Goal: Task Accomplishment & Management: Complete application form

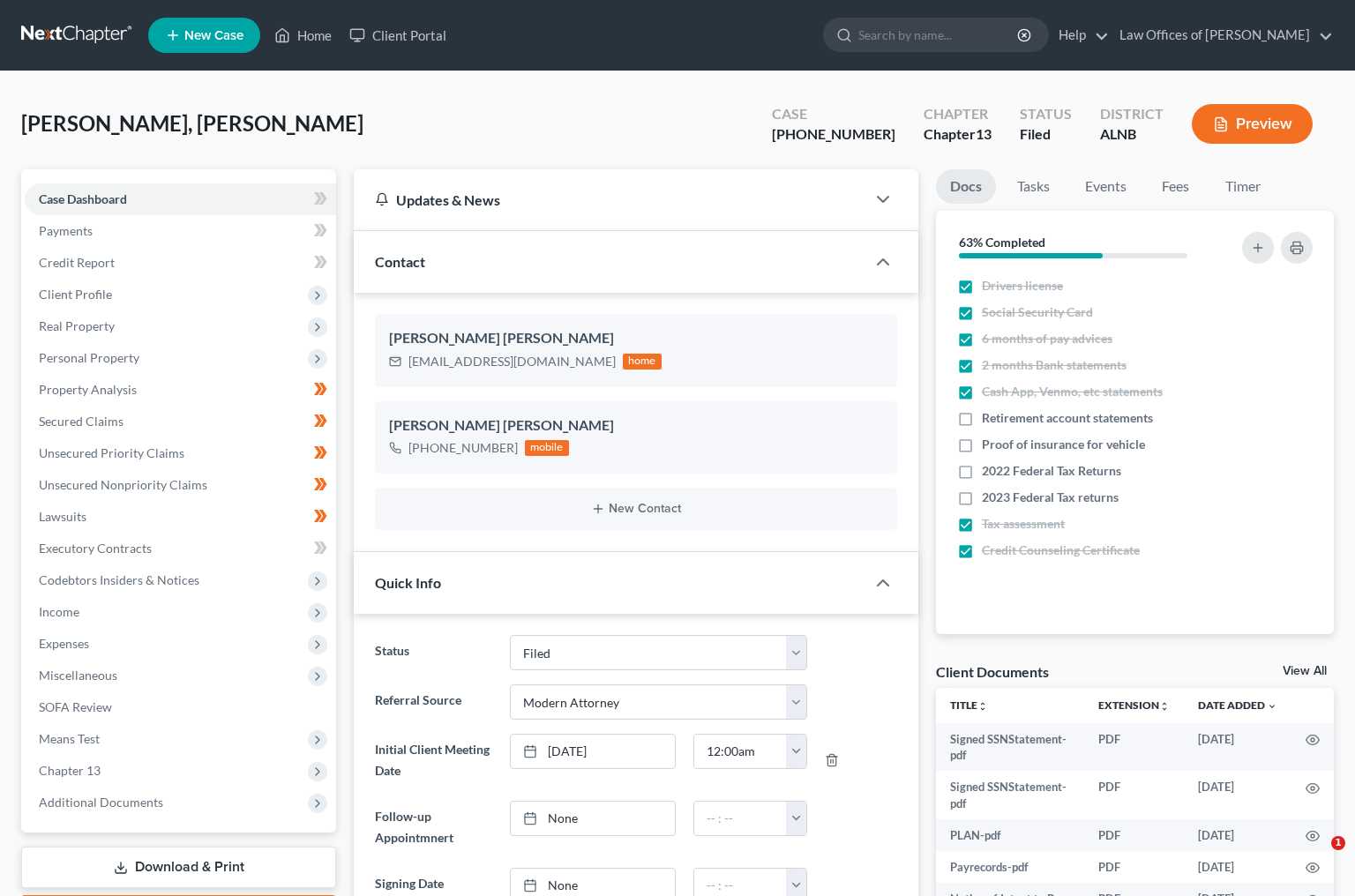
select select "3"
select select "5"
click at [931, 27] on input "search" at bounding box center [939, 35] width 162 height 33
type input "shedd"
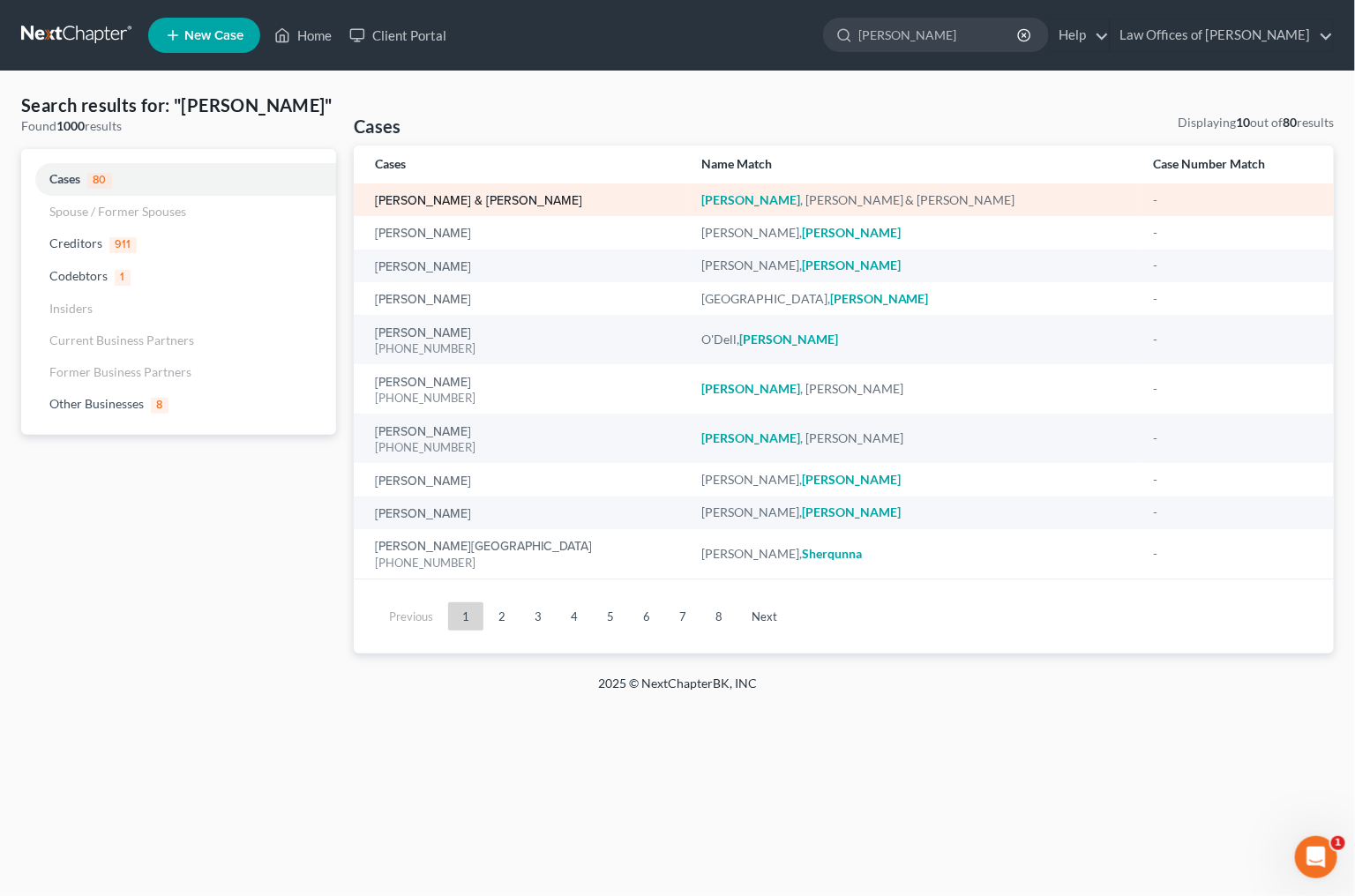
click at [419, 197] on link "[PERSON_NAME] & [PERSON_NAME]" at bounding box center [478, 201] width 207 height 12
select select "4"
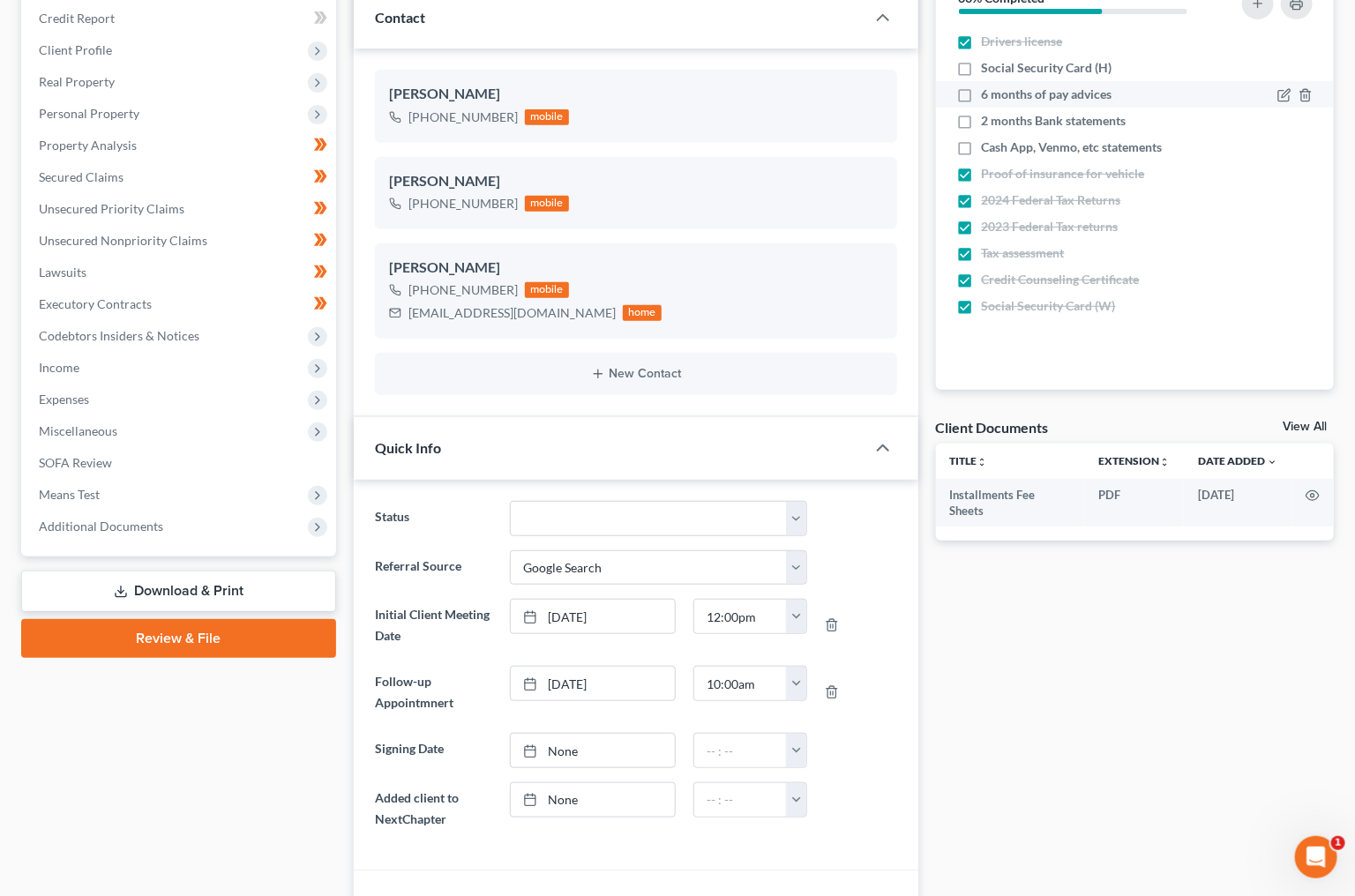
scroll to position [245, 0]
click at [982, 145] on label "Cash App, Venmo, etc statements" at bounding box center [1072, 147] width 181 height 18
click at [989, 145] on input "Cash App, Venmo, etc statements" at bounding box center [994, 143] width 11 height 11
checkbox input "true"
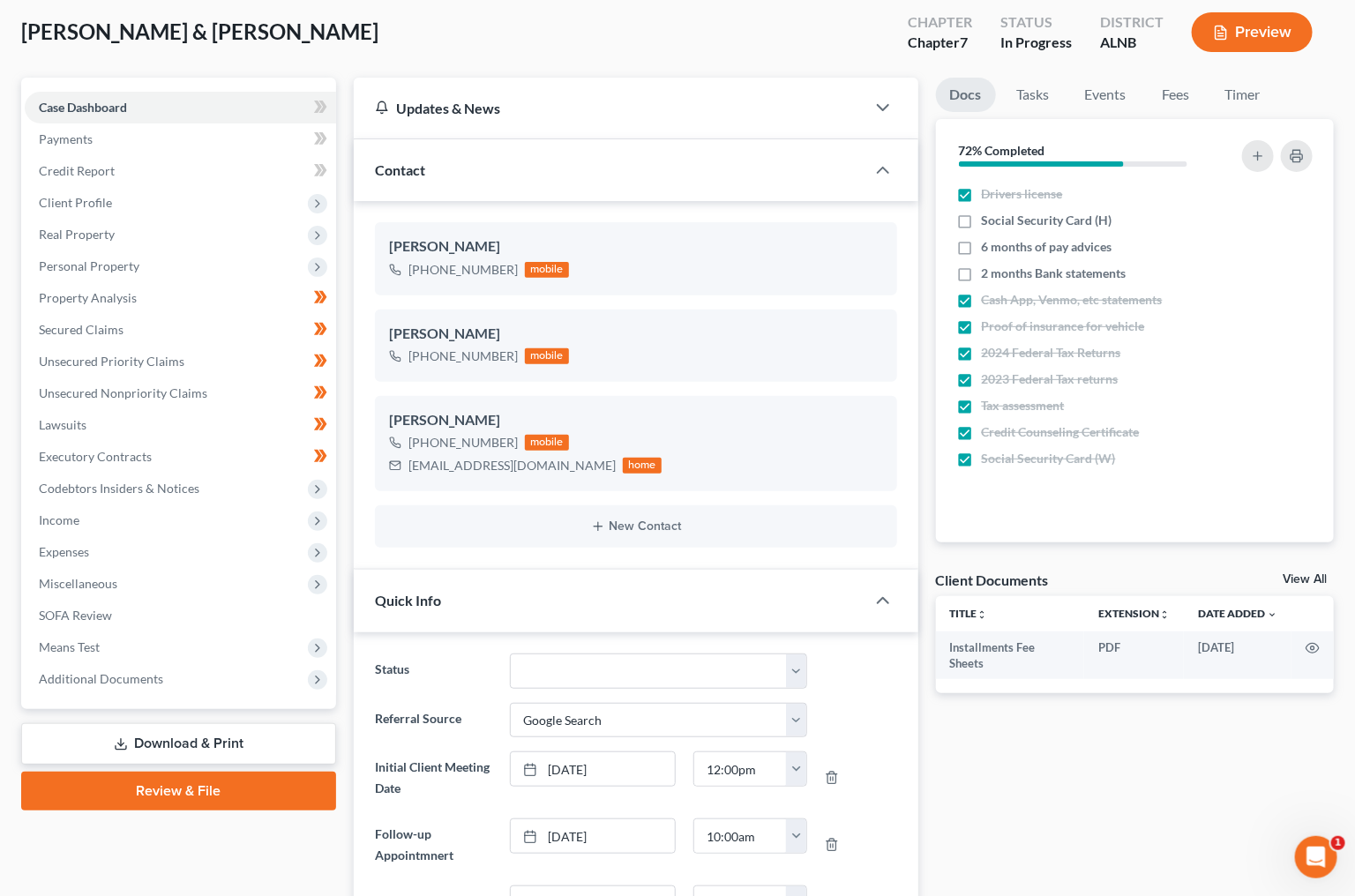
scroll to position [93, 0]
click at [99, 504] on span "Income" at bounding box center [181, 519] width 312 height 32
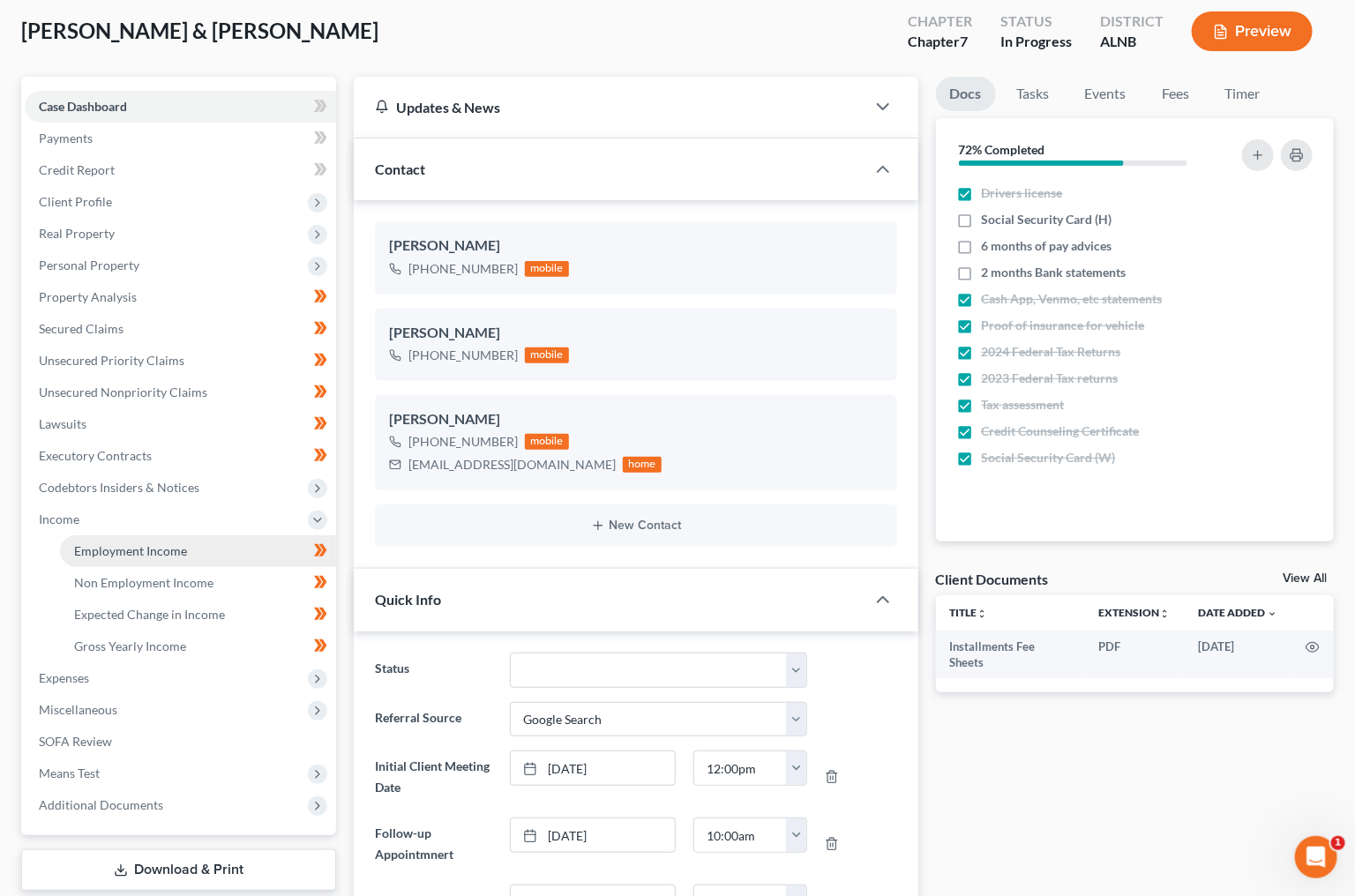
click at [109, 543] on span "Employment Income" at bounding box center [130, 550] width 113 height 15
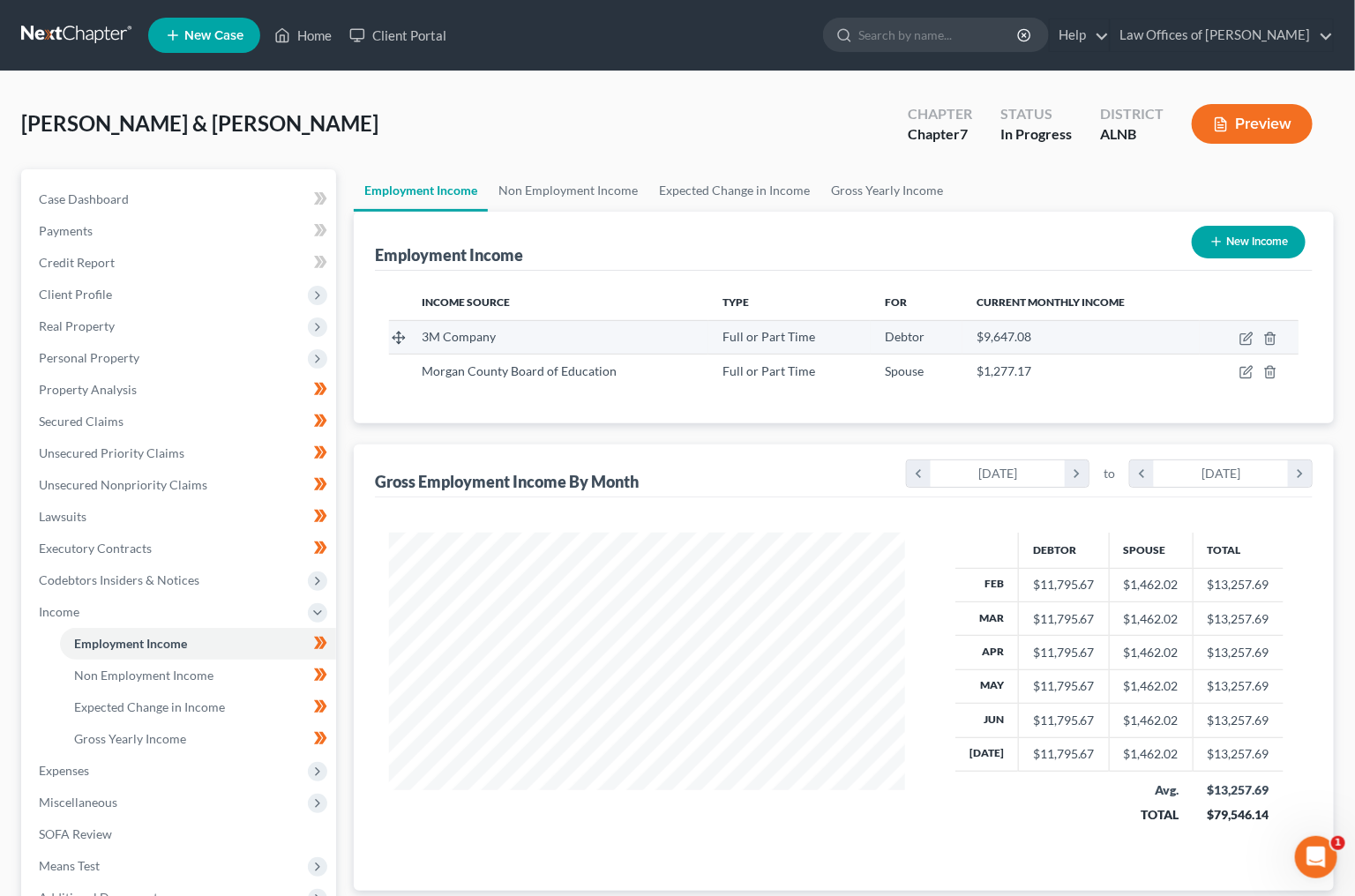
scroll to position [308, 551]
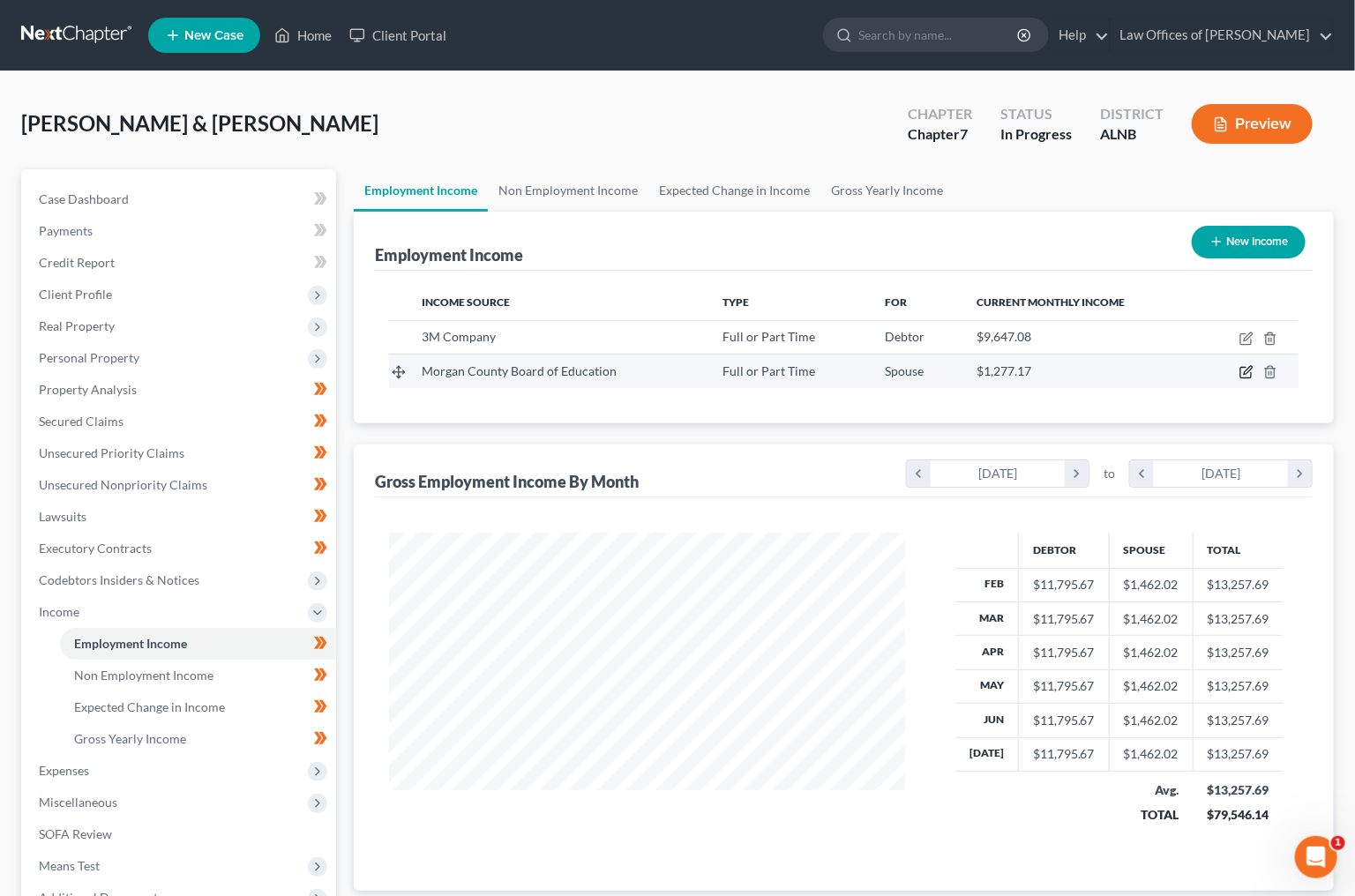
click at [1245, 368] on icon "button" at bounding box center [1245, 373] width 11 height 11
select select "0"
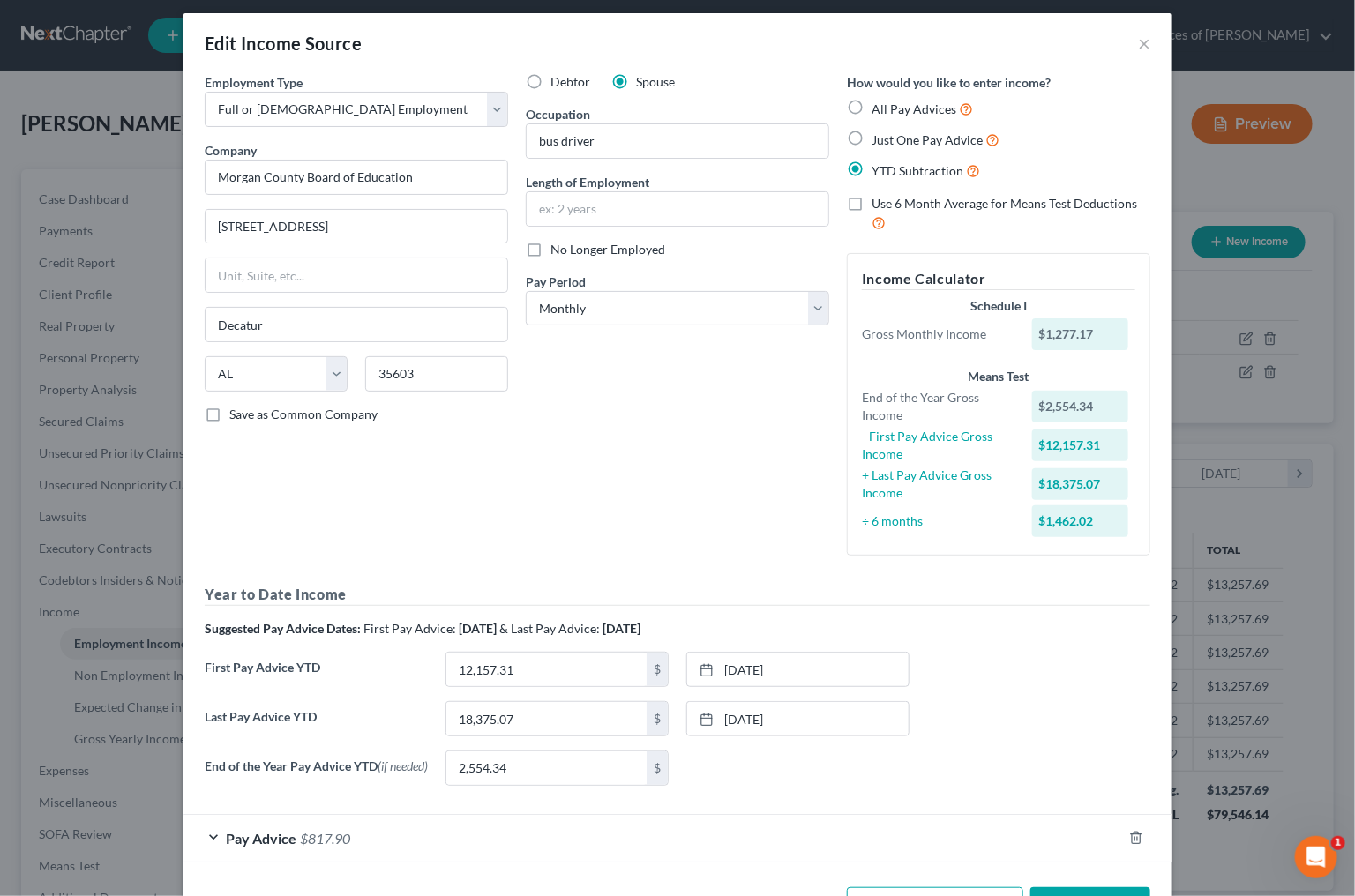
scroll to position [1, 0]
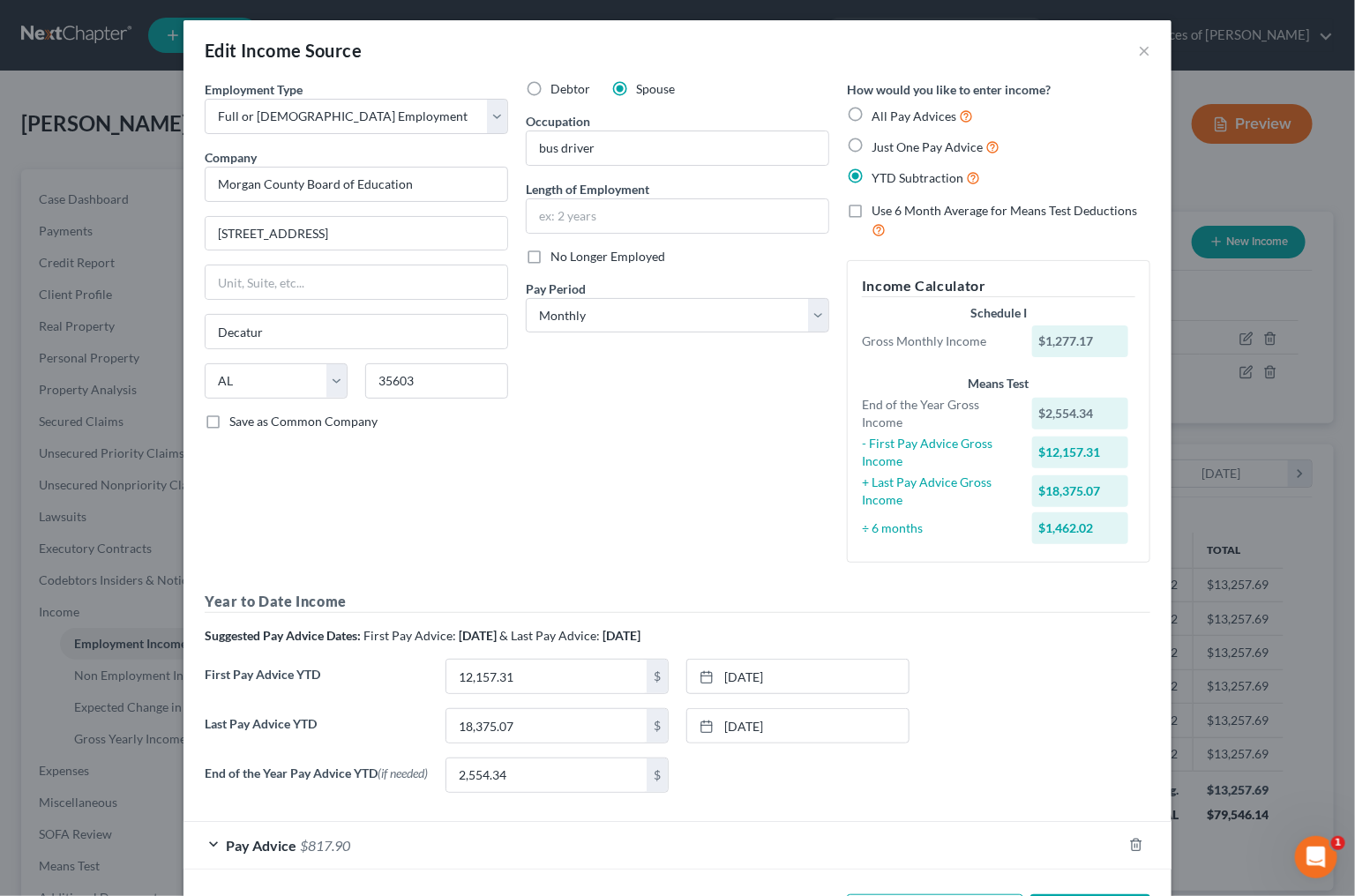
click at [874, 118] on span "All Pay Advices" at bounding box center [913, 116] width 85 height 15
click at [878, 117] on input "All Pay Advices" at bounding box center [883, 111] width 11 height 11
radio input "true"
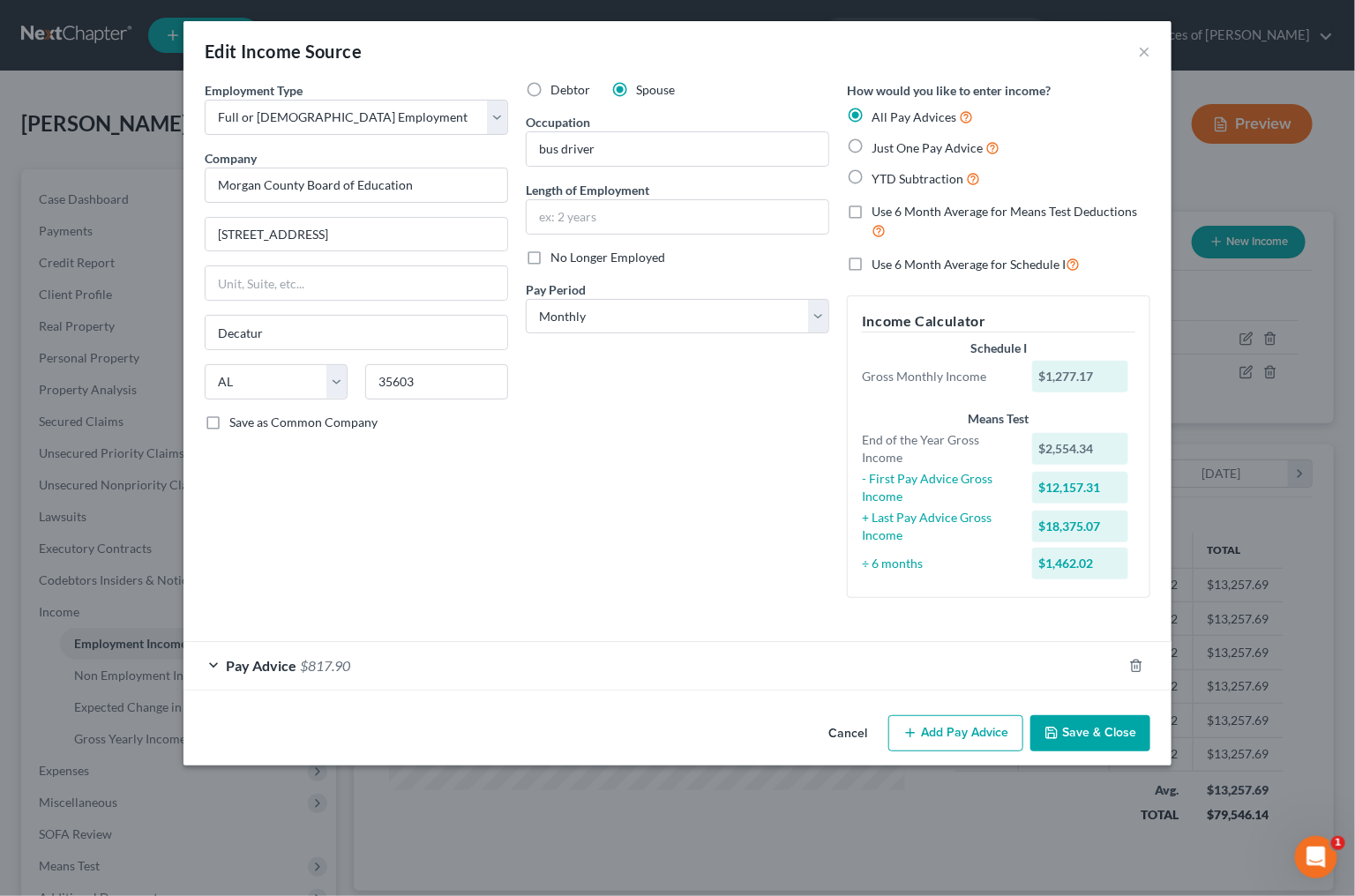
scroll to position [0, 0]
click at [340, 657] on span "$817.90" at bounding box center [325, 665] width 50 height 17
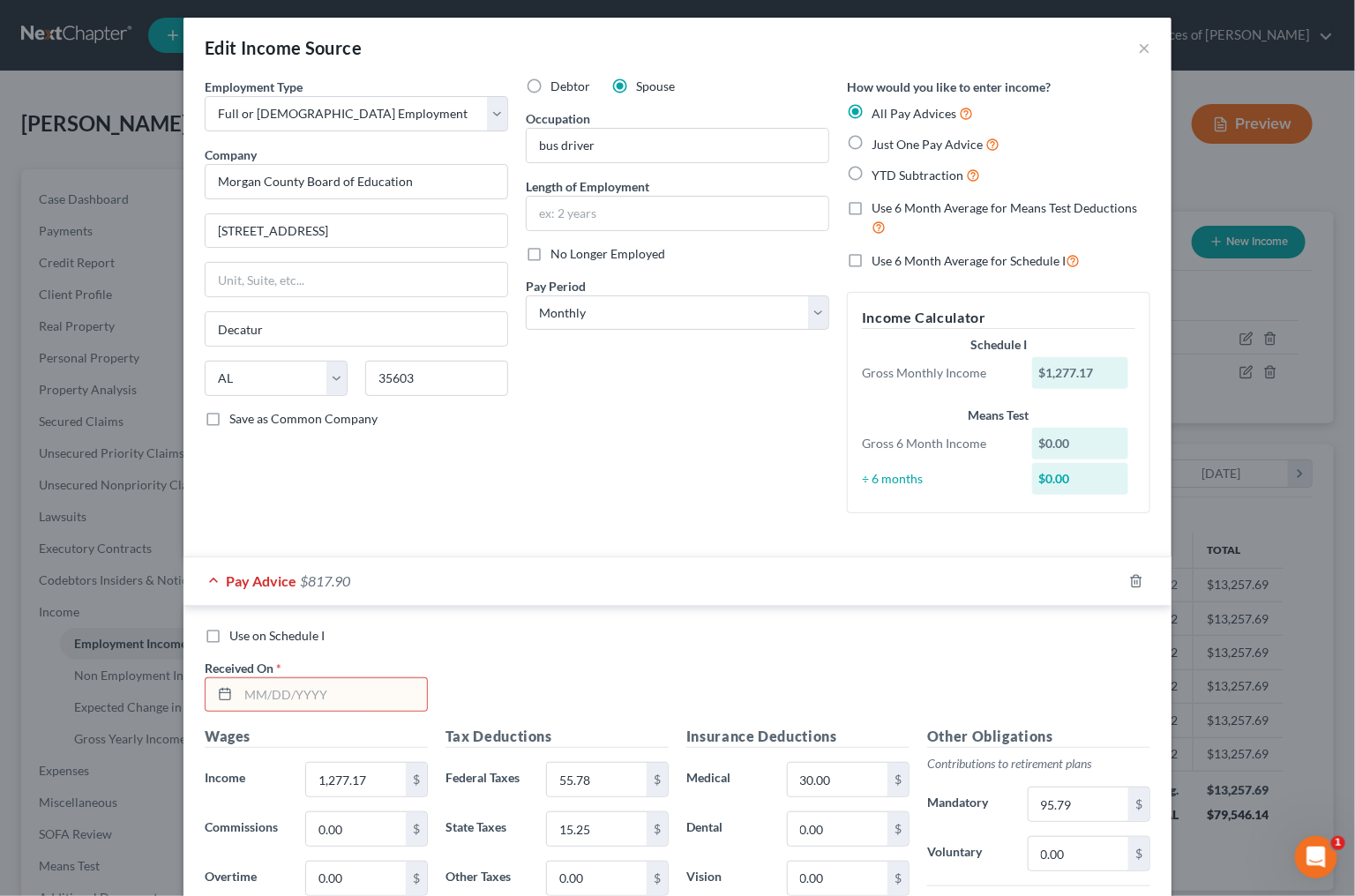
click at [314, 692] on input "text" at bounding box center [332, 695] width 189 height 34
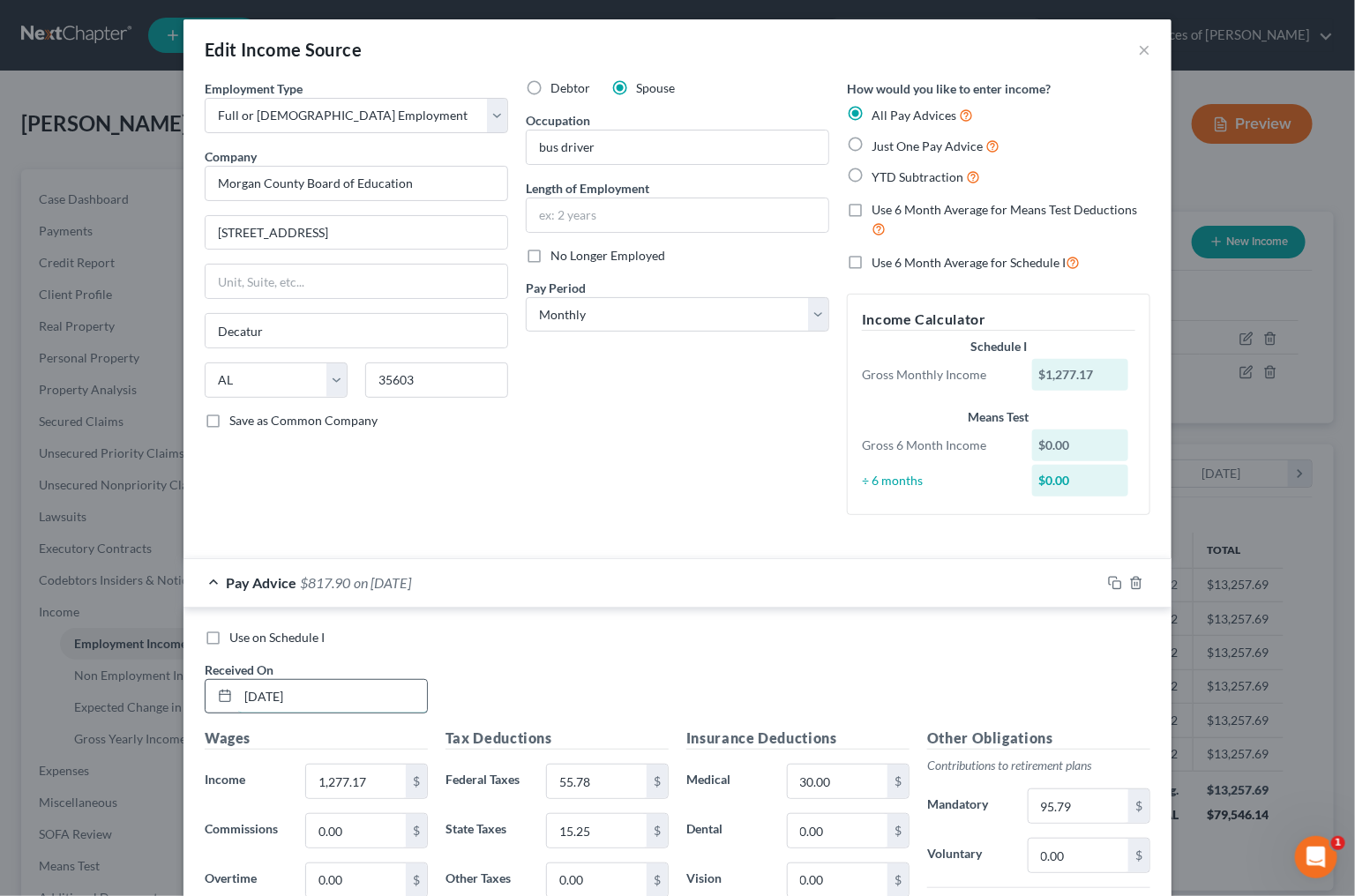
type input "2/28/25"
type input "1,592.17"
click at [1114, 576] on icon "button" at bounding box center [1115, 583] width 14 height 14
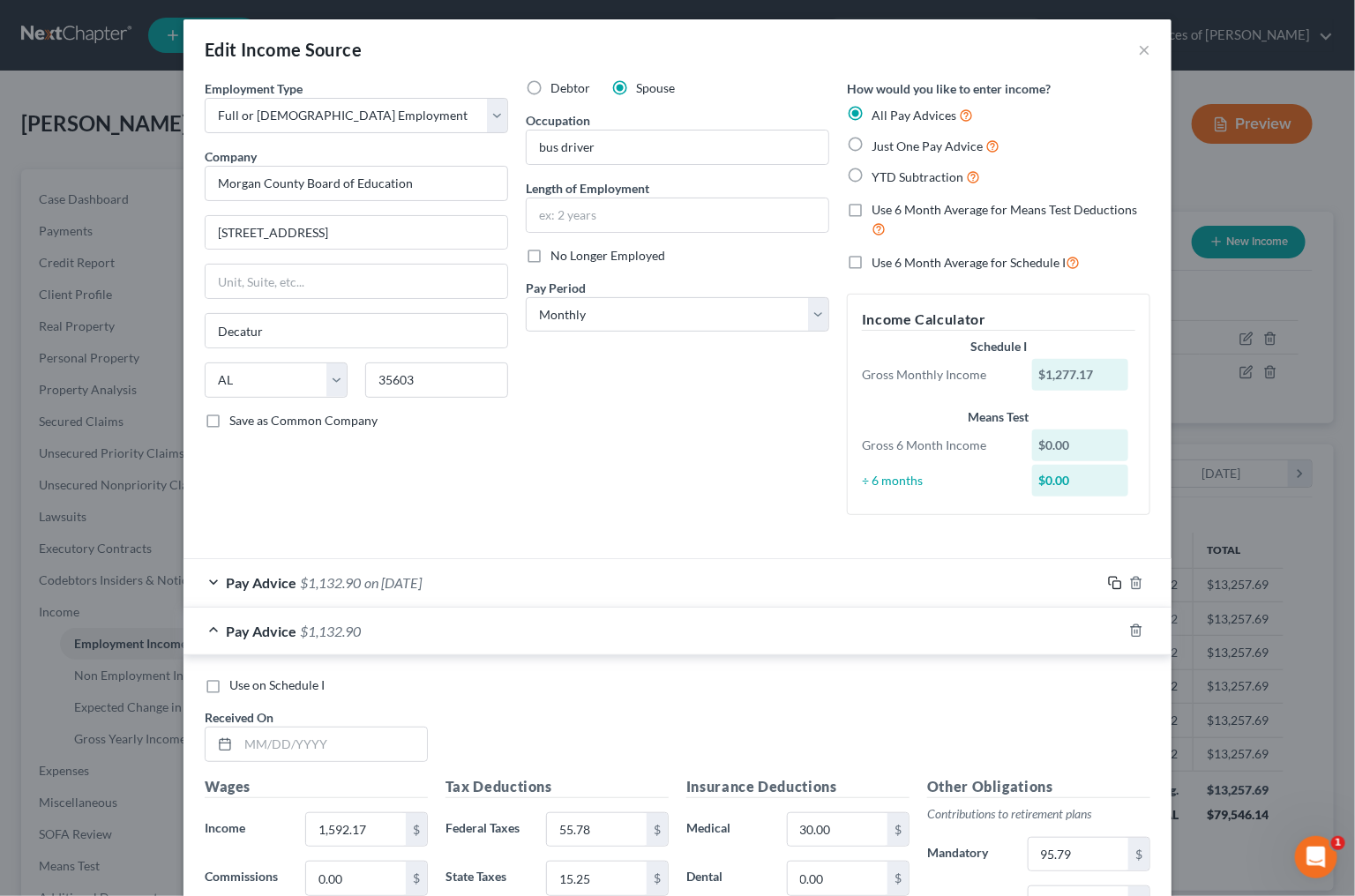
scroll to position [0, 0]
click at [1114, 578] on icon "button" at bounding box center [1113, 582] width 8 height 8
click at [1113, 578] on icon "button" at bounding box center [1113, 582] width 8 height 8
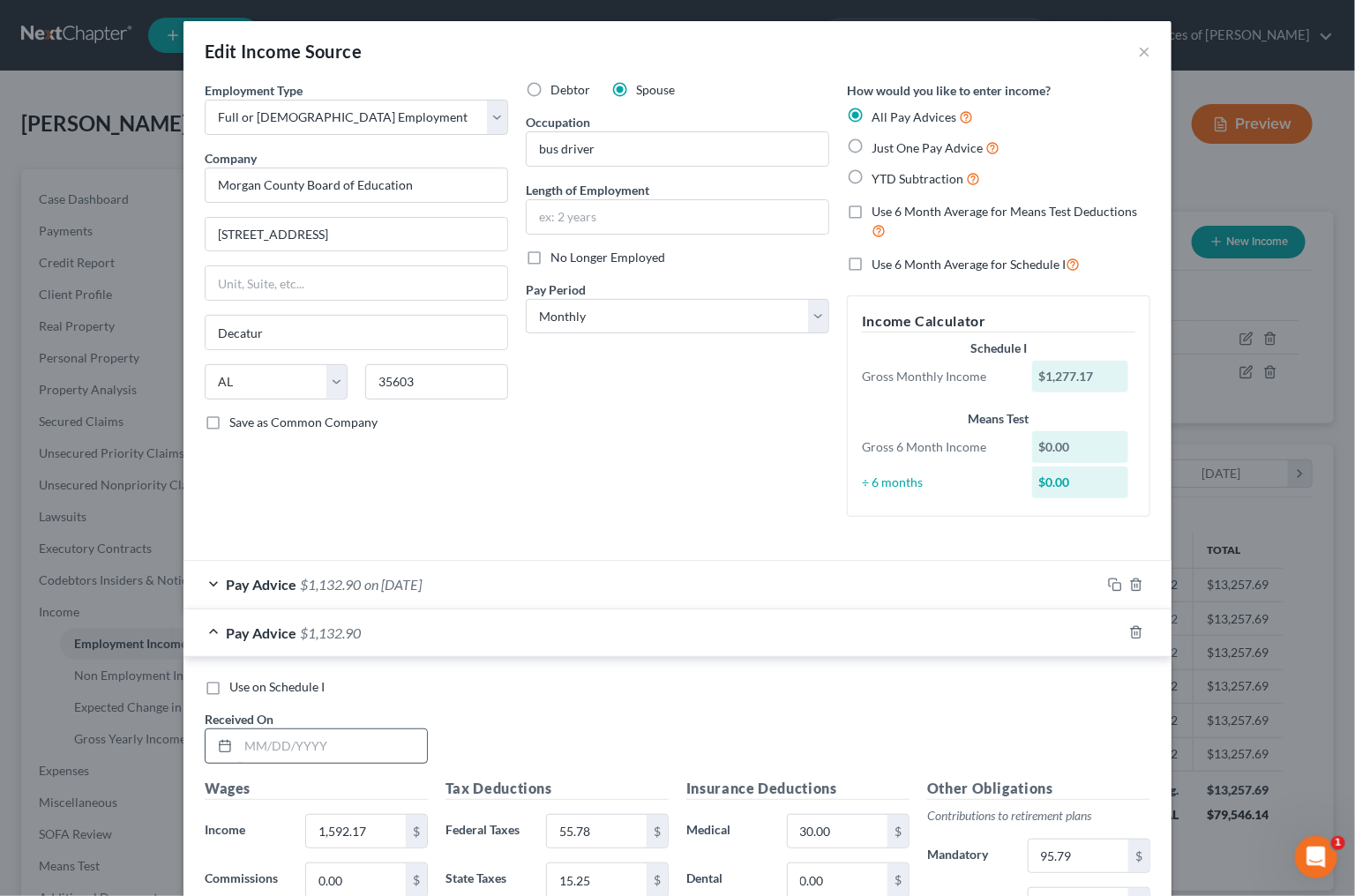
scroll to position [14, 0]
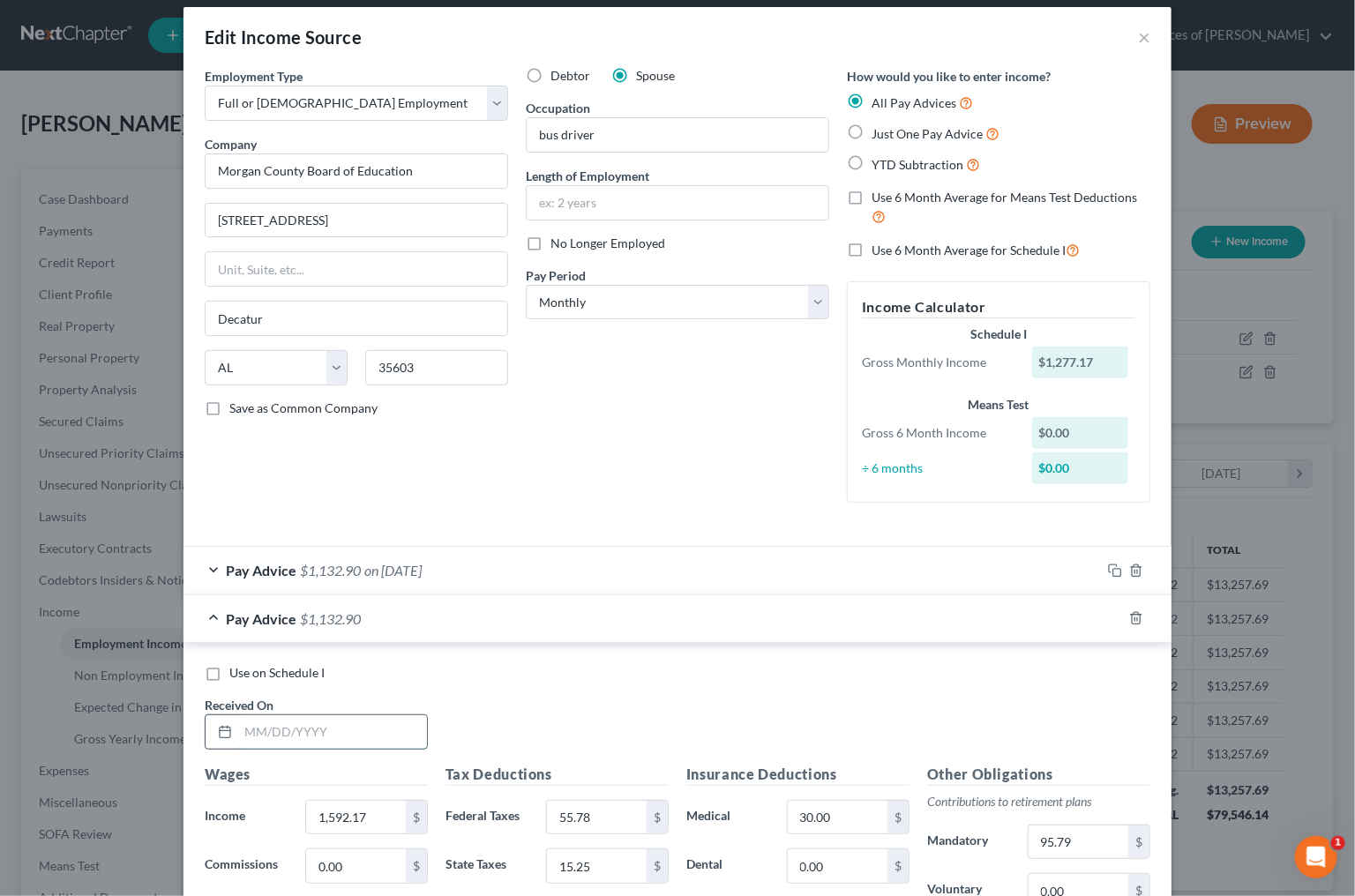
click at [321, 715] on input "text" at bounding box center [332, 732] width 189 height 34
type input "3/28/25"
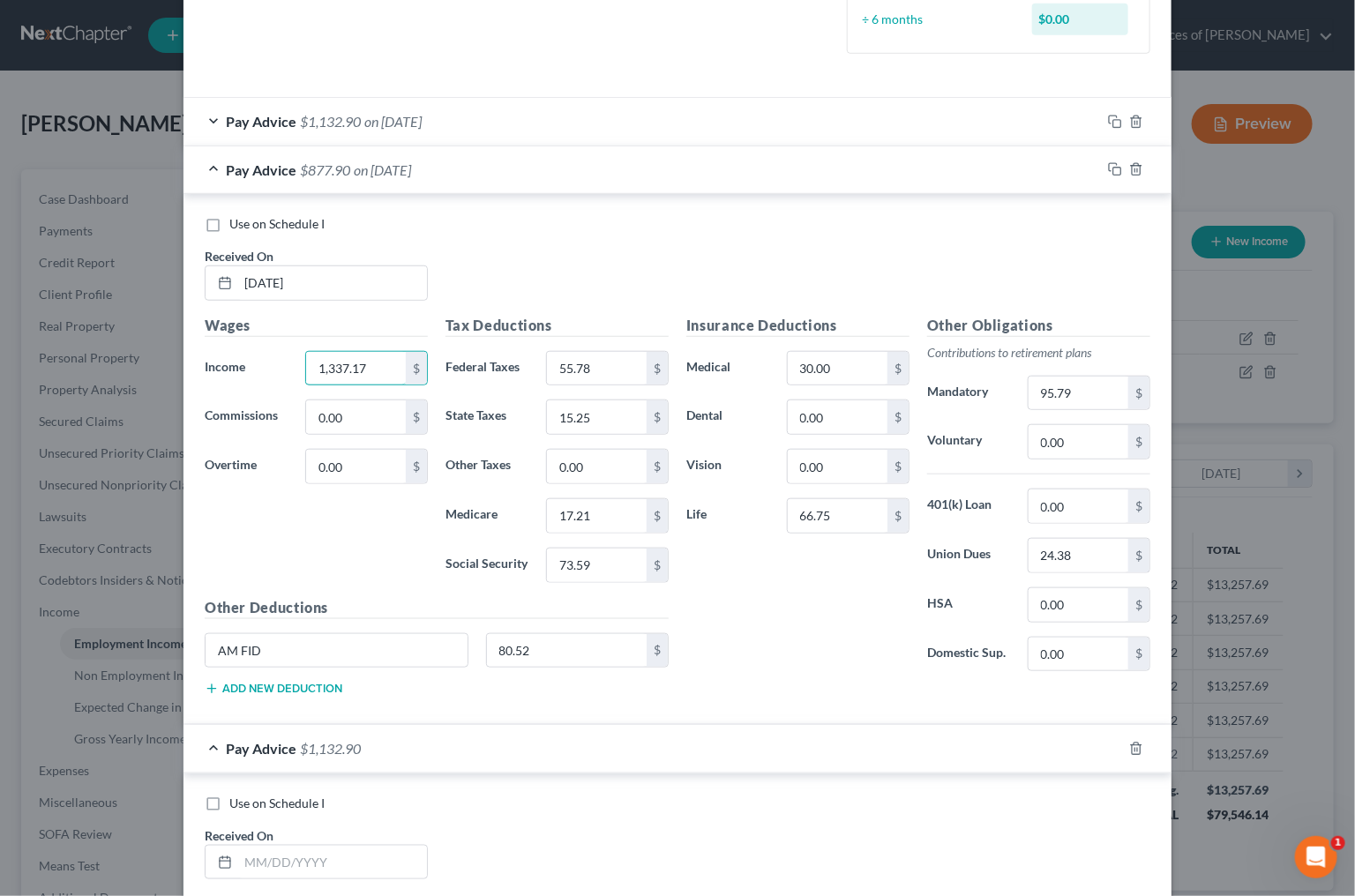
scroll to position [477, 0]
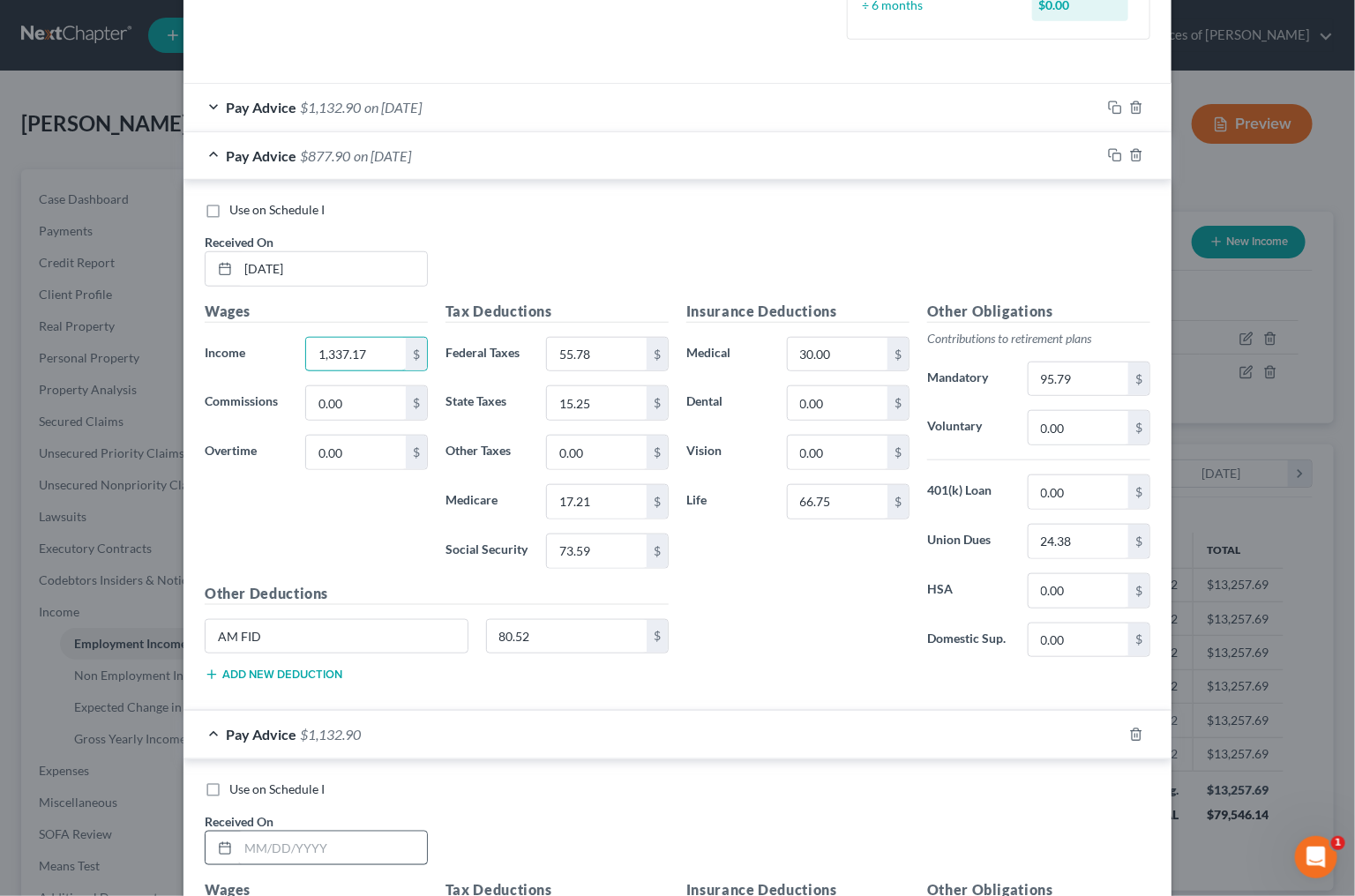
type input "1,337.17"
click at [295, 841] on input "text" at bounding box center [332, 849] width 189 height 34
type input "4/28/2025"
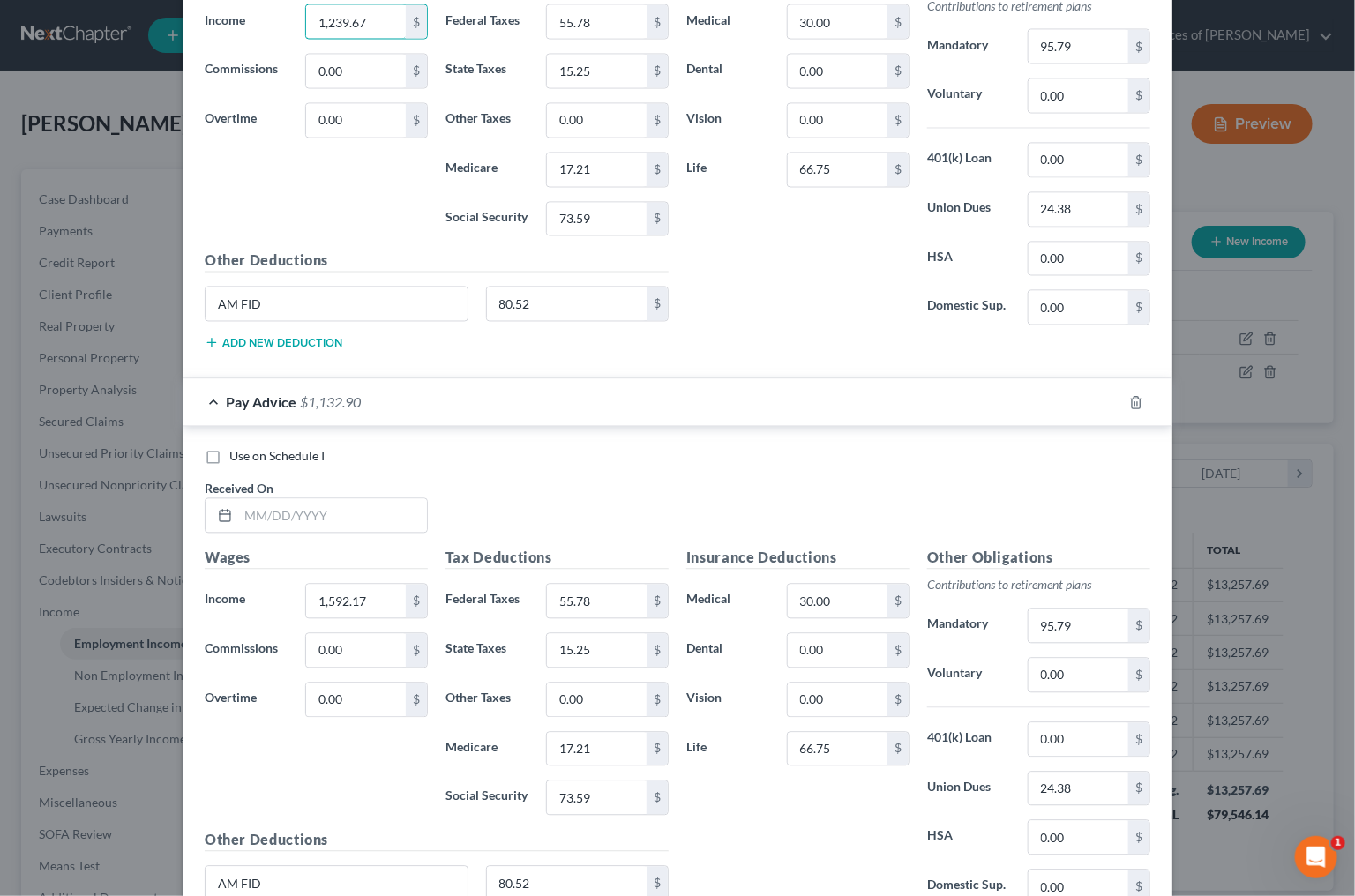
scroll to position [1414, 0]
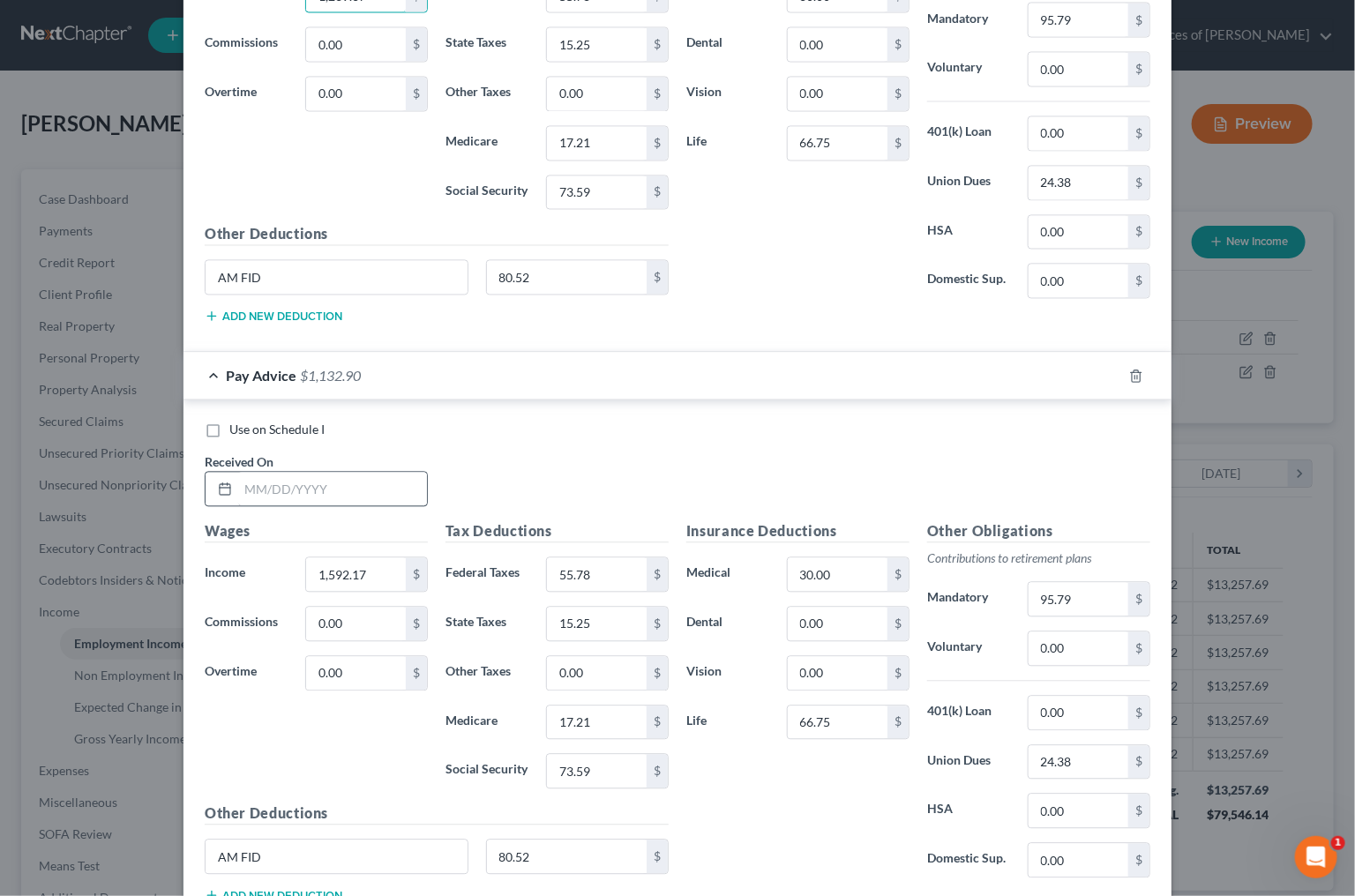
type input "1,239.67"
click at [333, 473] on input "text" at bounding box center [332, 489] width 189 height 34
type input "5/23/2025"
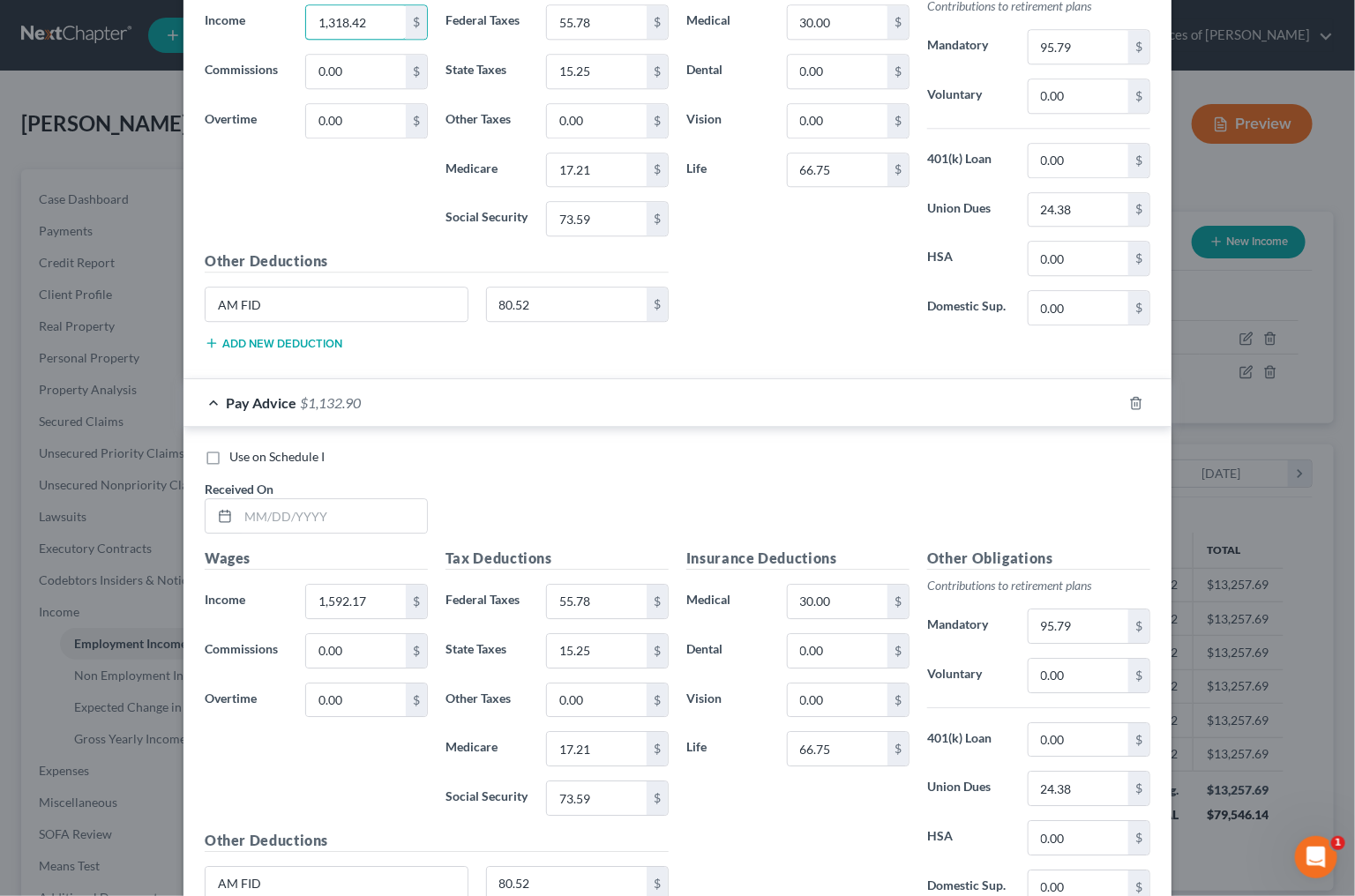
scroll to position [1983, 0]
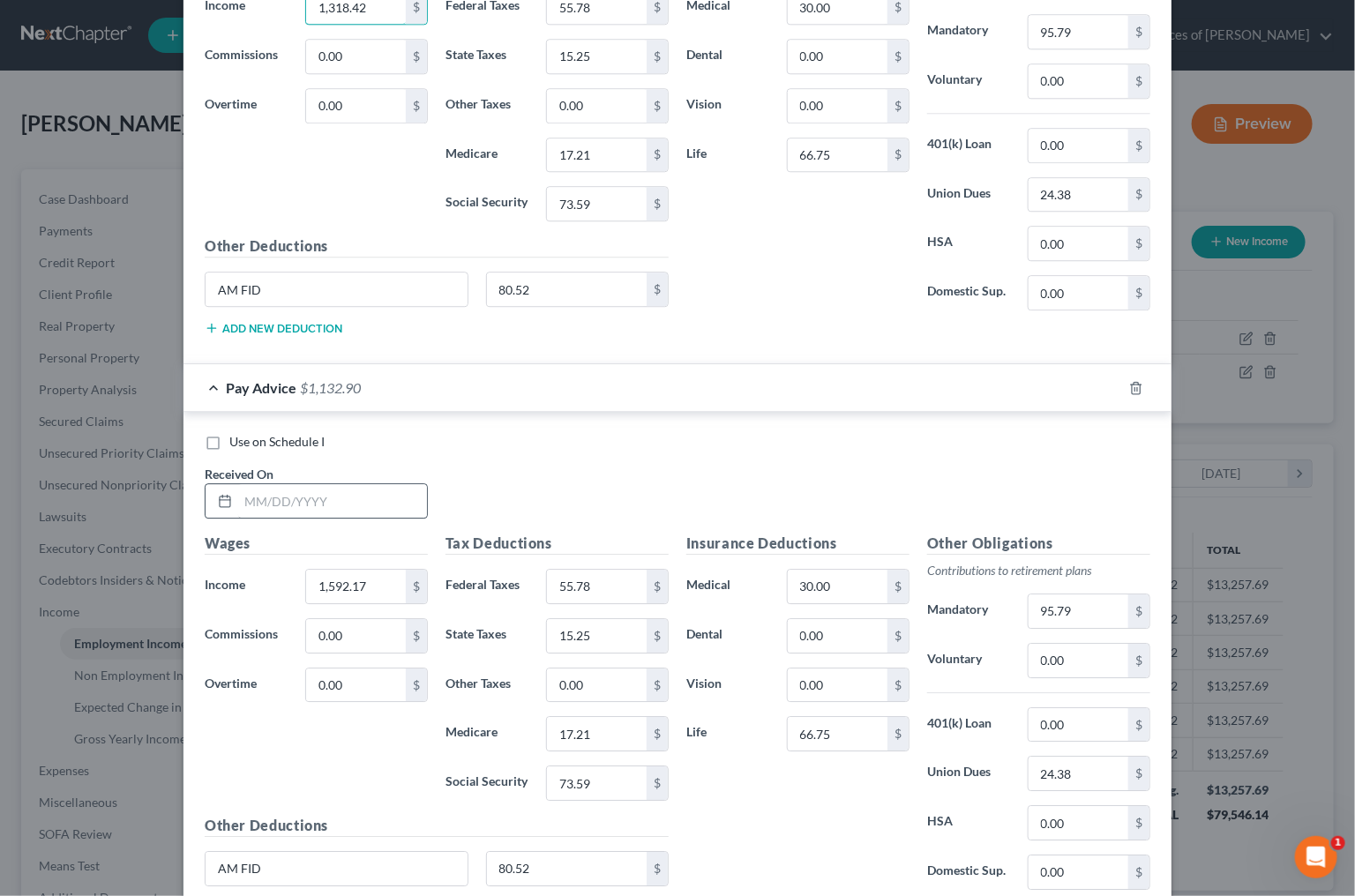
type input "1,318.42"
click at [314, 492] on input "text" at bounding box center [332, 501] width 189 height 34
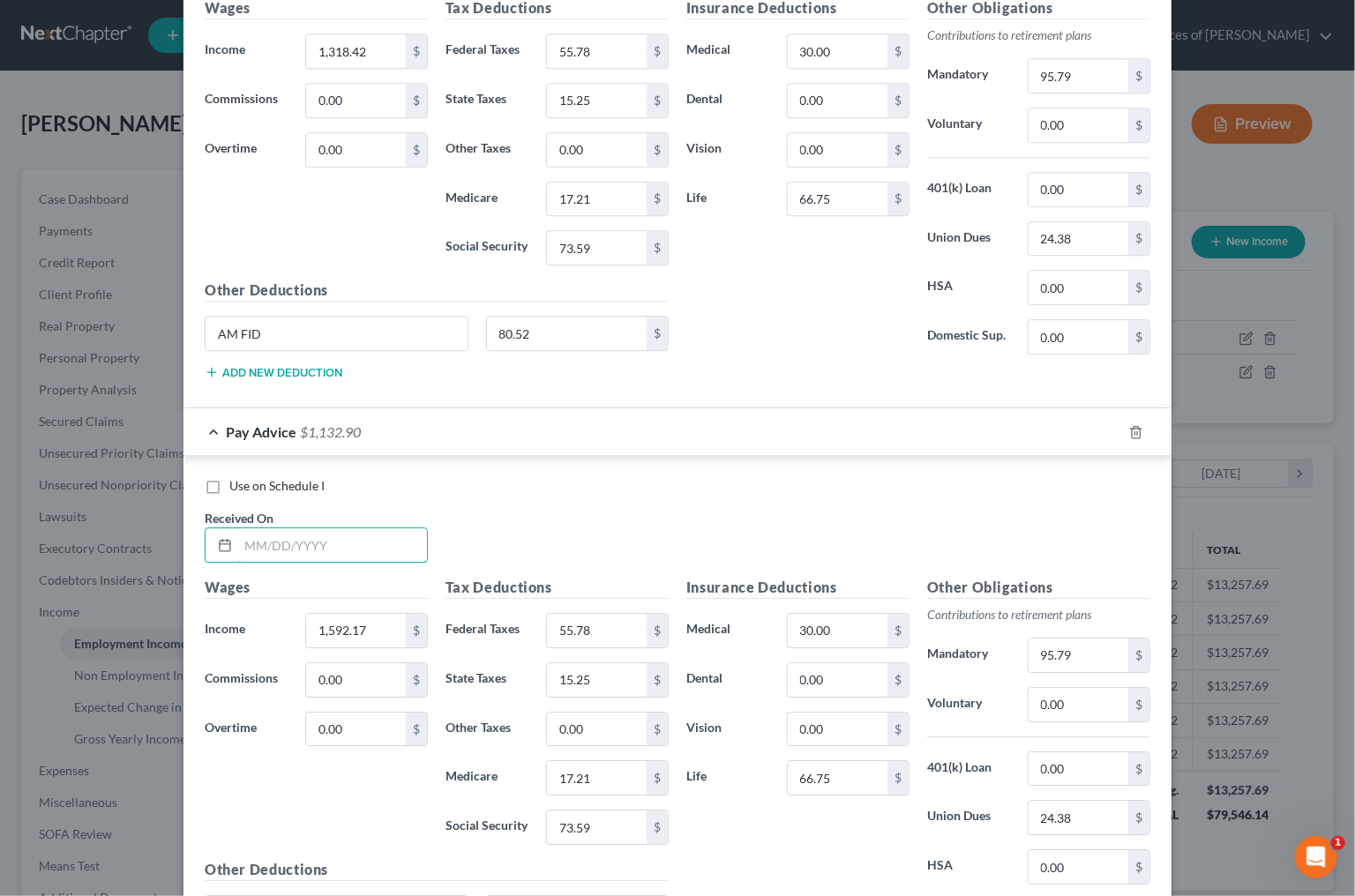
scroll to position [1947, 0]
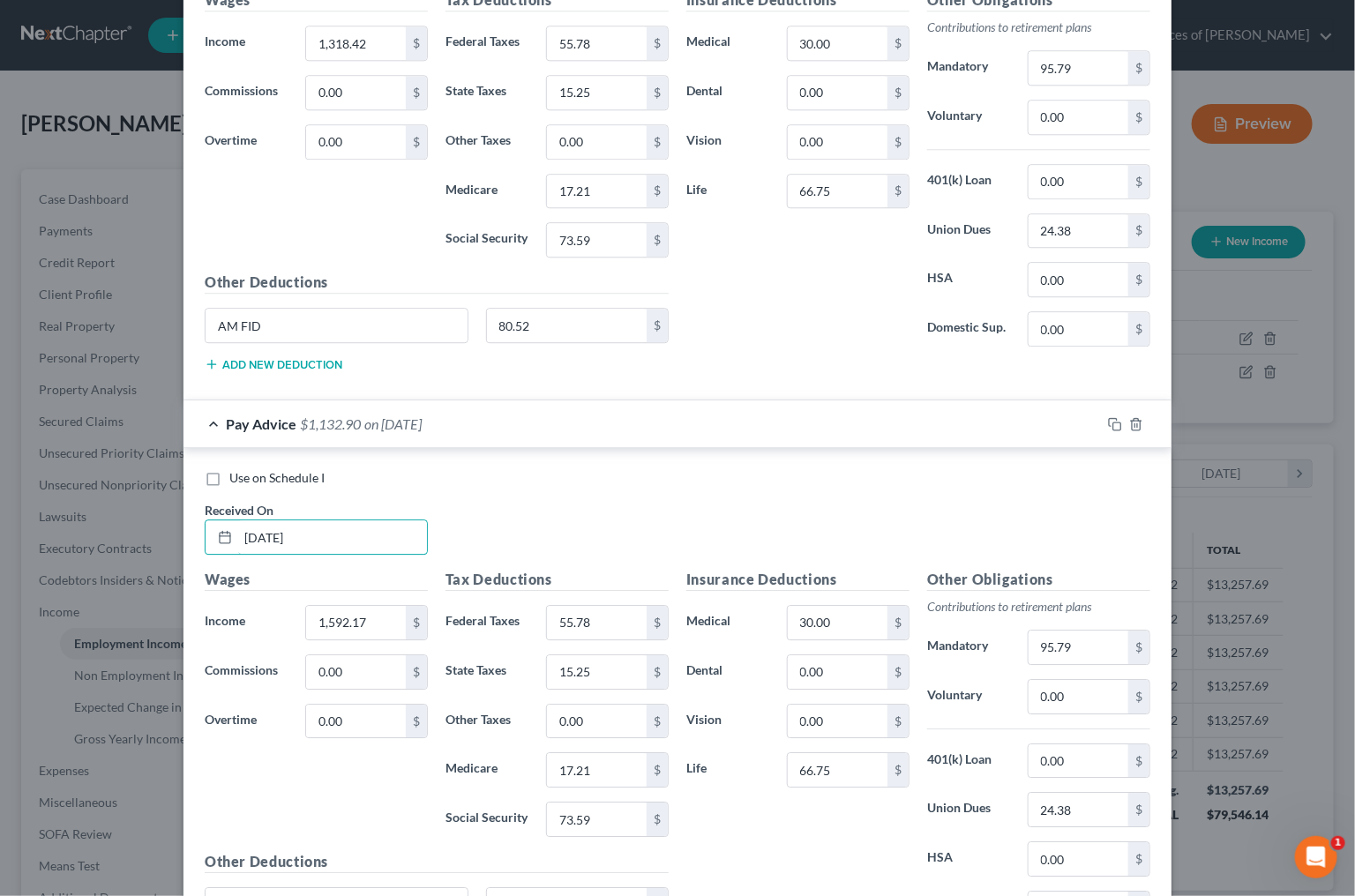
type input "6/30/2025"
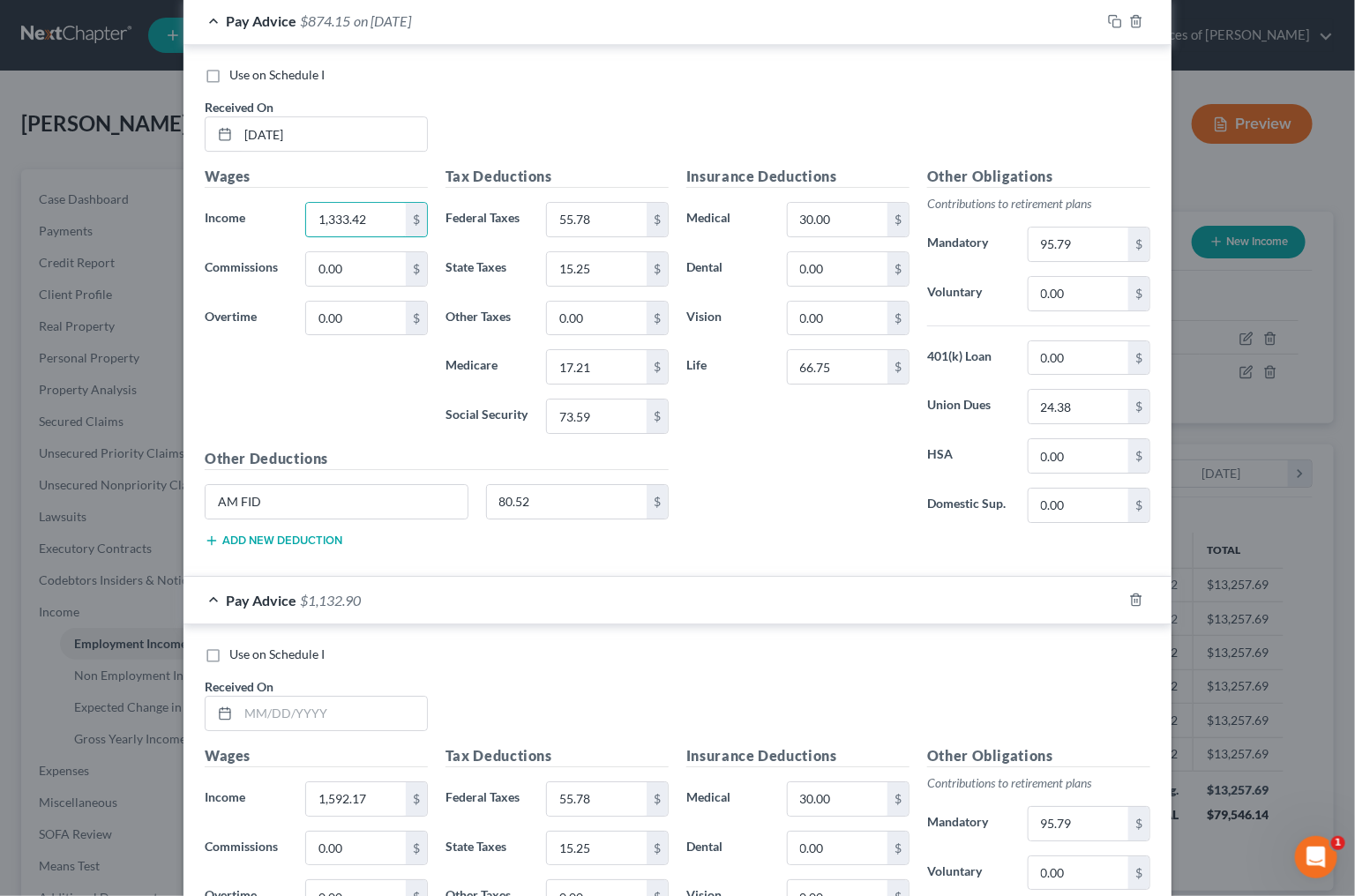
scroll to position [2368, 0]
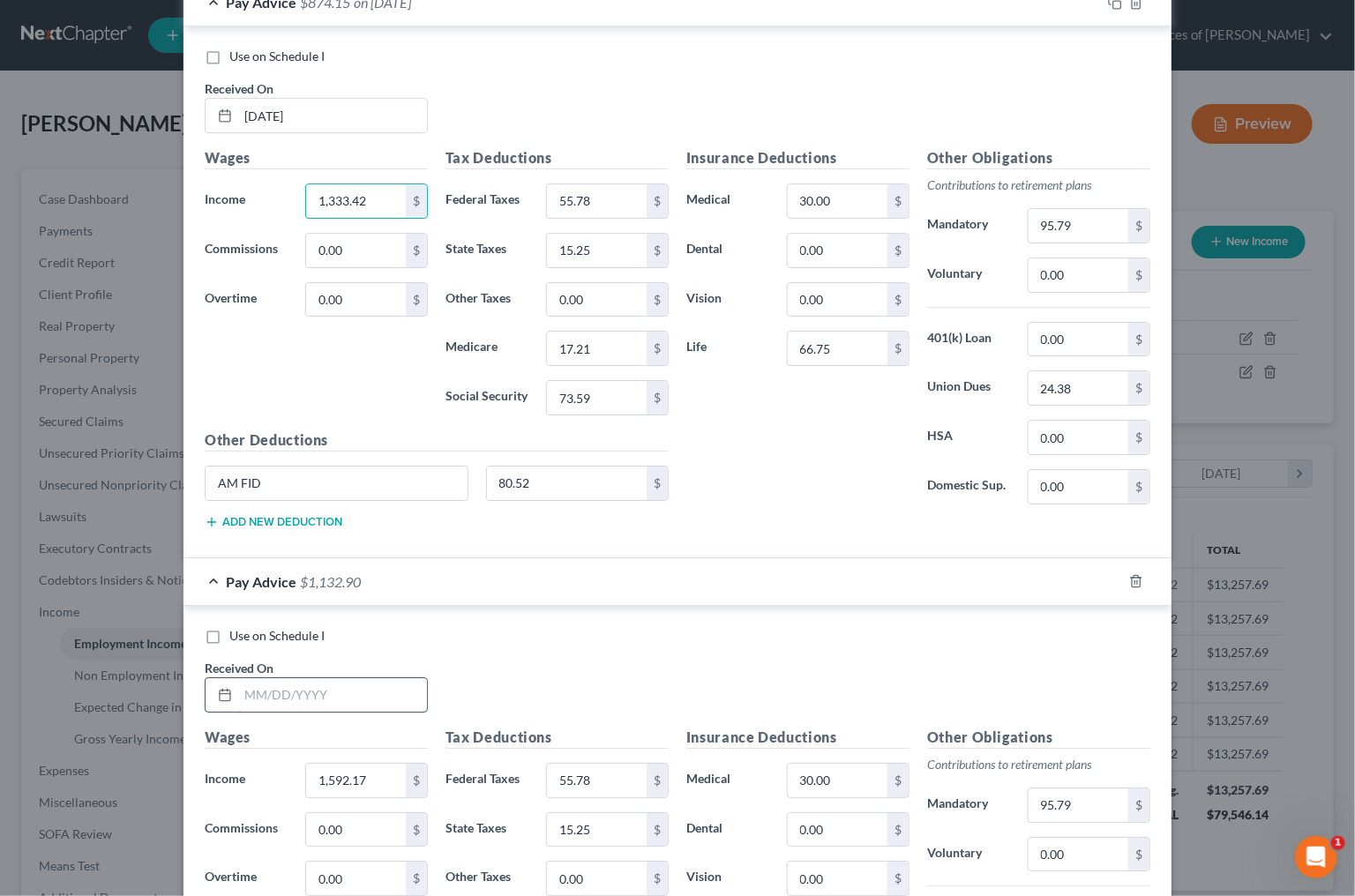
type input "1,333.42"
click at [303, 694] on input "text" at bounding box center [332, 695] width 189 height 34
type input "7/30/2025"
click at [252, 49] on span "Use on Schedule I" at bounding box center [277, 56] width 95 height 15
click at [248, 48] on input "Use on Schedule I" at bounding box center [242, 53] width 11 height 11
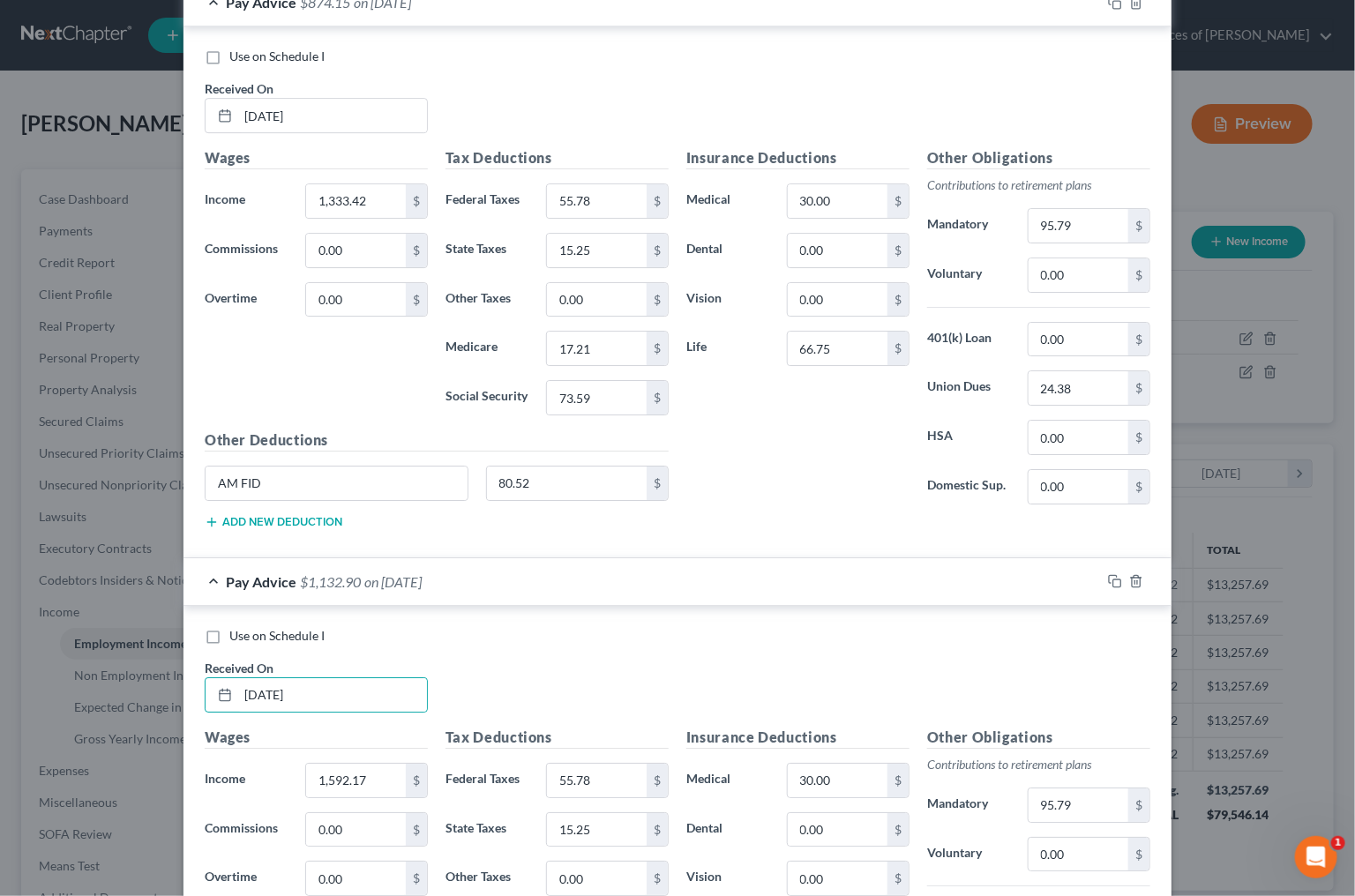
checkbox input "true"
click at [611, 189] on input "55.78" at bounding box center [597, 202] width 100 height 34
type input "60.98"
type input "17.29"
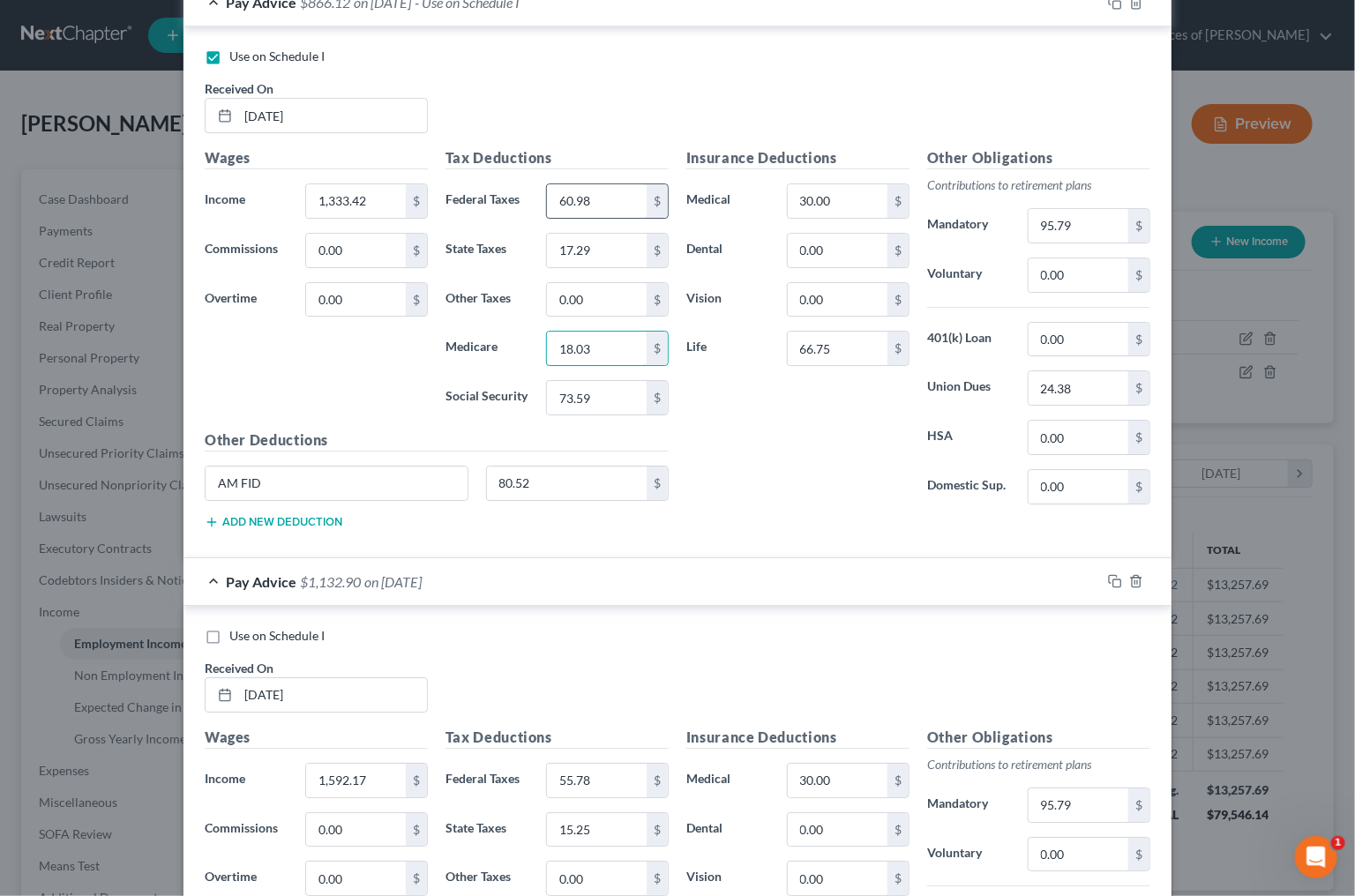
type input "18.03"
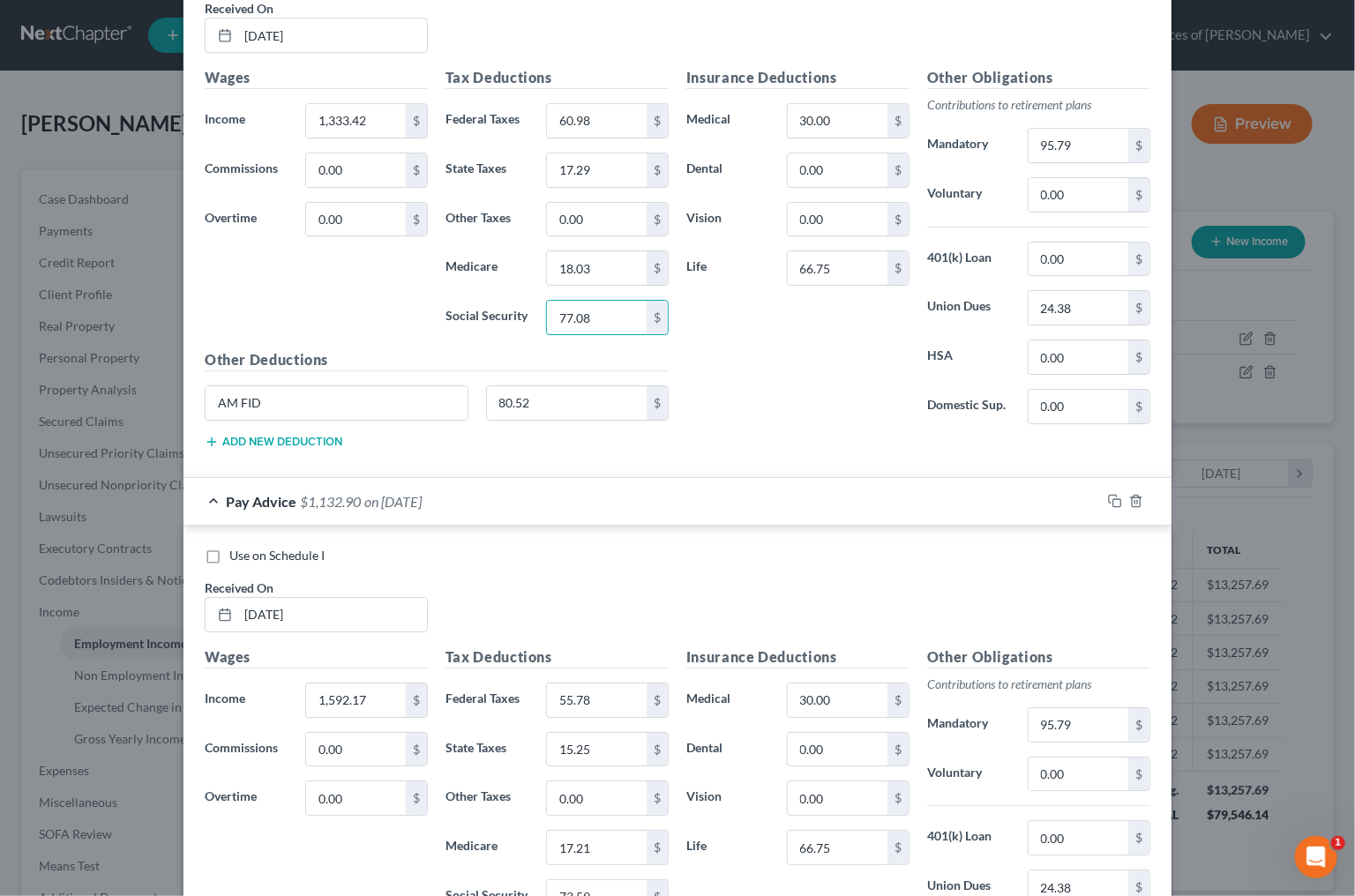
scroll to position [2461, 0]
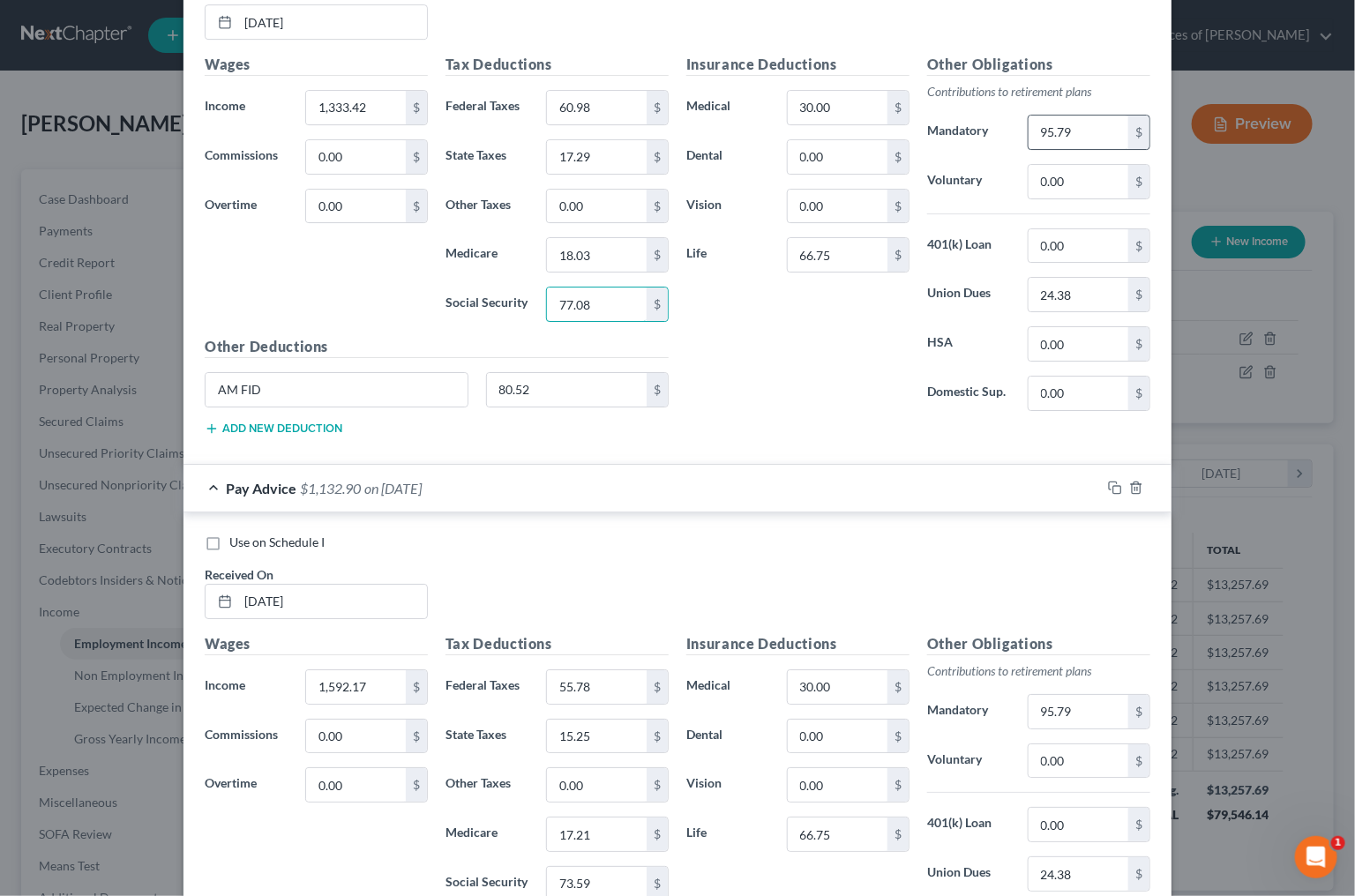
type input "77.08"
click at [1078, 116] on input "95.79" at bounding box center [1079, 133] width 100 height 34
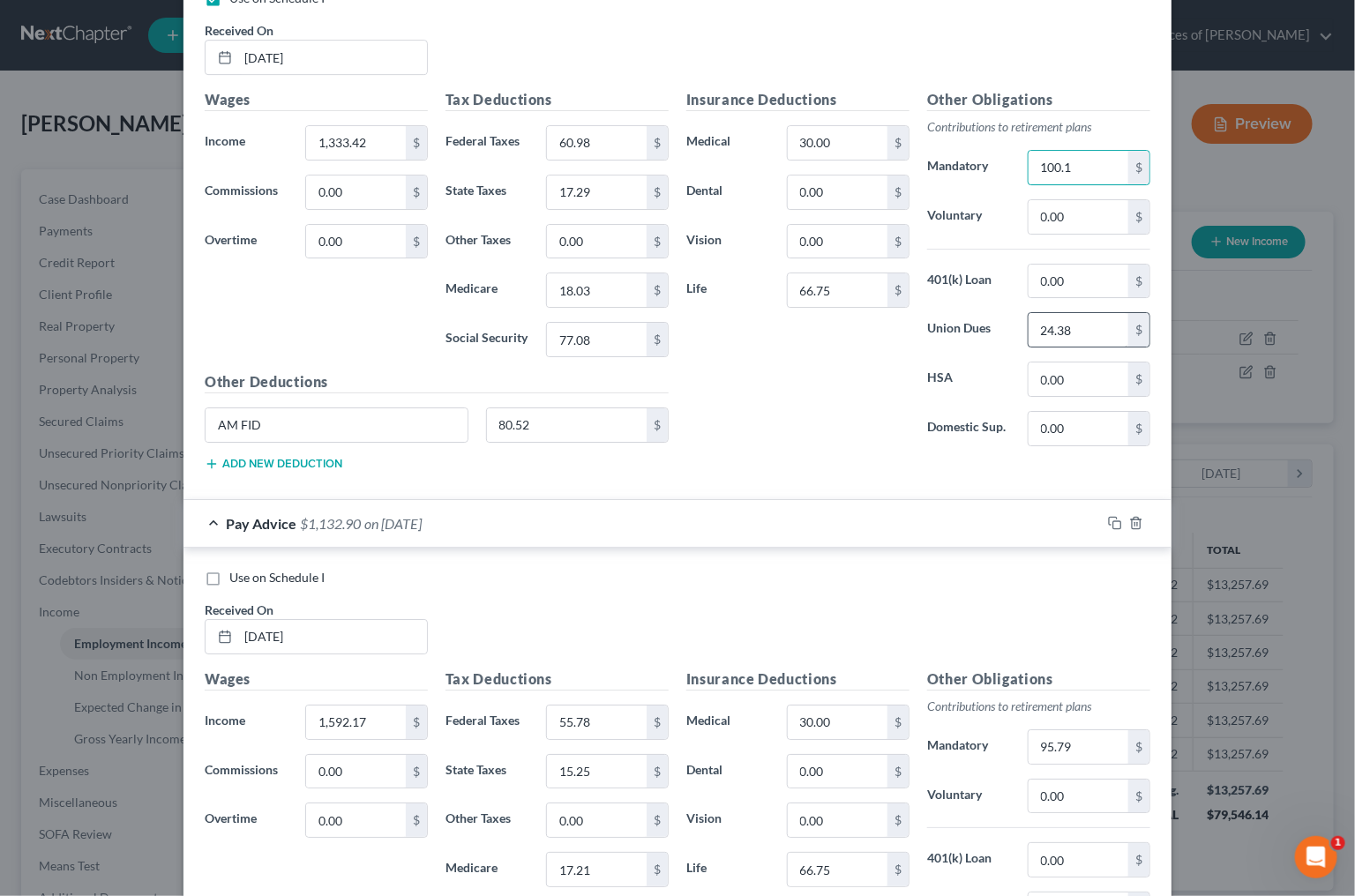
type input "100.1"
click at [1084, 315] on input "24.38" at bounding box center [1079, 330] width 100 height 34
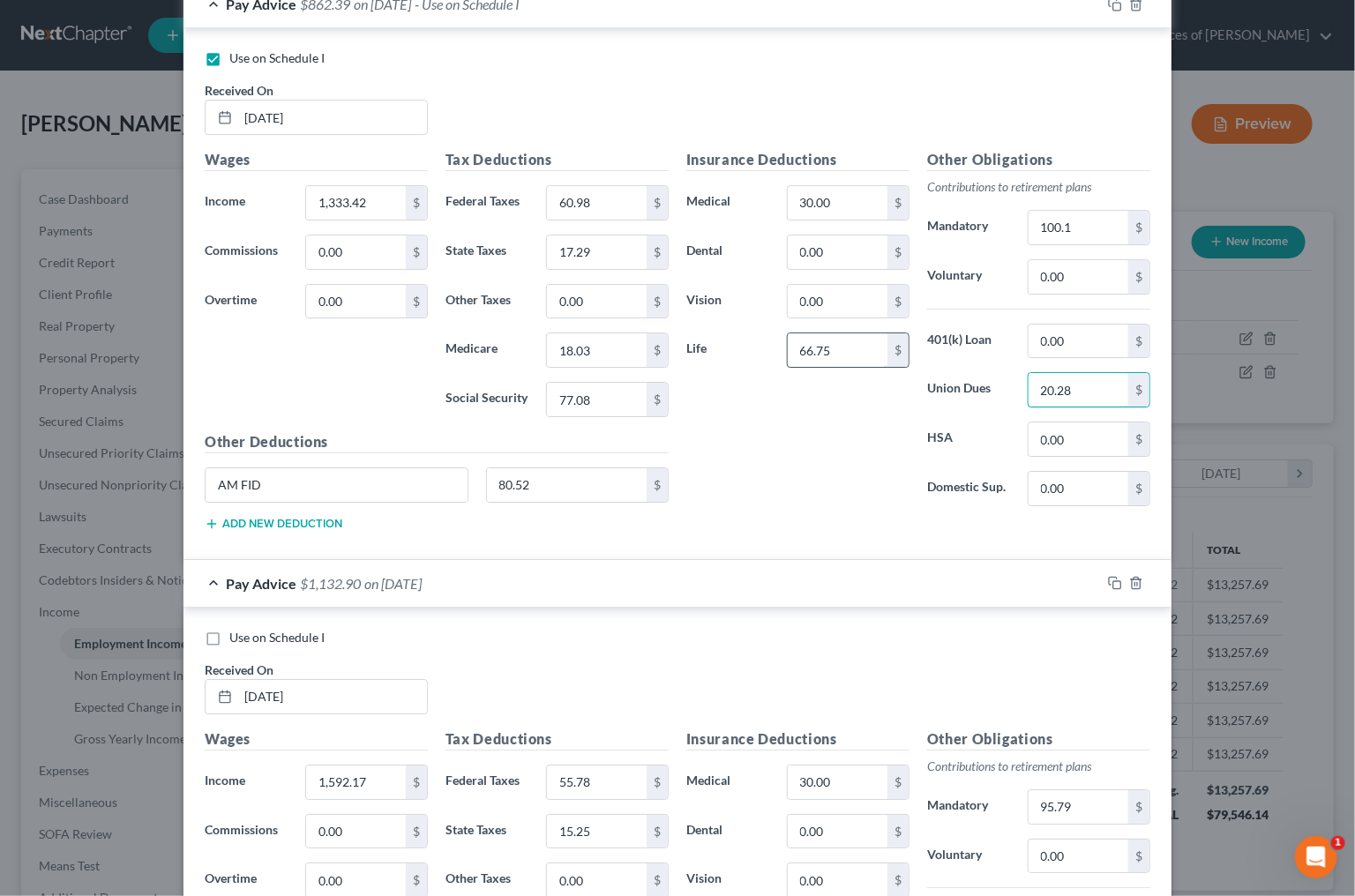
scroll to position [2370, 0]
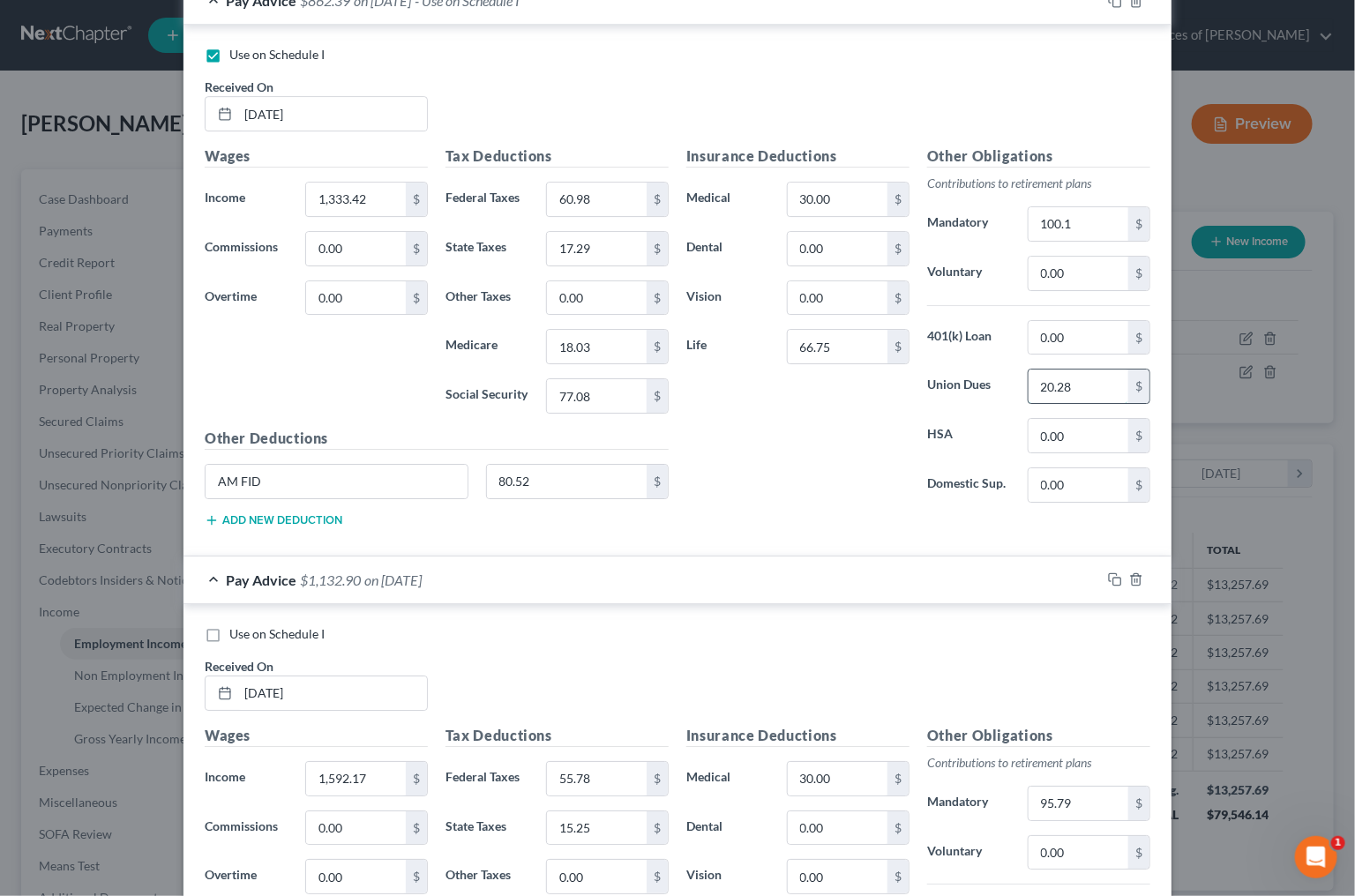
click at [1109, 370] on input "20.28" at bounding box center [1079, 387] width 100 height 34
type input "24.38"
click at [581, 473] on input "80.52" at bounding box center [567, 481] width 161 height 34
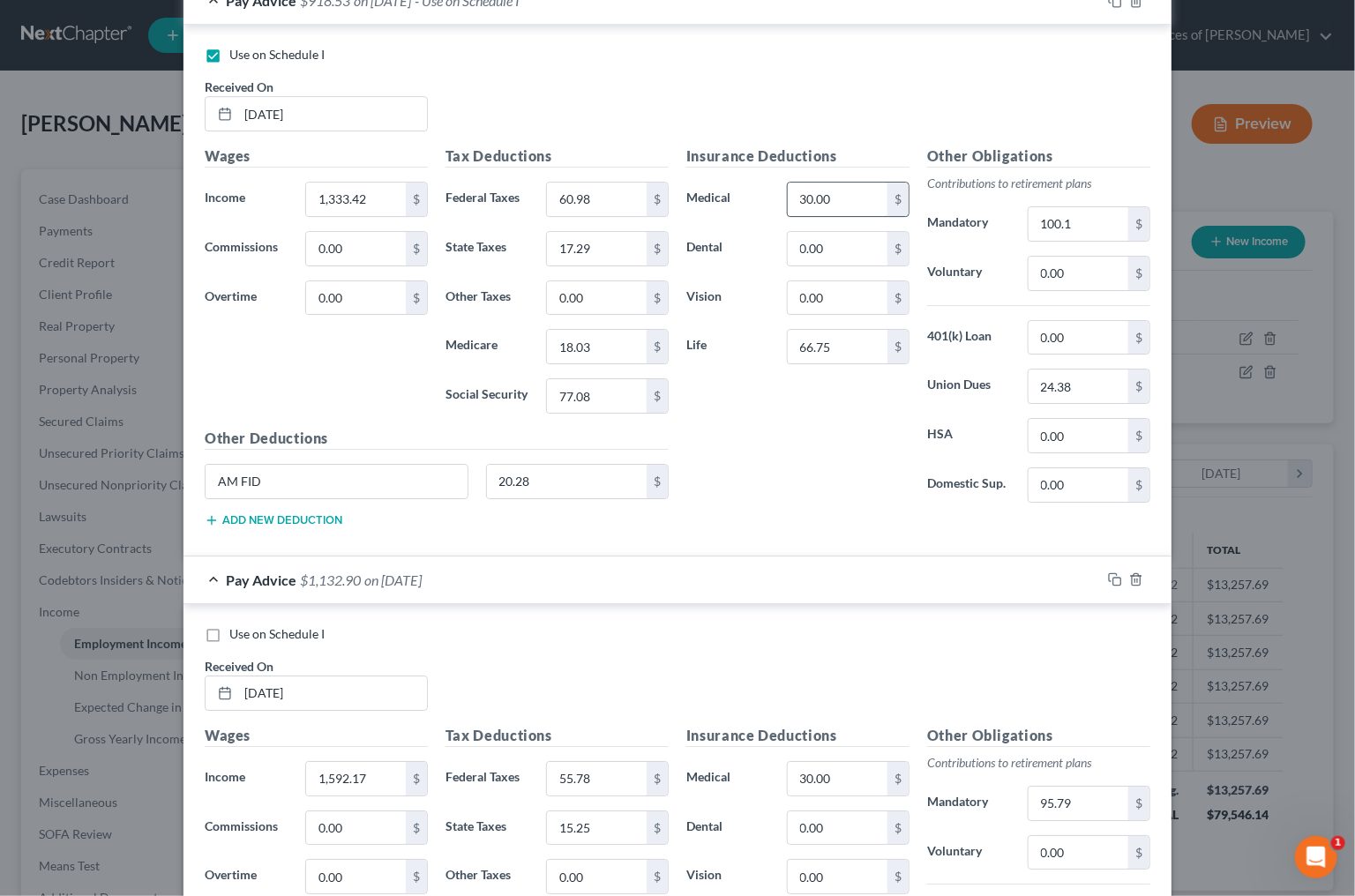
click at [832, 197] on input "30.00" at bounding box center [837, 200] width 100 height 34
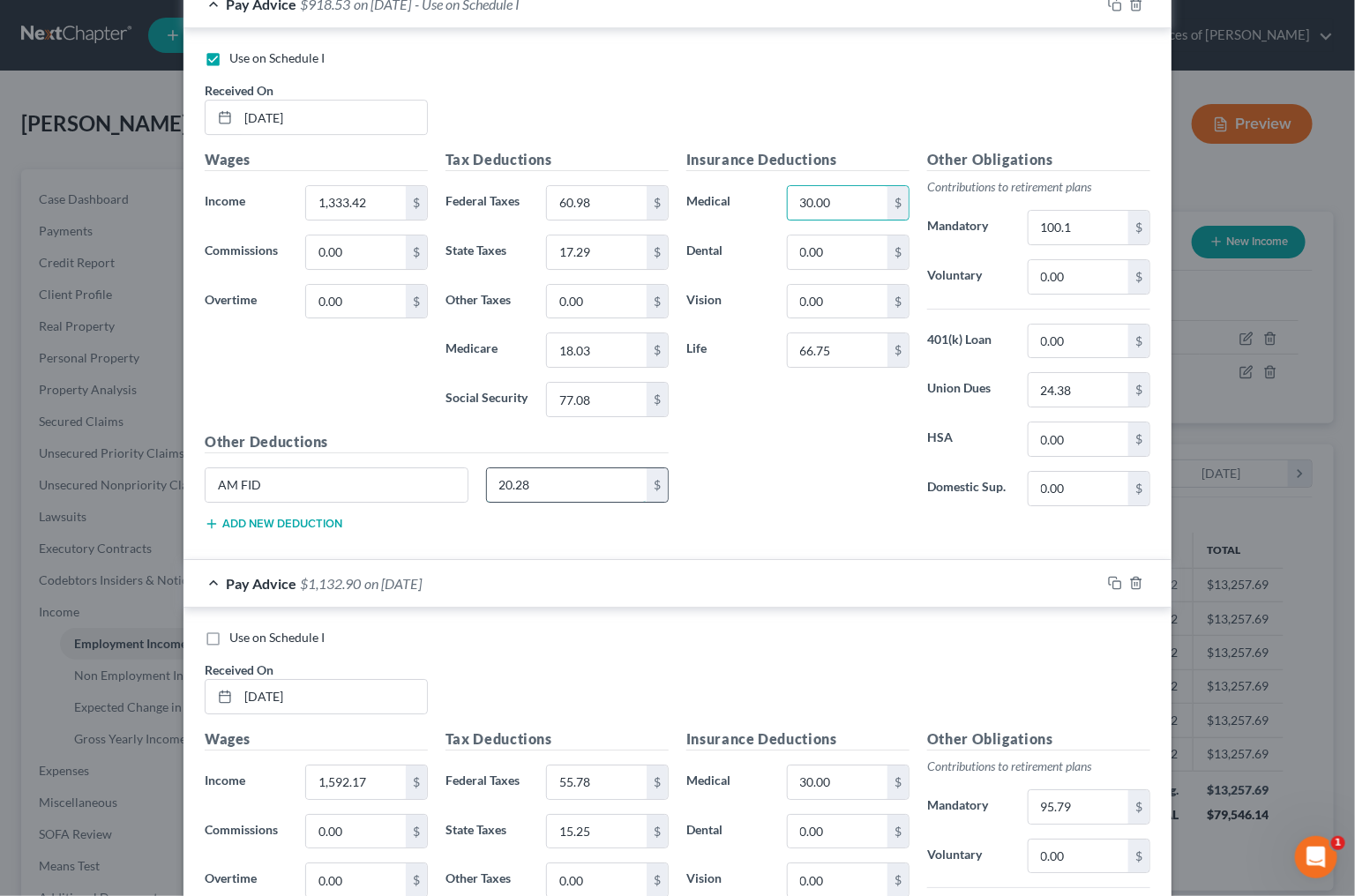
click at [562, 471] on input "20.28" at bounding box center [567, 485] width 161 height 34
type input "80.52"
click at [831, 298] on input "0.00" at bounding box center [837, 303] width 100 height 34
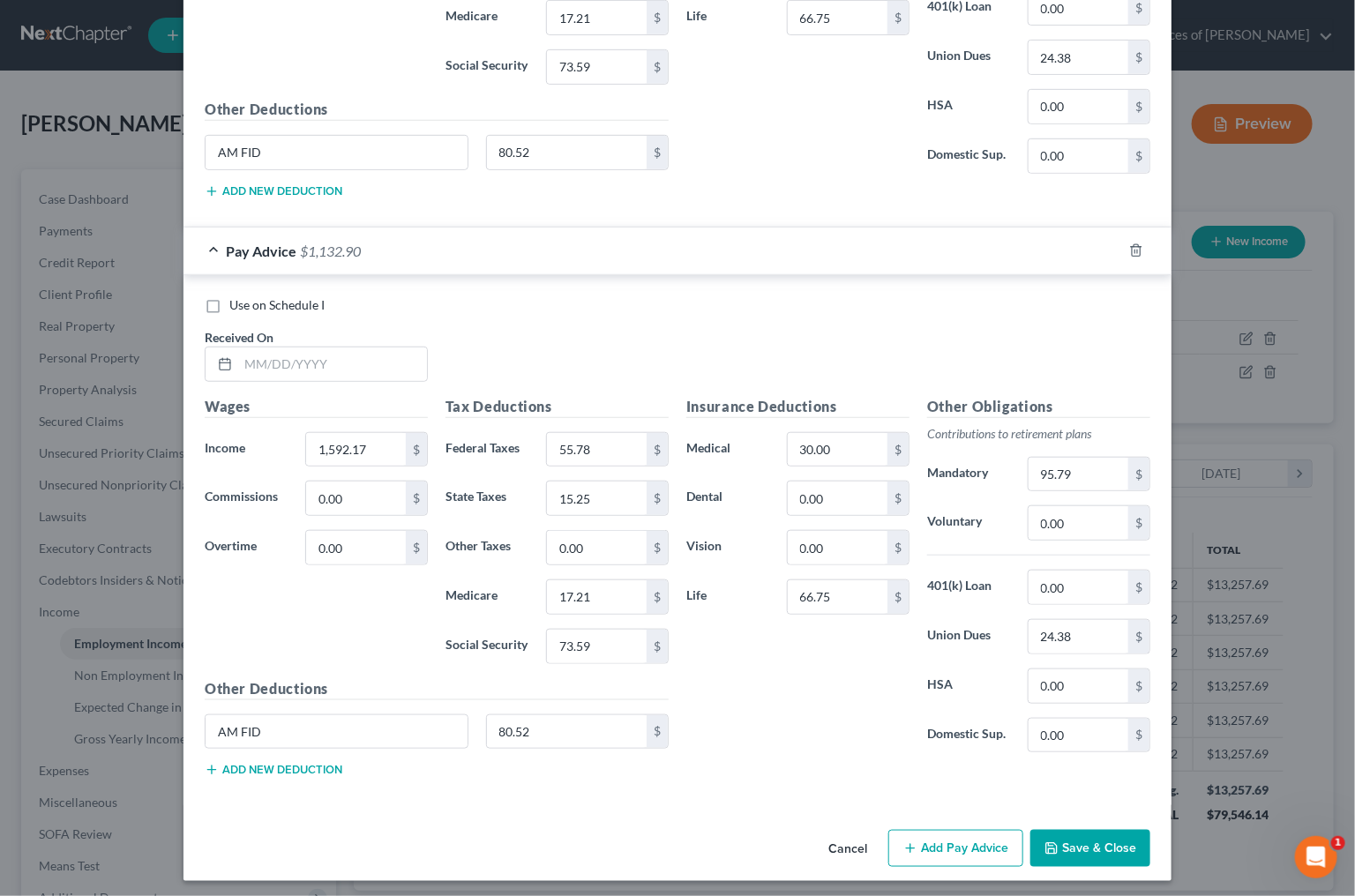
scroll to position [3277, 0]
click at [1084, 841] on button "Save & Close" at bounding box center [1090, 849] width 120 height 37
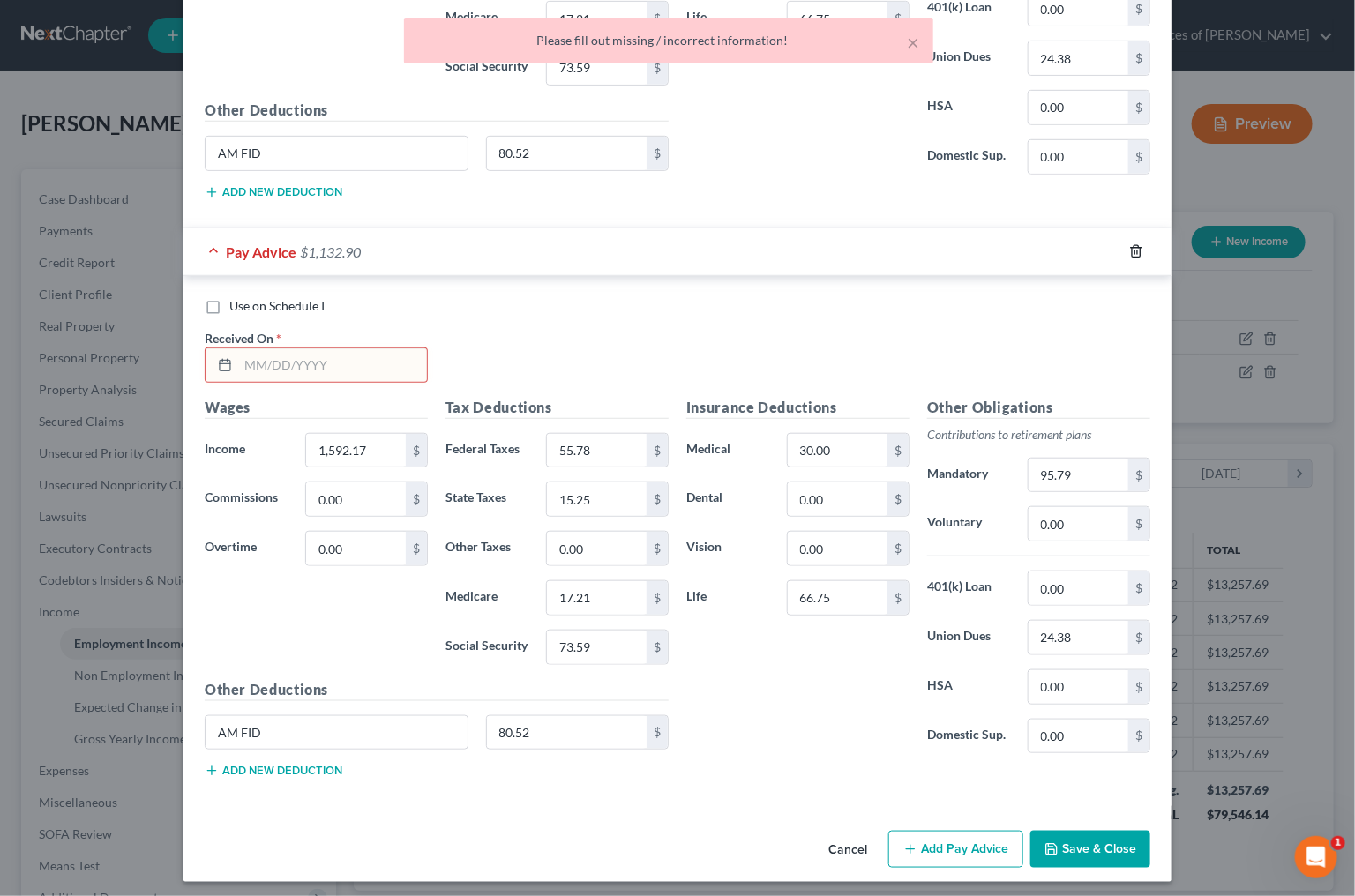
click at [1134, 245] on icon "button" at bounding box center [1136, 252] width 14 height 14
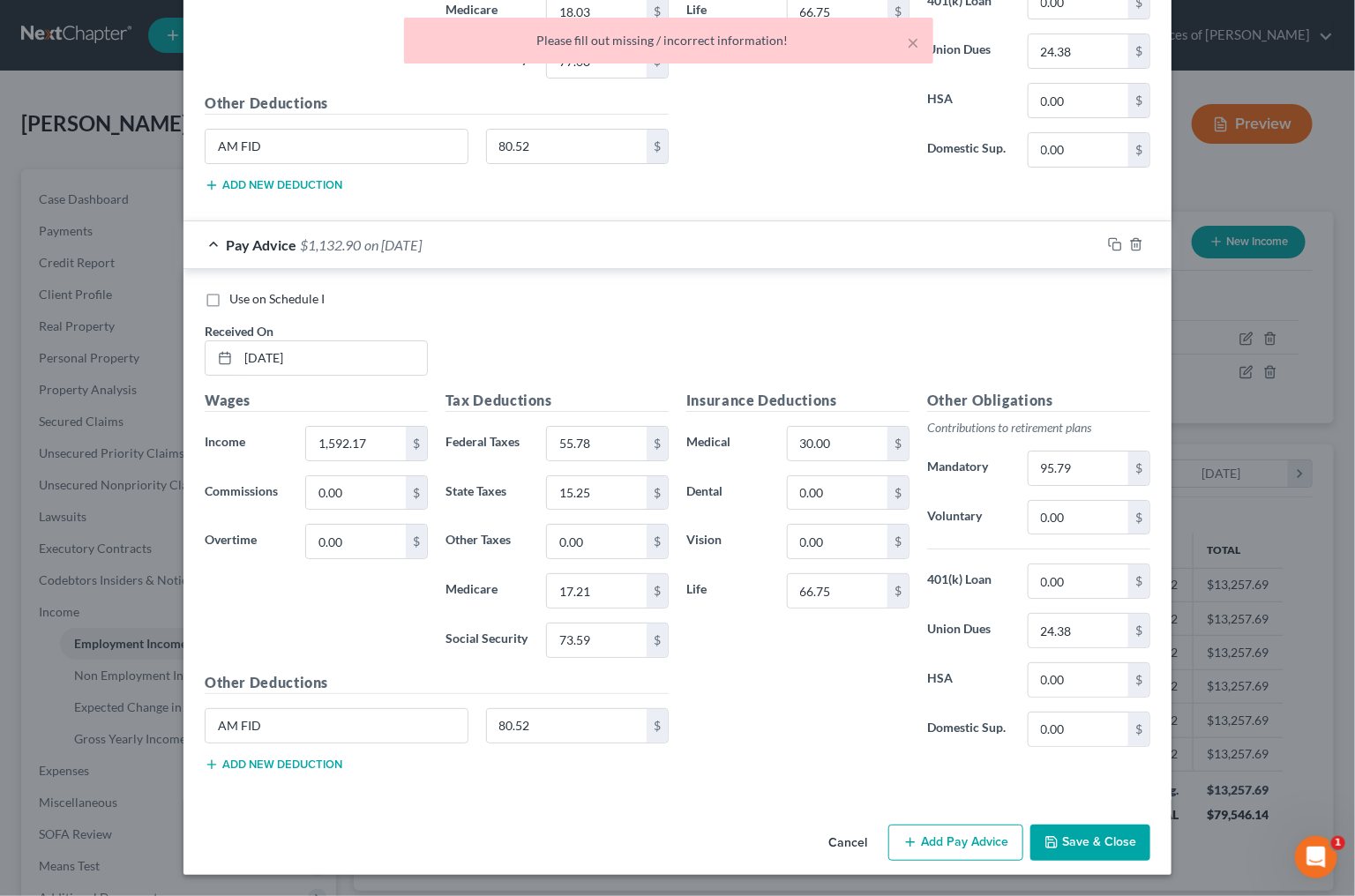
scroll to position [2697, 0]
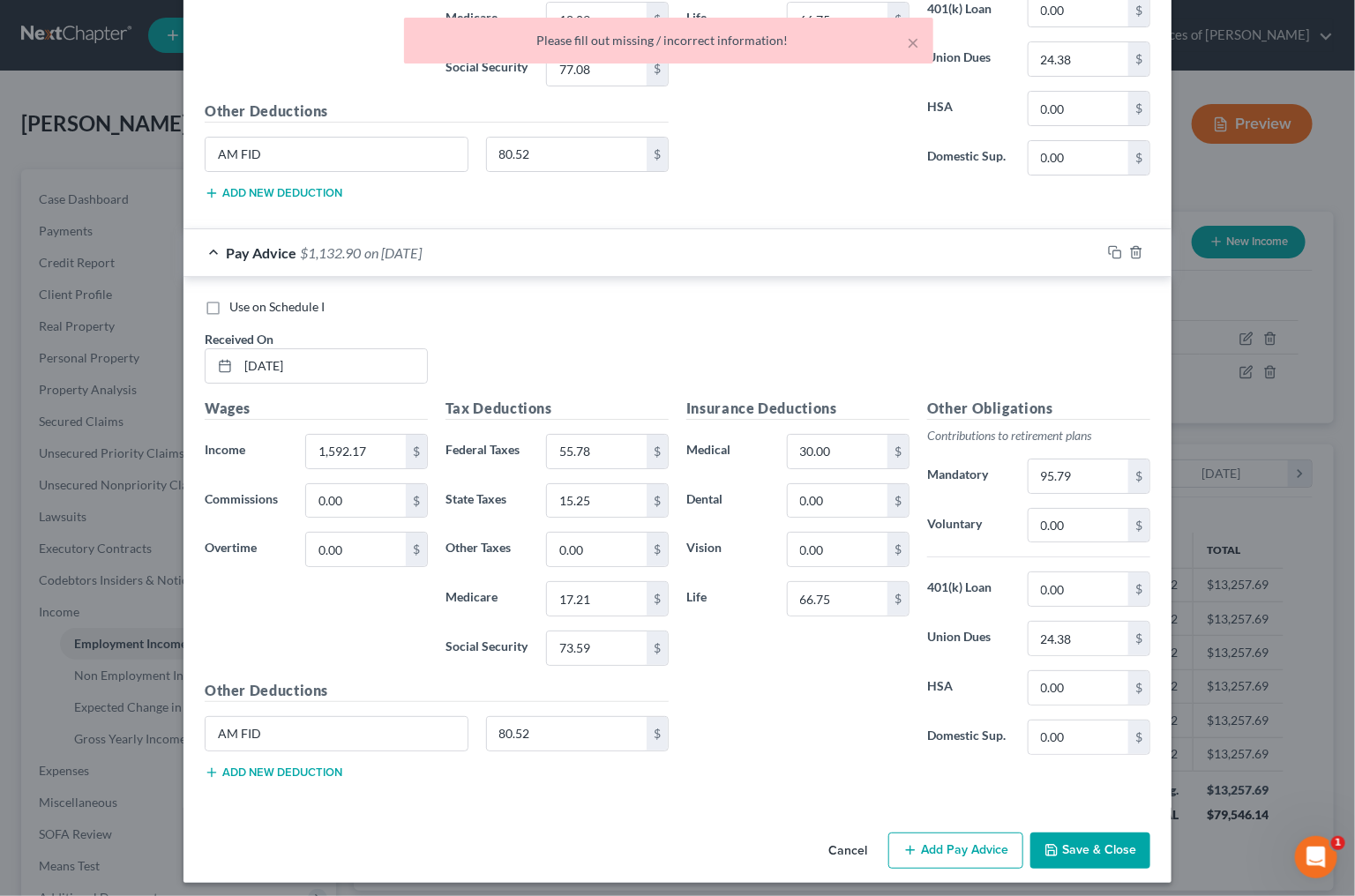
click at [1108, 837] on button "Save & Close" at bounding box center [1090, 851] width 120 height 37
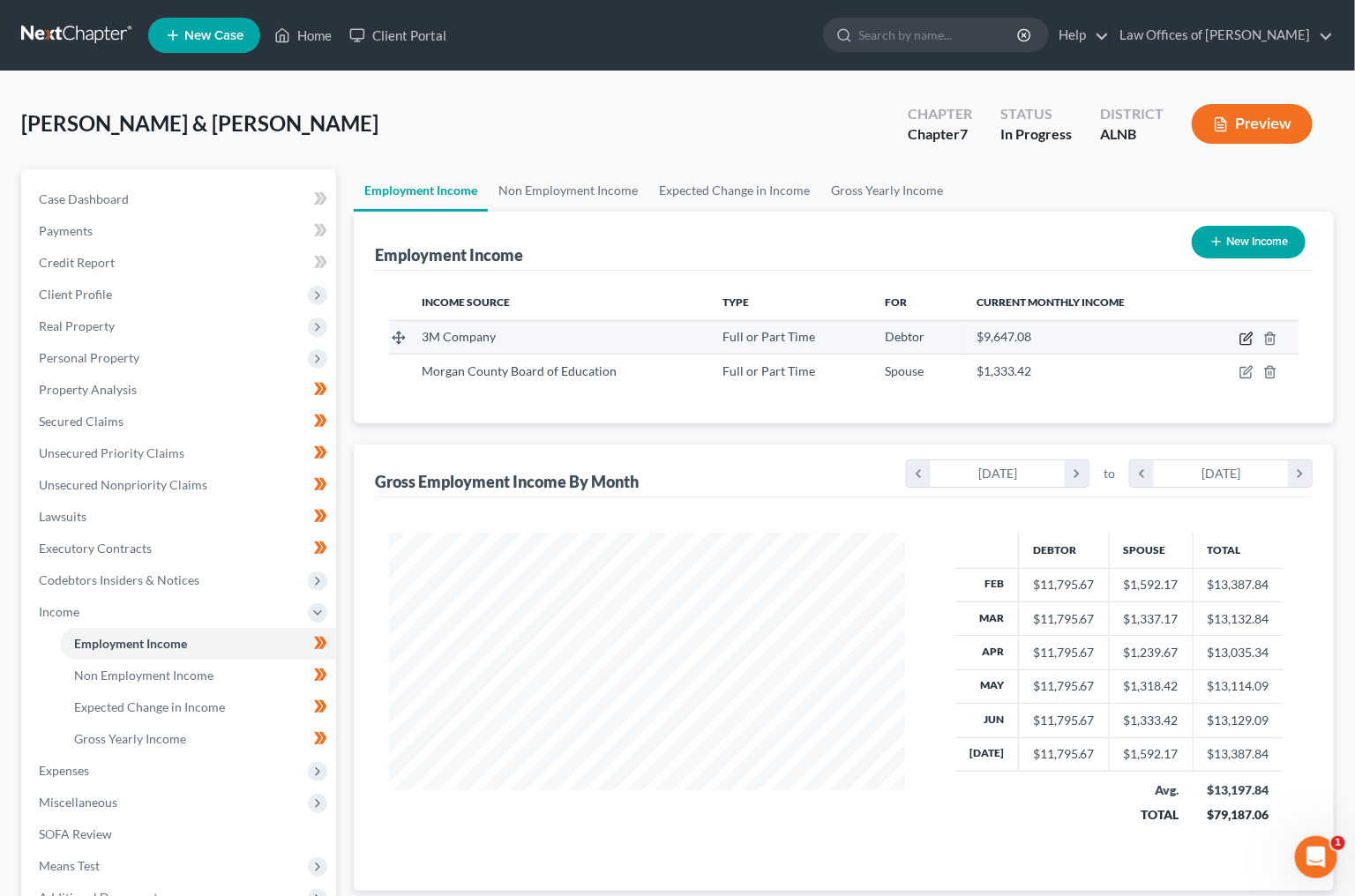
click at [1246, 333] on icon "button" at bounding box center [1247, 339] width 14 height 14
select select "0"
select select "24"
select select "2"
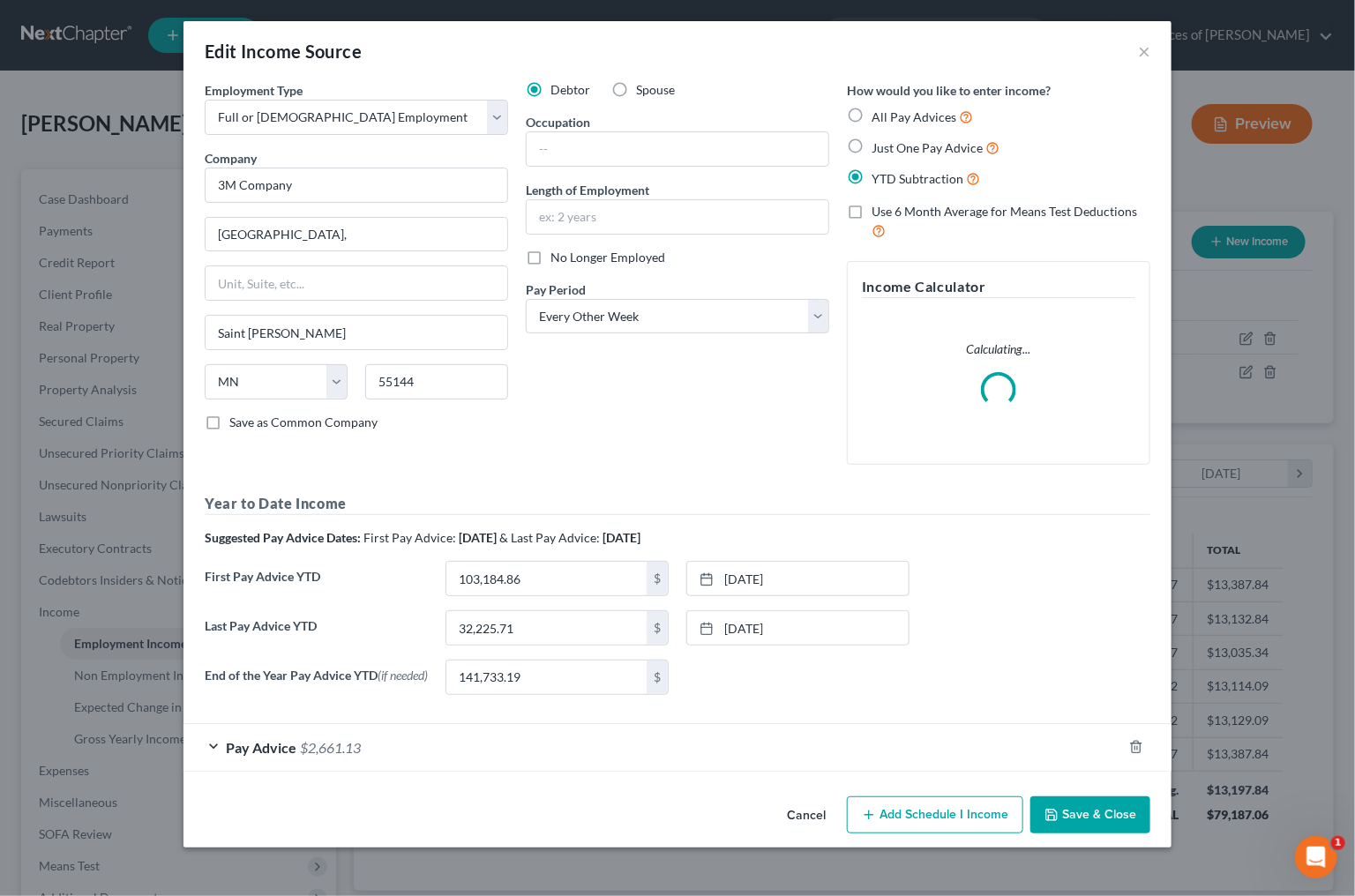
click at [871, 107] on label "All Pay Advices" at bounding box center [922, 117] width 102 height 20
click at [878, 107] on input "All Pay Advices" at bounding box center [883, 112] width 11 height 11
radio input "true"
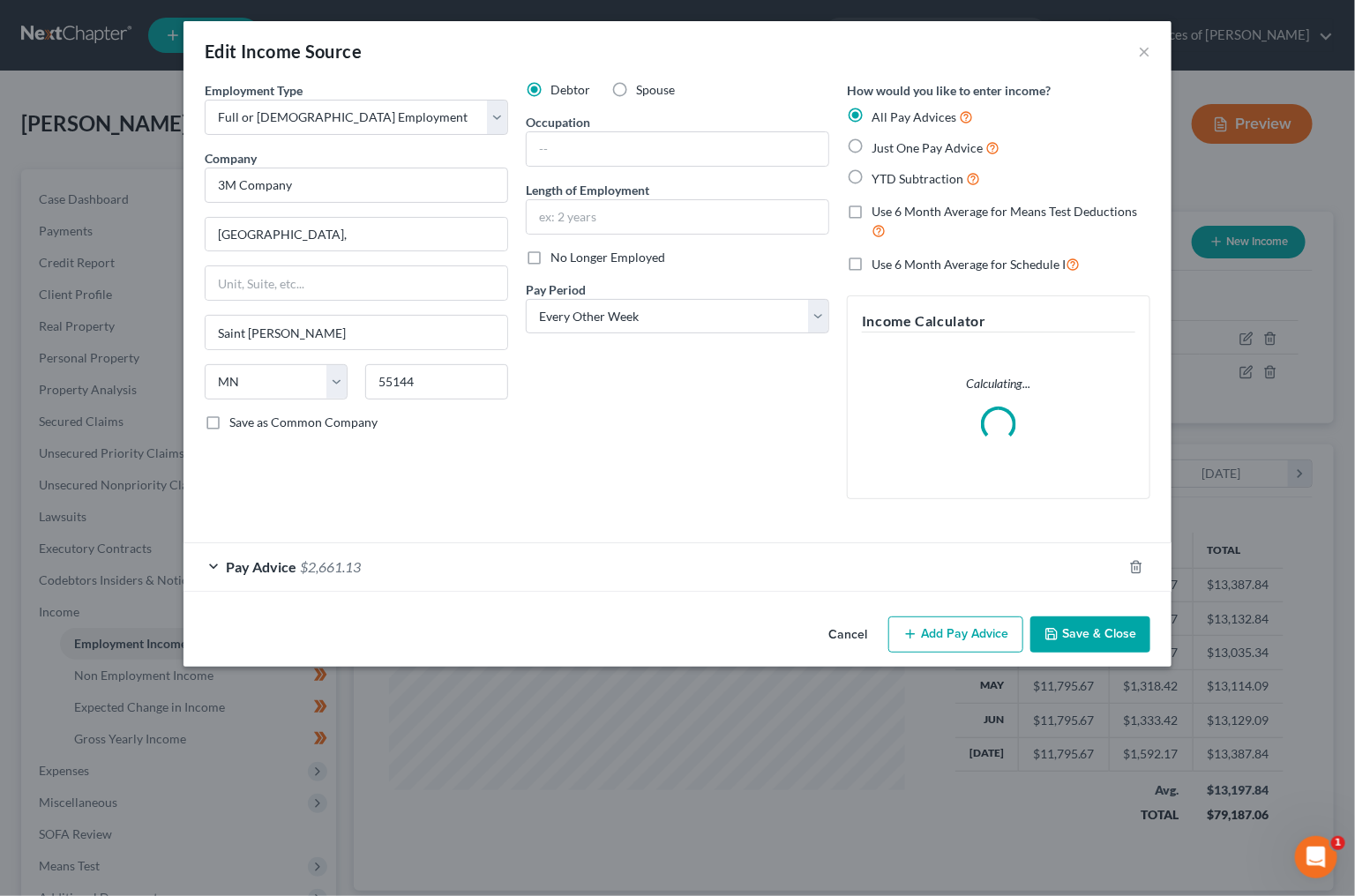
click at [337, 558] on span "$2,661.13" at bounding box center [330, 566] width 61 height 17
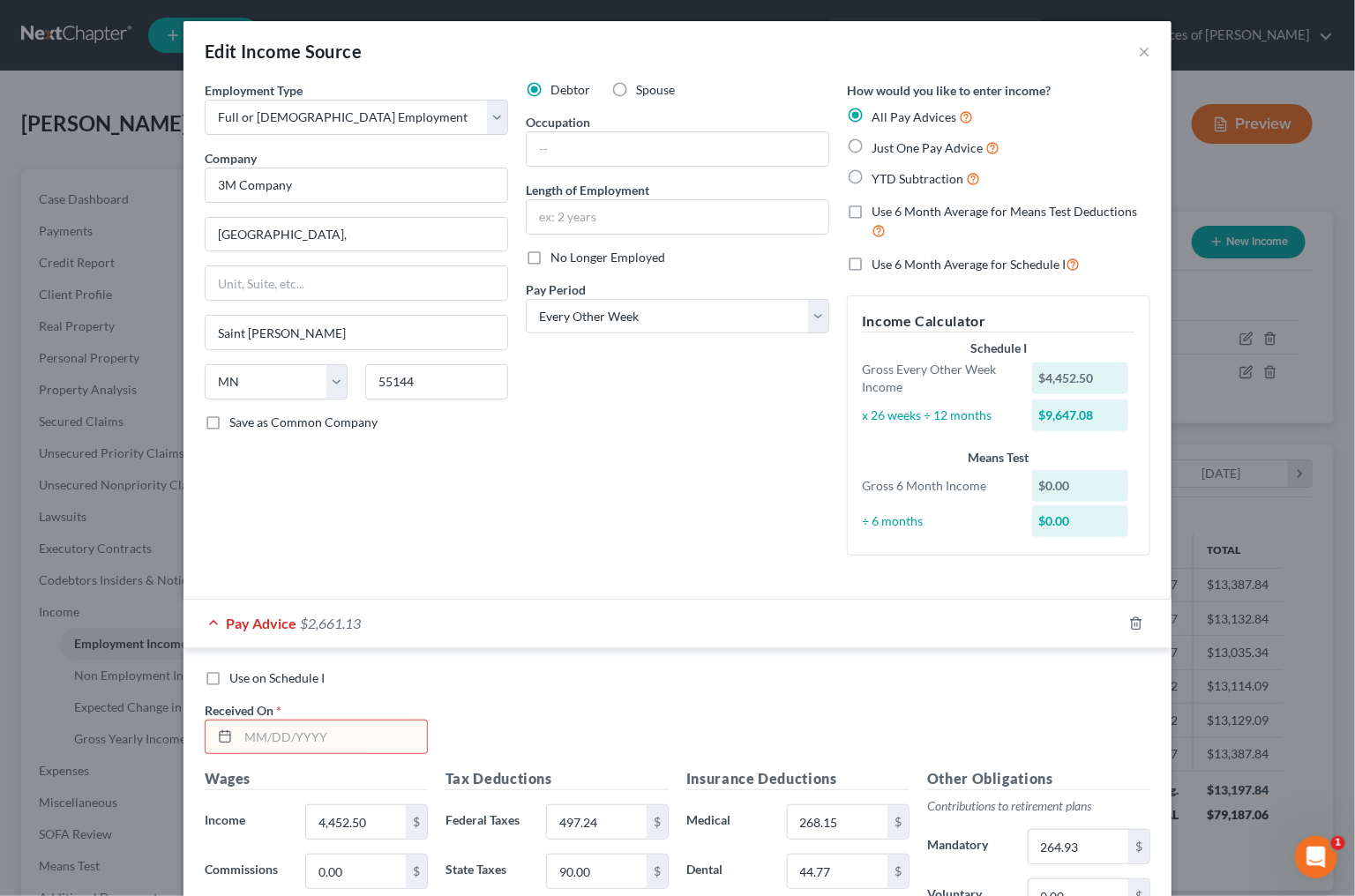
click at [290, 720] on input "text" at bounding box center [332, 737] width 189 height 34
type input "2/14/2025"
click at [360, 807] on input "4,452.50" at bounding box center [356, 822] width 100 height 34
type input "5,549.77"
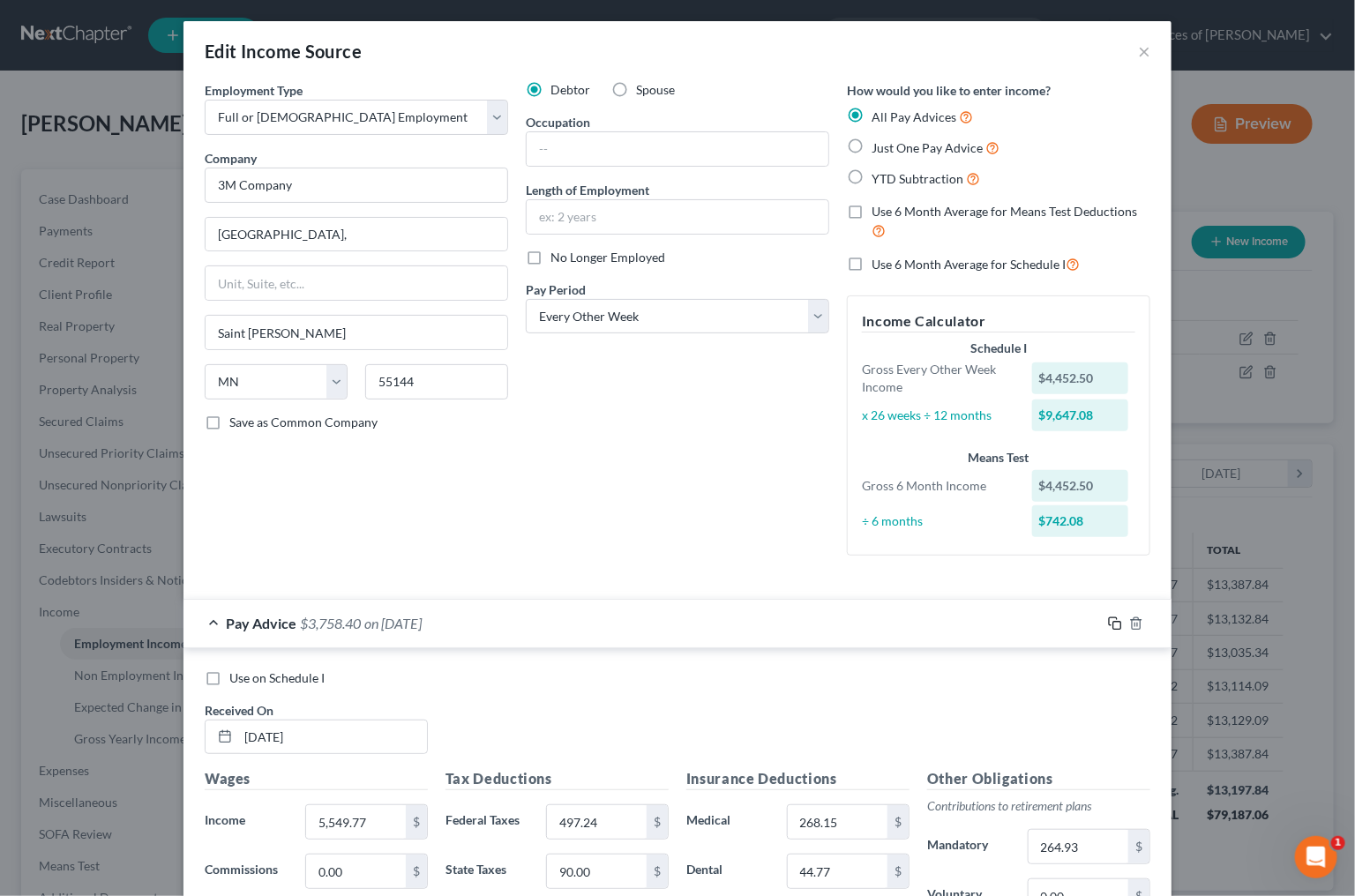
click at [1119, 609] on div at bounding box center [1136, 623] width 71 height 28
click at [1119, 616] on icon "button" at bounding box center [1115, 623] width 14 height 14
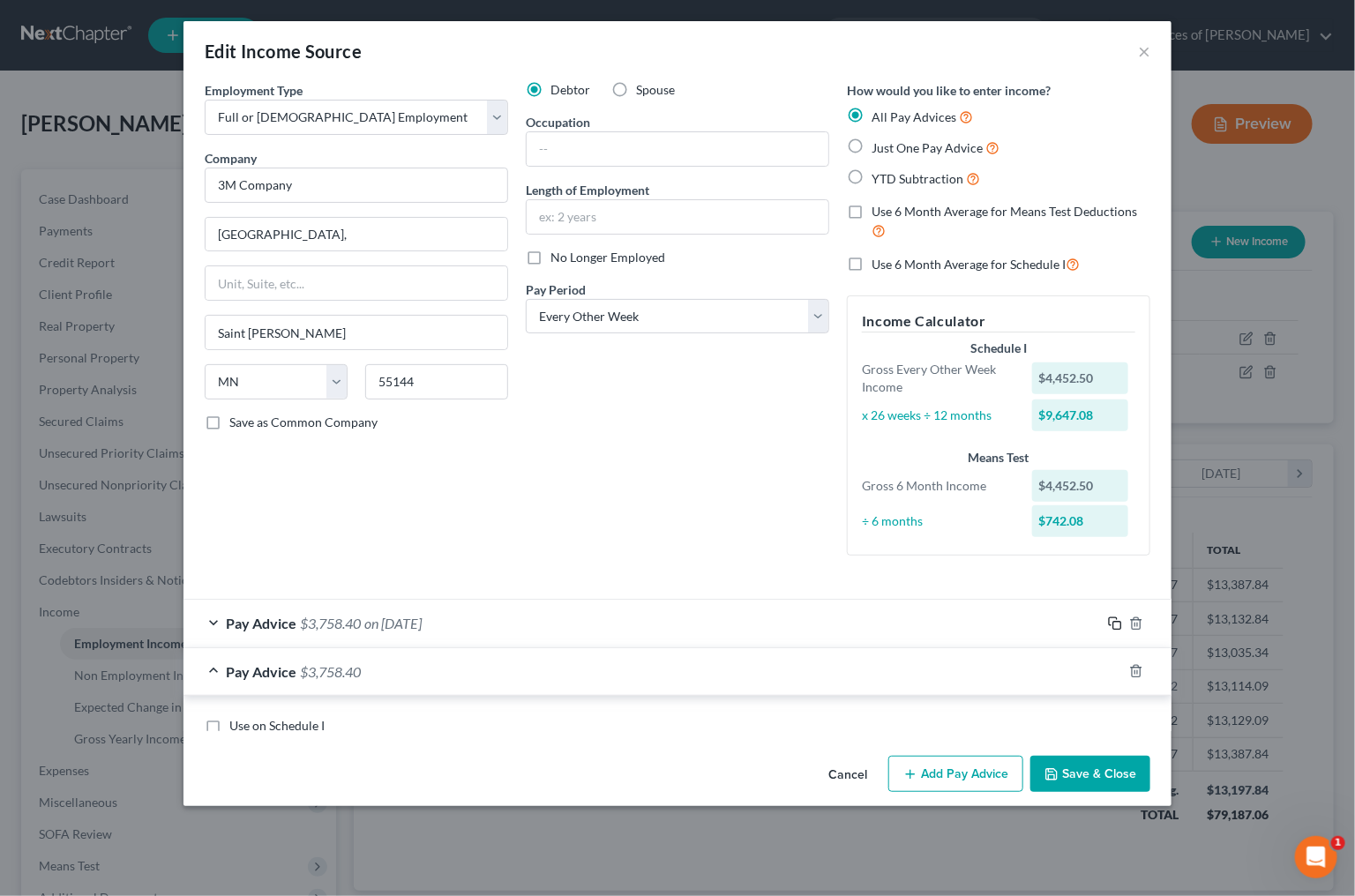
click at [1119, 616] on icon "button" at bounding box center [1115, 623] width 14 height 14
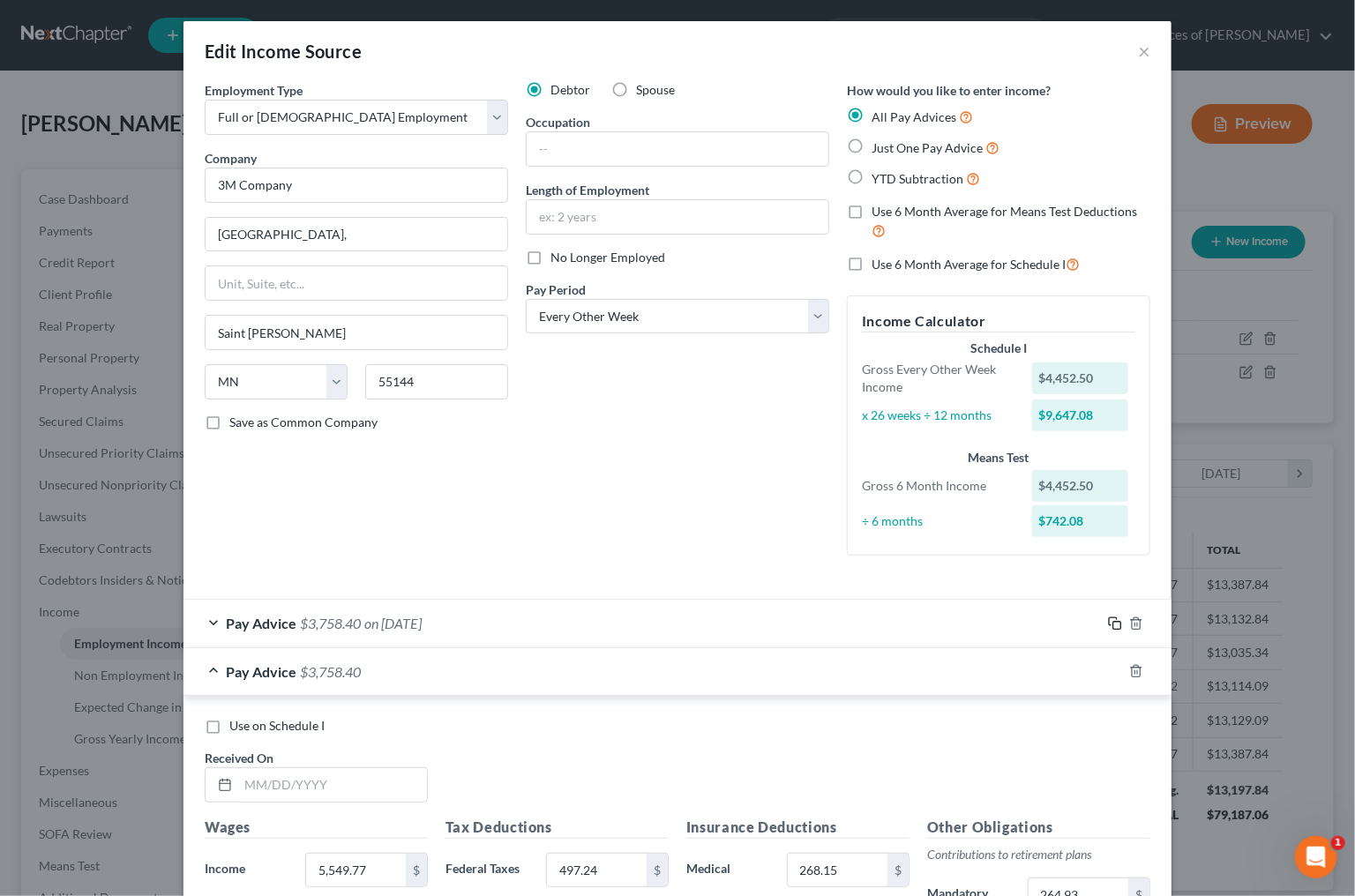
click at [1119, 616] on icon "button" at bounding box center [1115, 623] width 14 height 14
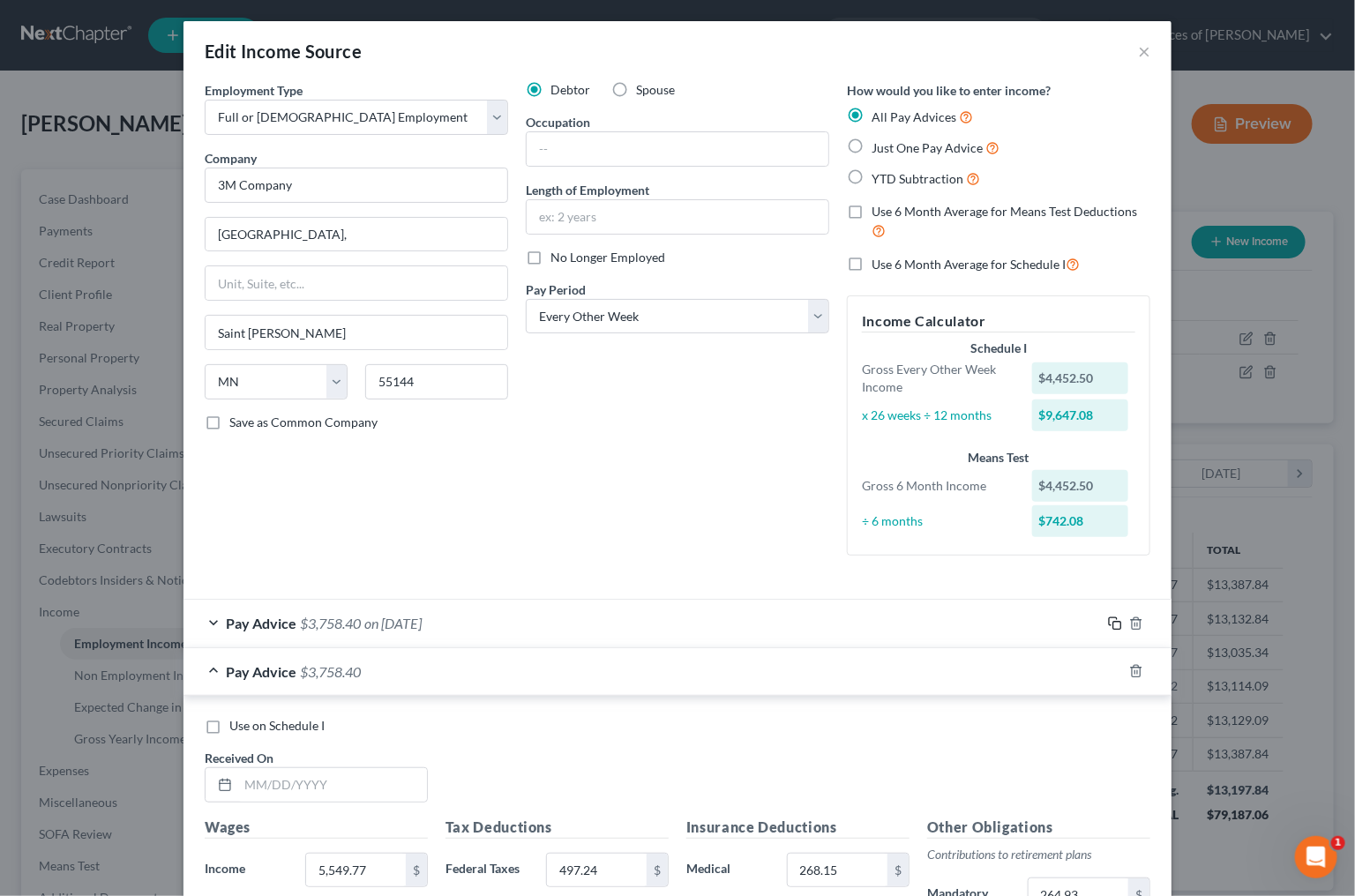
click at [1119, 616] on icon "button" at bounding box center [1115, 623] width 14 height 14
click at [391, 772] on input "text" at bounding box center [332, 785] width 189 height 34
type input "2/28/25"
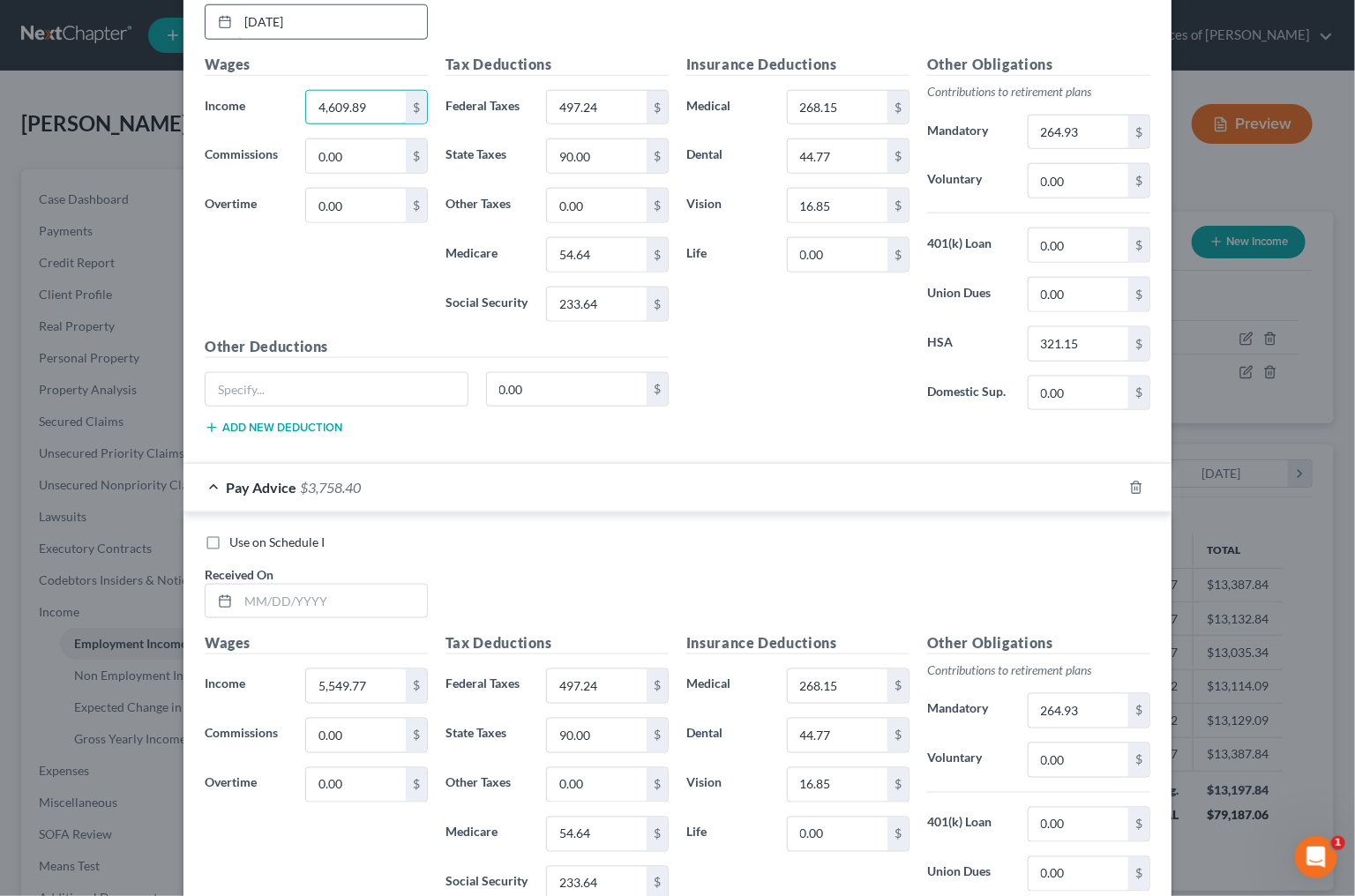
scroll to position [780, 0]
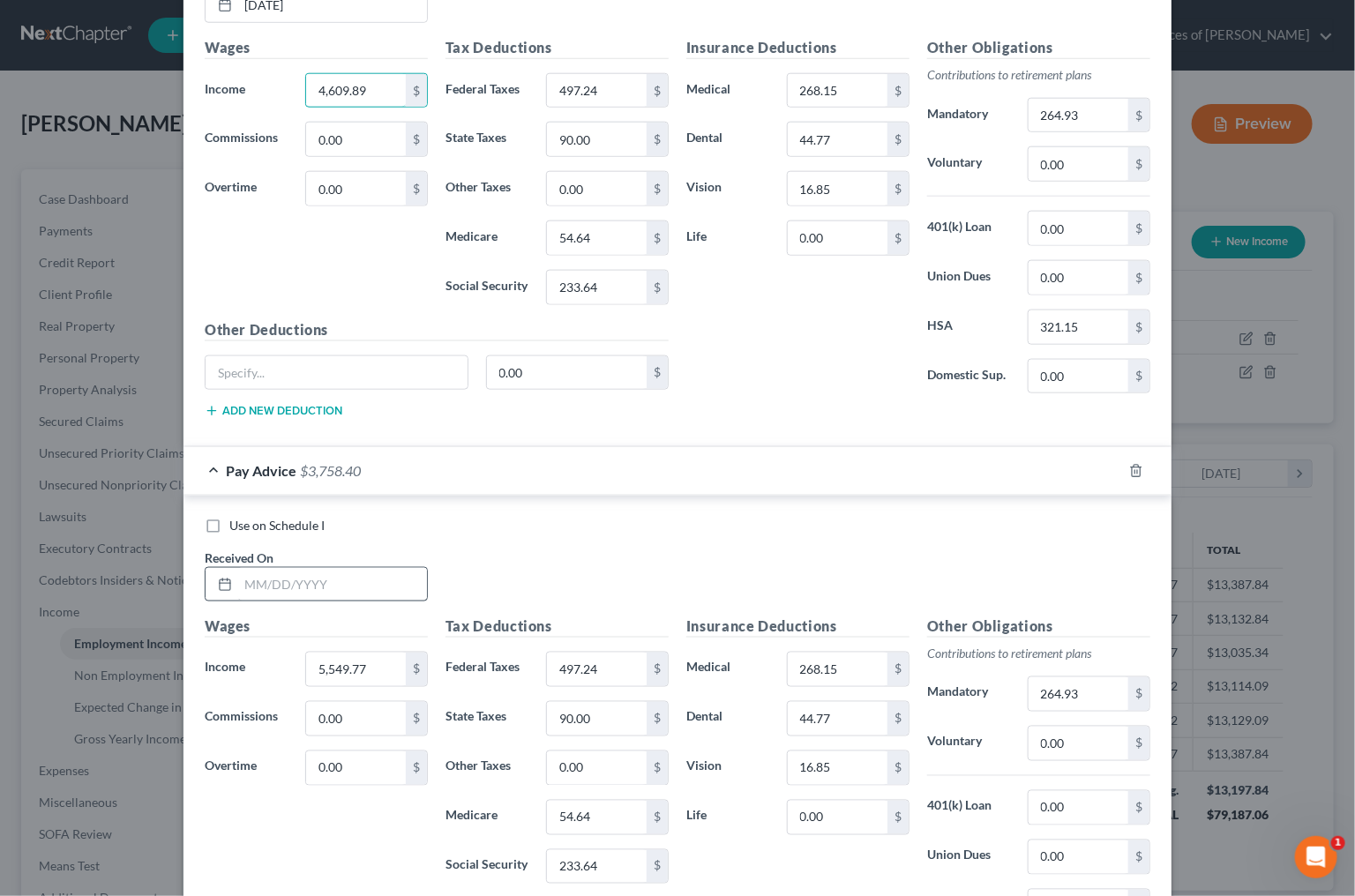
type input "4,609.89"
click at [352, 574] on input "text" at bounding box center [332, 585] width 189 height 34
type input "3/14/2025"
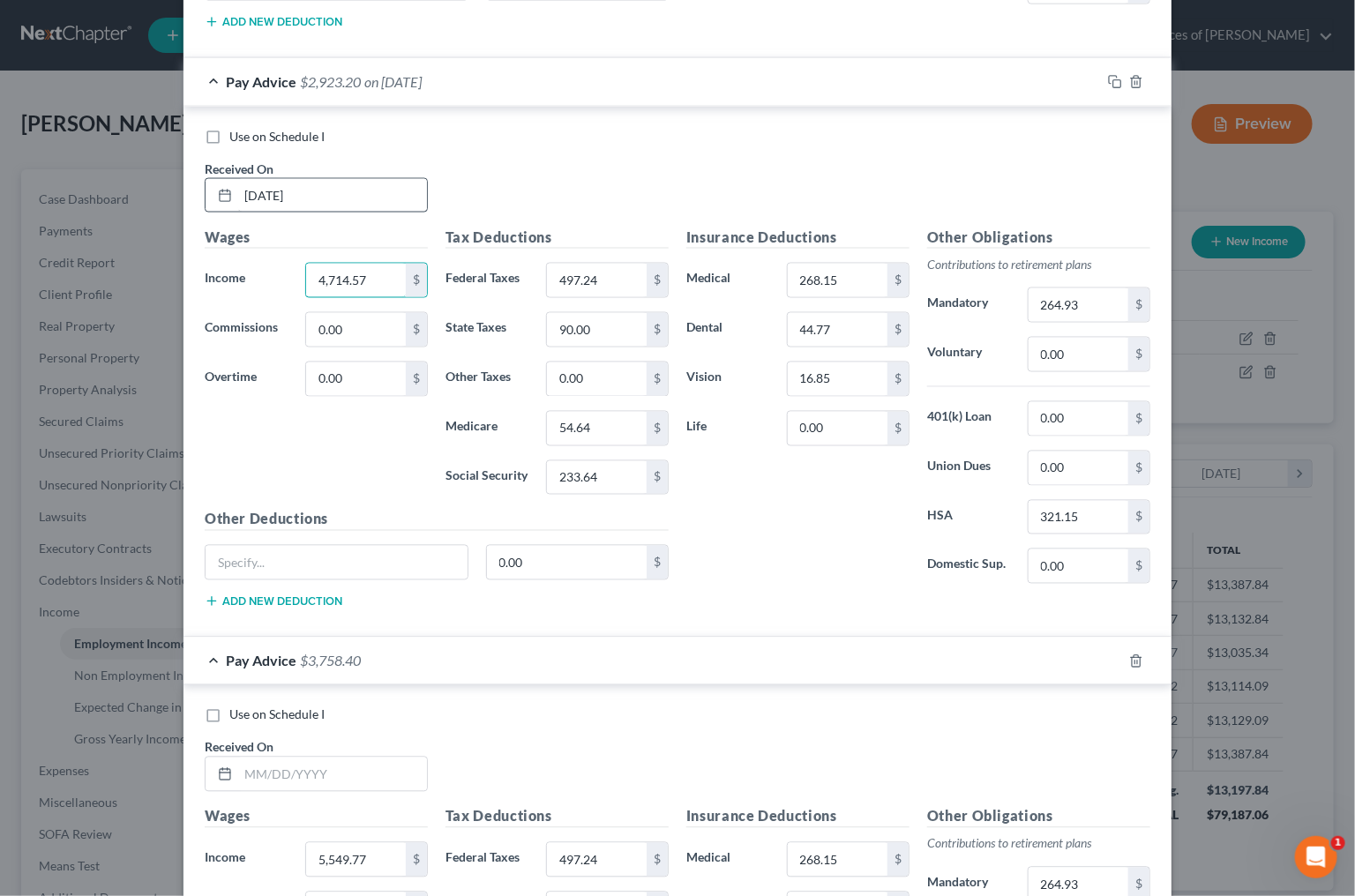
scroll to position [1402, 0]
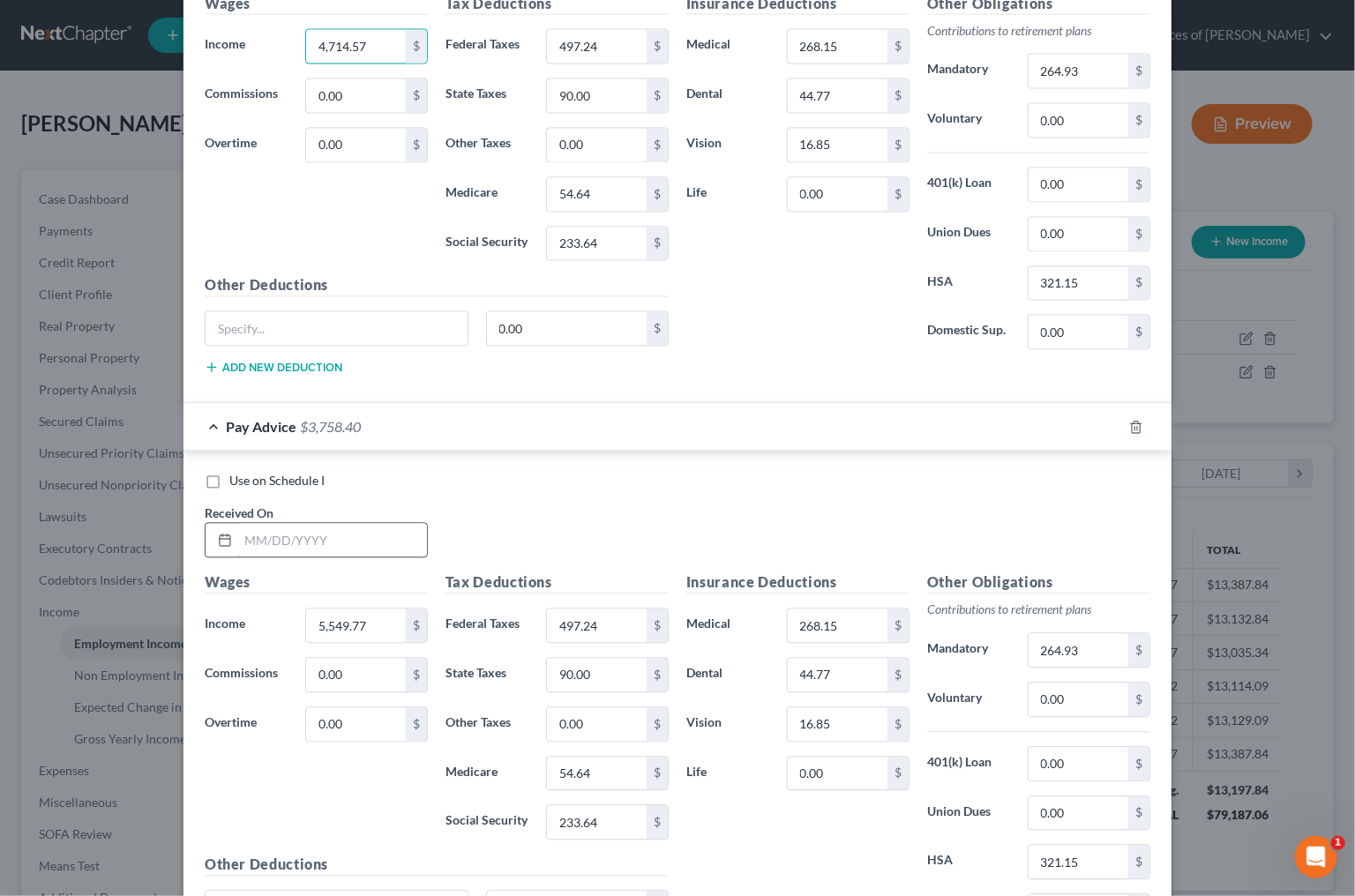
type input "4,714.57"
click at [314, 535] on input "text" at bounding box center [332, 540] width 189 height 34
type input "3/28/2025"
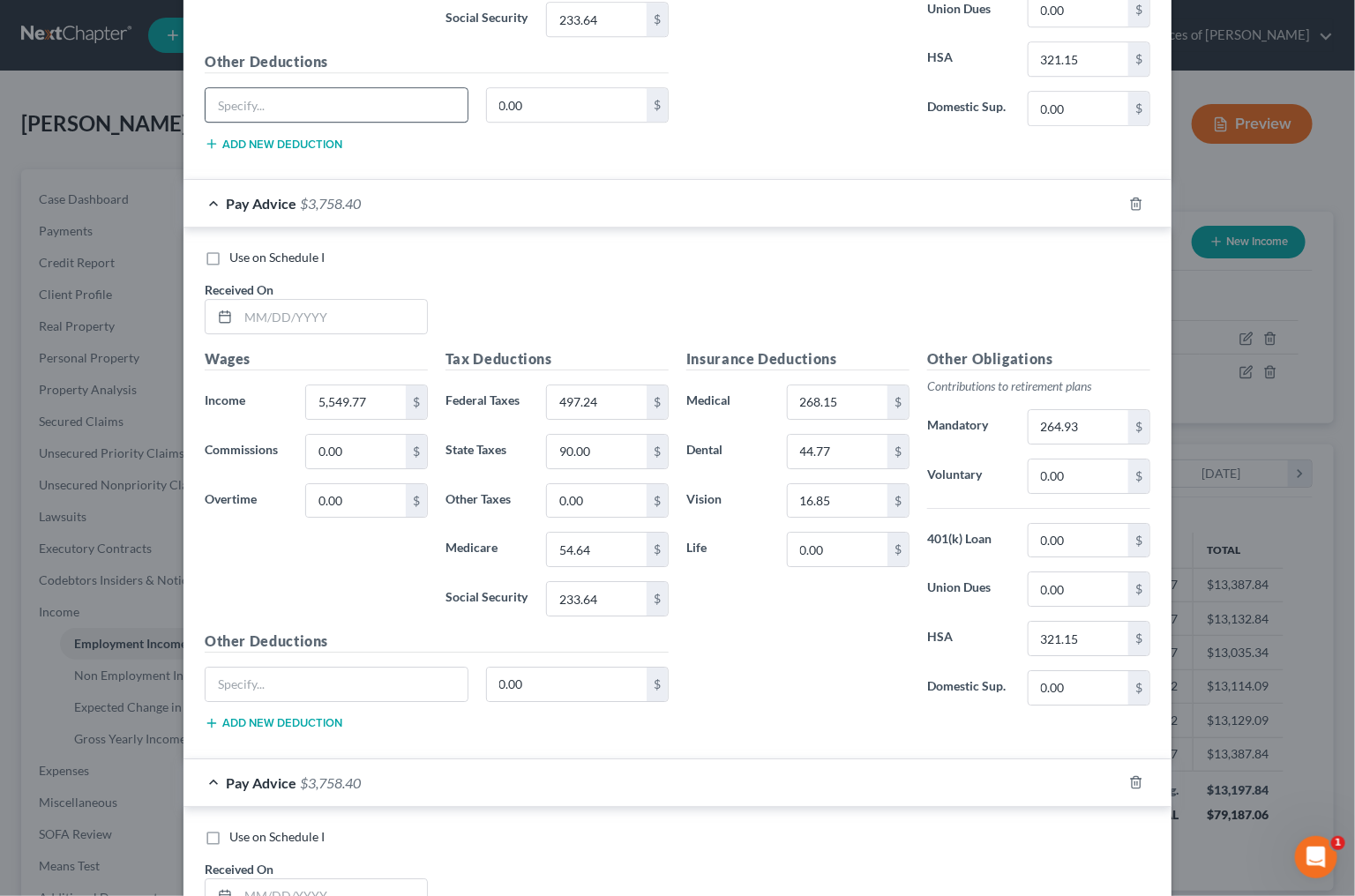
scroll to position [2270, 0]
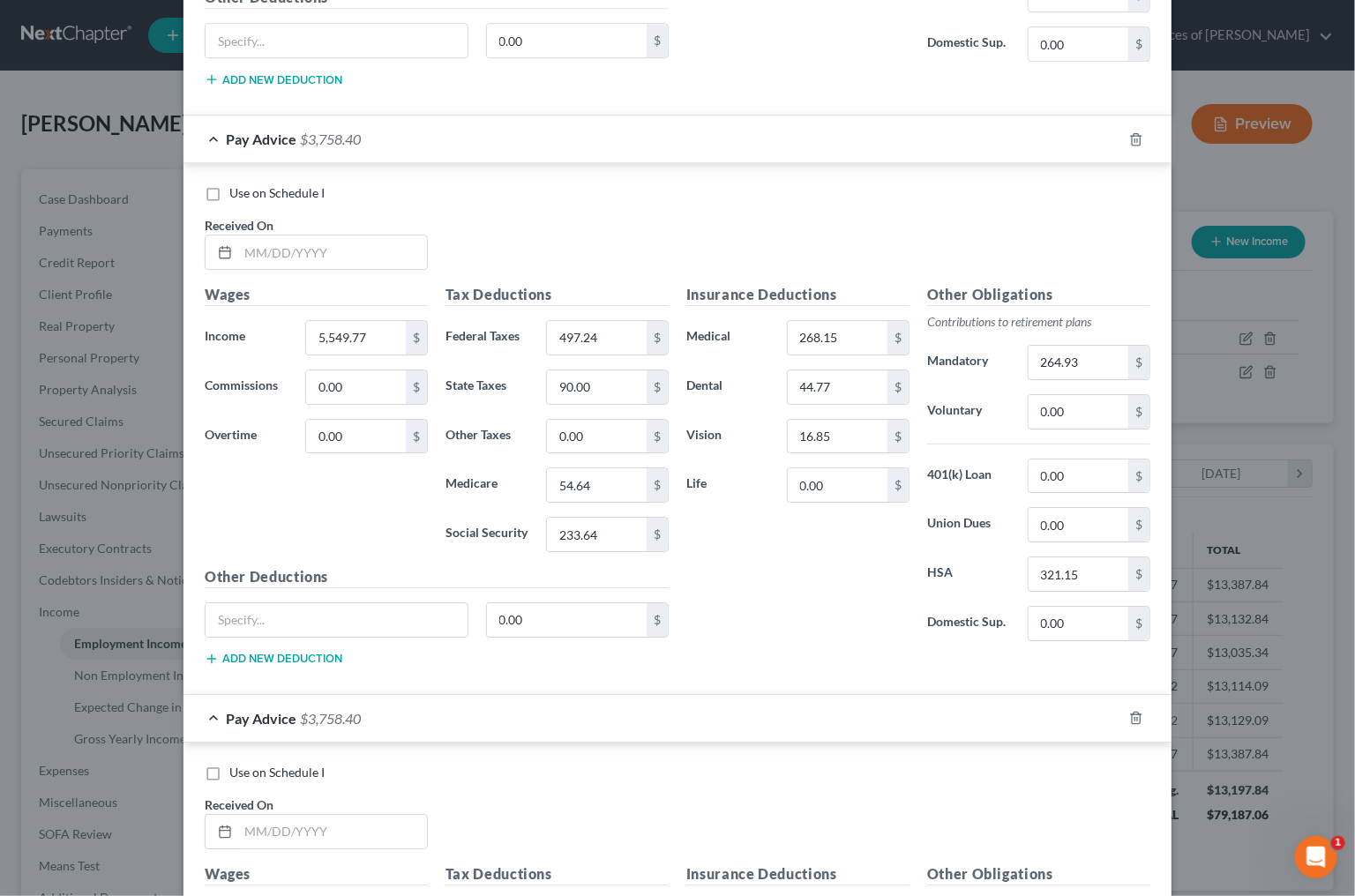
type input "4,505.18"
click at [335, 260] on div "Use on Schedule I Received On *" at bounding box center [678, 235] width 963 height 100
click at [351, 237] on input "text" at bounding box center [332, 253] width 189 height 34
type input "4/11/2025"
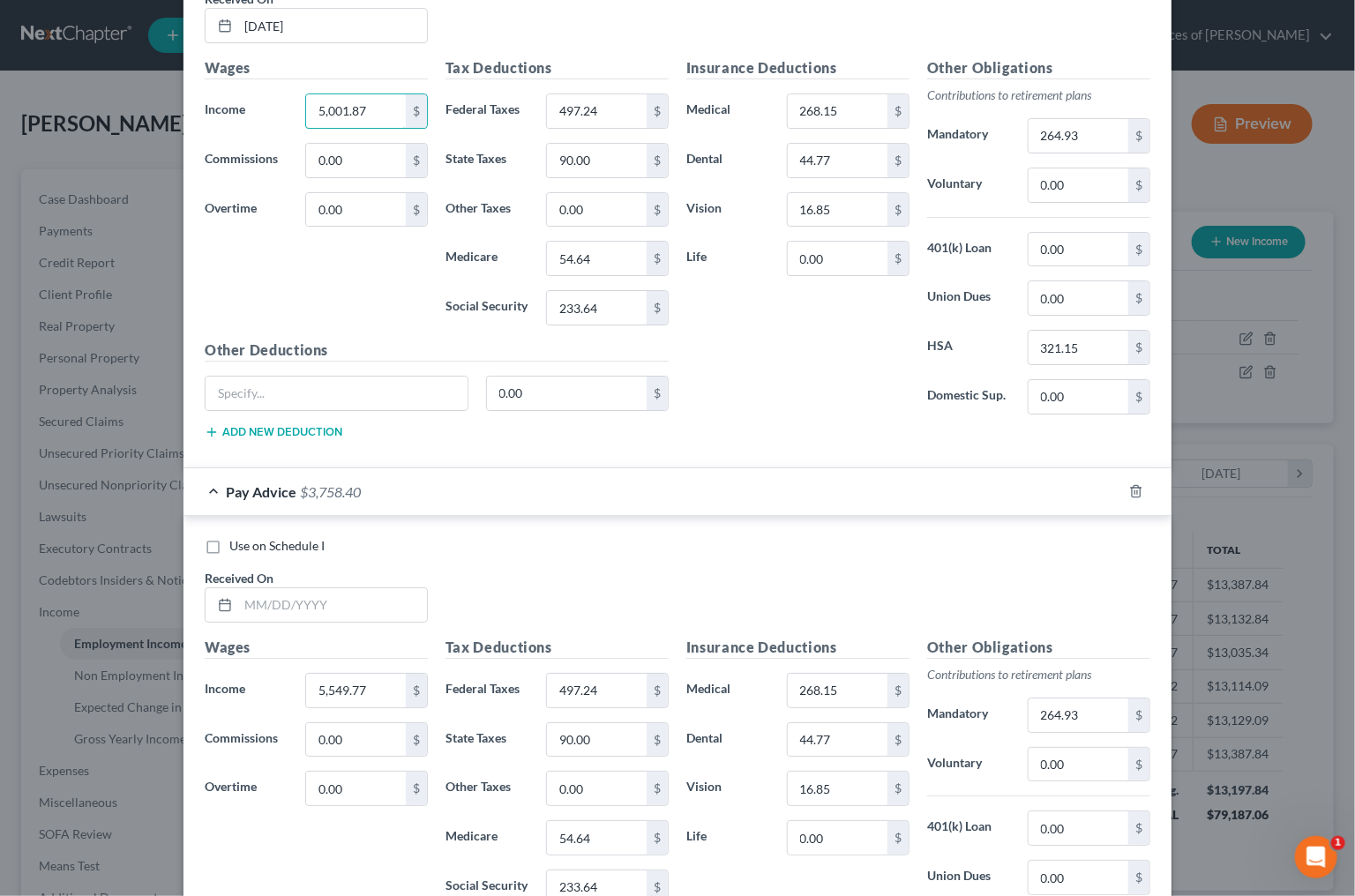
scroll to position [2508, 0]
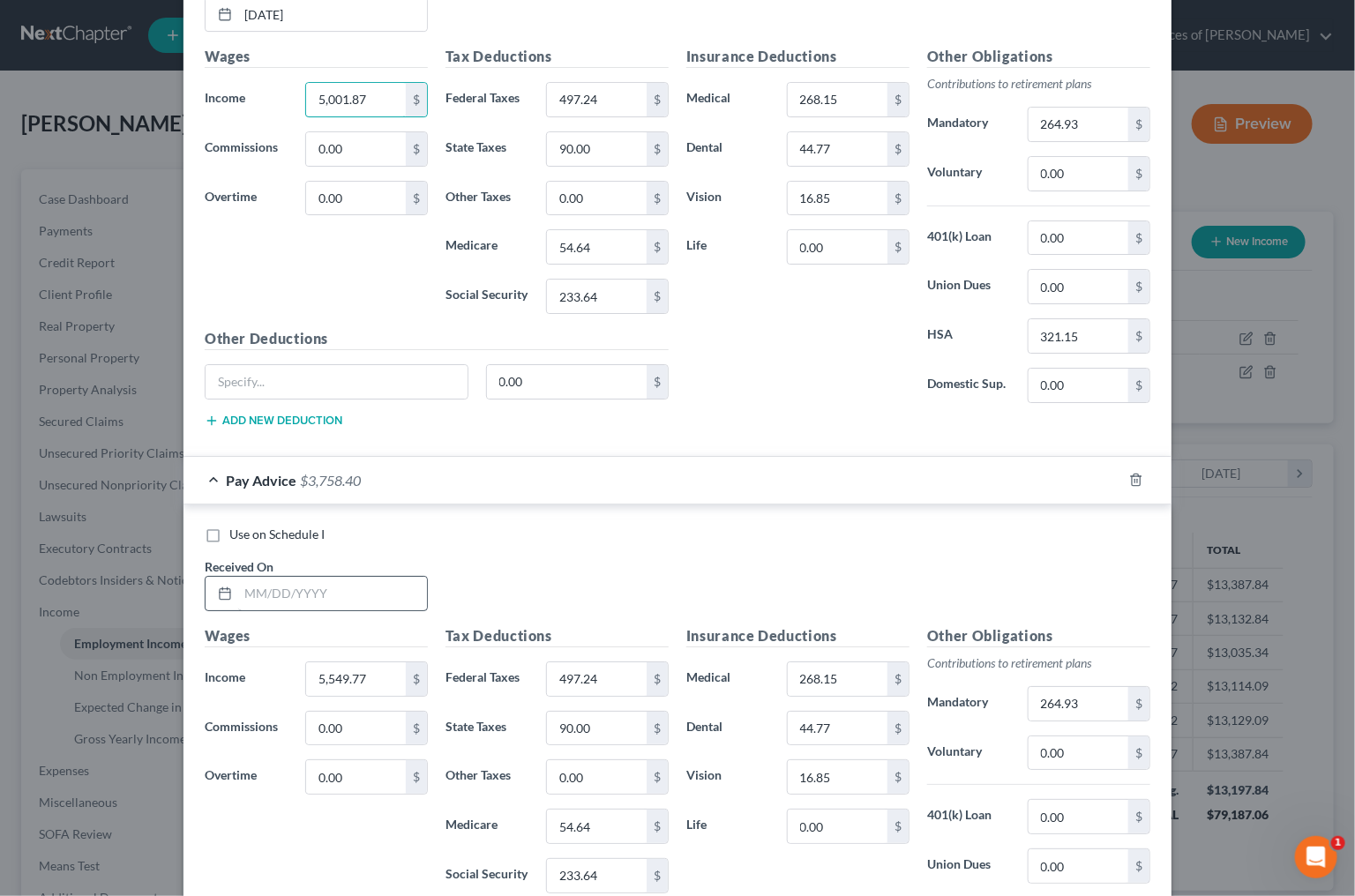
type input "5,001.87"
click at [292, 580] on input "text" at bounding box center [332, 593] width 189 height 34
type input "4/25/2025"
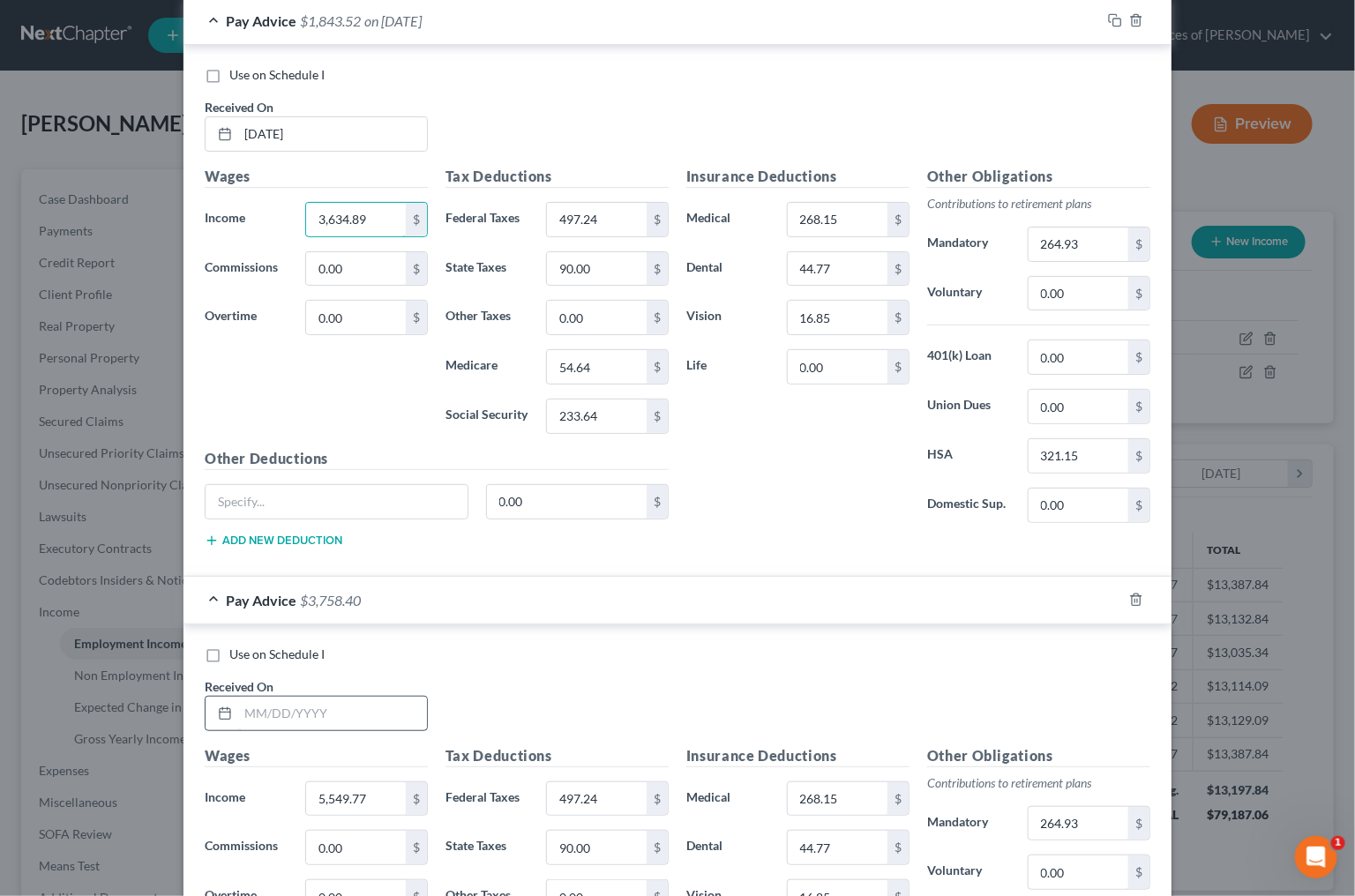
type input "3,634.89"
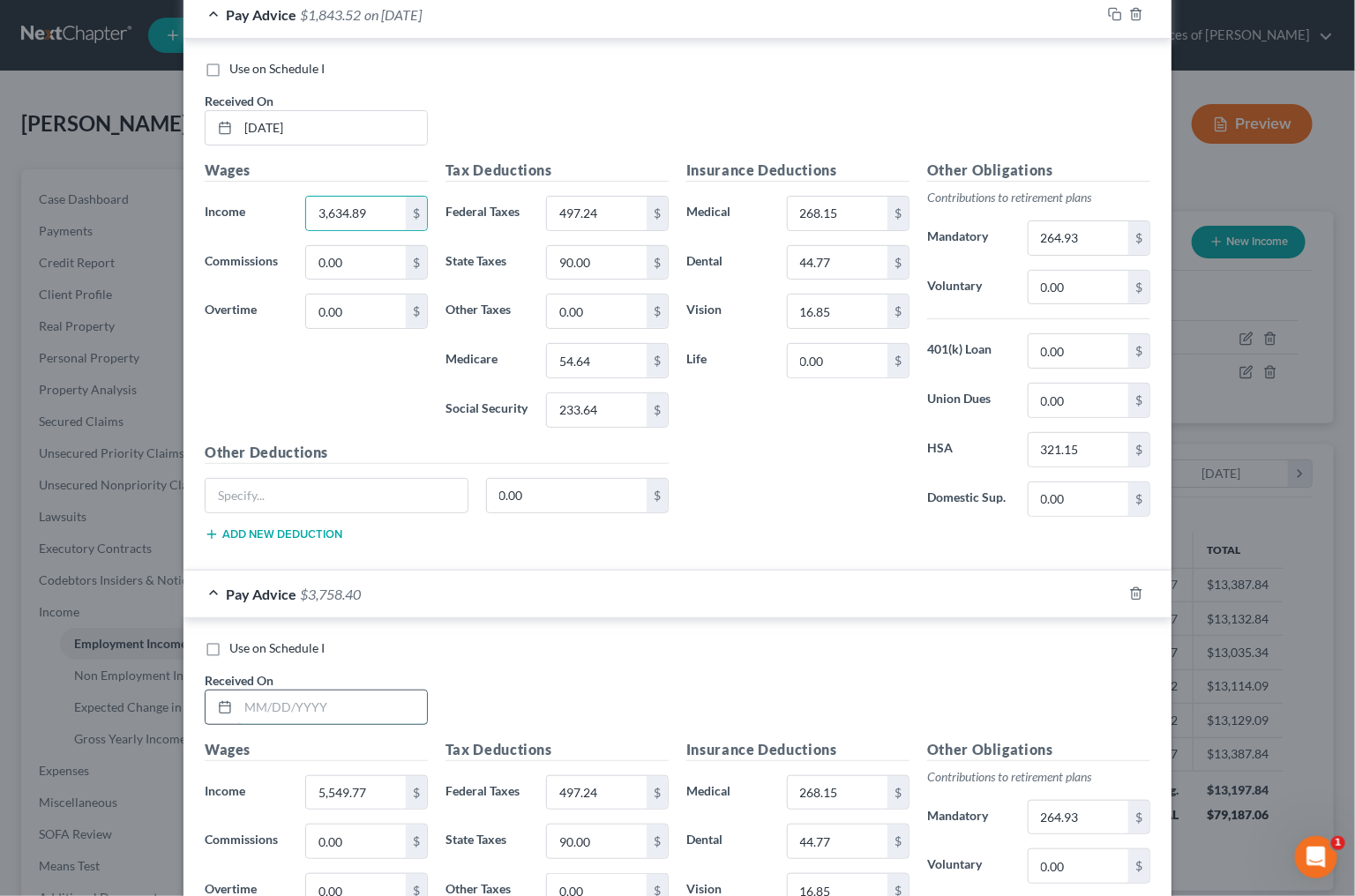
click at [321, 691] on input "text" at bounding box center [332, 707] width 189 height 34
type input "5/9/2025"
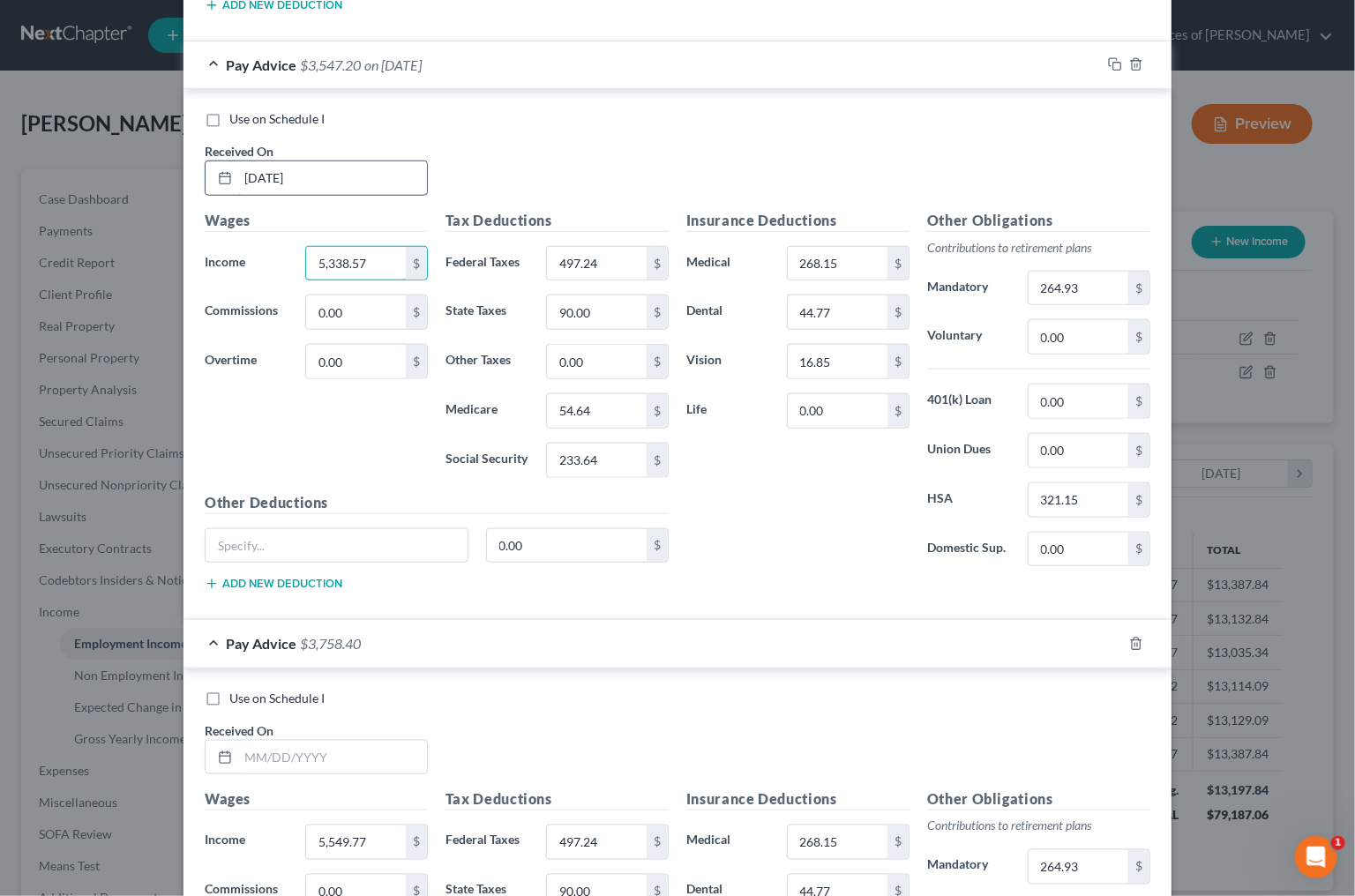
scroll to position [3572, 0]
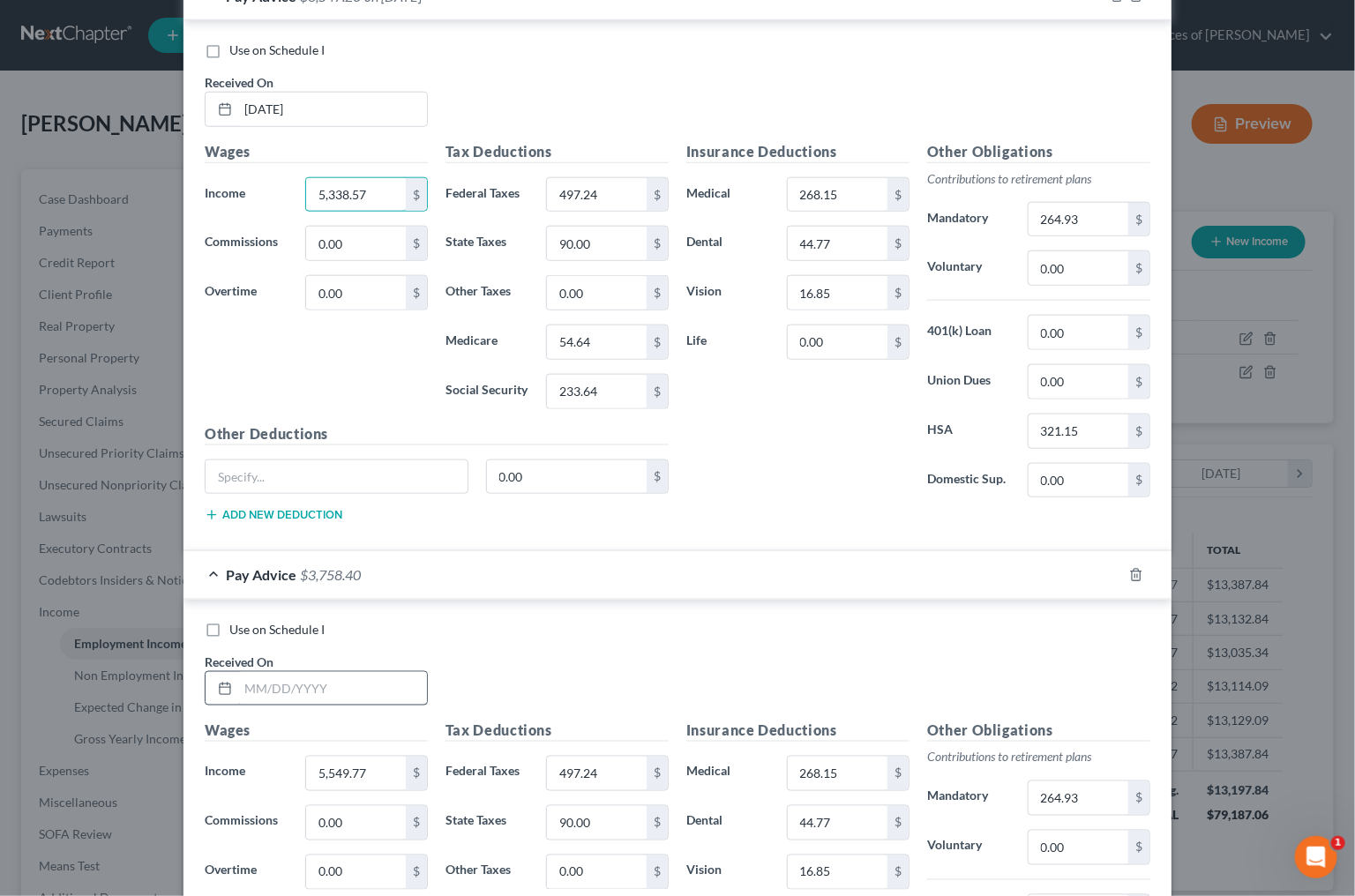
type input "5,338.57"
click at [322, 677] on input "text" at bounding box center [332, 689] width 189 height 34
type input "5/23*/2025"
type input "48"
click at [275, 677] on input "5/23*/2025" at bounding box center [332, 689] width 189 height 34
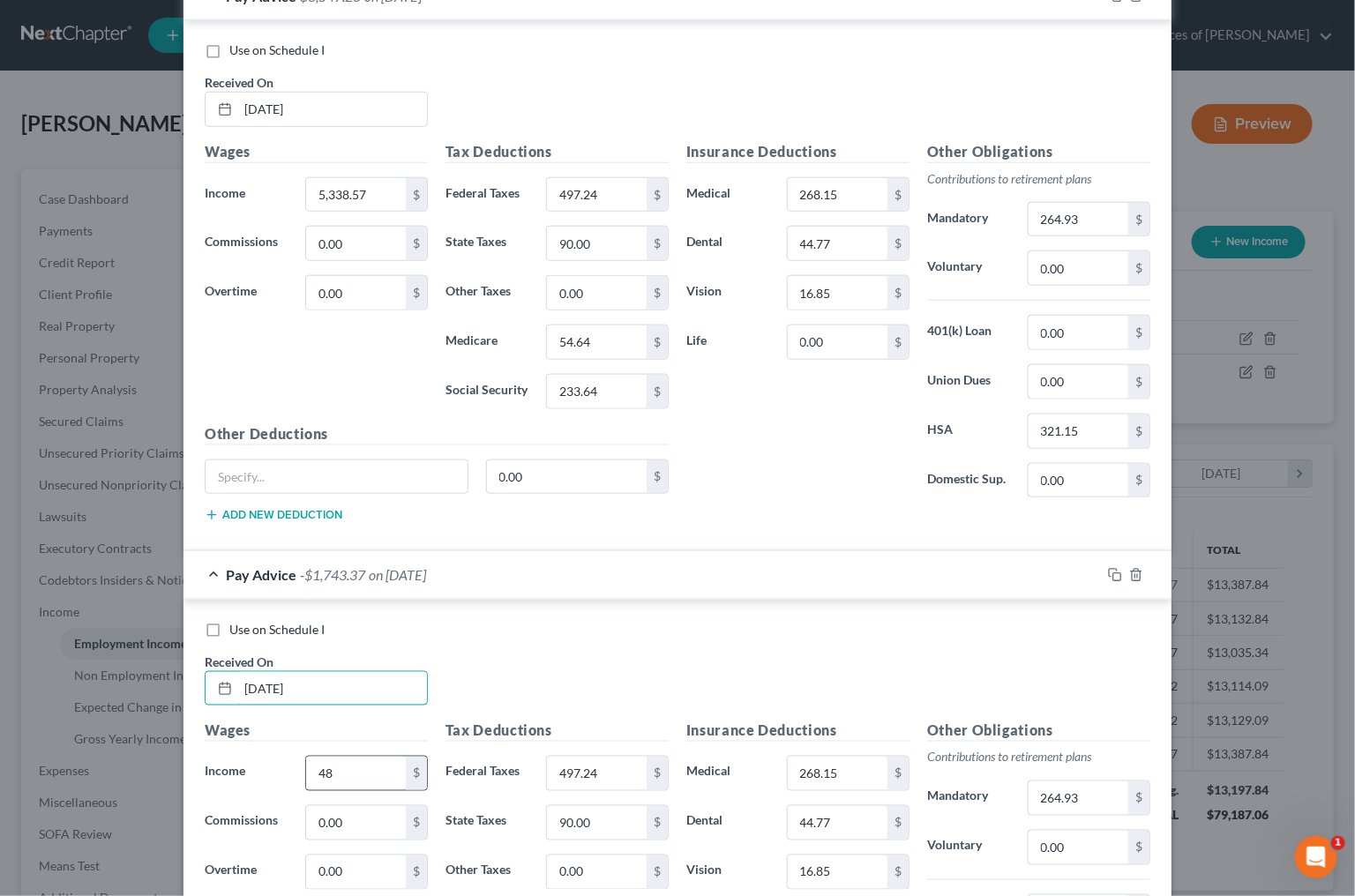
type input "5/23/2025"
click at [354, 762] on input "48" at bounding box center [356, 774] width 100 height 34
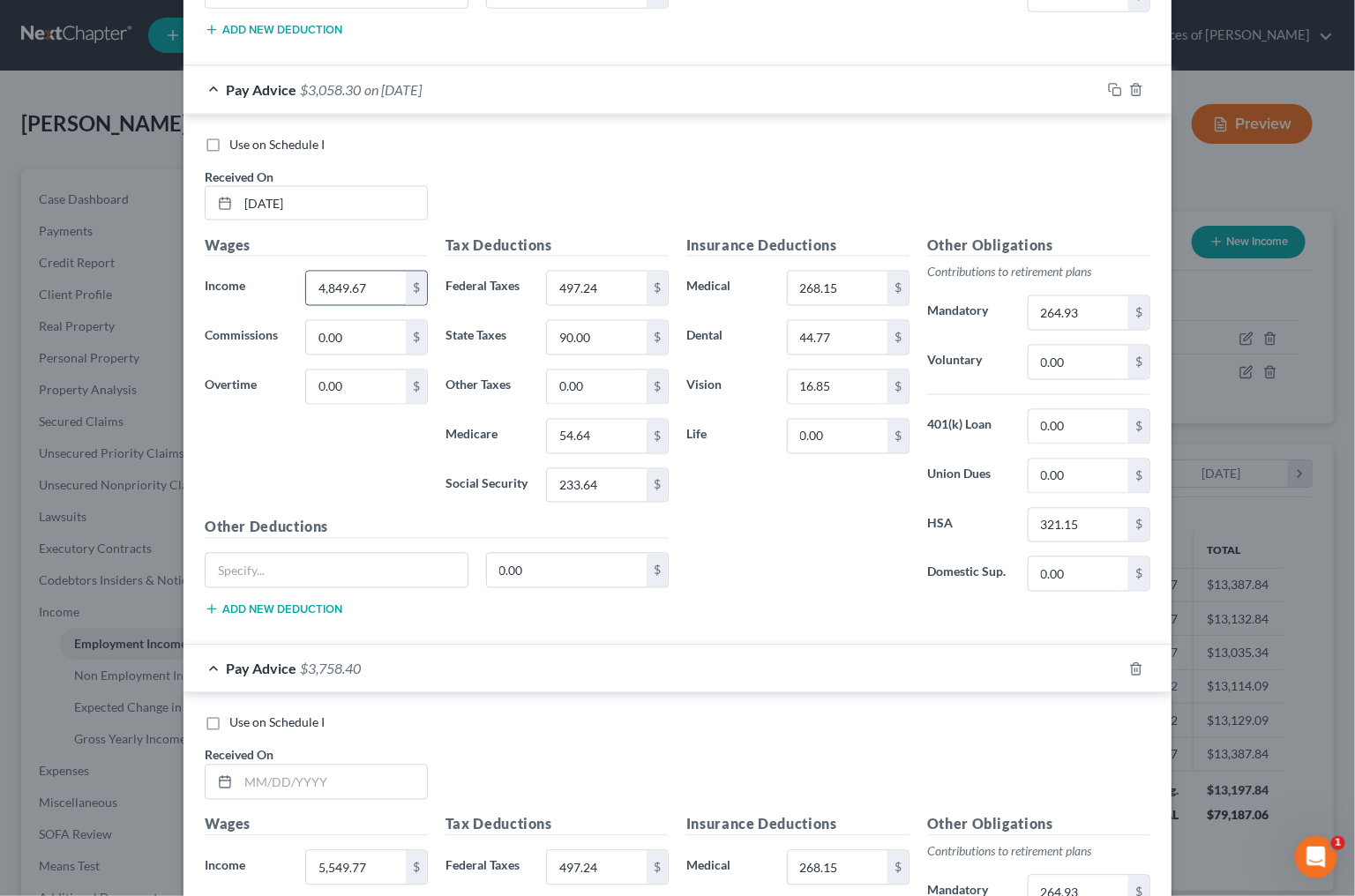
scroll to position [4170, 0]
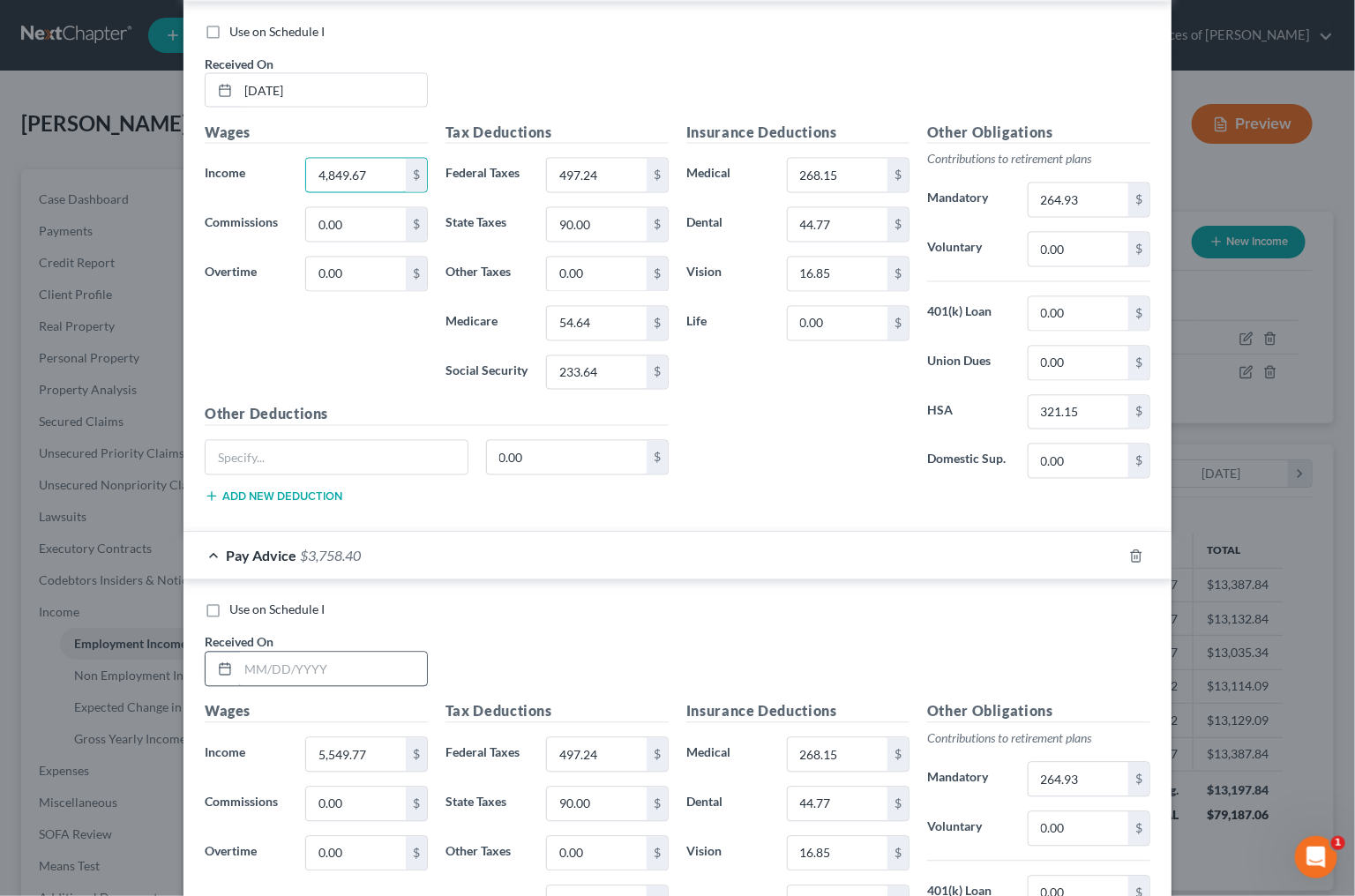
type input "4,849.67"
click at [328, 659] on input "text" at bounding box center [332, 669] width 189 height 34
type input "6/6/2025"
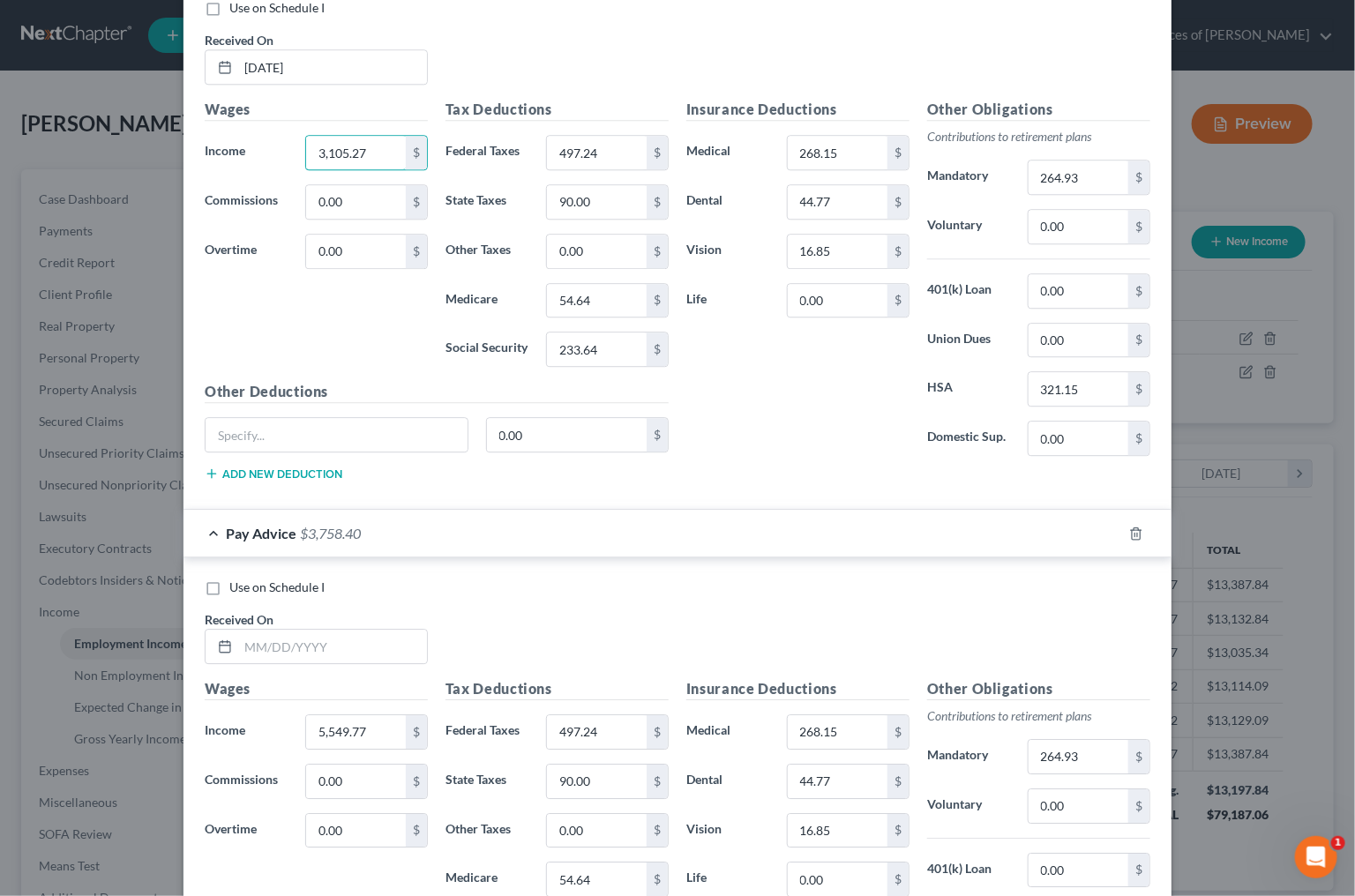
scroll to position [4785, 0]
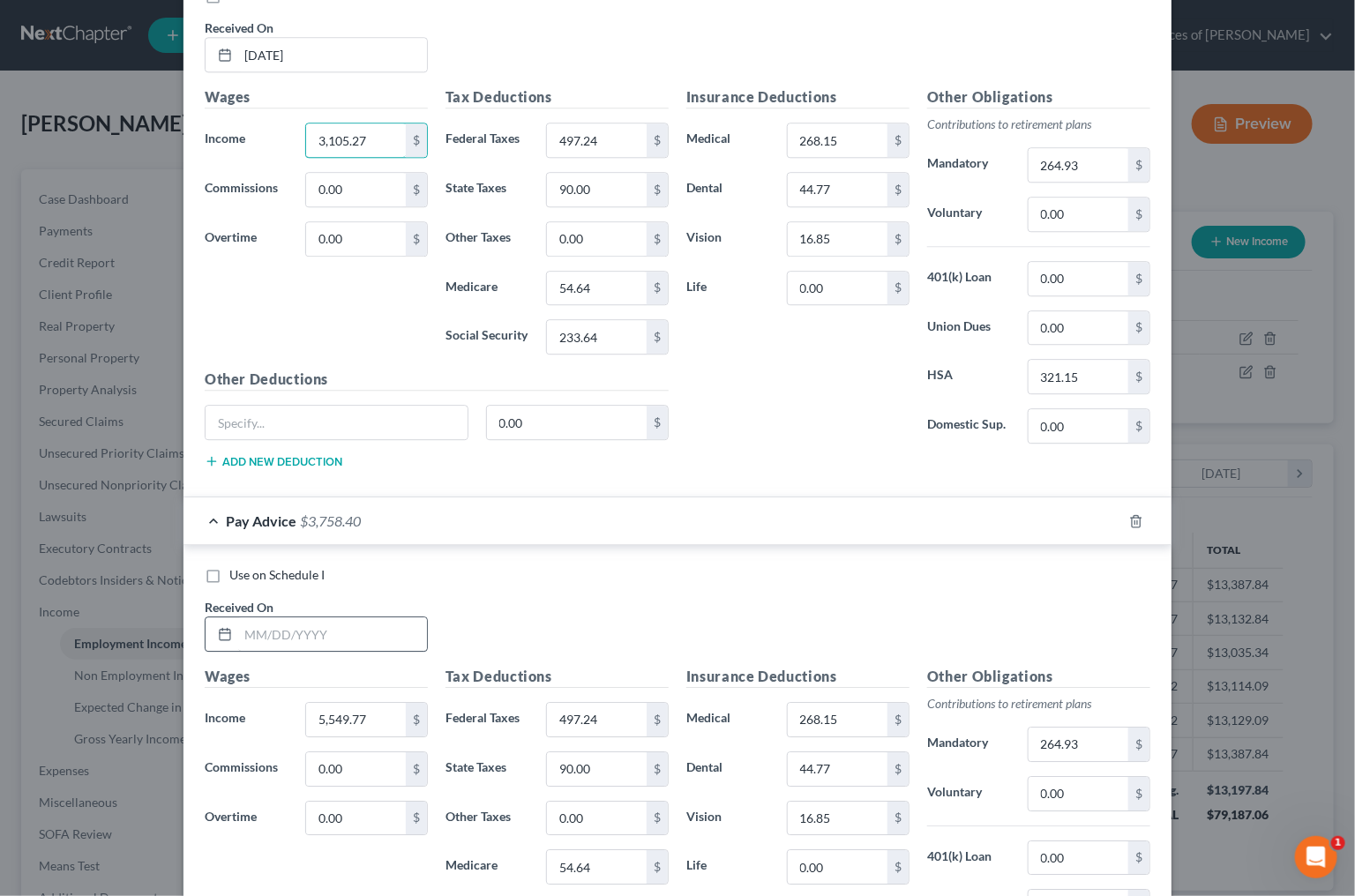
type input "3,105.27"
click at [303, 632] on input "text" at bounding box center [332, 634] width 189 height 34
type input "6/20/2025"
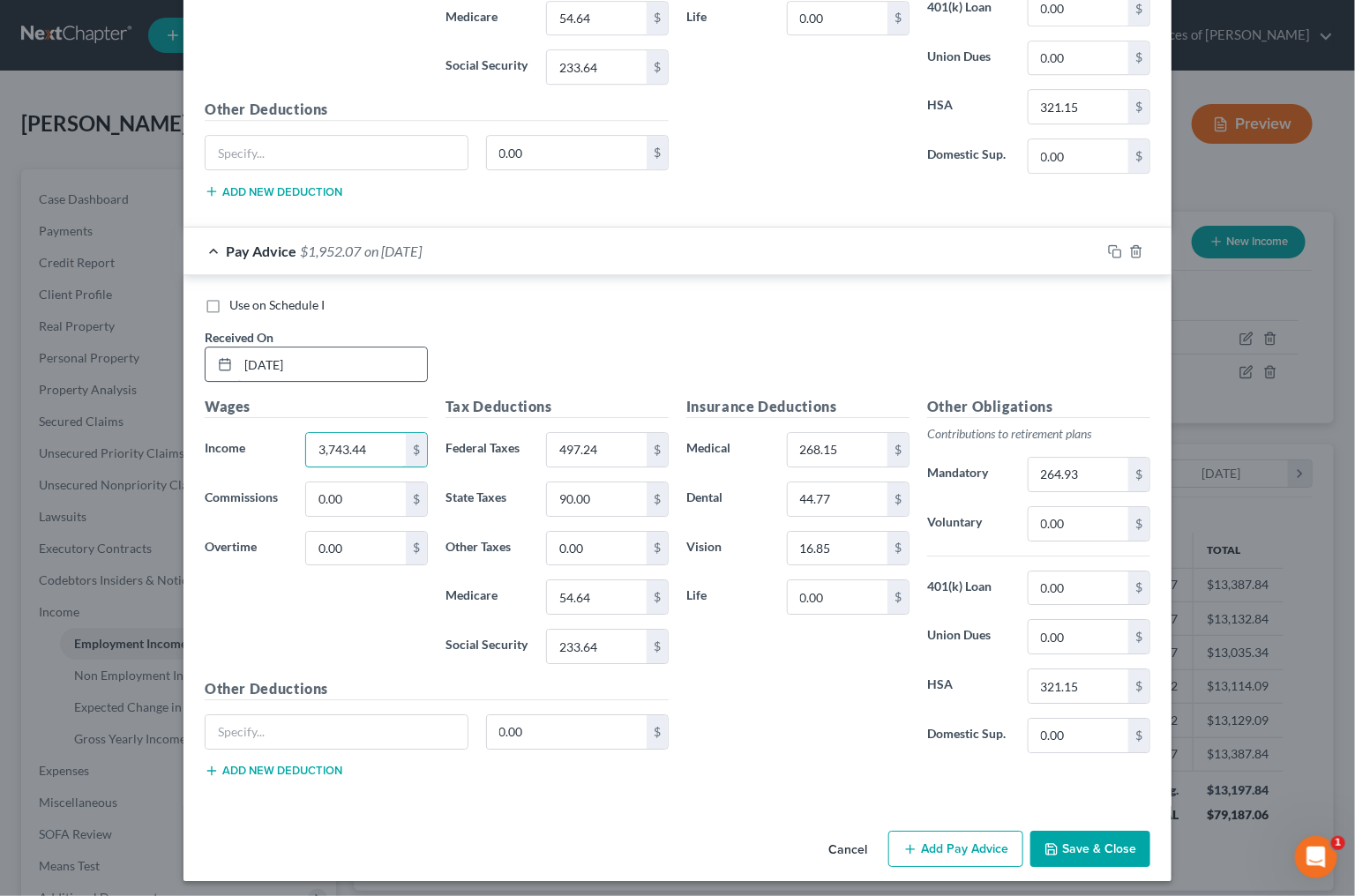
scroll to position [5053, 0]
type input "3,743.44"
click at [1119, 245] on icon "button" at bounding box center [1115, 252] width 14 height 14
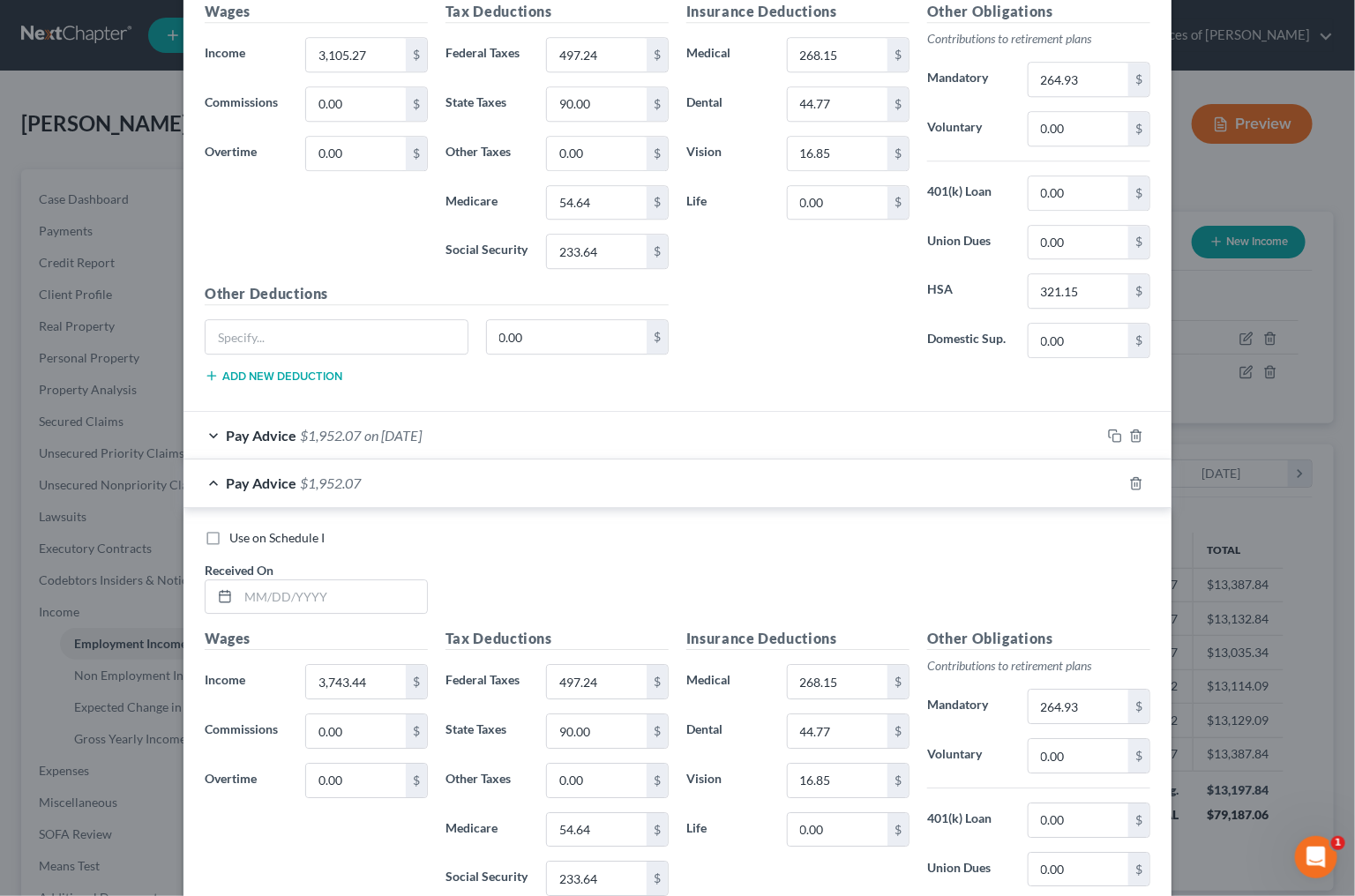
scroll to position [4888, 0]
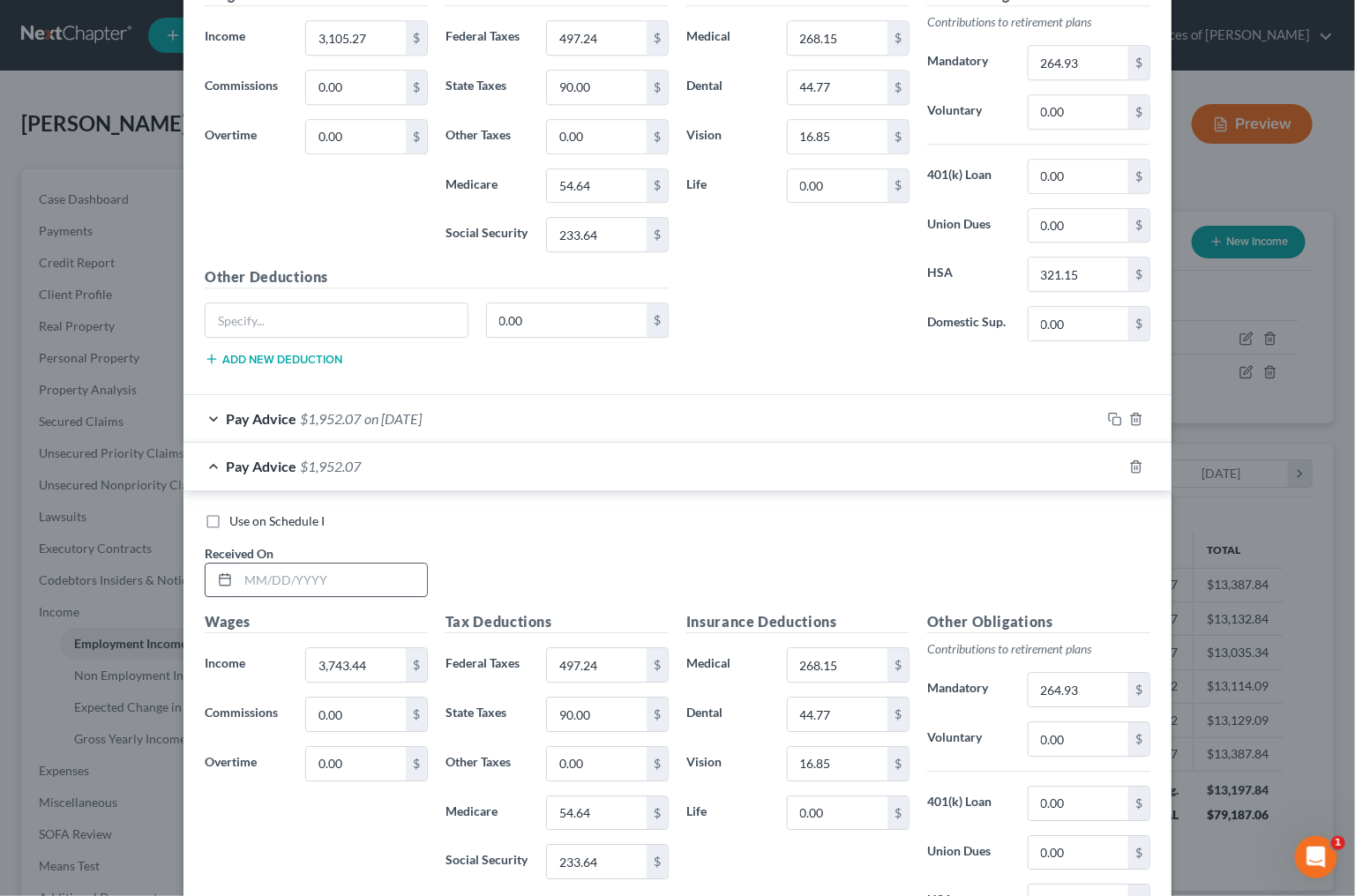
click at [395, 572] on input "text" at bounding box center [332, 580] width 189 height 34
type input "7/3/2025"
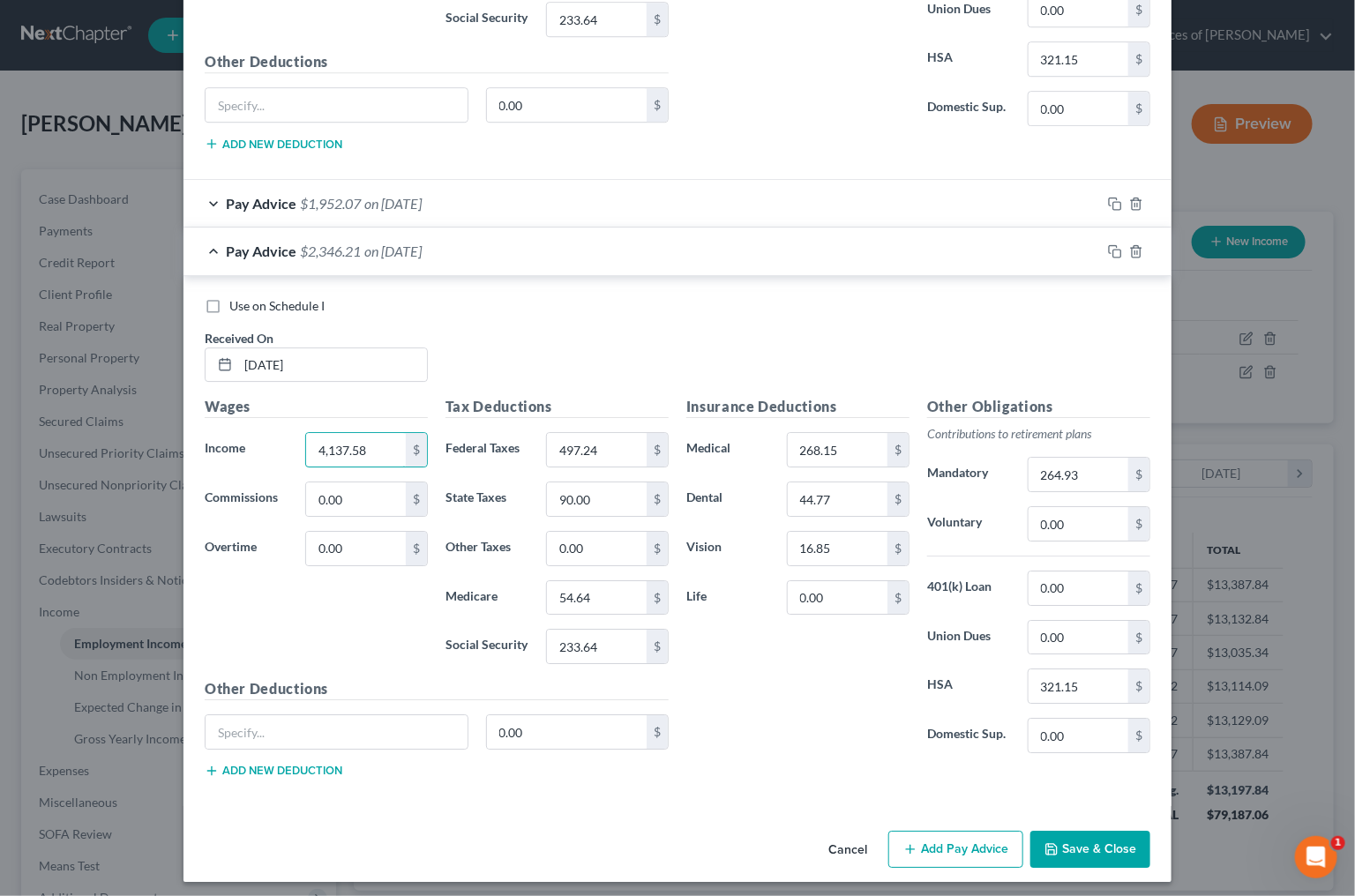
scroll to position [5101, 0]
type input "4,137.58"
click at [1120, 251] on rect "button" at bounding box center [1117, 255] width 8 height 8
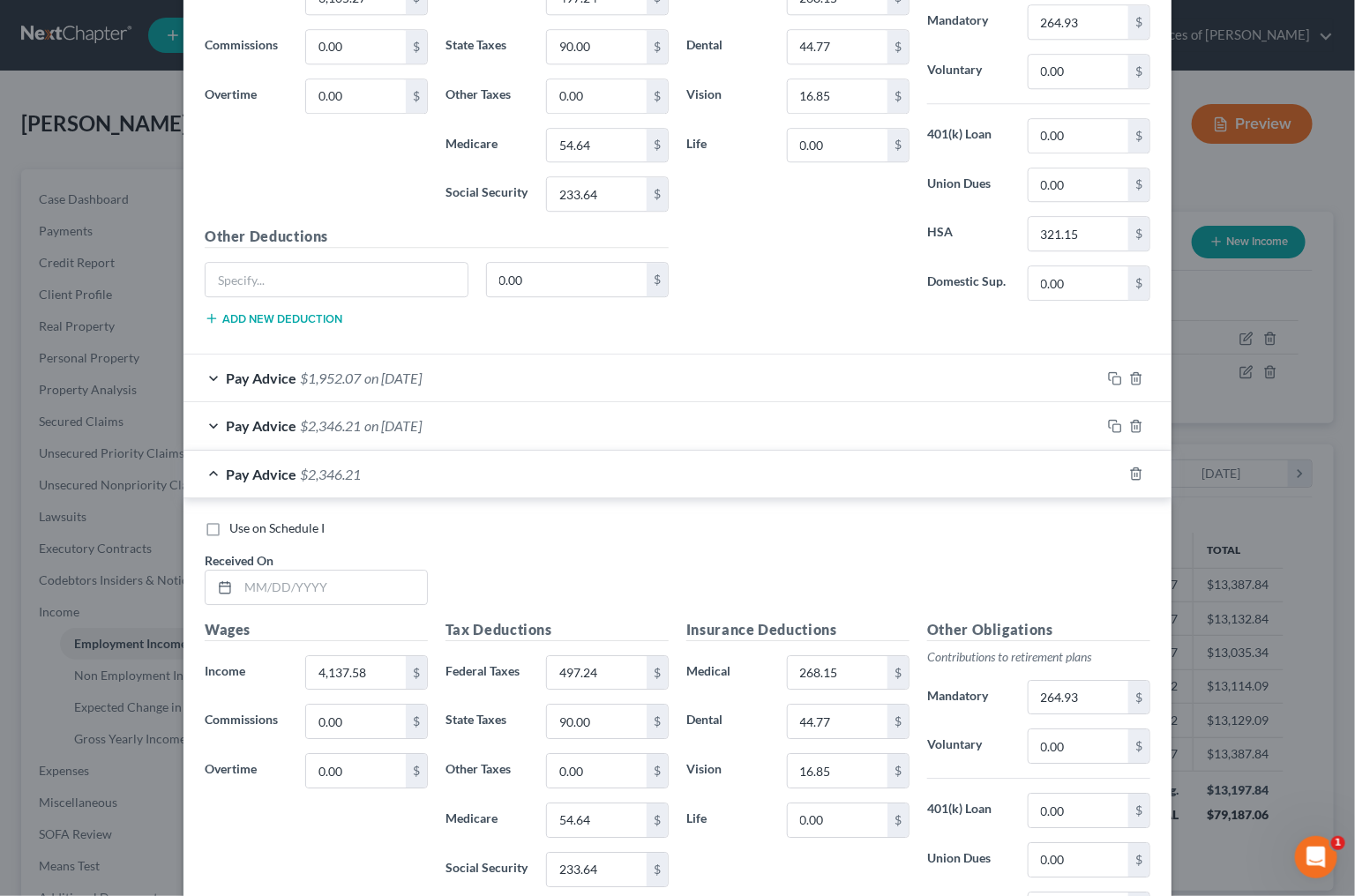
scroll to position [4900, 0]
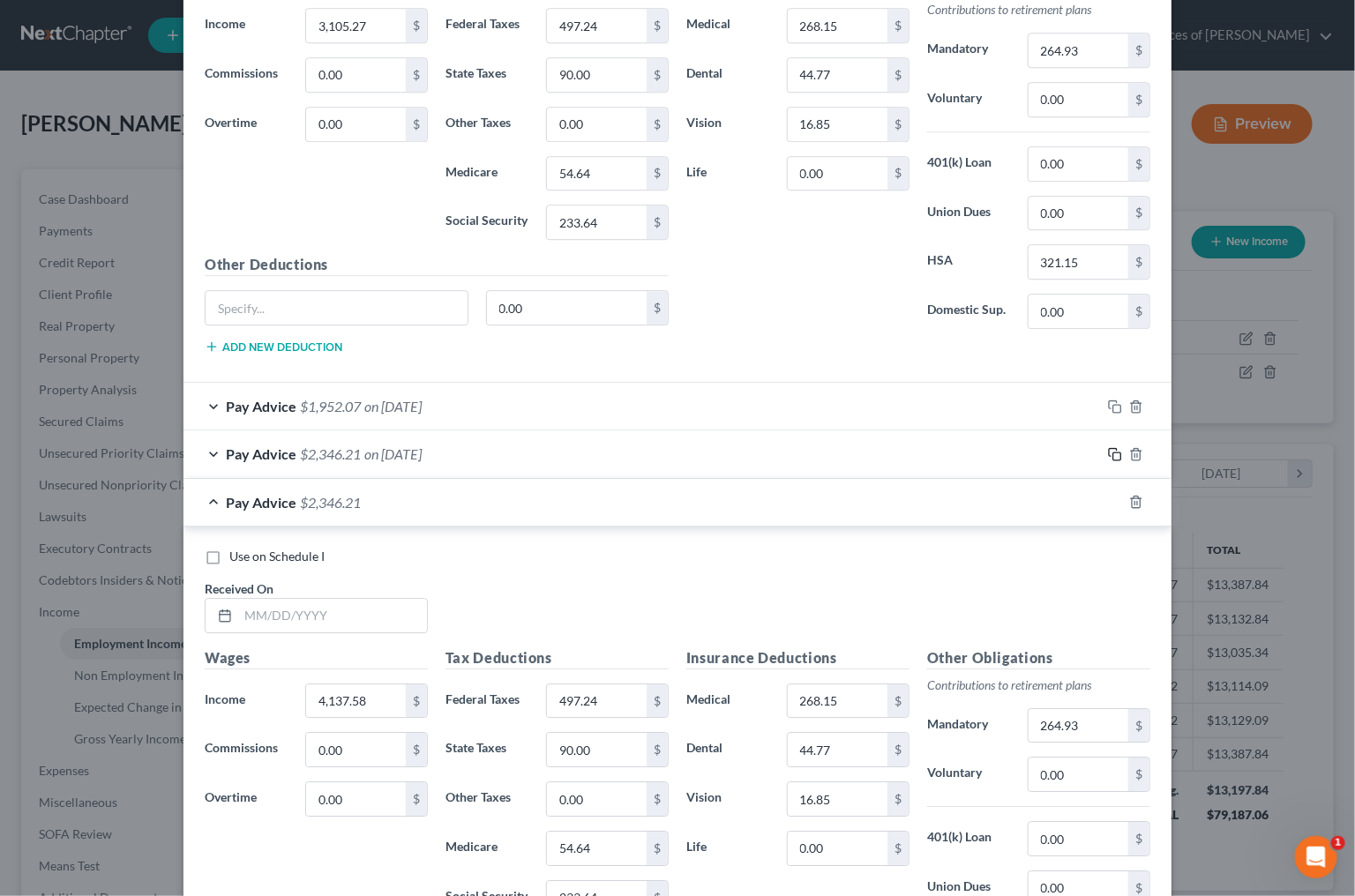
click at [1114, 448] on icon "button" at bounding box center [1115, 454] width 14 height 14
click at [342, 601] on input "text" at bounding box center [332, 616] width 189 height 34
type input "4"
type input "7/18/2025"
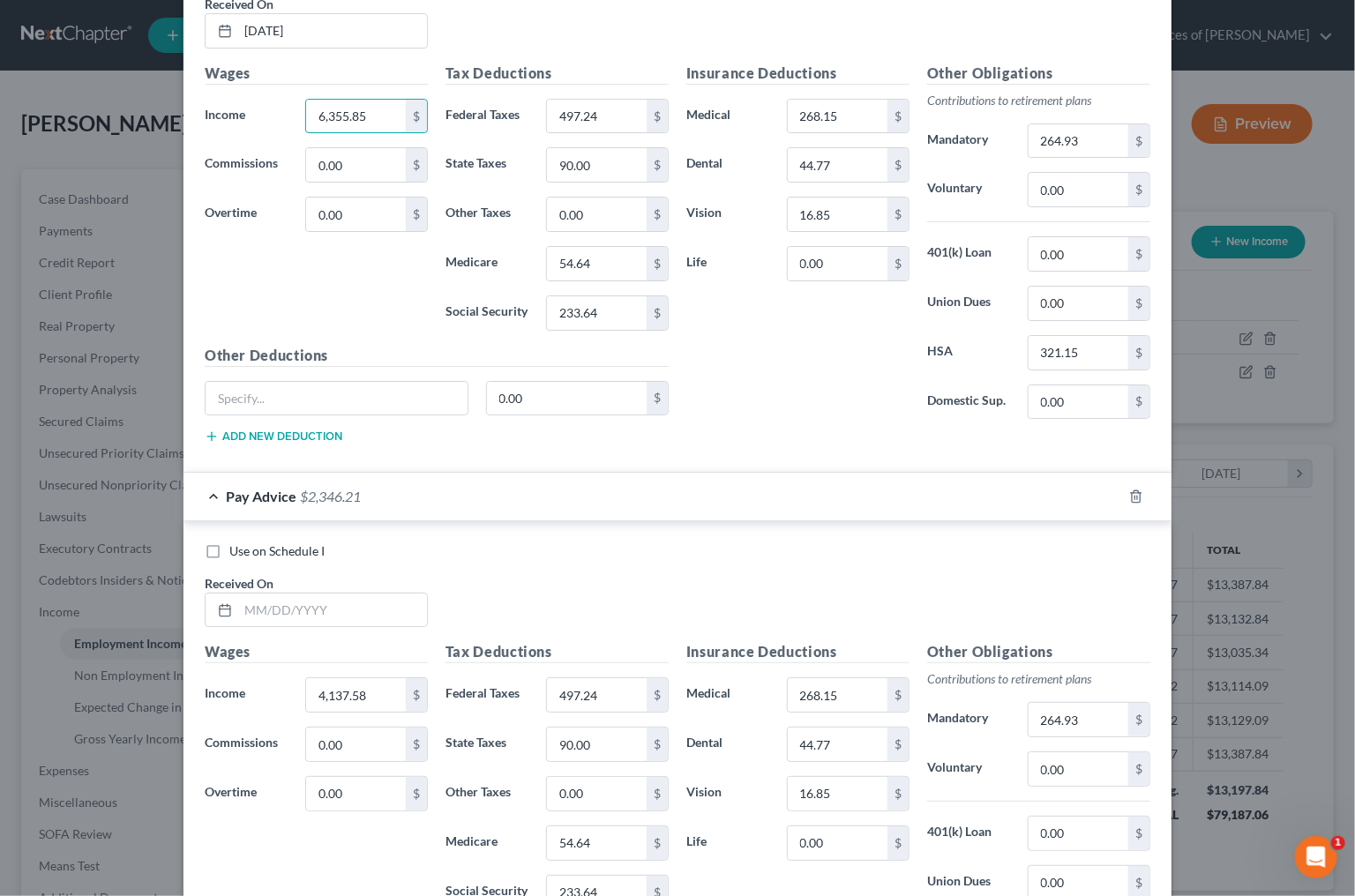
scroll to position [5502, 0]
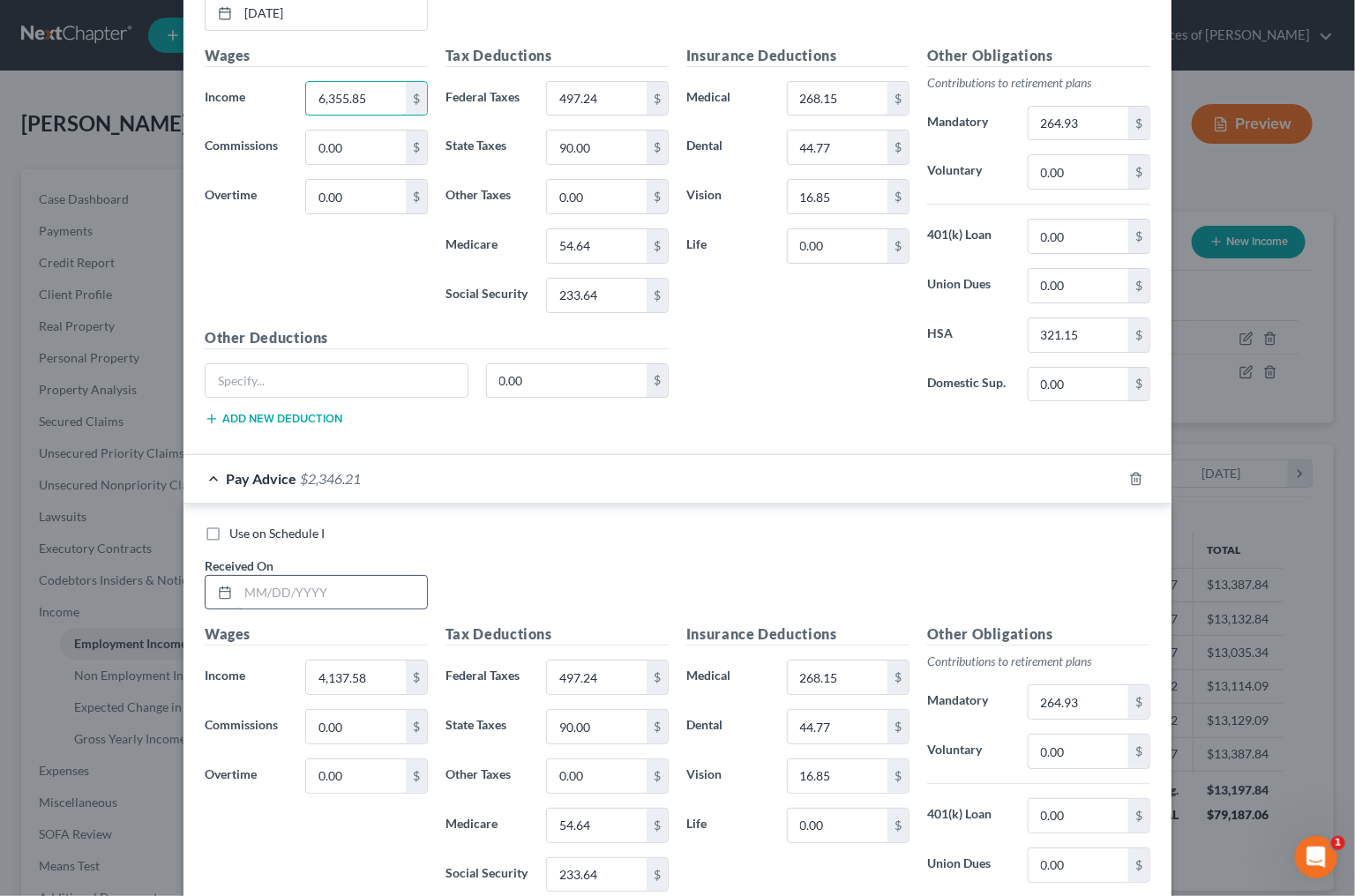
type input "6,355.85"
click at [313, 578] on input "text" at bounding box center [332, 593] width 189 height 34
type input "8/1/2025"
type input "4,315.72"
click at [231, 528] on span "Use on Schedule I" at bounding box center [277, 532] width 95 height 15
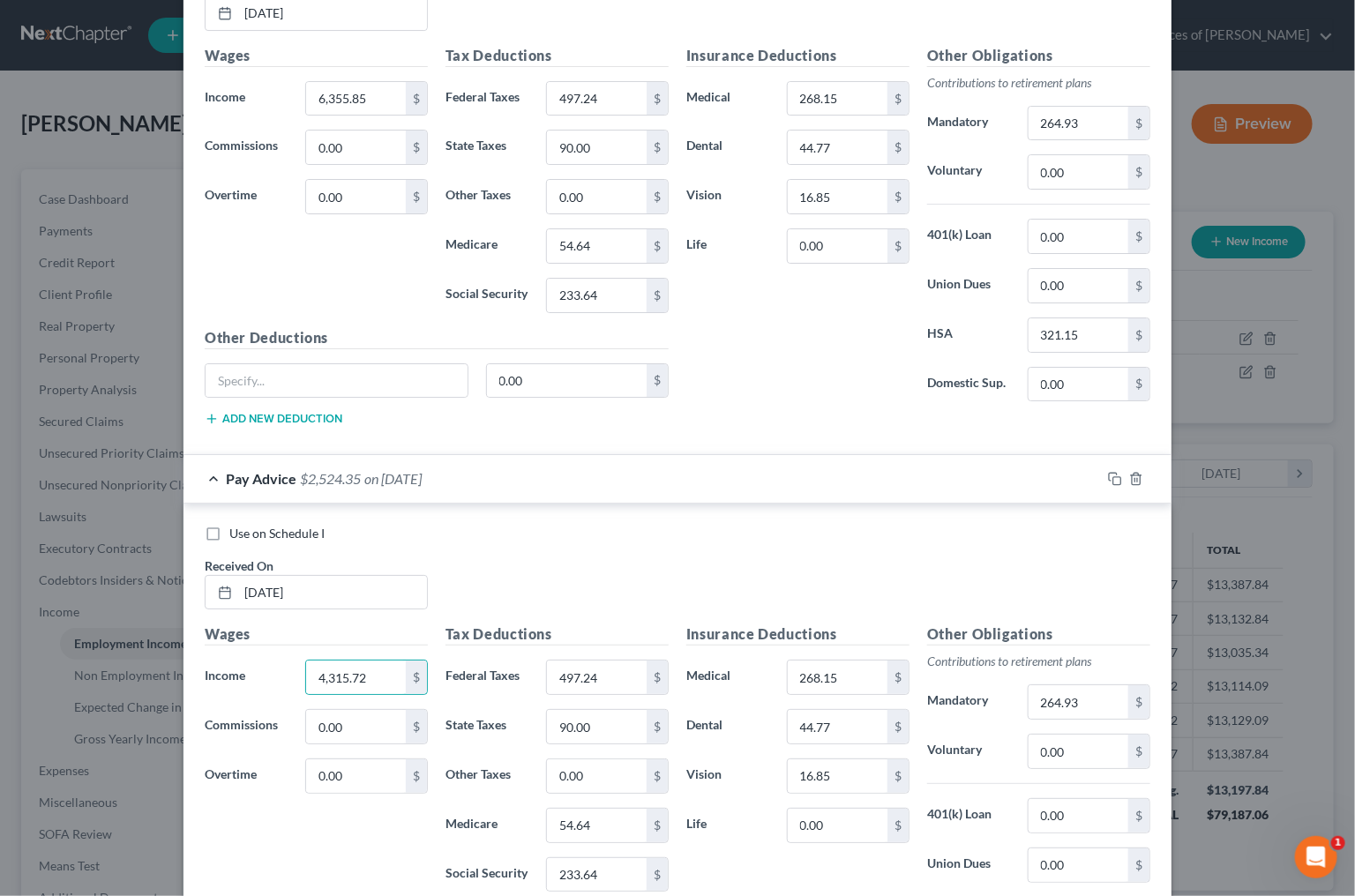
click at [237, 528] on input "Use on Schedule I" at bounding box center [242, 529] width 11 height 11
checkbox input "true"
click at [584, 677] on input "497.24" at bounding box center [597, 677] width 100 height 34
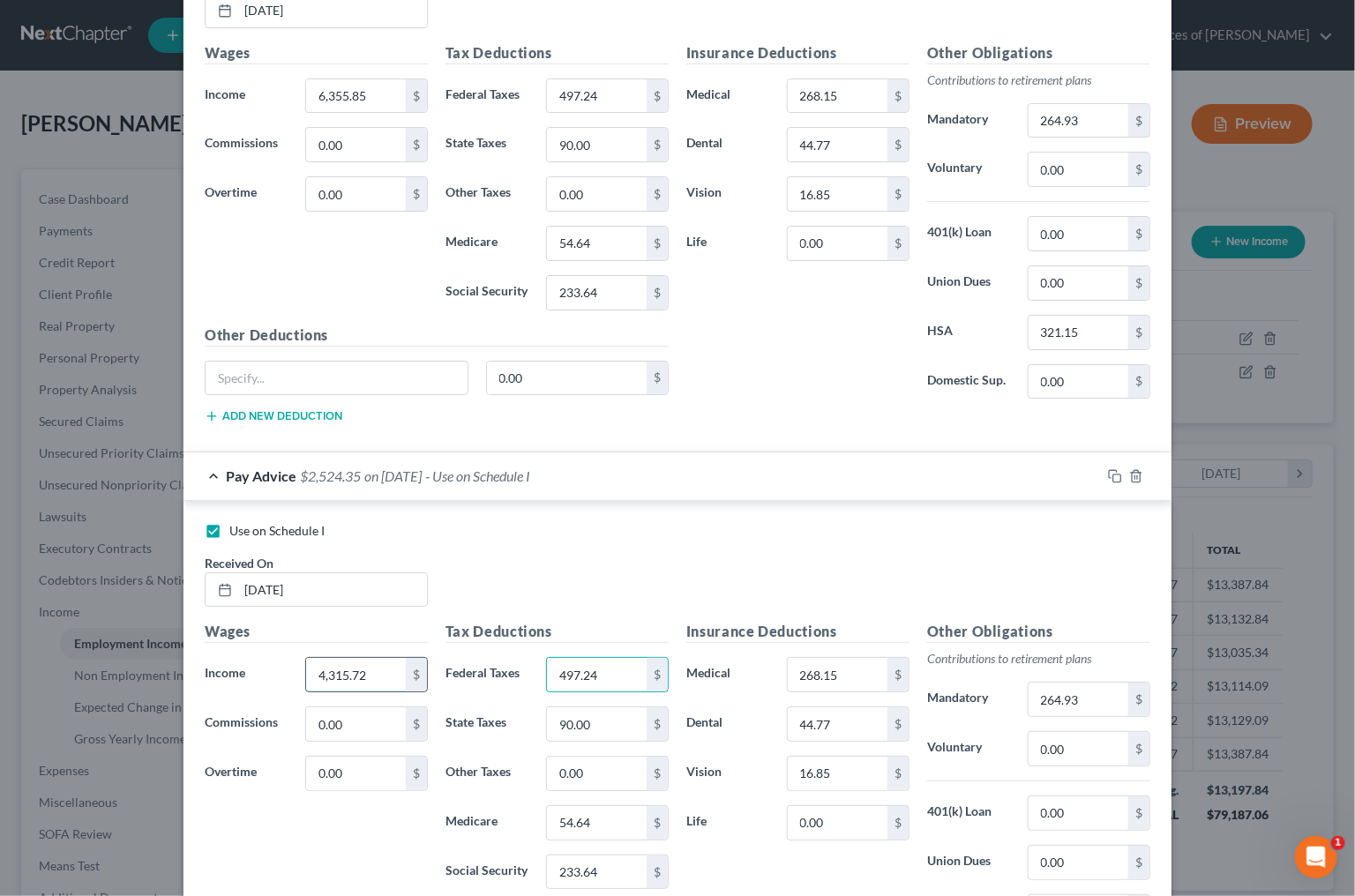
click at [352, 669] on input "4,315.72" at bounding box center [356, 675] width 100 height 34
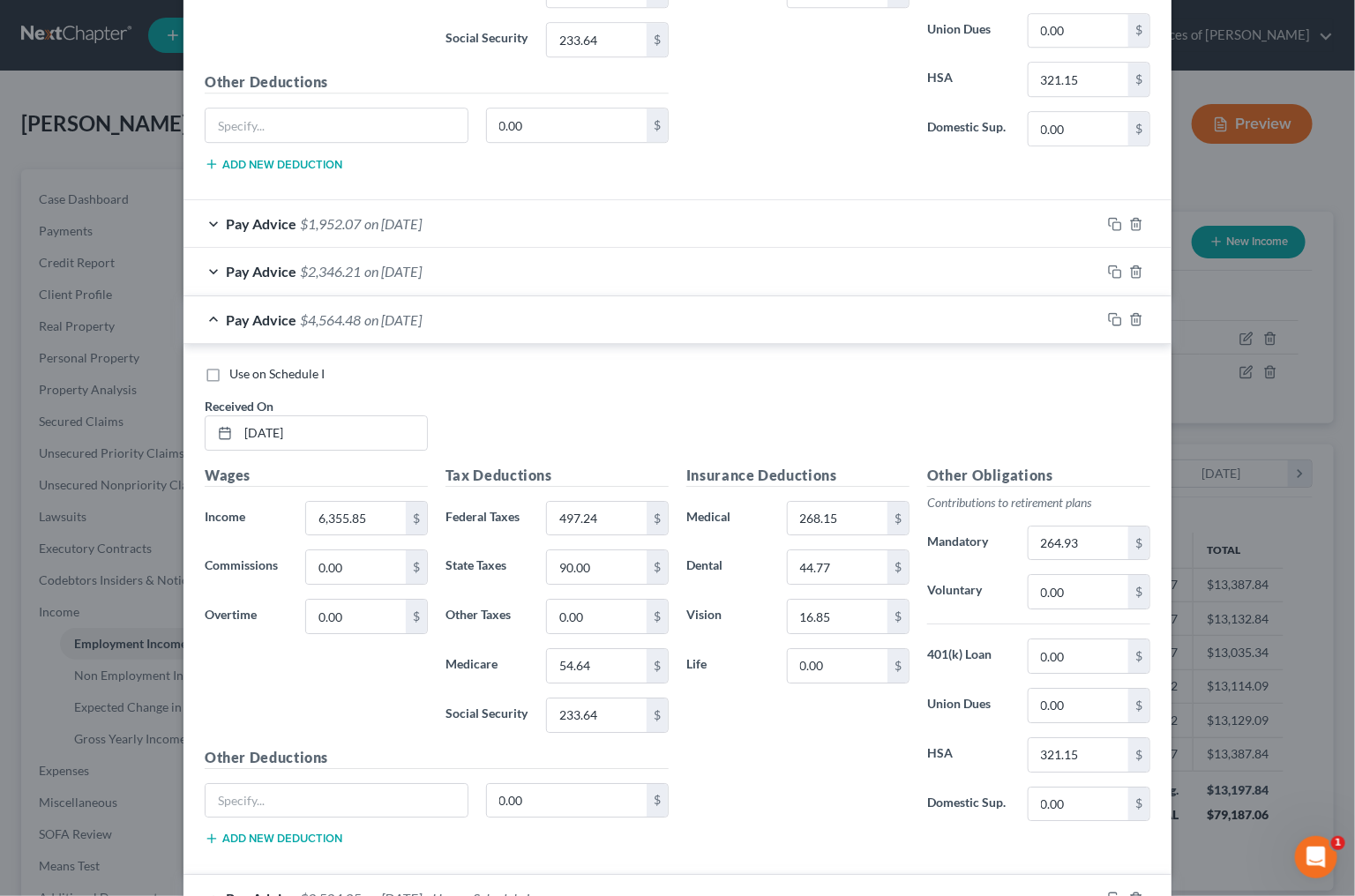
scroll to position [5083, 0]
click at [1108, 525] on input "264.93" at bounding box center [1079, 541] width 100 height 34
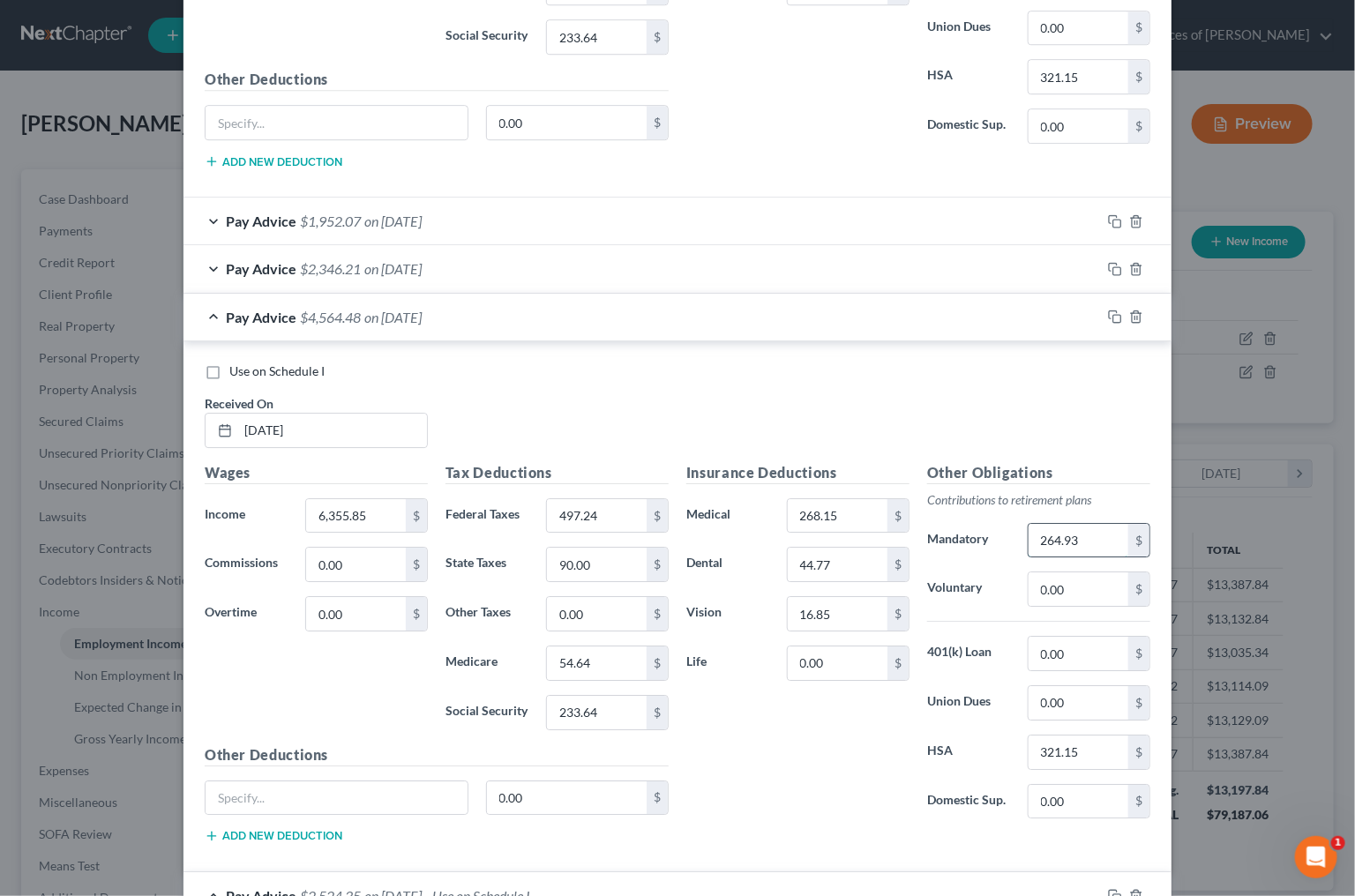
click at [1108, 525] on input "264.93" at bounding box center [1079, 540] width 100 height 34
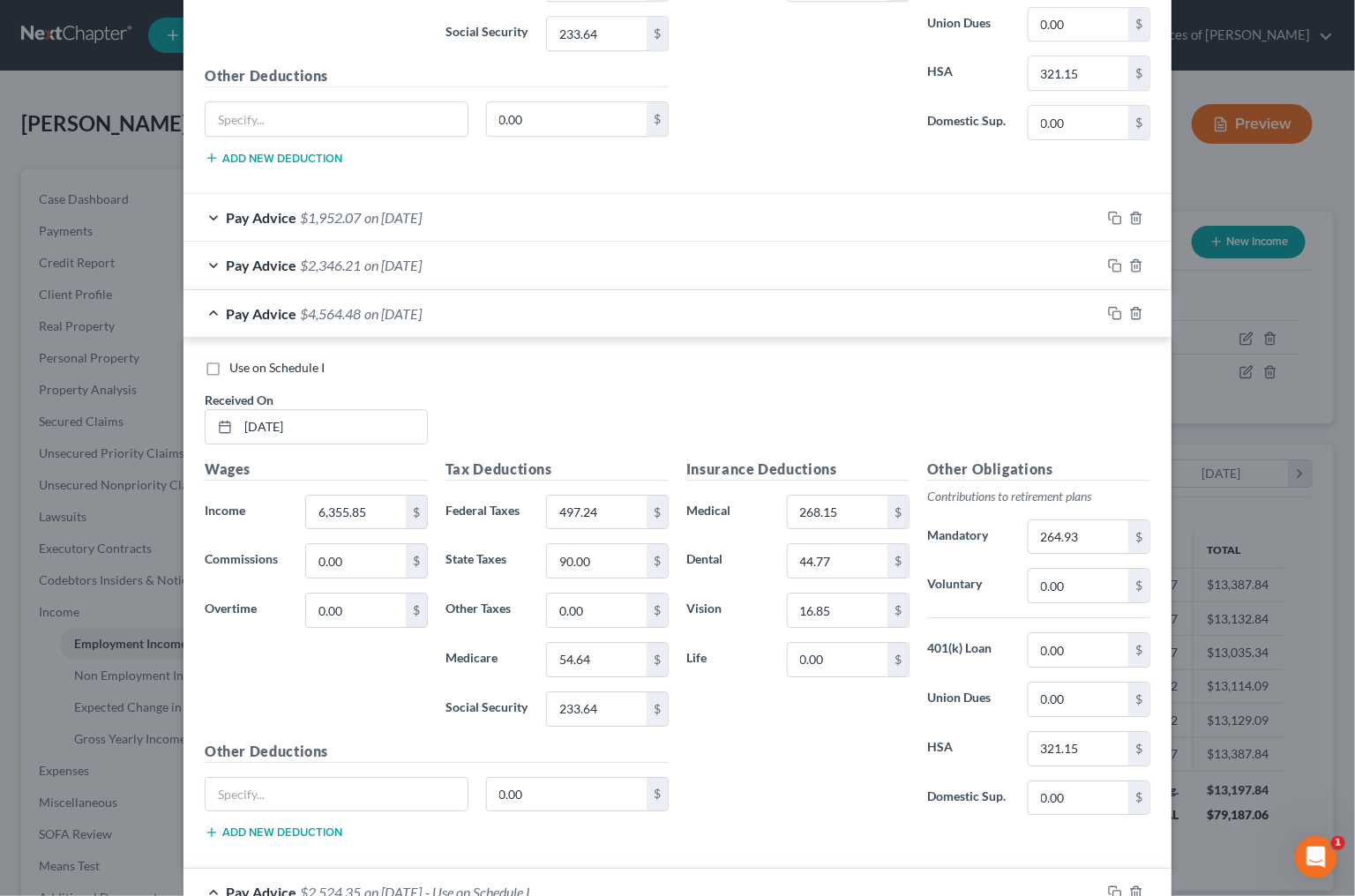
click at [1075, 522] on input "264.93" at bounding box center [1079, 537] width 100 height 34
type input "86.32"
click at [280, 784] on input "401(k) loan (" at bounding box center [337, 795] width 262 height 34
type input "401(k) loan 1 ("
click at [305, 816] on div "401(k) loan 1 ( 0.00 $" at bounding box center [437, 801] width 482 height 49
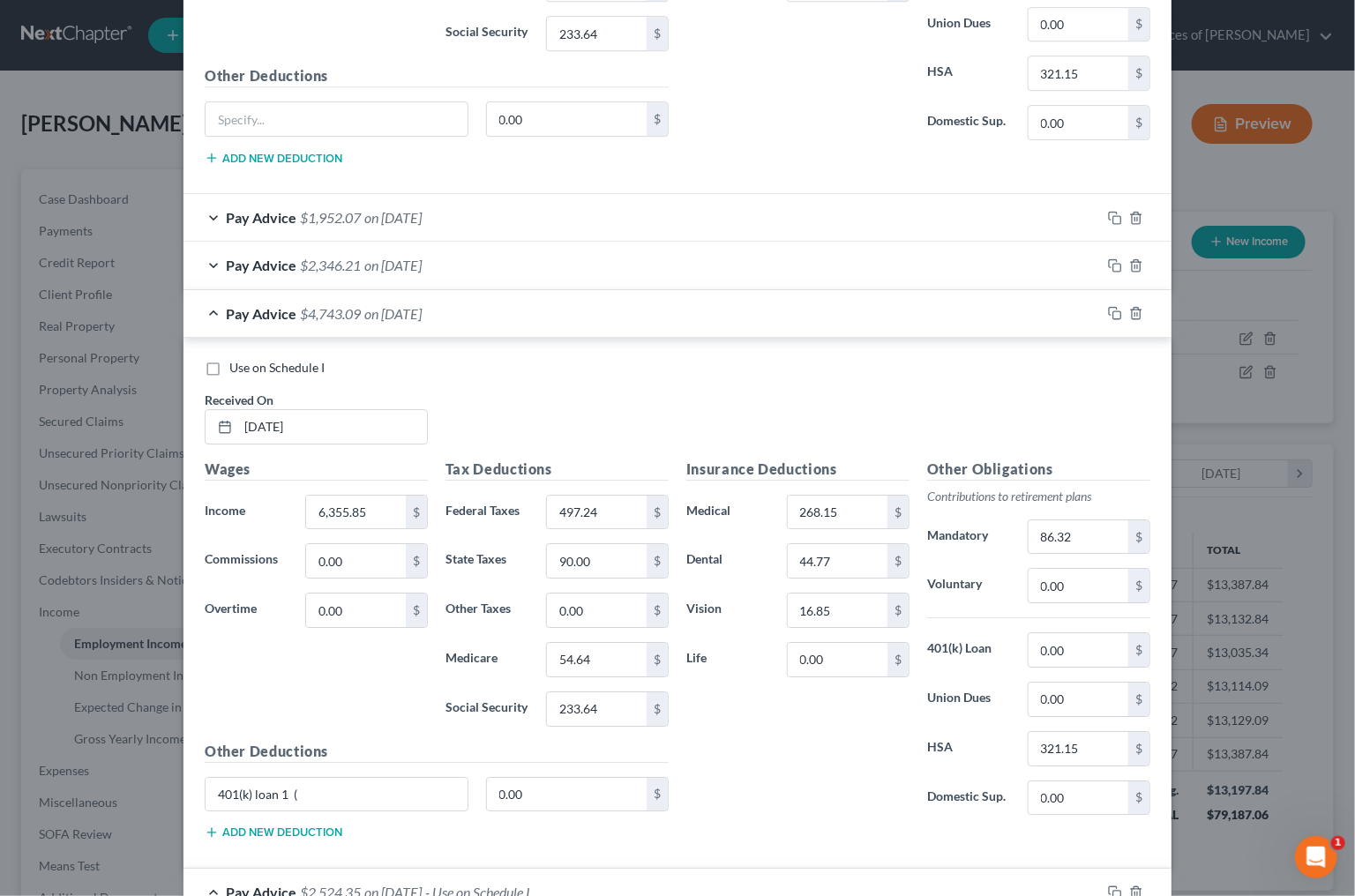
click at [290, 825] on button "Add new deduction" at bounding box center [274, 832] width 138 height 14
type input "401(k) loan 2 ("
click at [582, 555] on input "90.00" at bounding box center [597, 561] width 100 height 34
click at [526, 785] on input "0.00" at bounding box center [567, 795] width 161 height 34
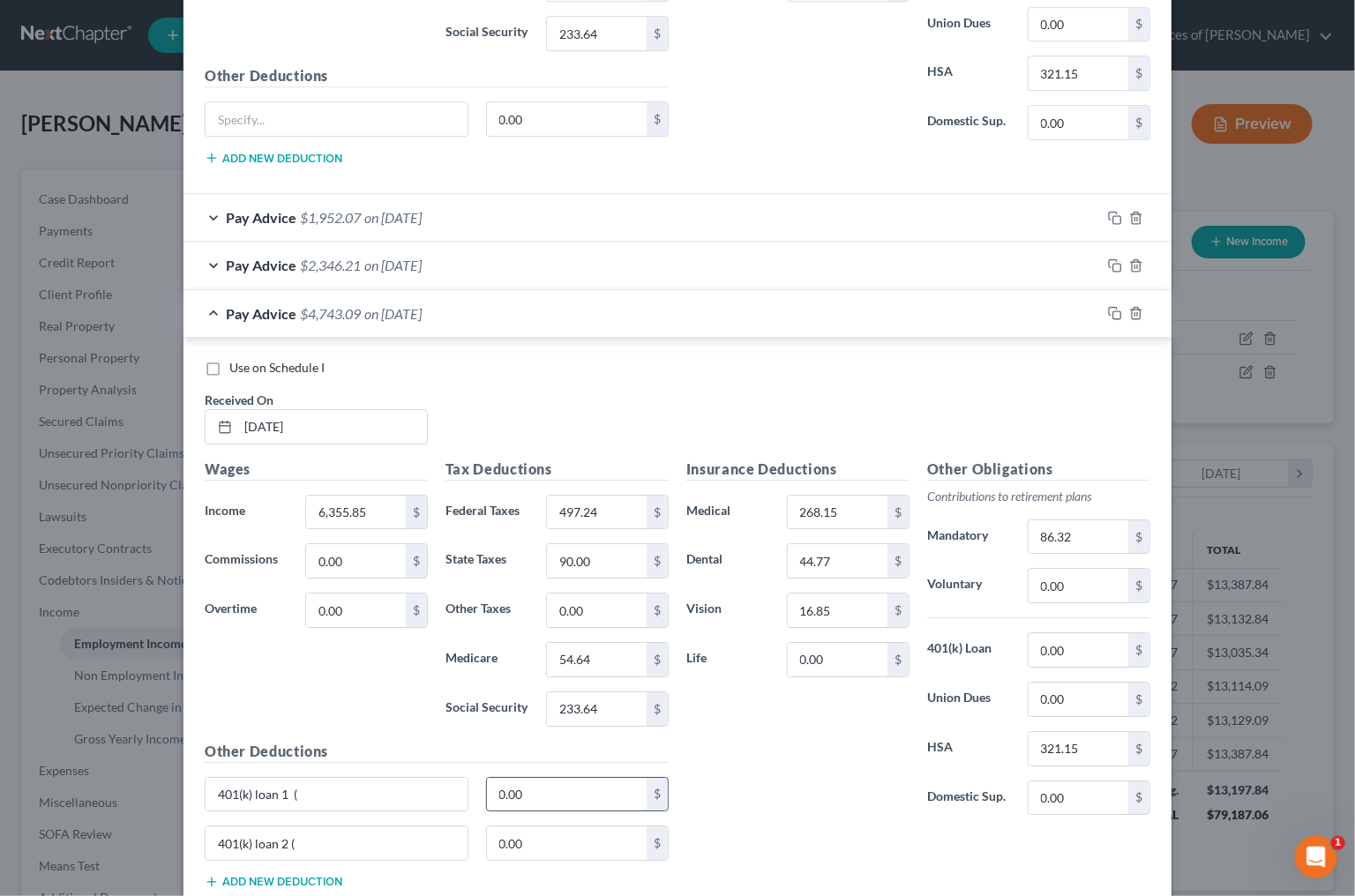
click at [526, 785] on input "0.00" at bounding box center [567, 795] width 161 height 34
type input "158.69"
click at [532, 835] on input "0.00" at bounding box center [567, 843] width 161 height 34
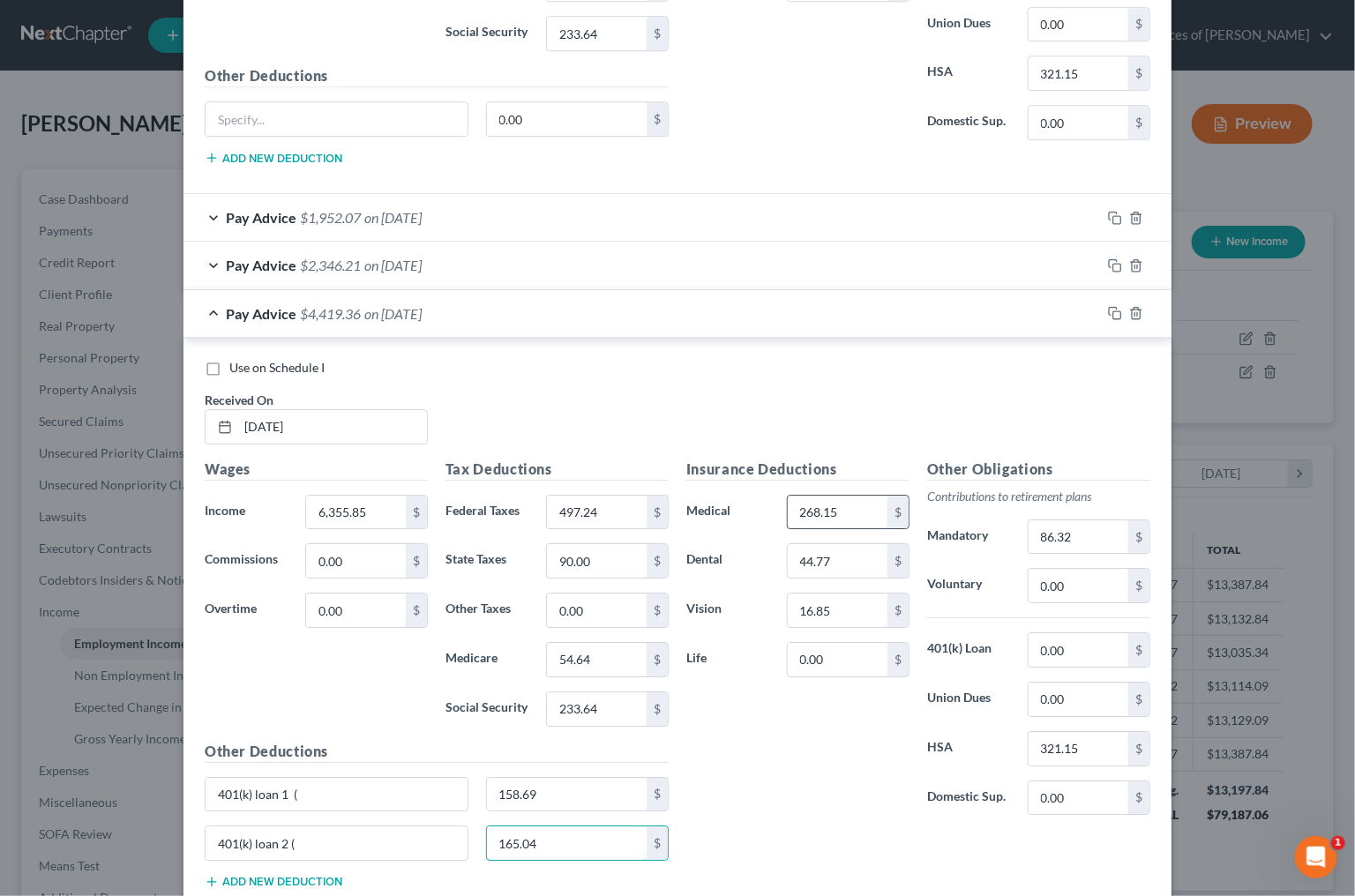
type input "165.04"
click at [830, 495] on input "268.15" at bounding box center [837, 512] width 100 height 34
click at [1051, 528] on input "86.32" at bounding box center [1079, 537] width 100 height 34
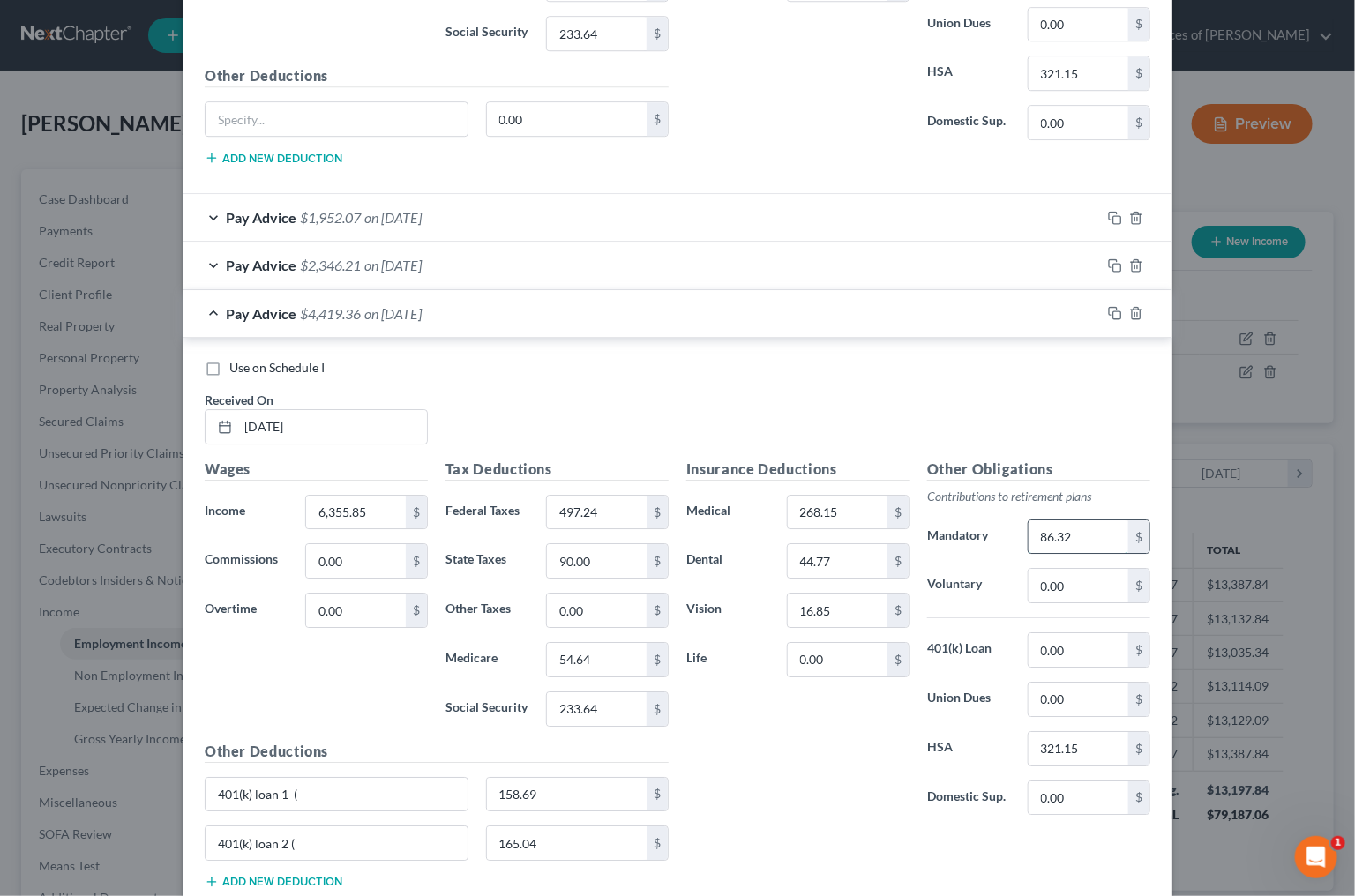
click at [1055, 527] on input "86.32" at bounding box center [1079, 537] width 100 height 34
type input "258.95"
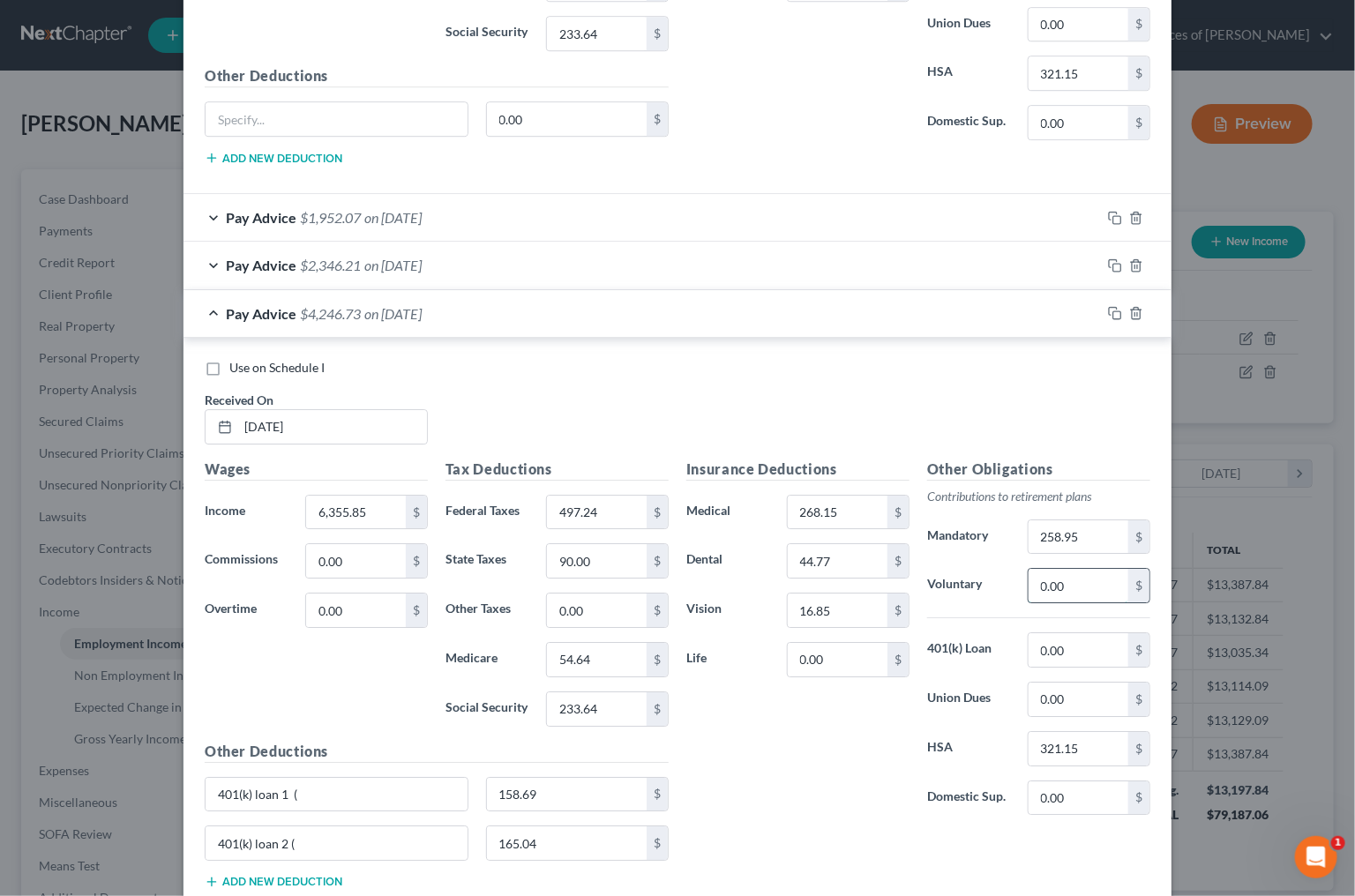
click at [1092, 571] on input "0.00" at bounding box center [1079, 586] width 100 height 34
type input "86.32"
click at [865, 665] on input "0.00" at bounding box center [837, 660] width 100 height 34
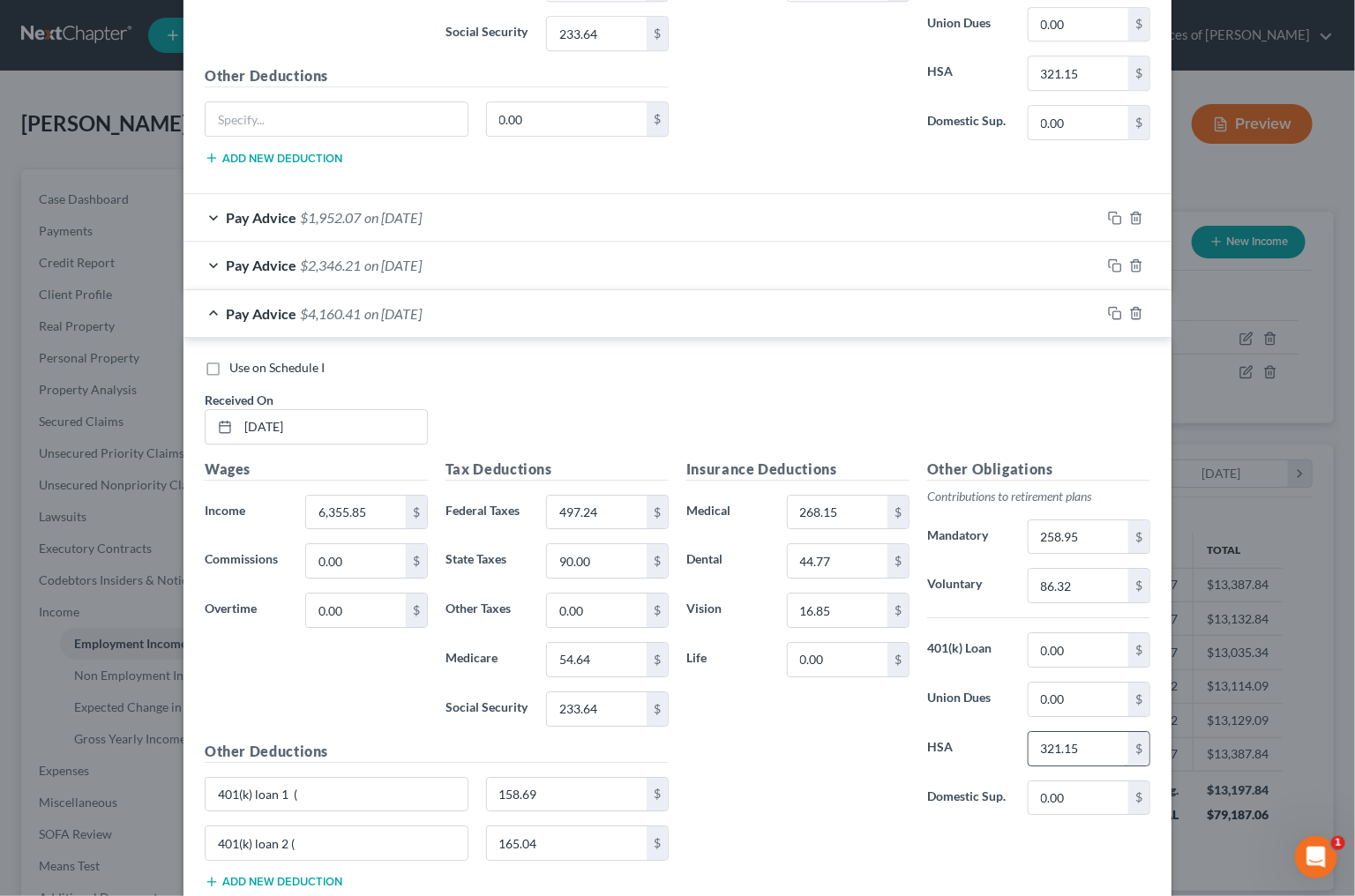
click at [1074, 747] on input "321.15" at bounding box center [1079, 749] width 100 height 34
type input "100"
click at [836, 644] on input "0.00" at bounding box center [837, 660] width 100 height 34
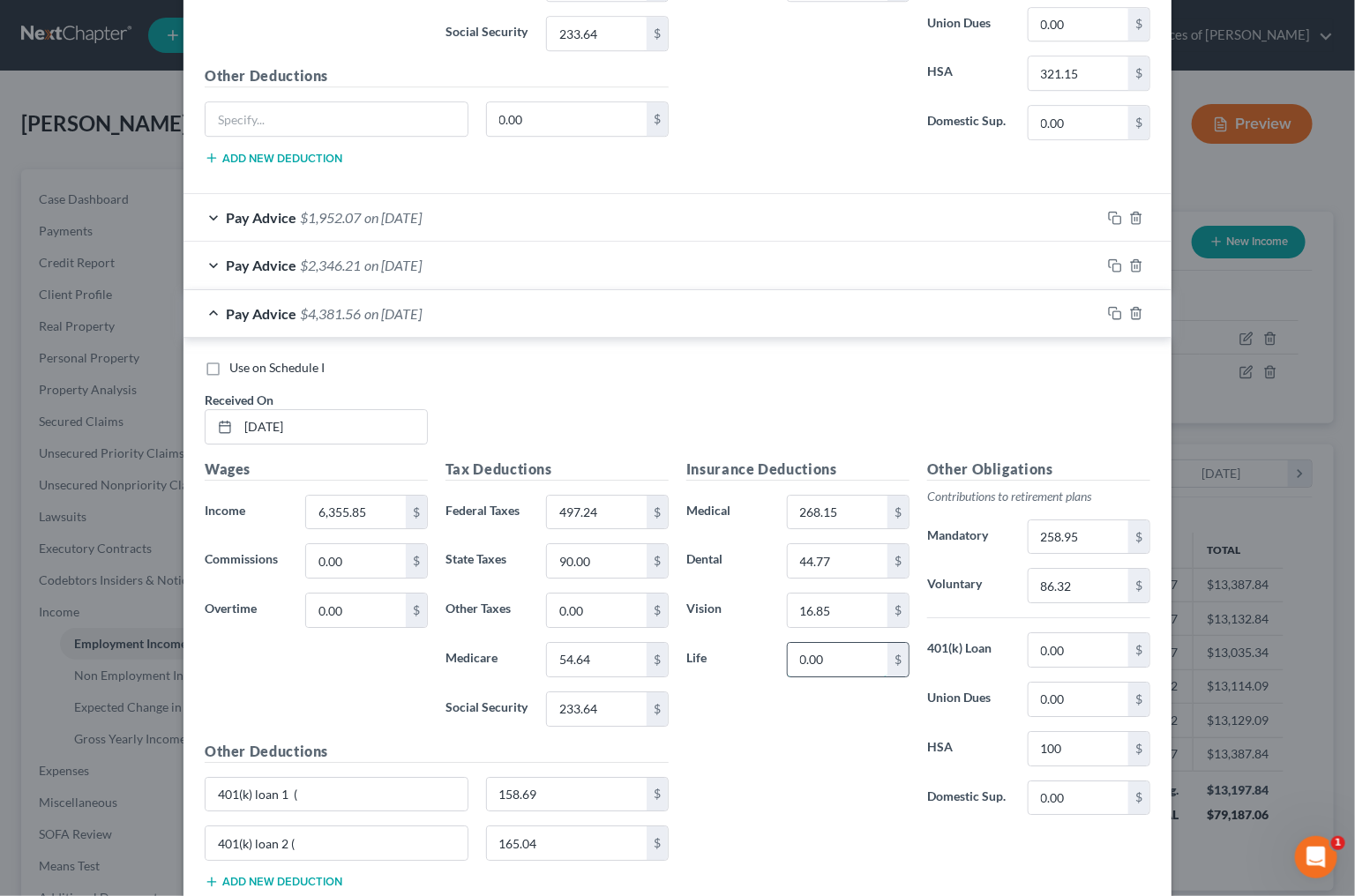
click at [836, 644] on input "0.00" at bounding box center [837, 660] width 100 height 34
click at [854, 656] on input "90.52" at bounding box center [837, 660] width 100 height 34
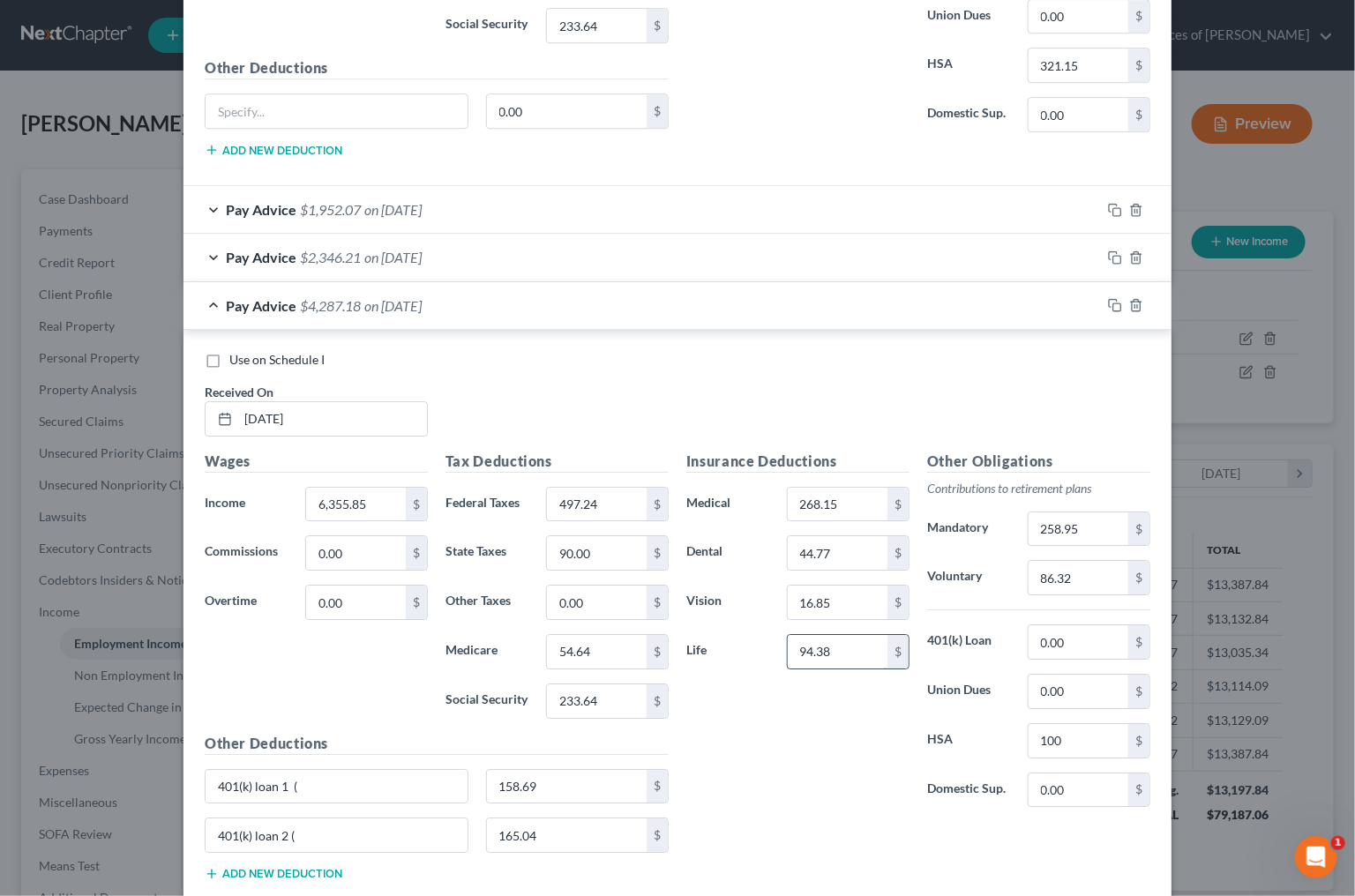
drag, startPoint x: 807, startPoint y: 656, endPoint x: 851, endPoint y: 643, distance: 45.9
click at [854, 643] on input "94.38" at bounding box center [837, 652] width 100 height 34
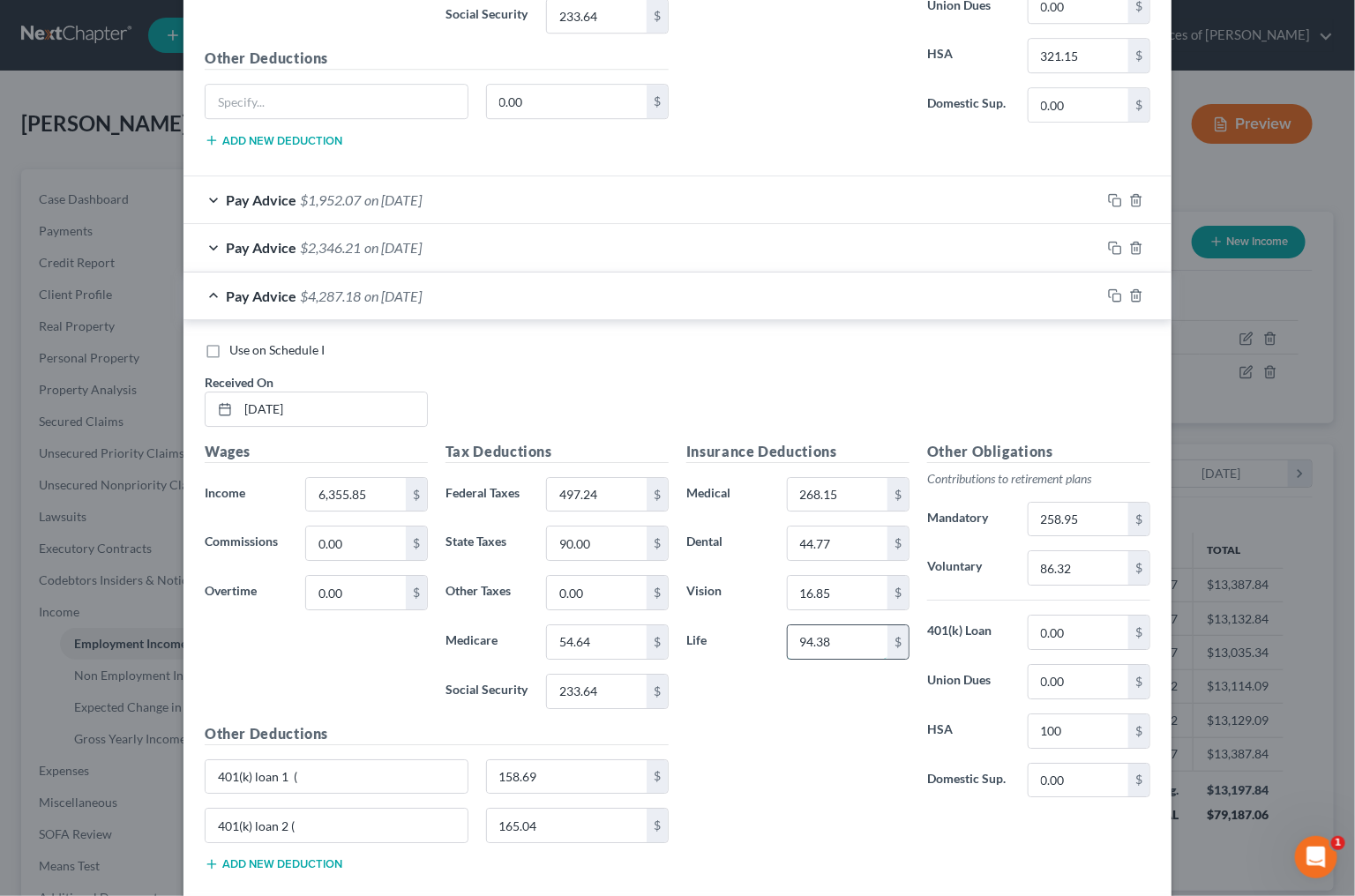
click at [804, 637] on input "94.38" at bounding box center [837, 642] width 100 height 34
type input "95.30"
click at [252, 863] on button "Add new deduction" at bounding box center [274, 866] width 138 height 14
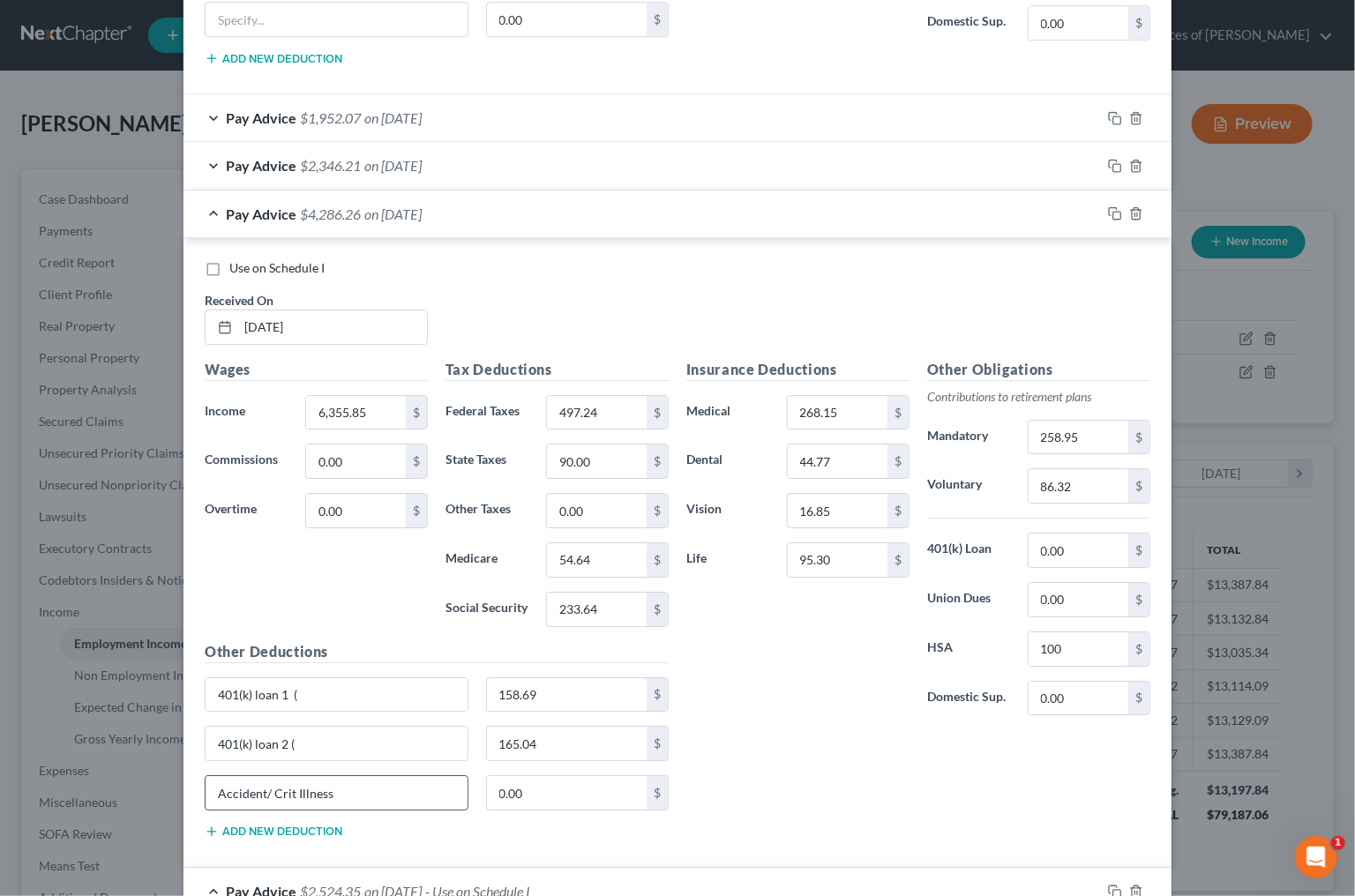
type input "Accident/ Crit Illness"
type input "37.25"
click at [1116, 207] on icon "button" at bounding box center [1115, 213] width 14 height 14
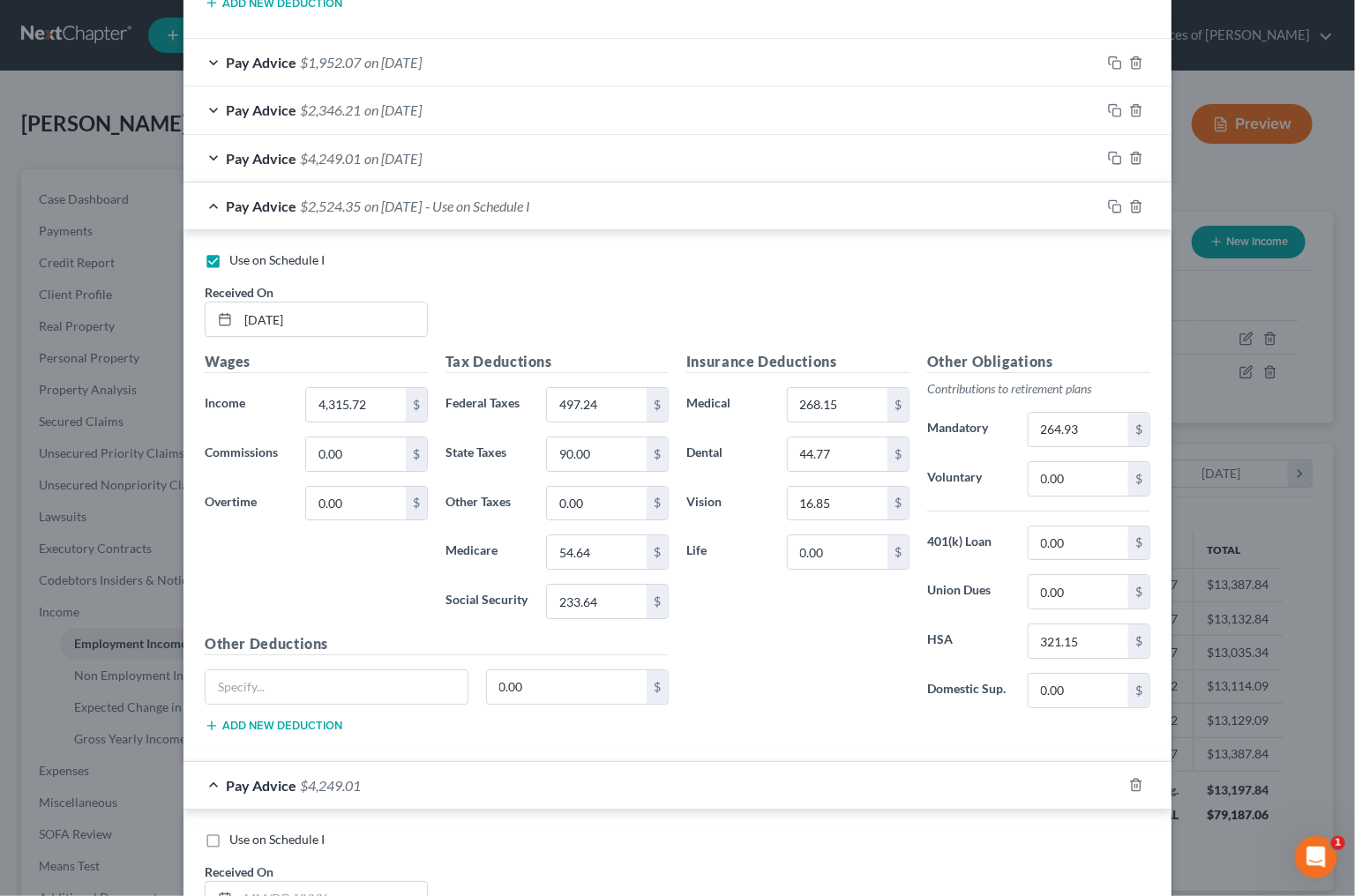
scroll to position [5246, 0]
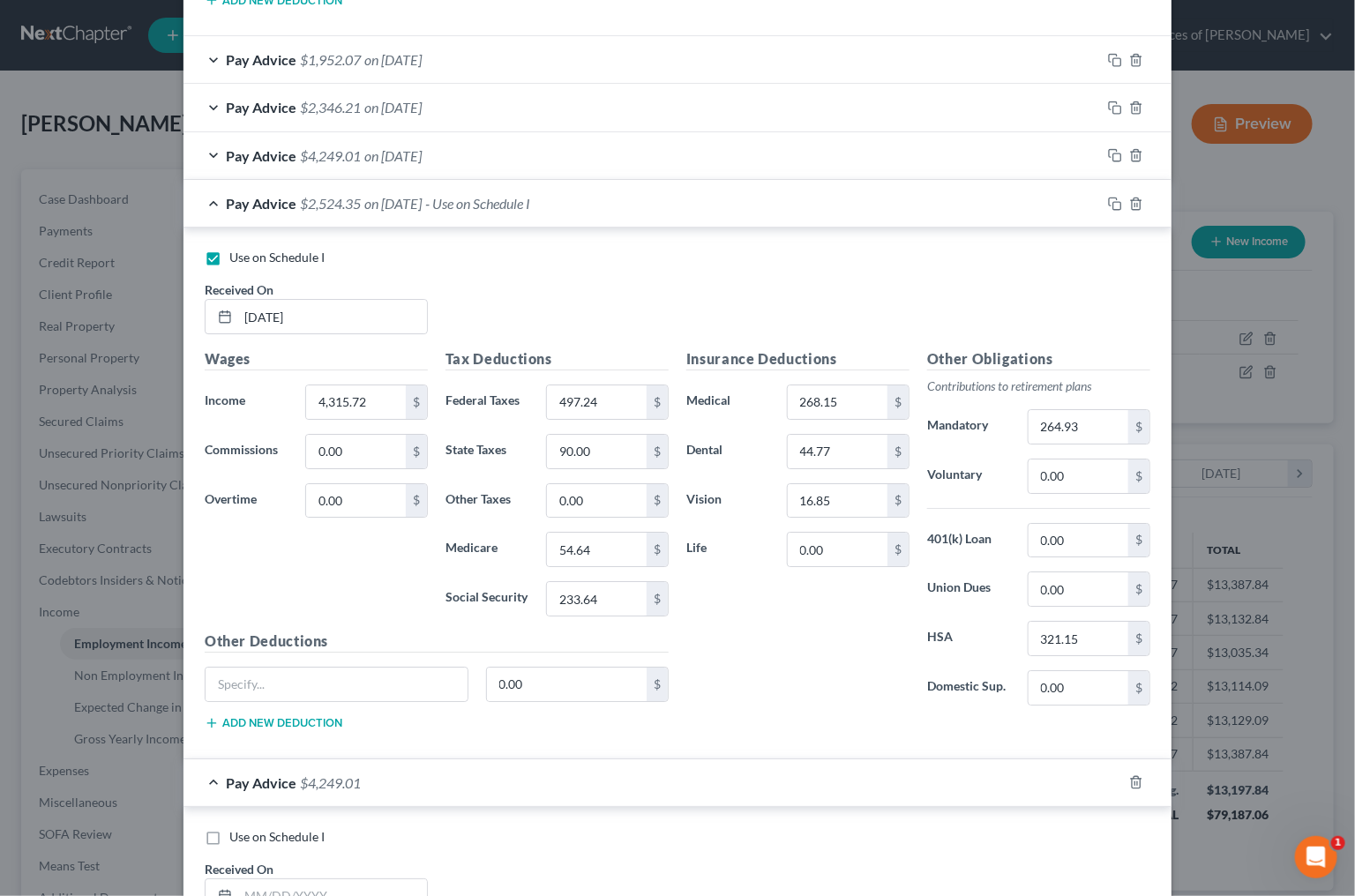
click at [1014, 155] on div "Pay Advice $4,249.01 on 07/18/2025" at bounding box center [643, 155] width 917 height 47
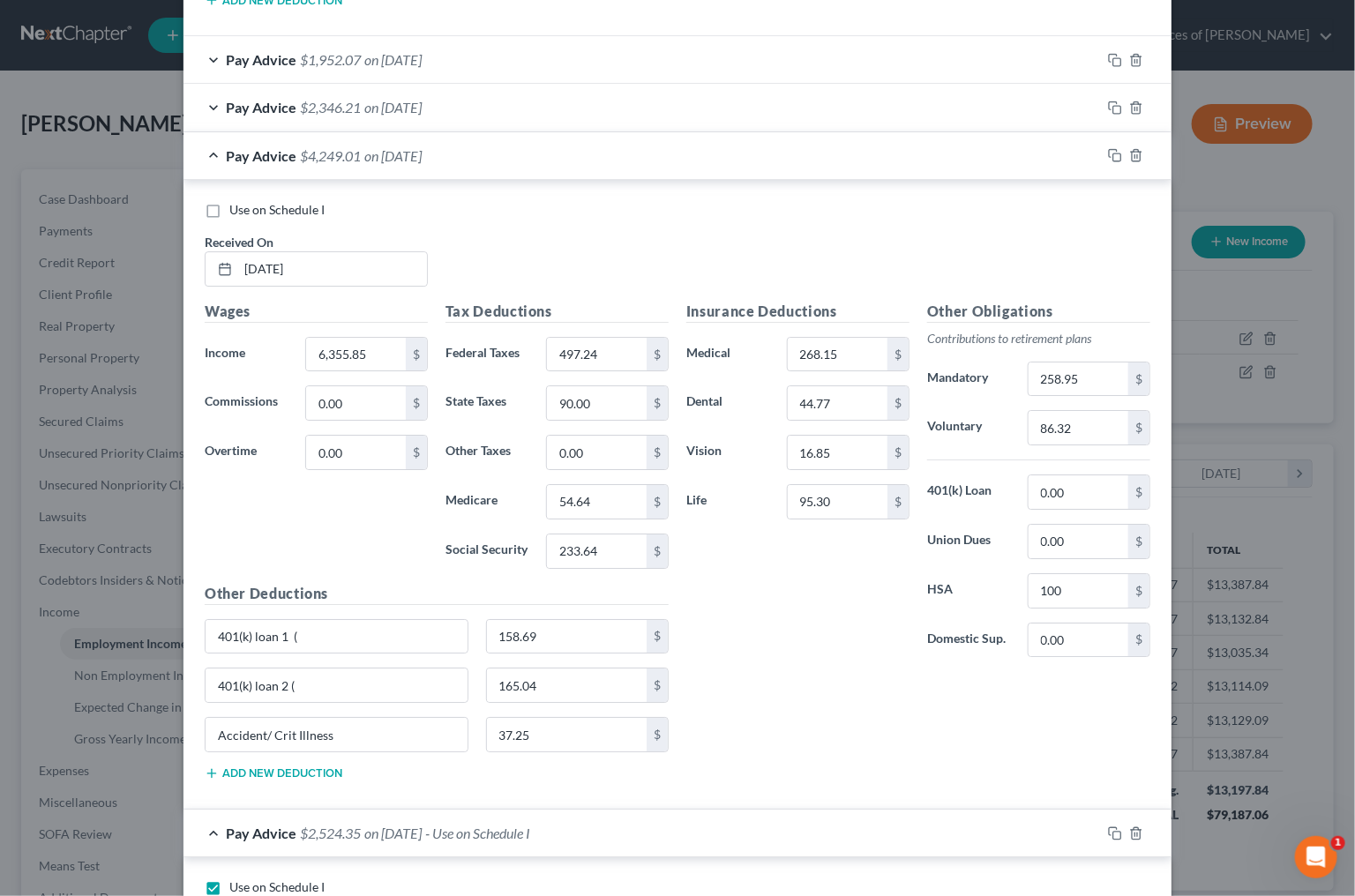
scroll to position [5247, 0]
click at [1115, 153] on rect "button" at bounding box center [1117, 157] width 8 height 8
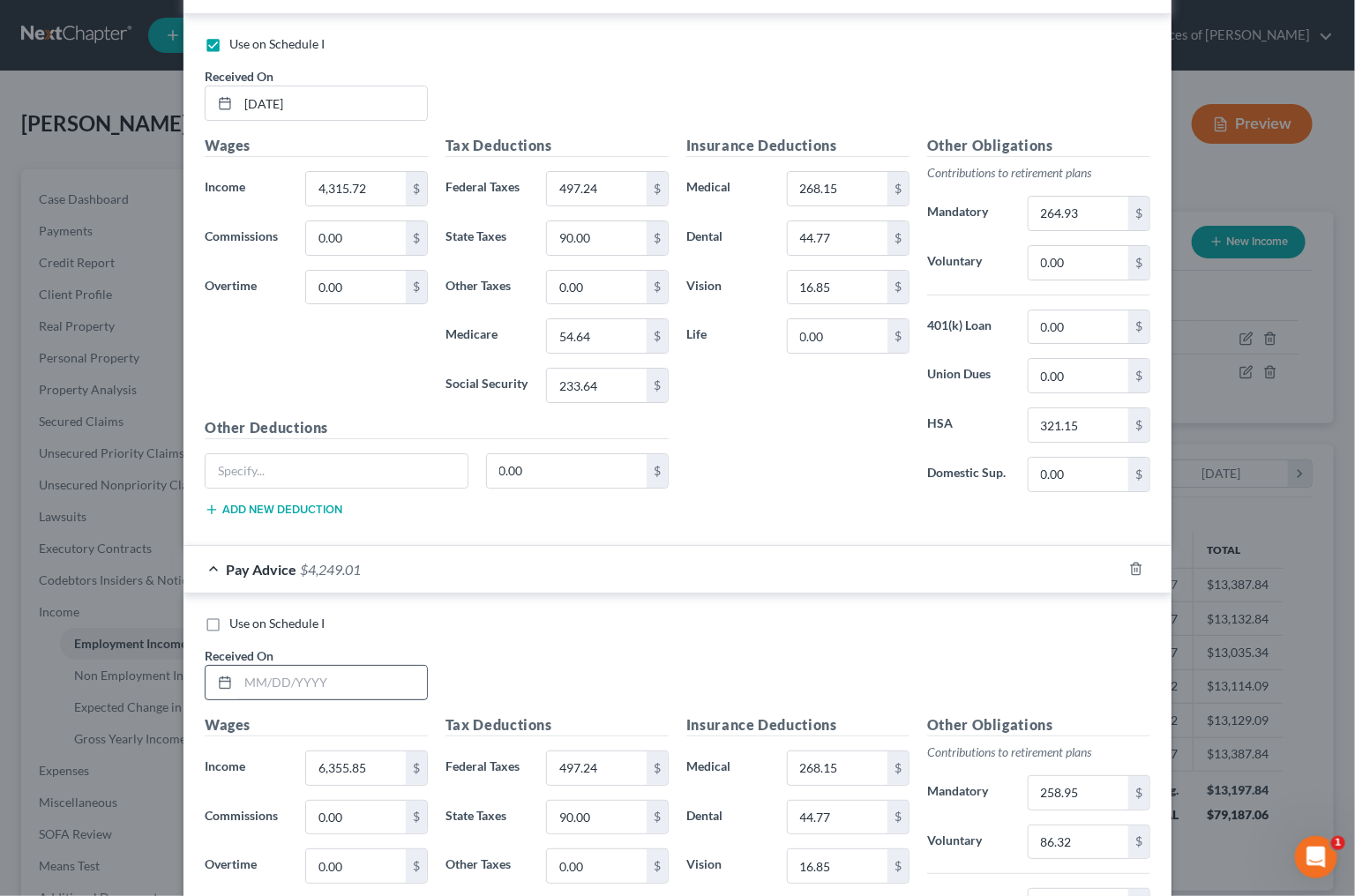
scroll to position [5447, 0]
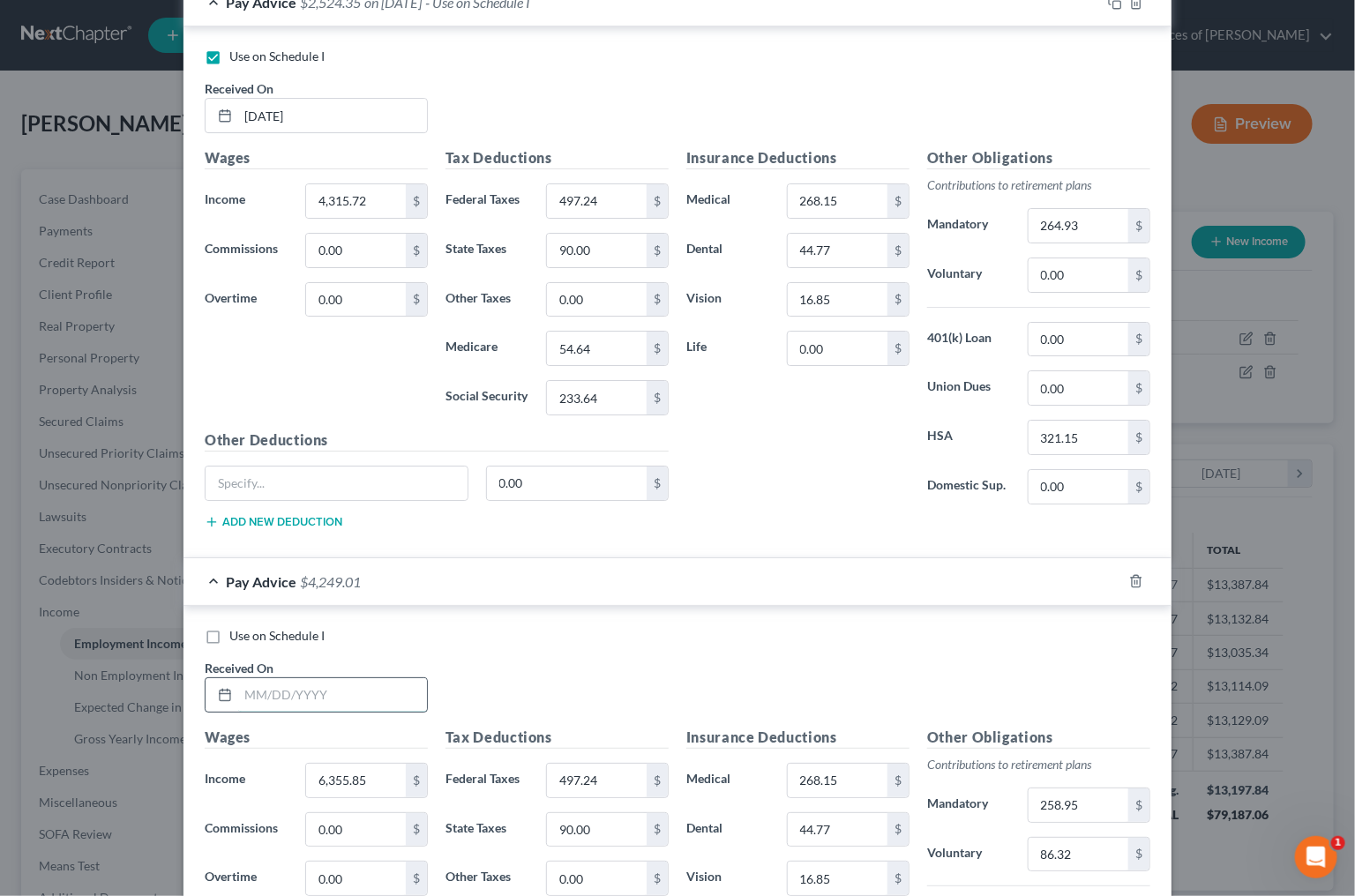
click at [324, 690] on input "text" at bounding box center [332, 695] width 189 height 34
type input "8/1/2025"
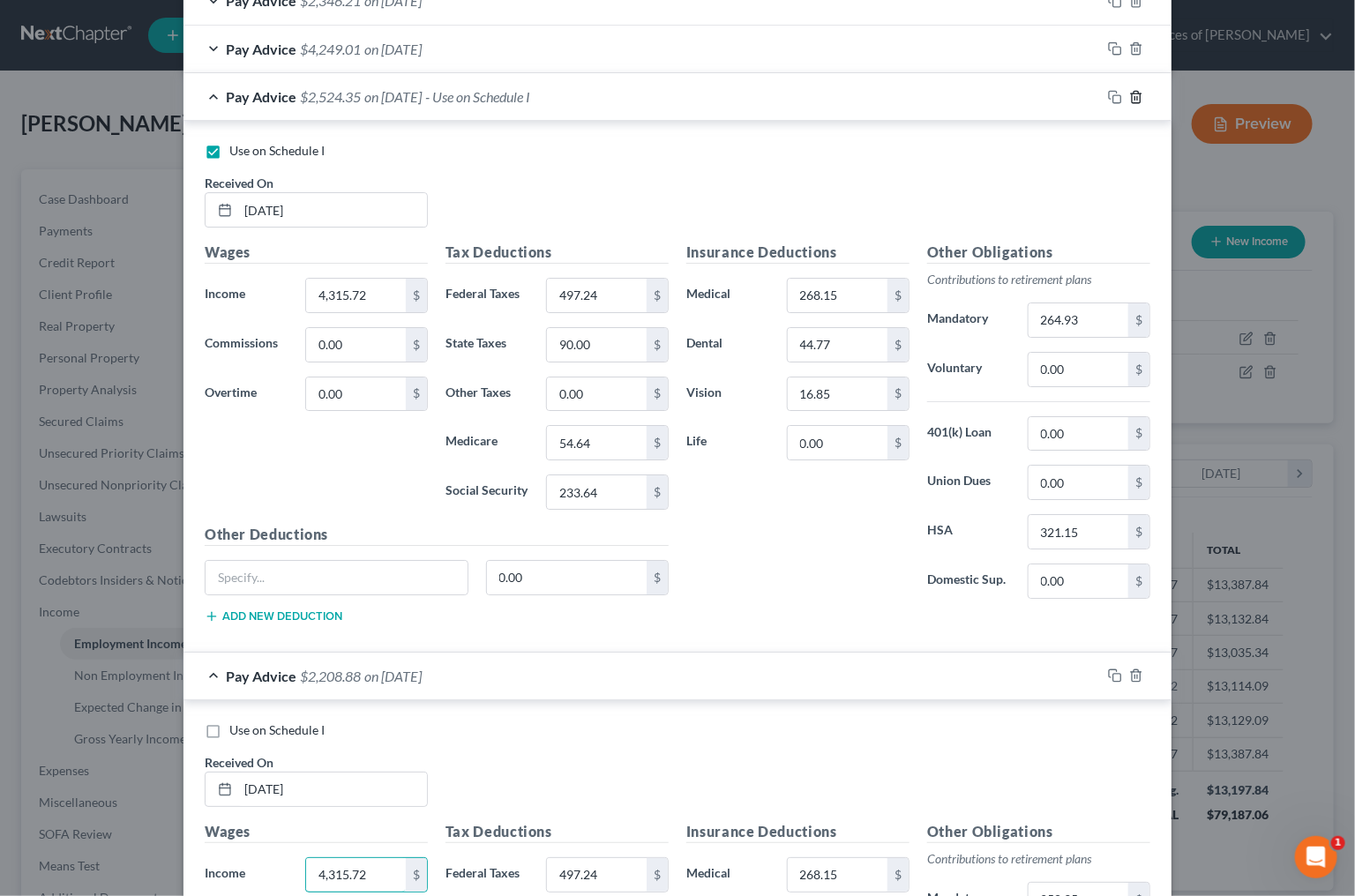
type input "4,315.72"
click at [1139, 90] on icon "button" at bounding box center [1136, 97] width 14 height 14
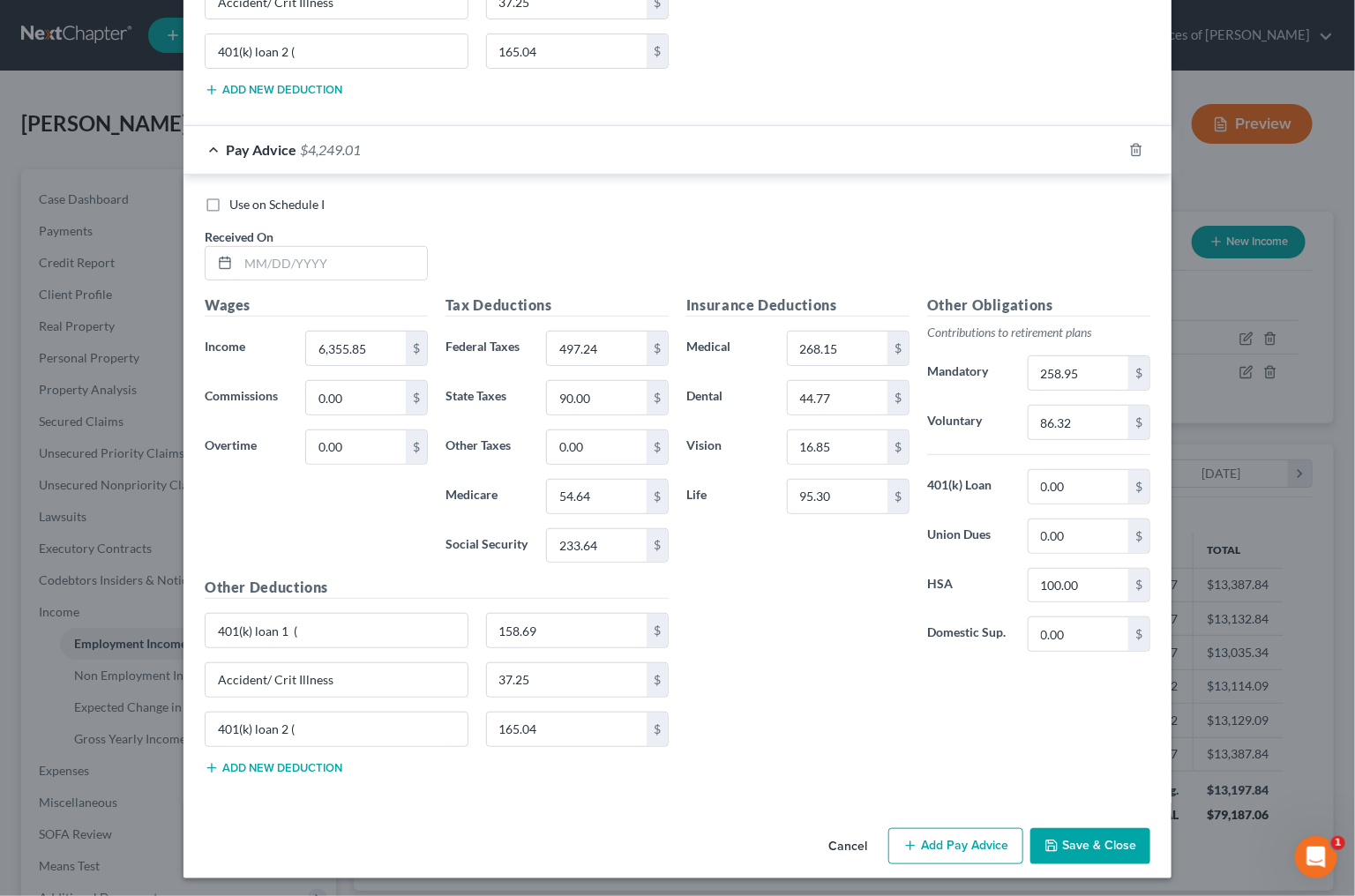
scroll to position [5975, 0]
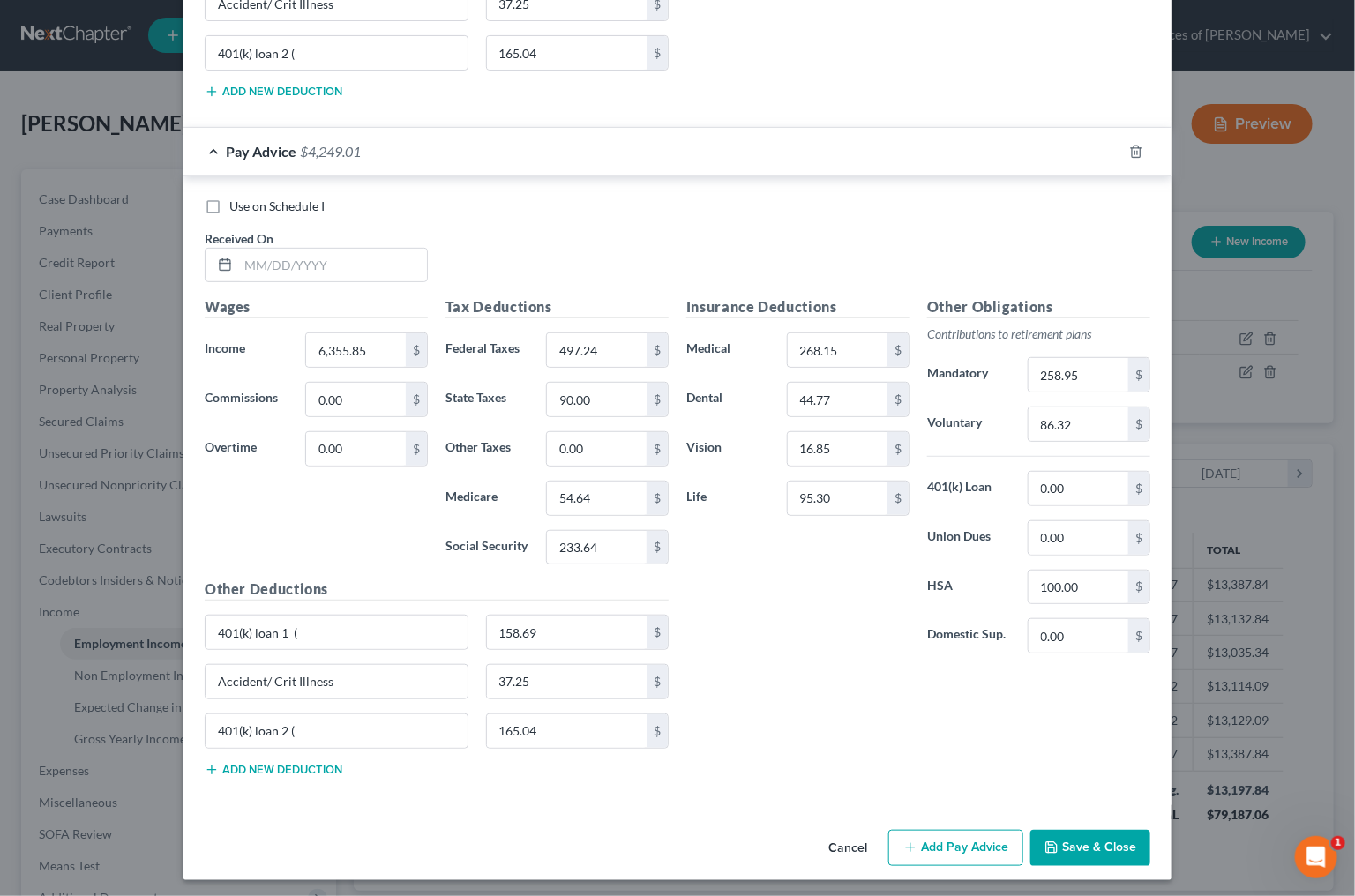
click at [1120, 842] on button "Save & Close" at bounding box center [1090, 848] width 120 height 37
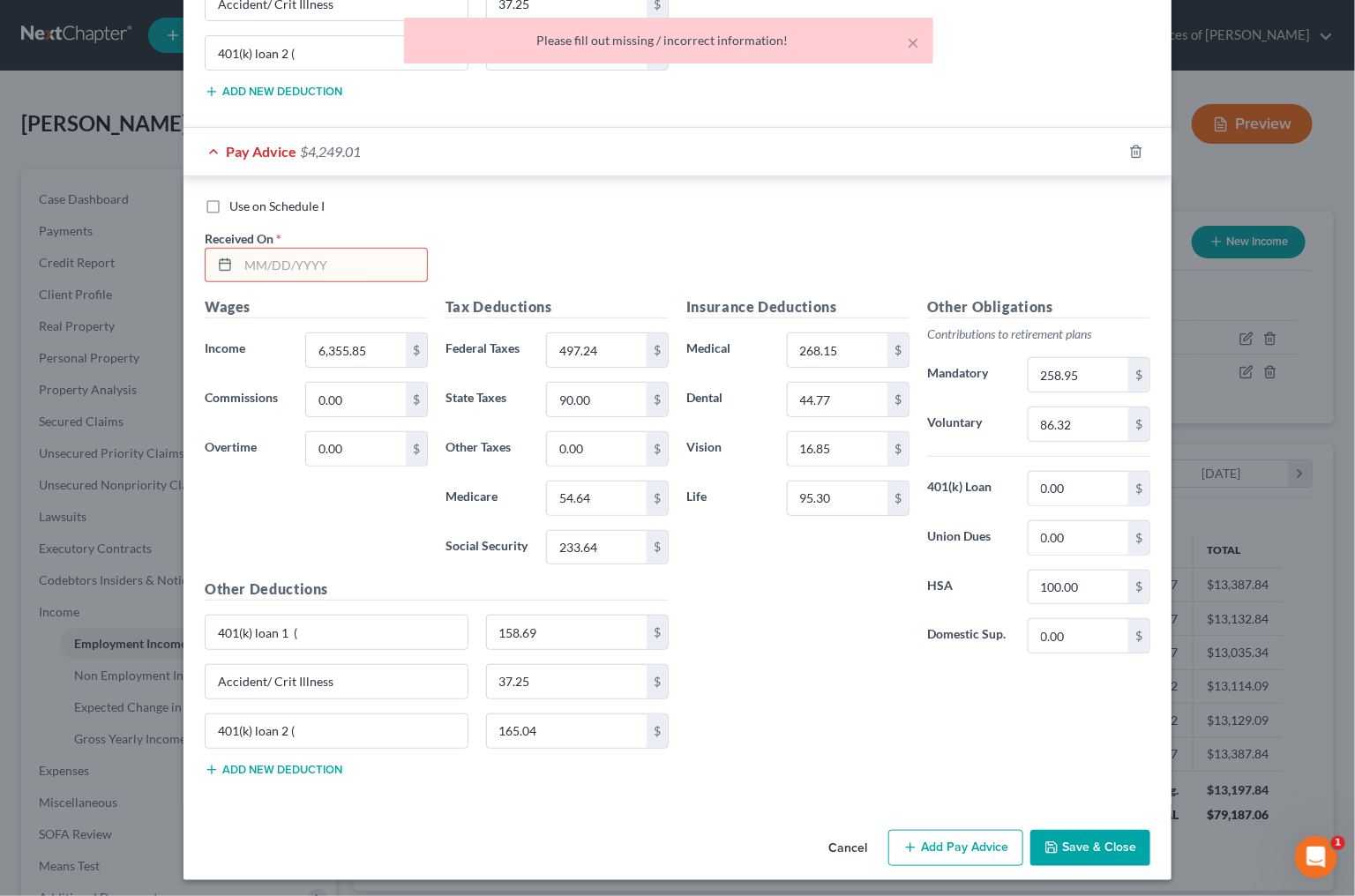
click at [1138, 145] on icon "button" at bounding box center [1136, 152] width 14 height 14
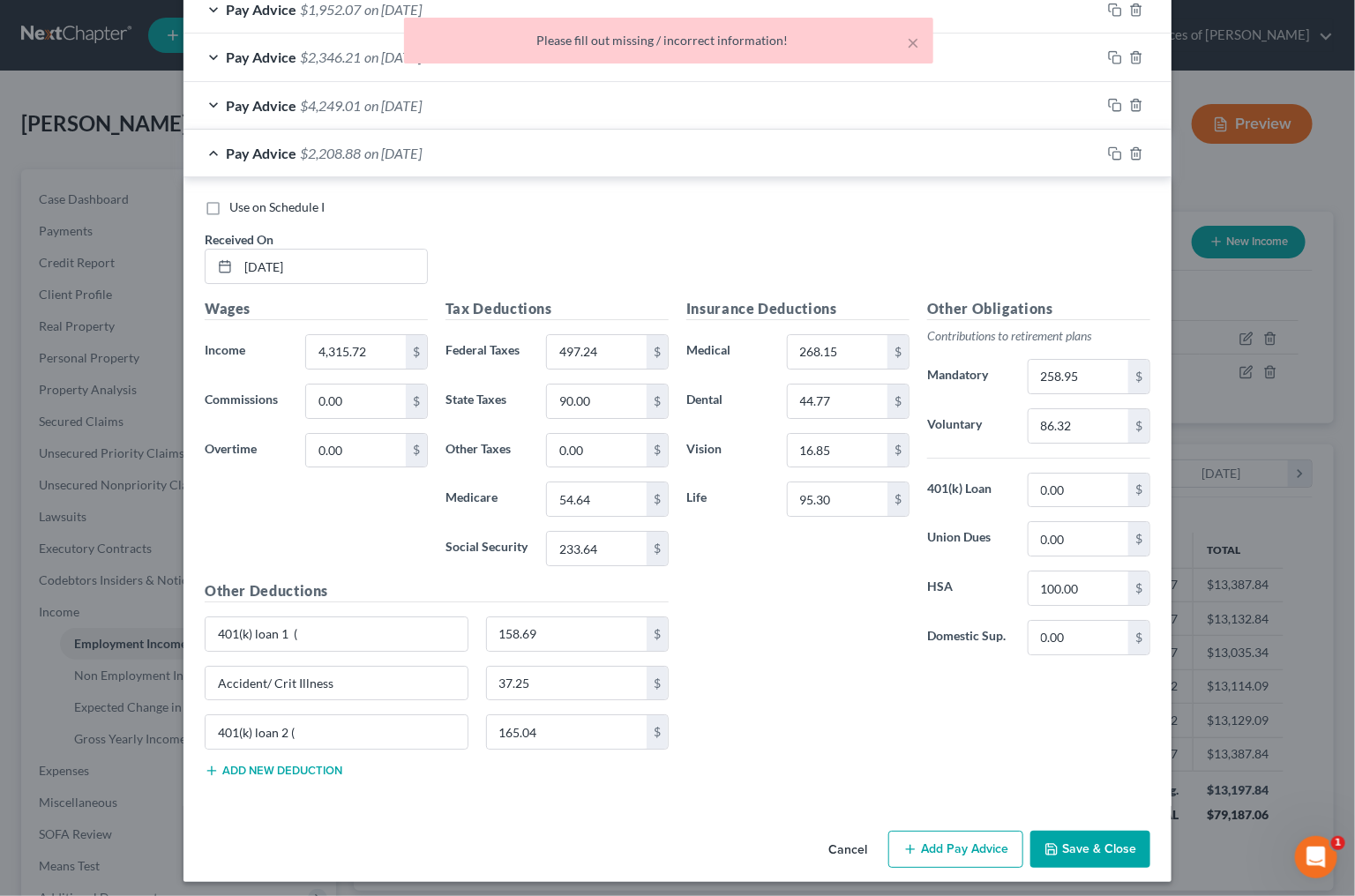
click at [1092, 848] on button "Save & Close" at bounding box center [1090, 849] width 120 height 37
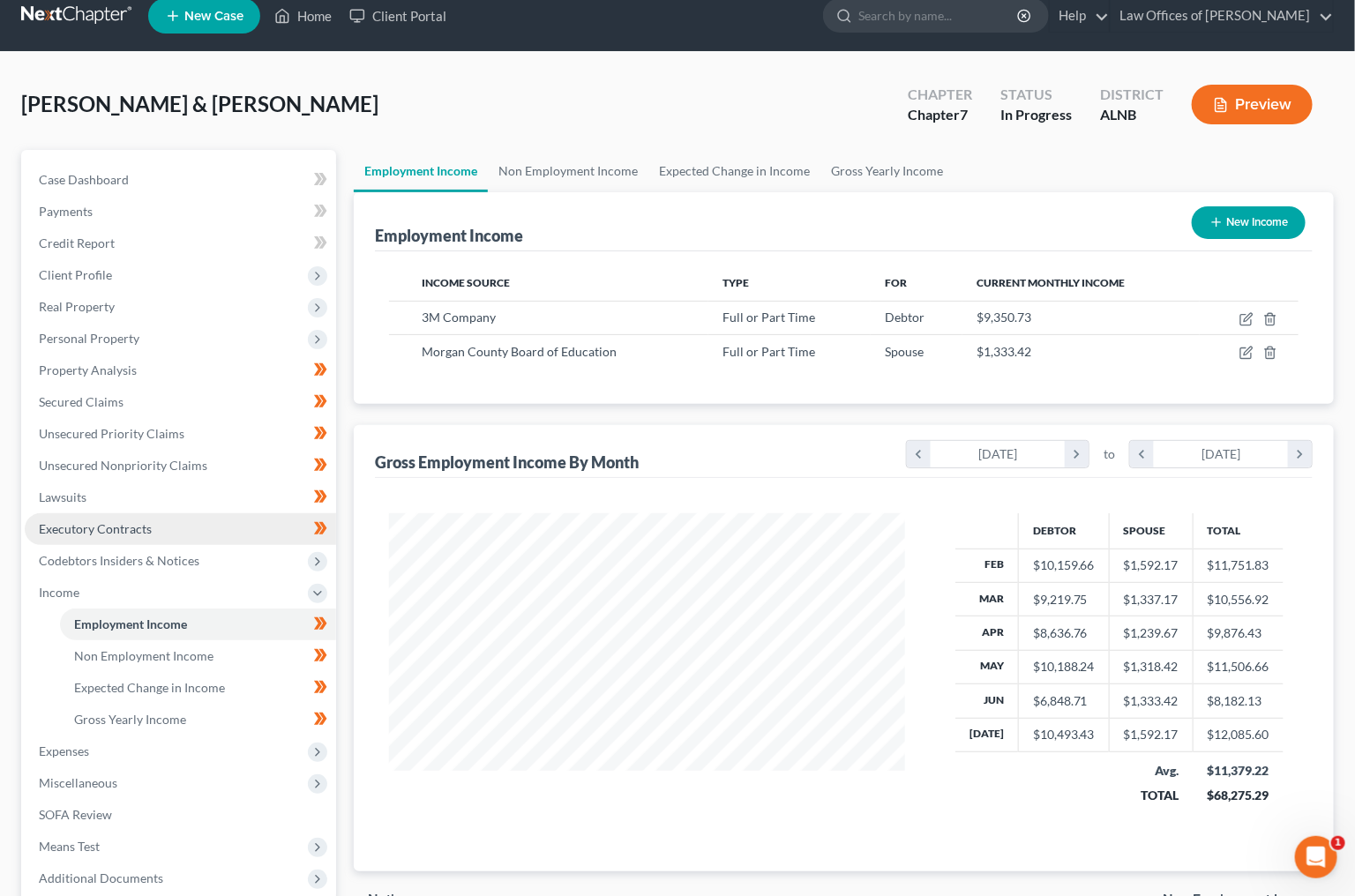
scroll to position [0, 0]
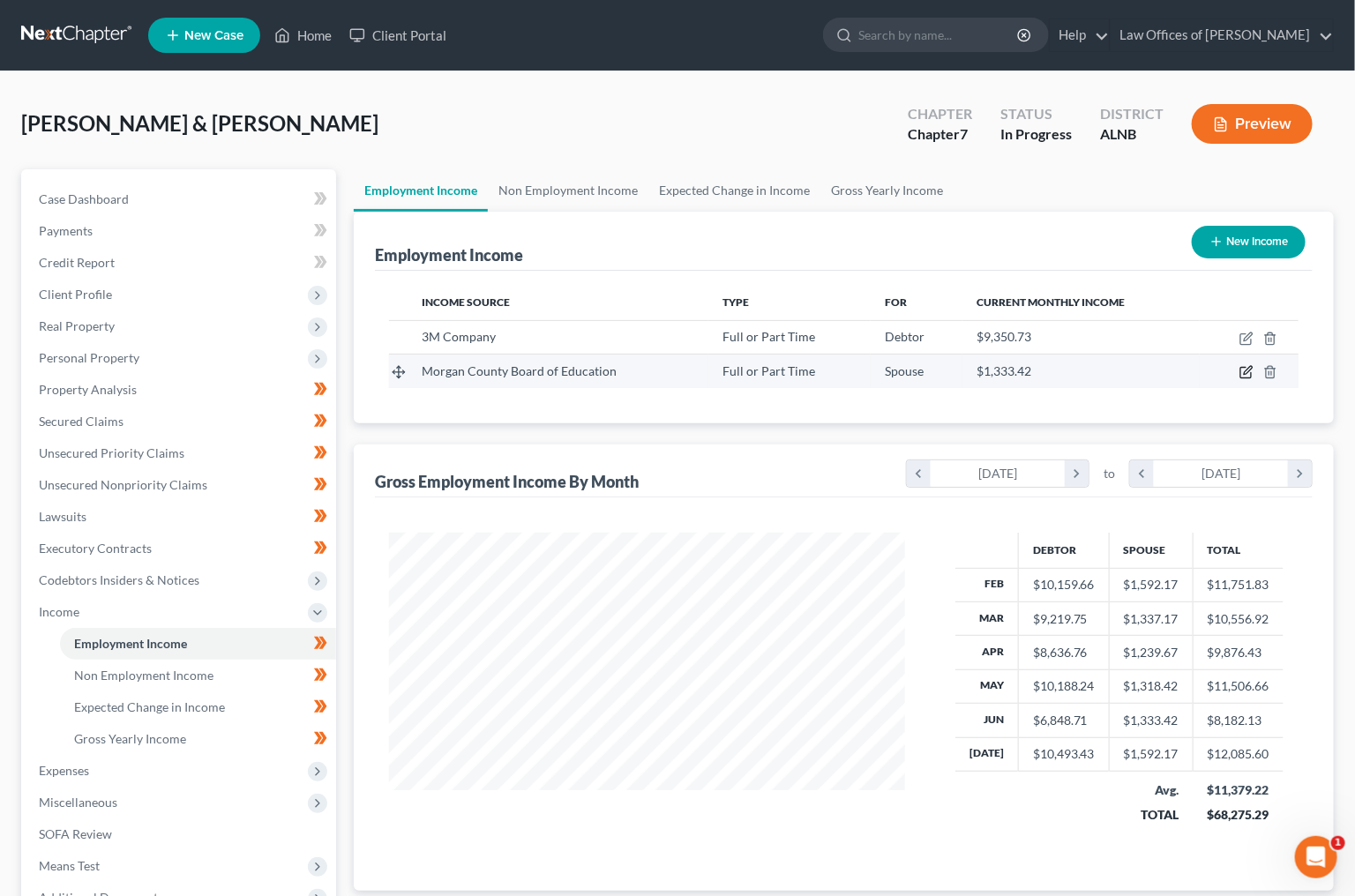
click at [1248, 369] on icon "button" at bounding box center [1247, 373] width 14 height 14
select select "0"
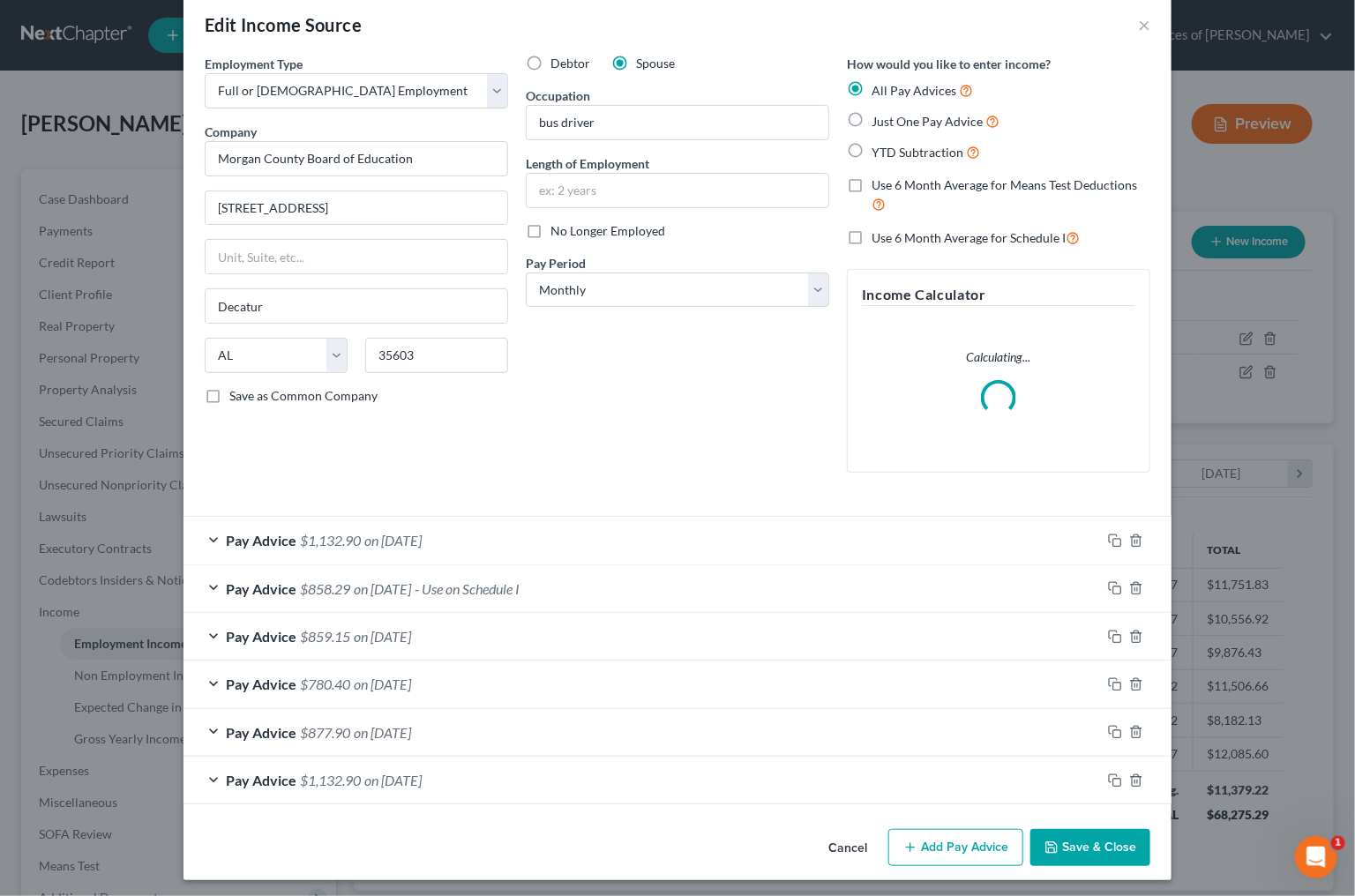
scroll to position [26, 0]
click at [1089, 841] on button "Save & Close" at bounding box center [1090, 848] width 120 height 37
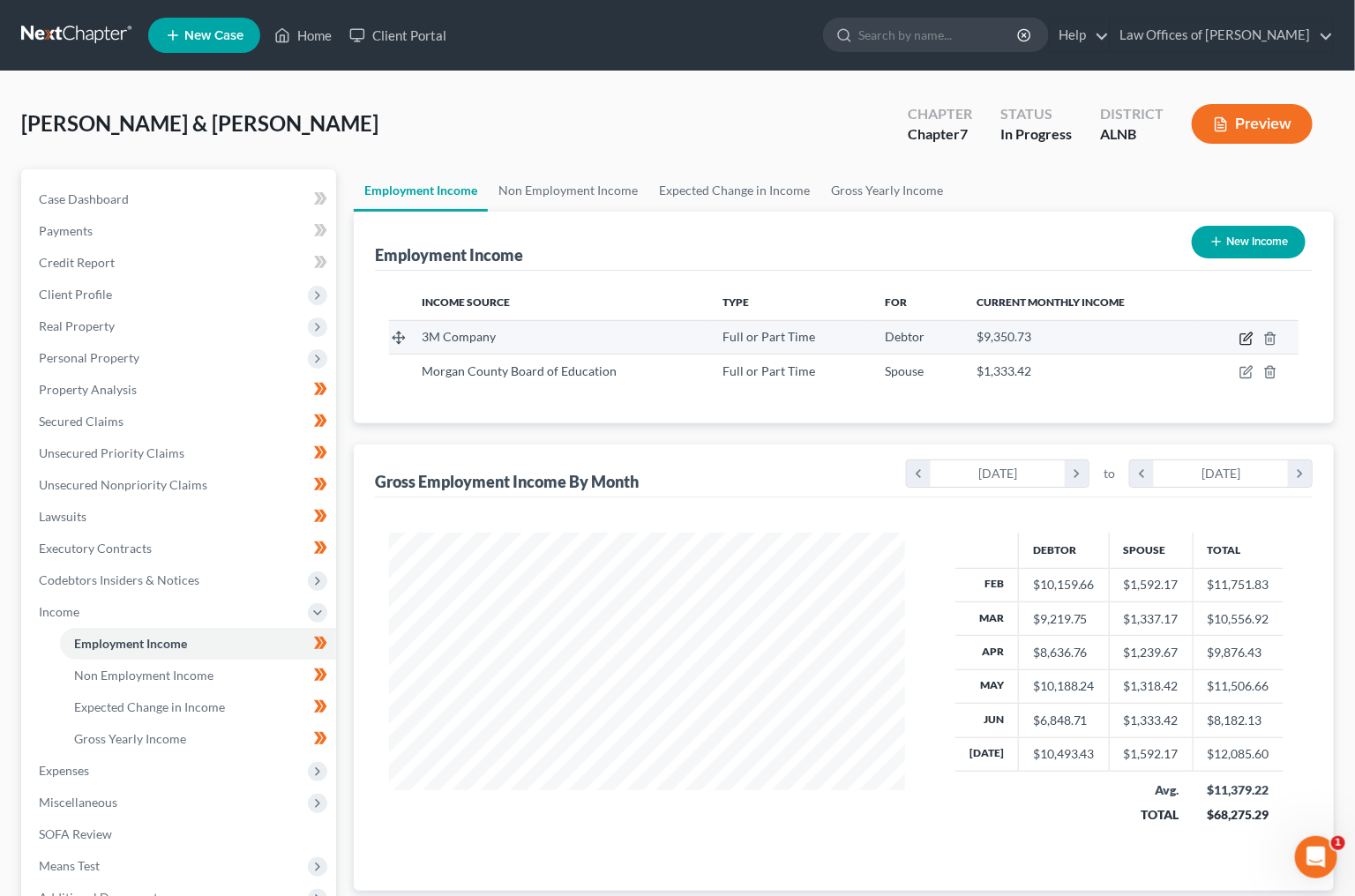
click at [1248, 336] on icon "button" at bounding box center [1247, 339] width 14 height 14
select select "0"
select select "24"
select select "2"
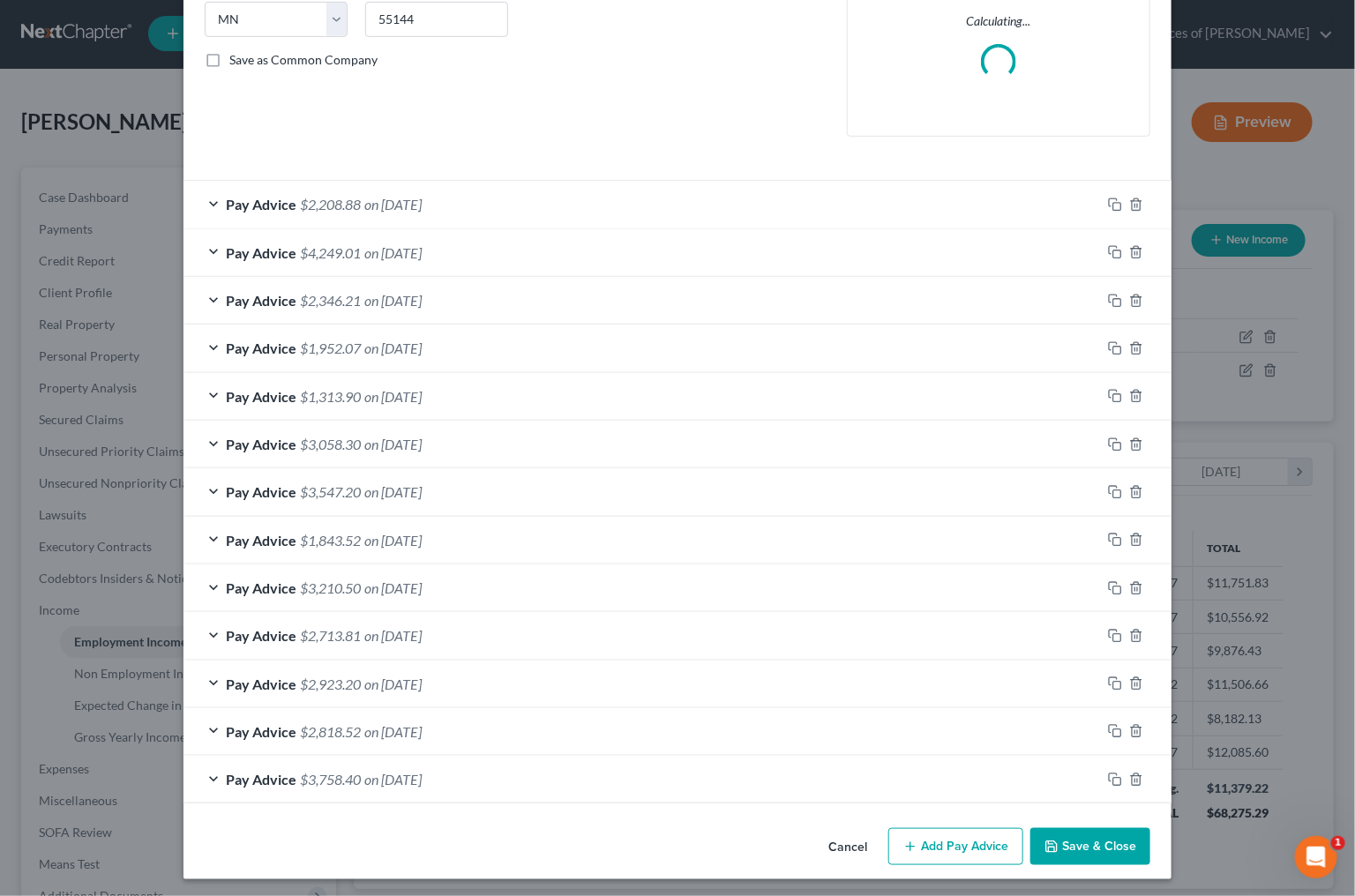
scroll to position [361, 0]
click at [415, 772] on span "on 02/14/2025" at bounding box center [393, 780] width 57 height 17
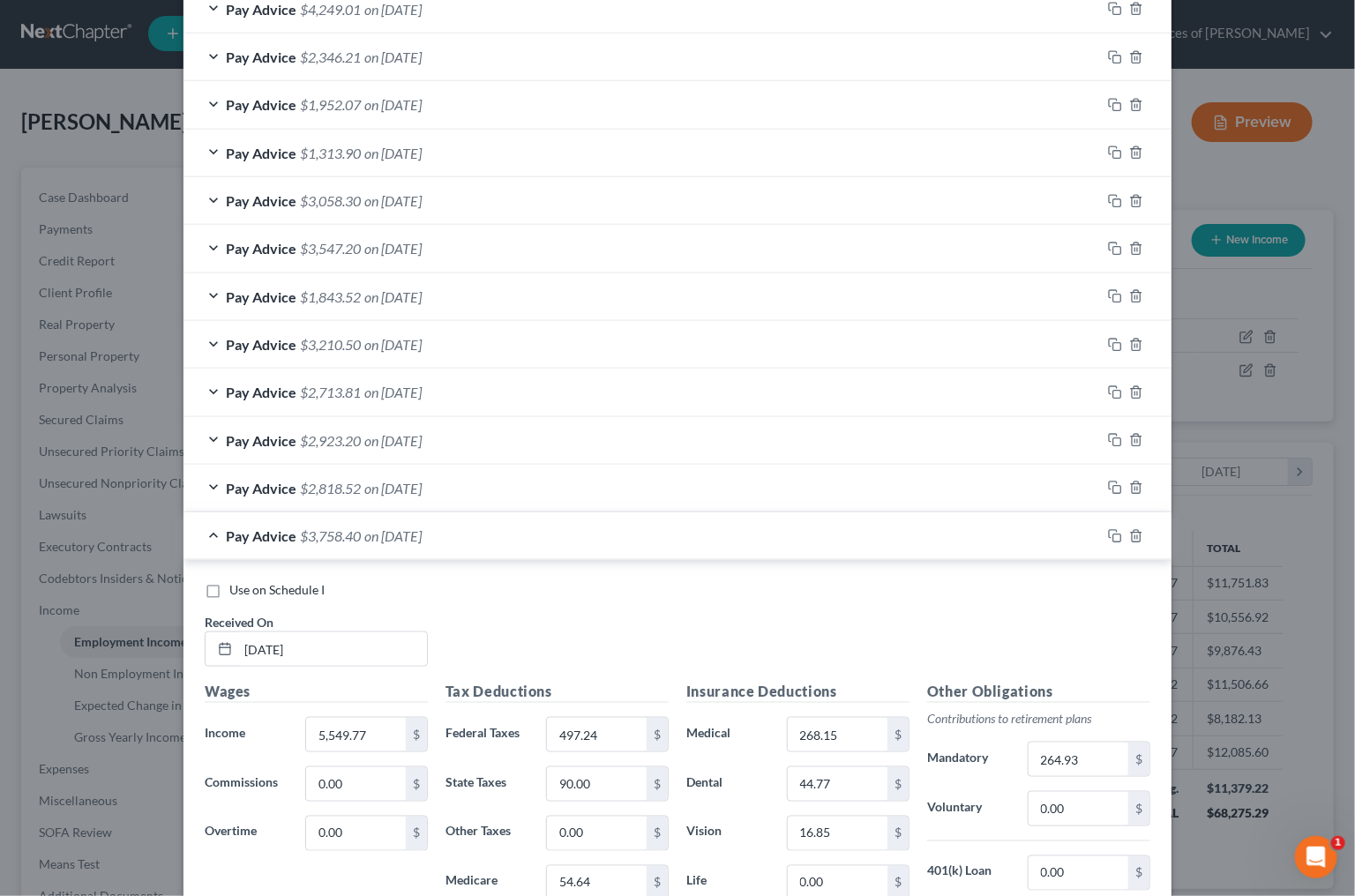
scroll to position [606, 0]
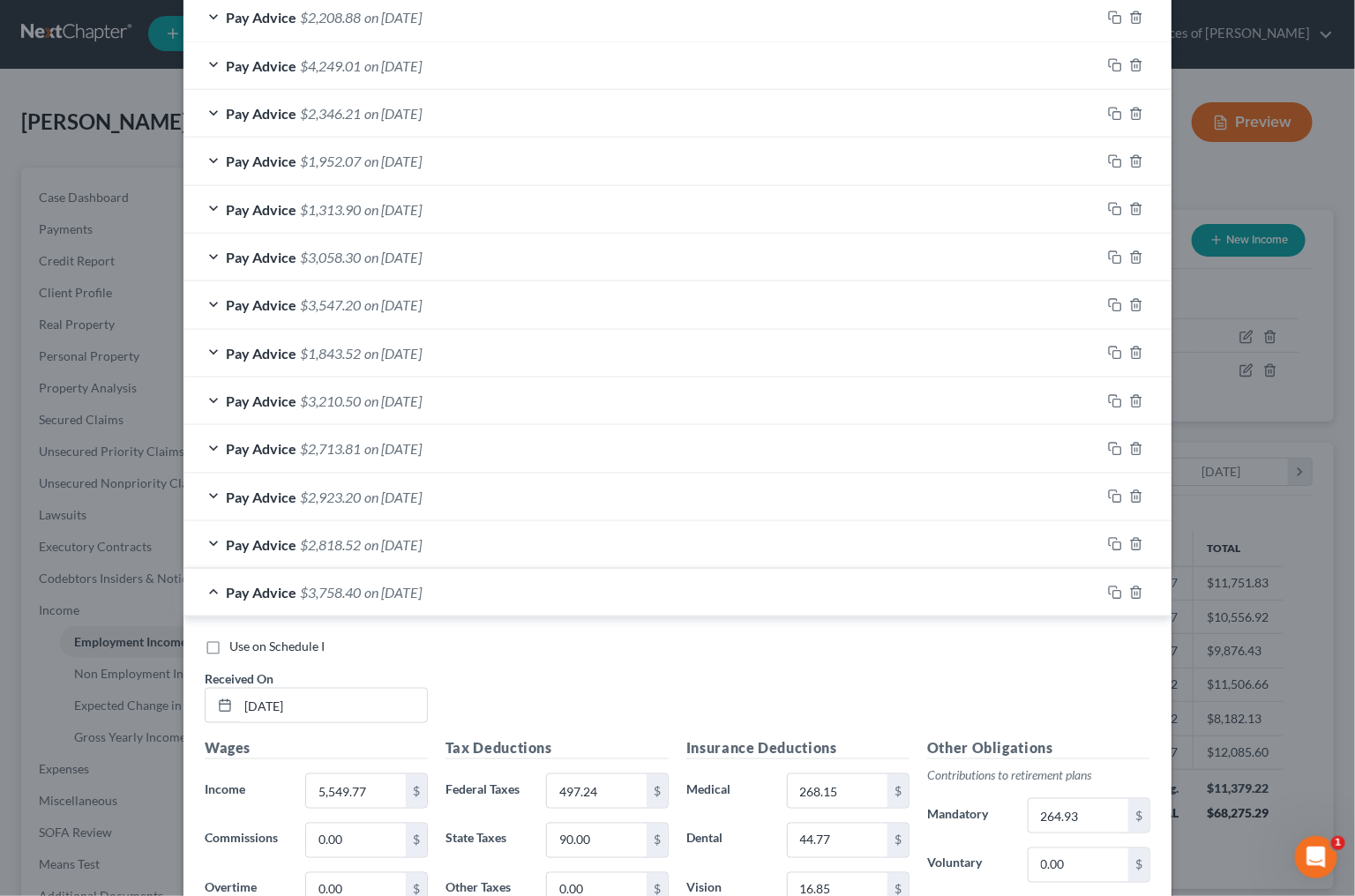
click at [379, 536] on span "on 02/28/2025" at bounding box center [393, 544] width 57 height 17
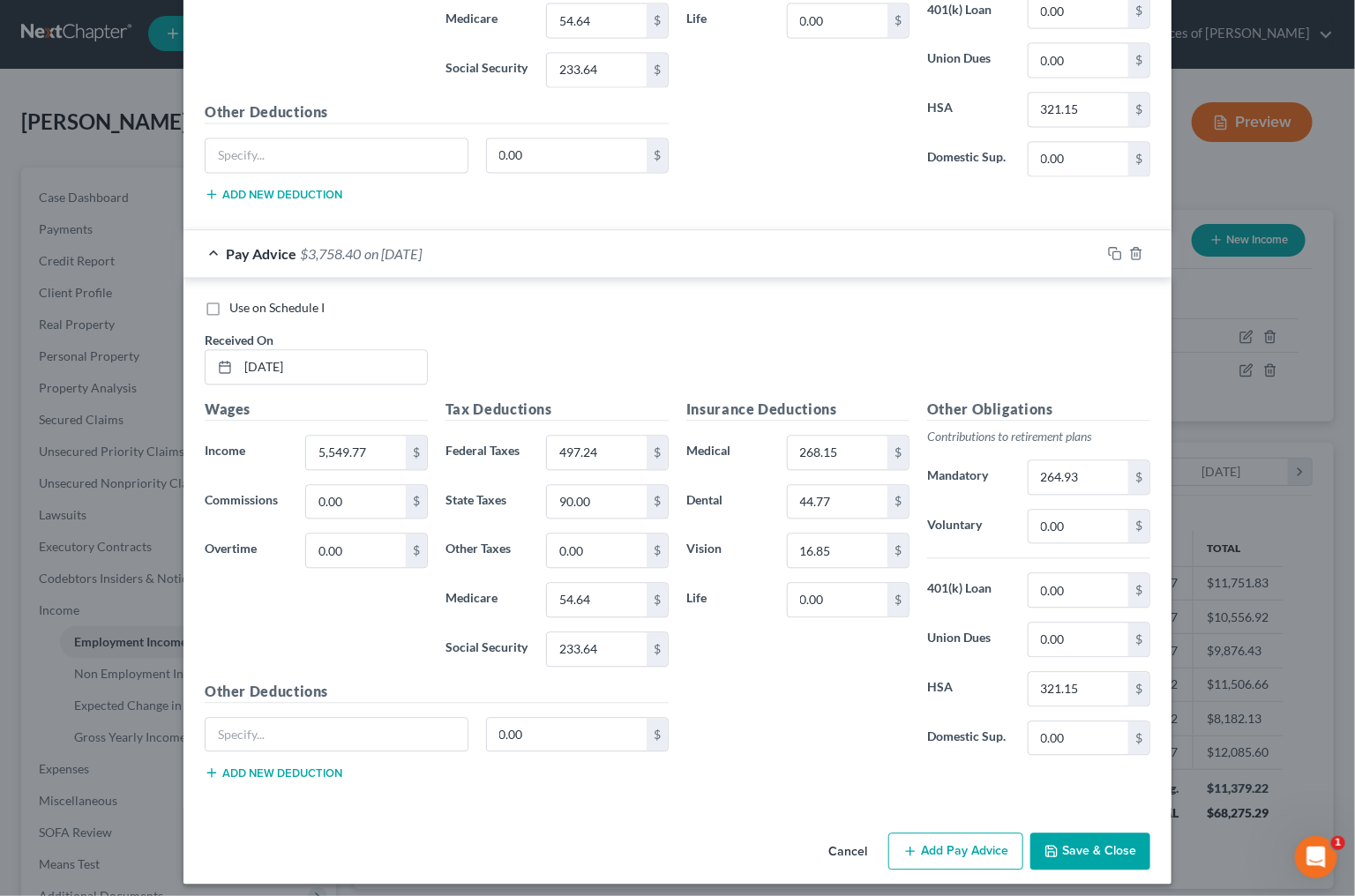
scroll to position [1473, 0]
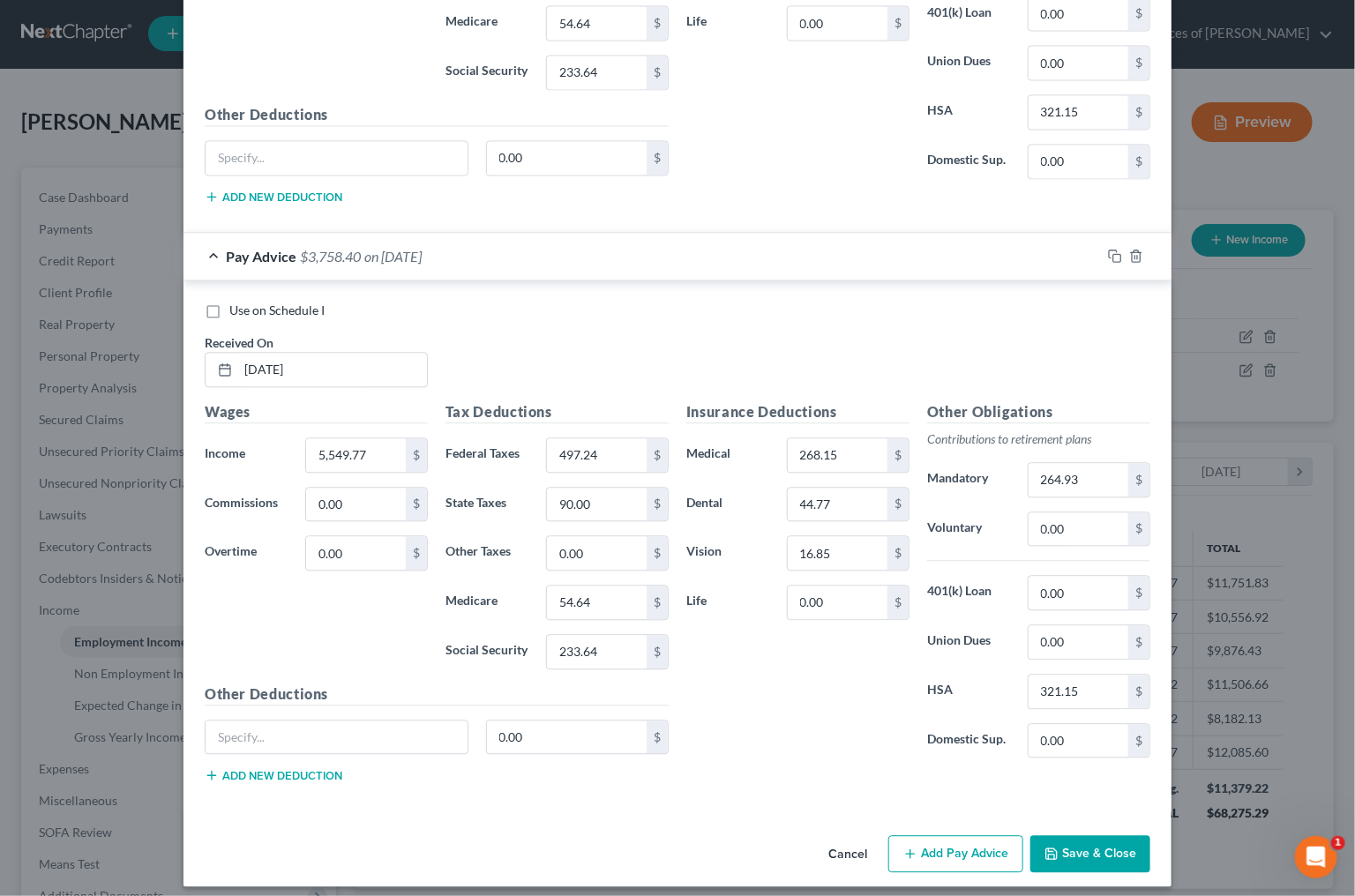
click at [1104, 844] on button "Save & Close" at bounding box center [1090, 853] width 120 height 37
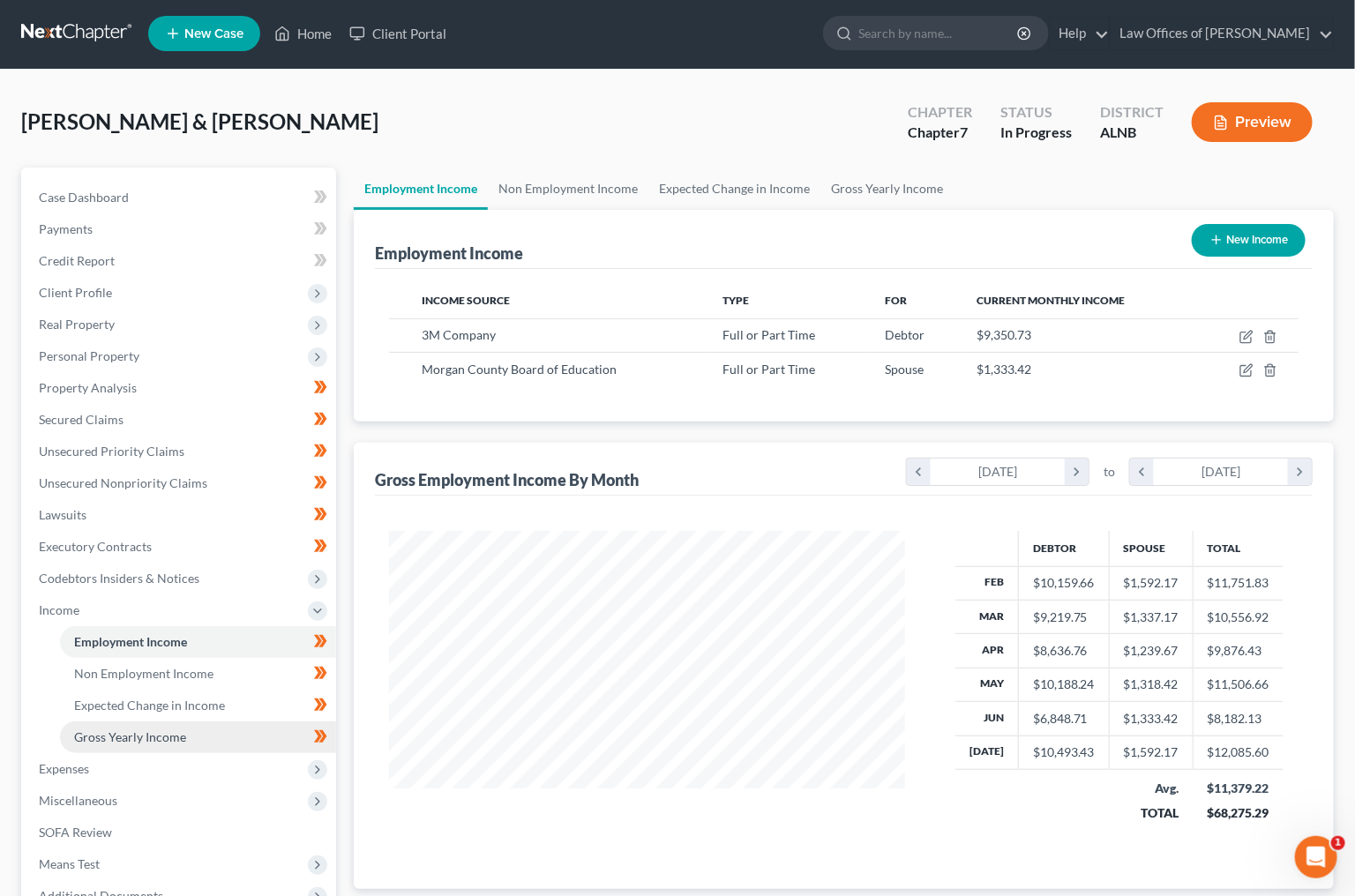
scroll to position [0, 0]
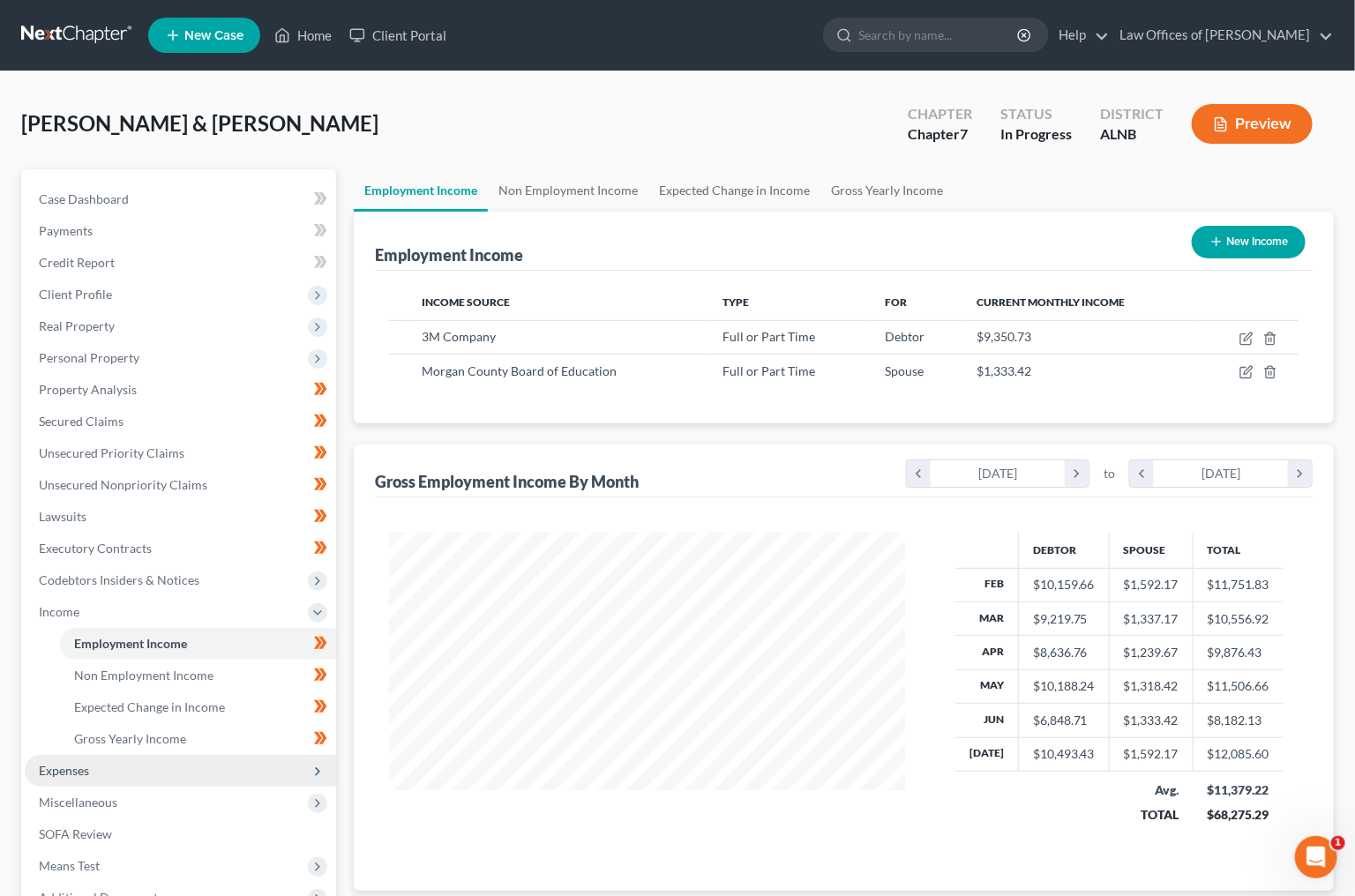
click at [202, 755] on span "Expenses" at bounding box center [181, 771] width 312 height 32
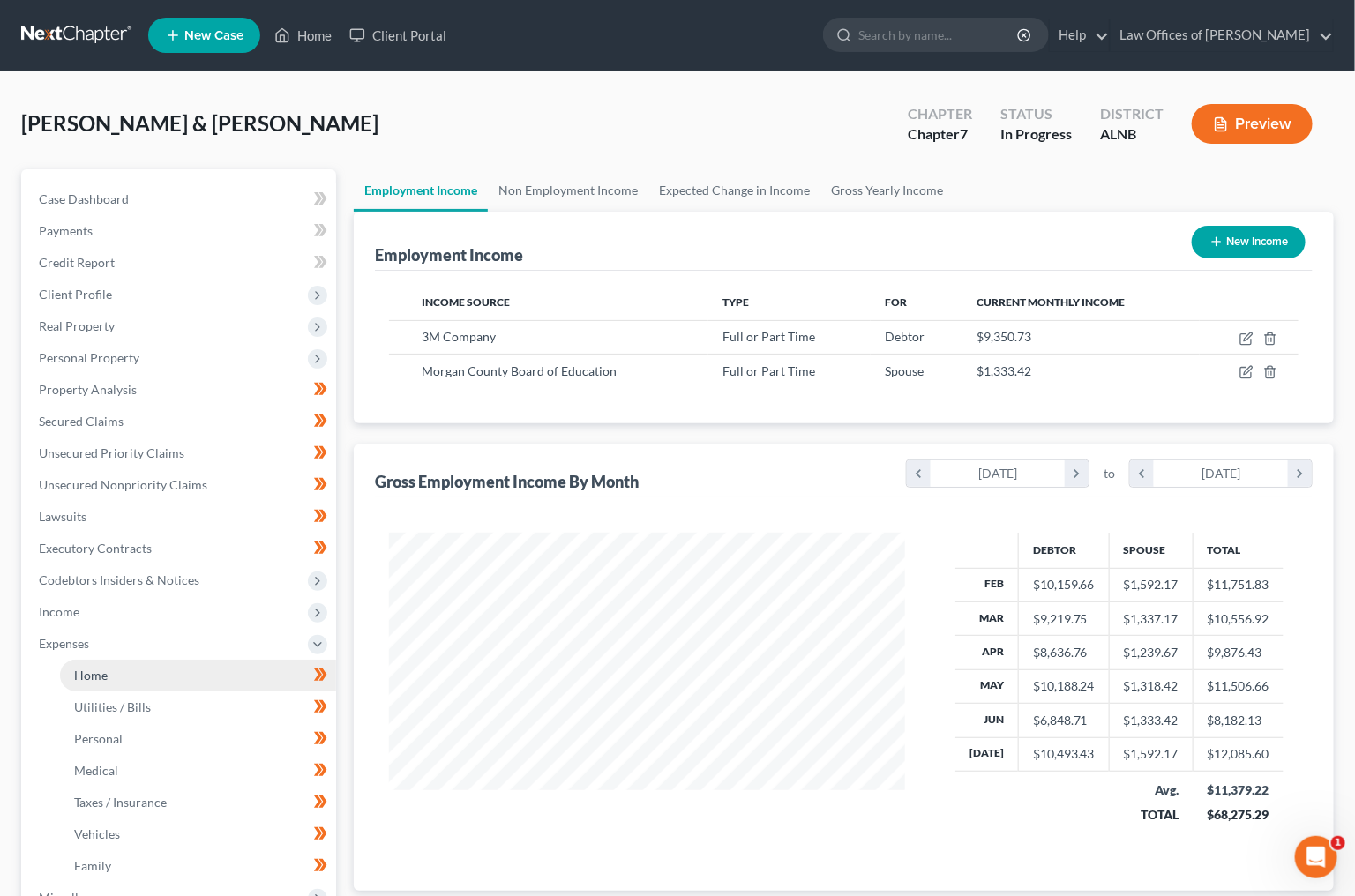
click at [281, 659] on link "Home" at bounding box center [198, 675] width 276 height 32
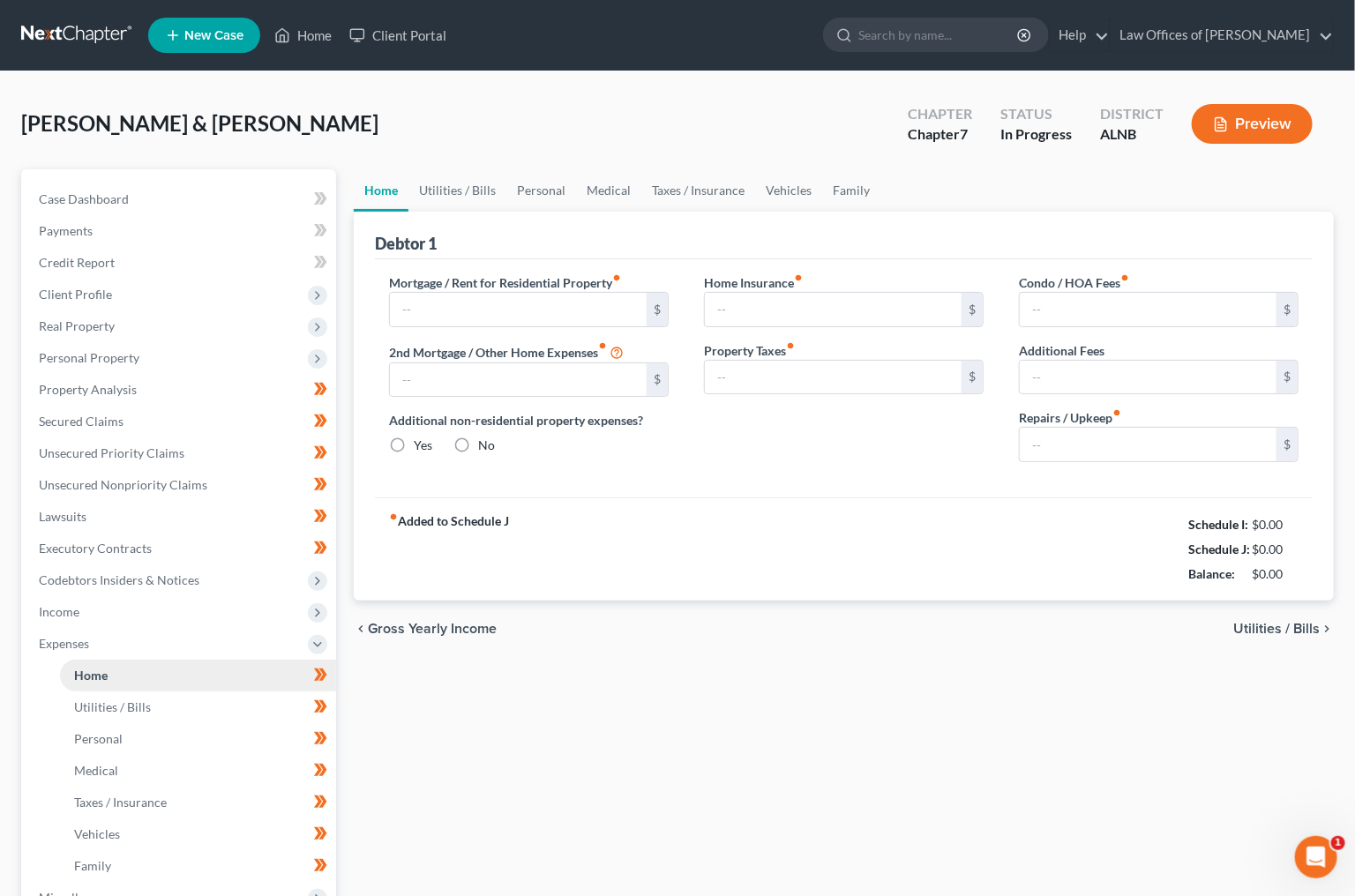
type input "970.00"
radio input "true"
type input "100.00"
click at [476, 189] on link "Utilities / Bills" at bounding box center [458, 191] width 98 height 42
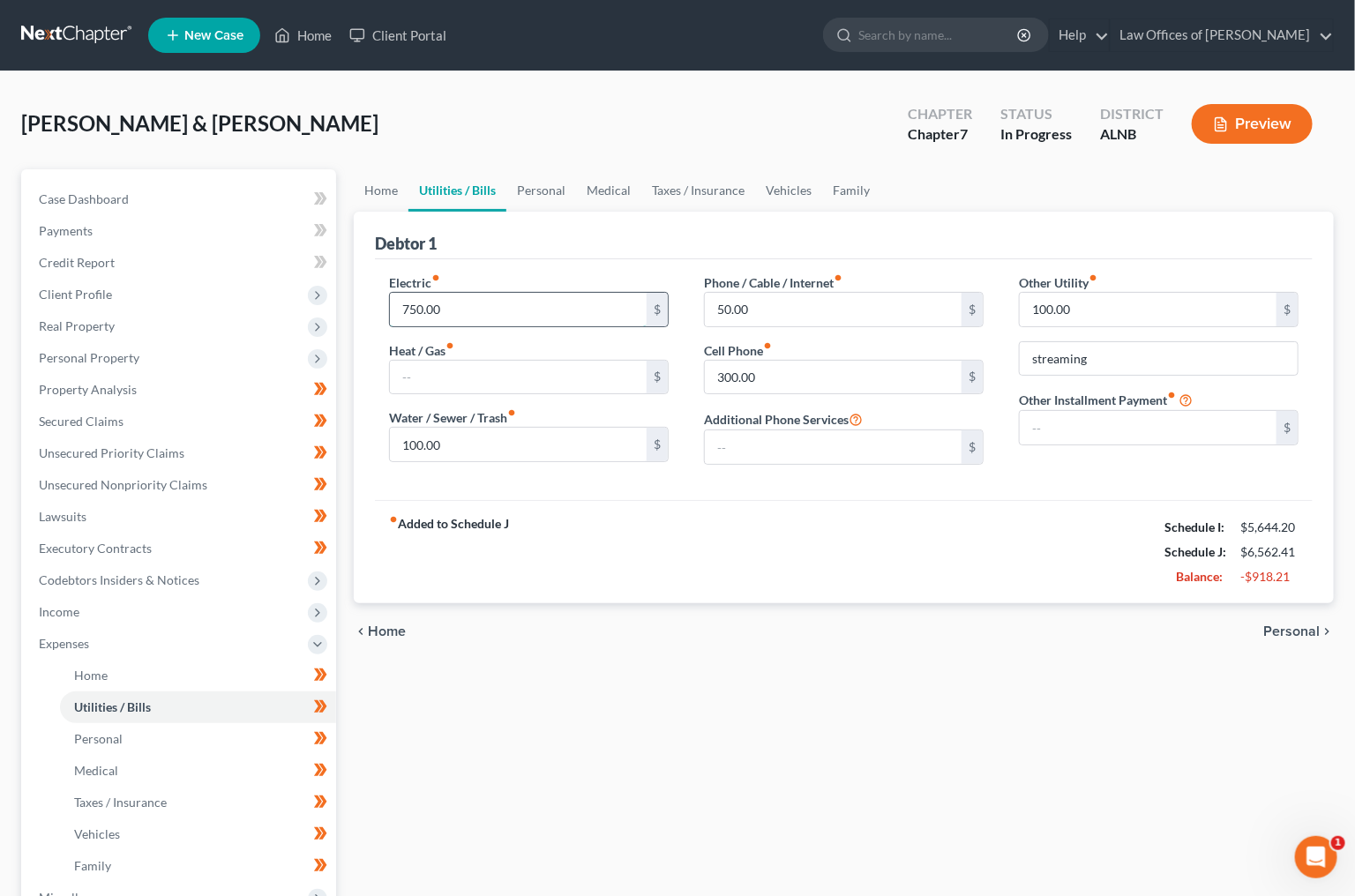
click at [493, 309] on input "750.00" at bounding box center [518, 310] width 257 height 34
type input "400"
click at [556, 189] on link "Personal" at bounding box center [542, 191] width 70 height 42
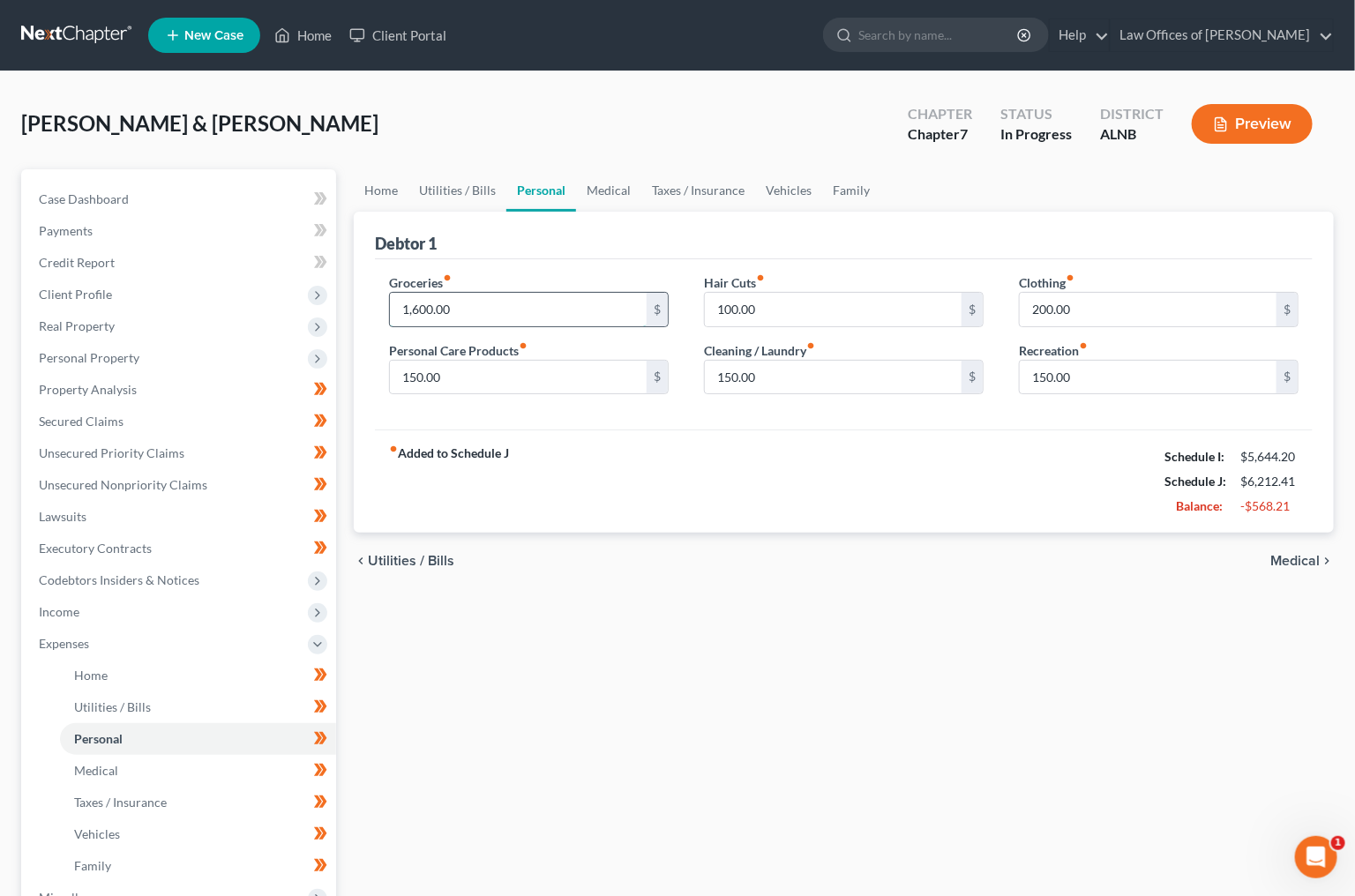
click at [503, 303] on input "1,600.00" at bounding box center [518, 310] width 257 height 34
click at [123, 351] on span "Personal Property" at bounding box center [89, 358] width 101 height 15
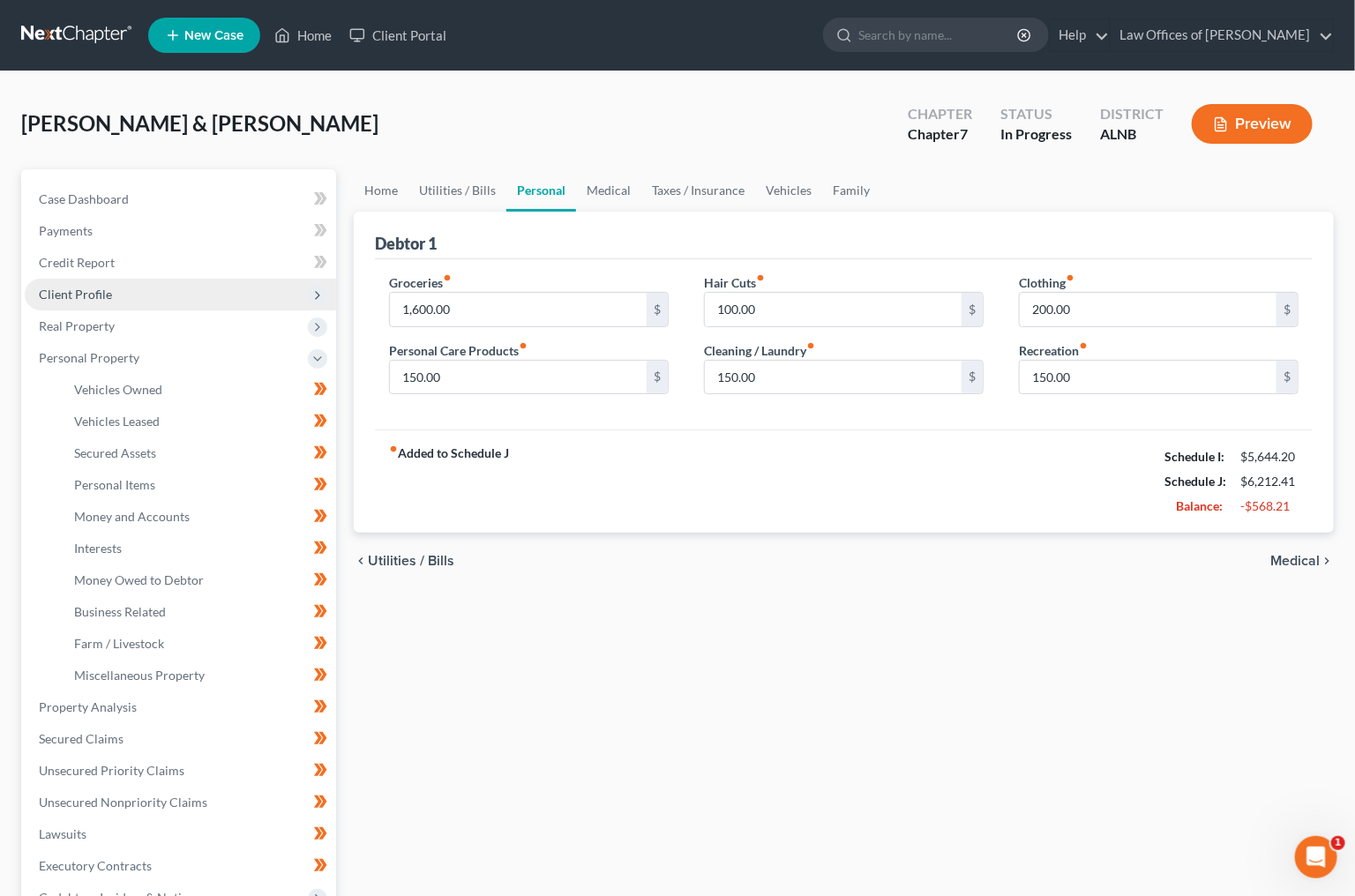
click at [110, 289] on span "Client Profile" at bounding box center [181, 295] width 312 height 32
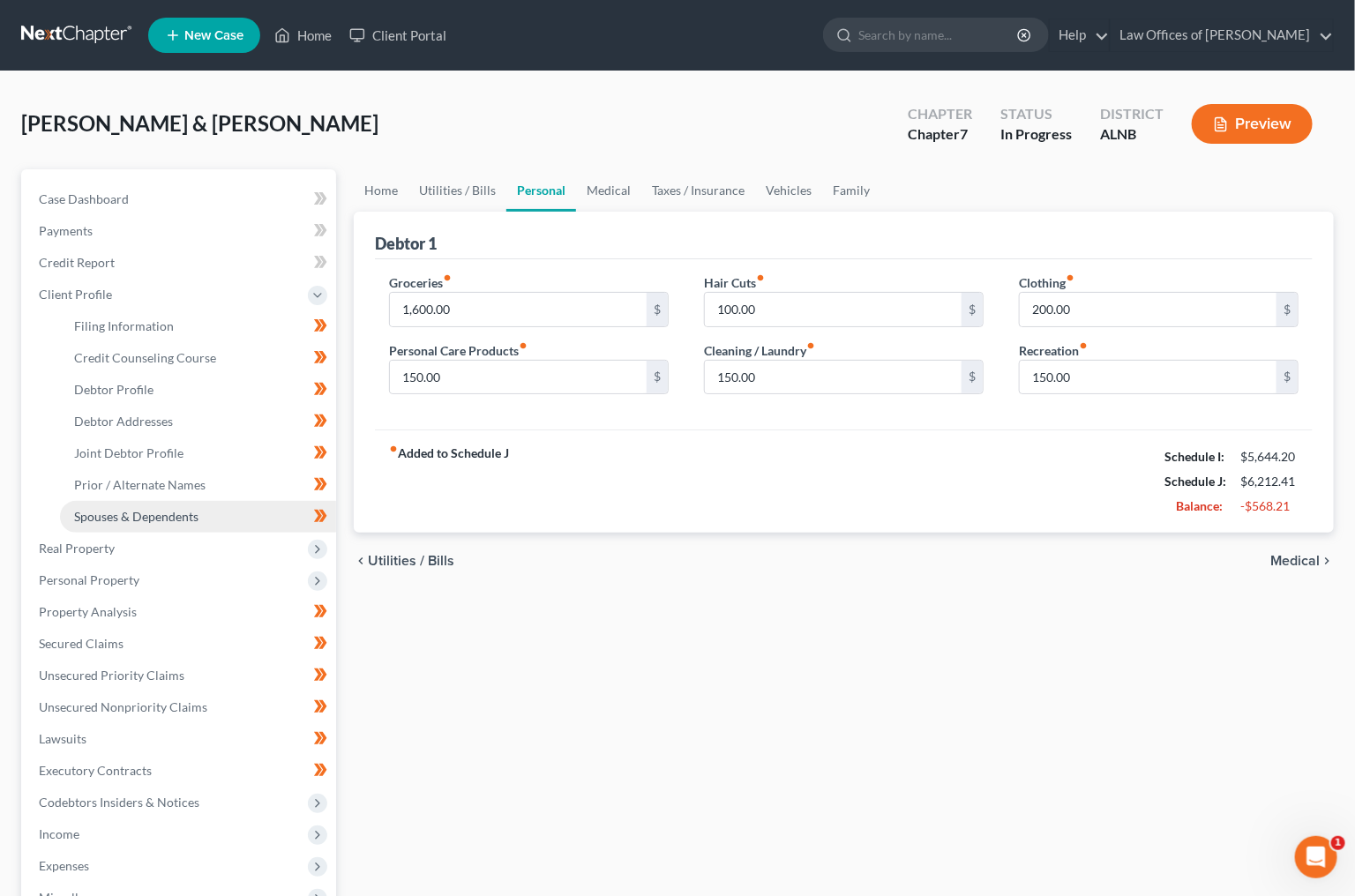
click at [154, 508] on span "Spouses & Dependents" at bounding box center [136, 515] width 124 height 15
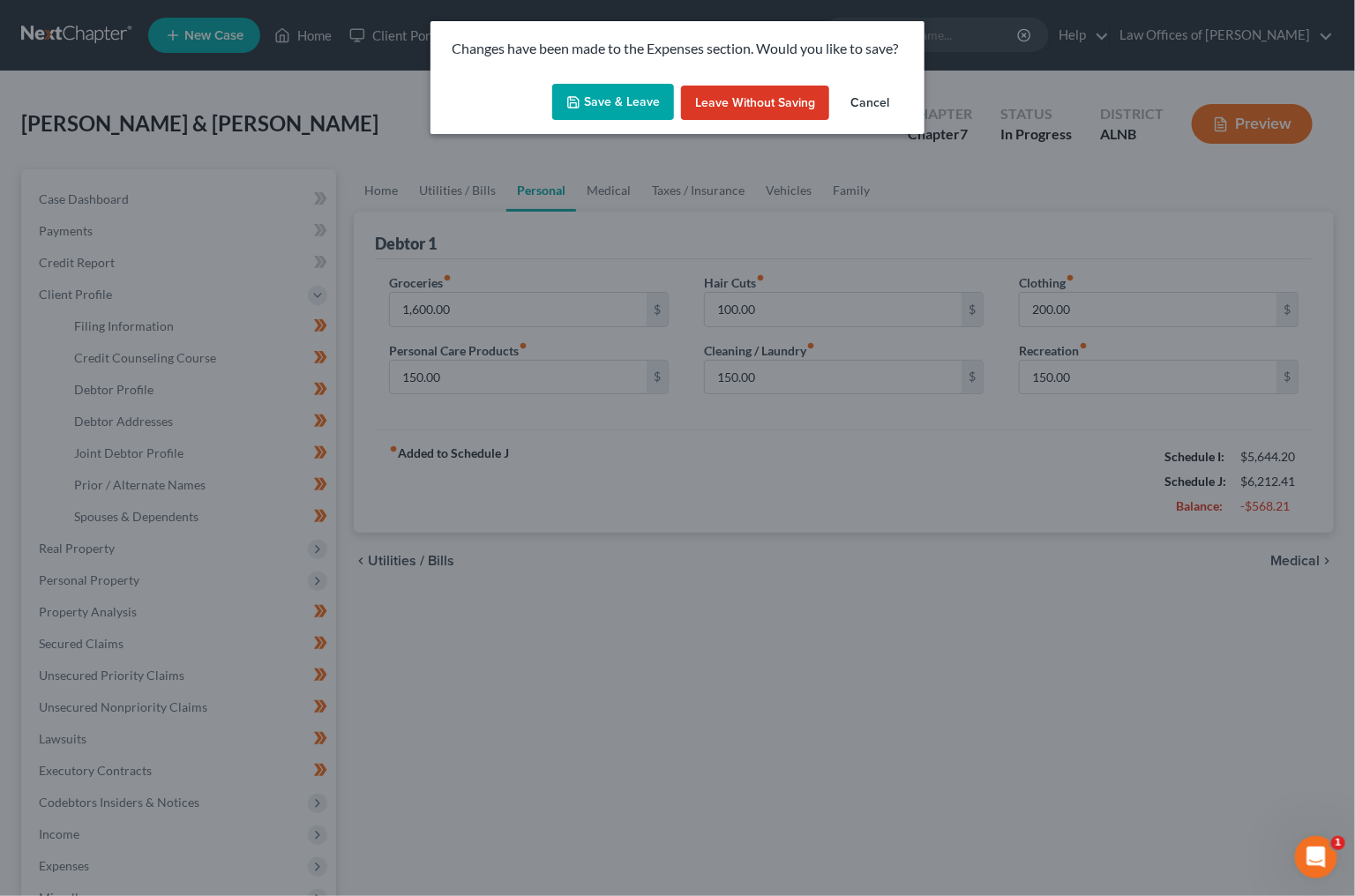
click at [621, 104] on button "Save & Leave" at bounding box center [614, 102] width 122 height 37
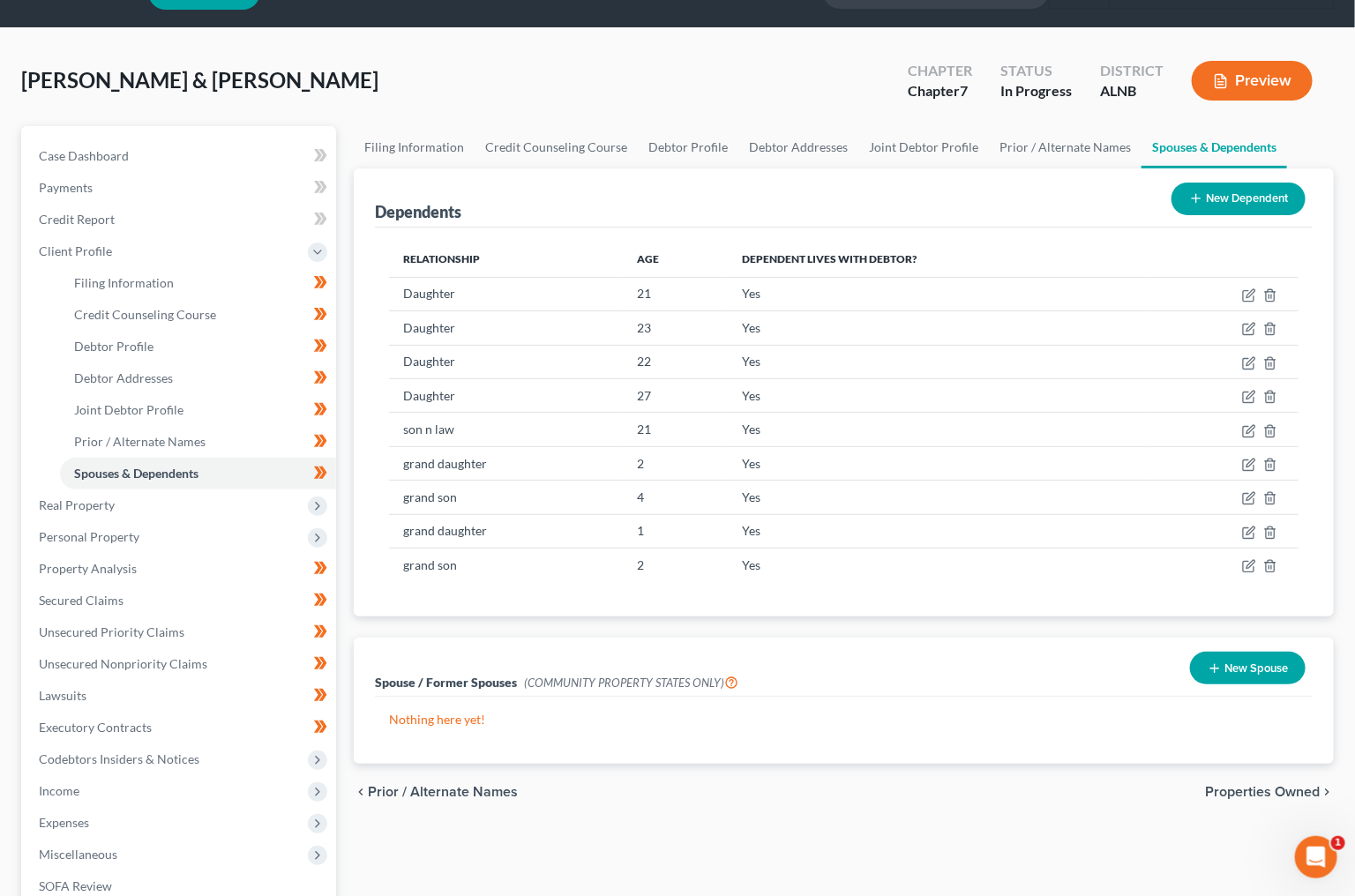
scroll to position [43, 0]
click at [321, 462] on icon at bounding box center [320, 473] width 13 height 22
click at [177, 807] on span "Expenses" at bounding box center [181, 823] width 312 height 32
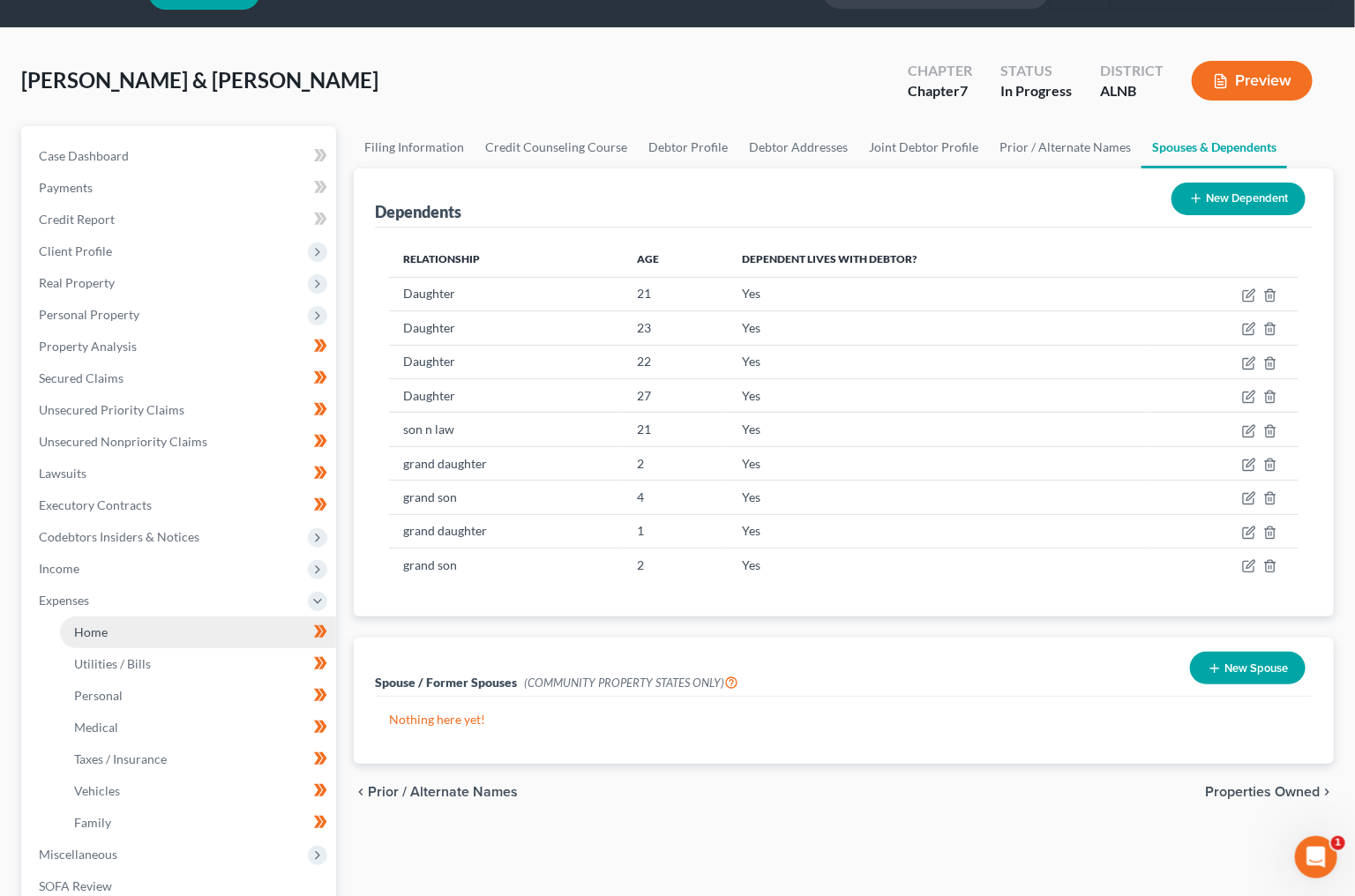
click at [211, 624] on link "Home" at bounding box center [198, 632] width 276 height 32
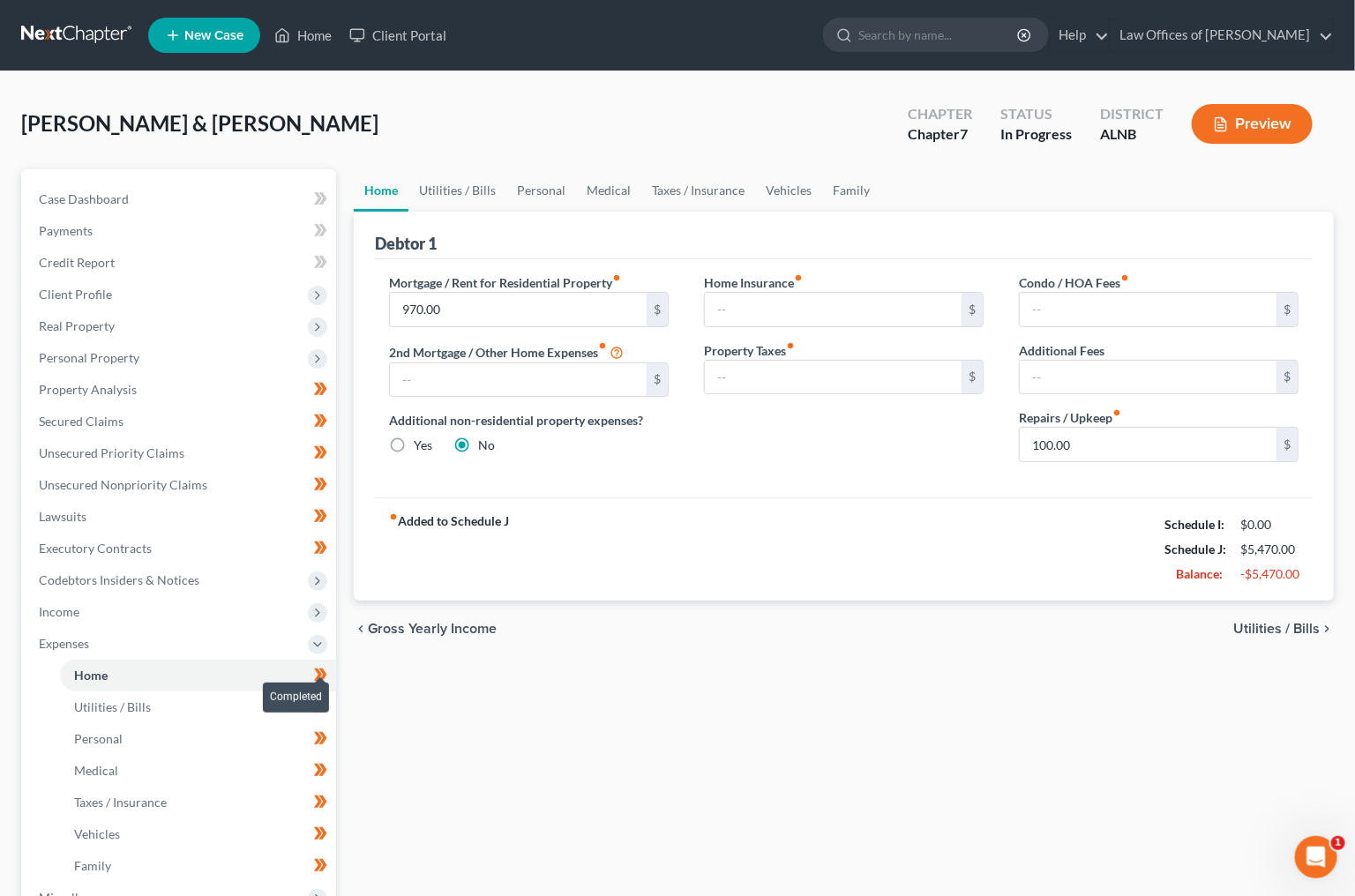
click at [315, 664] on icon at bounding box center [320, 675] width 13 height 22
click at [321, 700] on icon at bounding box center [318, 706] width 8 height 12
click at [321, 732] on icon at bounding box center [318, 738] width 8 height 12
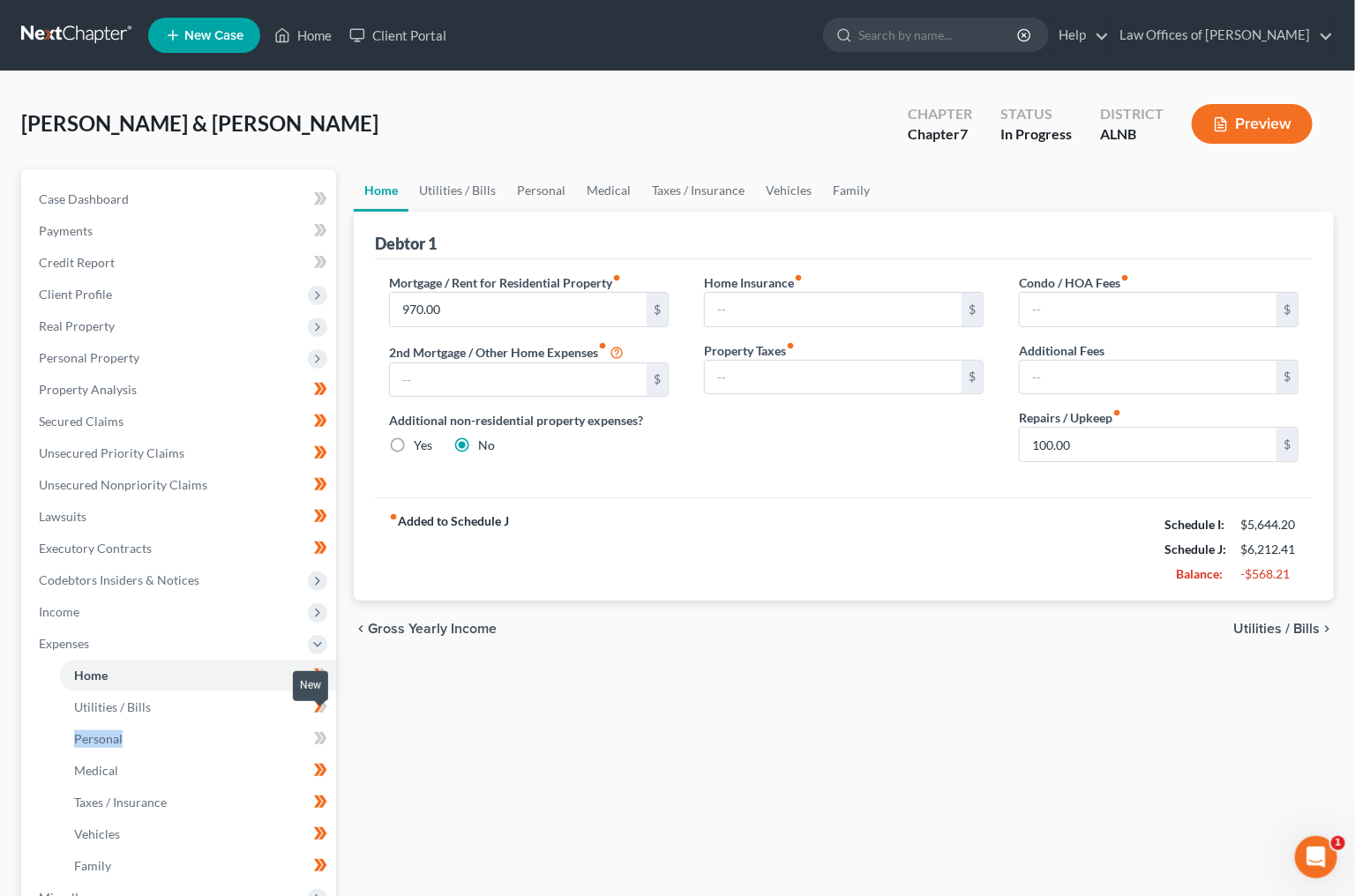
click at [321, 732] on icon at bounding box center [318, 738] width 8 height 12
click at [321, 764] on icon at bounding box center [318, 770] width 8 height 12
click at [319, 795] on icon at bounding box center [318, 801] width 8 height 12
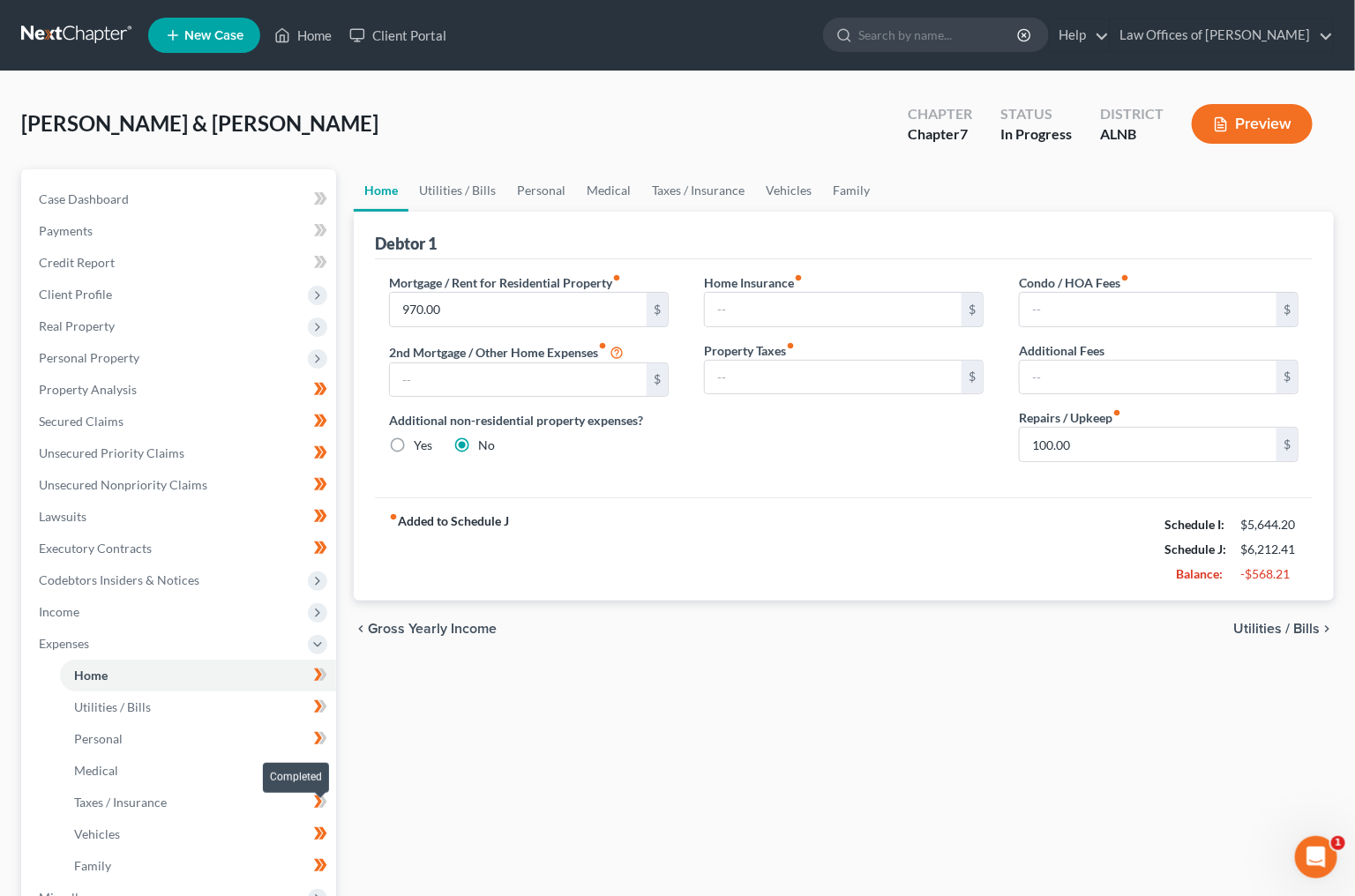
click at [321, 827] on icon at bounding box center [318, 833] width 8 height 12
click at [322, 827] on g at bounding box center [320, 833] width 13 height 12
click at [320, 859] on icon at bounding box center [318, 865] width 8 height 12
click at [856, 183] on link "Family" at bounding box center [851, 191] width 58 height 42
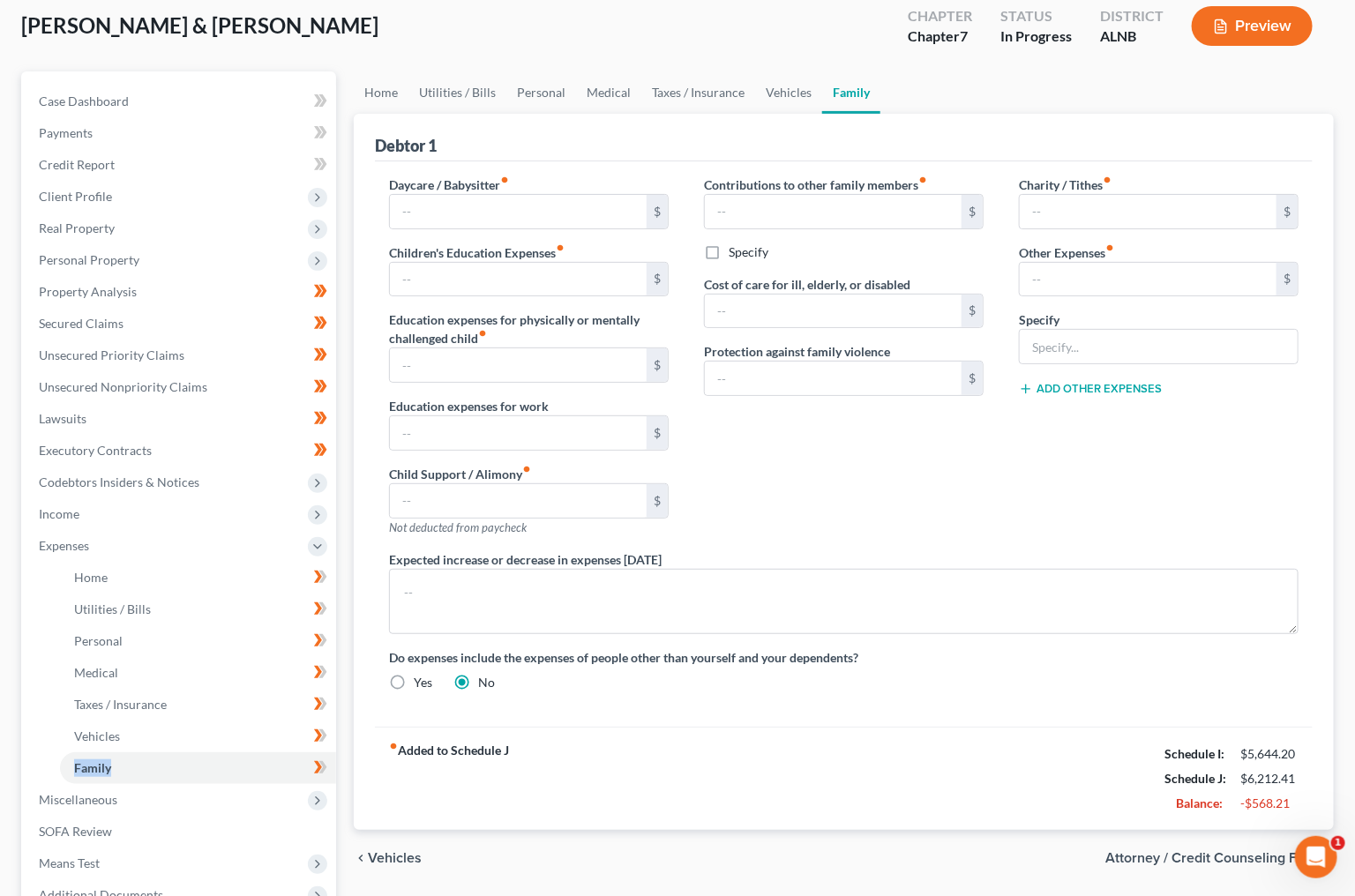
scroll to position [114, 0]
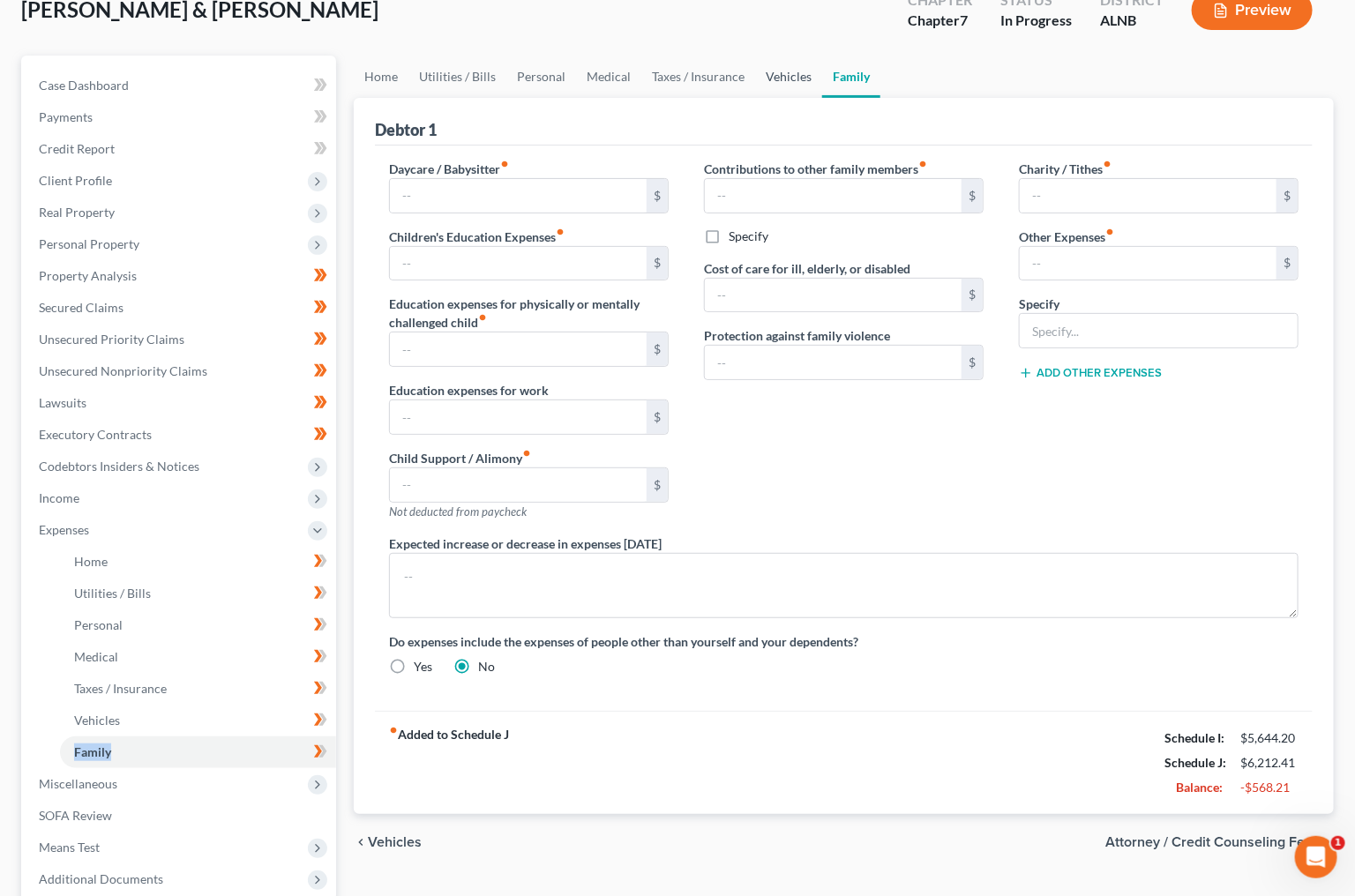
click at [792, 77] on link "Vehicles" at bounding box center [788, 77] width 67 height 42
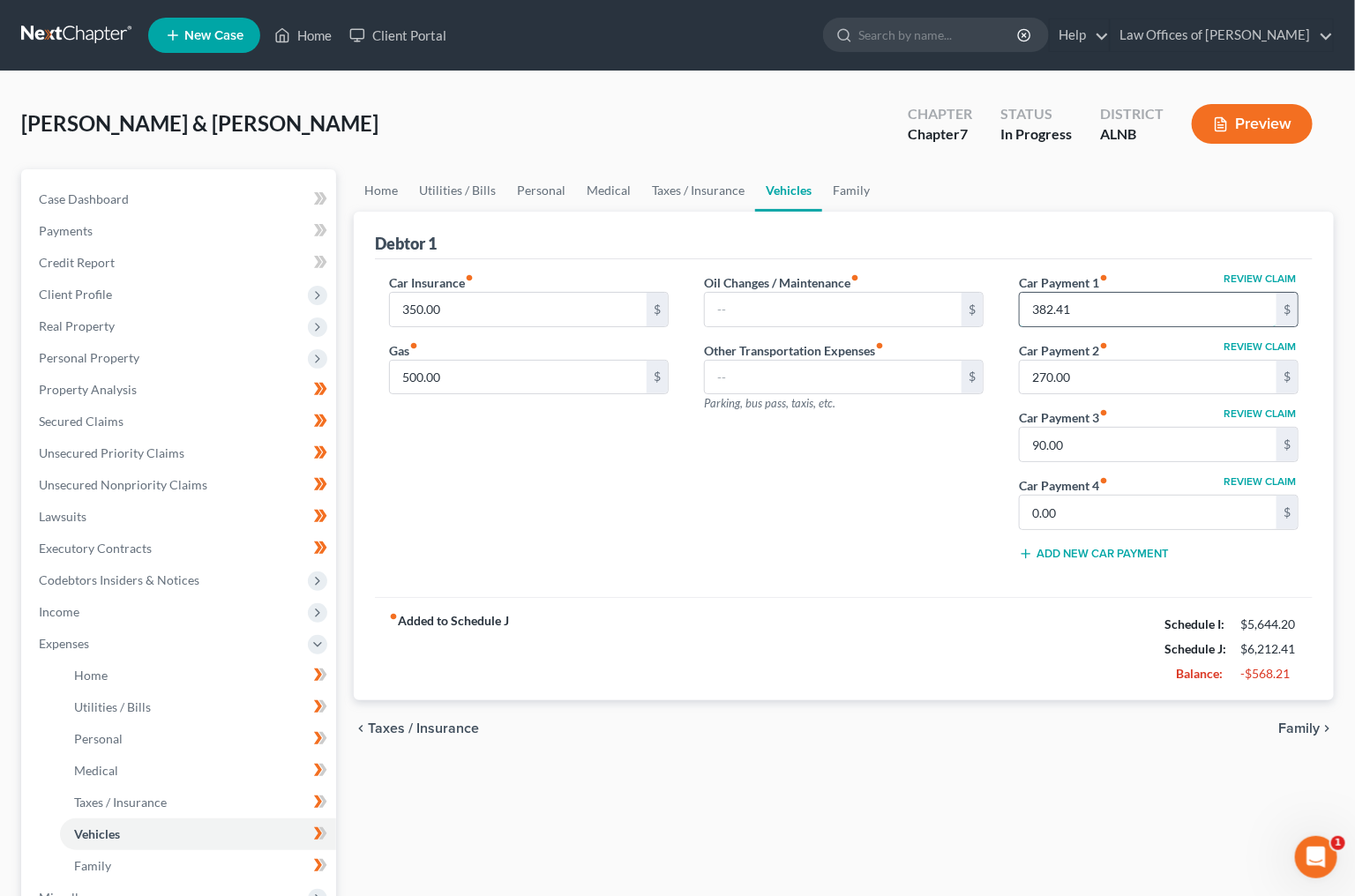
click at [1039, 313] on input "382.41" at bounding box center [1148, 310] width 257 height 34
click at [1050, 377] on input "270.00" at bounding box center [1148, 378] width 257 height 34
click at [1050, 377] on input "text" at bounding box center [1148, 378] width 257 height 34
click at [727, 191] on link "Taxes / Insurance" at bounding box center [698, 191] width 114 height 42
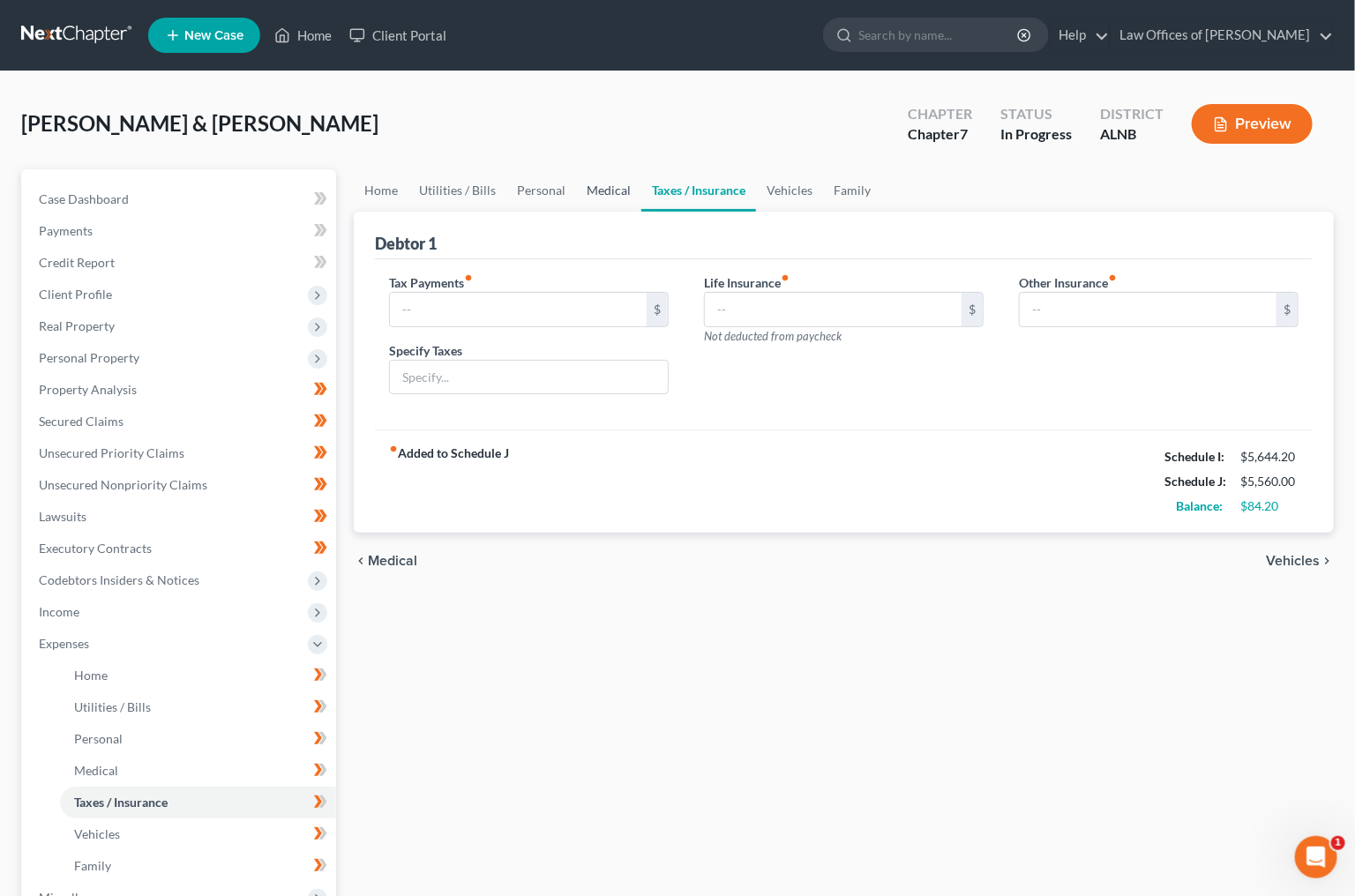
click at [607, 193] on link "Medical" at bounding box center [609, 191] width 65 height 42
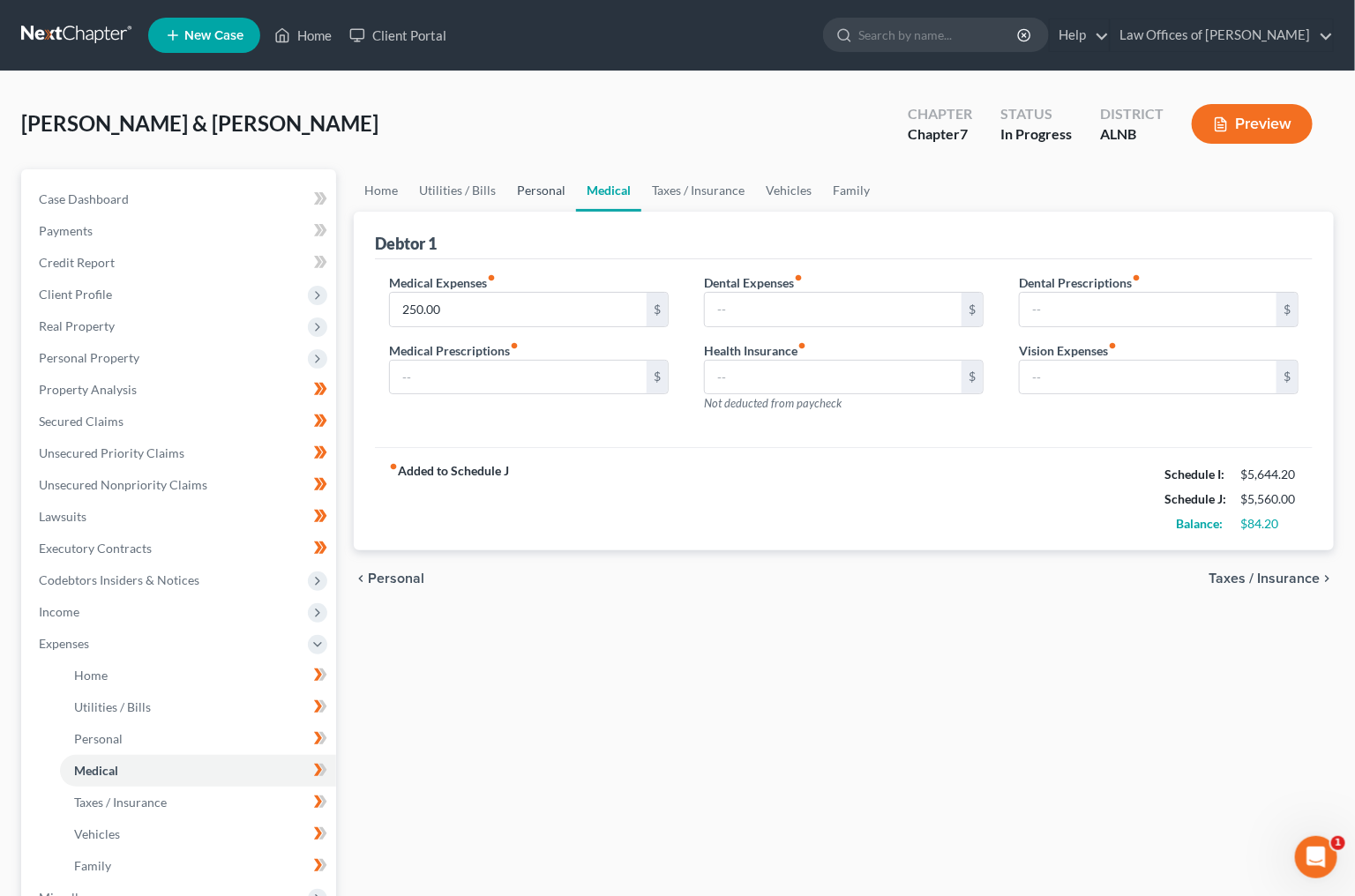
click at [526, 193] on link "Personal" at bounding box center [542, 191] width 70 height 42
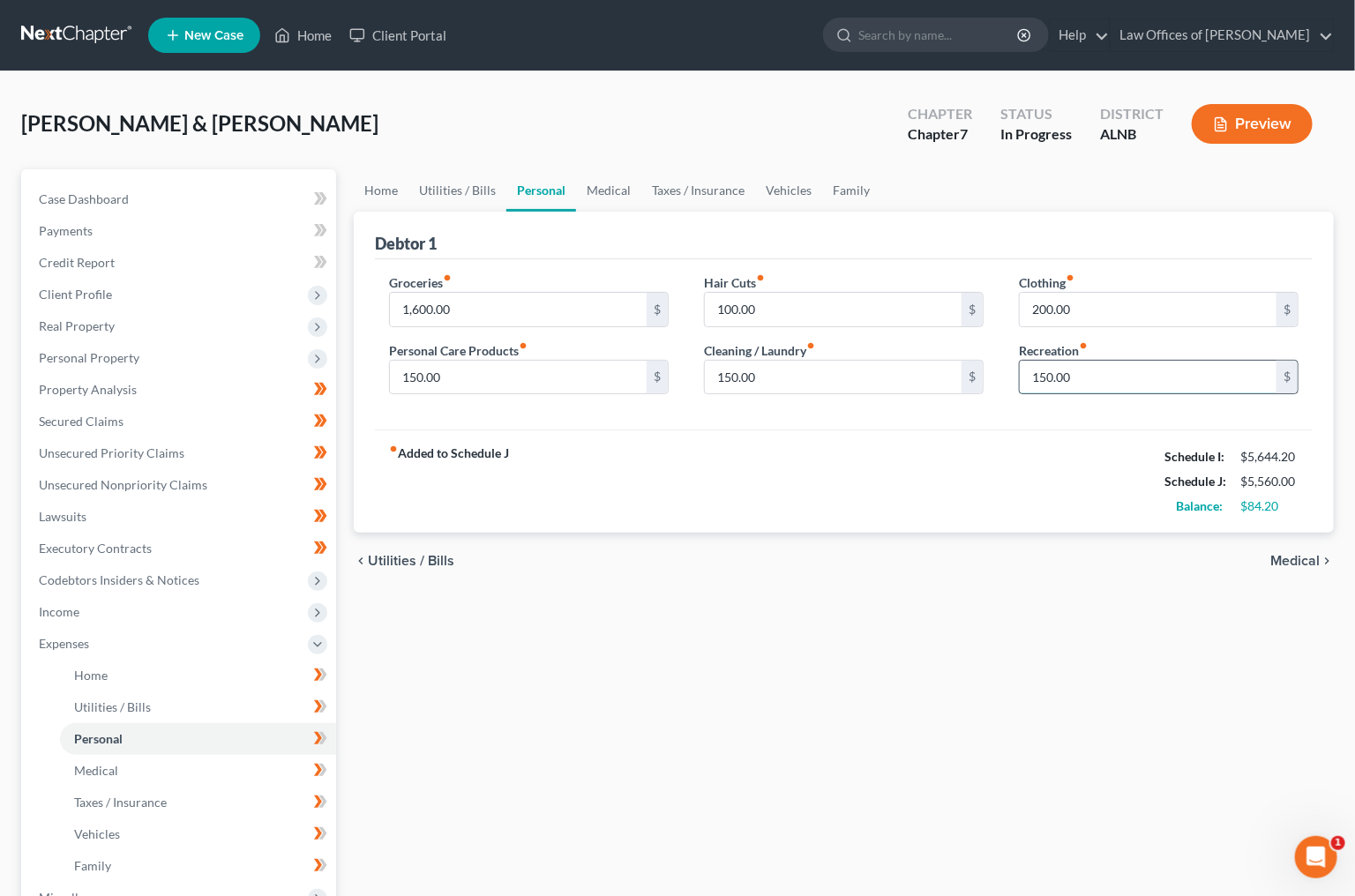
click at [1113, 388] on input "150.00" at bounding box center [1148, 378] width 257 height 34
click at [478, 307] on input "1,600.00" at bounding box center [518, 309] width 257 height 34
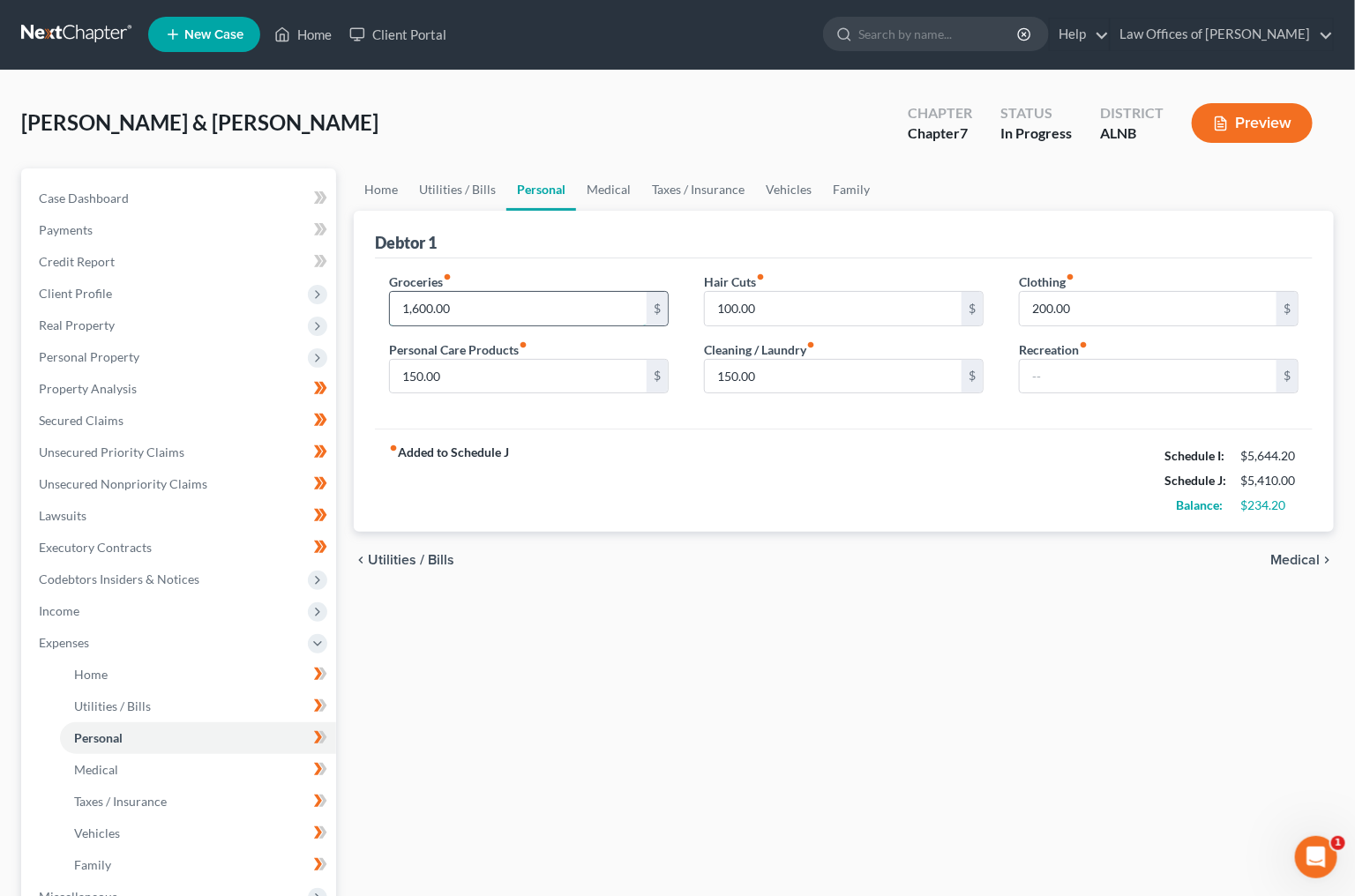
click at [478, 307] on input "1,600.00" at bounding box center [518, 309] width 257 height 34
click at [138, 246] on link "Credit Report" at bounding box center [181, 261] width 312 height 32
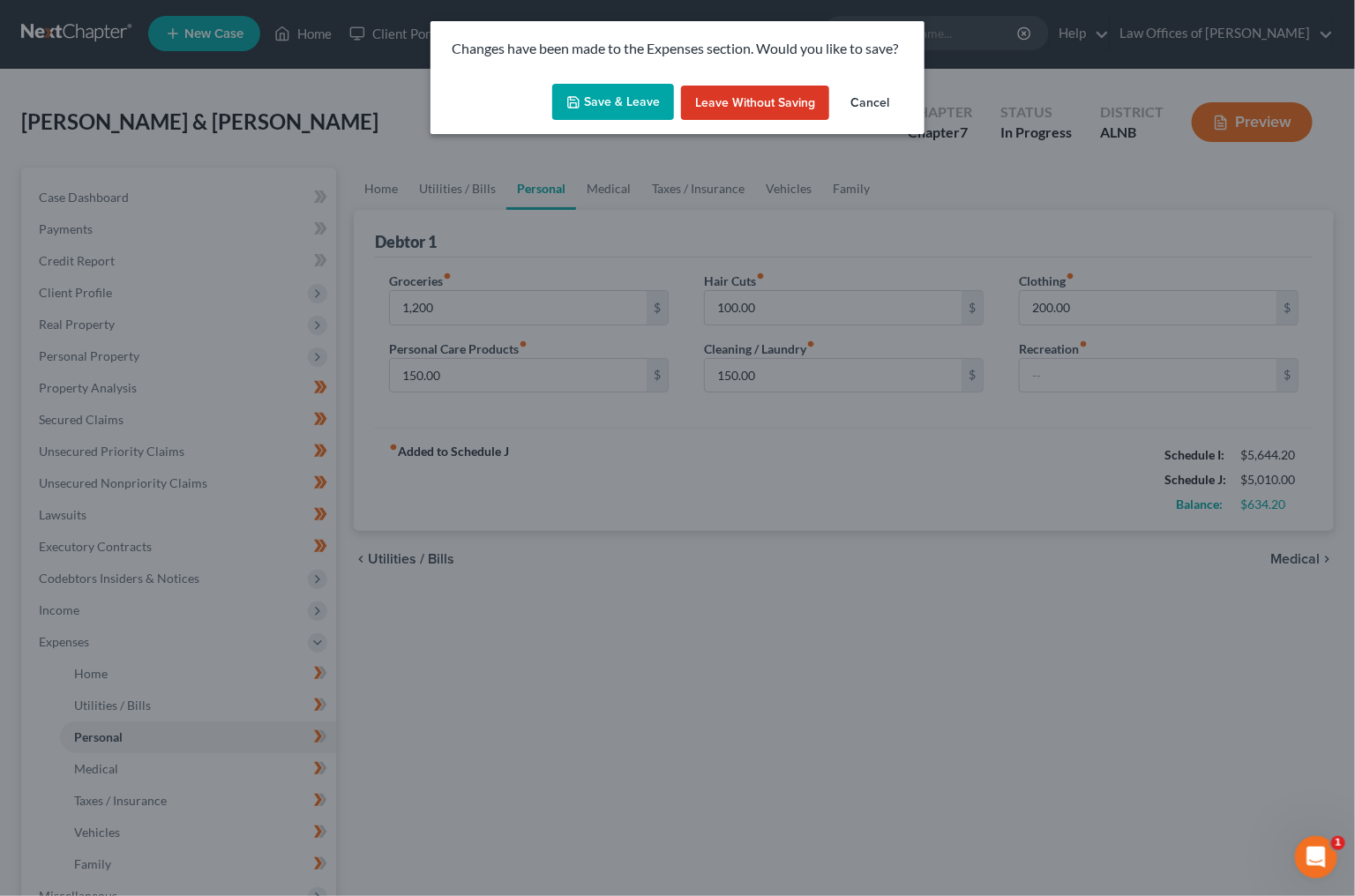
click at [590, 110] on button "Save & Leave" at bounding box center [614, 102] width 122 height 37
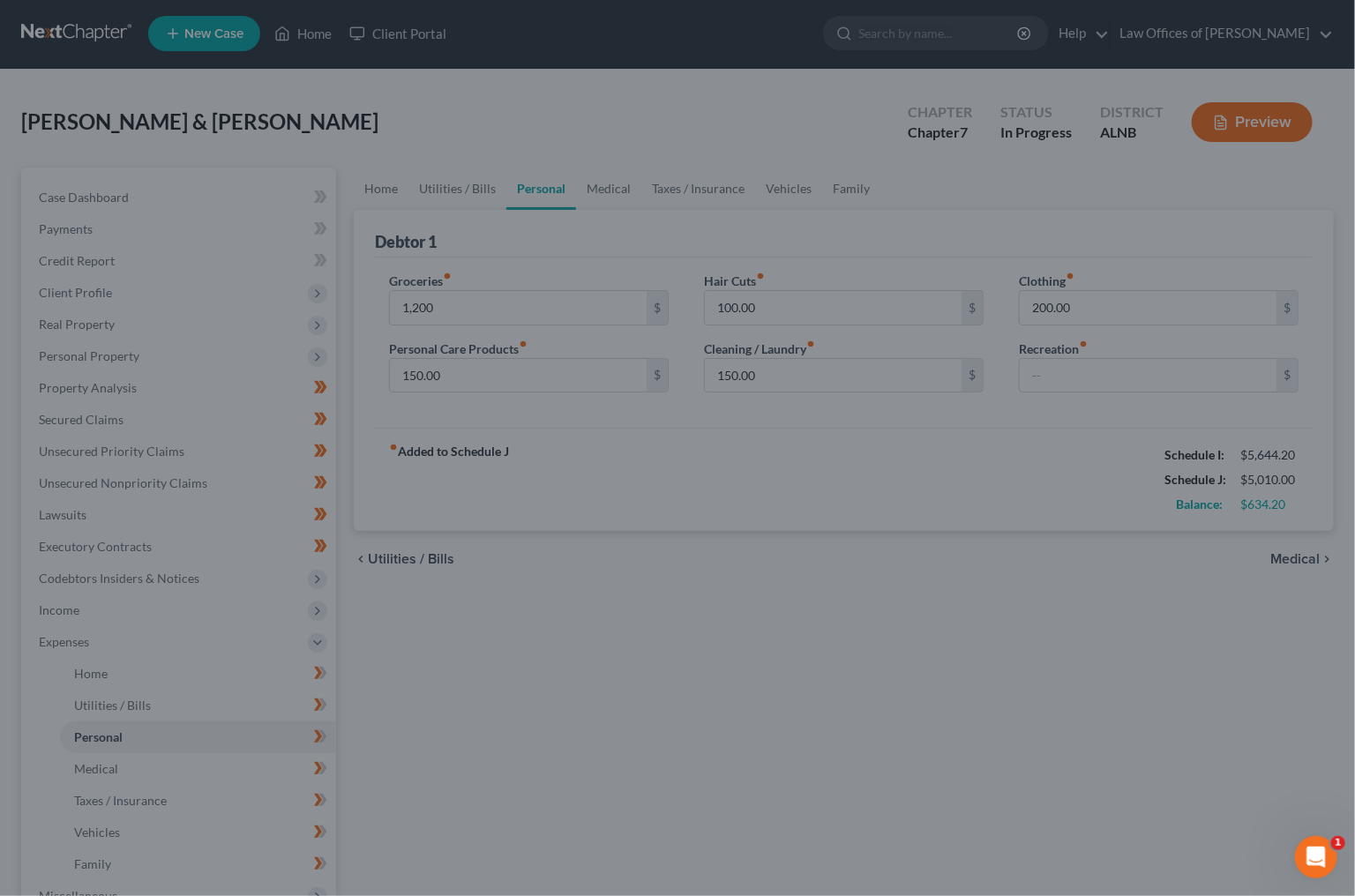
type input "1,200.00"
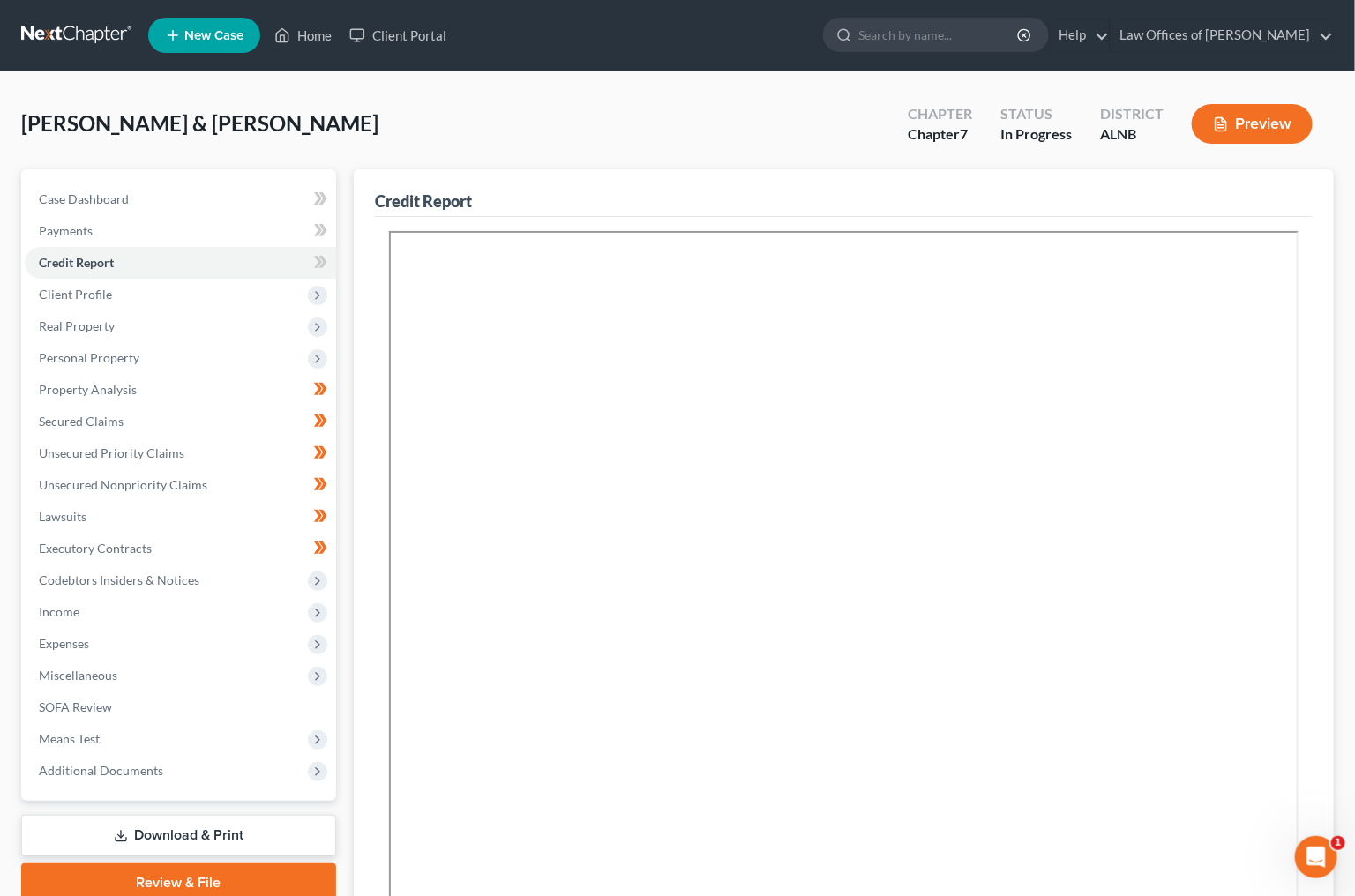
click at [73, 291] on span "Client Profile" at bounding box center [75, 294] width 73 height 15
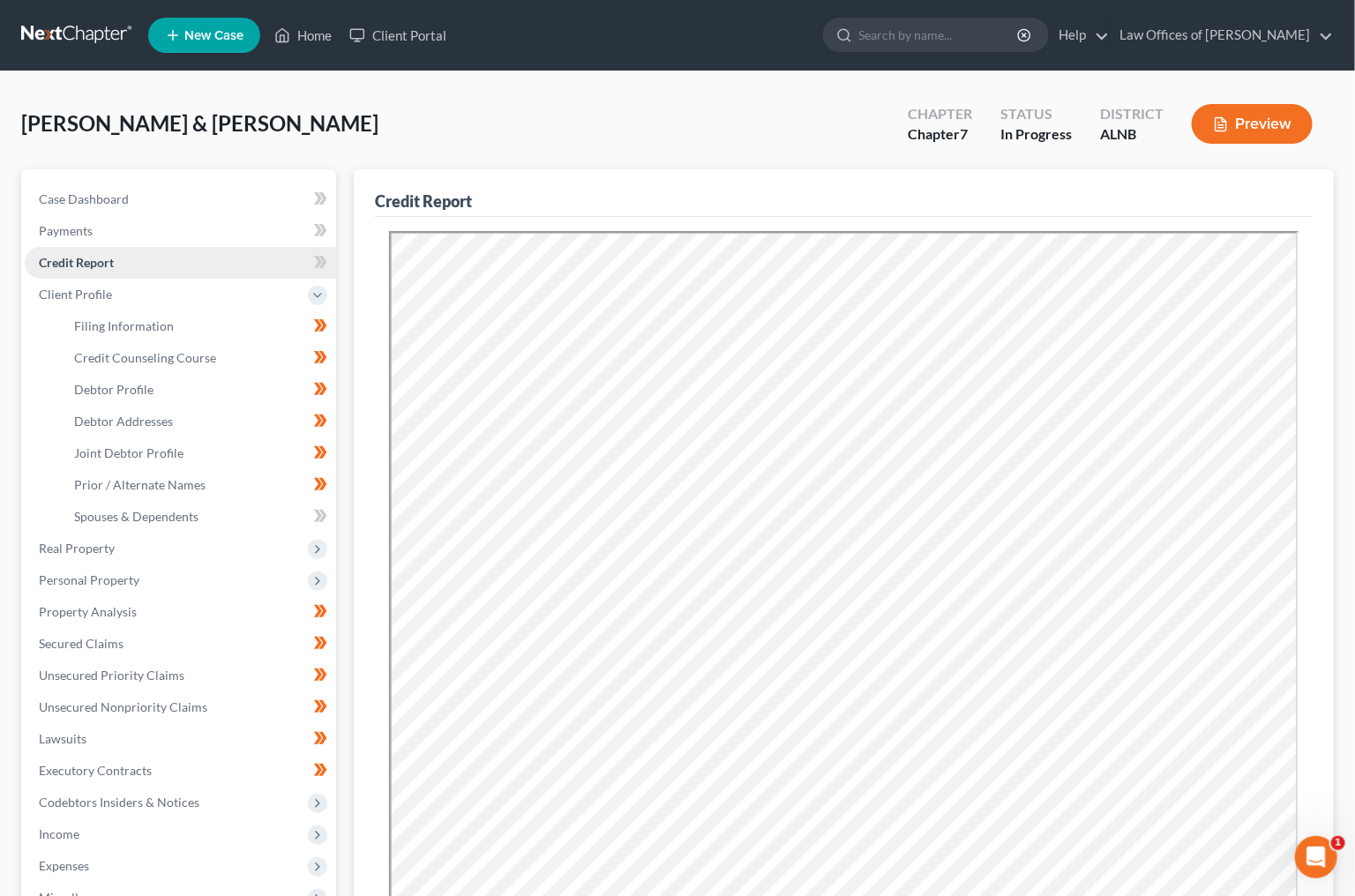
click at [104, 255] on span "Credit Report" at bounding box center [76, 262] width 75 height 15
click at [107, 319] on span "Filing Information" at bounding box center [124, 326] width 100 height 15
select select "1"
select select "0"
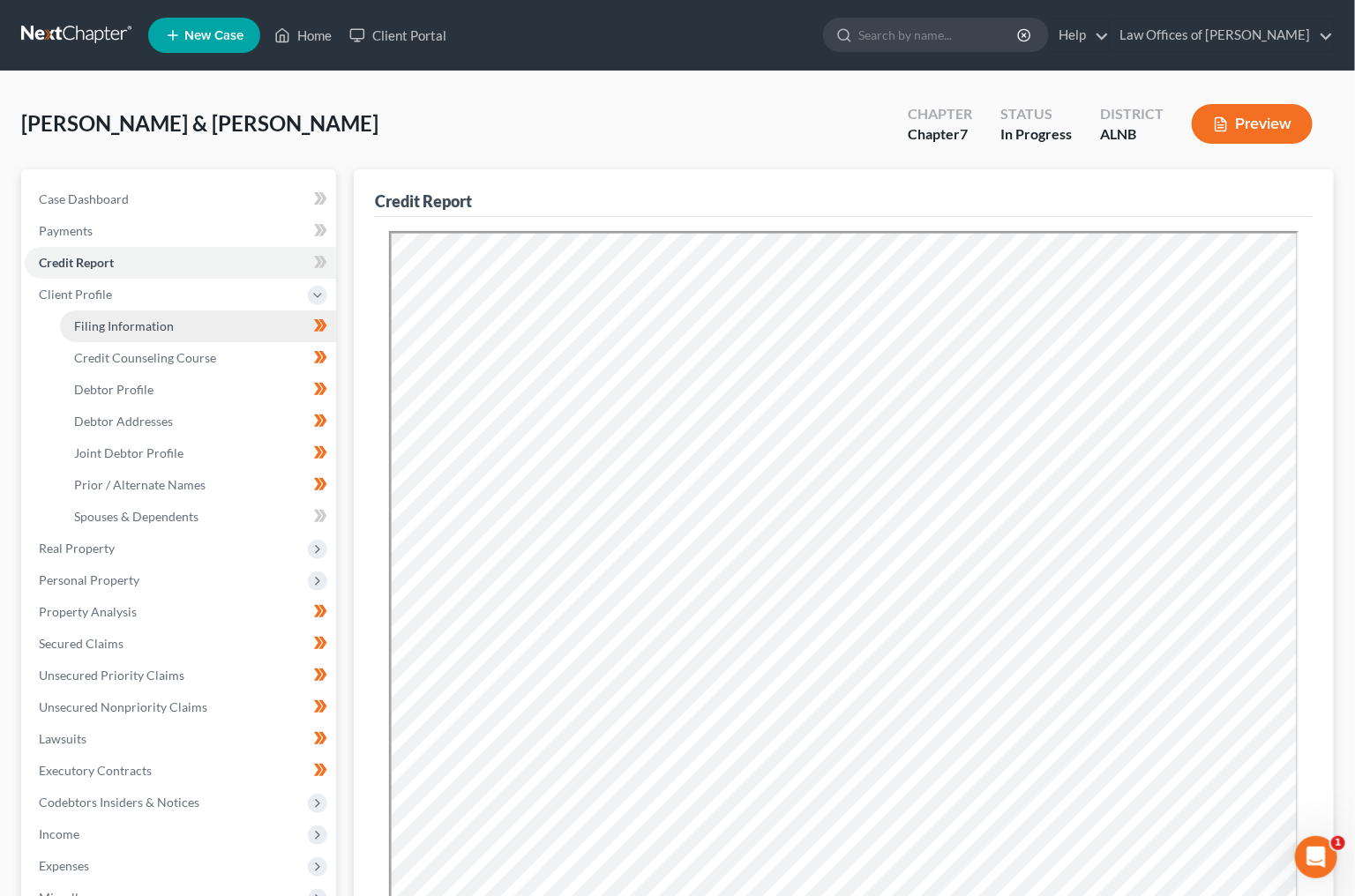
select select "0"
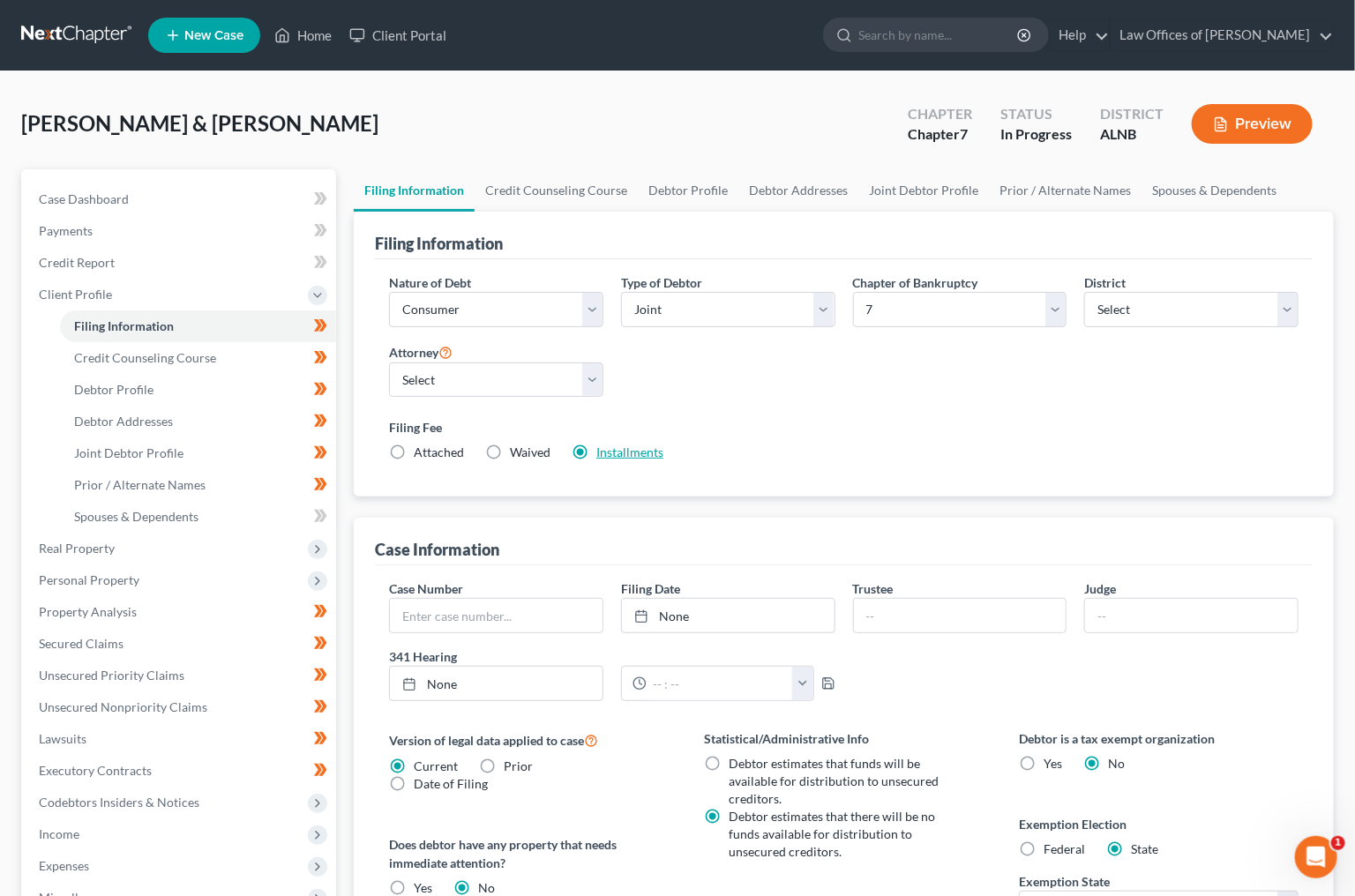
click at [605, 448] on link "Installments" at bounding box center [630, 451] width 67 height 15
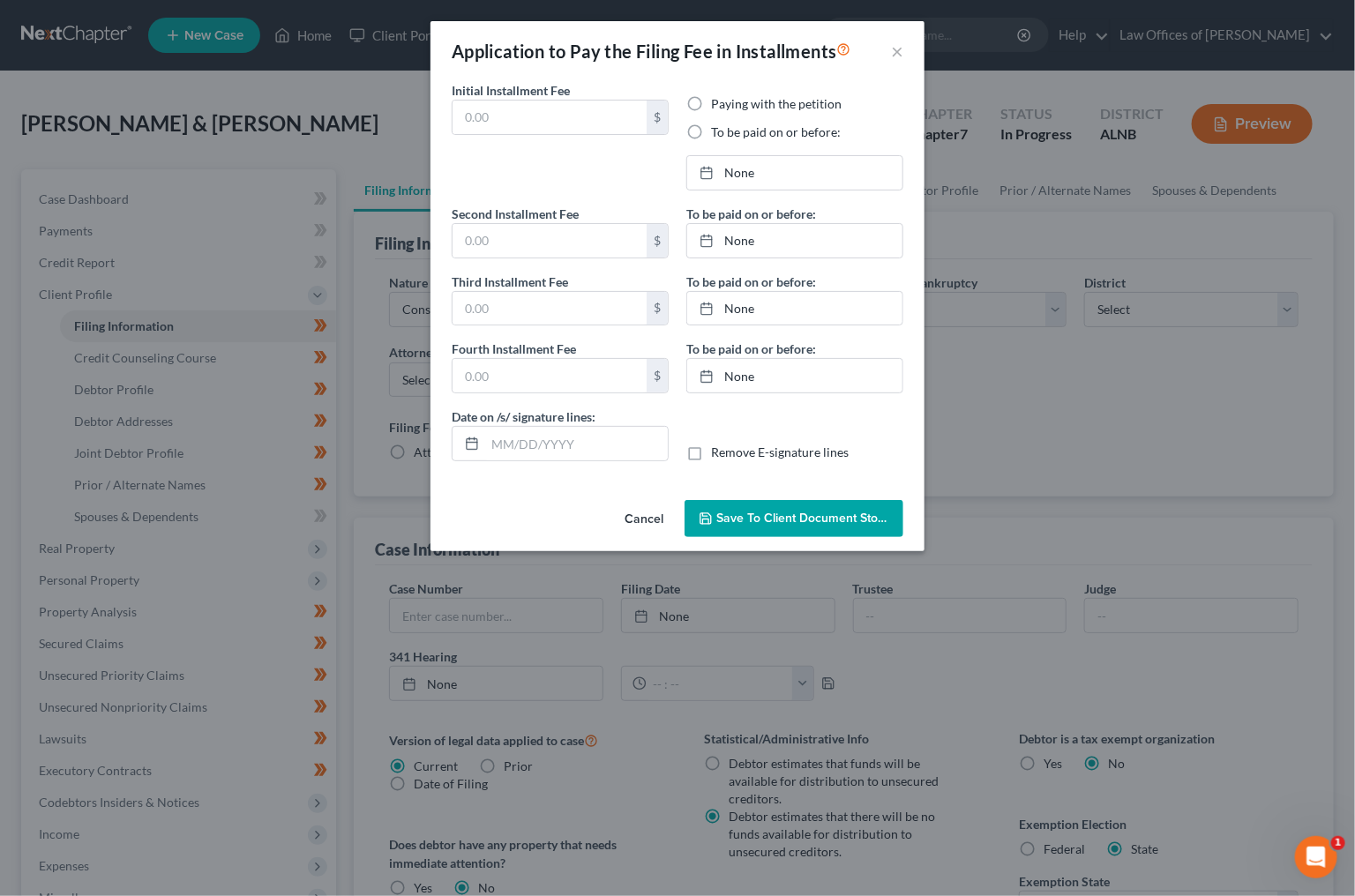
type input "85.00"
radio input "true"
type input "85.00"
type input "83.00"
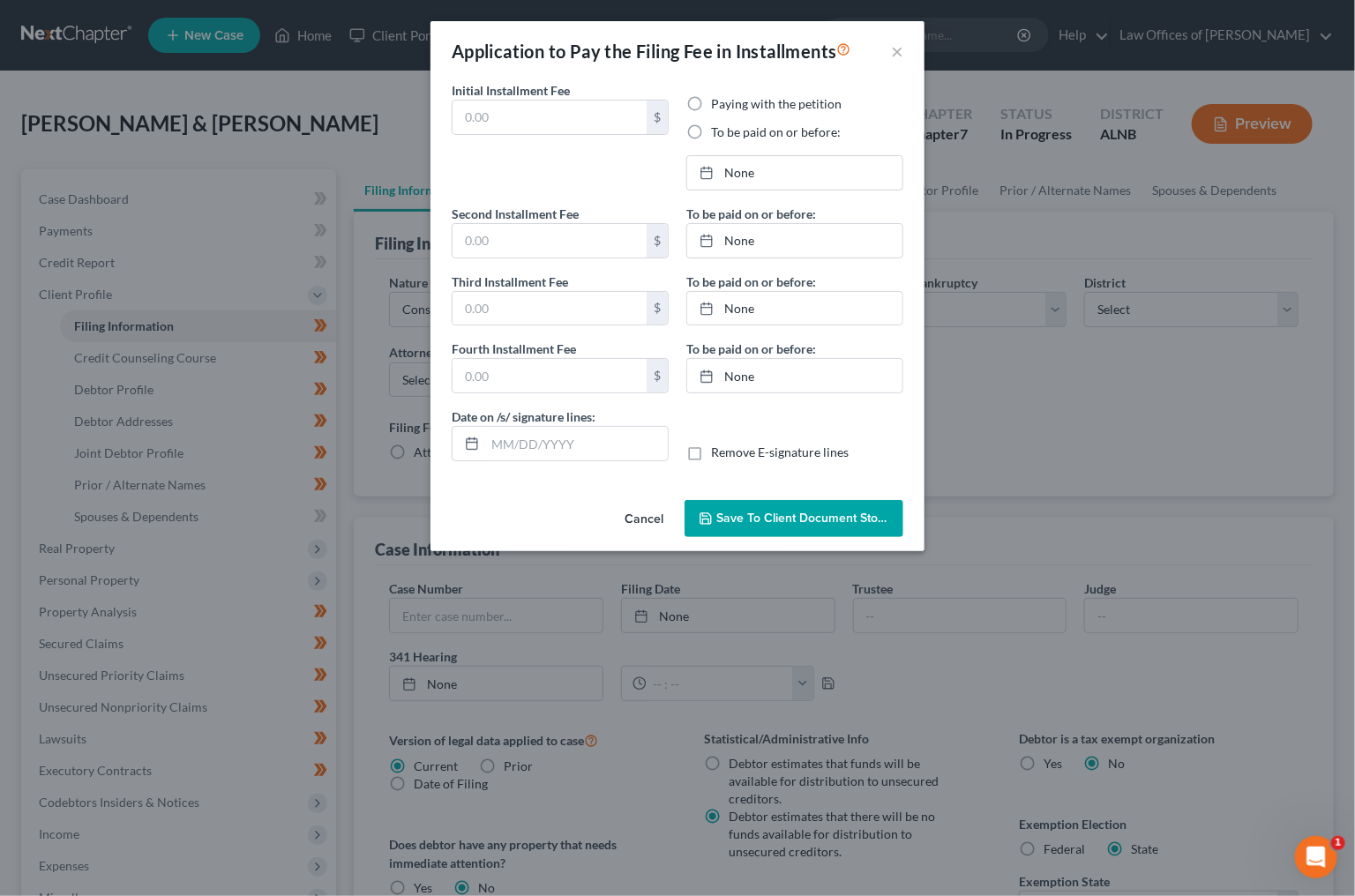
type input "[DATE]"
click at [579, 115] on input "85.00" at bounding box center [550, 118] width 194 height 34
type input "78.25"
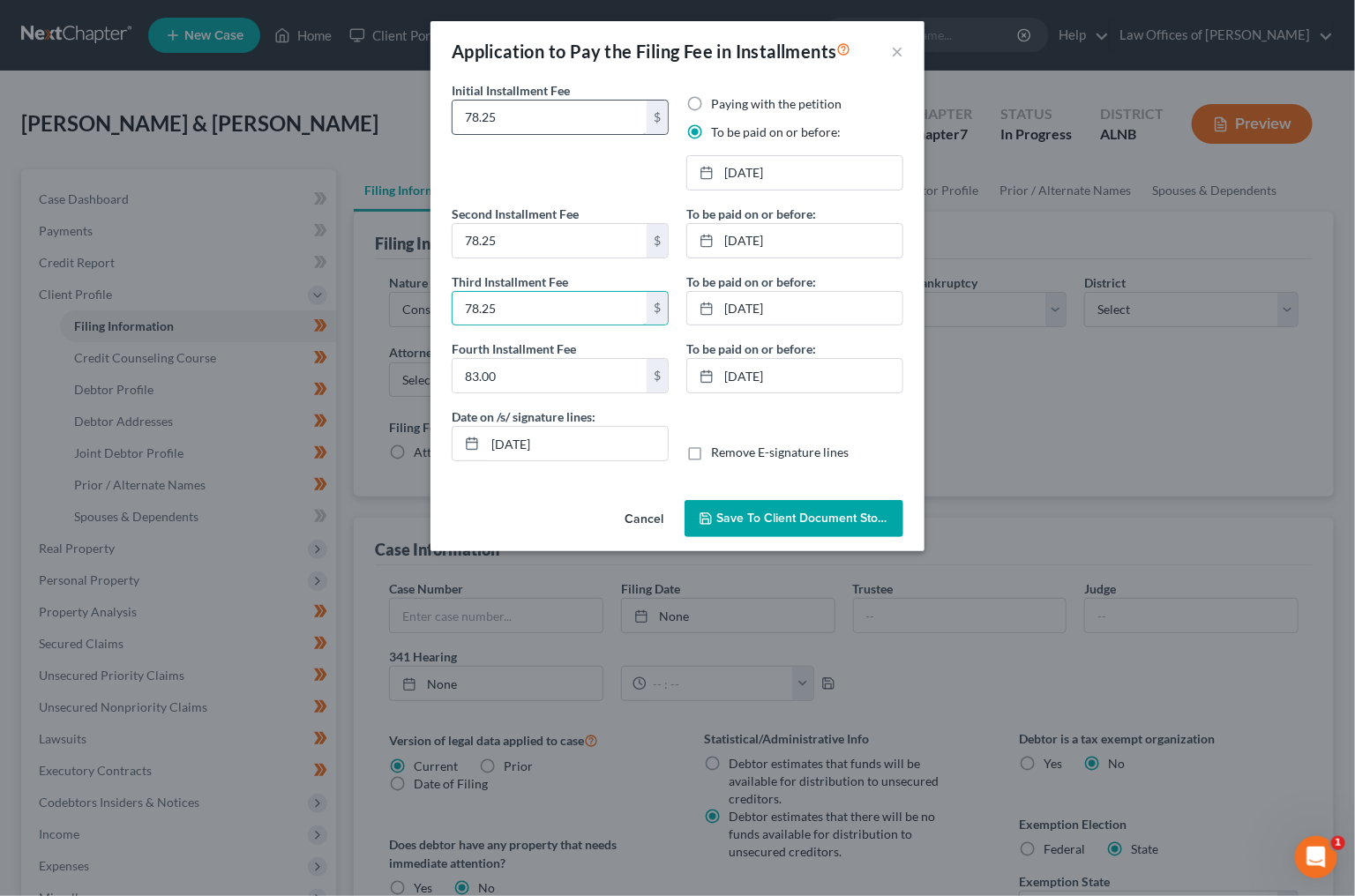
type input "78.25"
click at [724, 176] on link "4/7/2025" at bounding box center [794, 173] width 215 height 34
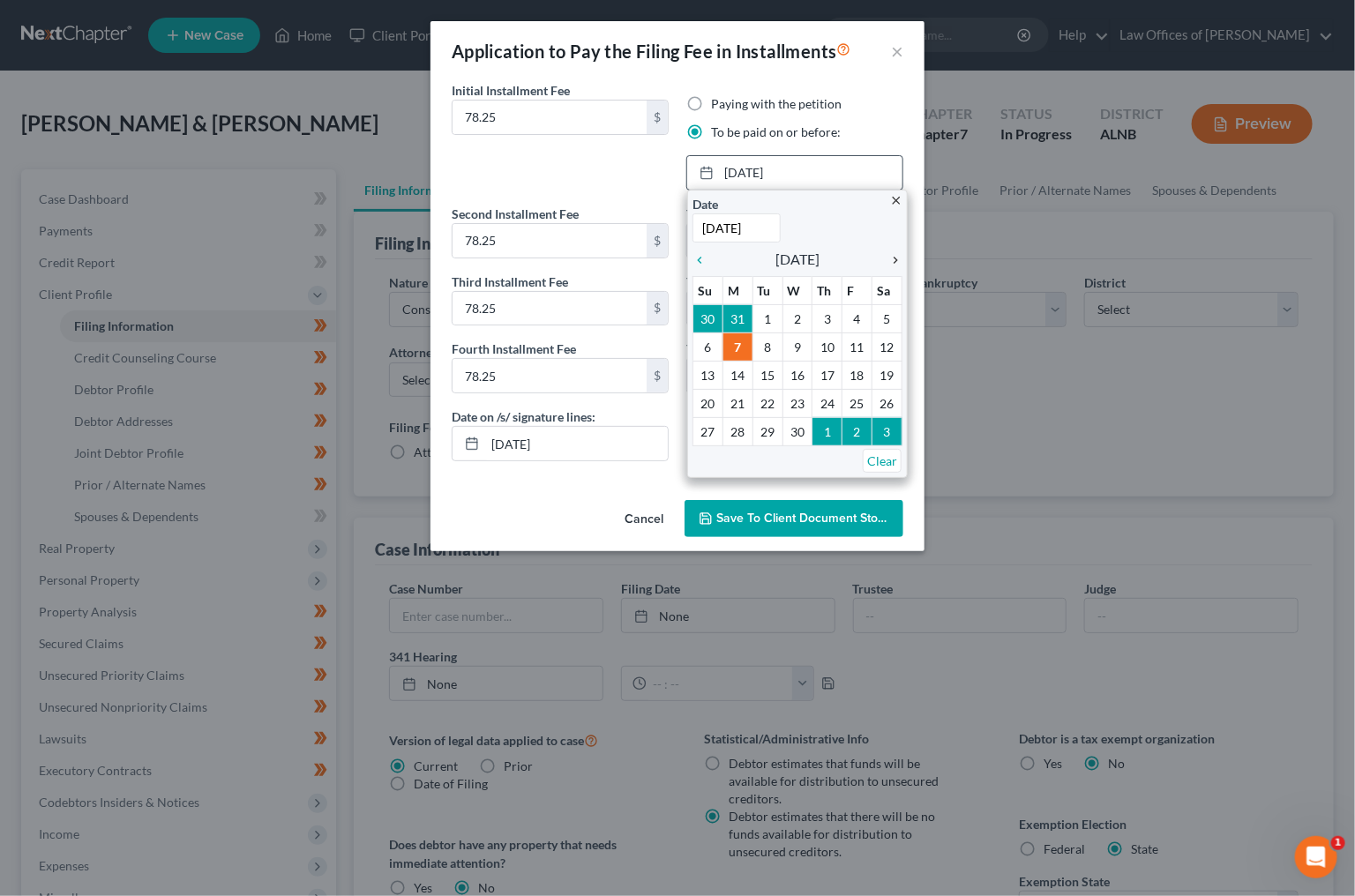
click at [892, 258] on icon "chevron_right" at bounding box center [890, 260] width 23 height 14
click at [893, 258] on icon "chevron_right" at bounding box center [890, 260] width 23 height 14
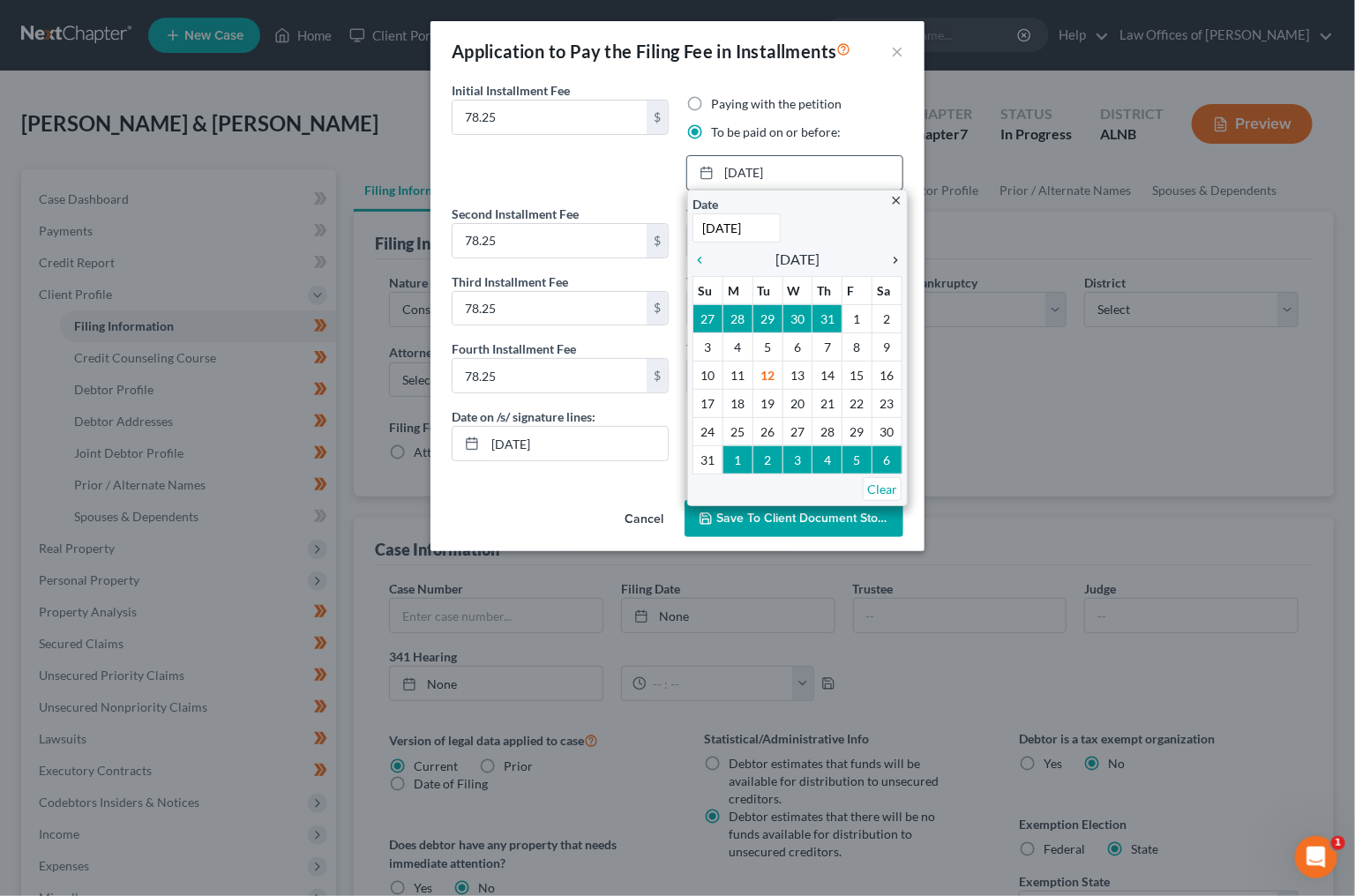
click at [892, 258] on icon "chevron_right" at bounding box center [890, 260] width 23 height 14
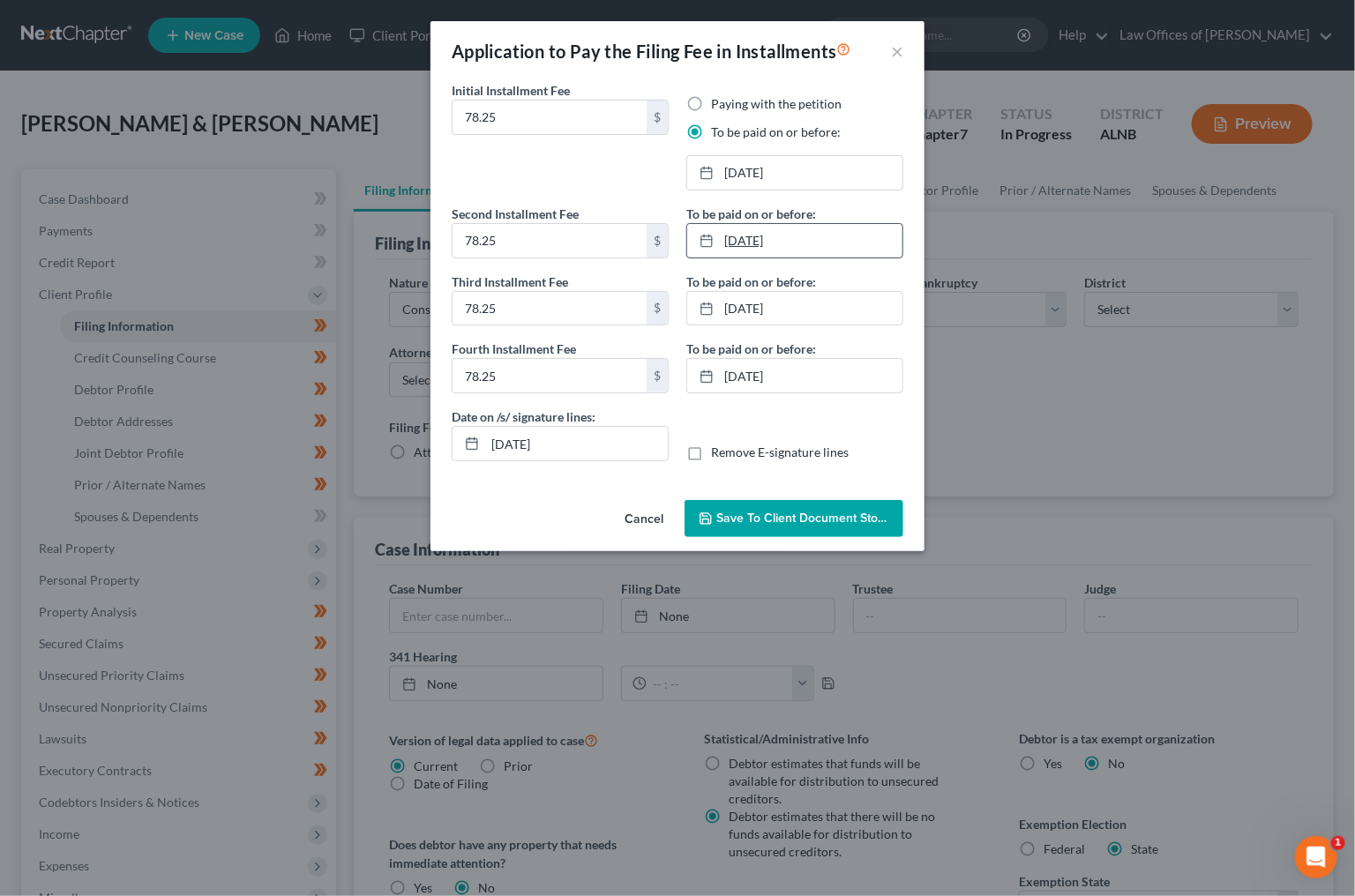
click at [793, 245] on link "5/7/2025" at bounding box center [794, 241] width 215 height 34
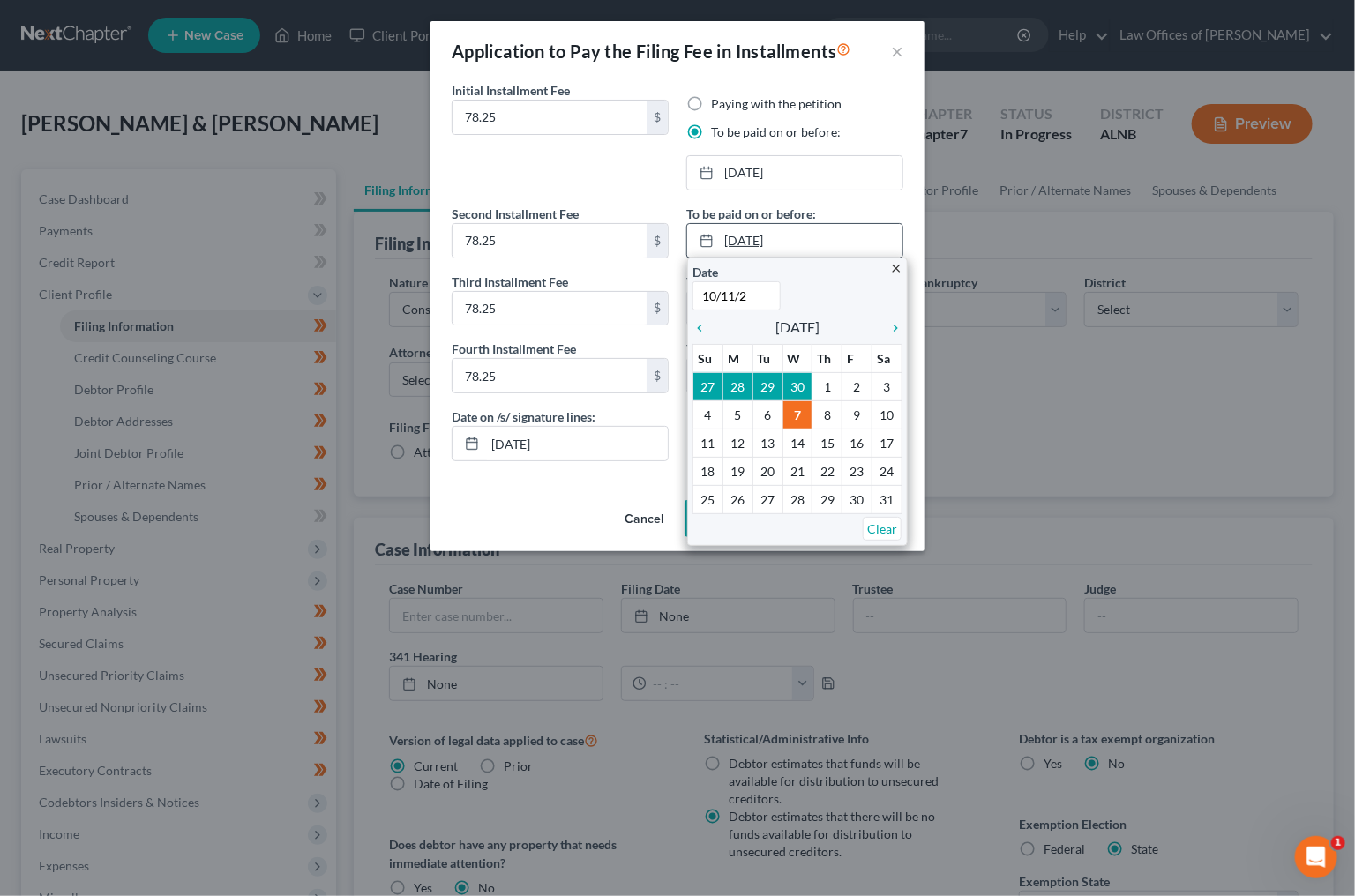
type input "10/11/25"
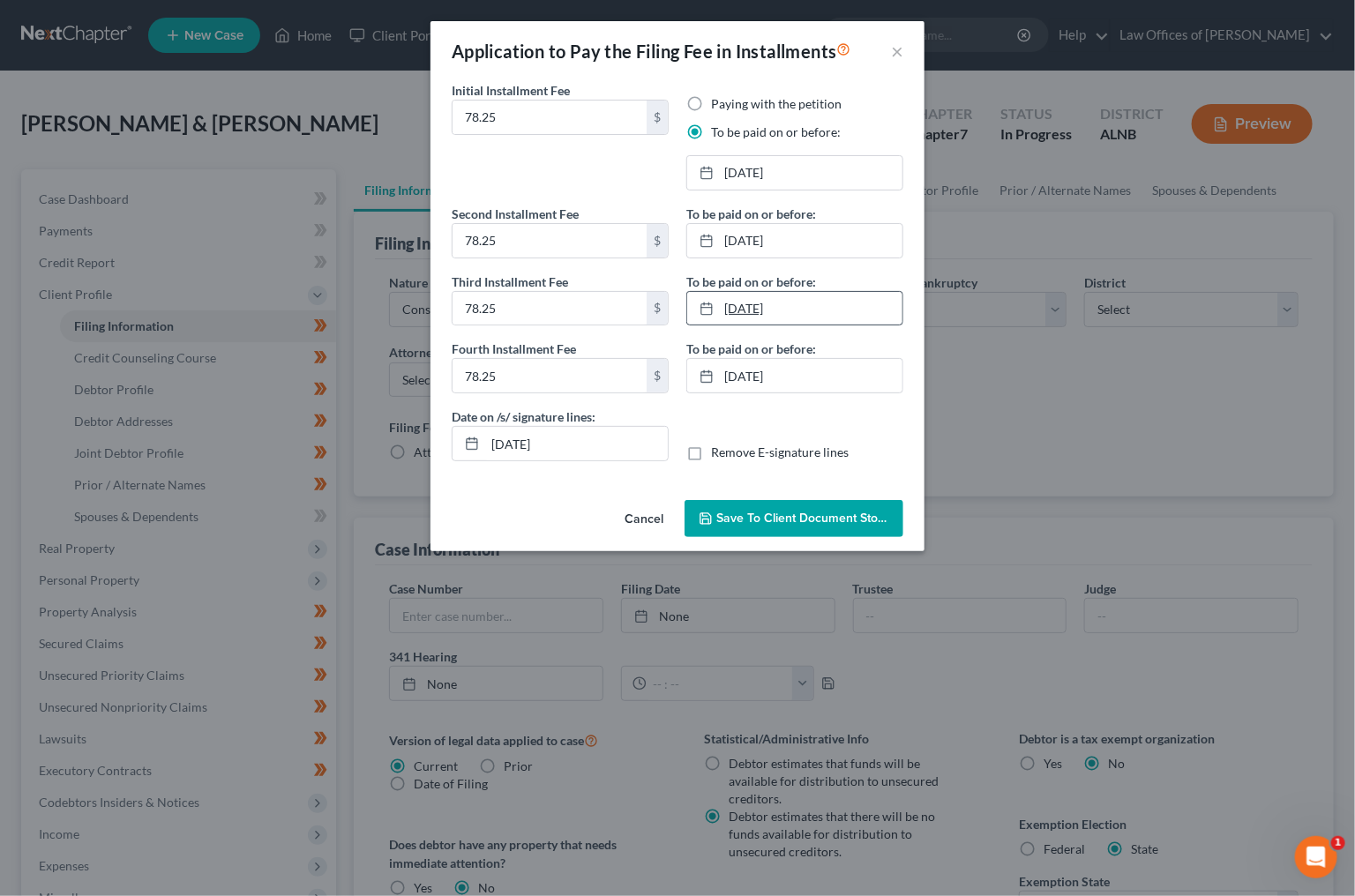
click at [789, 307] on link "6/7/2025" at bounding box center [794, 309] width 215 height 34
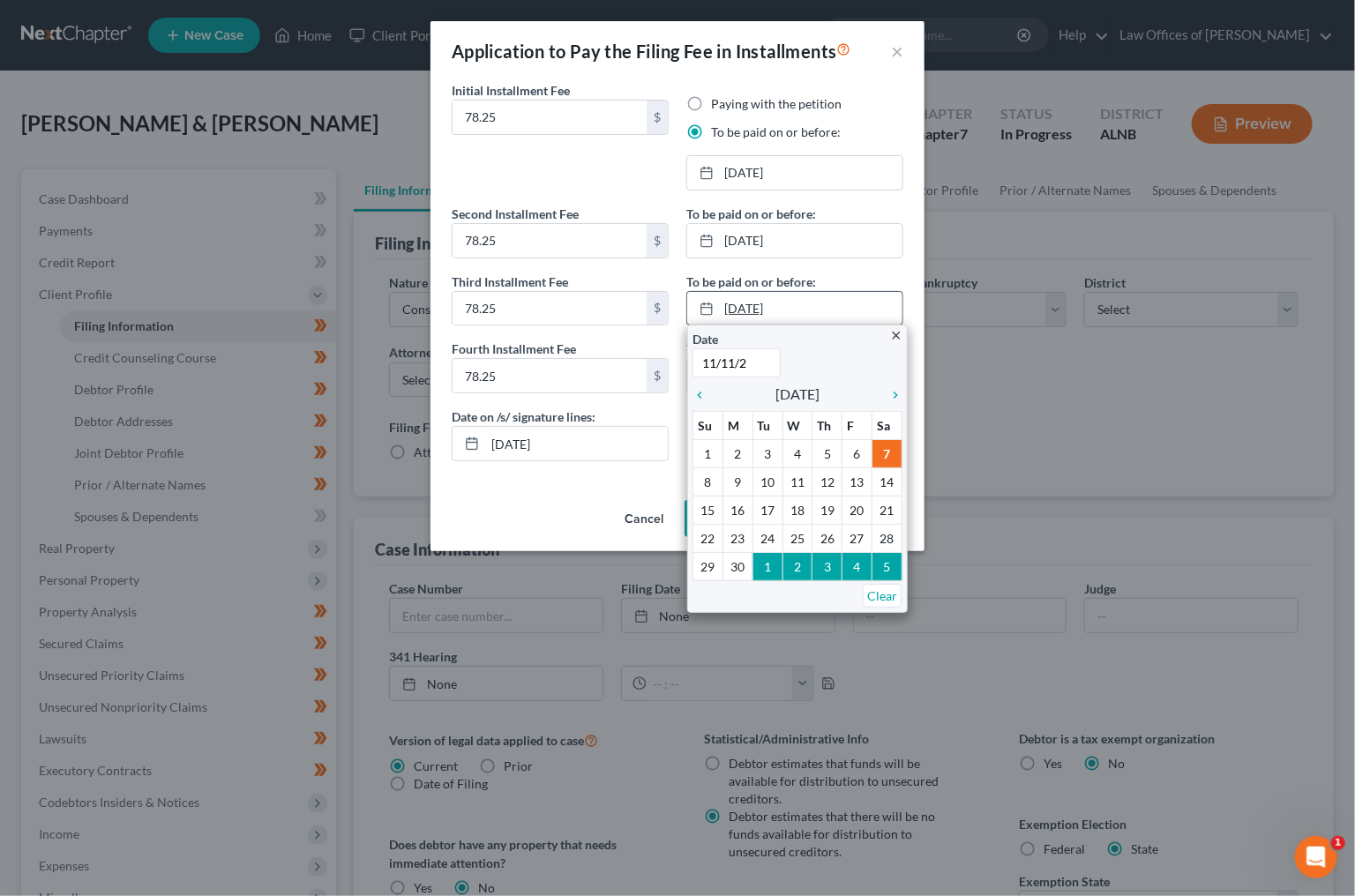
type input "11/11/25"
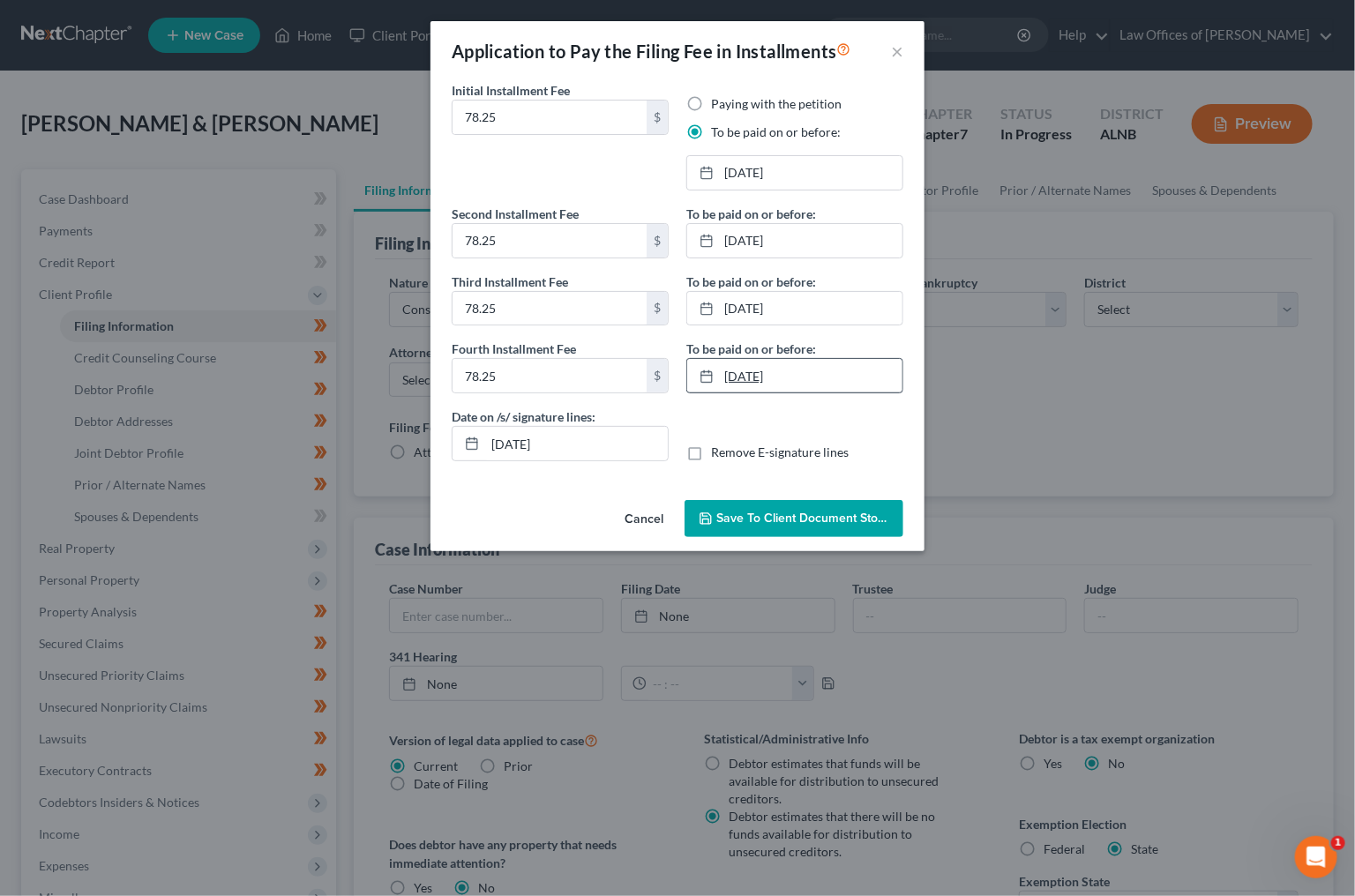
click at [798, 372] on link "7/7/2025" at bounding box center [794, 376] width 215 height 34
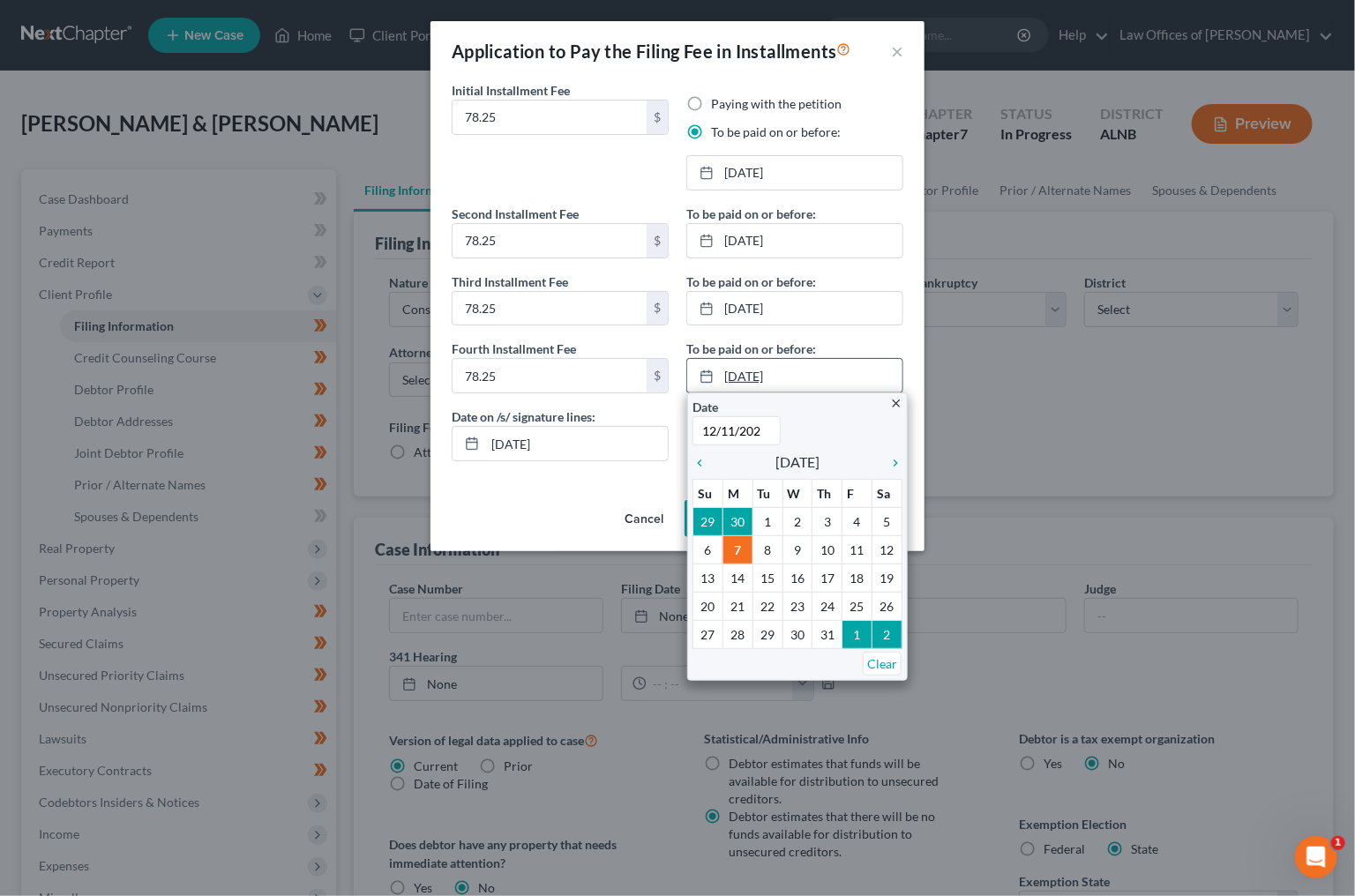
type input "12/11/2025"
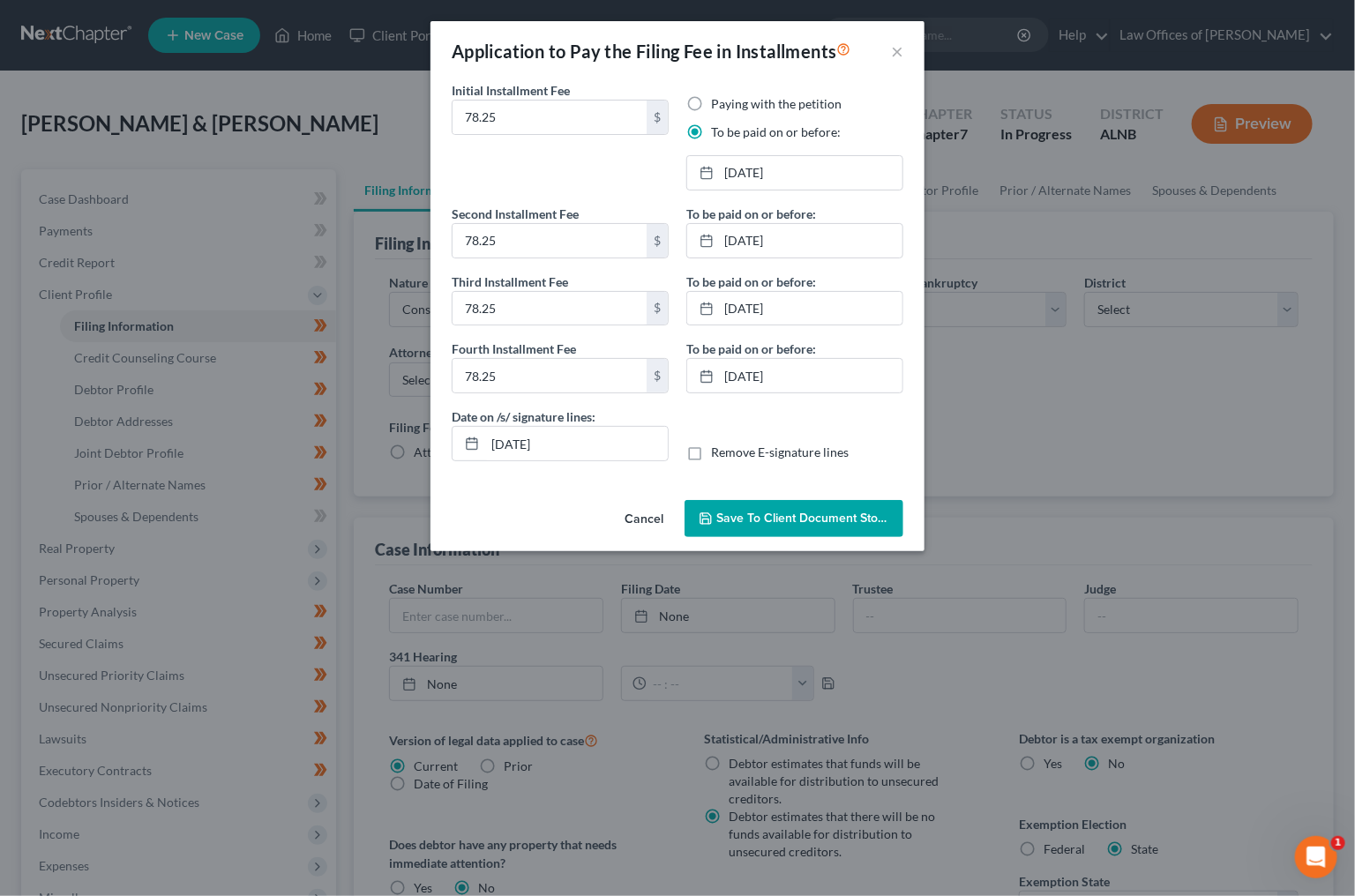
click at [797, 532] on div "Cancel Save to Client Document Storage" at bounding box center [678, 522] width 494 height 58
click at [810, 522] on button "Save to Client Document Storage" at bounding box center [793, 518] width 219 height 37
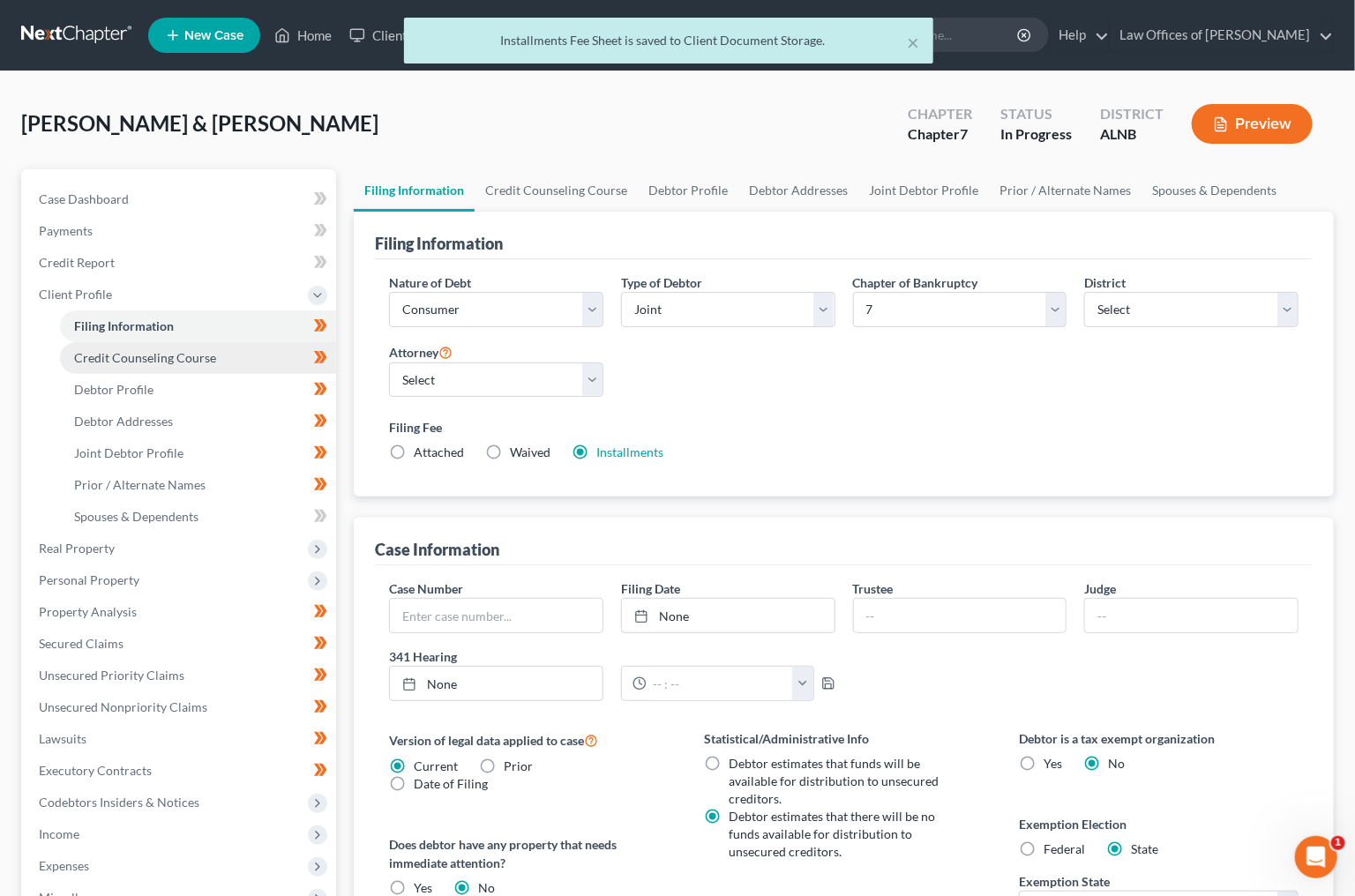
click at [183, 351] on span "Credit Counseling Course" at bounding box center [145, 358] width 142 height 15
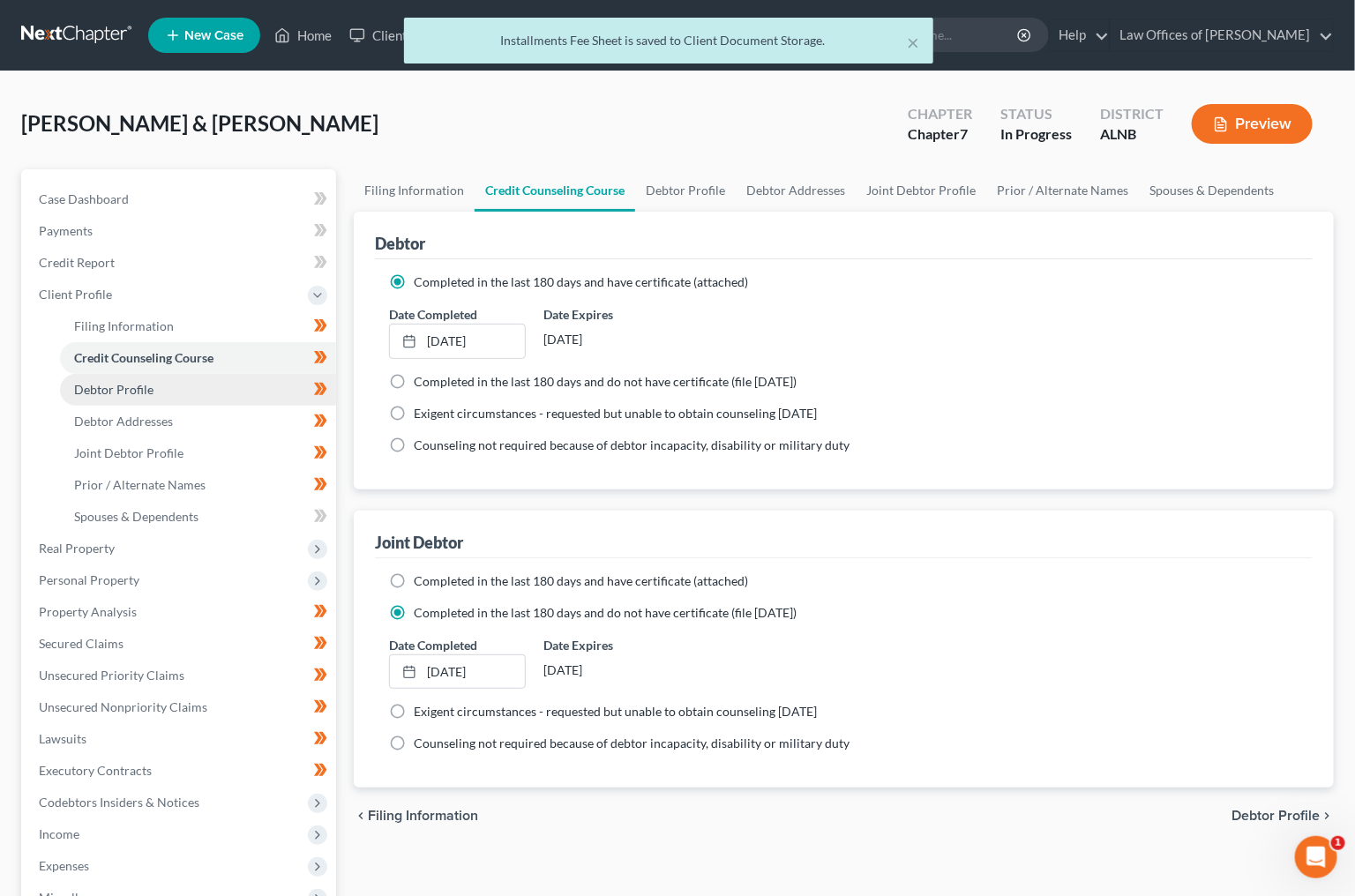
click at [200, 375] on link "Debtor Profile" at bounding box center [198, 390] width 276 height 32
select select "1"
select select "10"
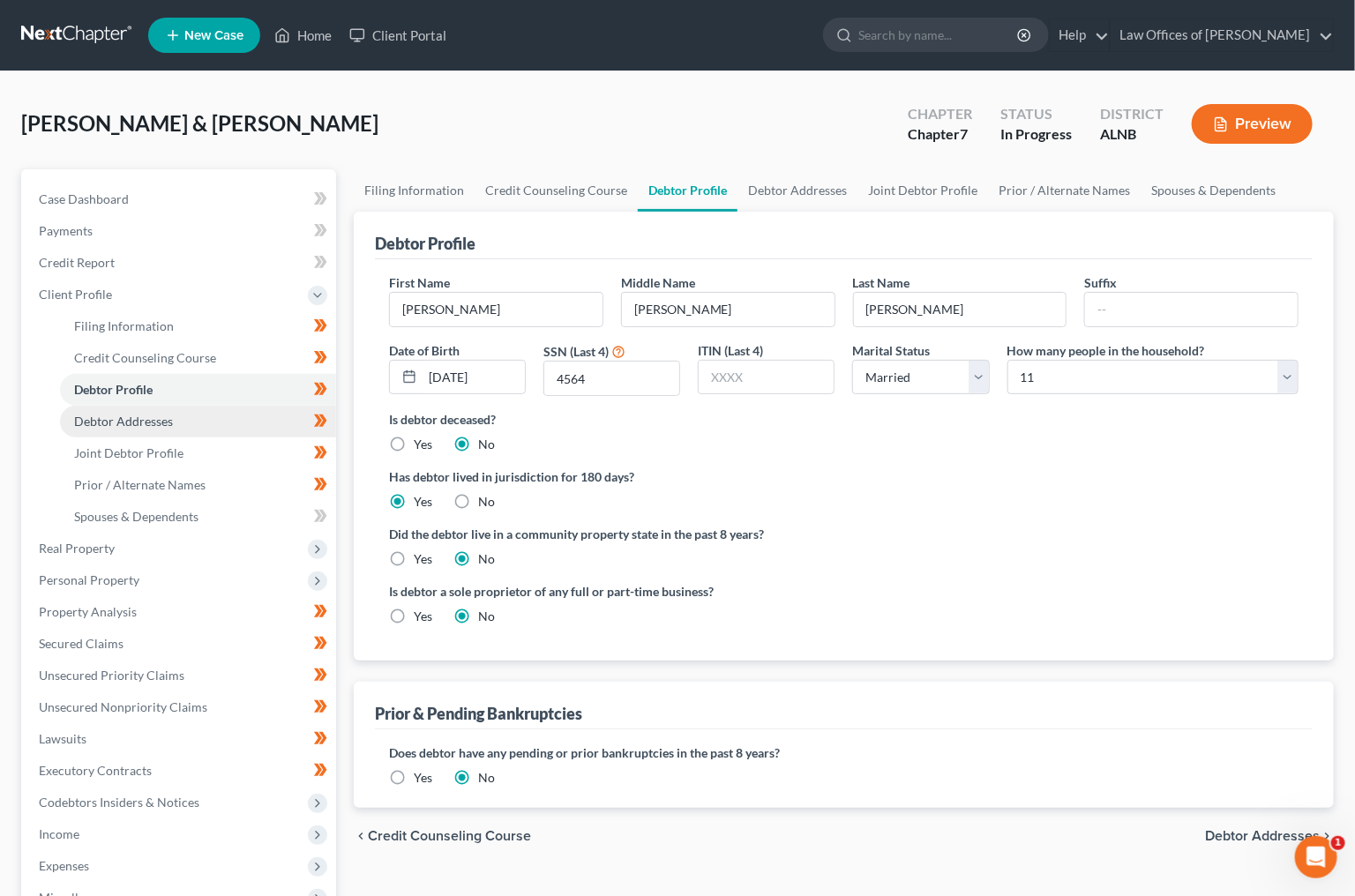
click at [224, 410] on link "Debtor Addresses" at bounding box center [198, 422] width 276 height 32
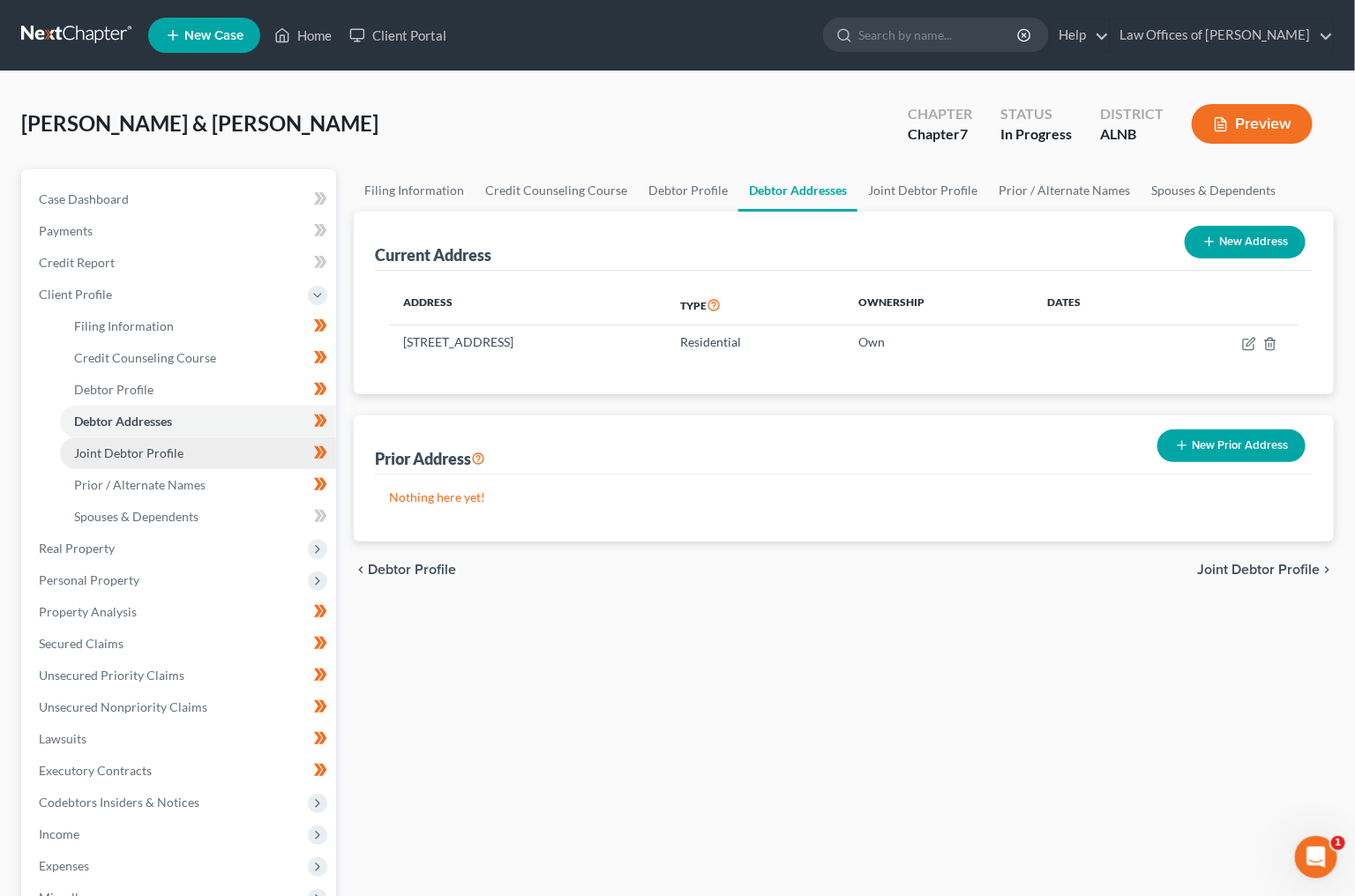
click at [223, 441] on link "Joint Debtor Profile" at bounding box center [198, 453] width 276 height 32
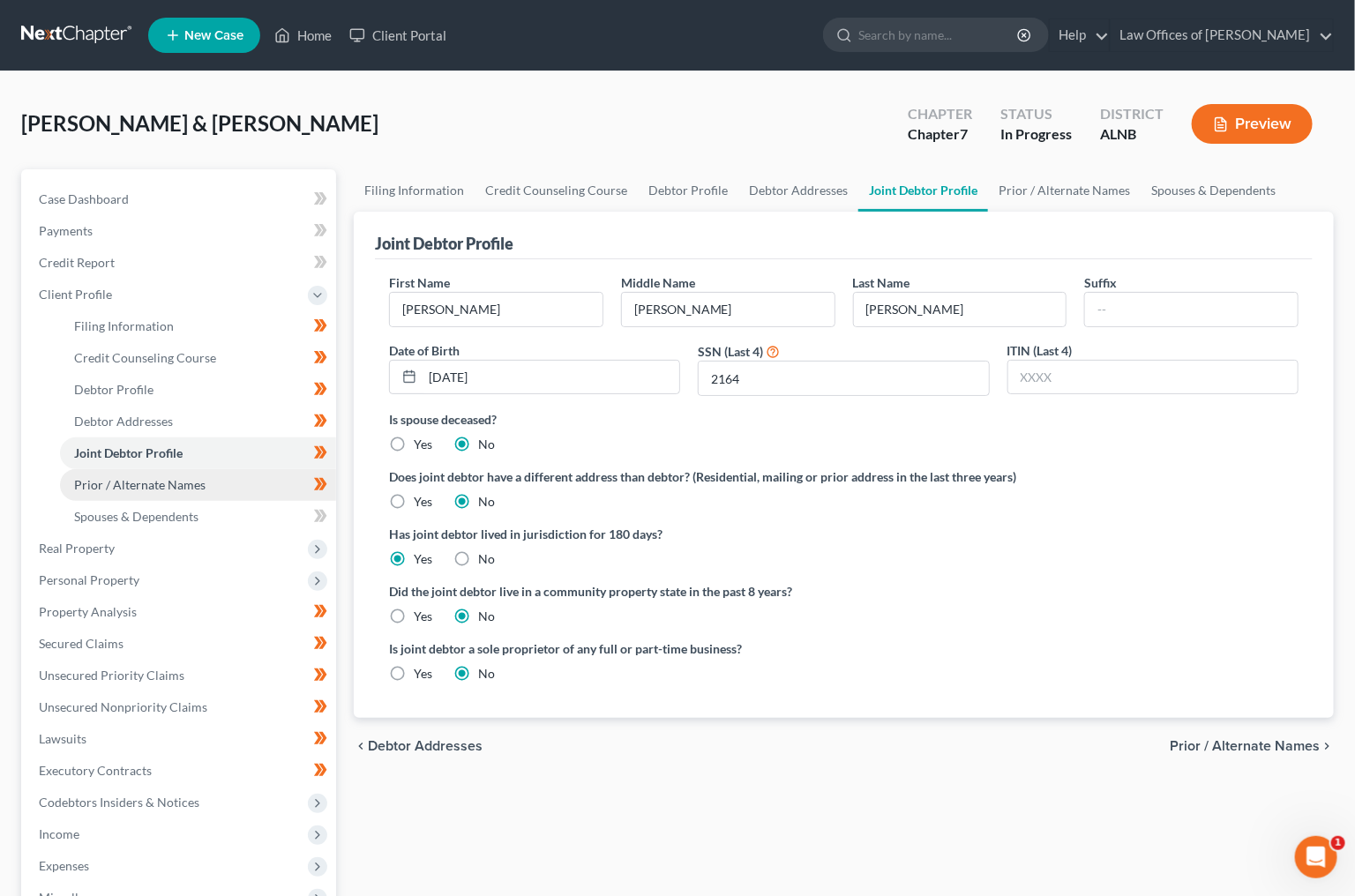
click at [209, 478] on link "Prior / Alternate Names" at bounding box center [198, 485] width 276 height 32
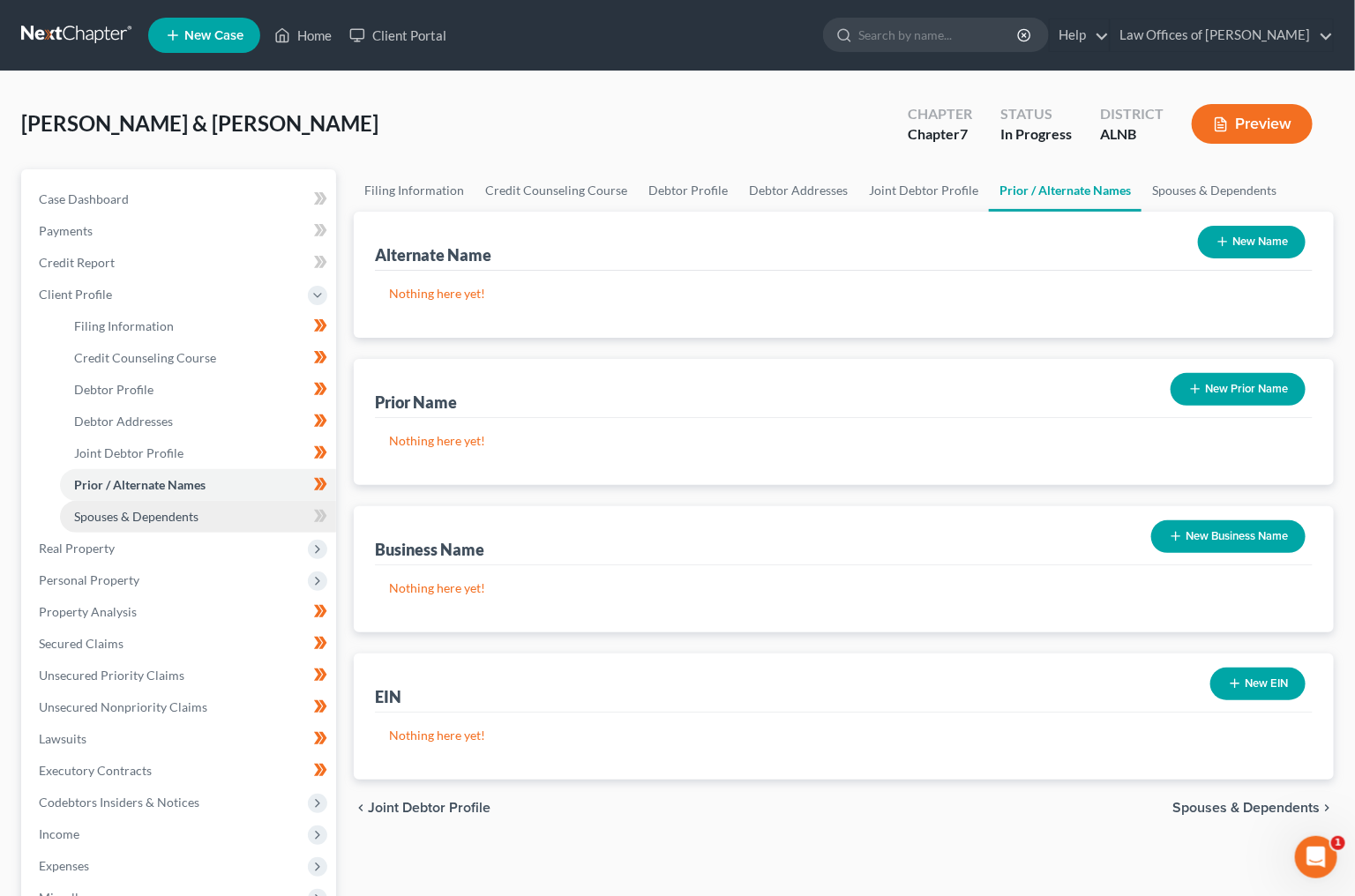
click at [201, 510] on link "Spouses & Dependents" at bounding box center [198, 517] width 276 height 32
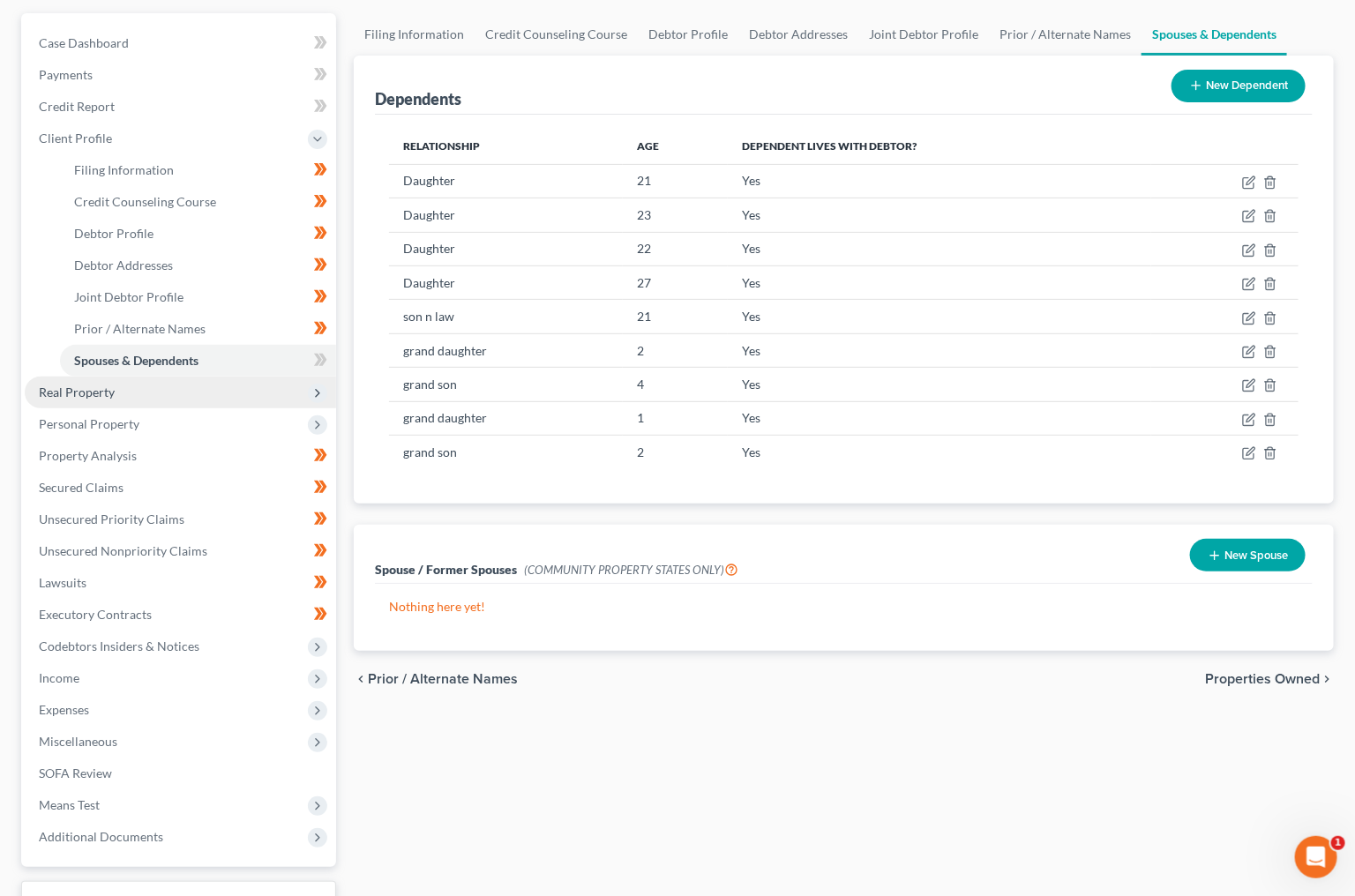
click at [139, 381] on span "Real Property" at bounding box center [181, 393] width 312 height 32
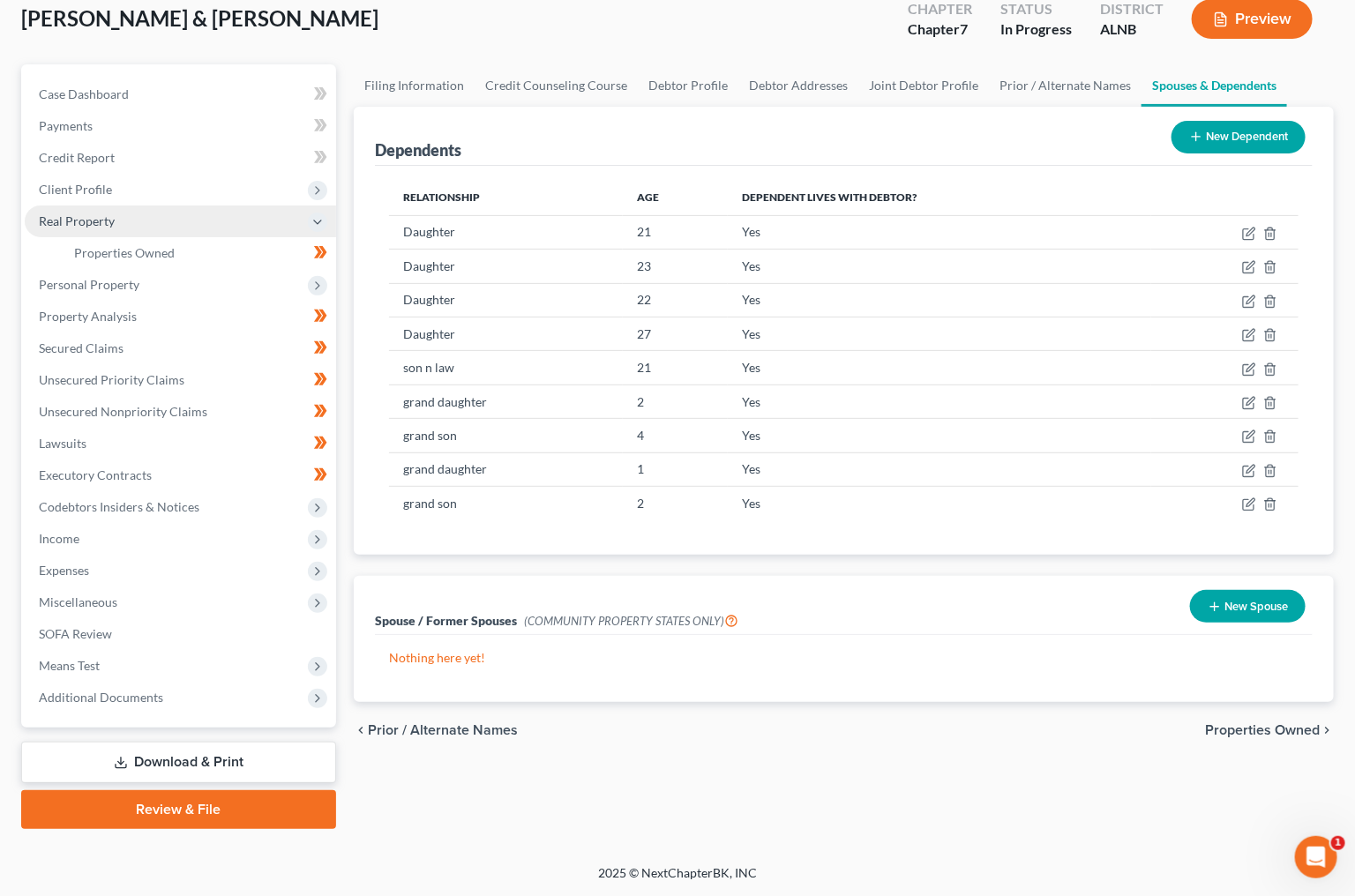
scroll to position [80, 0]
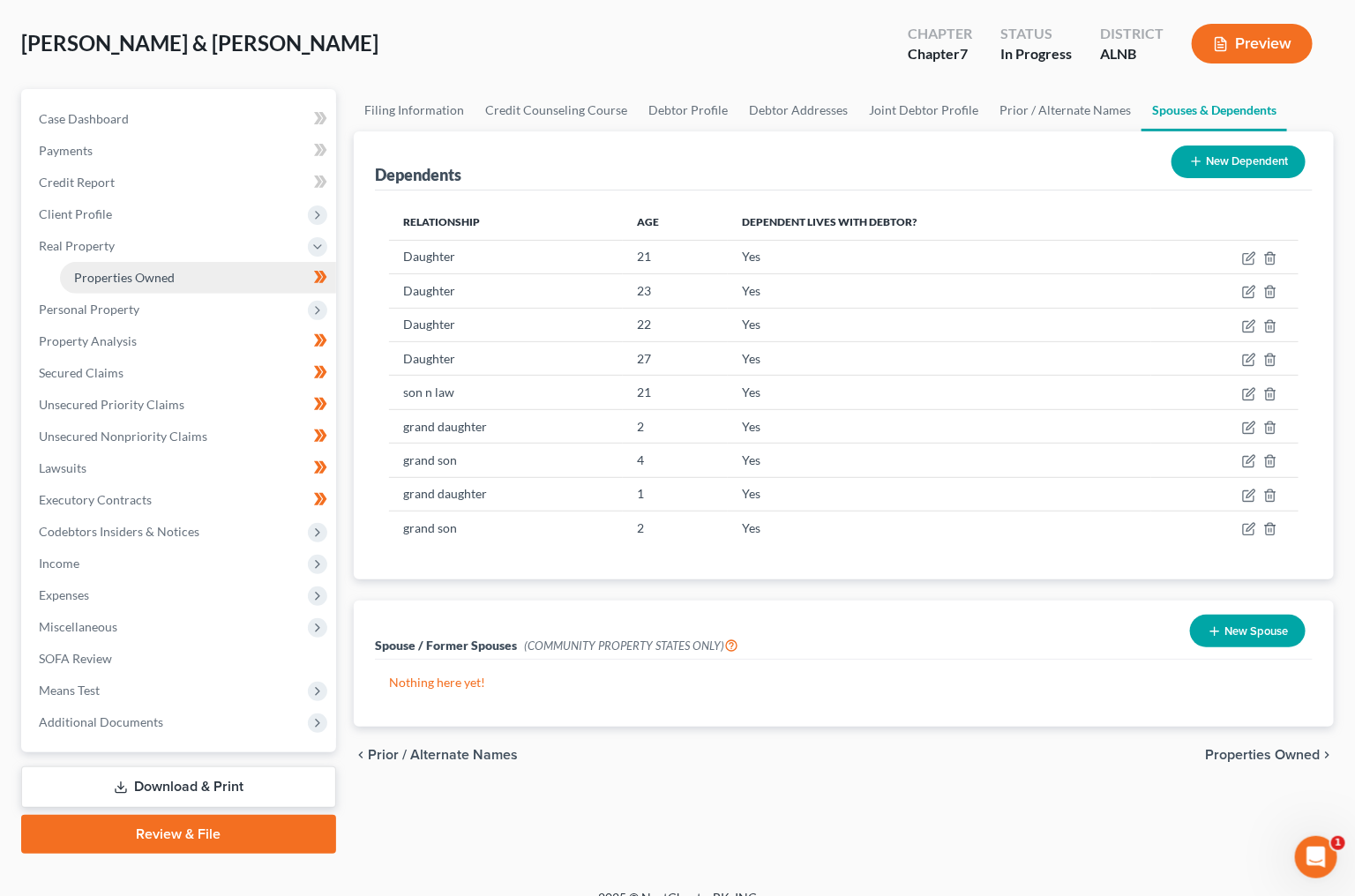
click at [162, 273] on span "Properties Owned" at bounding box center [124, 277] width 101 height 15
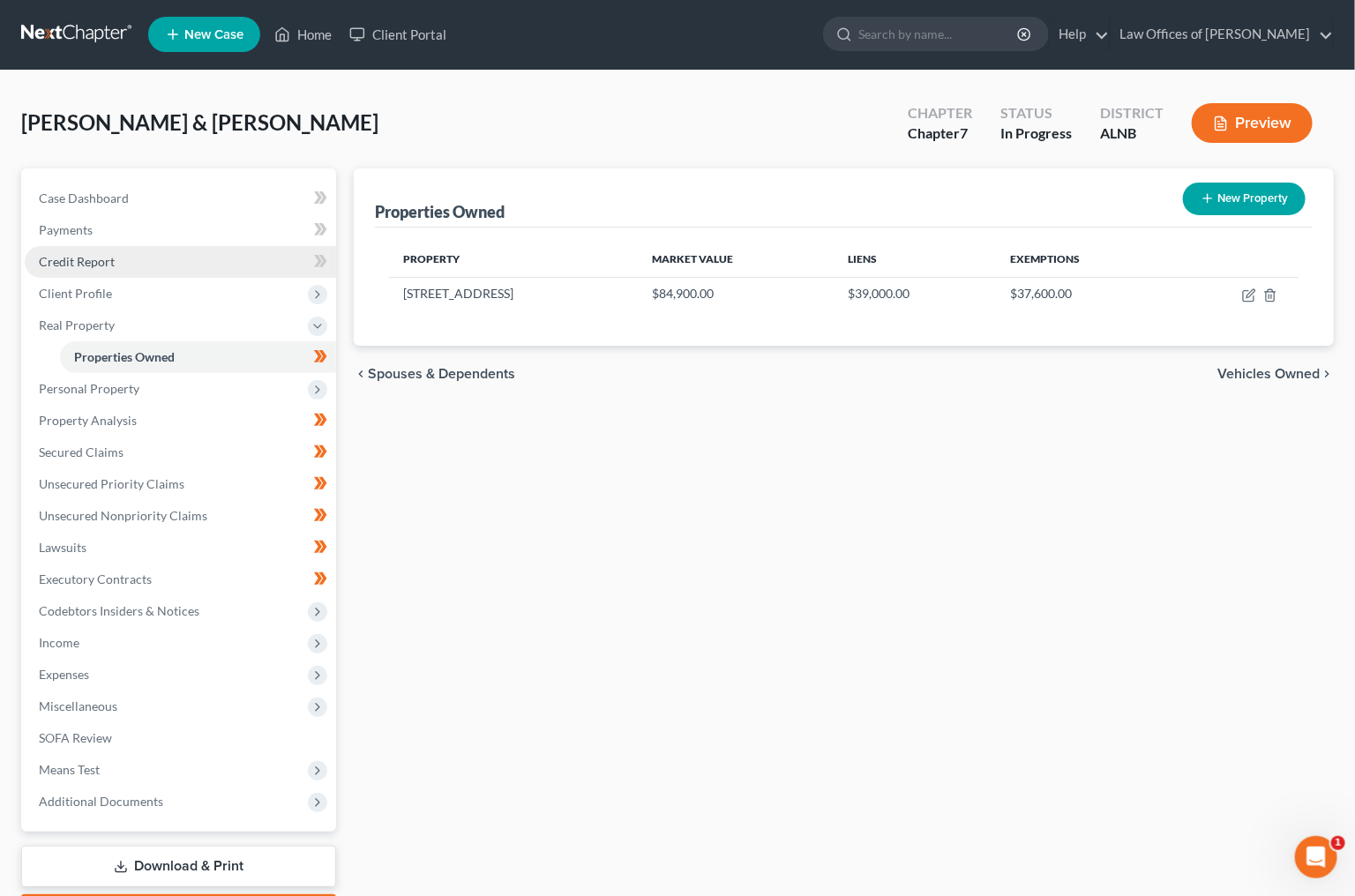
scroll to position [1, 0]
click at [325, 350] on body "Home New Case Client Portal Law Offices of Joseph G. Pleva plevalaw@gmail.com M…" at bounding box center [678, 499] width 1355 height 1001
click at [316, 360] on icon at bounding box center [320, 357] width 13 height 22
click at [219, 381] on span "Personal Property" at bounding box center [181, 389] width 312 height 32
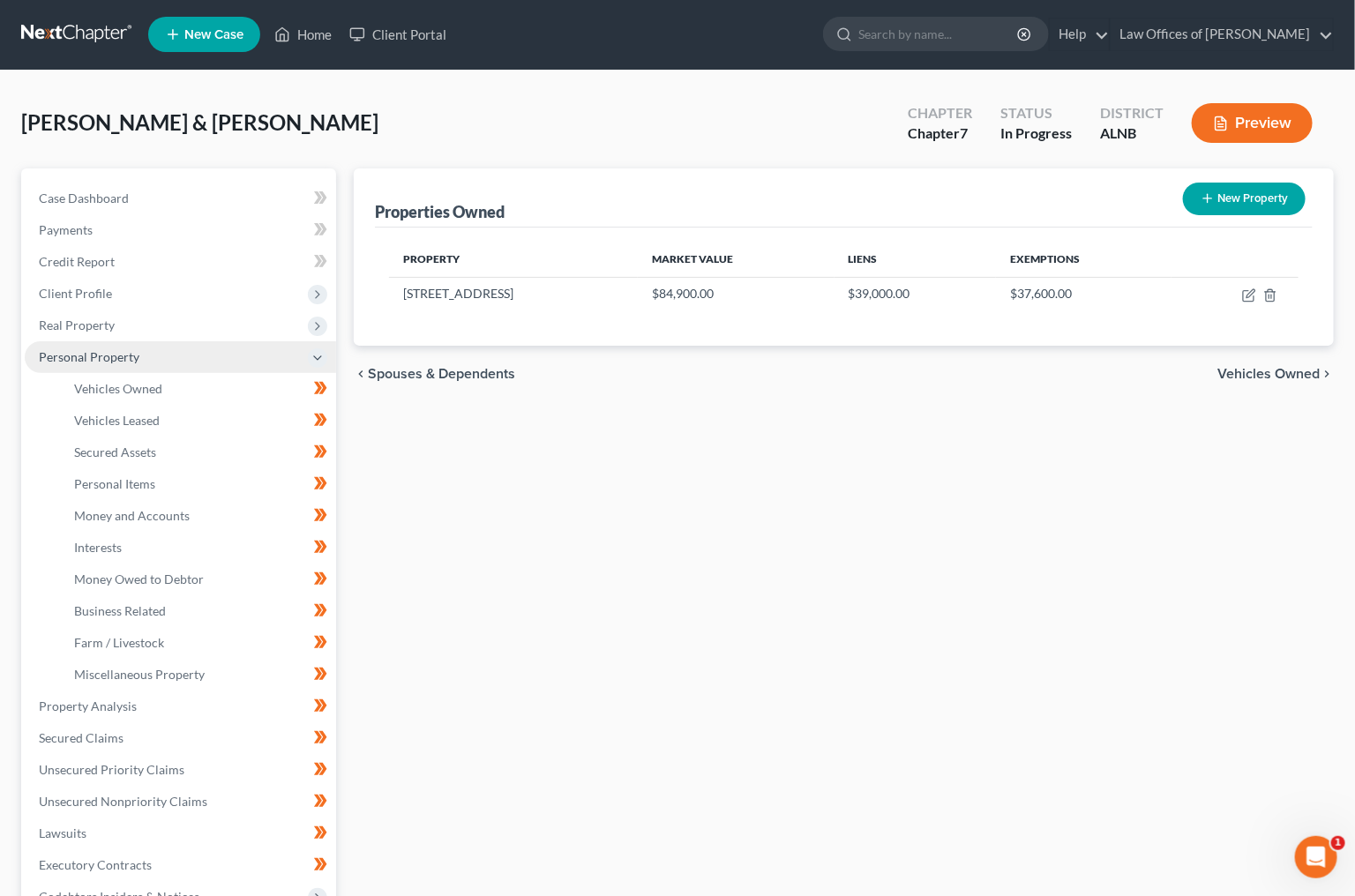
click at [219, 381] on link "Vehicles Owned" at bounding box center [198, 389] width 276 height 32
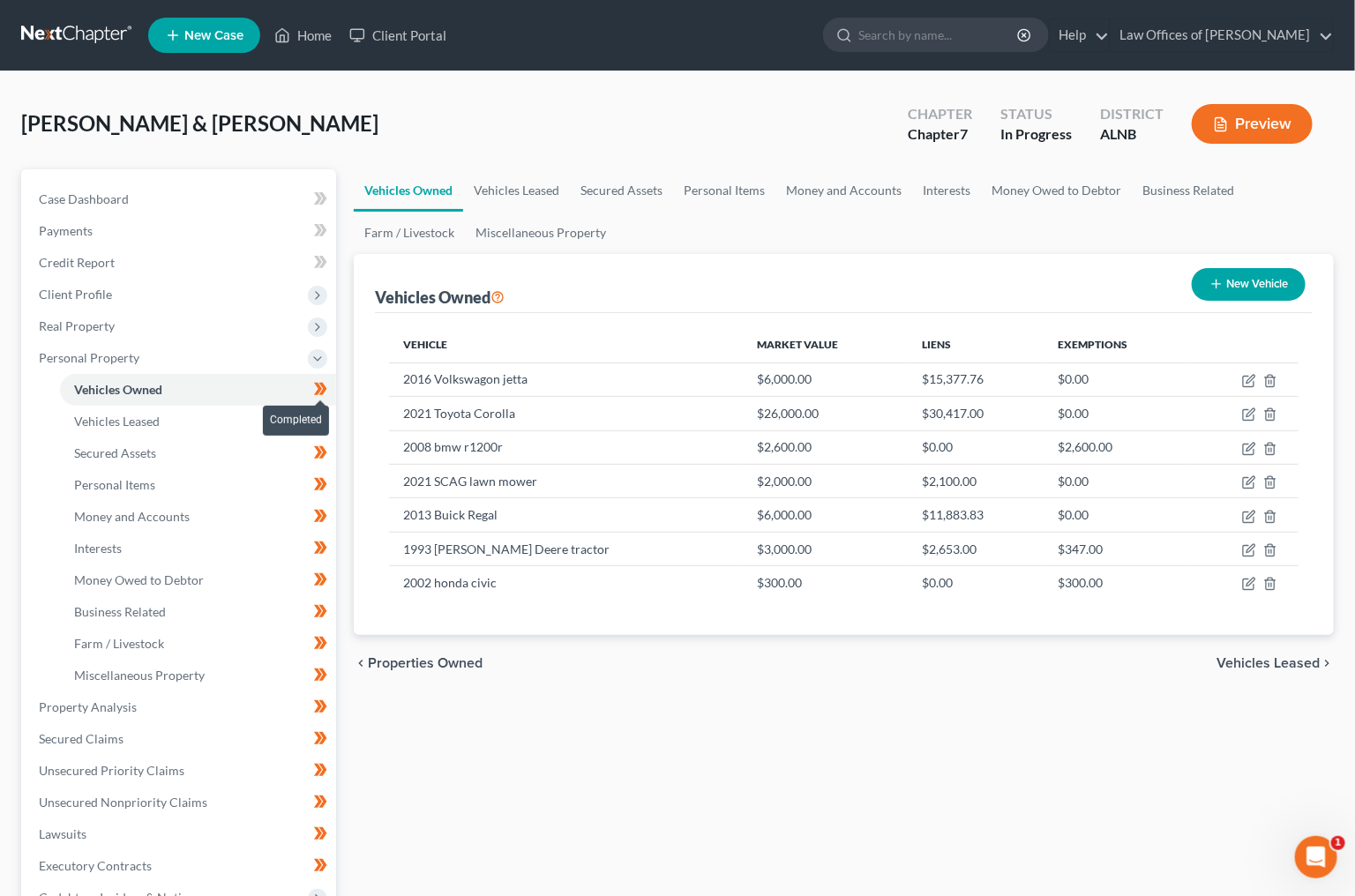
click at [317, 385] on icon at bounding box center [318, 389] width 8 height 12
click at [279, 417] on link "Vehicles Leased" at bounding box center [198, 422] width 276 height 32
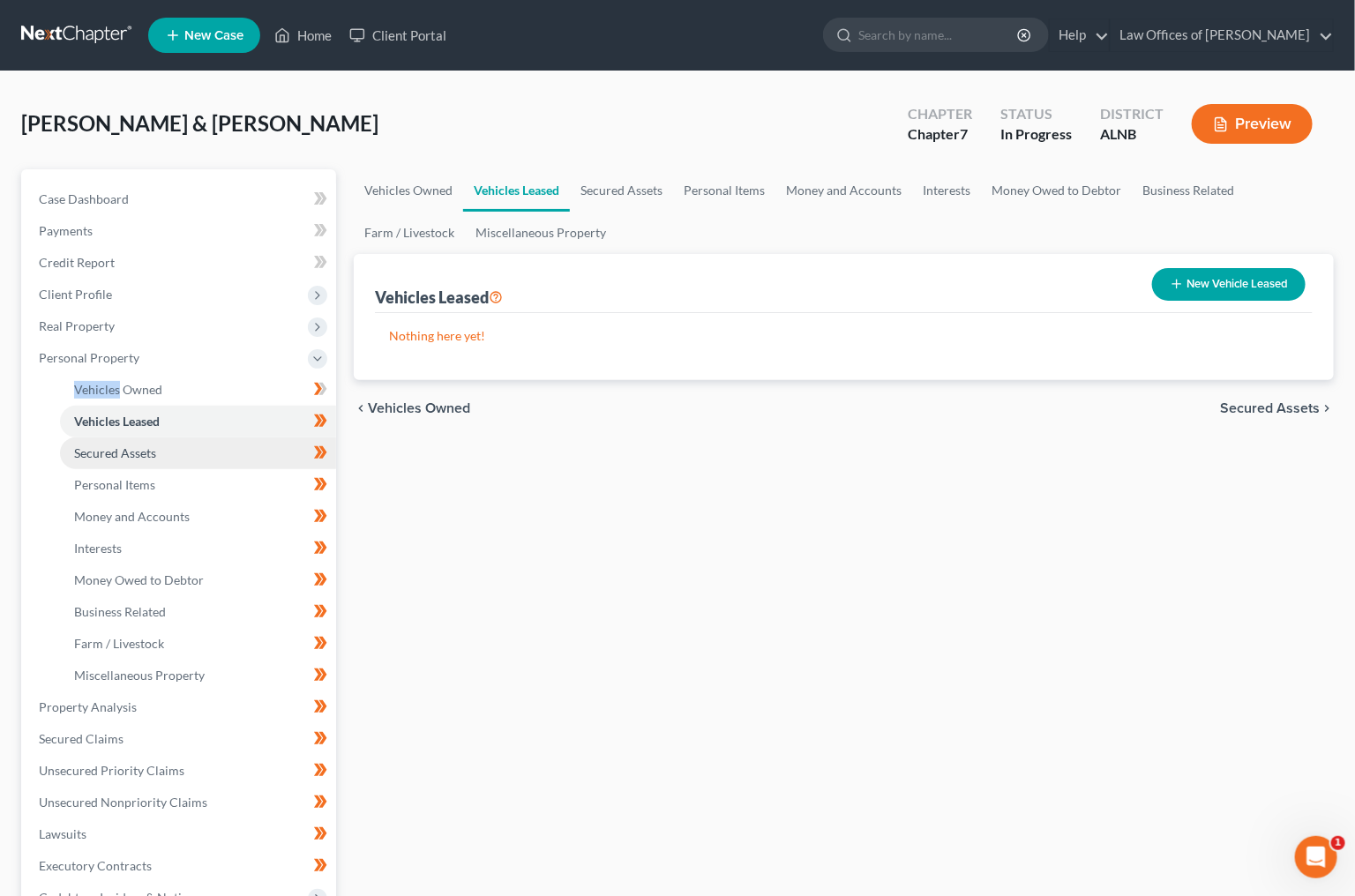
click at [292, 438] on link "Secured Assets" at bounding box center [198, 453] width 276 height 32
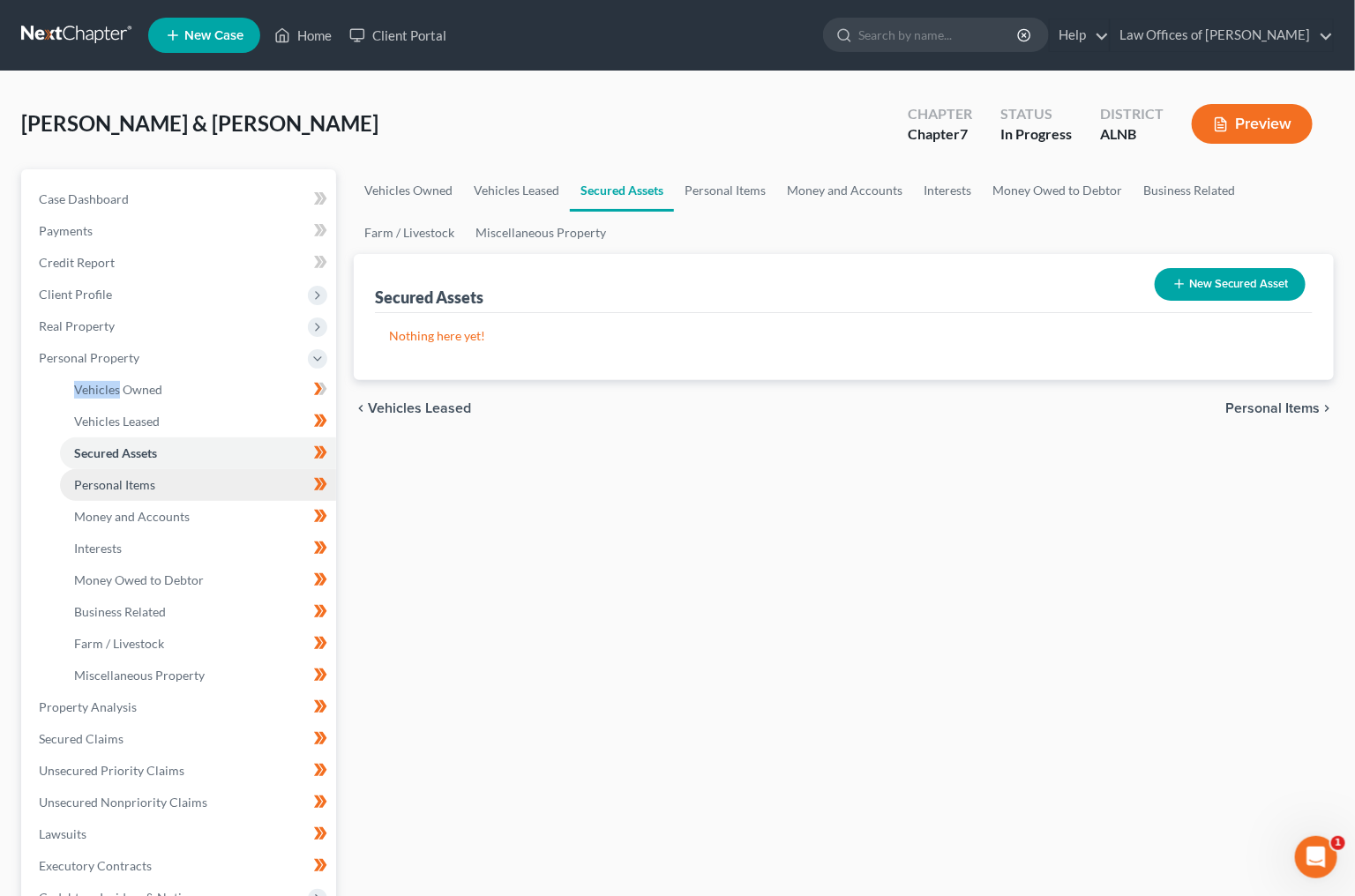
click at [292, 469] on link "Personal Items" at bounding box center [198, 485] width 276 height 32
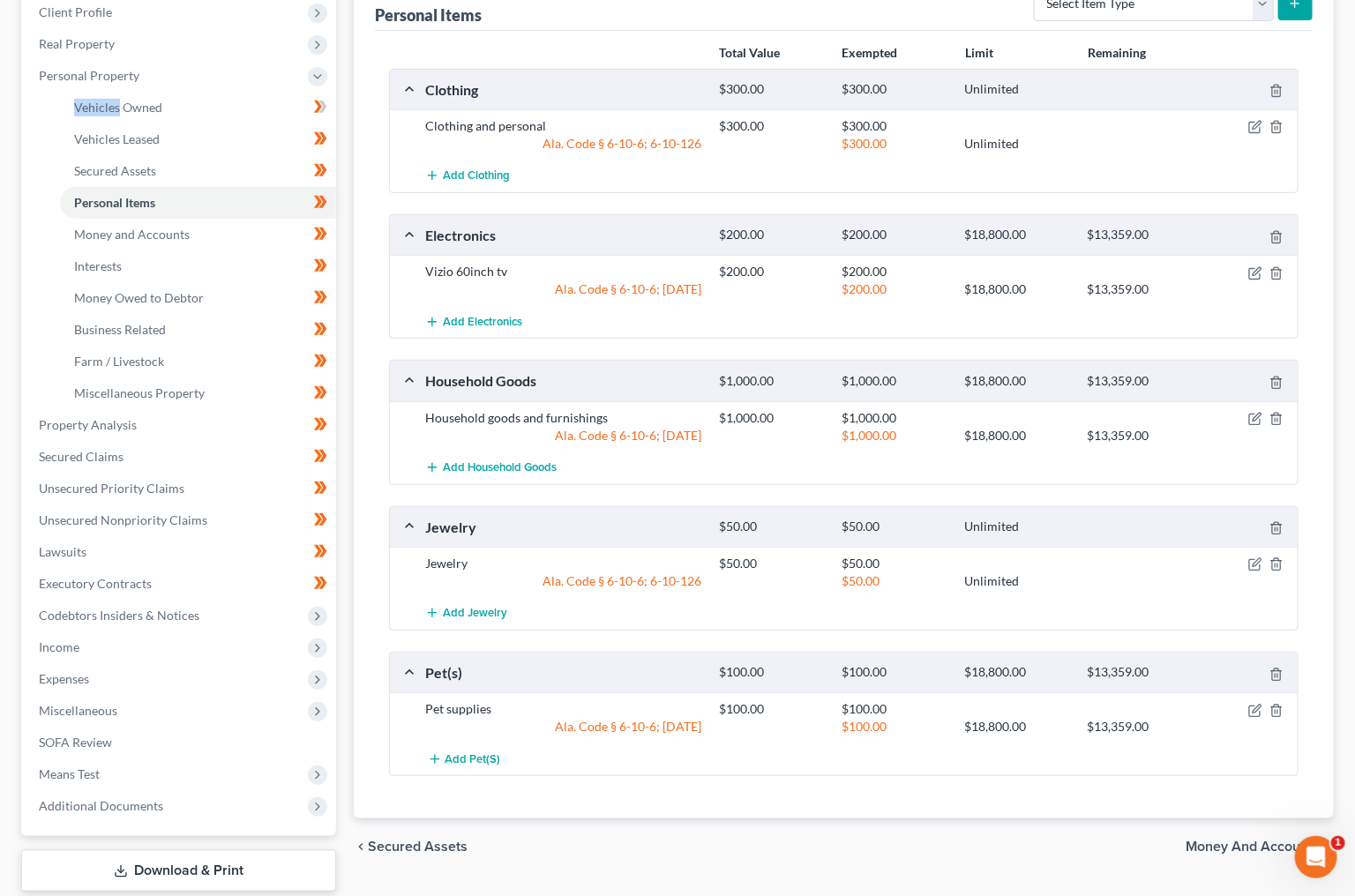
scroll to position [315, 0]
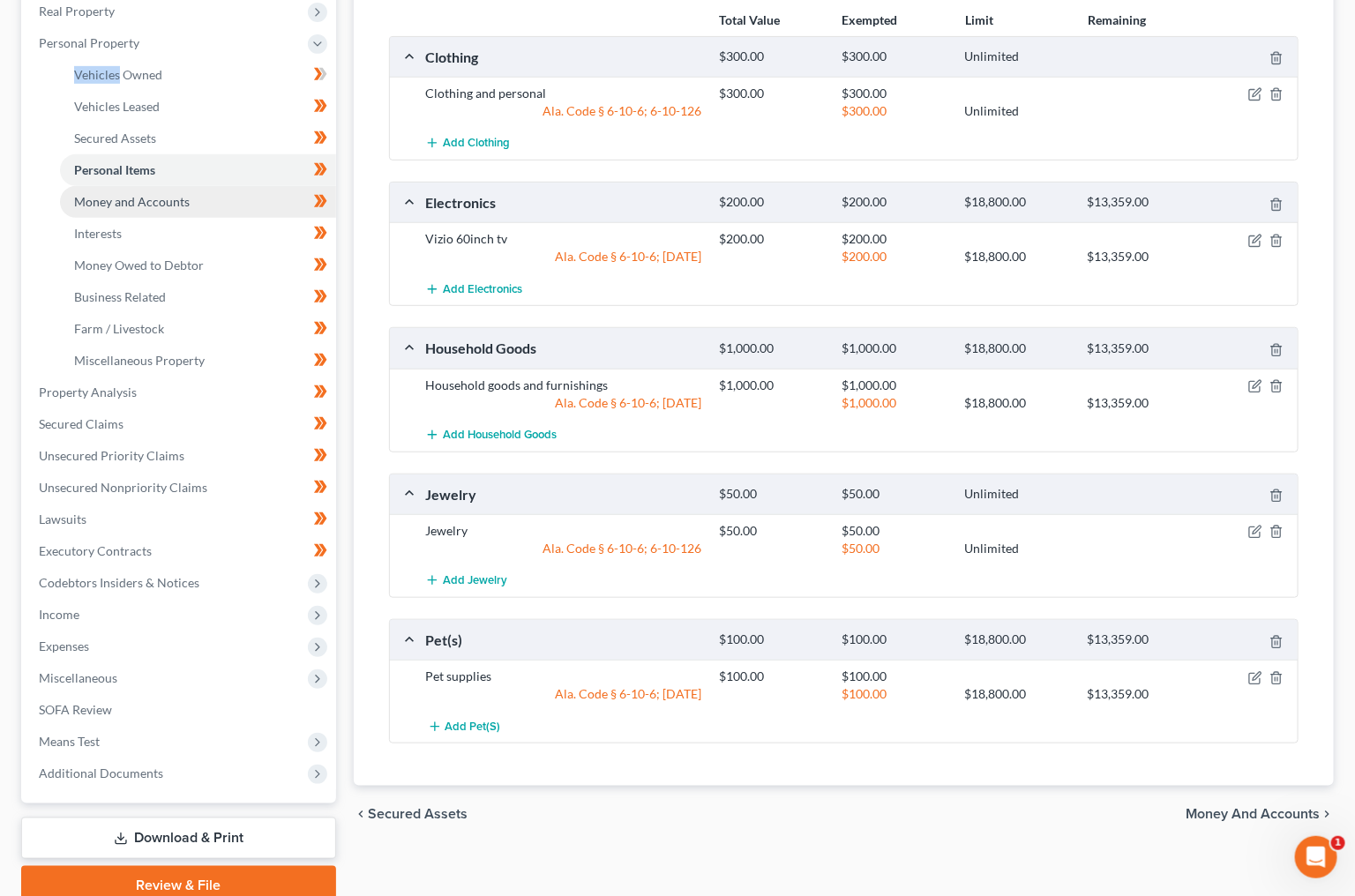
click at [271, 187] on link "Money and Accounts" at bounding box center [198, 202] width 276 height 32
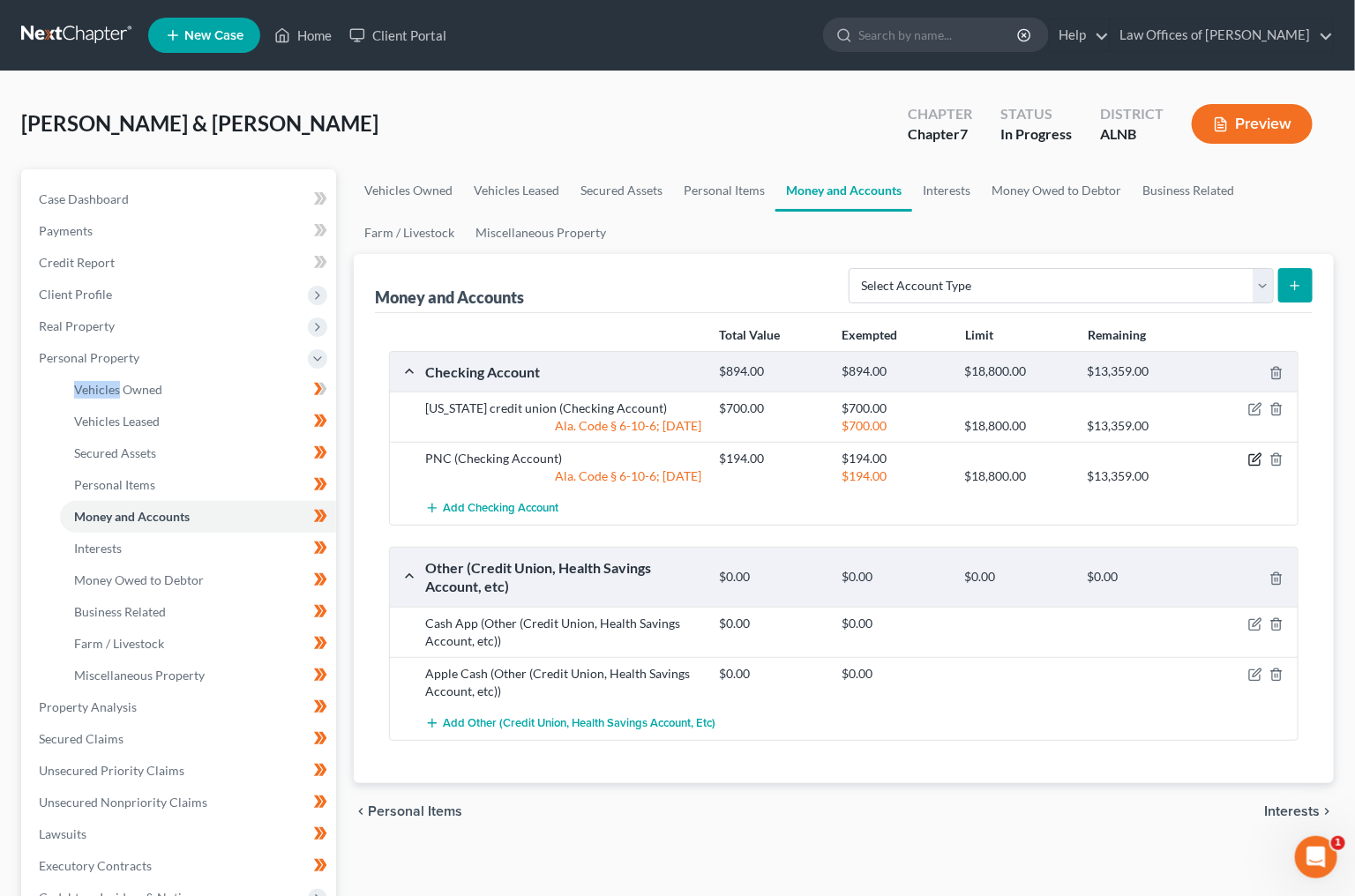
click at [1256, 454] on icon "button" at bounding box center [1257, 458] width 8 height 8
select select "2"
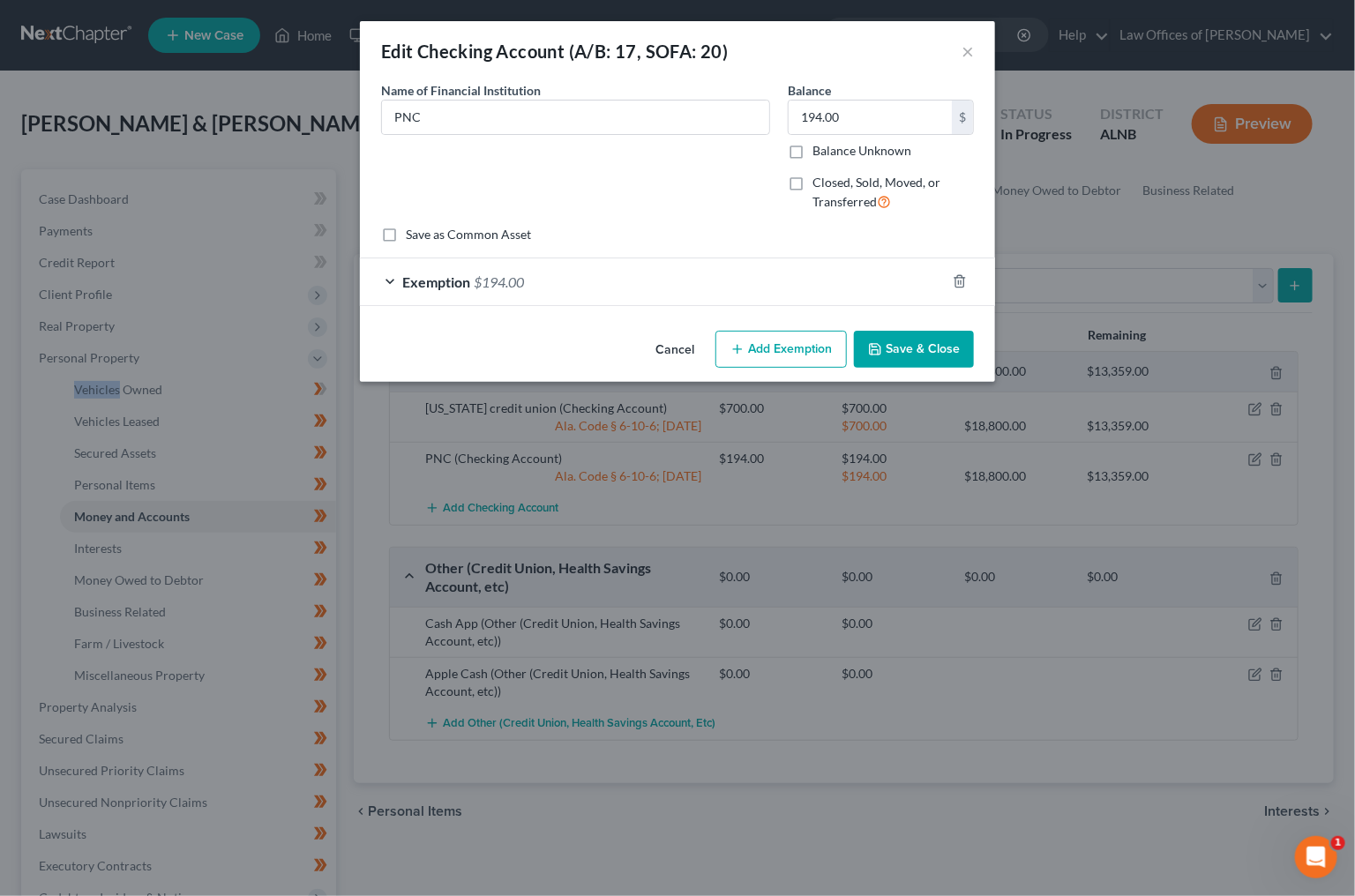
checkbox input "true"
click at [845, 114] on input "194.00" at bounding box center [869, 118] width 163 height 34
type input "0"
click at [828, 286] on div "Exemption $194.00" at bounding box center [653, 282] width 586 height 47
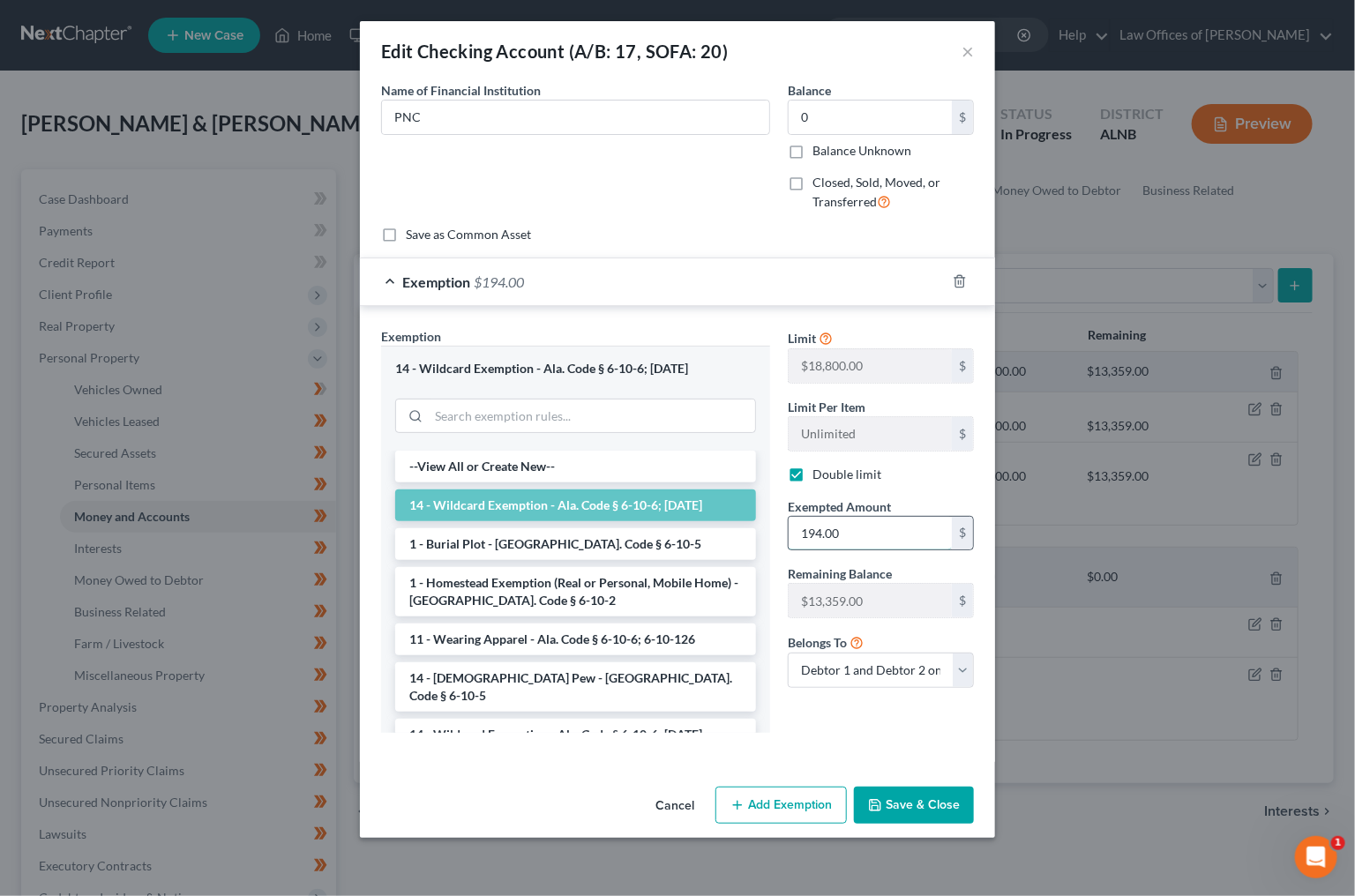
click at [855, 530] on input "194.00" at bounding box center [869, 533] width 163 height 34
type input "0"
click at [892, 780] on div "Cancel Add Exemption Save & Close" at bounding box center [678, 809] width 636 height 58
click at [898, 790] on button "Save & Close" at bounding box center [914, 805] width 120 height 37
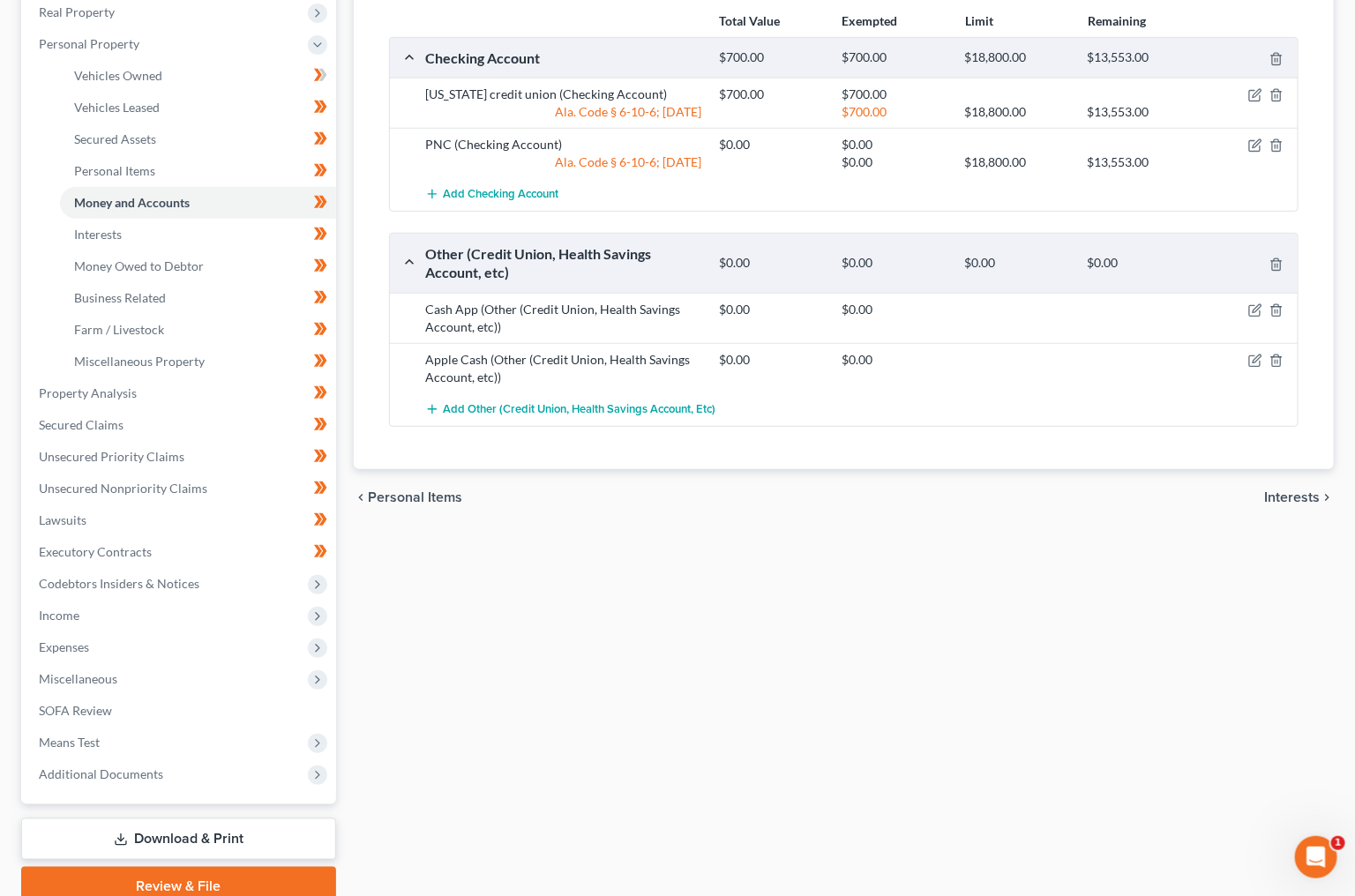
scroll to position [357, 0]
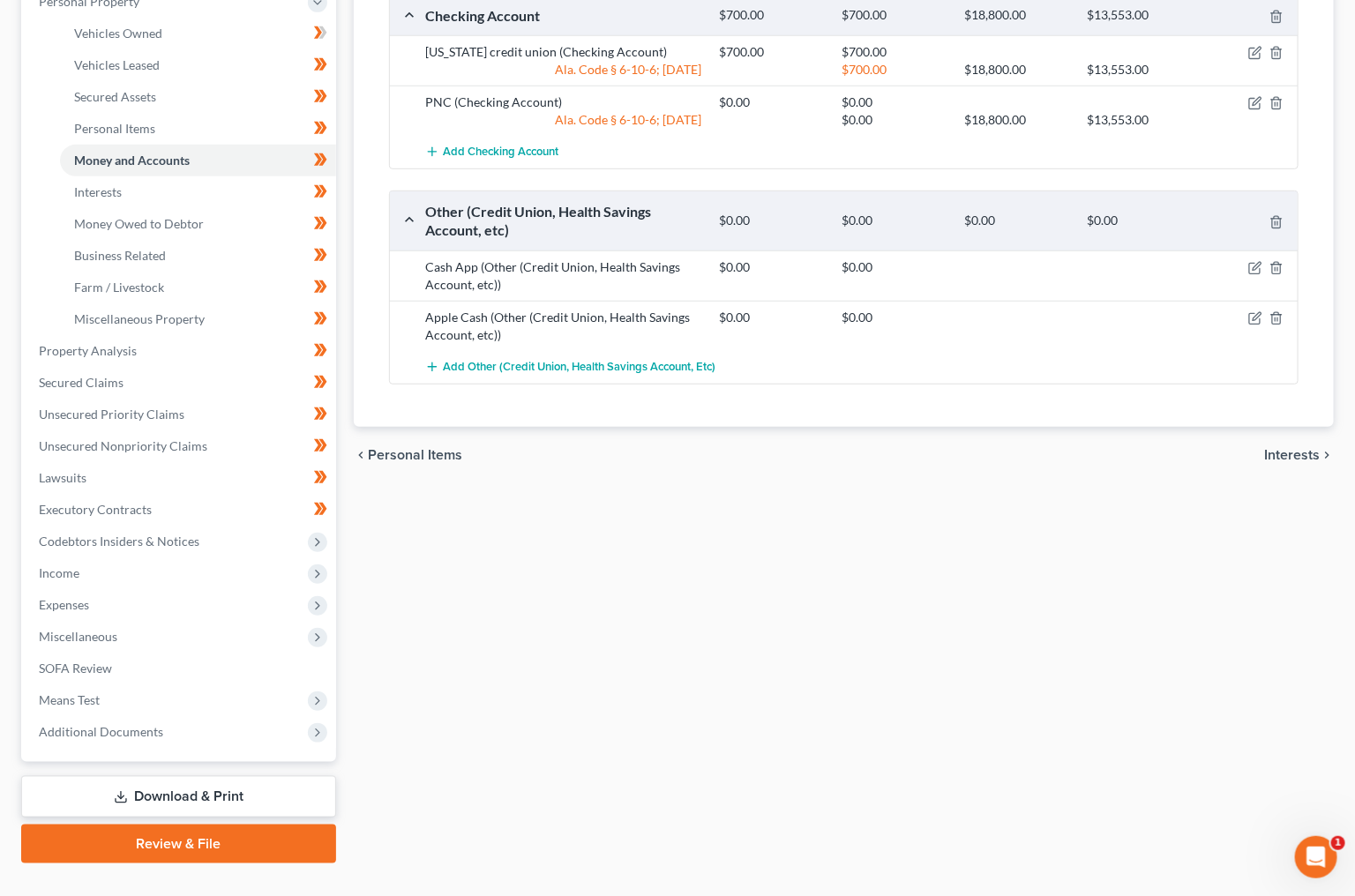
click at [845, 599] on div "Vehicles Owned Vehicles Leased Secured Assets Personal Items Money and Accounts…" at bounding box center [843, 339] width 998 height 1051
click at [1261, 49] on icon "button" at bounding box center [1255, 53] width 14 height 14
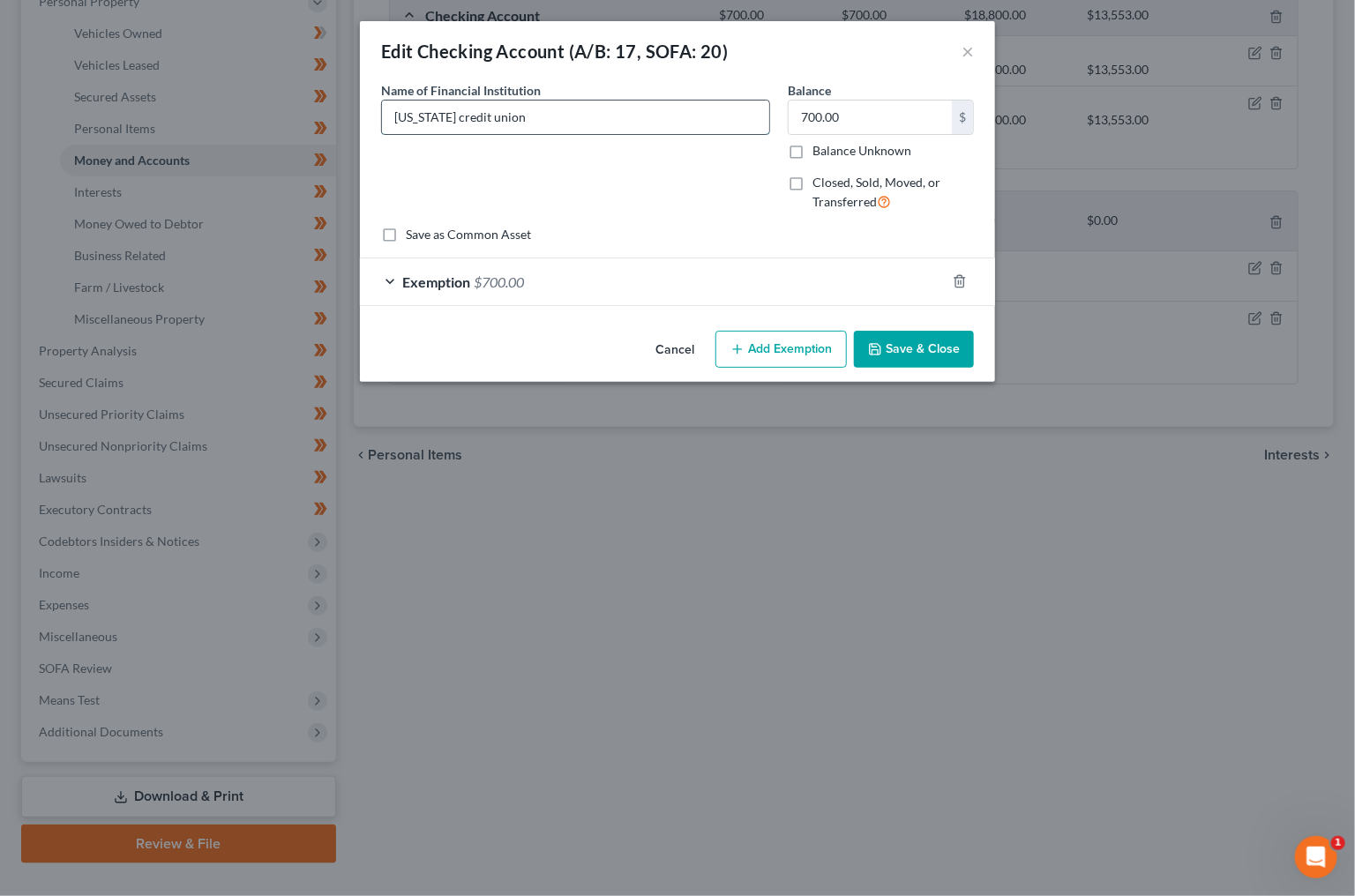
click at [579, 117] on input "Alabama credit union" at bounding box center [576, 118] width 388 height 34
type input "Alabama credit union (Value Account)"
type input "1,555.27"
click at [537, 278] on div "Exemption $700.00" at bounding box center [653, 282] width 586 height 47
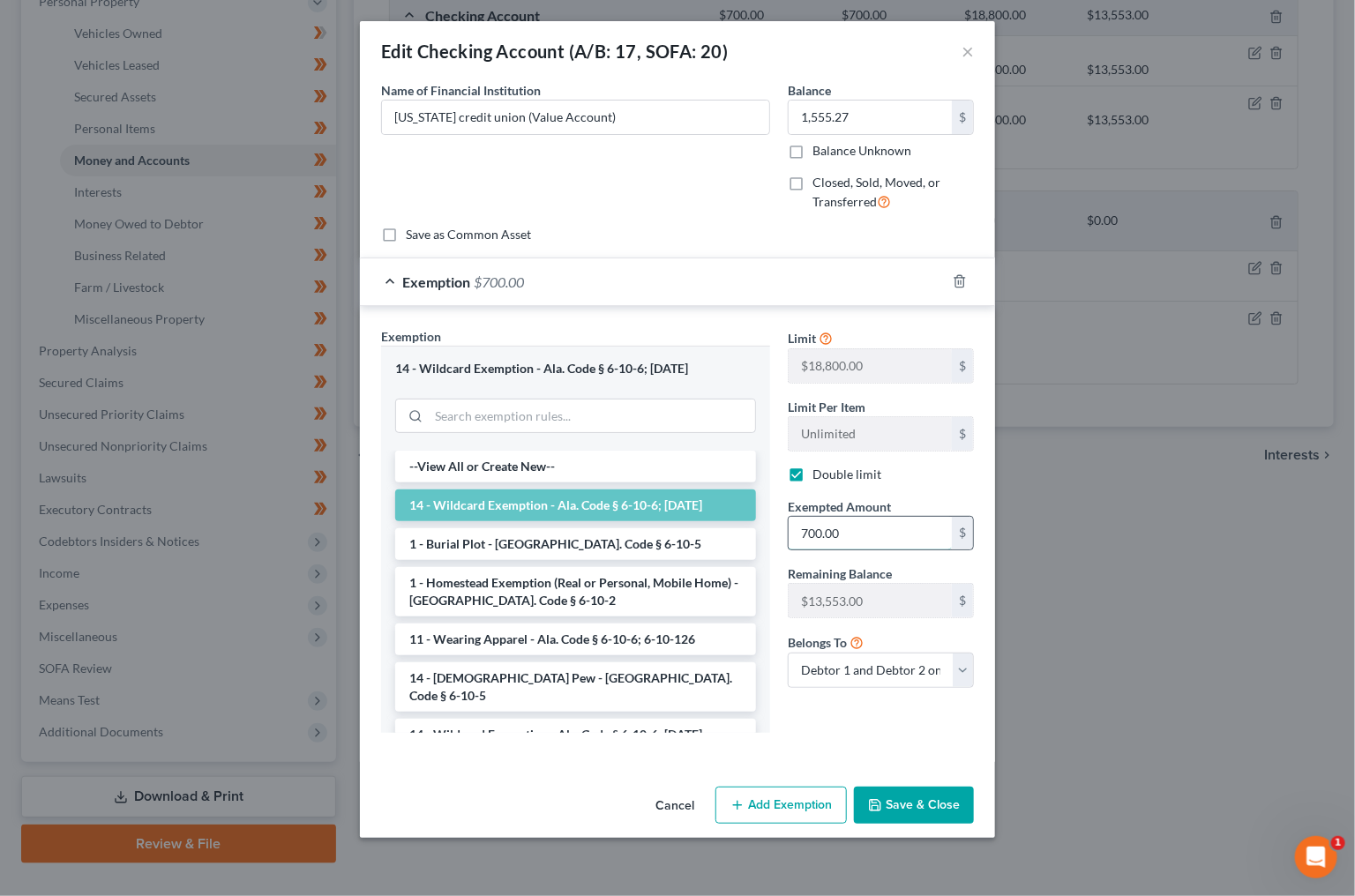
click at [869, 520] on input "700.00" at bounding box center [869, 533] width 163 height 34
type input "1,555.27"
click at [898, 795] on button "Save & Close" at bounding box center [914, 805] width 120 height 37
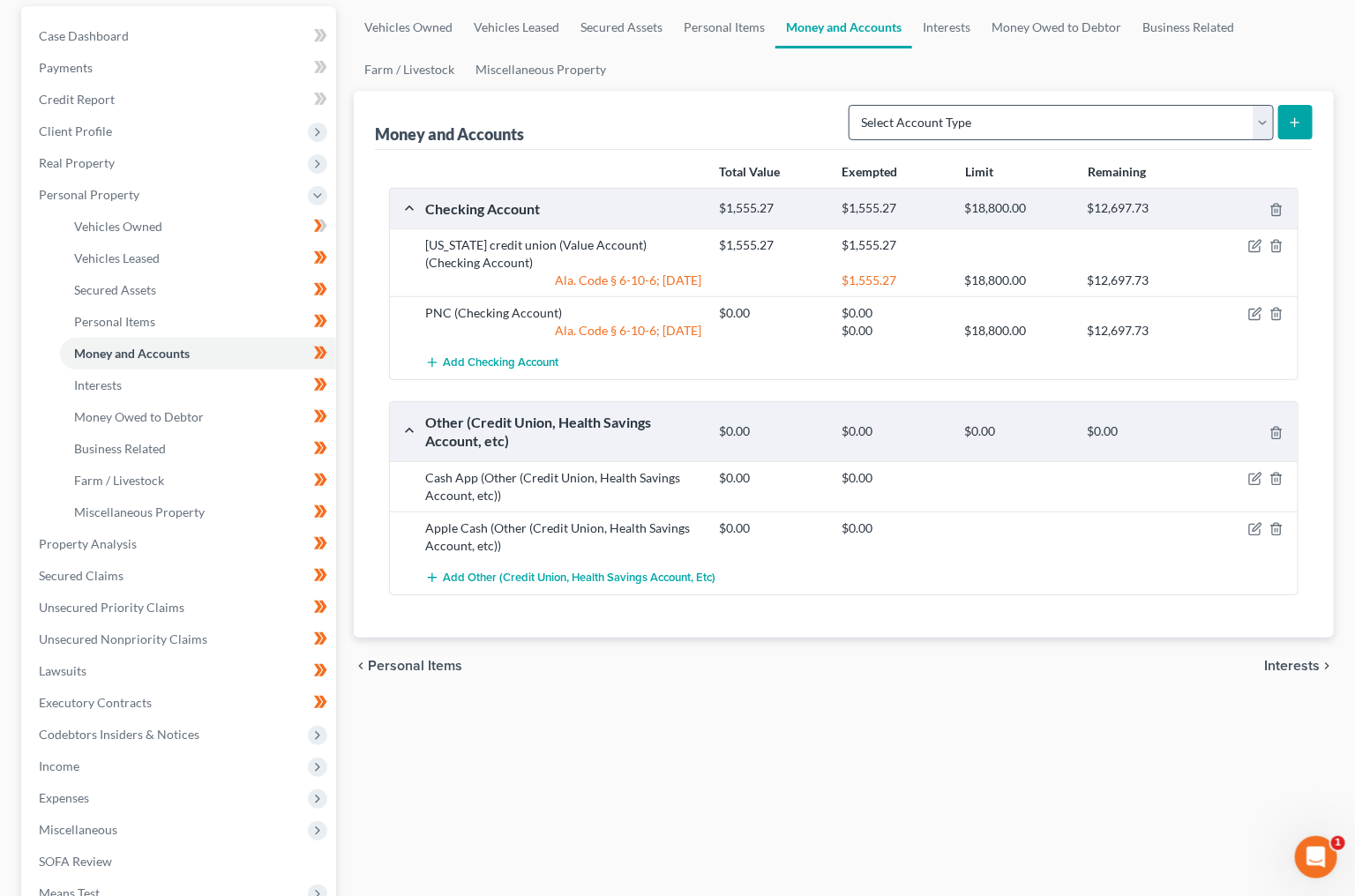
scroll to position [159, 0]
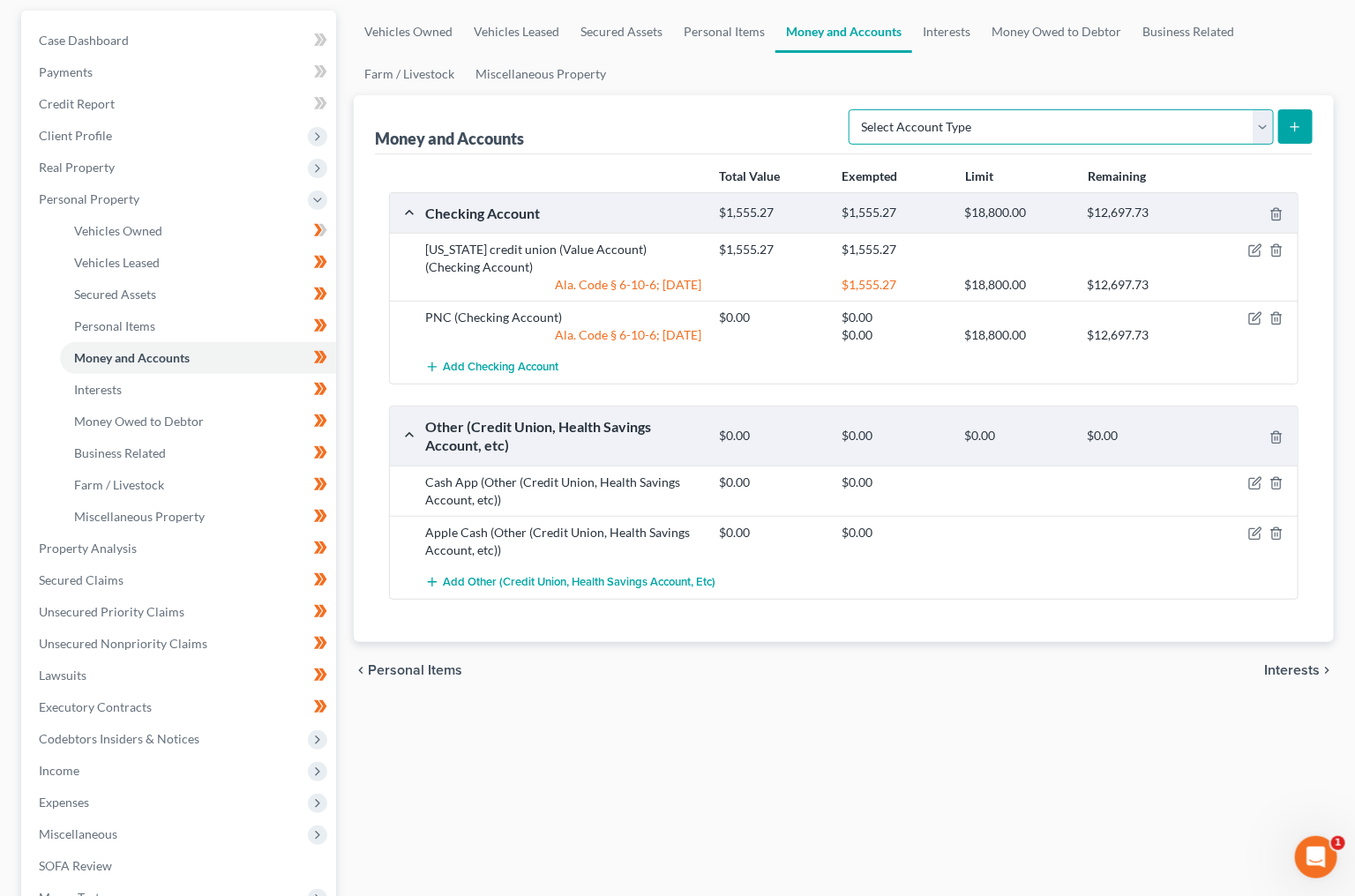
select select "savings"
click at [1292, 125] on icon "submit" at bounding box center [1295, 127] width 14 height 14
click at [963, 20] on link "Interests" at bounding box center [946, 32] width 69 height 42
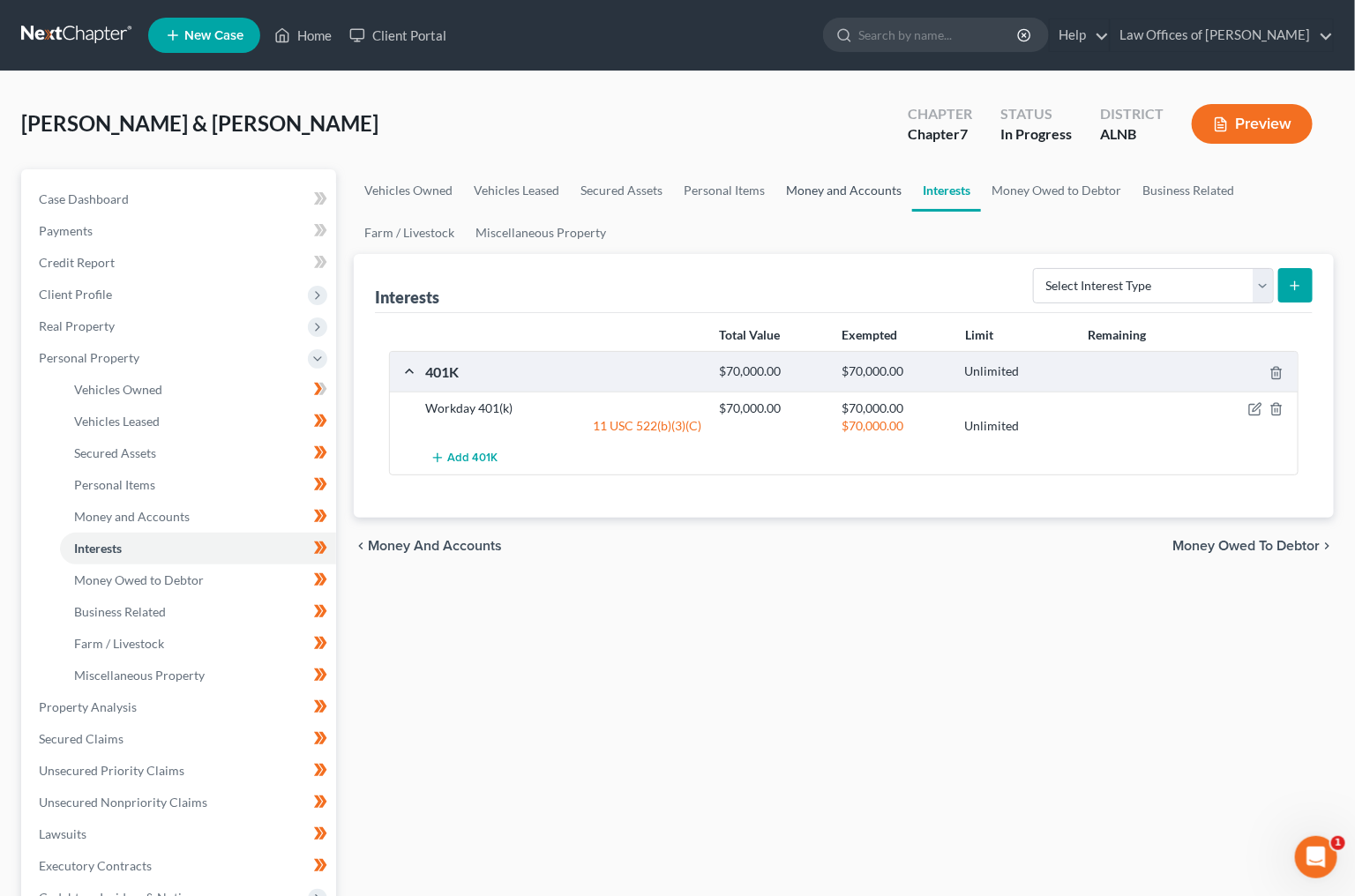
click at [844, 190] on link "Money and Accounts" at bounding box center [843, 191] width 137 height 42
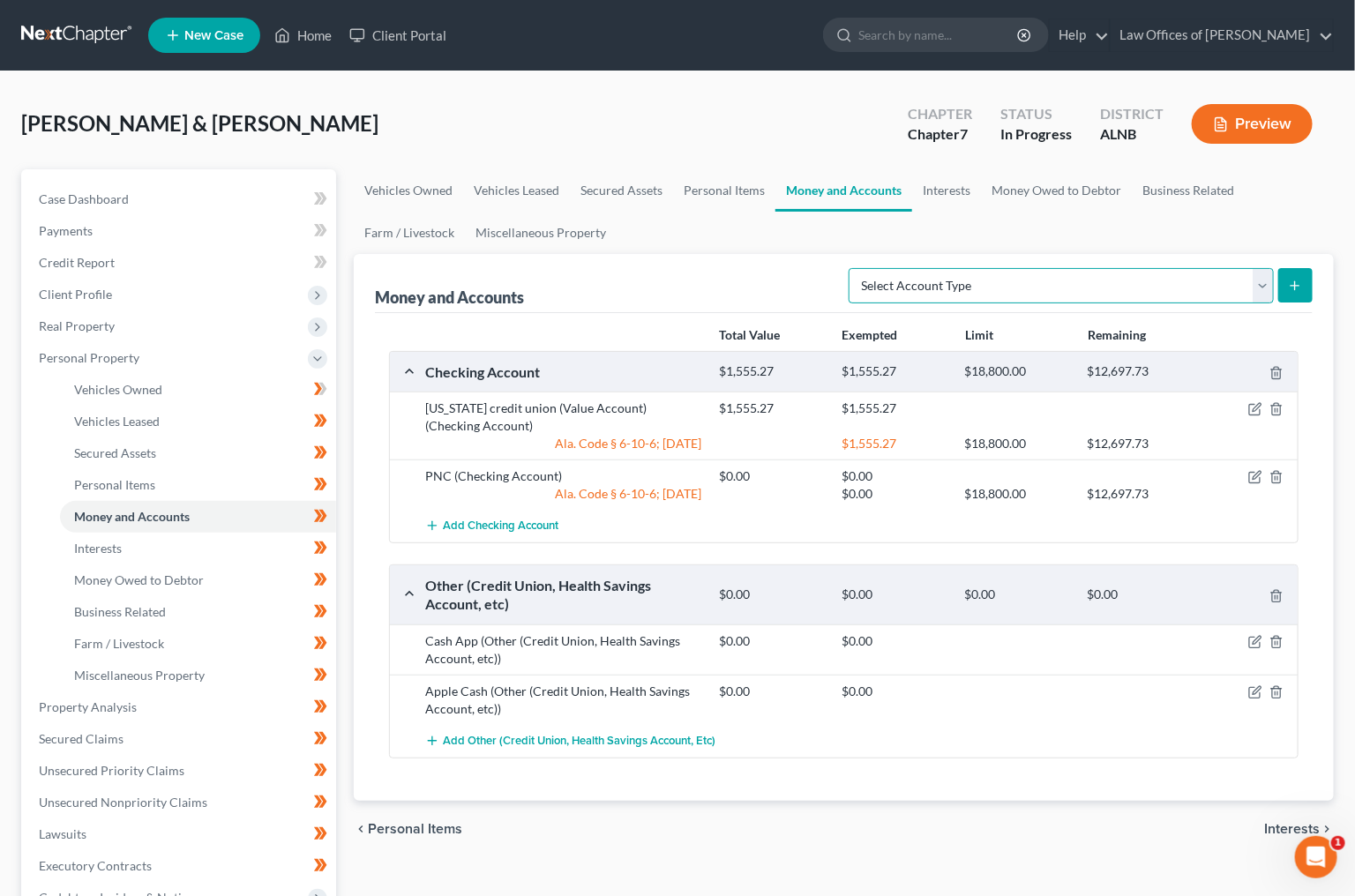
select select "savings"
click at [1297, 279] on icon "submit" at bounding box center [1295, 286] width 14 height 14
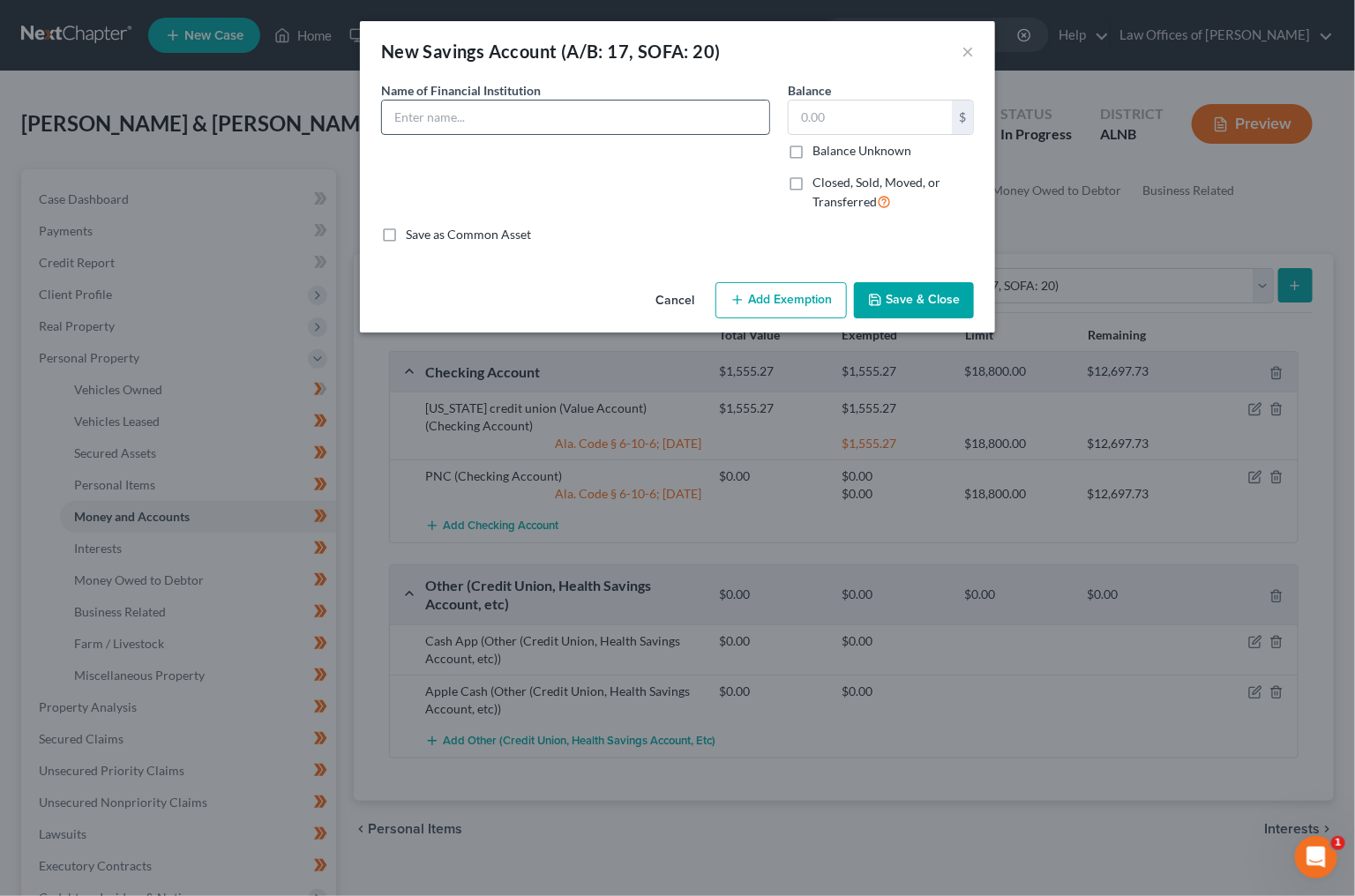
drag, startPoint x: 649, startPoint y: 101, endPoint x: 639, endPoint y: 109, distance: 12.8
click at [639, 109] on input "text" at bounding box center [576, 118] width 388 height 34
type input "Alabama Credit Union (Savings account)"
type input "77.36"
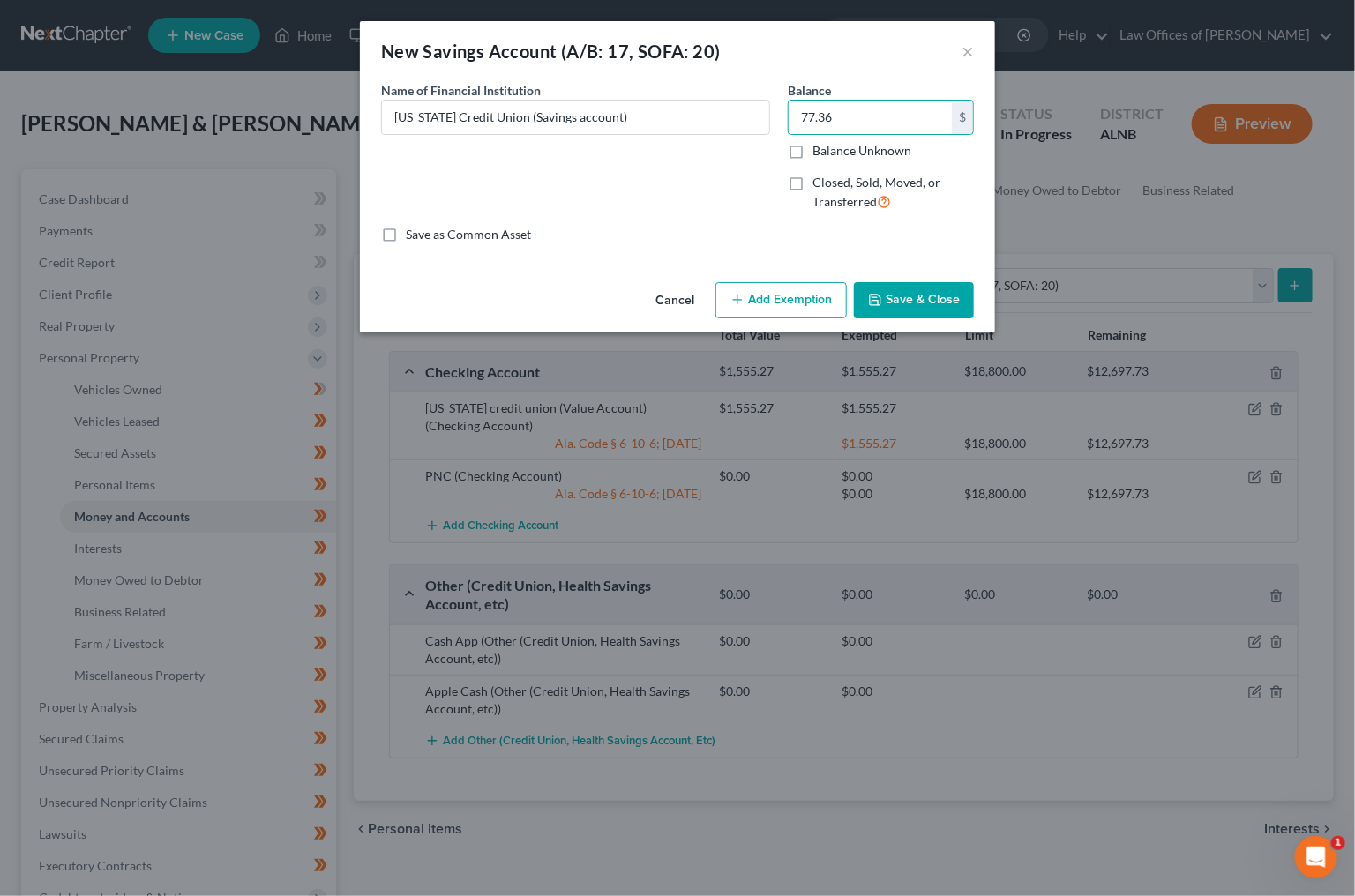
click at [806, 296] on button "Add Exemption" at bounding box center [781, 301] width 132 height 37
select select "2"
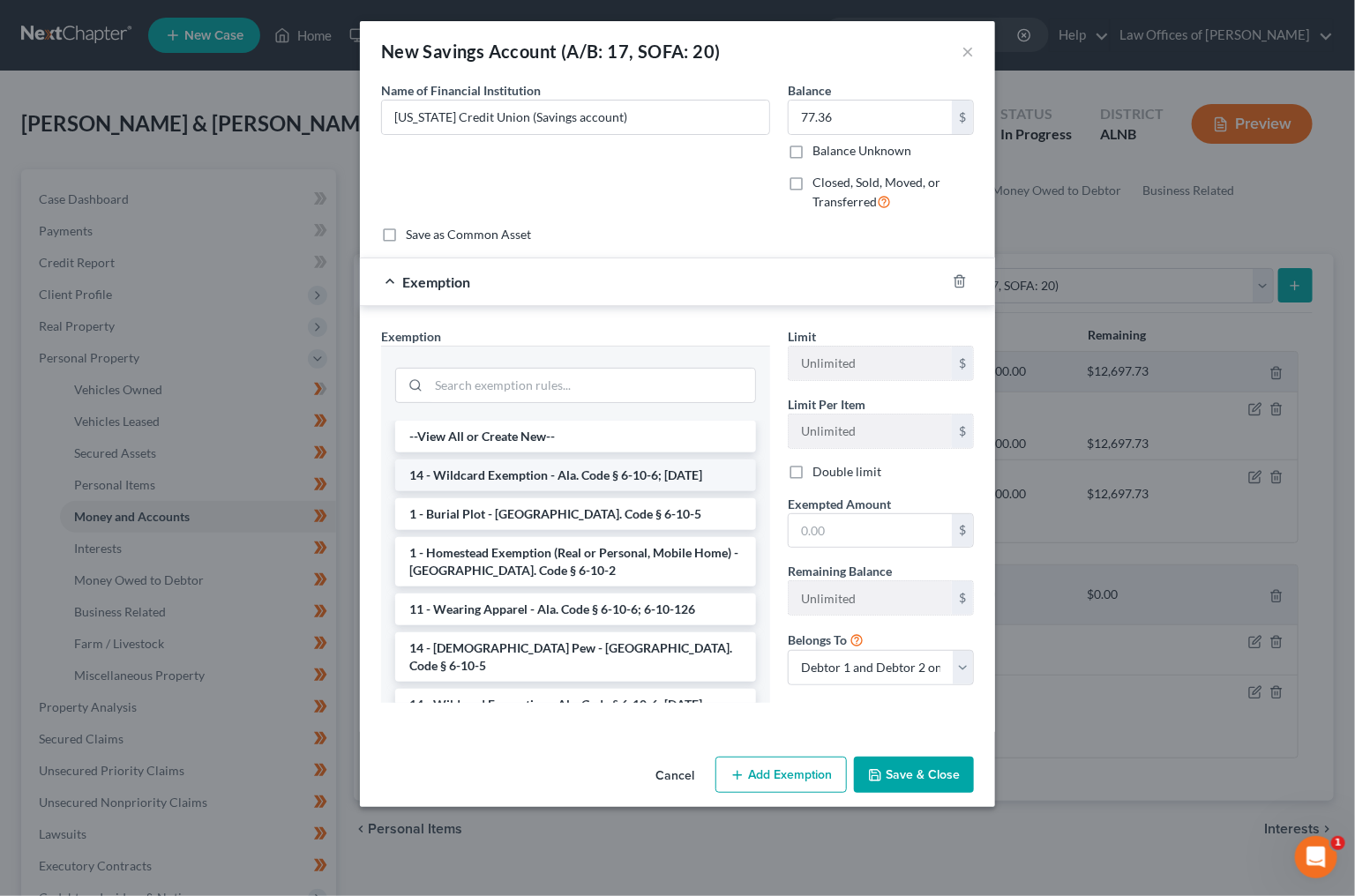
click at [622, 471] on li "14 - Wildcard Exemption - Ala. Code § 6-10-6; 6-10-12" at bounding box center [576, 475] width 361 height 32
checkbox input "true"
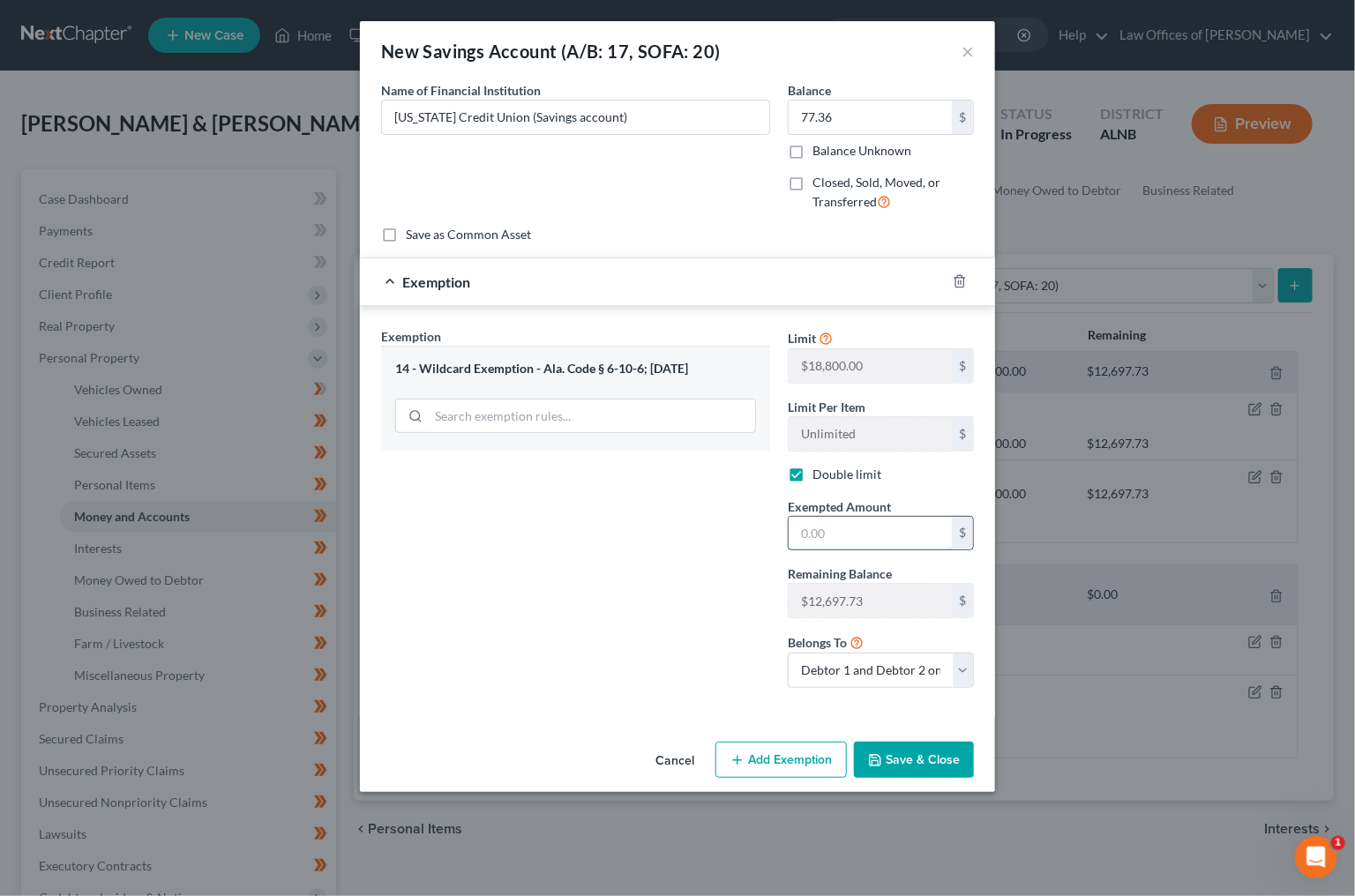
click at [824, 533] on input "text" at bounding box center [869, 533] width 163 height 34
type input "77.36"
click at [939, 750] on button "Save & Close" at bounding box center [914, 760] width 120 height 37
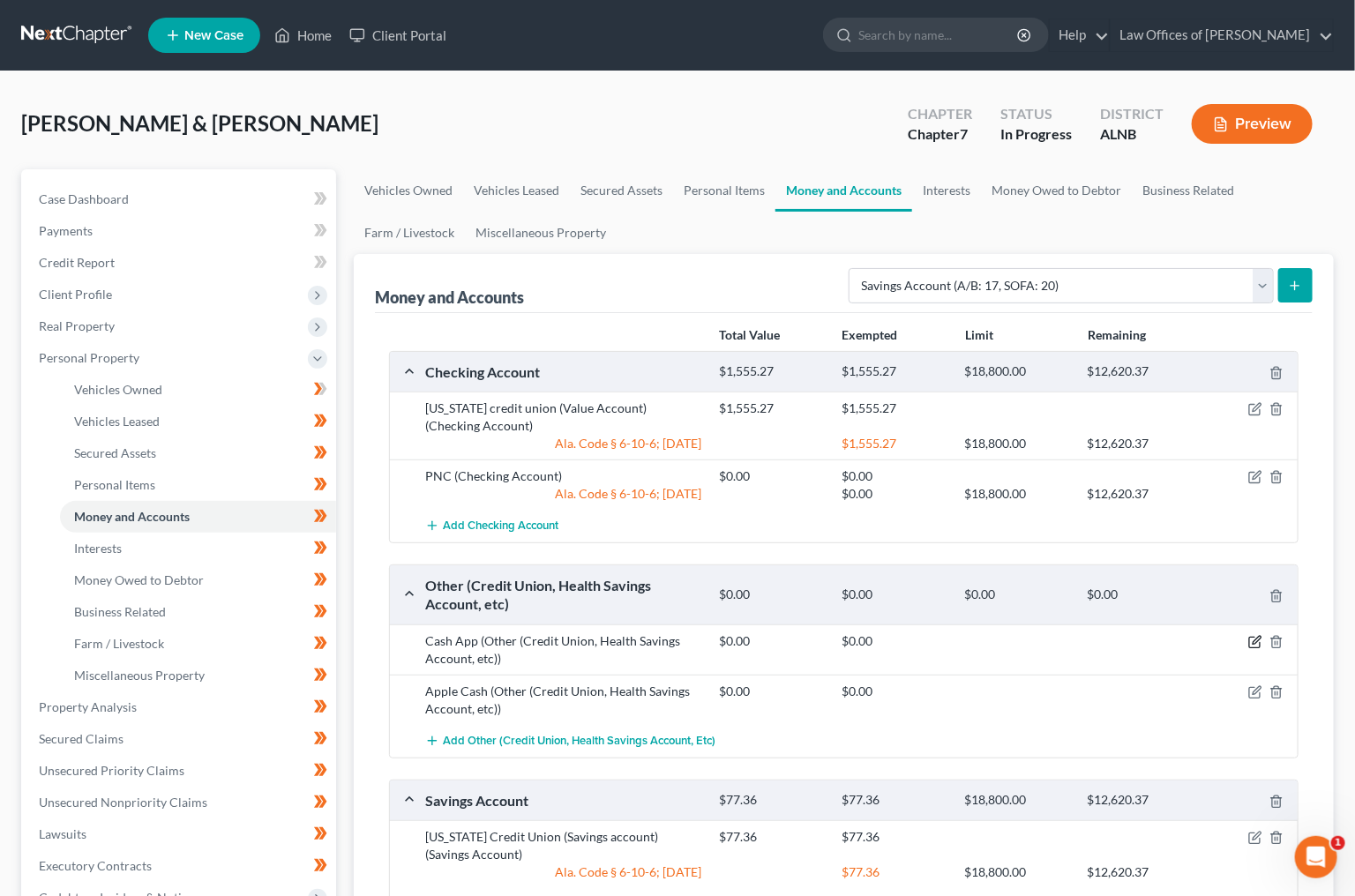
click at [1256, 635] on icon "button" at bounding box center [1255, 642] width 14 height 14
click at [1256, 634] on body "Home New Case Client Portal Law Offices of Joseph G. Pleva plevalaw@gmail.com M…" at bounding box center [678, 643] width 1355 height 1287
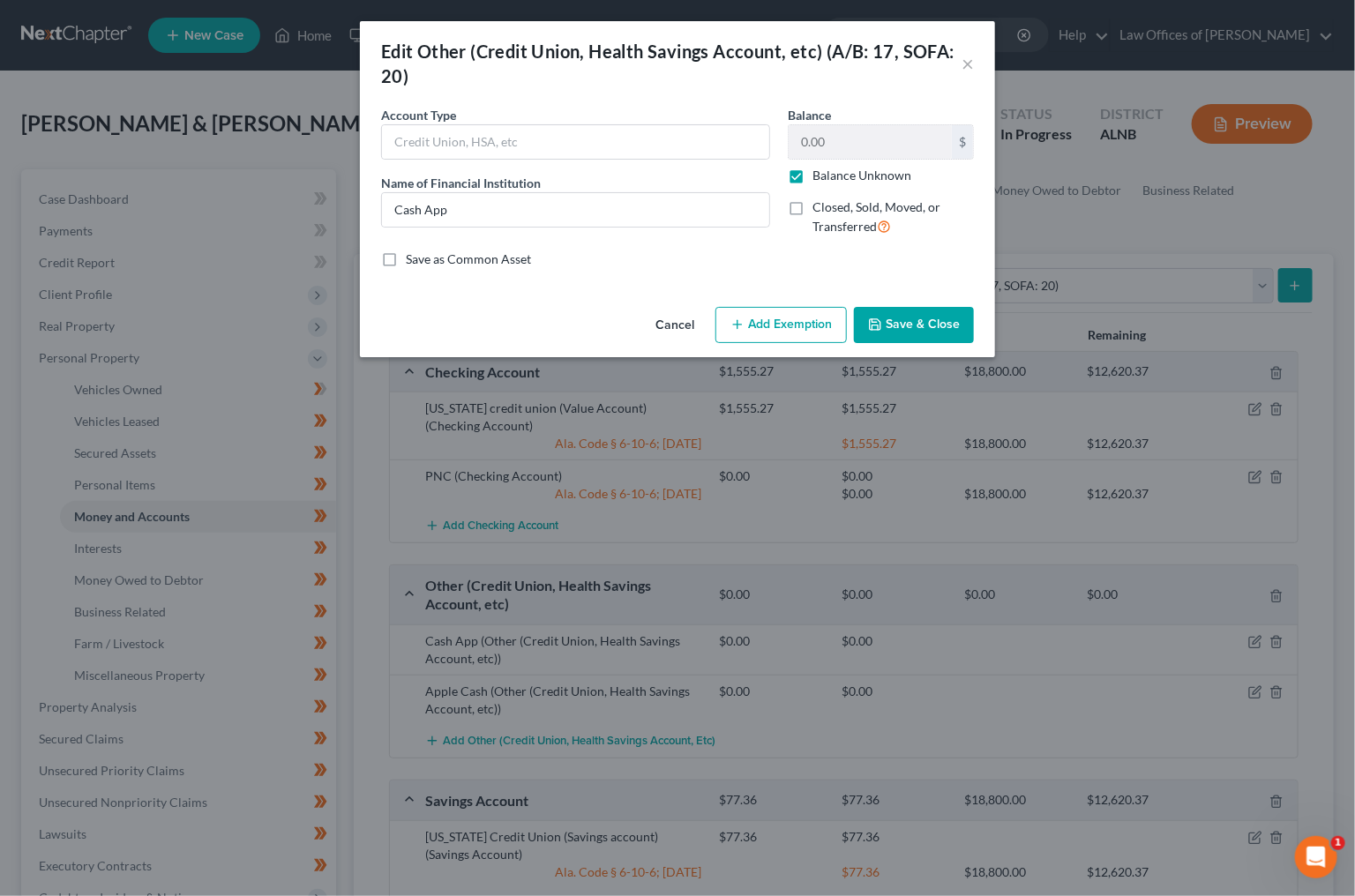
click at [831, 173] on label "Balance Unknown" at bounding box center [861, 176] width 99 height 18
click at [831, 173] on input "Balance Unknown" at bounding box center [824, 172] width 11 height 11
checkbox input "false"
click at [837, 136] on input "0.00" at bounding box center [869, 142] width 163 height 34
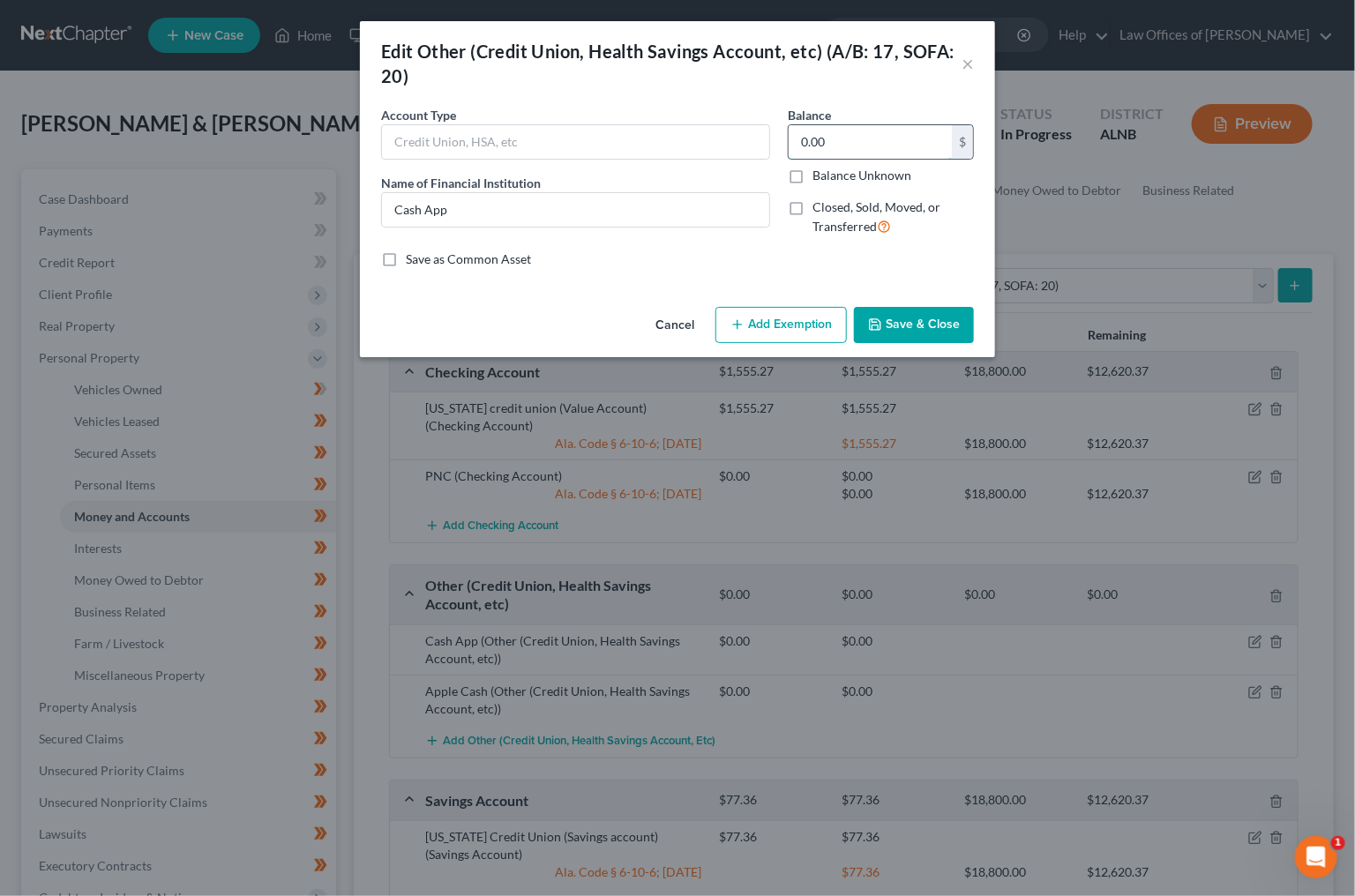
click at [837, 136] on input "0.00" at bounding box center [869, 142] width 163 height 34
type input "35.12"
click at [797, 313] on button "Add Exemption" at bounding box center [781, 325] width 132 height 37
select select "2"
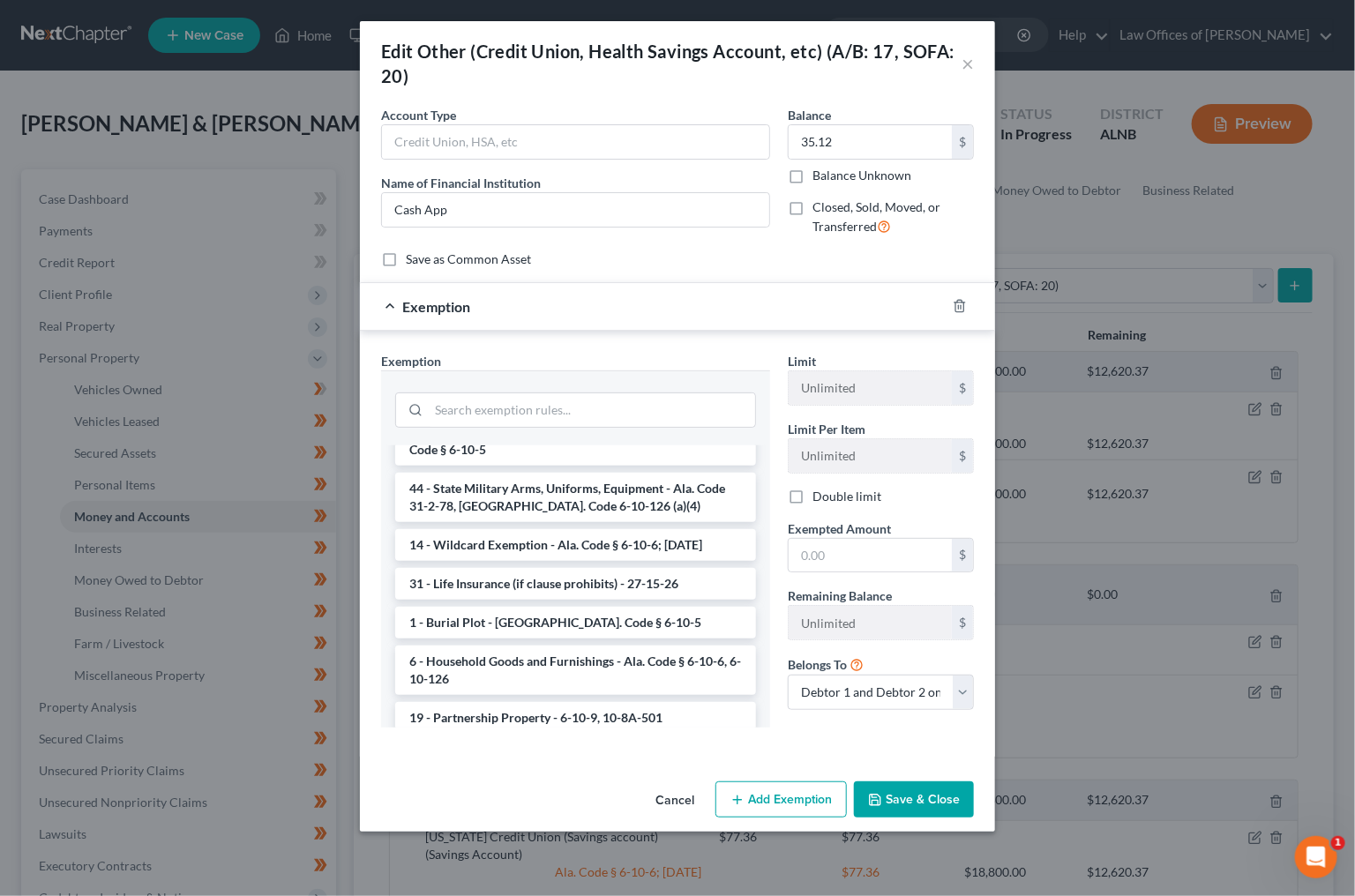
scroll to position [642, 0]
click at [562, 526] on li "14 - Wildcard Exemption - Ala. Code § 6-10-6; 6-10-12" at bounding box center [576, 542] width 361 height 32
checkbox input "true"
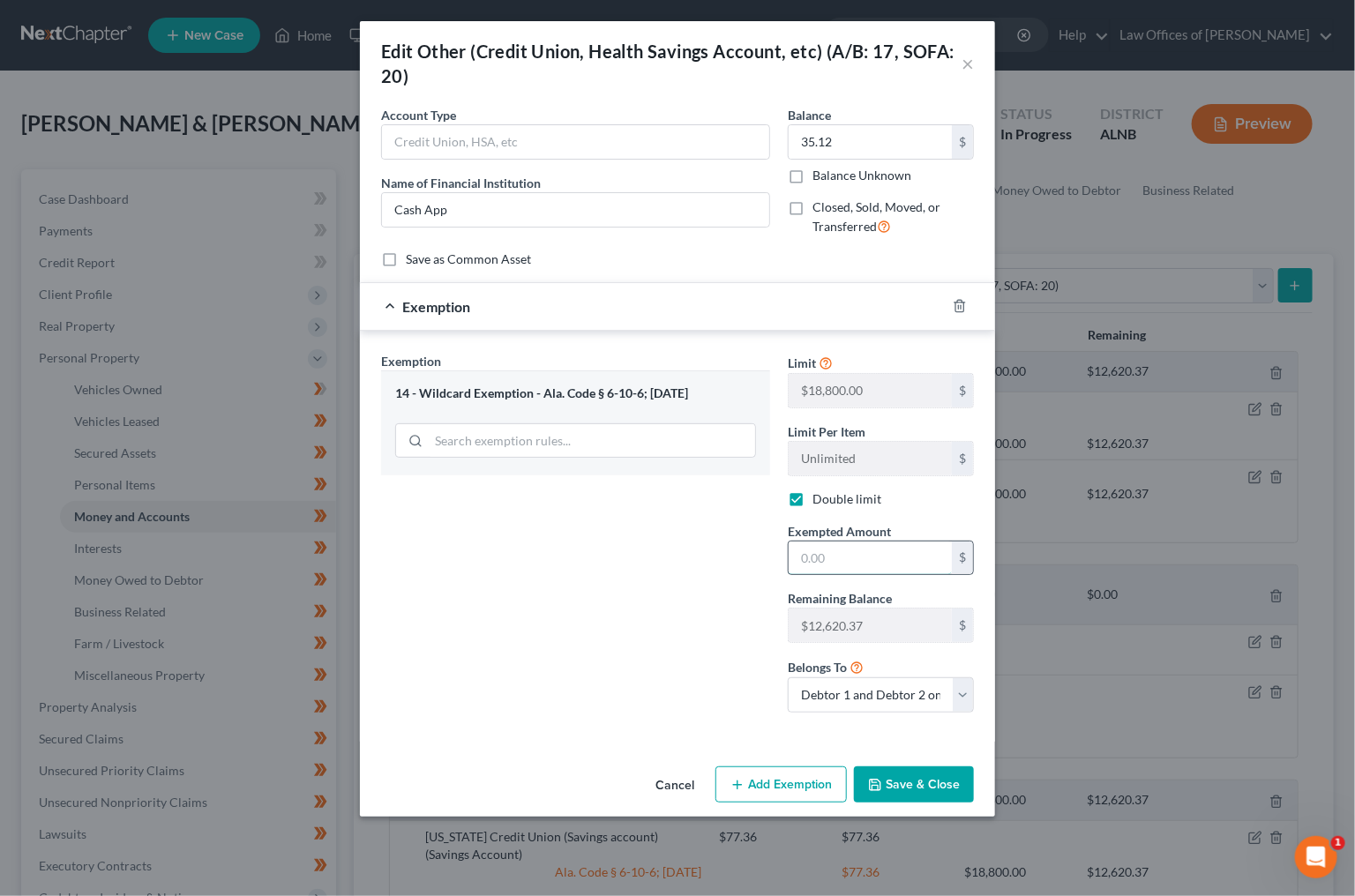
click at [826, 551] on input "text" at bounding box center [869, 558] width 163 height 34
type input "35.12"
click at [908, 769] on button "Save & Close" at bounding box center [914, 784] width 120 height 37
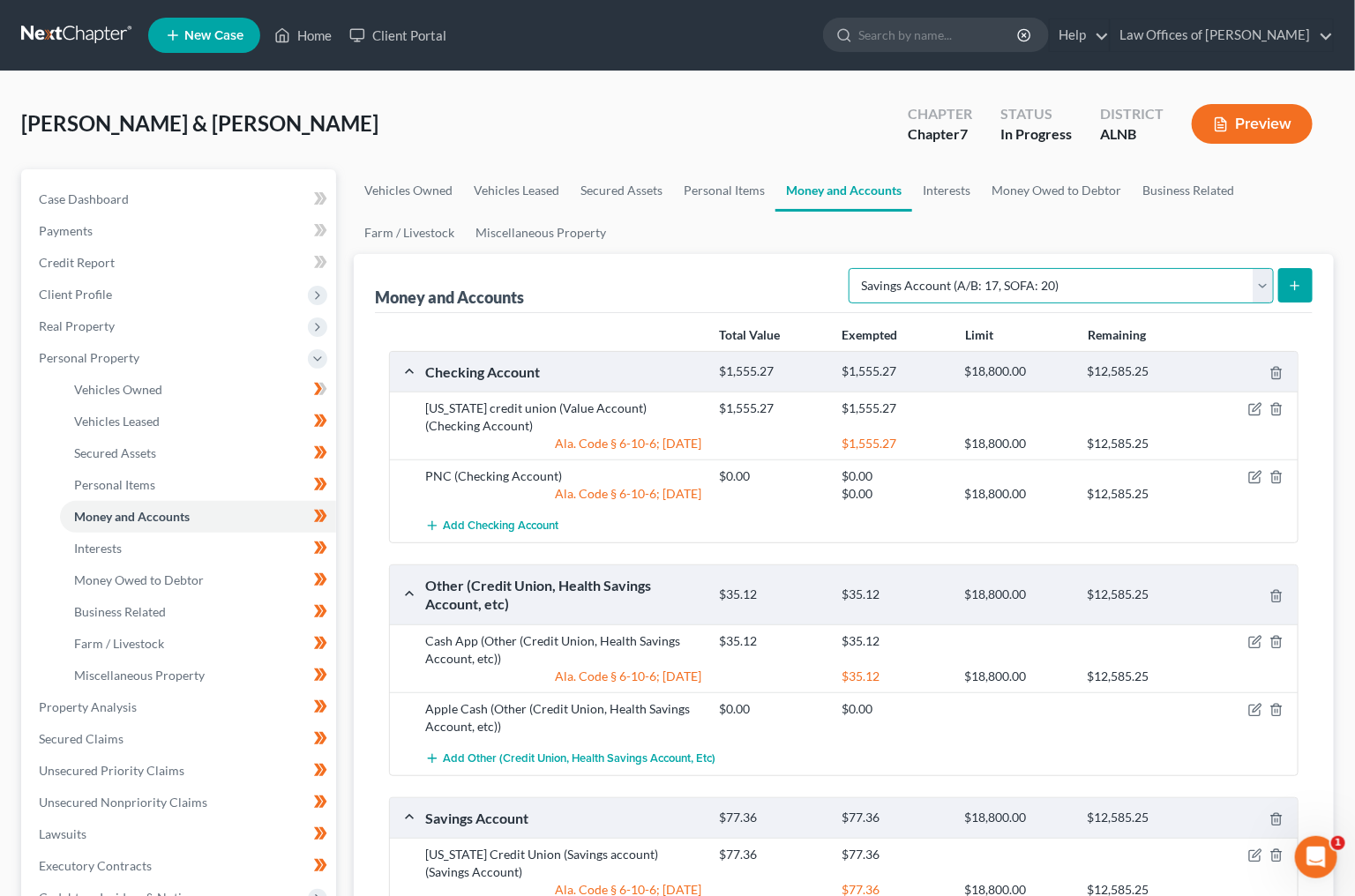
select select "other"
click at [1283, 286] on button "submit" at bounding box center [1295, 285] width 34 height 34
click at [1081, 192] on link "Money Owed to Debtor" at bounding box center [1056, 191] width 151 height 42
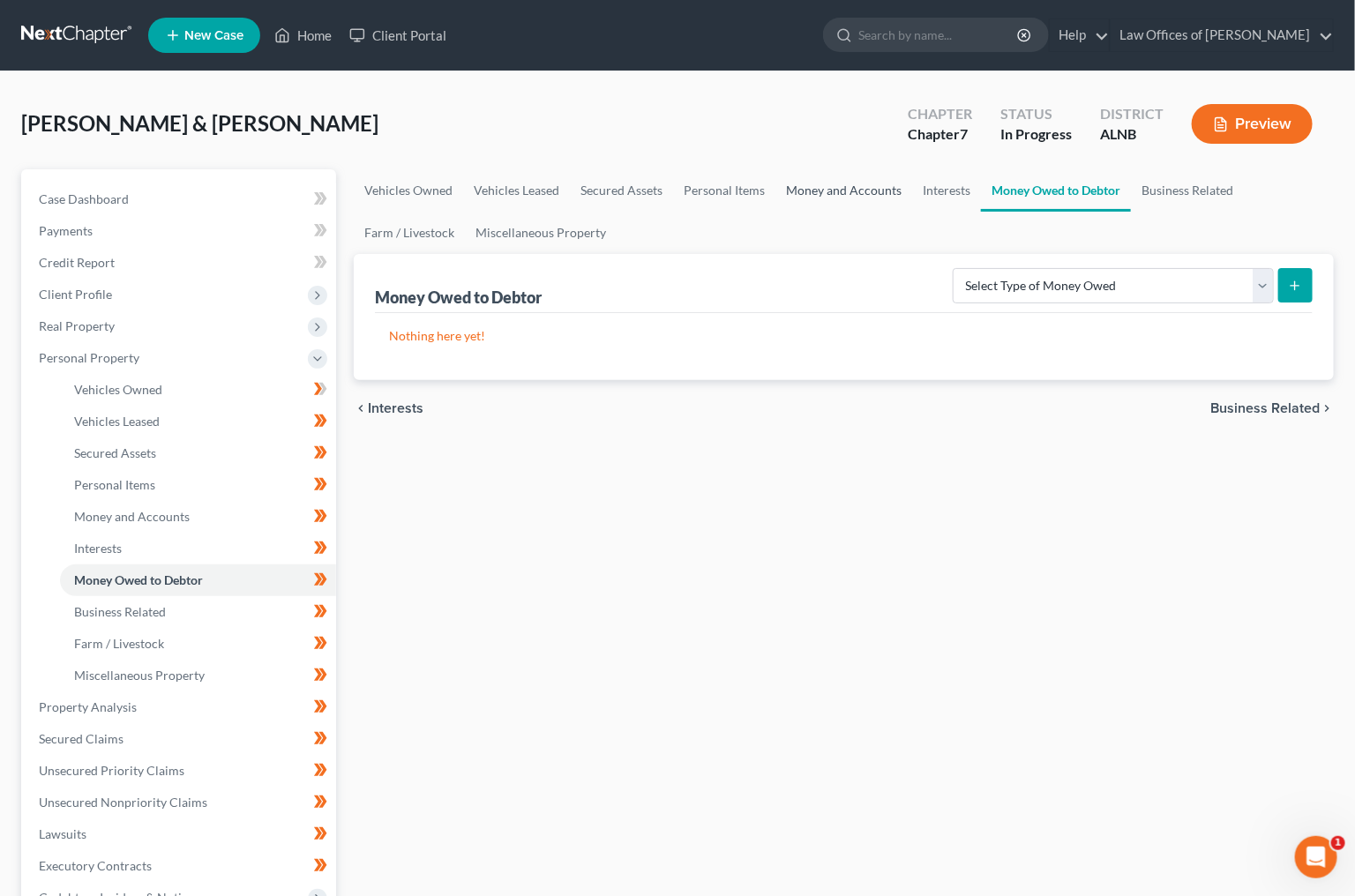
click at [897, 187] on link "Money and Accounts" at bounding box center [843, 191] width 137 height 42
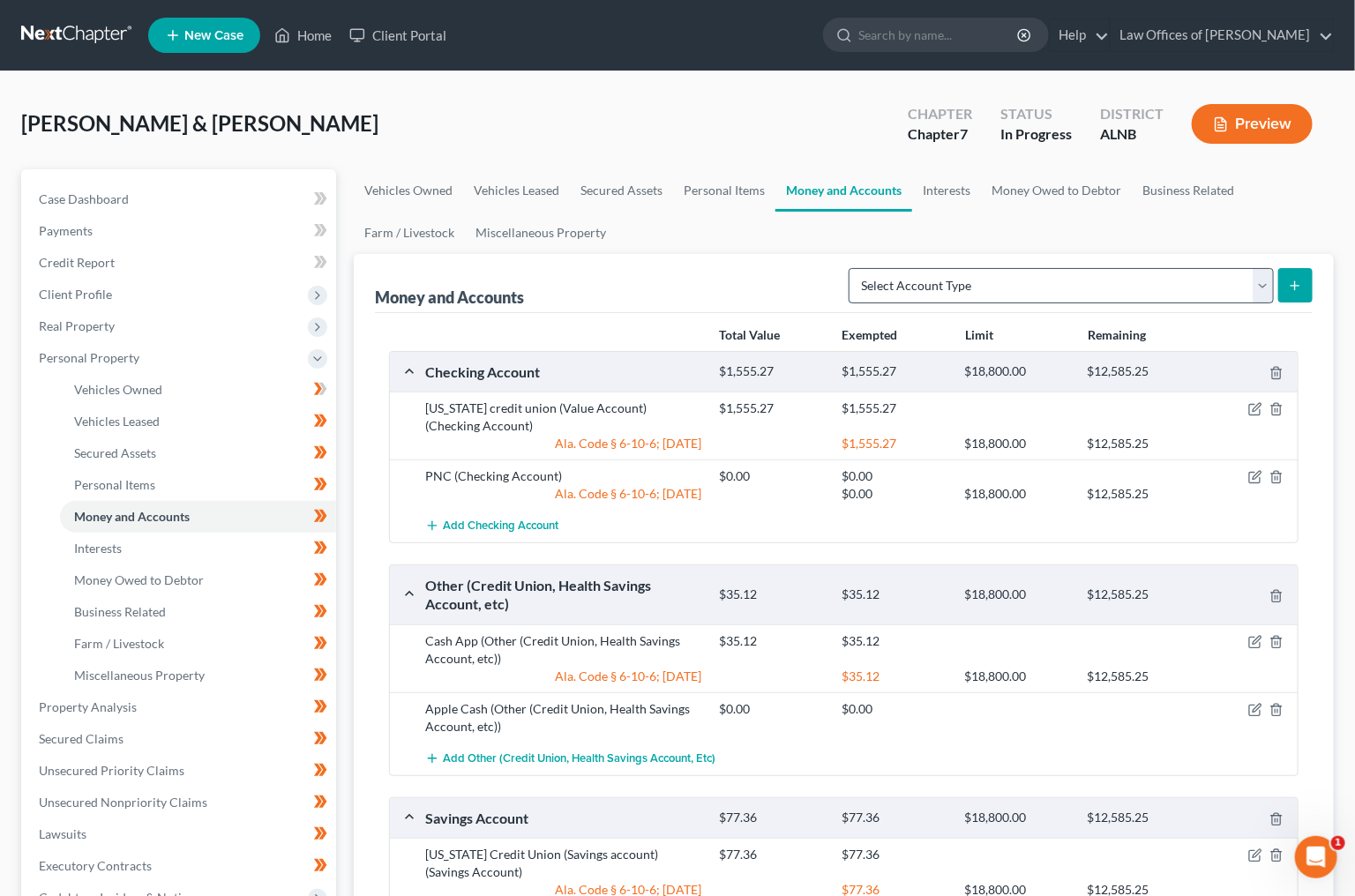
drag, startPoint x: 1290, startPoint y: 283, endPoint x: 1153, endPoint y: 275, distance: 137.2
click at [1285, 284] on button "submit" at bounding box center [1295, 285] width 34 height 34
select select "other"
click at [1300, 289] on icon "submit" at bounding box center [1295, 286] width 14 height 14
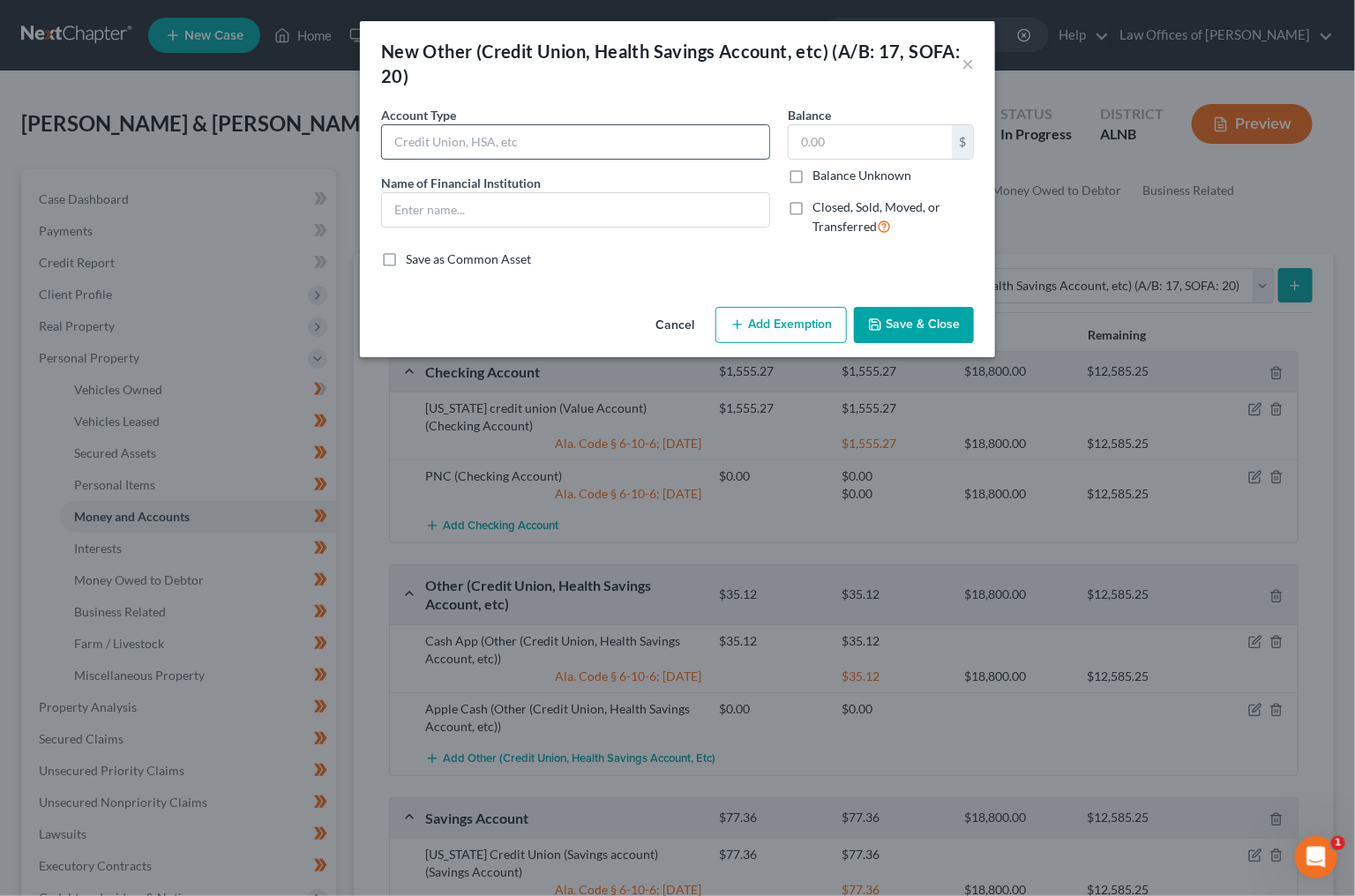
click at [644, 127] on input "text" at bounding box center [576, 142] width 388 height 34
type input "Cashapp Account"
type input "Cashapp"
type input "5.15"
click at [795, 307] on button "Add Exemption" at bounding box center [781, 325] width 132 height 37
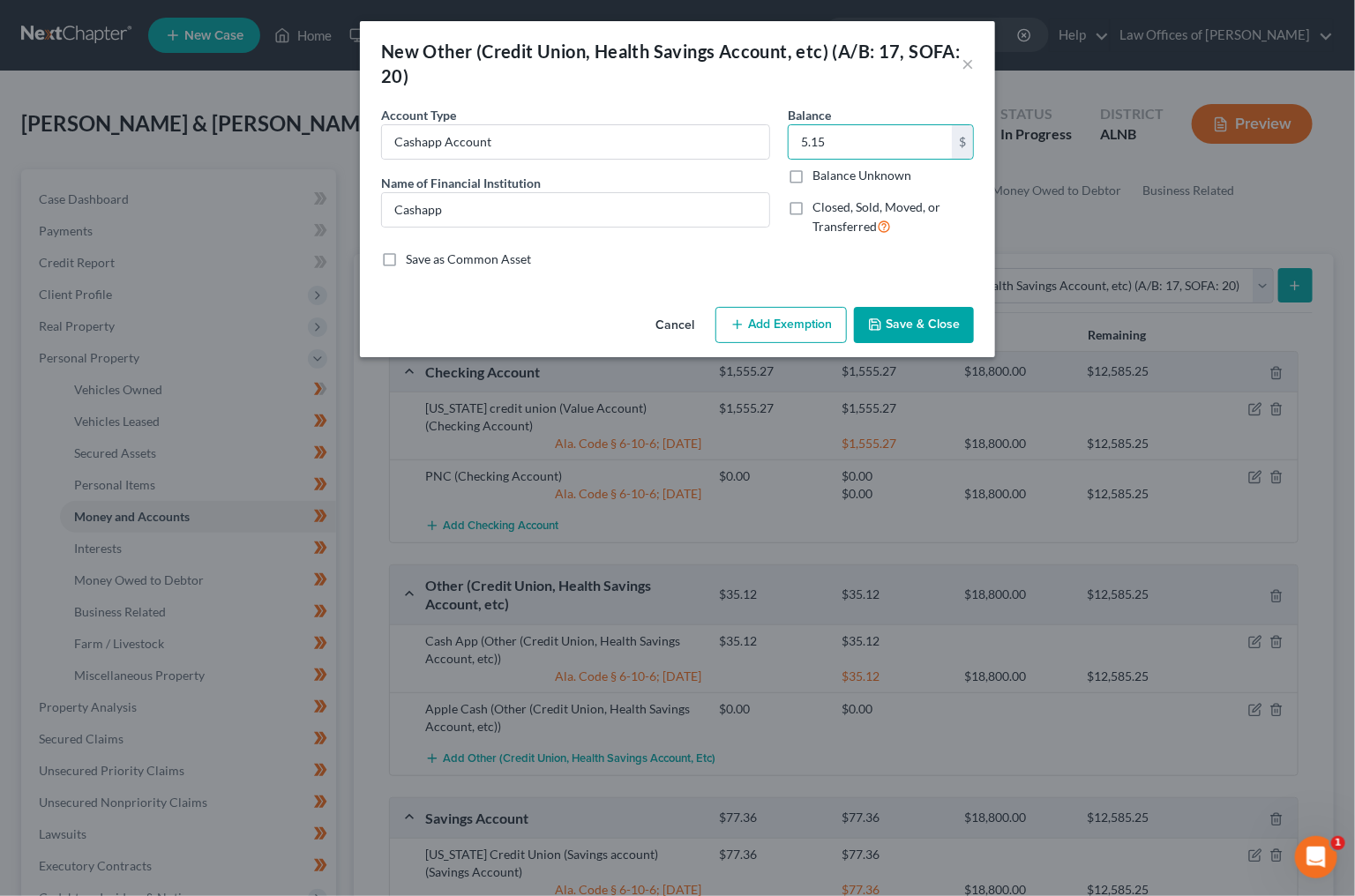
select select "2"
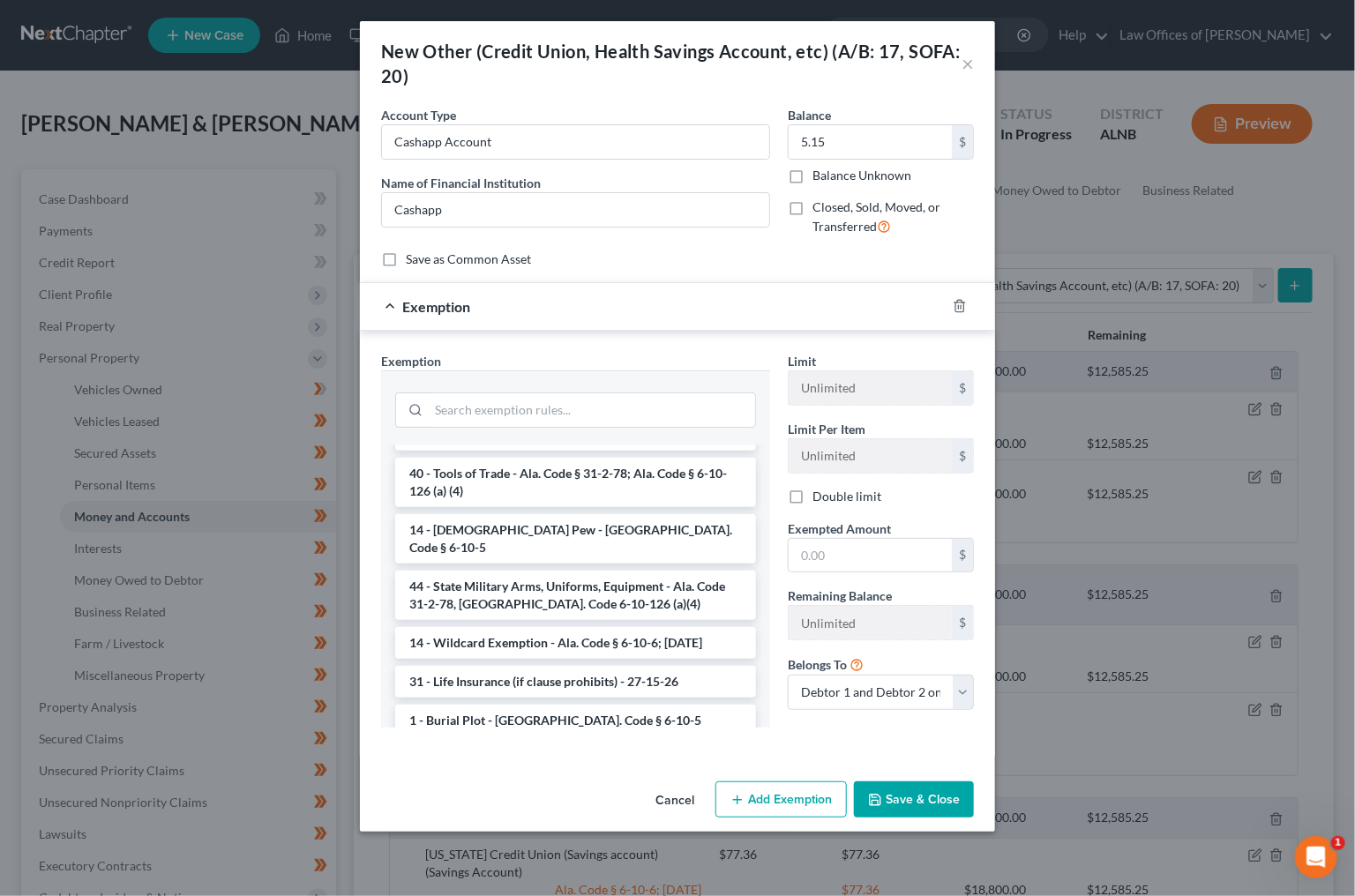
scroll to position [561, 0]
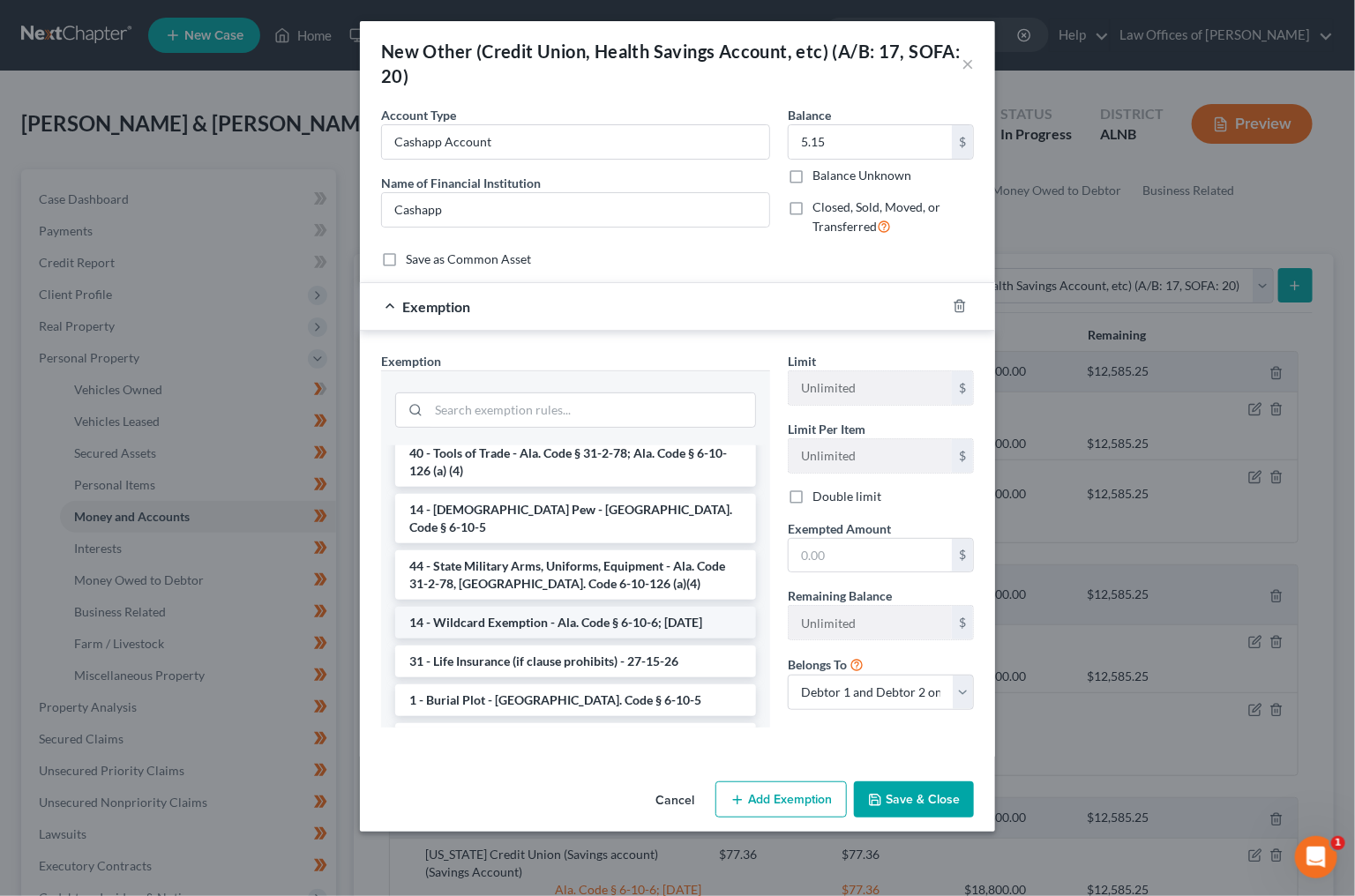
click at [515, 606] on li "14 - Wildcard Exemption - Ala. Code § 6-10-6; 6-10-12" at bounding box center [576, 622] width 361 height 32
checkbox input "true"
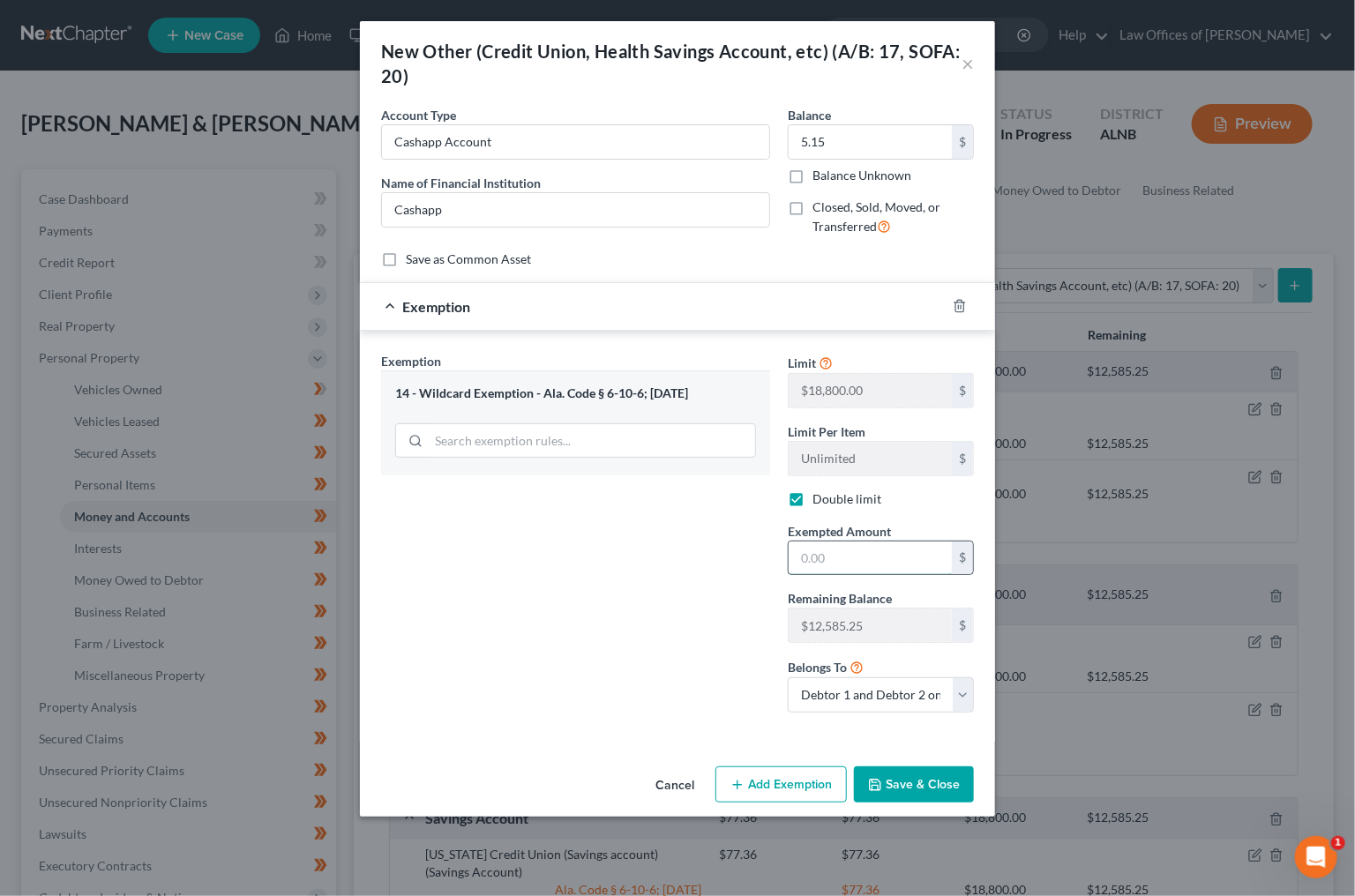
click at [849, 554] on input "text" at bounding box center [869, 558] width 163 height 34
type input "5.18"
click at [930, 766] on button "Save & Close" at bounding box center [914, 784] width 120 height 37
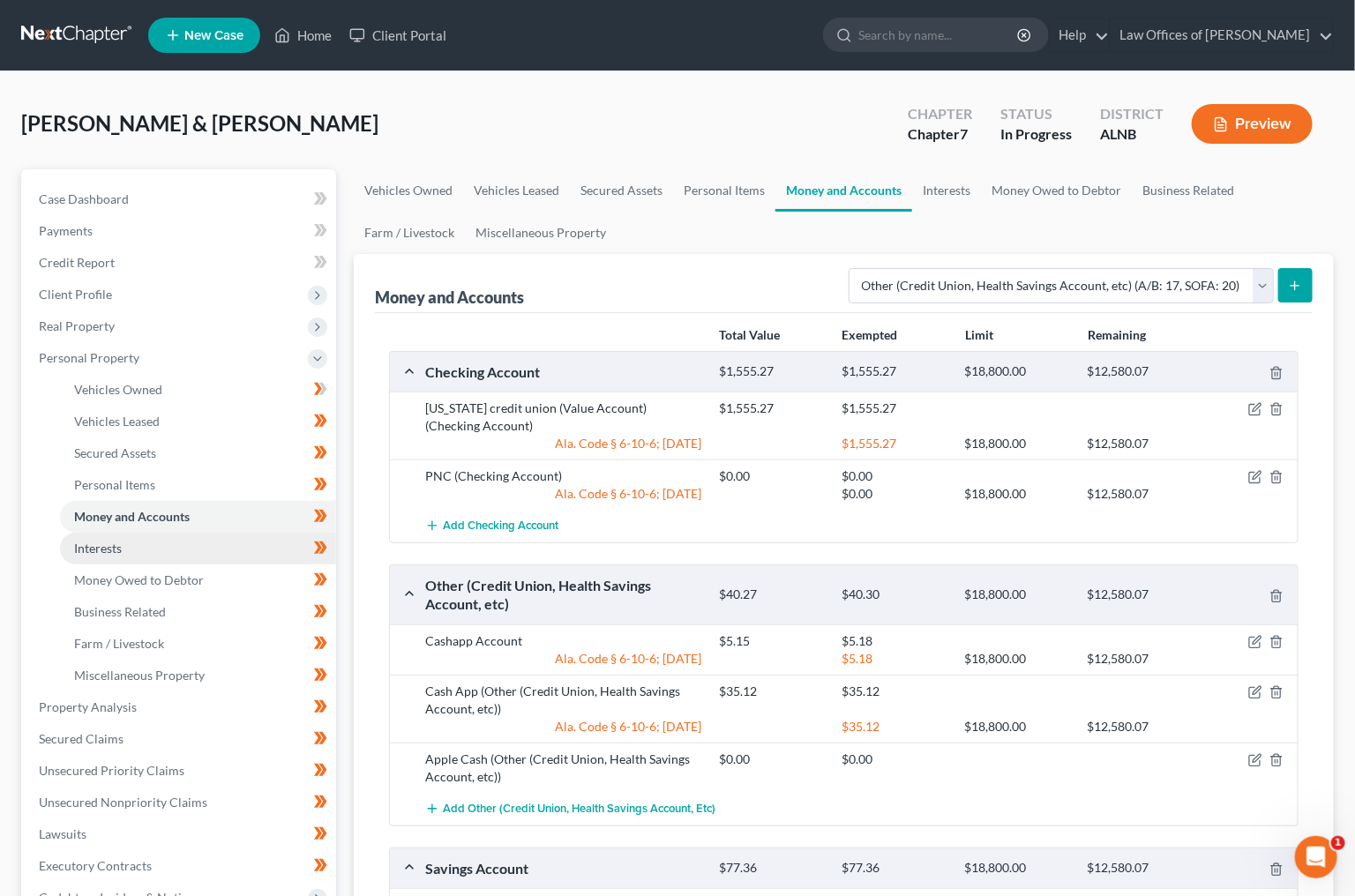
click at [202, 532] on link "Interests" at bounding box center [198, 548] width 276 height 32
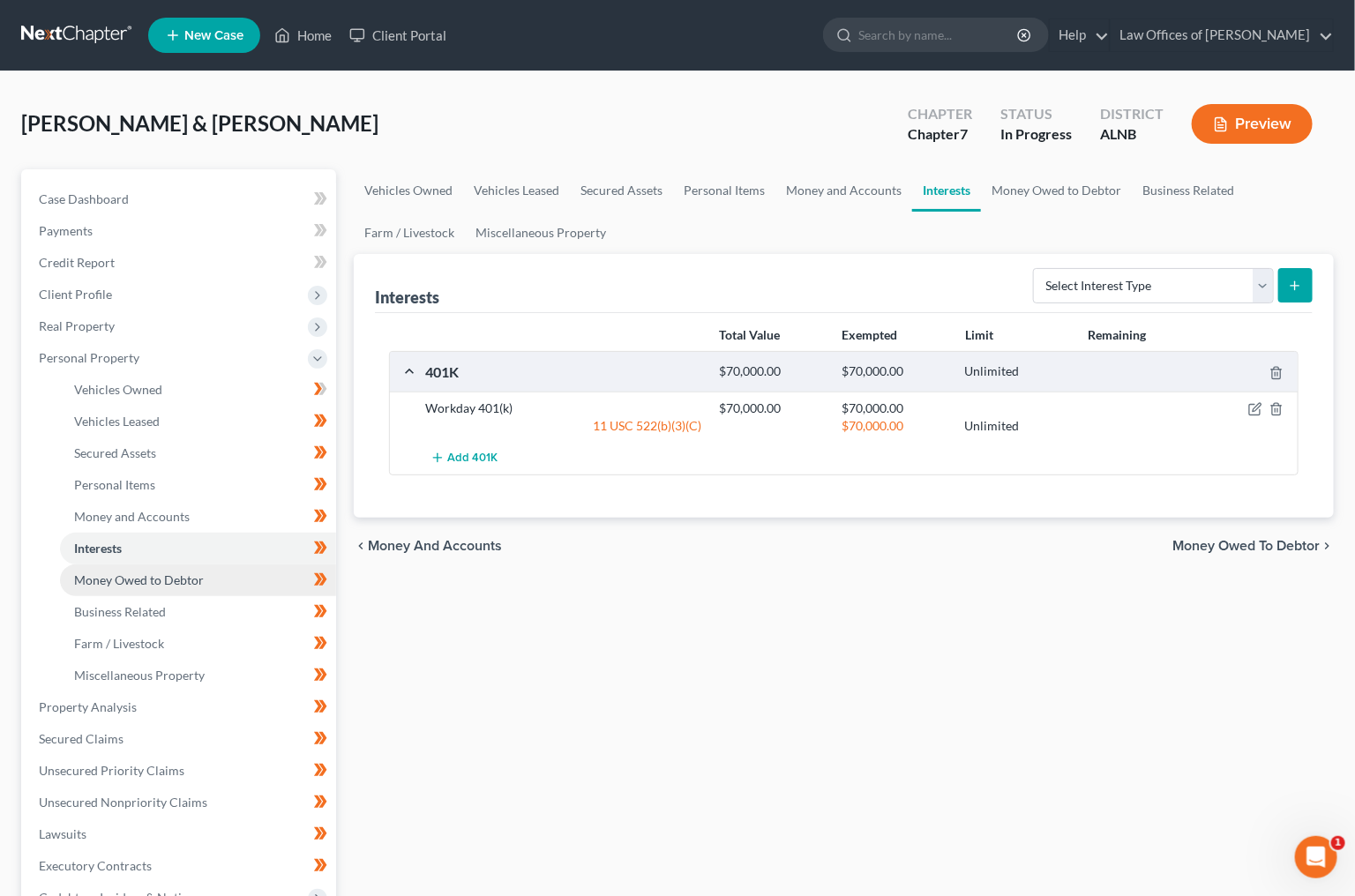
click at [197, 572] on span "Money Owed to Debtor" at bounding box center [139, 579] width 130 height 15
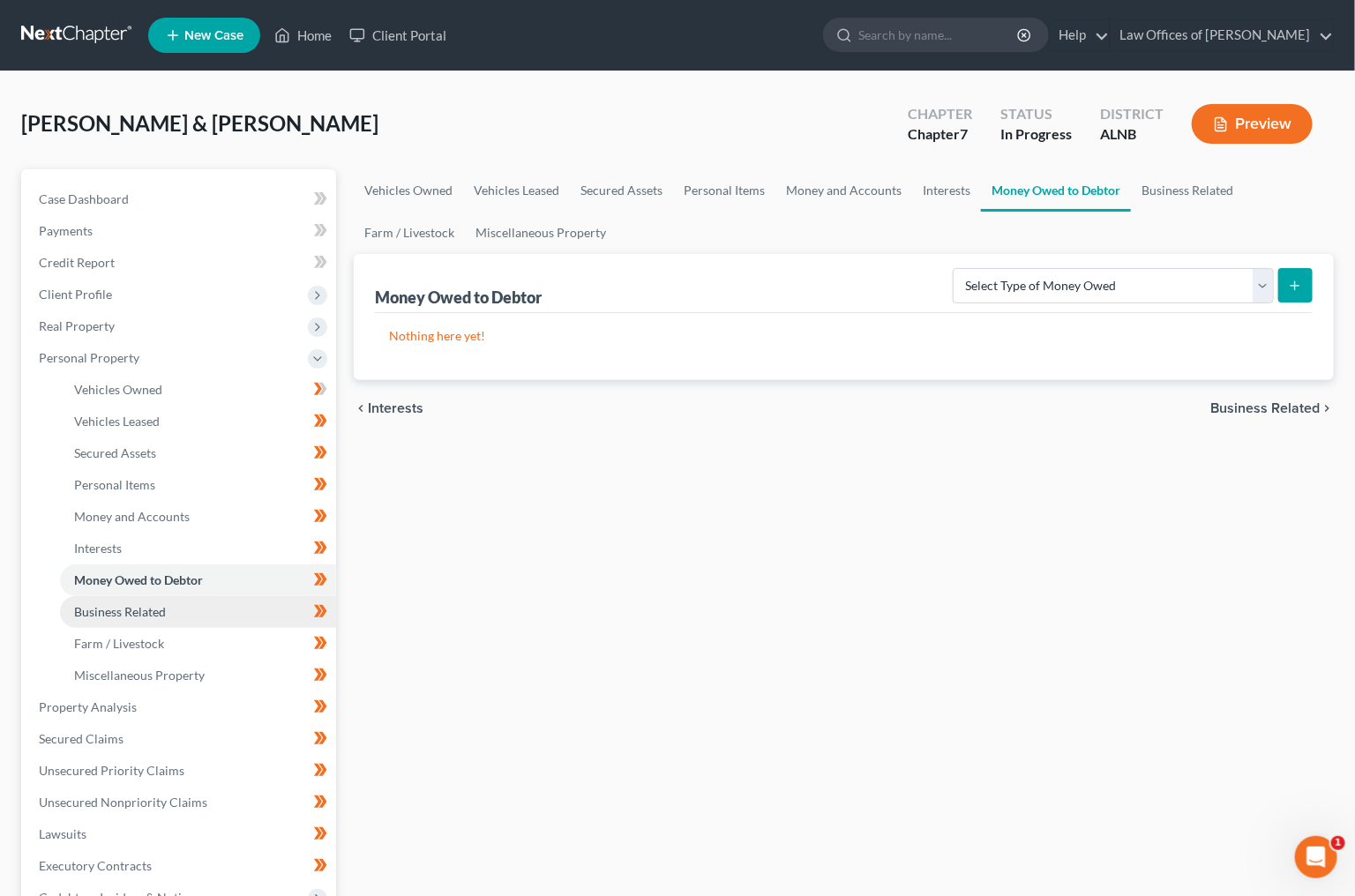
click at [208, 596] on link "Business Related" at bounding box center [198, 612] width 276 height 32
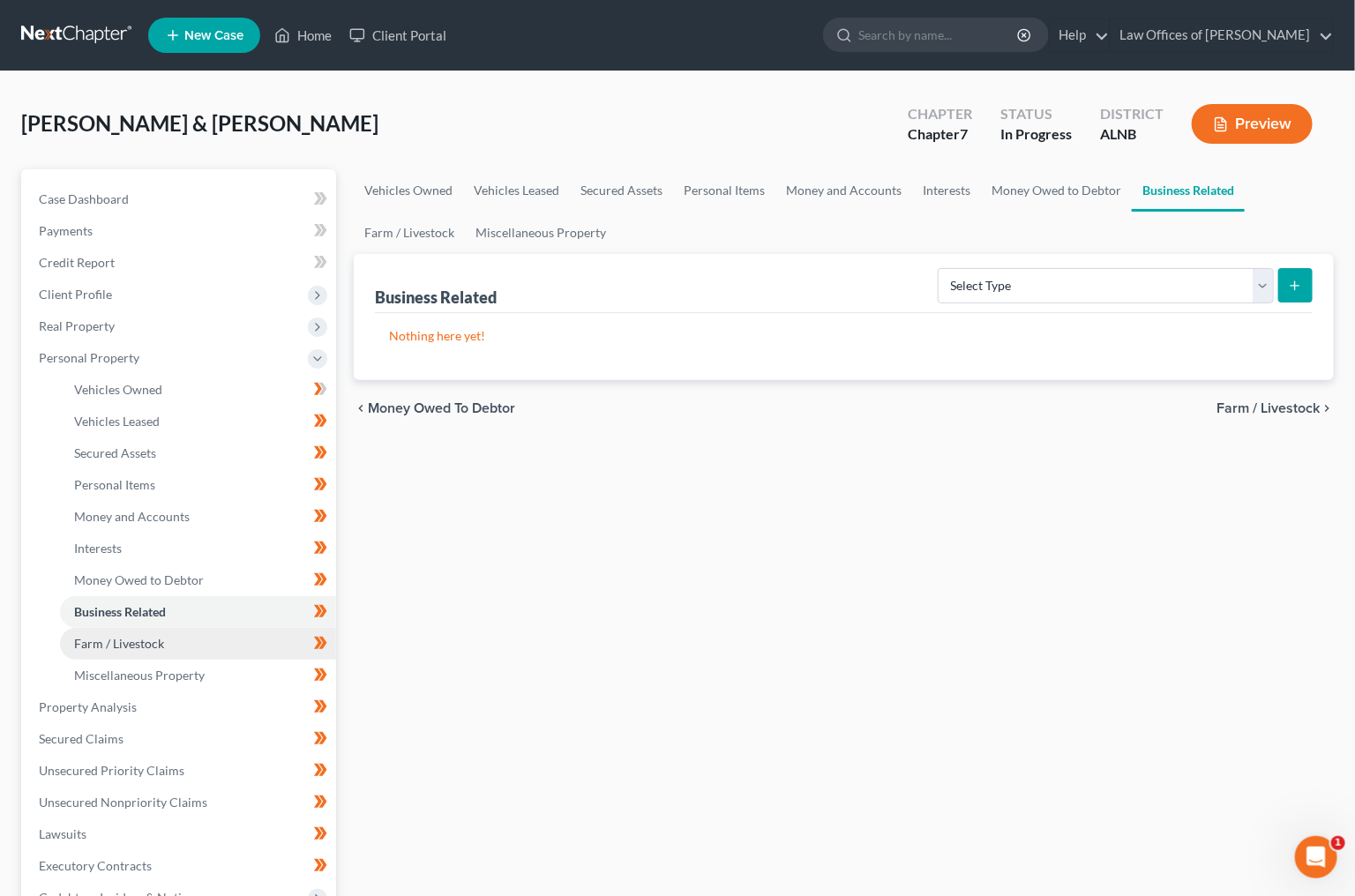
click at [226, 636] on link "Farm / Livestock" at bounding box center [198, 644] width 276 height 32
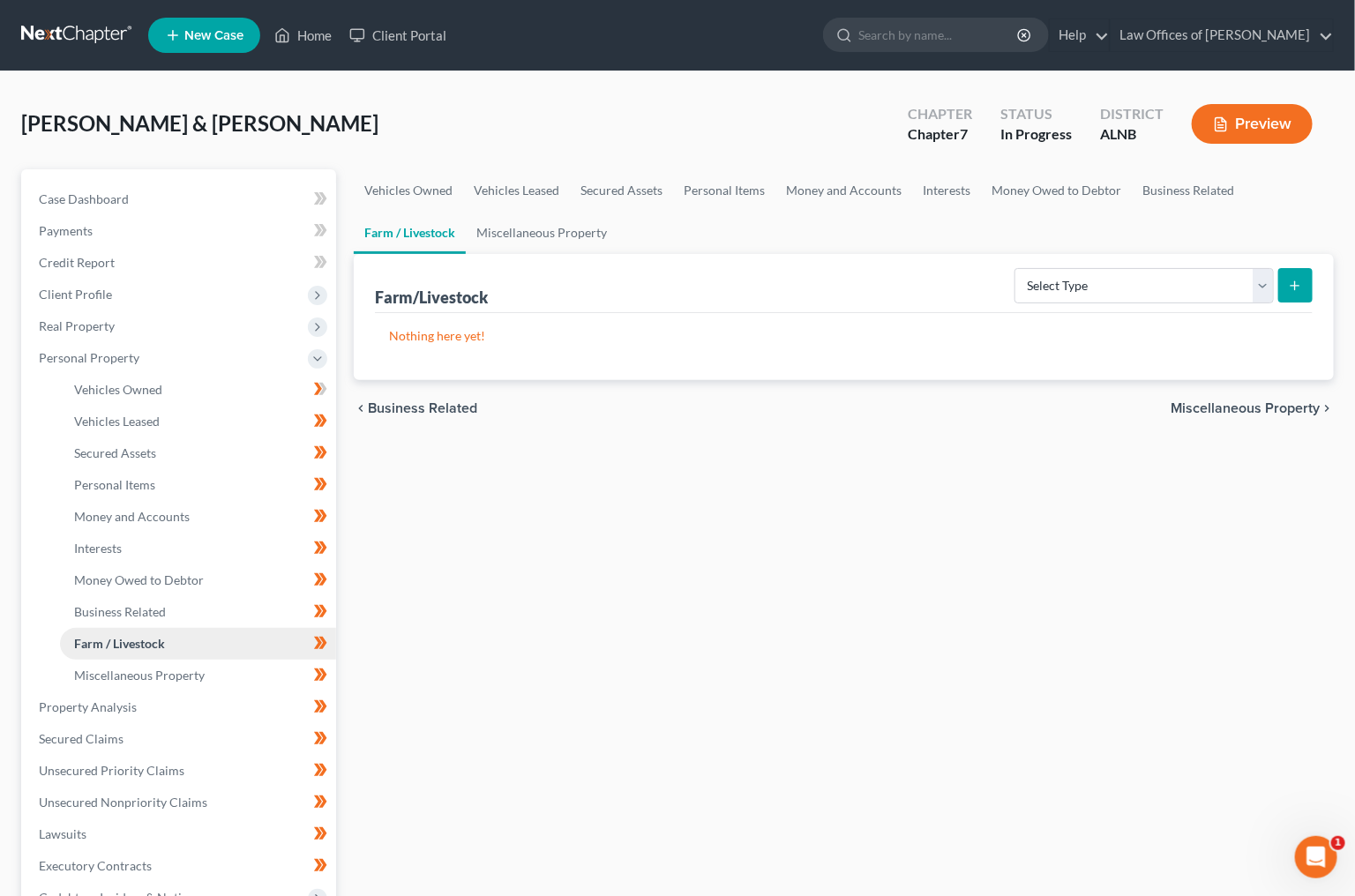
scroll to position [0, 1]
click at [233, 659] on link "Miscellaneous Property" at bounding box center [198, 675] width 276 height 32
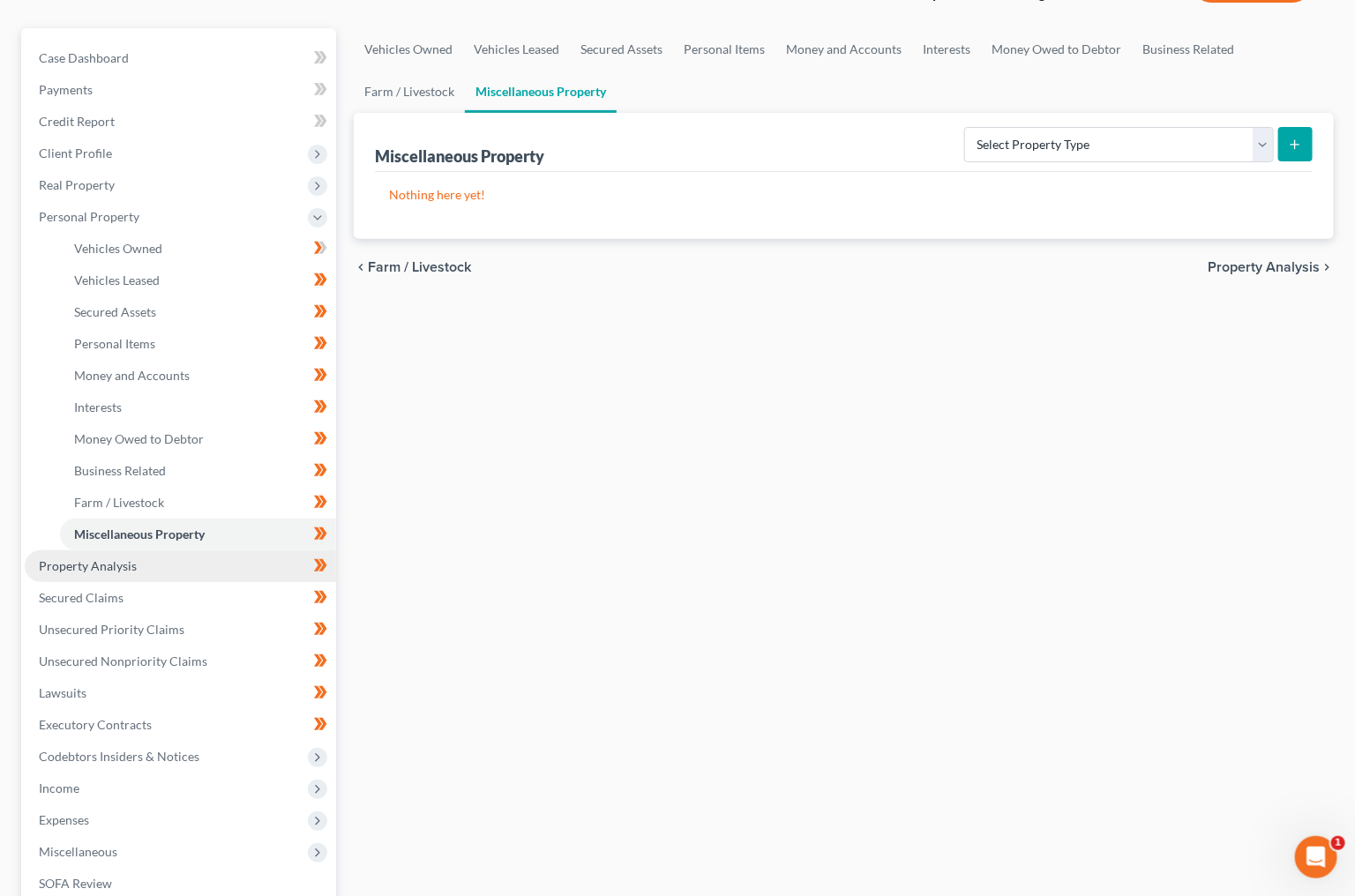
click at [144, 555] on link "Property Analysis" at bounding box center [181, 566] width 312 height 32
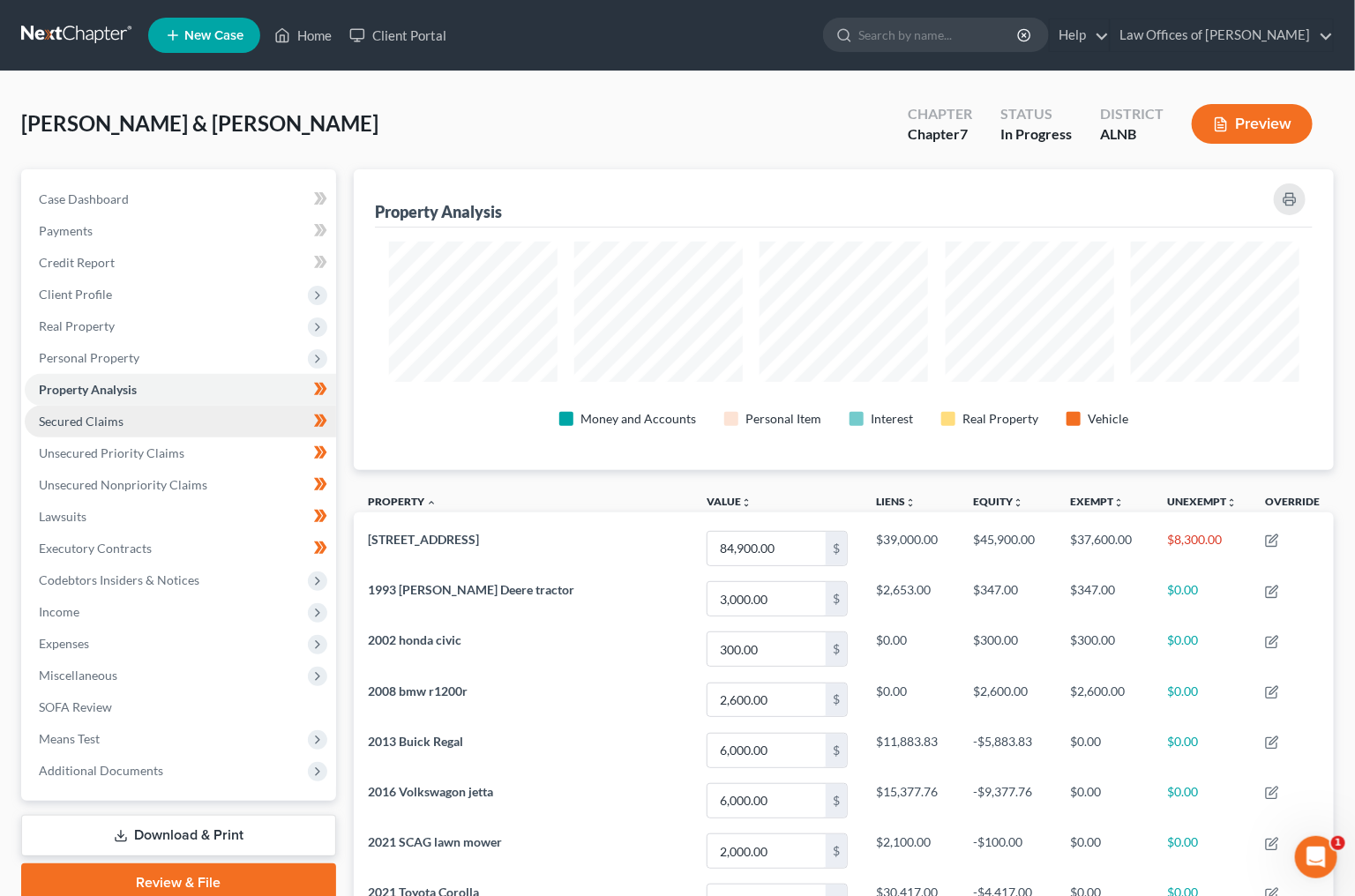
click at [154, 426] on link "Secured Claims" at bounding box center [181, 422] width 312 height 32
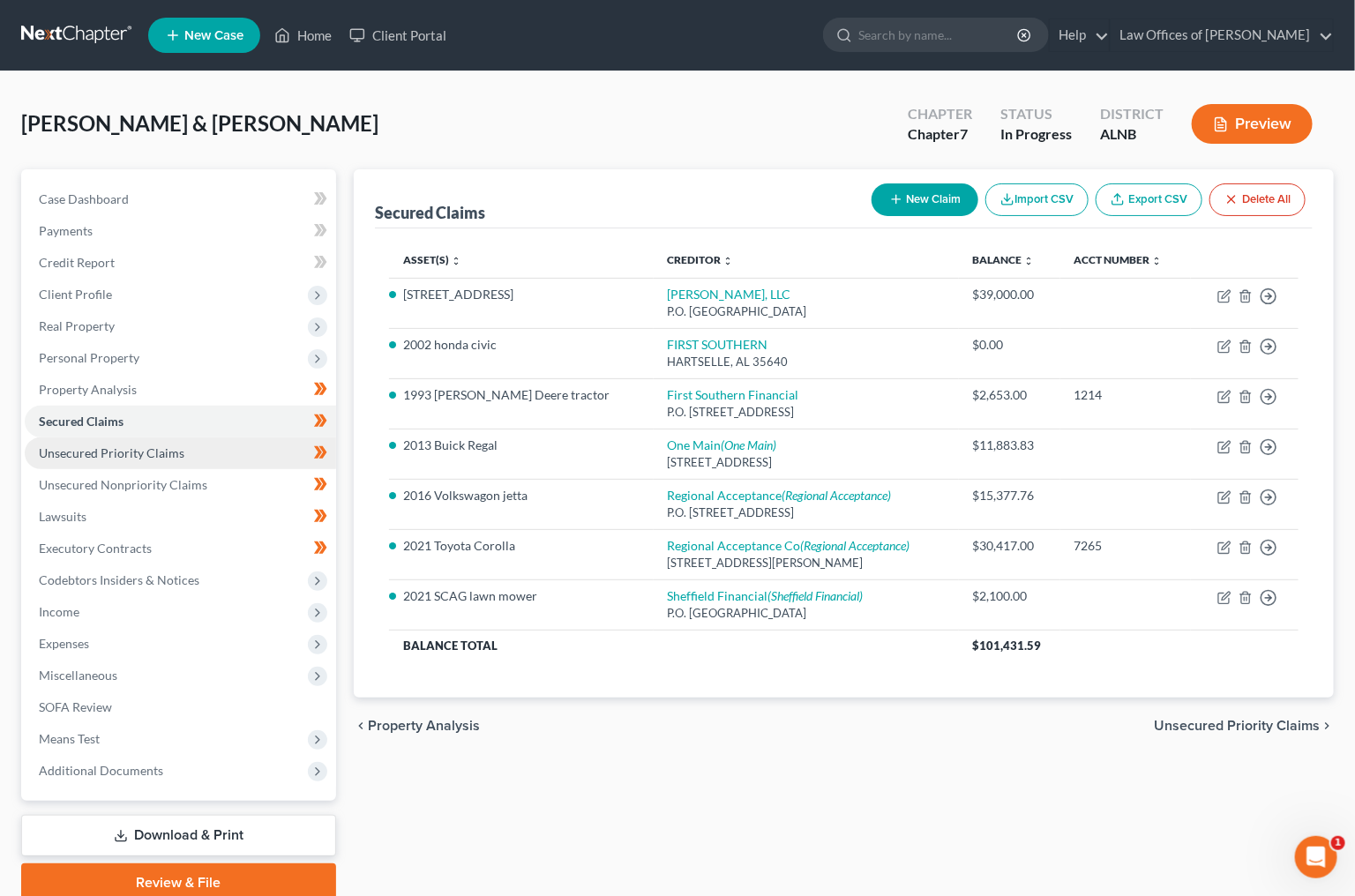
click at [144, 446] on span "Unsecured Priority Claims" at bounding box center [112, 452] width 146 height 15
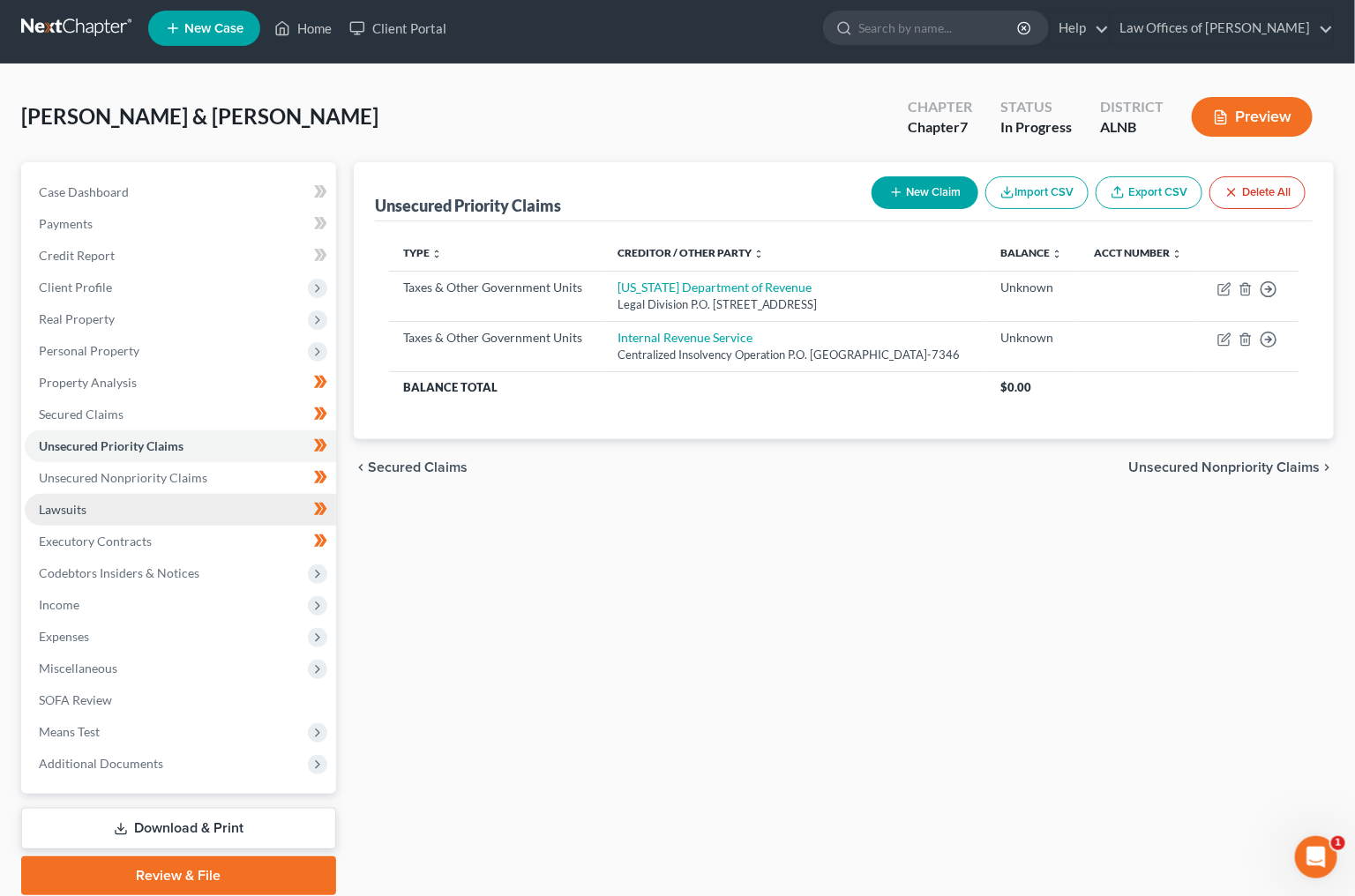
scroll to position [7, 0]
click at [314, 435] on icon at bounding box center [320, 446] width 13 height 22
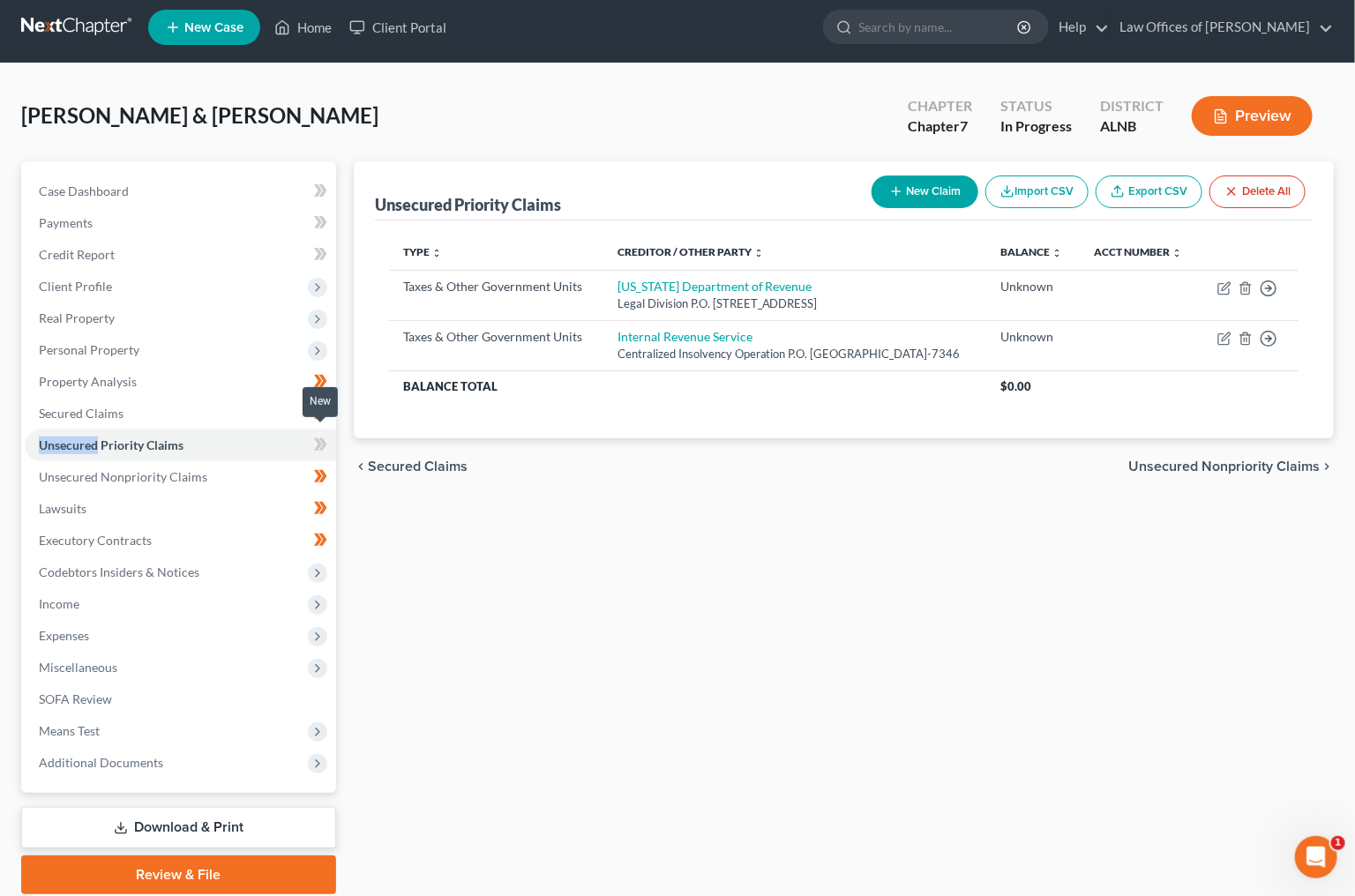
click at [314, 434] on icon at bounding box center [320, 445] width 13 height 22
click at [253, 464] on link "Unsecured Nonpriority Claims" at bounding box center [181, 477] width 312 height 32
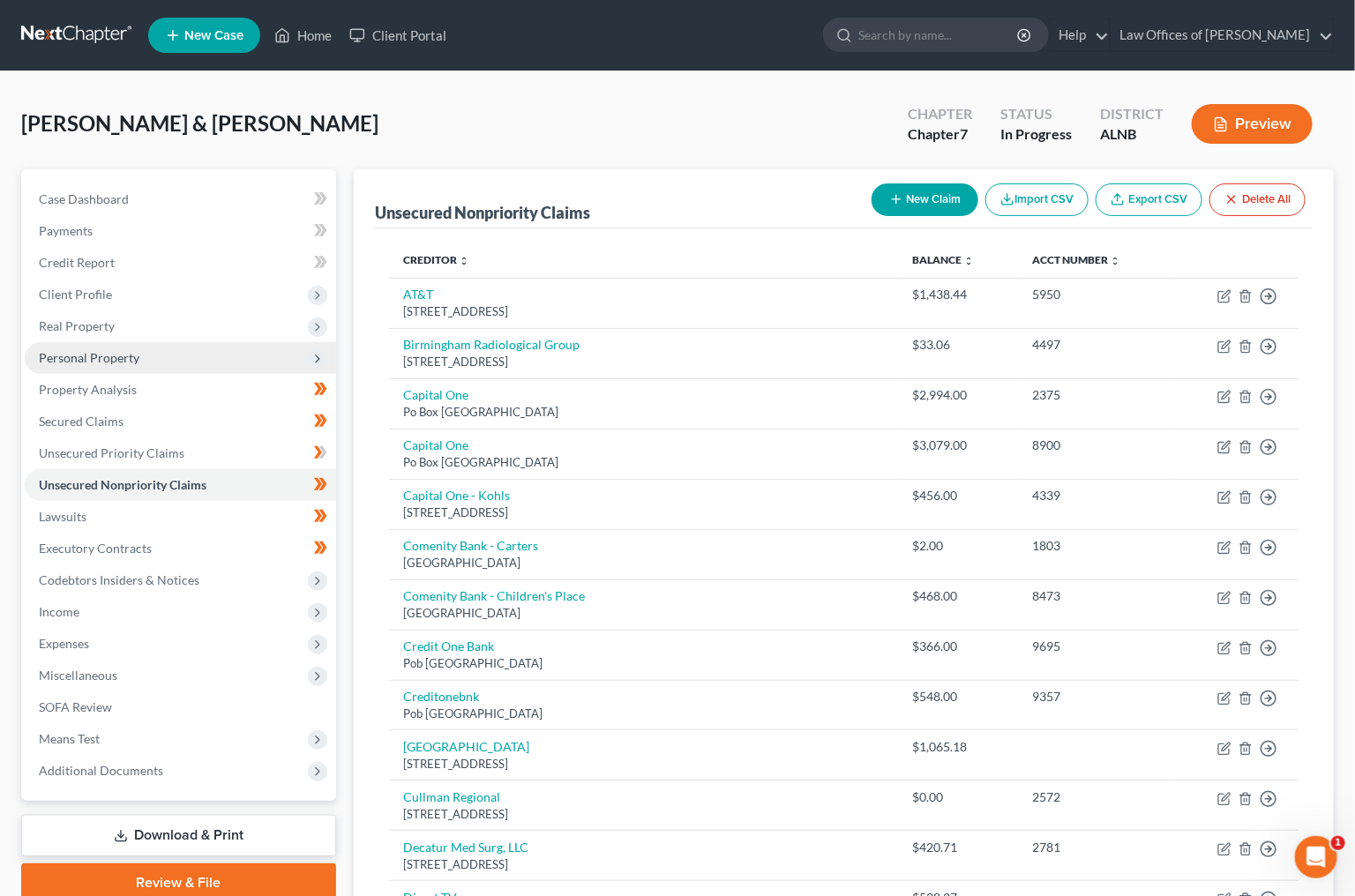
click at [121, 351] on span "Personal Property" at bounding box center [89, 358] width 101 height 15
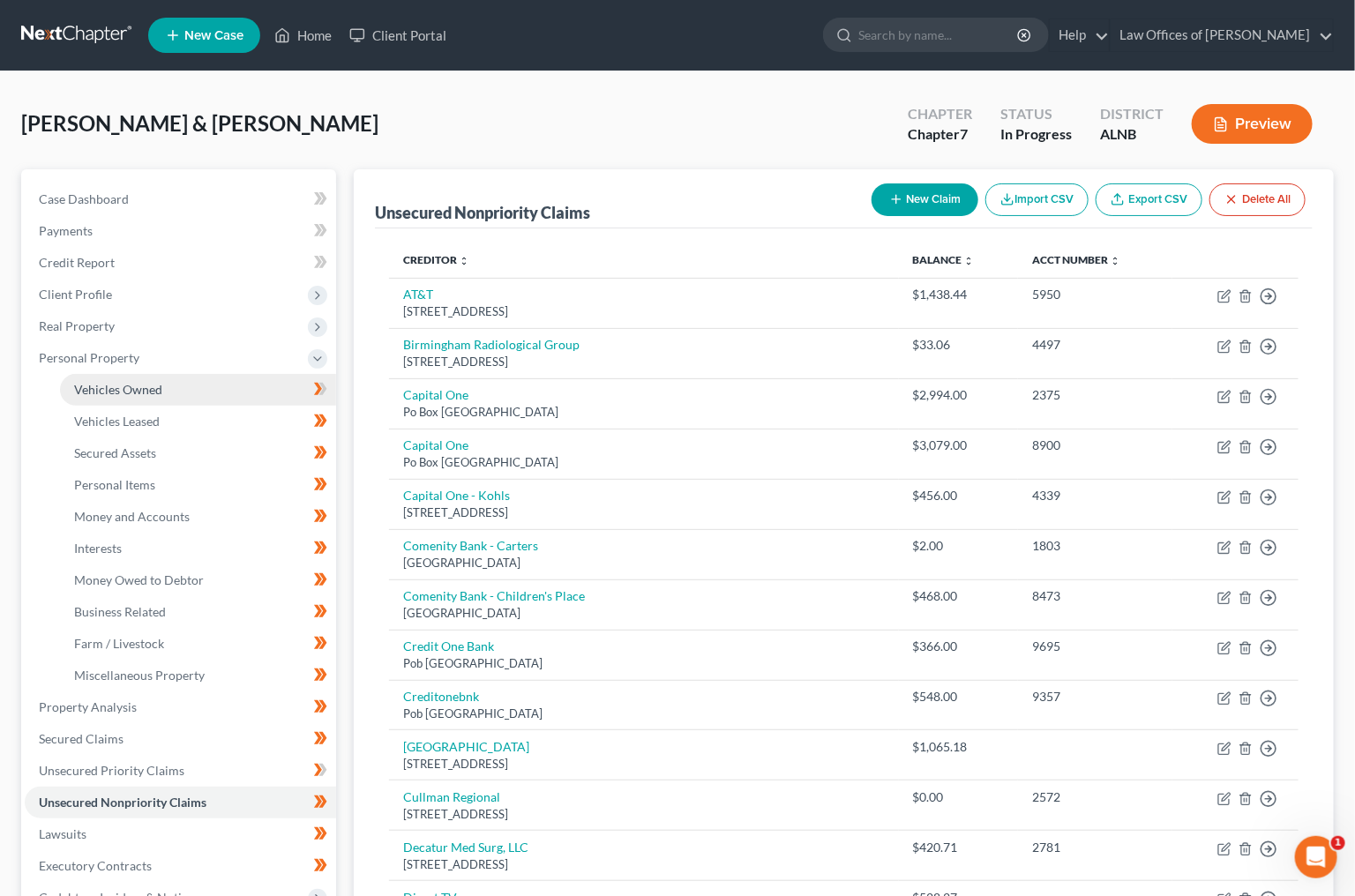
click at [142, 382] on span "Vehicles Owned" at bounding box center [118, 389] width 88 height 15
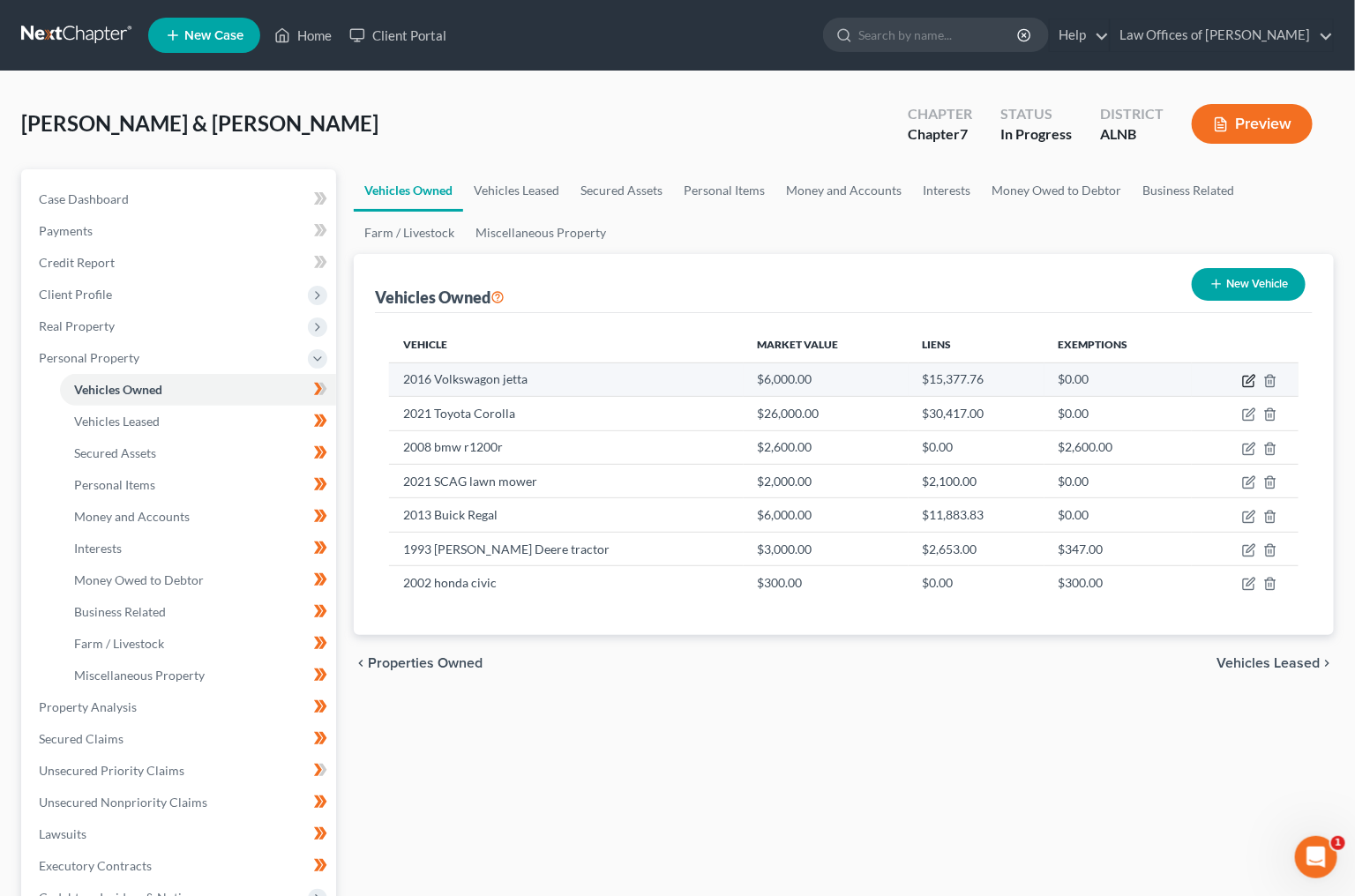
click at [1251, 381] on icon "button" at bounding box center [1249, 381] width 14 height 14
select select "0"
select select "10"
select select "1"
select select "3"
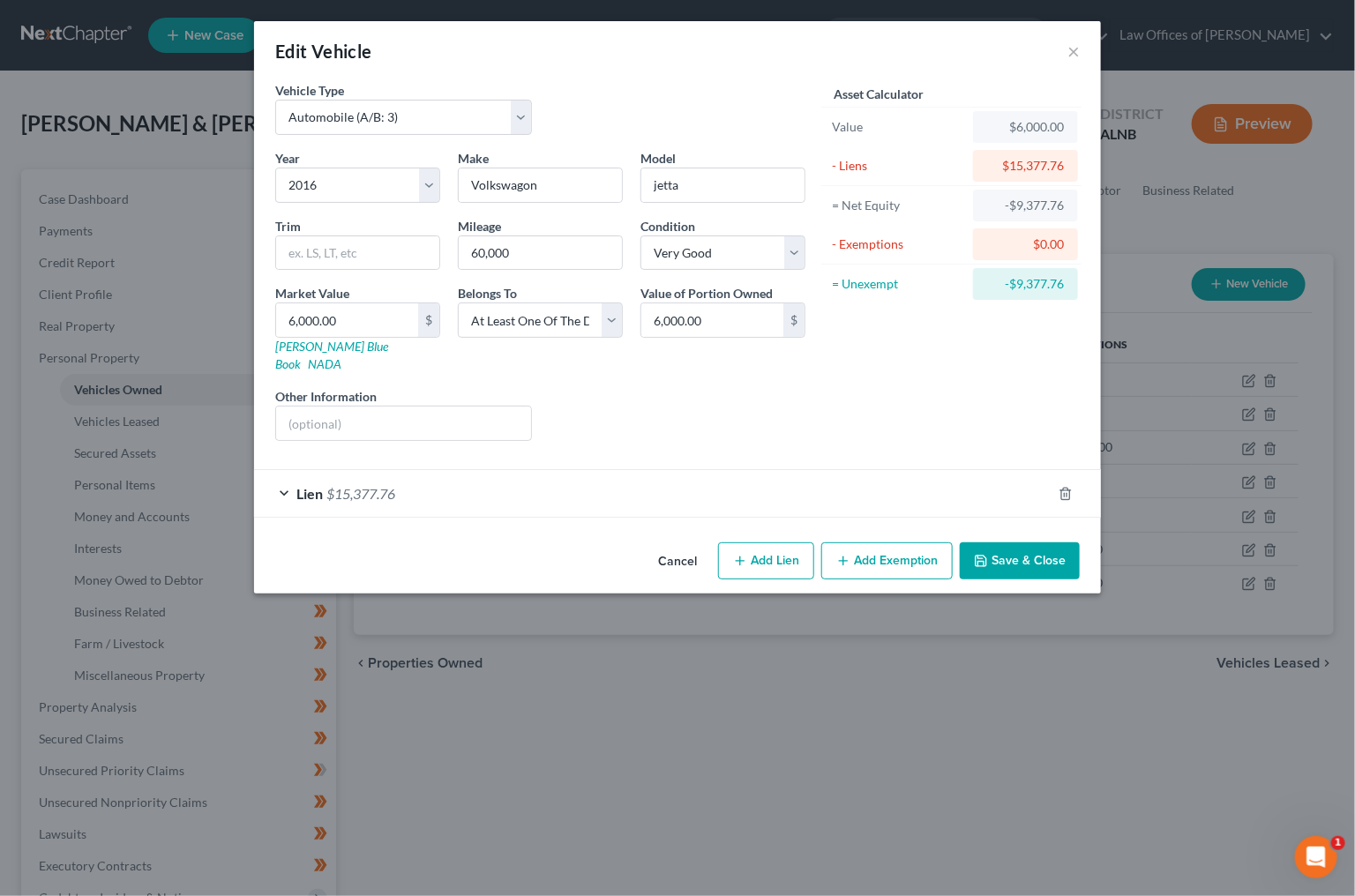
click at [472, 470] on div "Lien $15,377.76" at bounding box center [653, 493] width 797 height 47
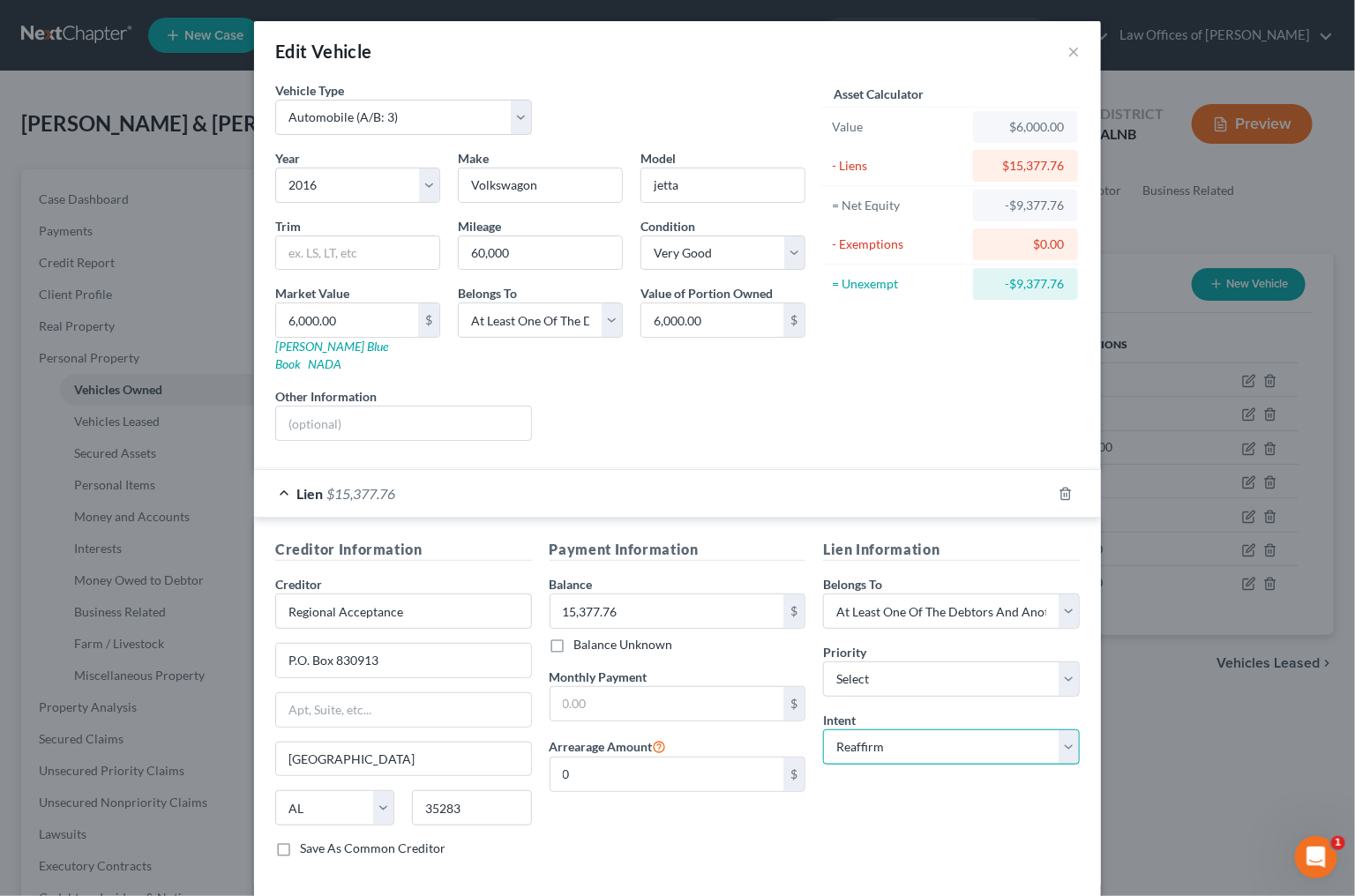
select select "0"
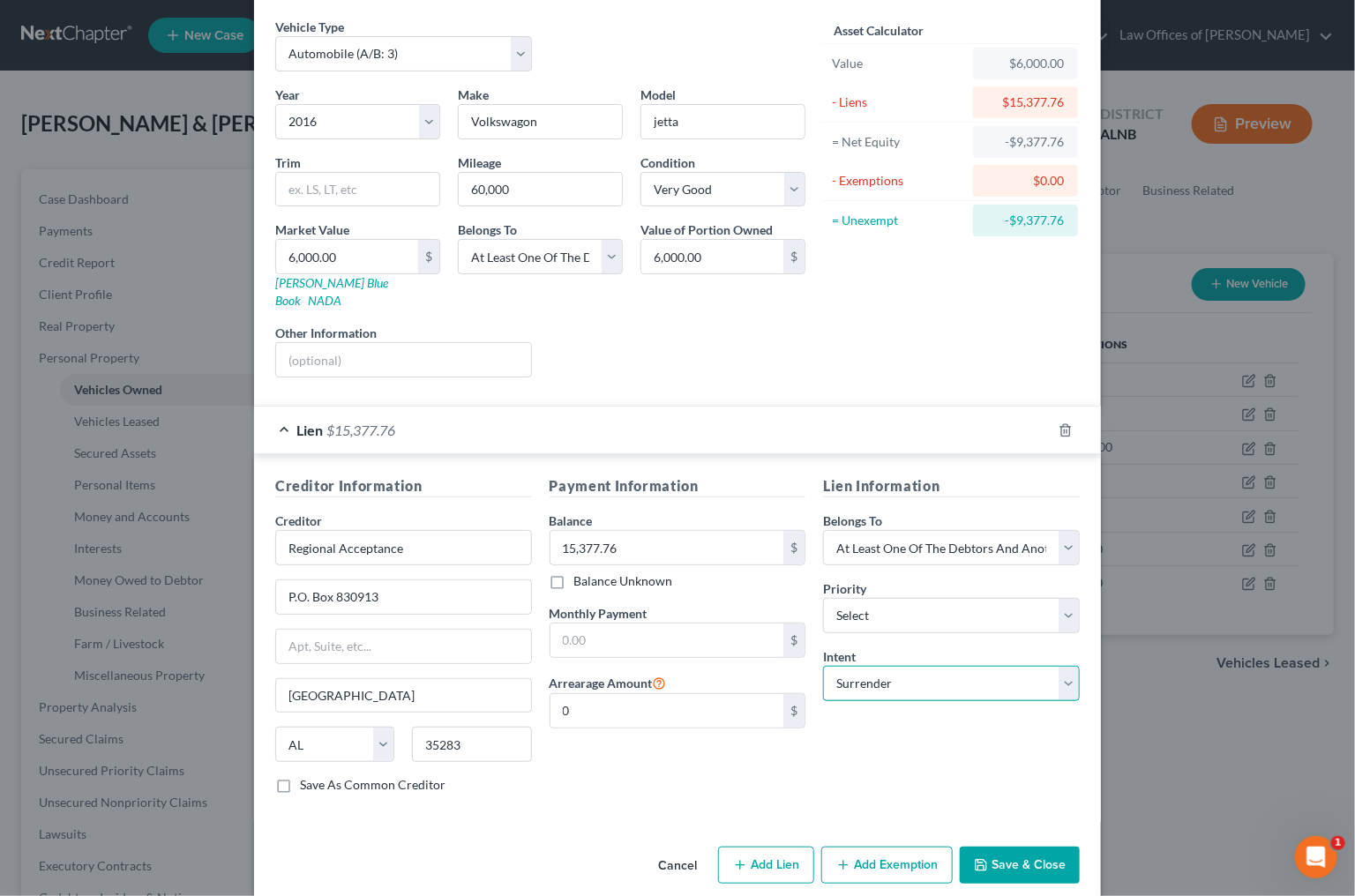
scroll to position [63, 0]
click at [1022, 840] on div "Cancel Add Lien Add Lease Add Exemption Save & Close" at bounding box center [678, 869] width 847 height 58
click at [1019, 848] on button "Save & Close" at bounding box center [1020, 866] width 120 height 37
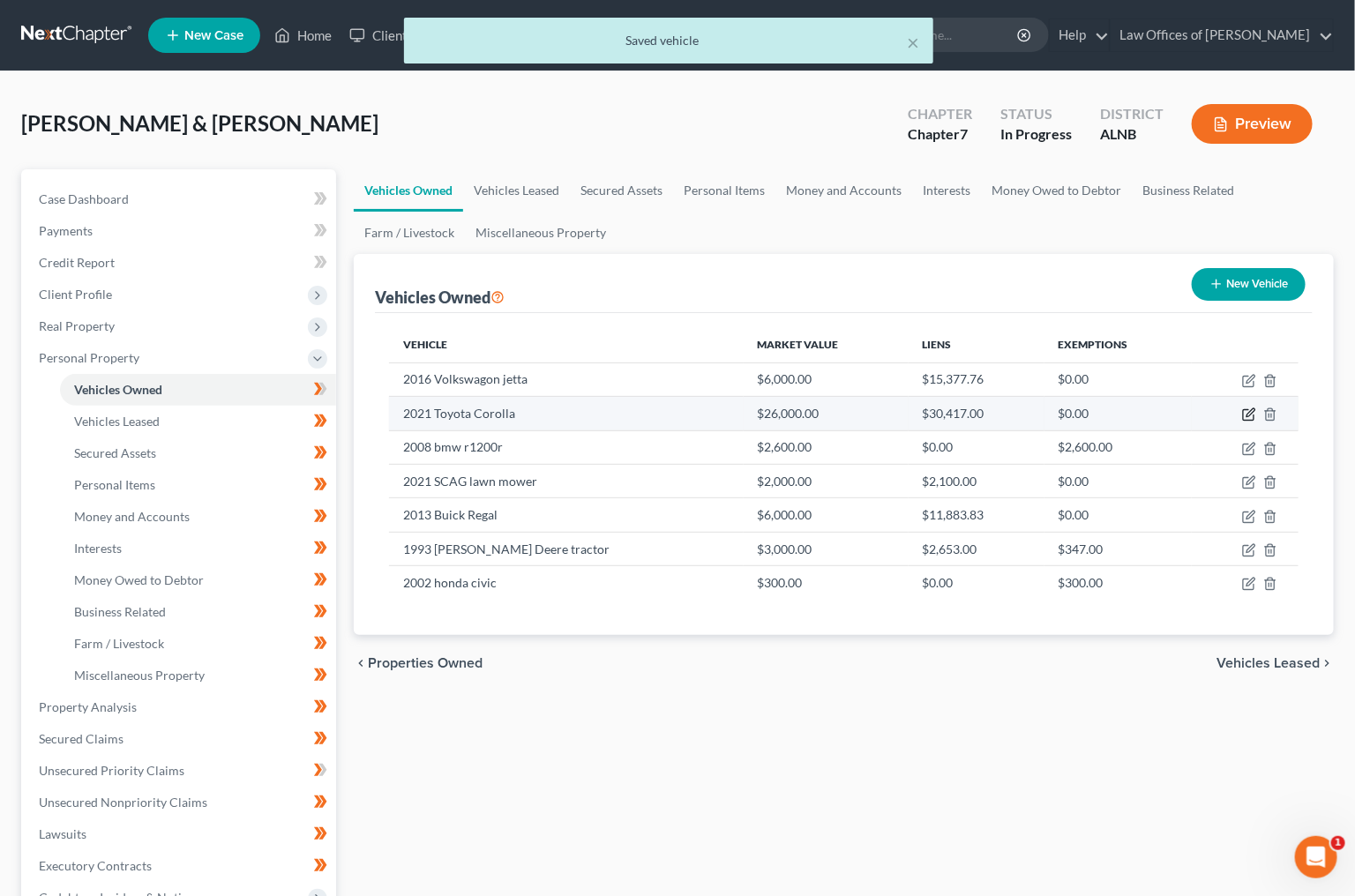
click at [1251, 415] on icon "button" at bounding box center [1249, 415] width 14 height 14
select select "0"
select select "5"
select select "1"
select select "3"
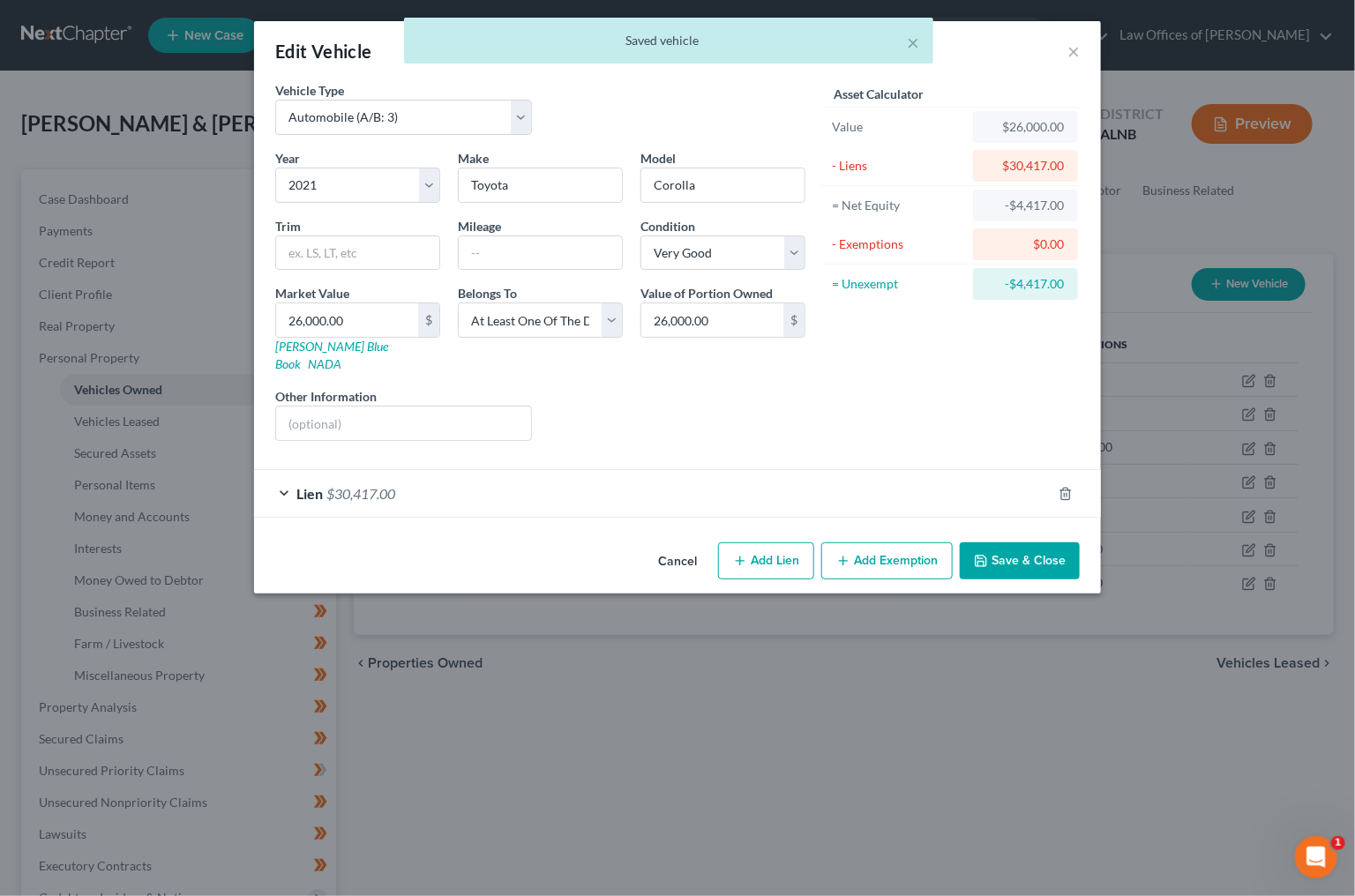
click at [493, 480] on div "Lien $30,417.00" at bounding box center [653, 493] width 797 height 47
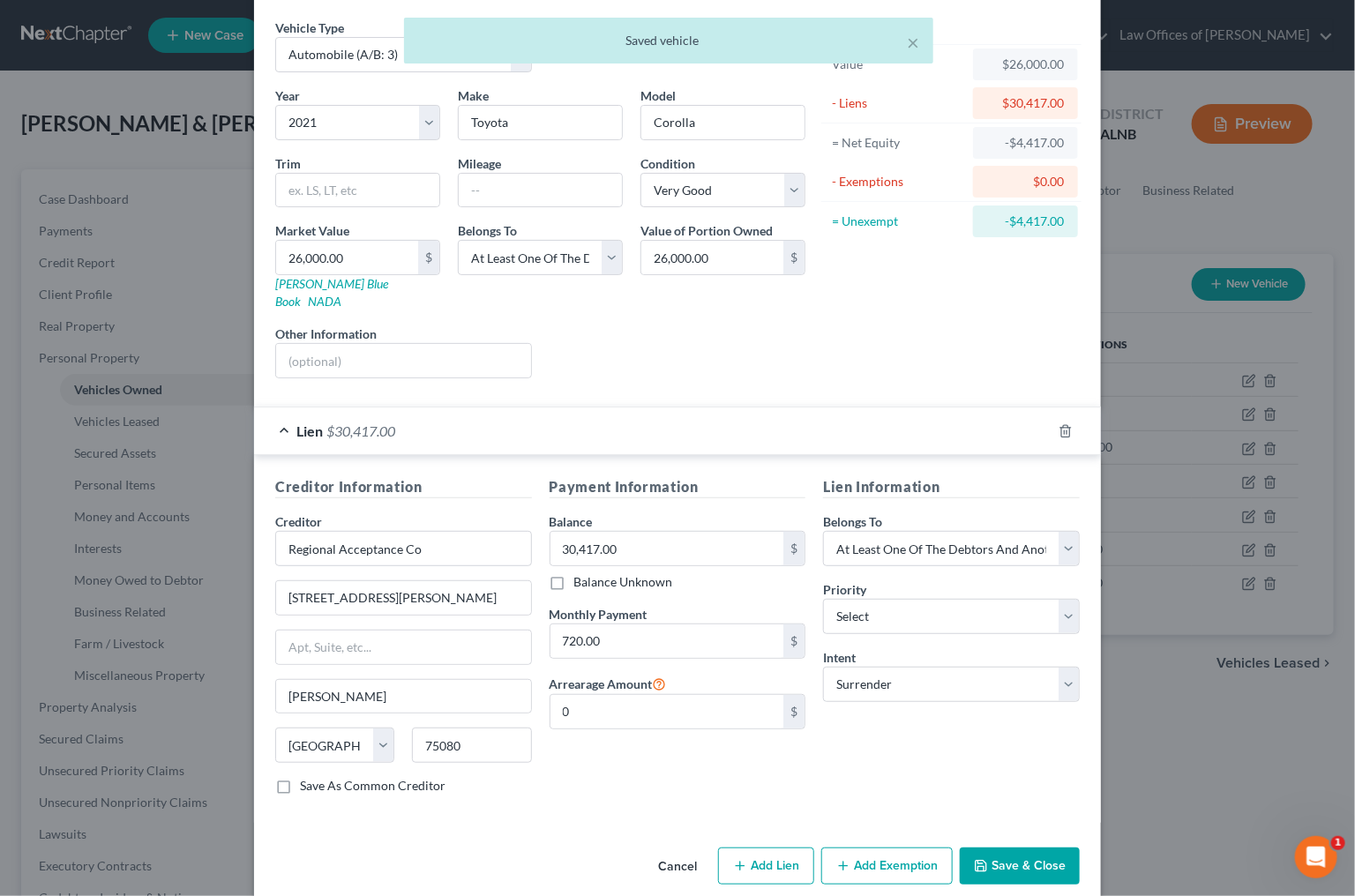
scroll to position [60, 0]
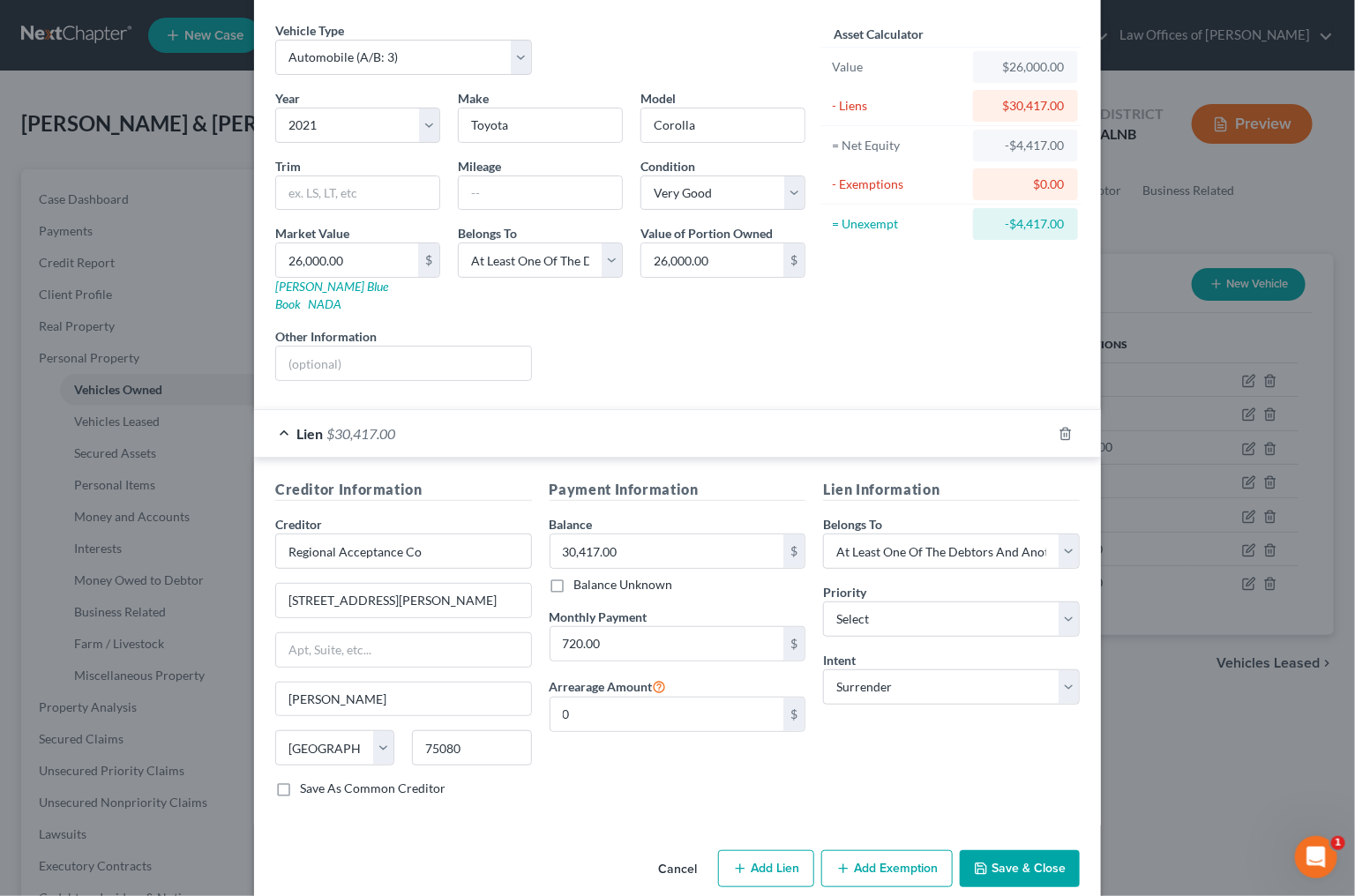
click at [1066, 850] on button "Save & Close" at bounding box center [1020, 868] width 120 height 37
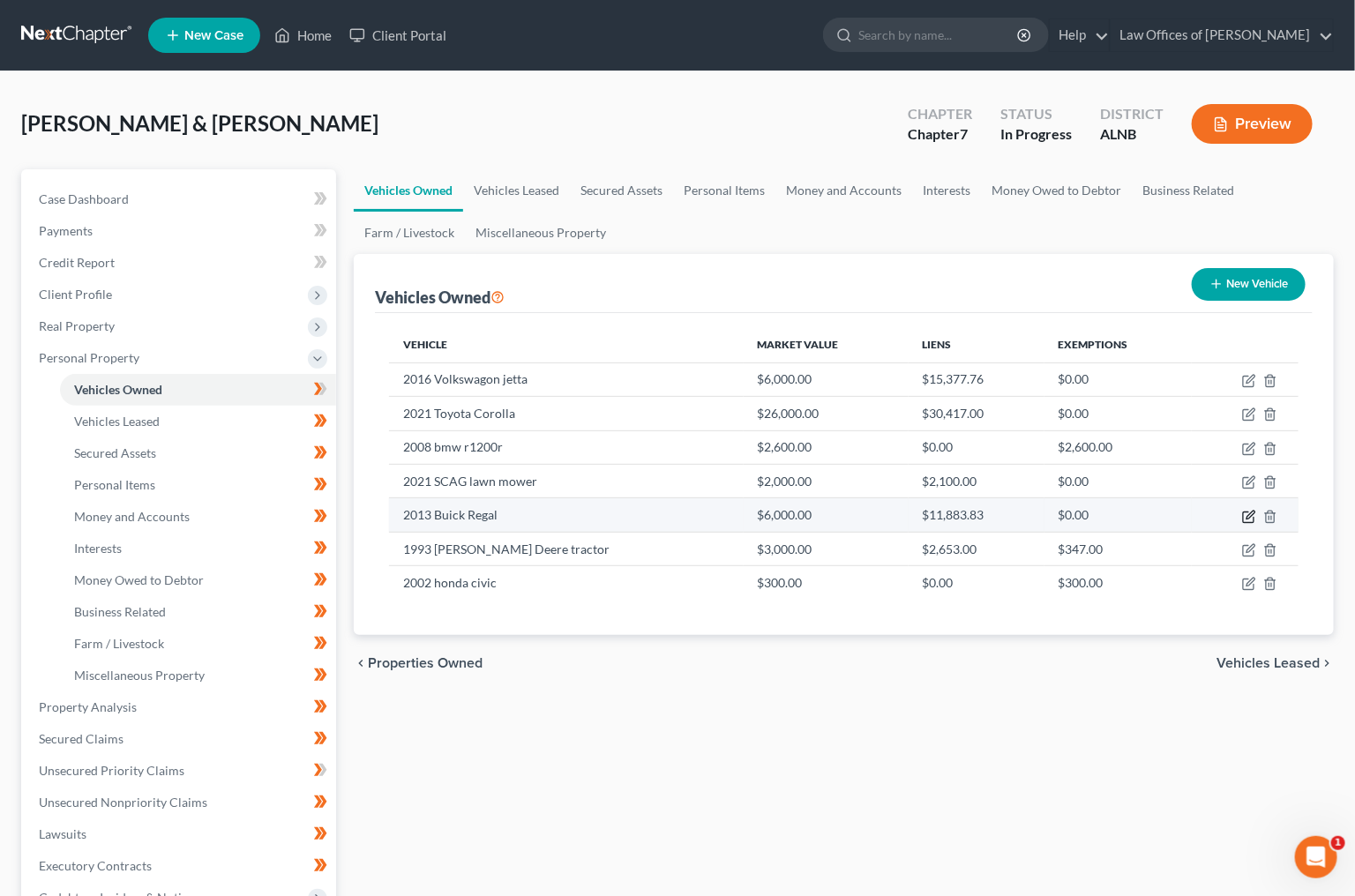
click at [1248, 509] on icon "button" at bounding box center [1249, 516] width 14 height 14
select select "0"
select select "13"
select select "3"
select select "0"
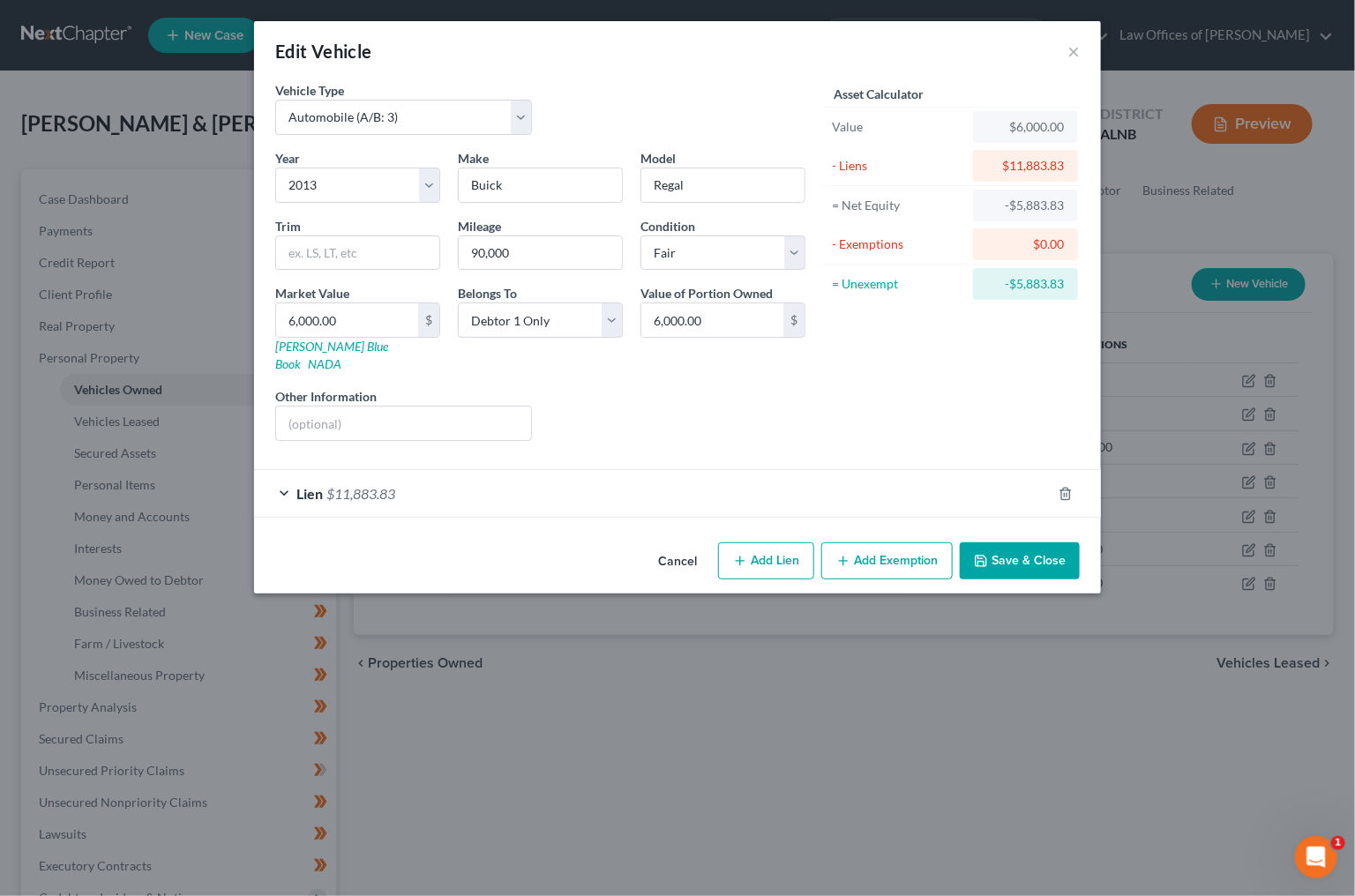
click at [777, 470] on div "Lien $11,883.83" at bounding box center [653, 493] width 797 height 47
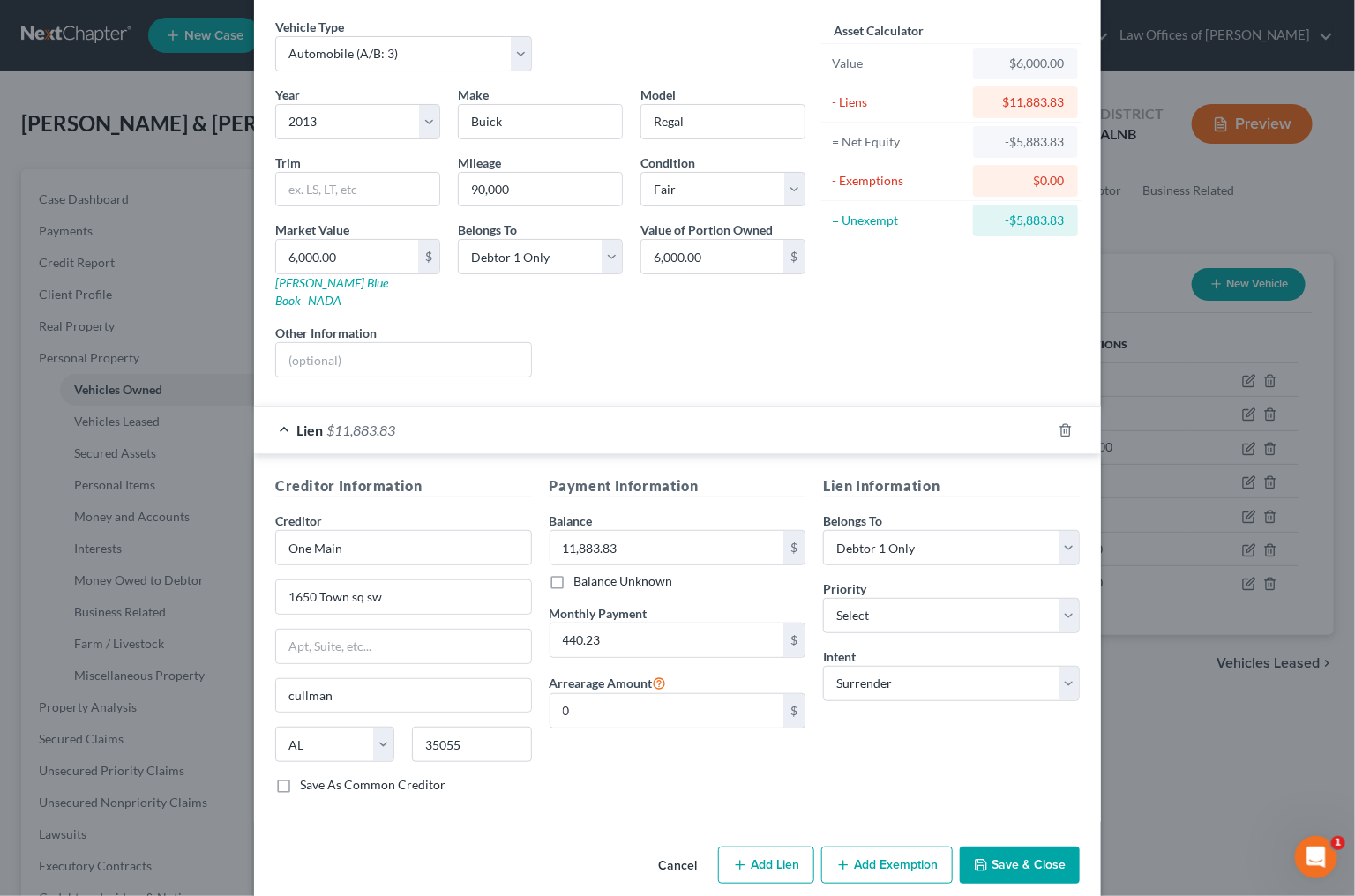
scroll to position [63, 0]
drag, startPoint x: 999, startPoint y: 832, endPoint x: 997, endPoint y: 808, distance: 24.1
click at [1000, 848] on button "Save & Close" at bounding box center [1020, 866] width 120 height 37
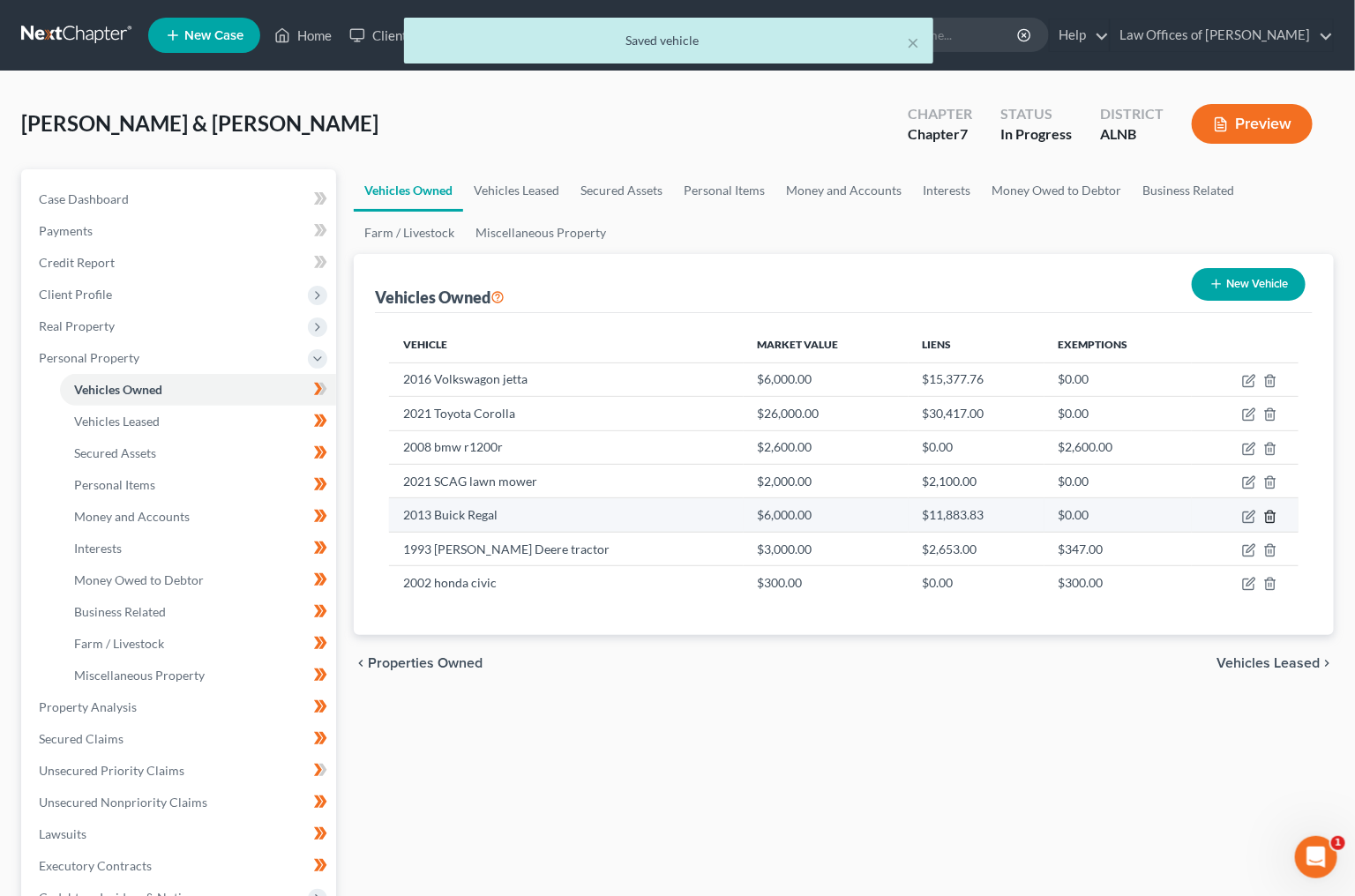
click at [1265, 509] on icon "button" at bounding box center [1270, 516] width 14 height 14
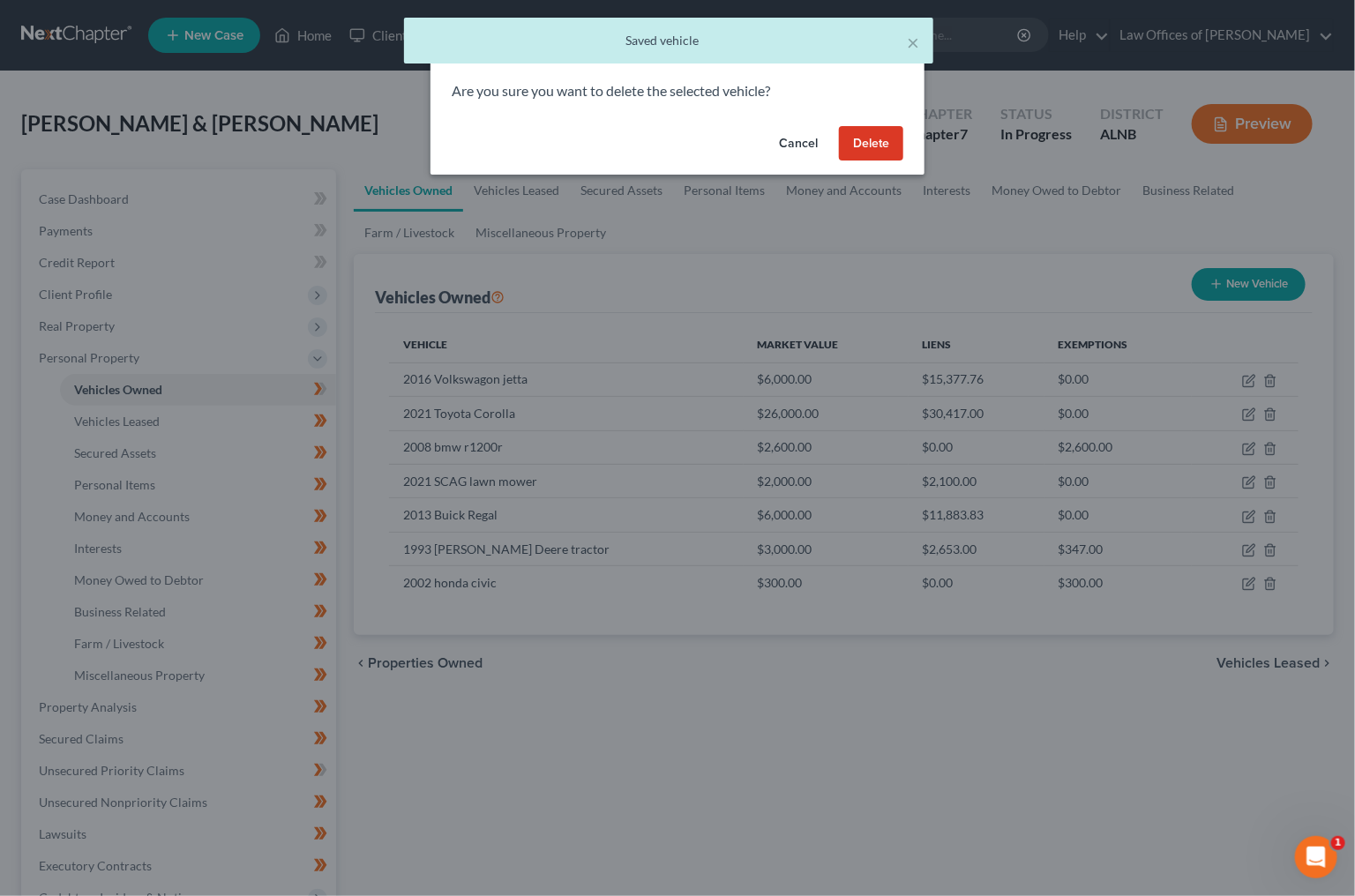
click at [894, 132] on button "Delete" at bounding box center [871, 143] width 64 height 35
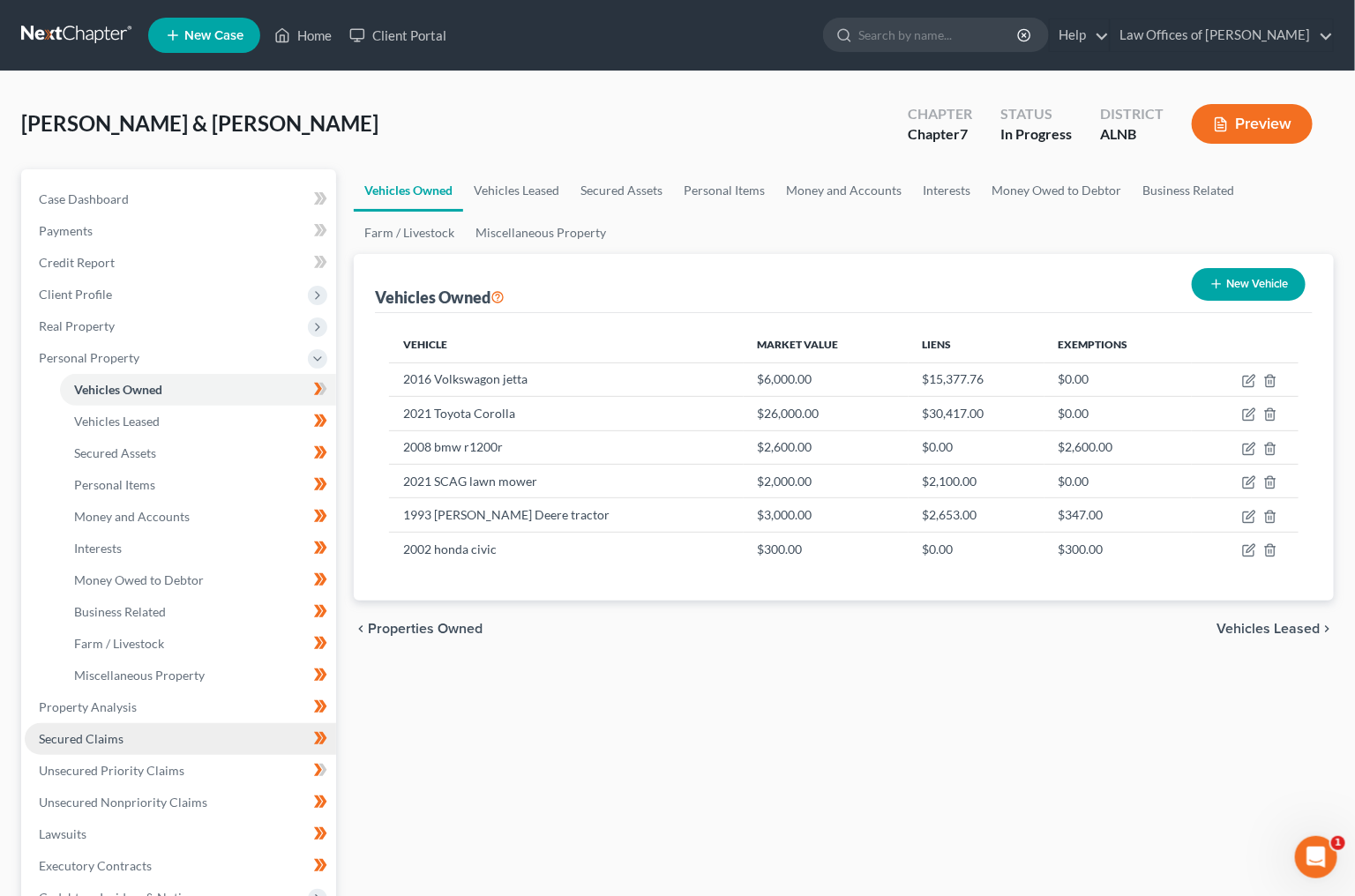
click at [119, 731] on span "Secured Claims" at bounding box center [81, 738] width 85 height 15
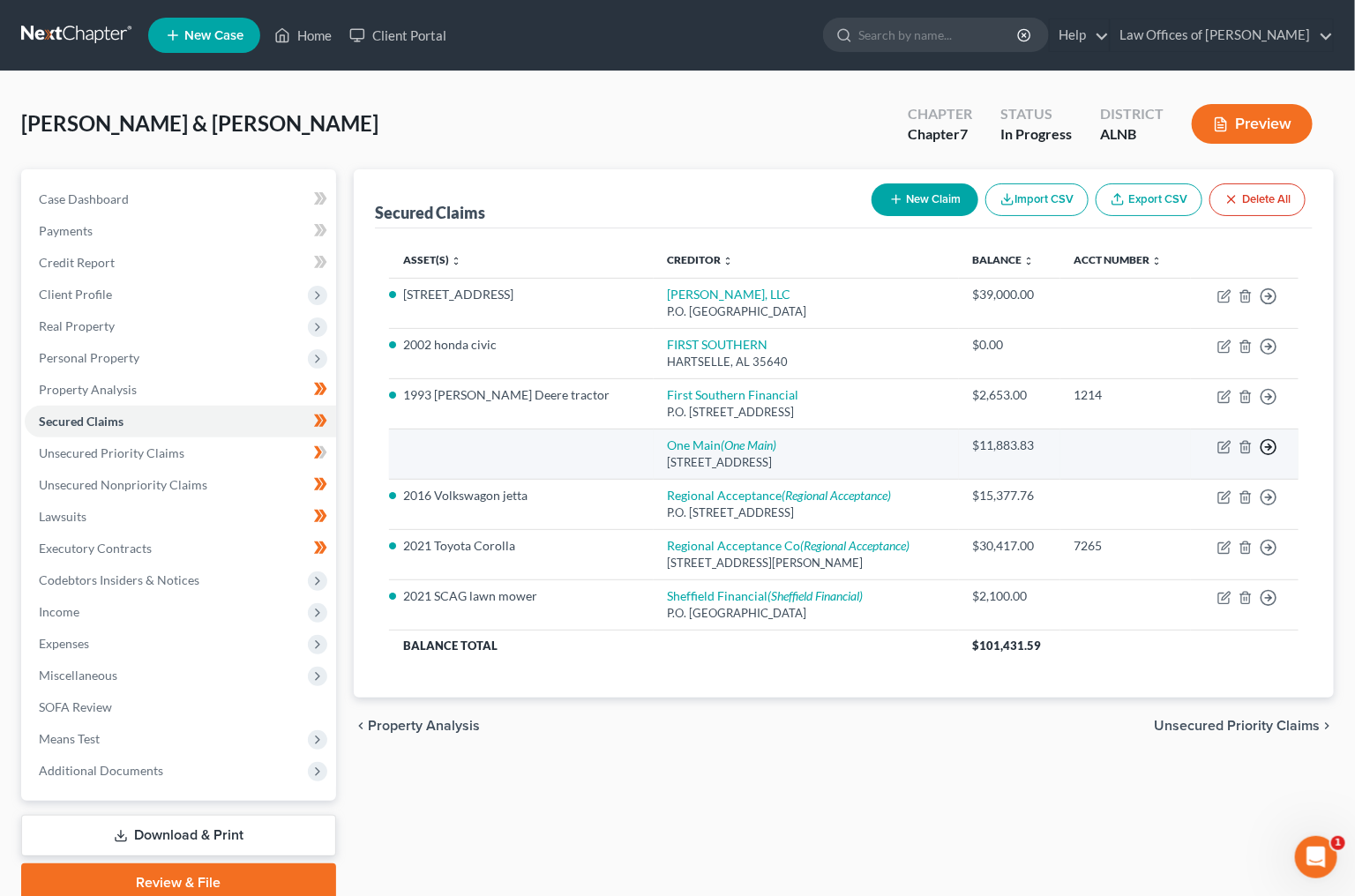
click at [1267, 306] on icon "button" at bounding box center [1269, 297] width 18 height 18
click at [1210, 486] on link "Move to F" at bounding box center [1187, 489] width 147 height 30
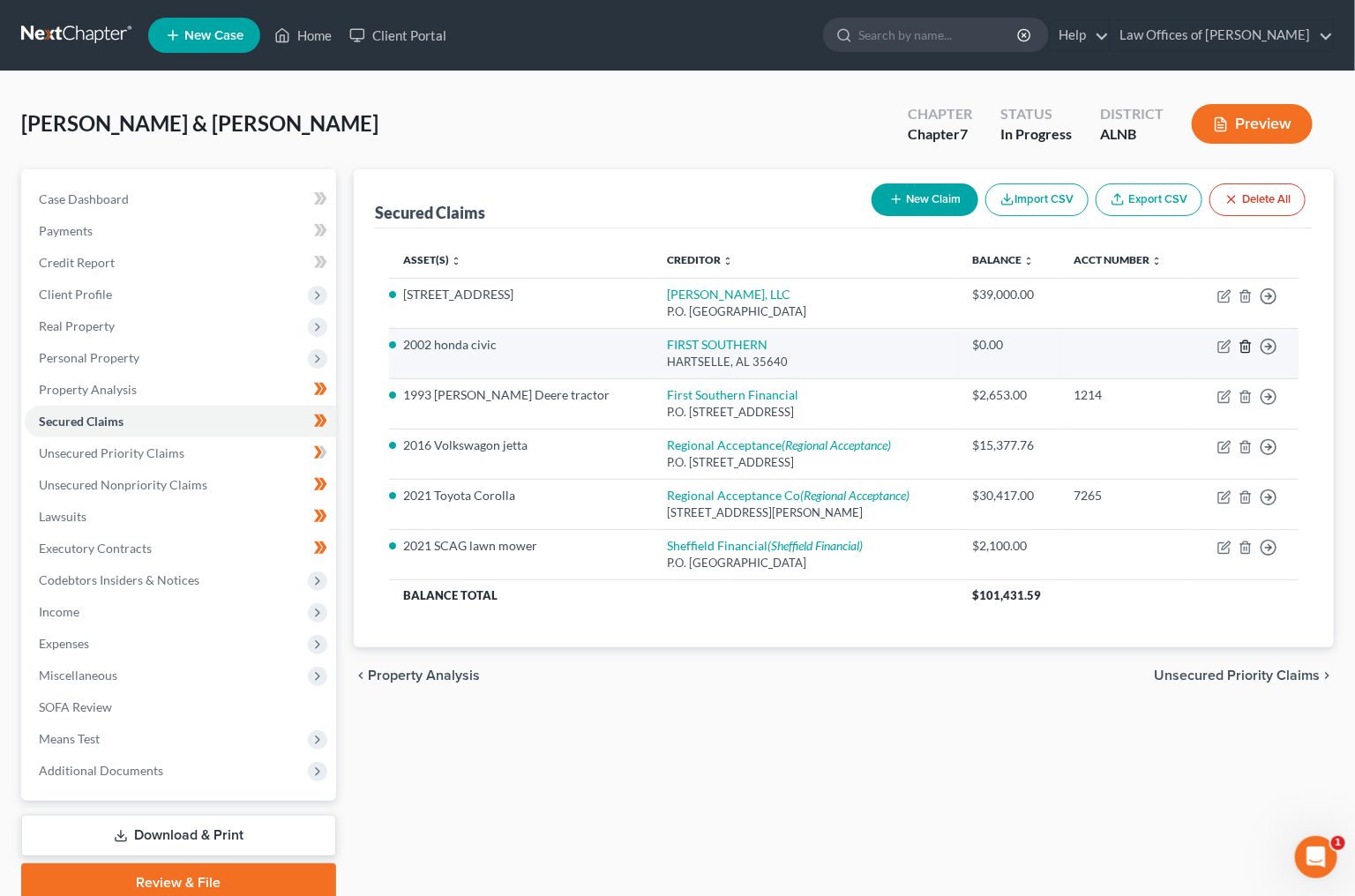
click at [1247, 346] on line "button" at bounding box center [1247, 348] width 0 height 4
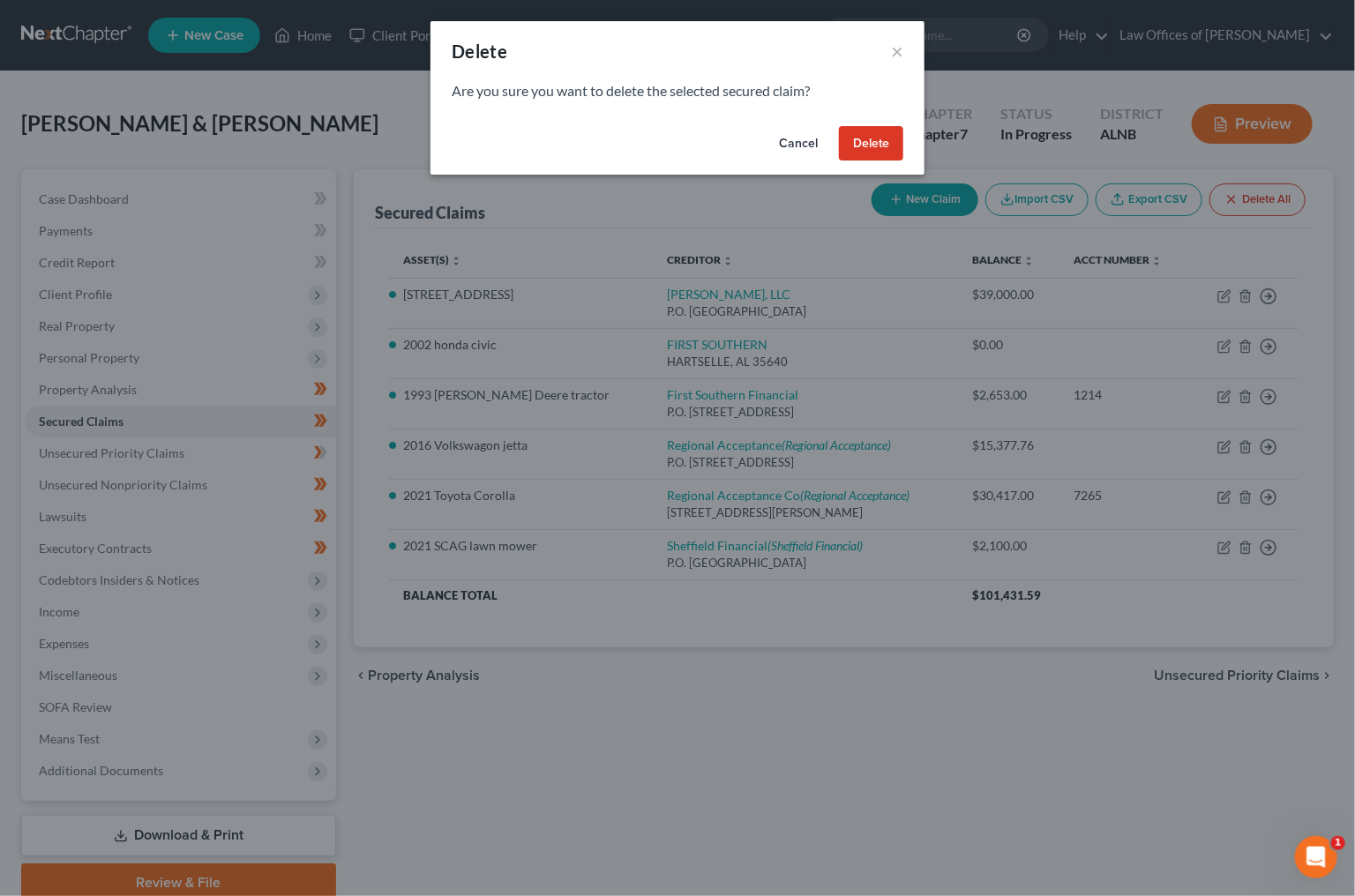
click at [870, 145] on button "Delete" at bounding box center [871, 143] width 64 height 35
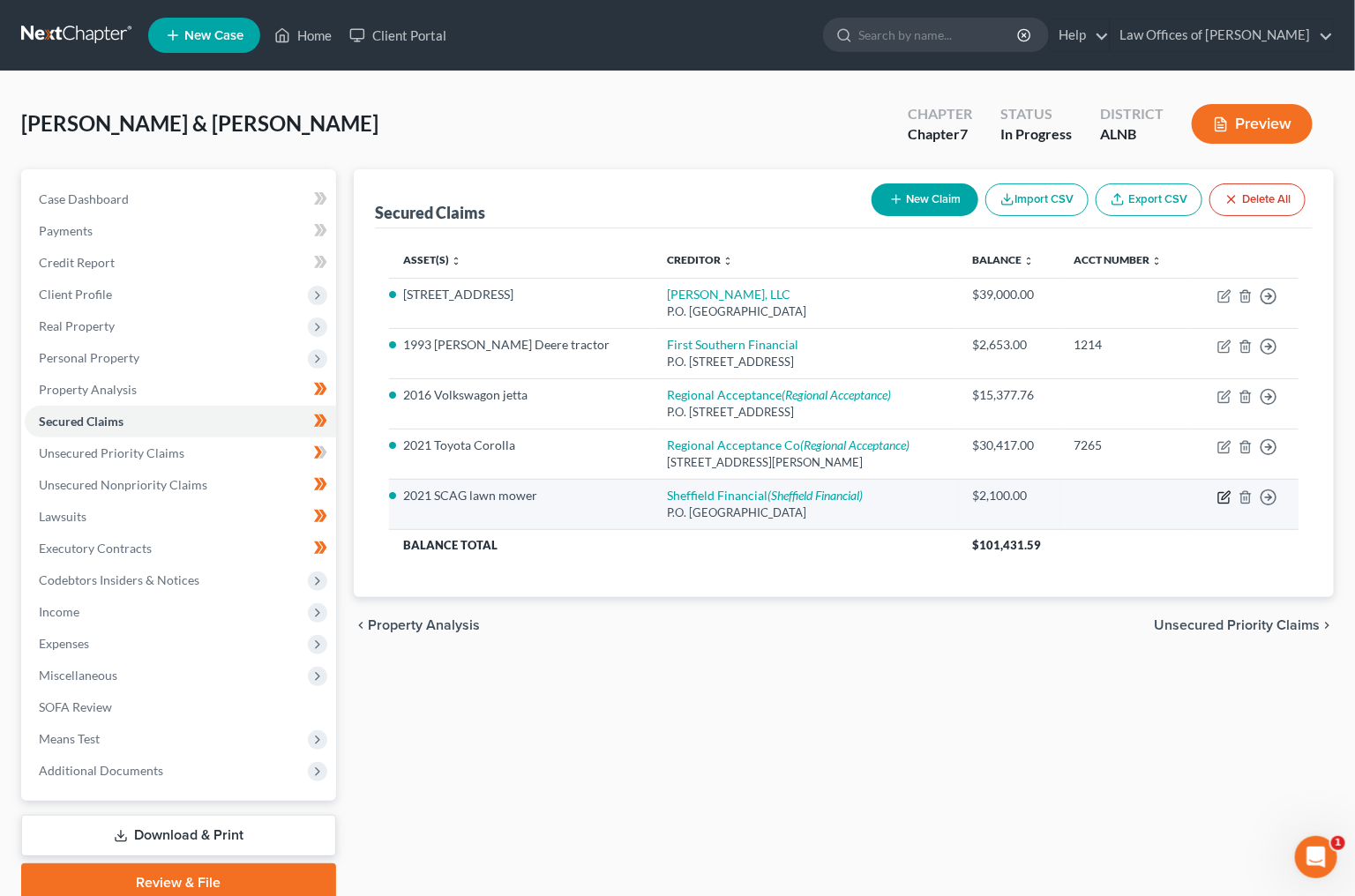
click at [1225, 492] on icon "button" at bounding box center [1224, 497] width 14 height 14
select select "28"
select select "2"
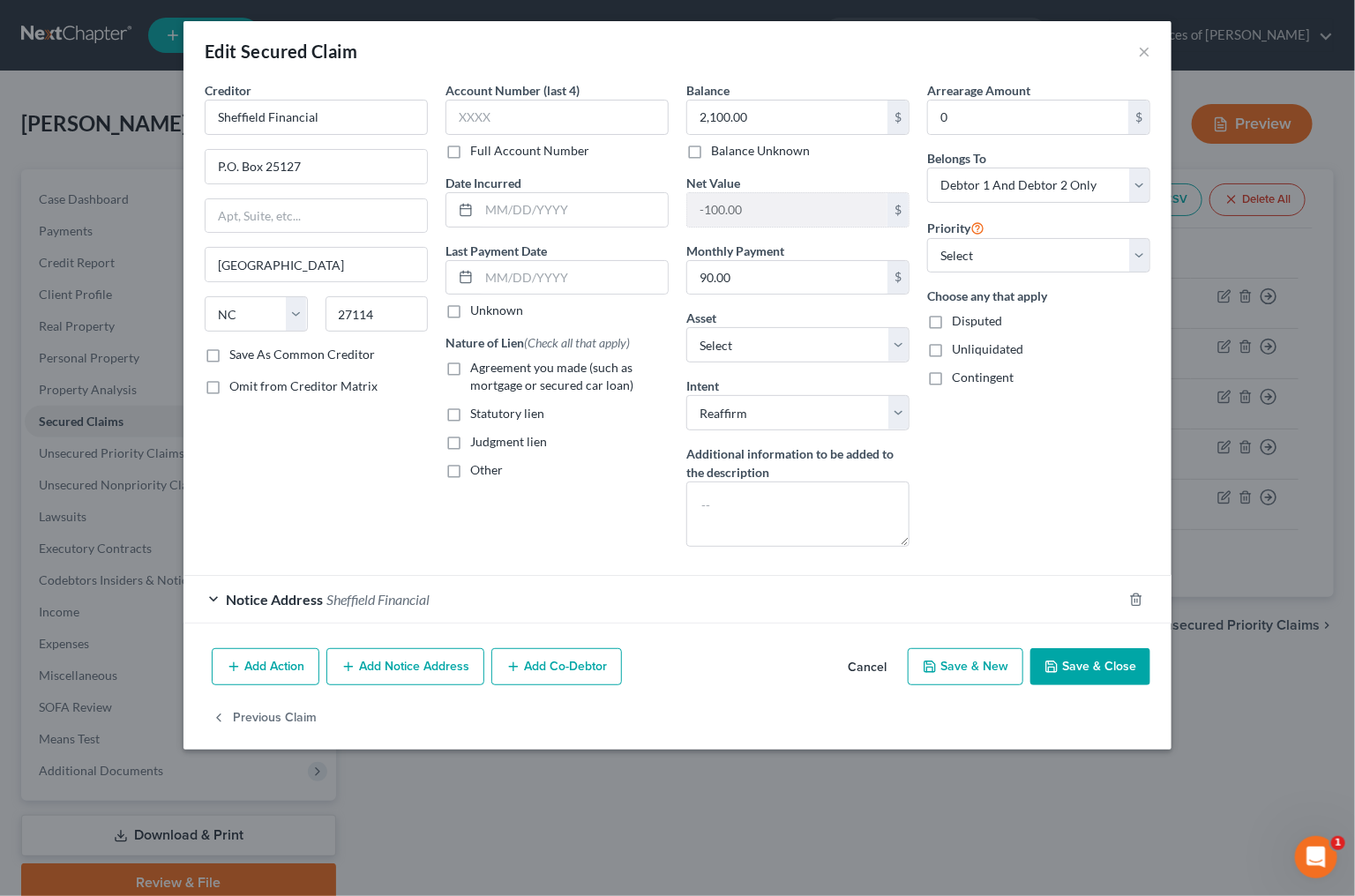
click at [1091, 650] on button "Save & Close" at bounding box center [1090, 666] width 120 height 37
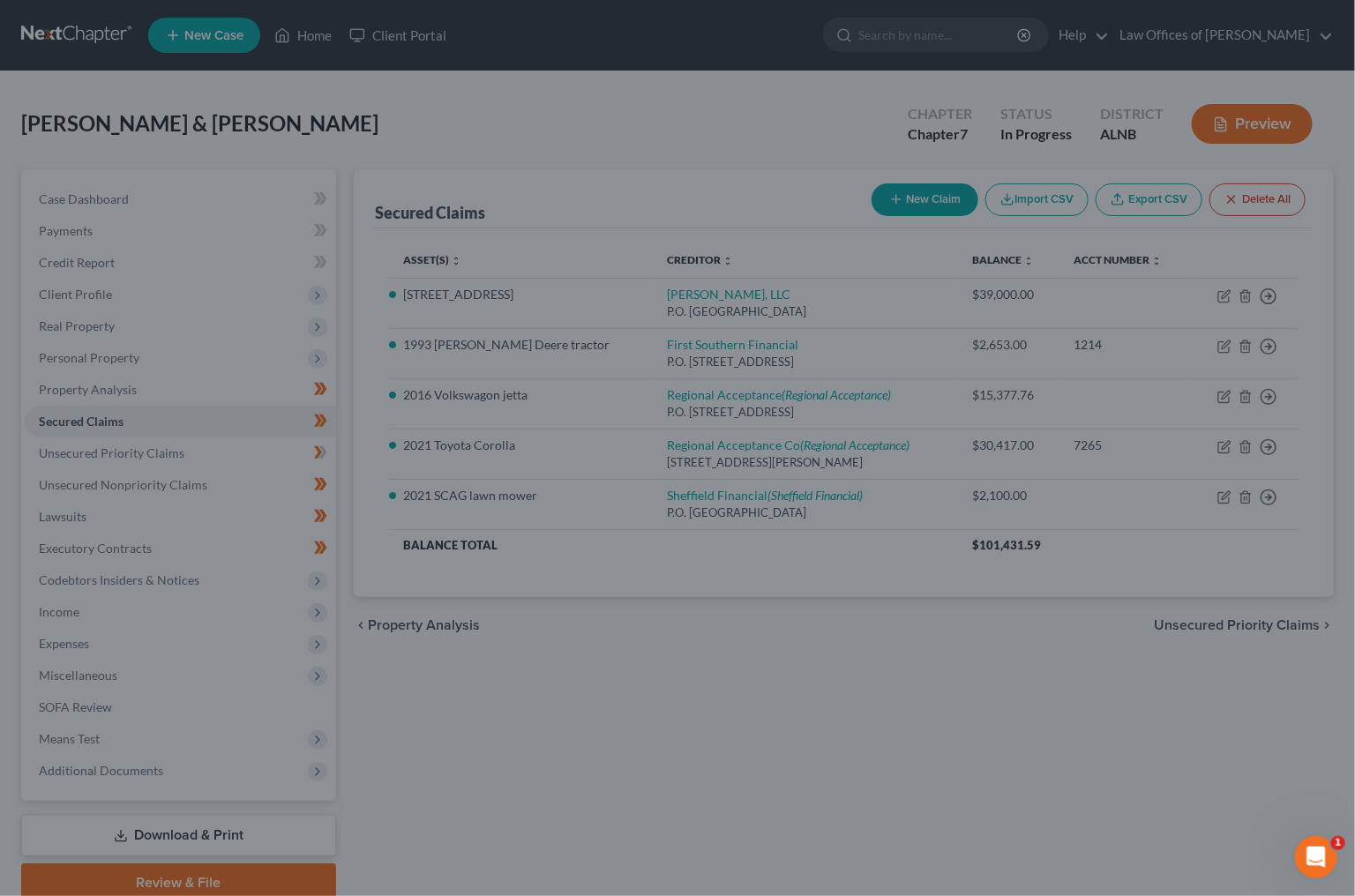
select select "16"
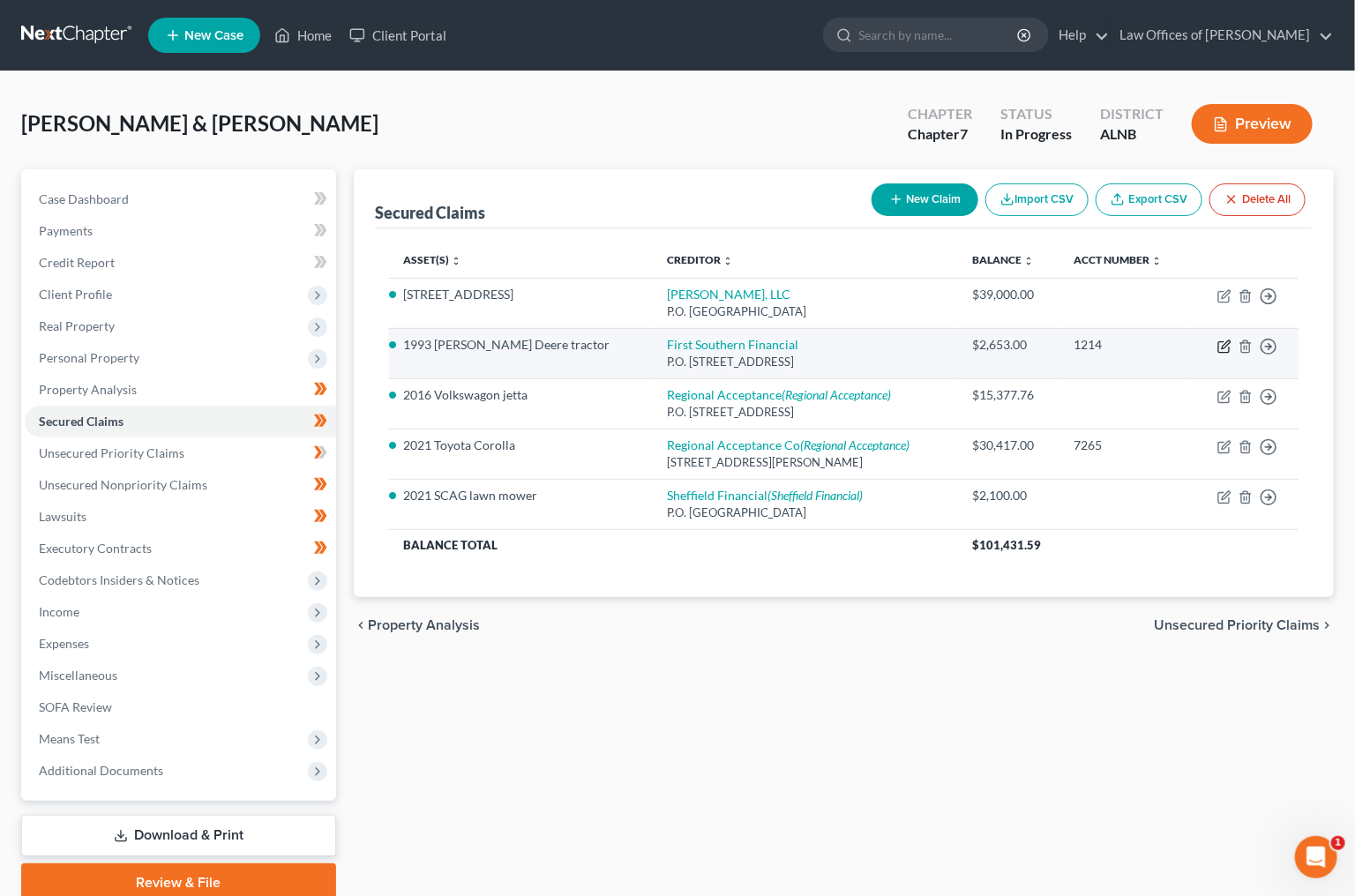
click at [1221, 346] on icon "button" at bounding box center [1224, 347] width 14 height 14
select select "0"
select select "17"
select select "0"
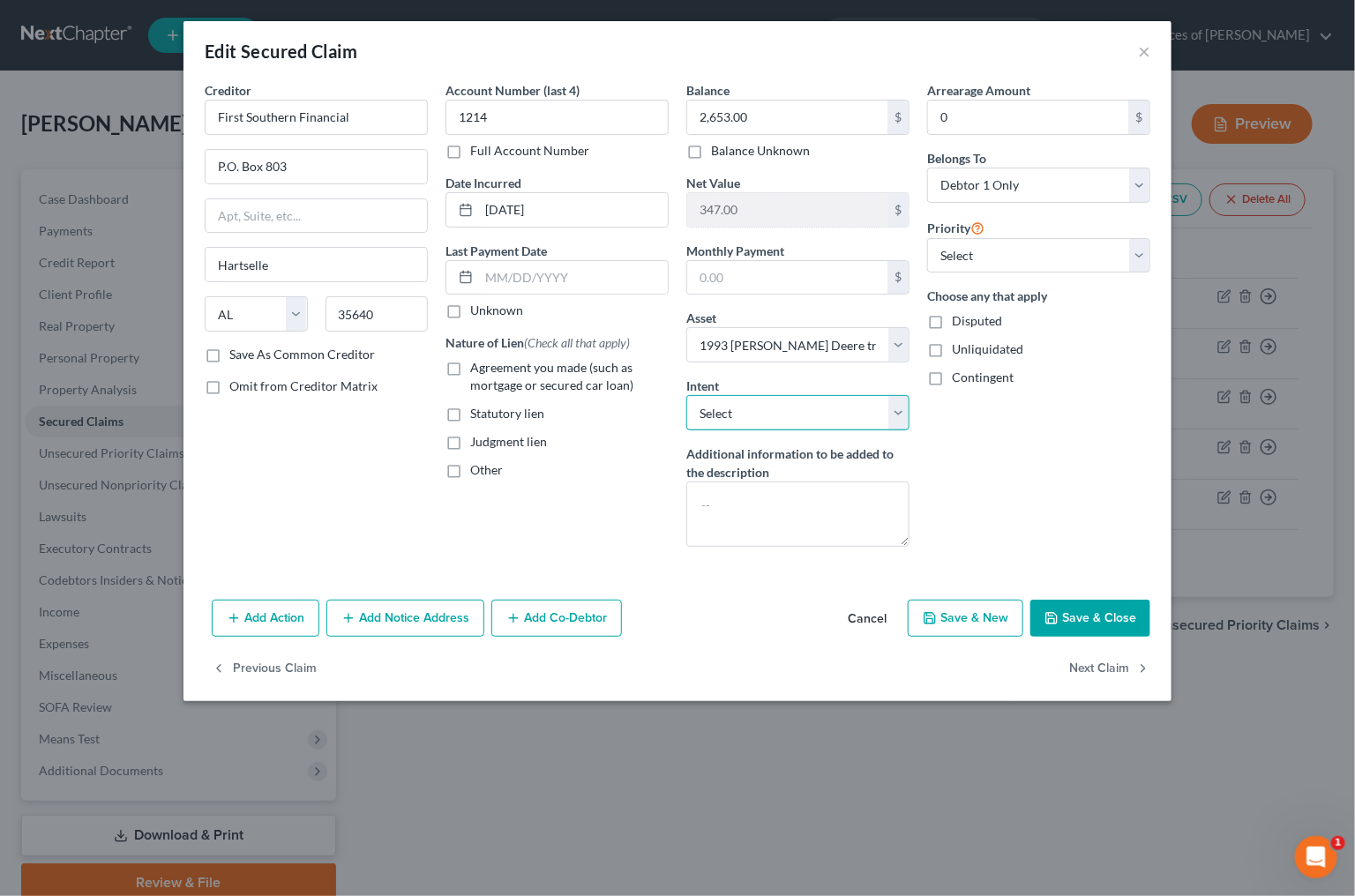
select select "2"
click at [1080, 614] on button "Save & Close" at bounding box center [1090, 617] width 120 height 37
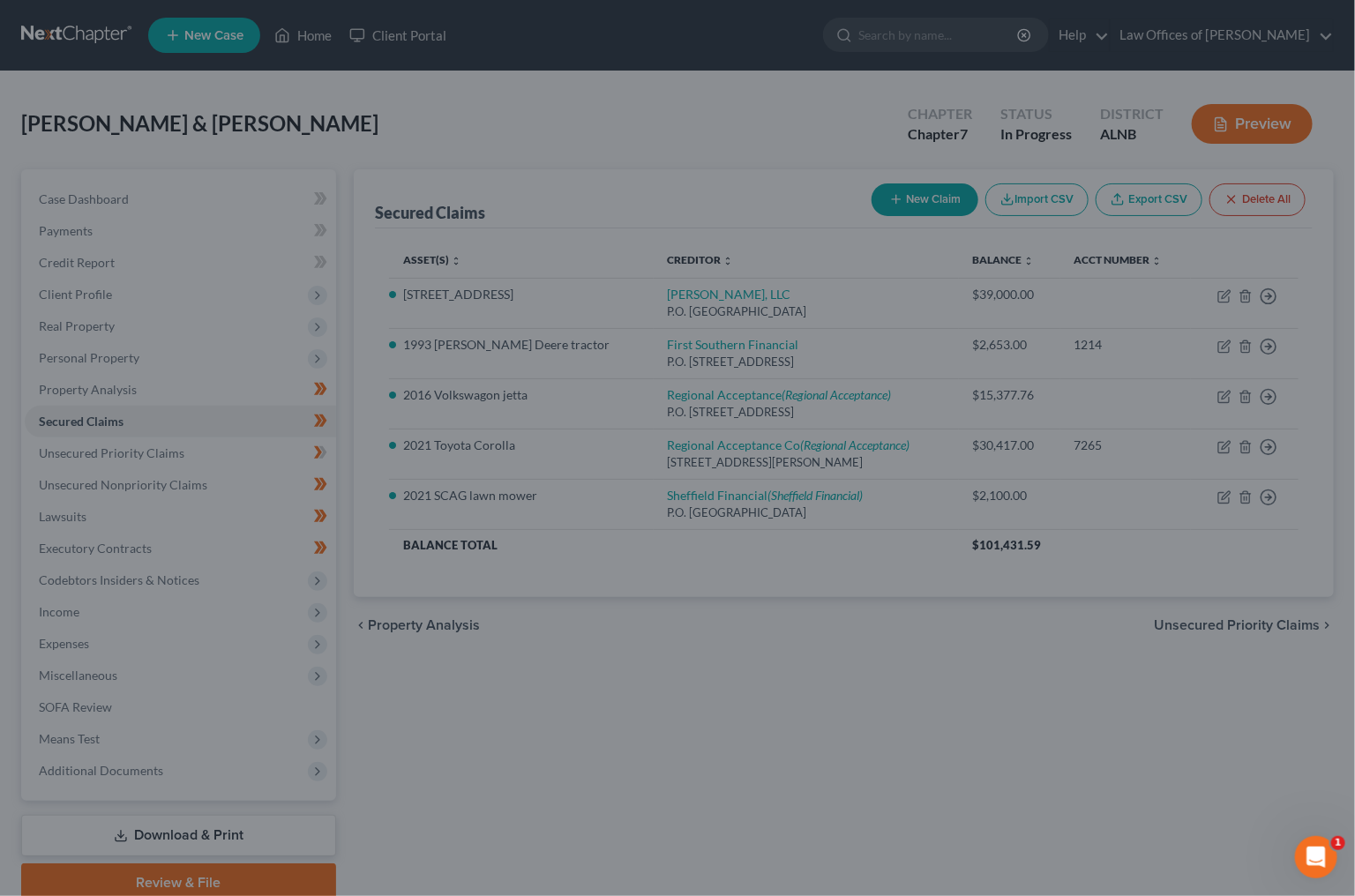
select select "17"
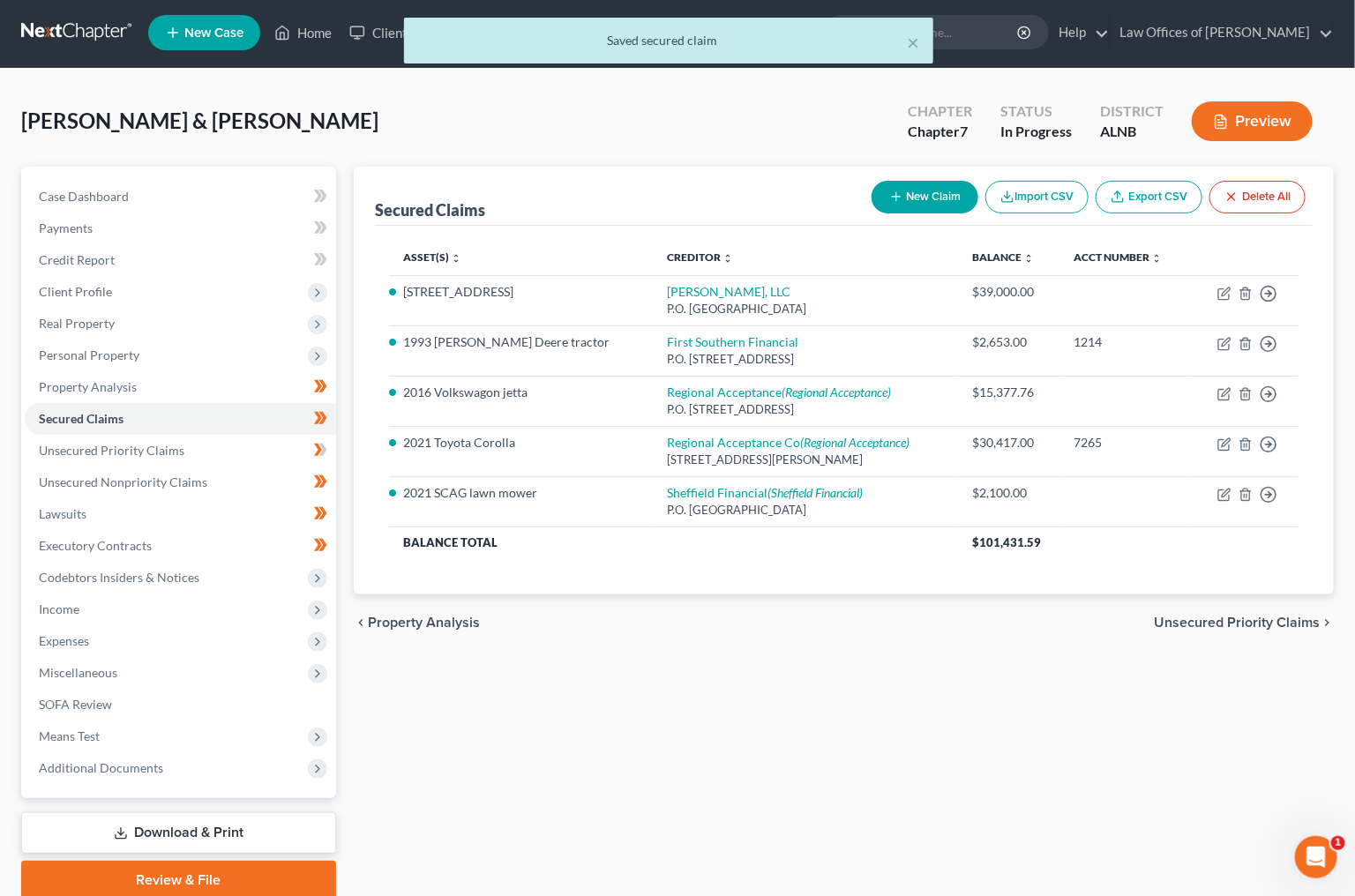
scroll to position [4, 0]
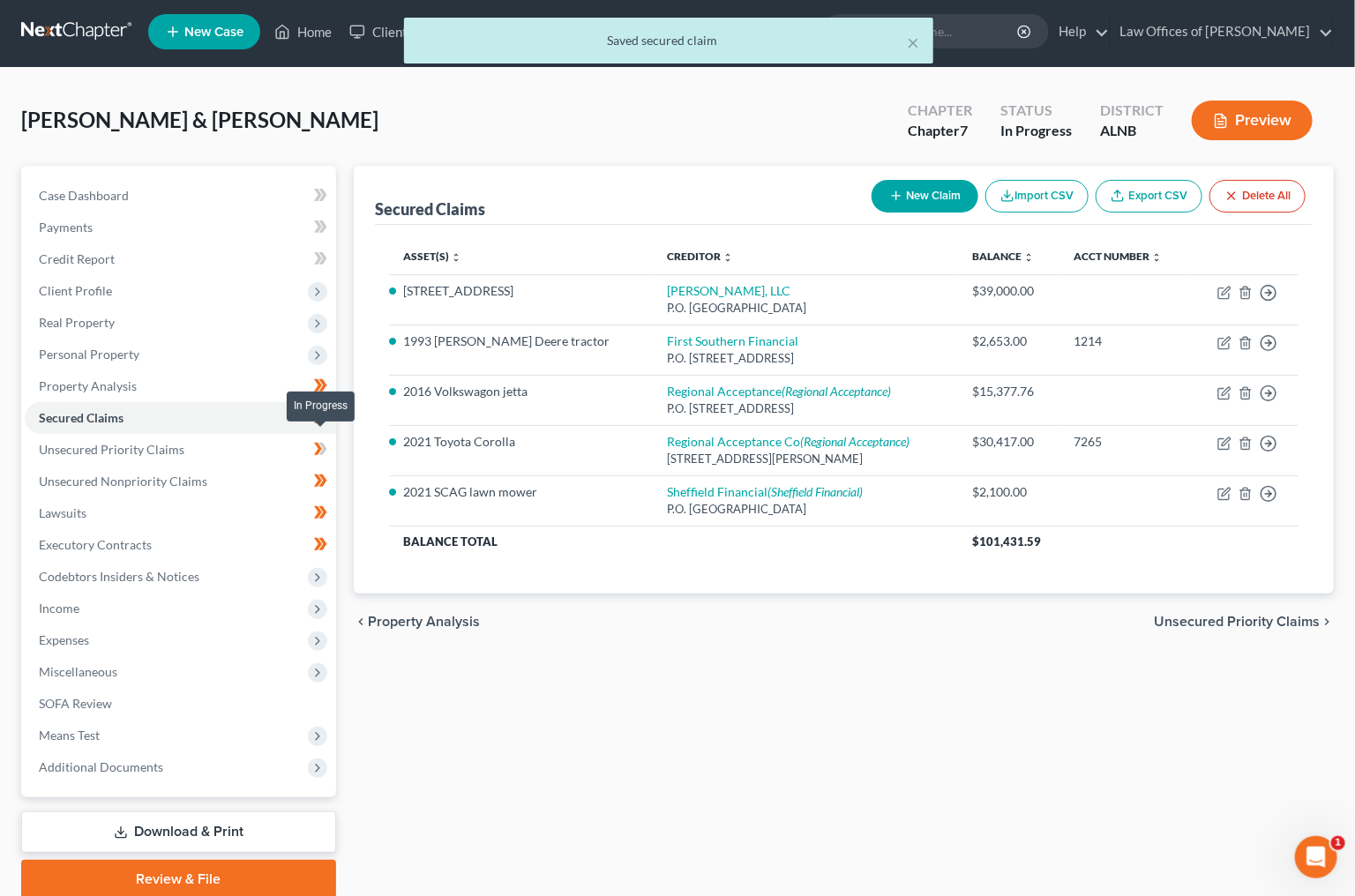
click at [319, 443] on icon at bounding box center [318, 448] width 8 height 12
click at [268, 440] on link "Unsecured Priority Claims" at bounding box center [181, 449] width 312 height 32
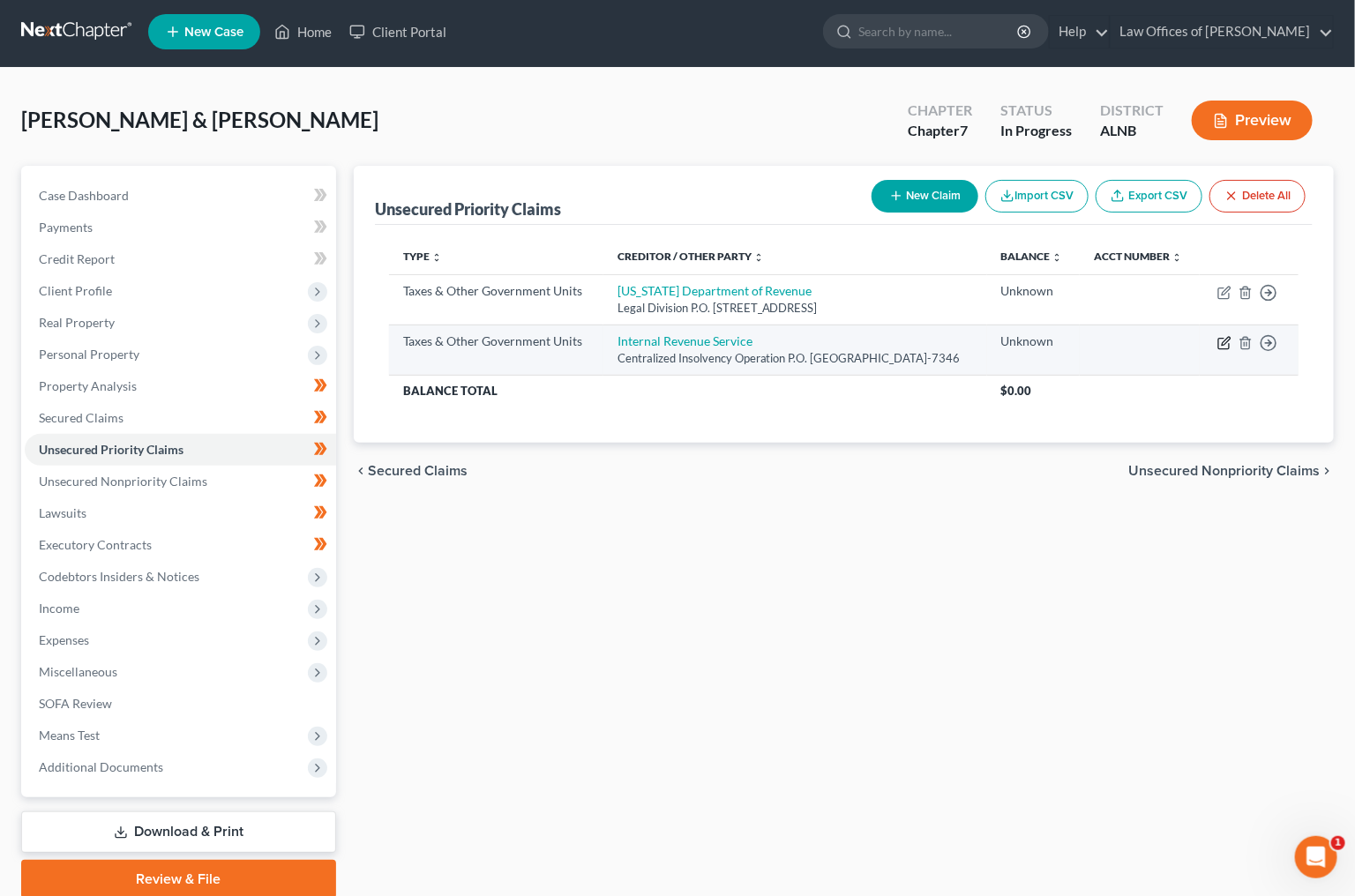
click at [1227, 361] on td "Move to D Move to F Move to G Move to Notice Only" at bounding box center [1249, 350] width 99 height 50
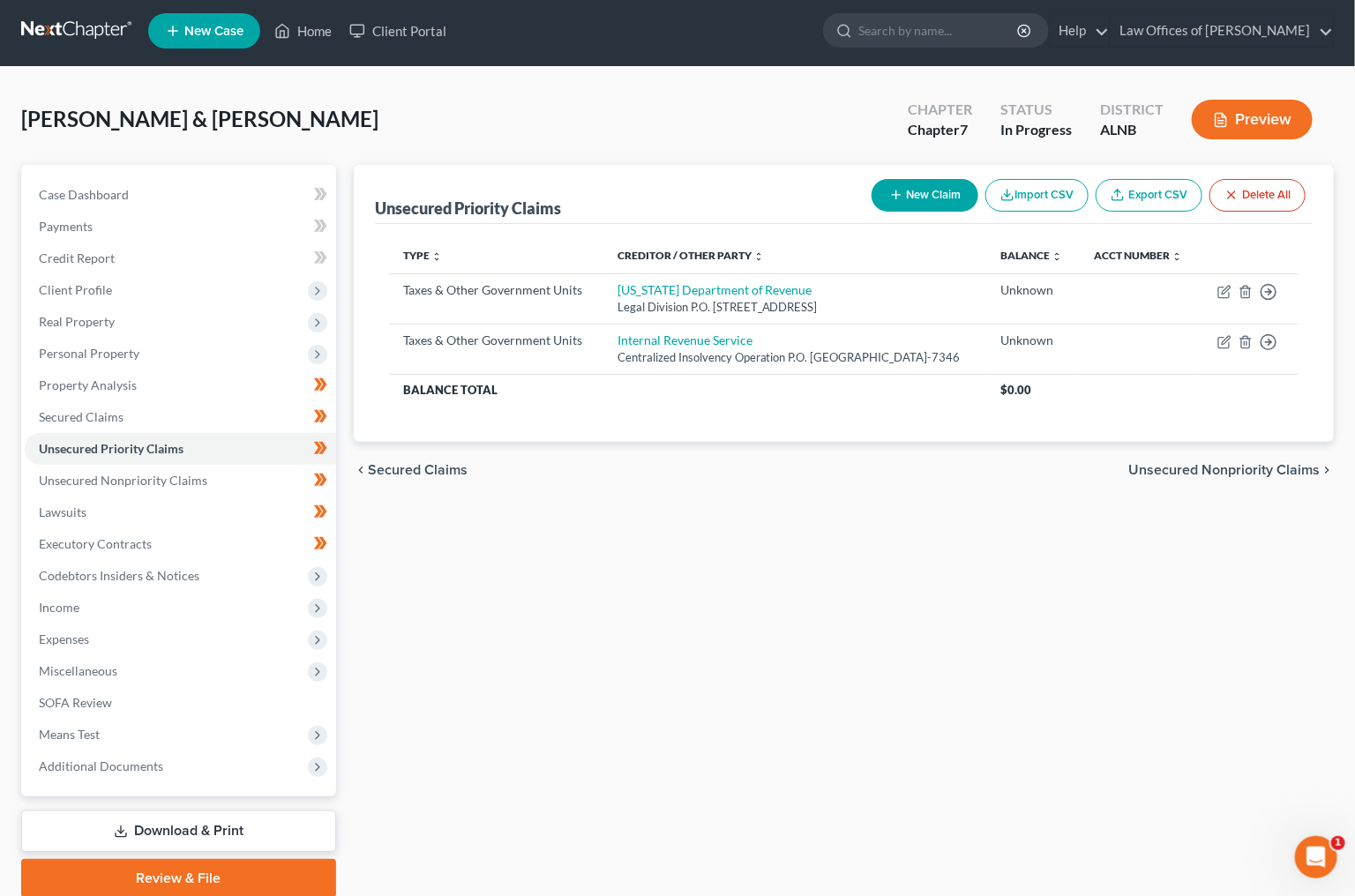
scroll to position [4, 0]
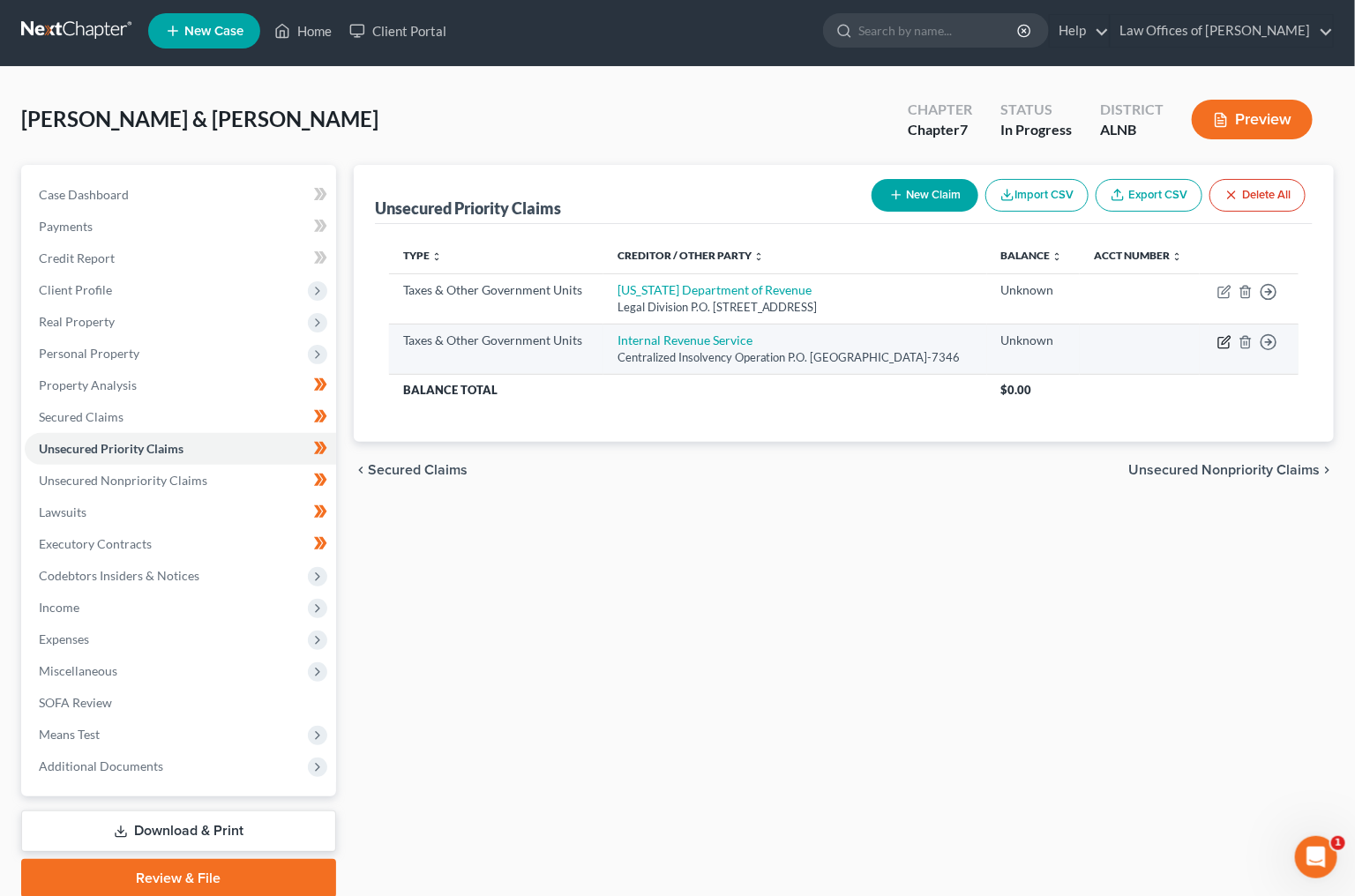
click at [1228, 350] on icon "button" at bounding box center [1224, 343] width 14 height 14
select select "0"
select select "39"
select select "2"
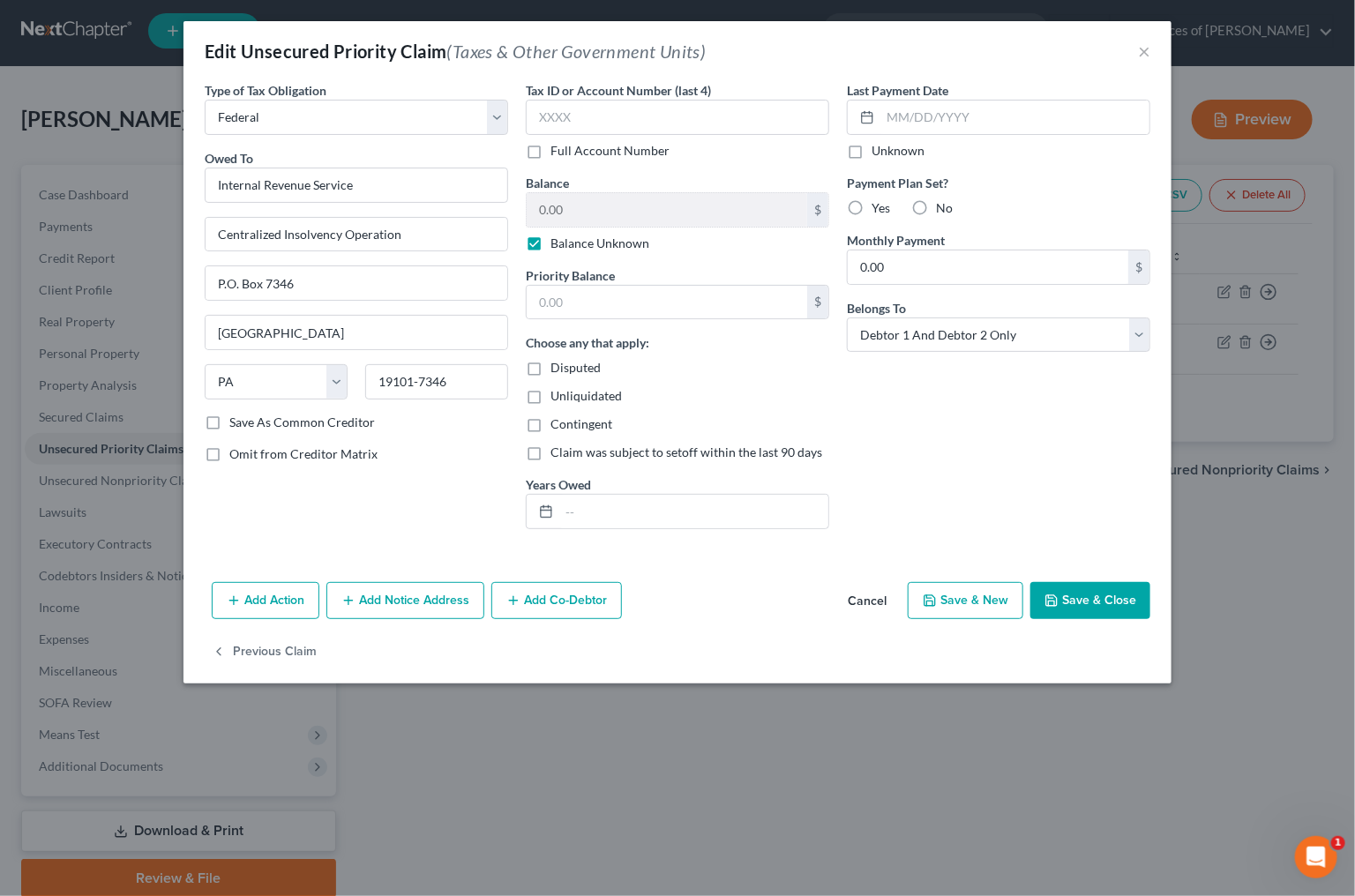
click at [575, 235] on label "Balance Unknown" at bounding box center [600, 244] width 99 height 18
click at [570, 235] on input "Balance Unknown" at bounding box center [563, 240] width 11 height 11
checkbox input "false"
click at [578, 209] on input "0.00" at bounding box center [667, 210] width 281 height 34
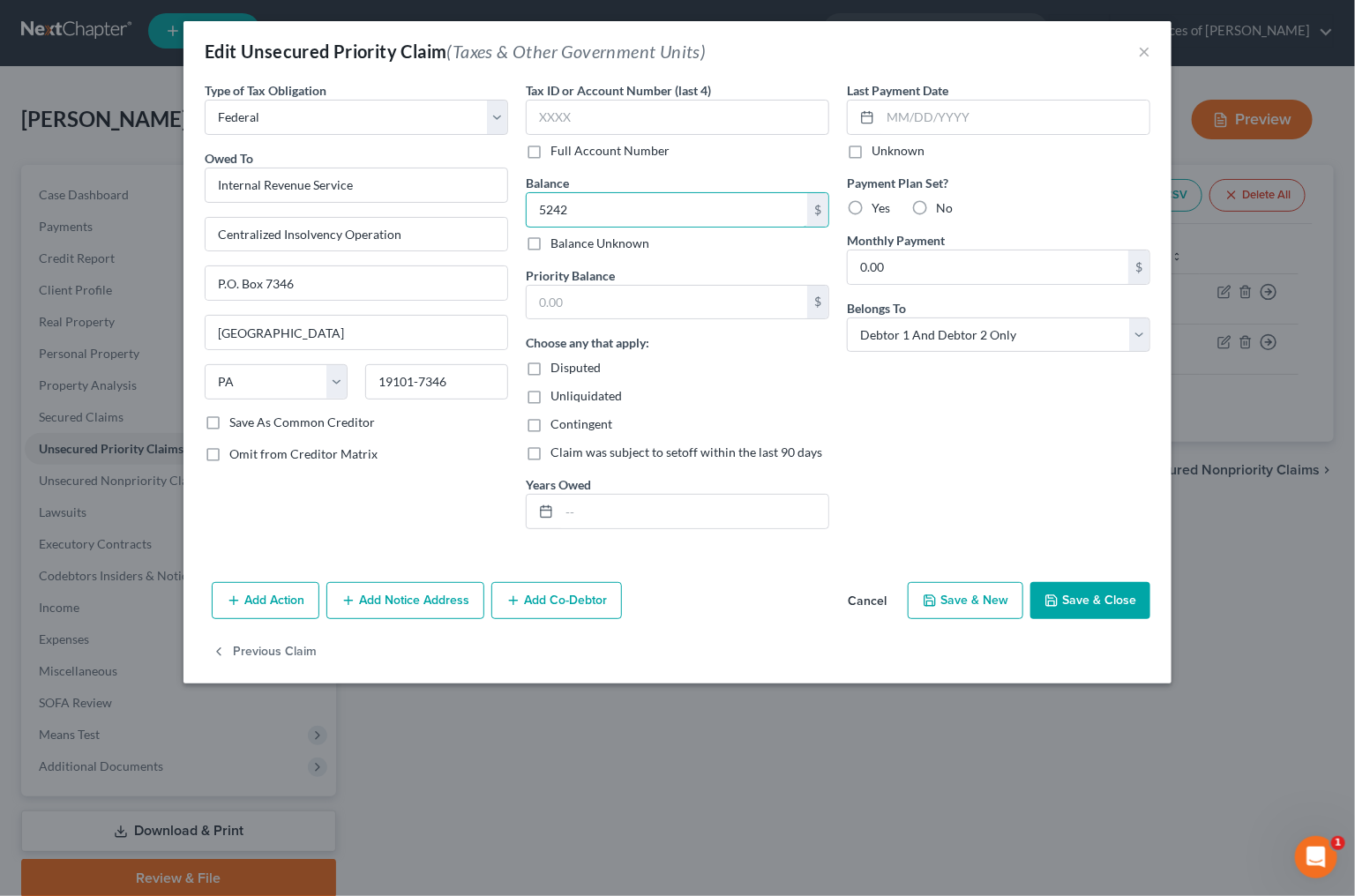
type input "5,242"
click at [687, 287] on input "text" at bounding box center [667, 303] width 281 height 34
type input "5,242"
click at [1107, 598] on button "Save & Close" at bounding box center [1090, 600] width 120 height 37
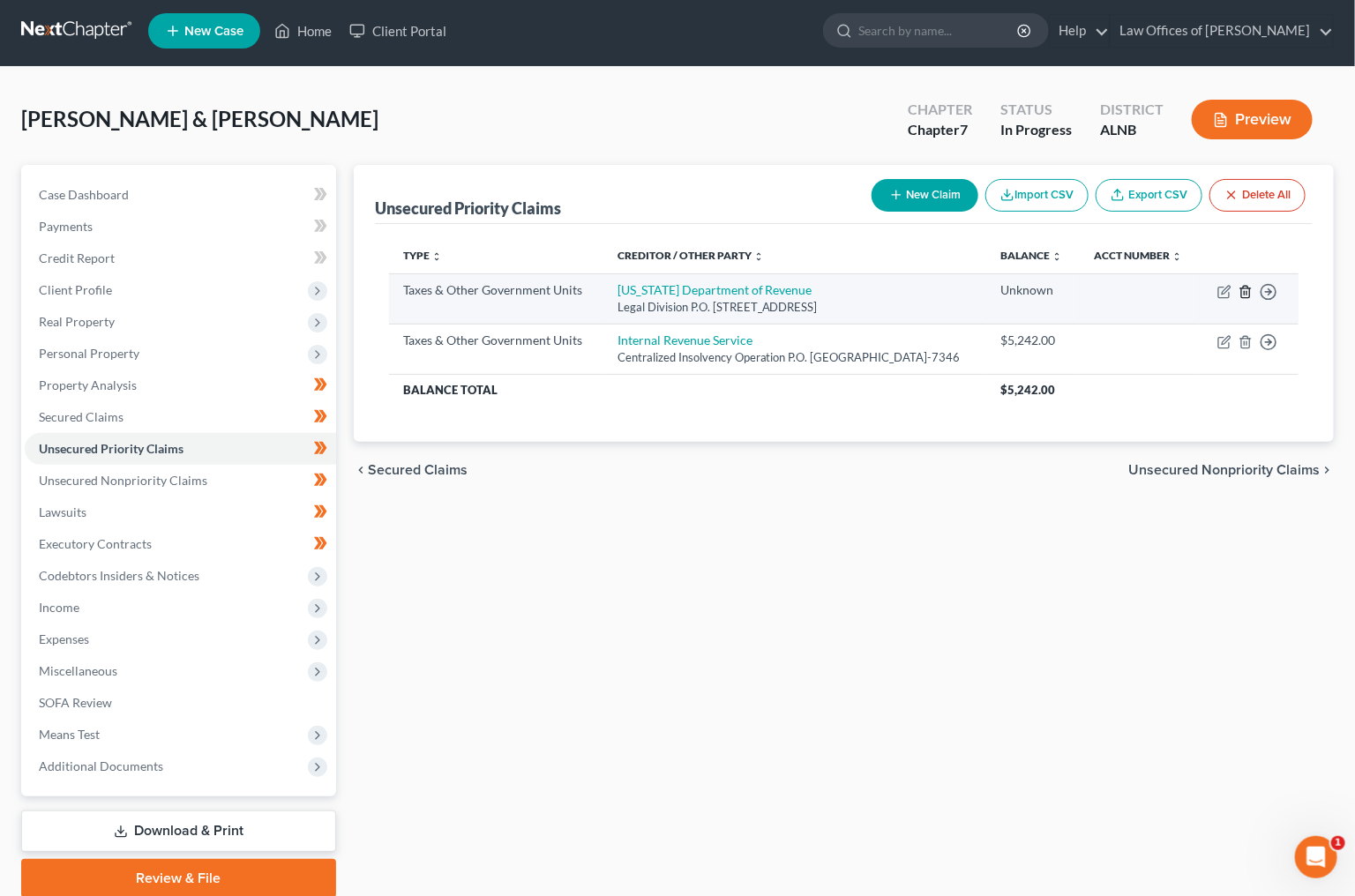
click at [1248, 299] on icon "button" at bounding box center [1246, 292] width 14 height 14
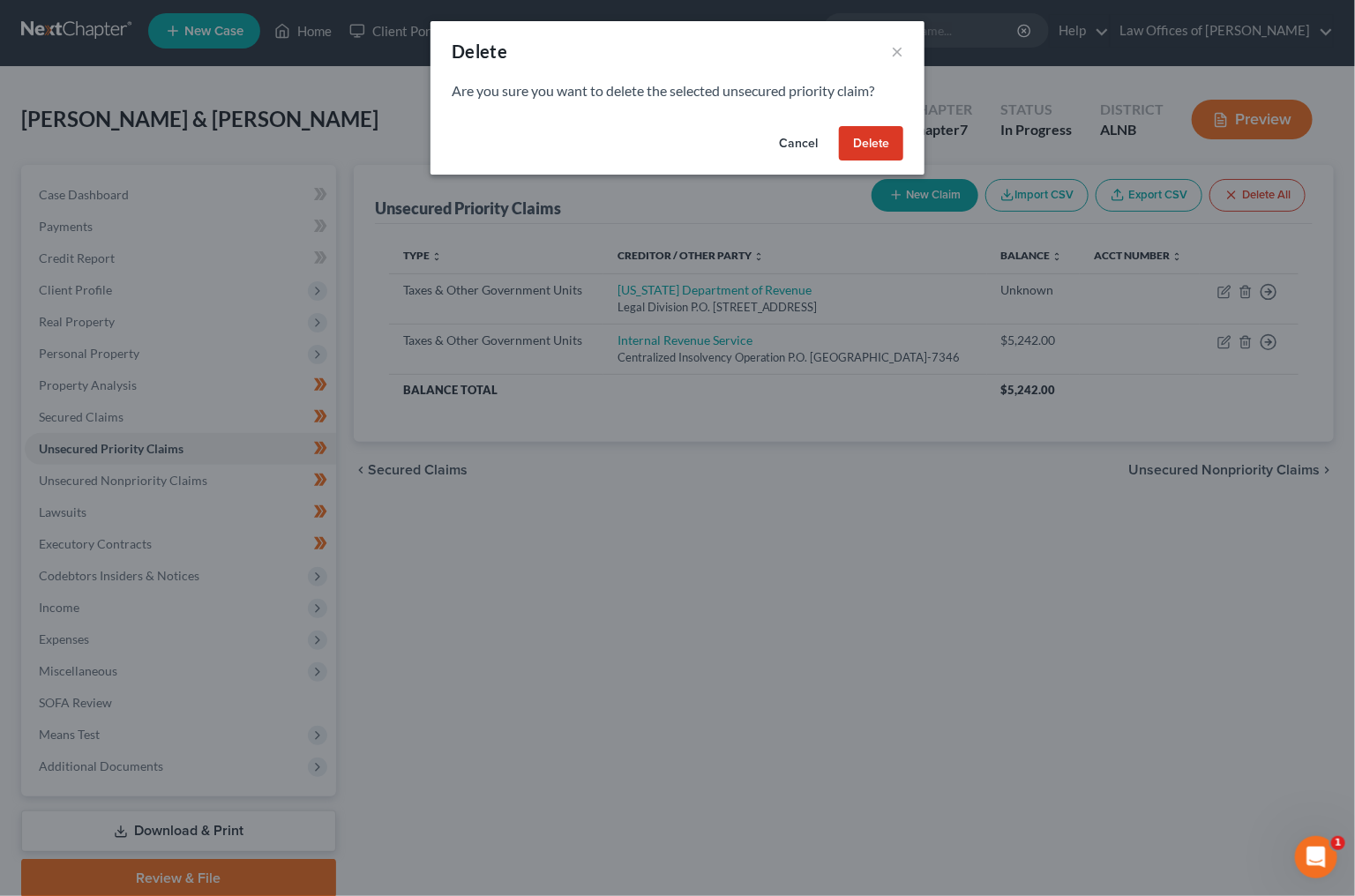
click at [879, 143] on button "Delete" at bounding box center [871, 143] width 64 height 35
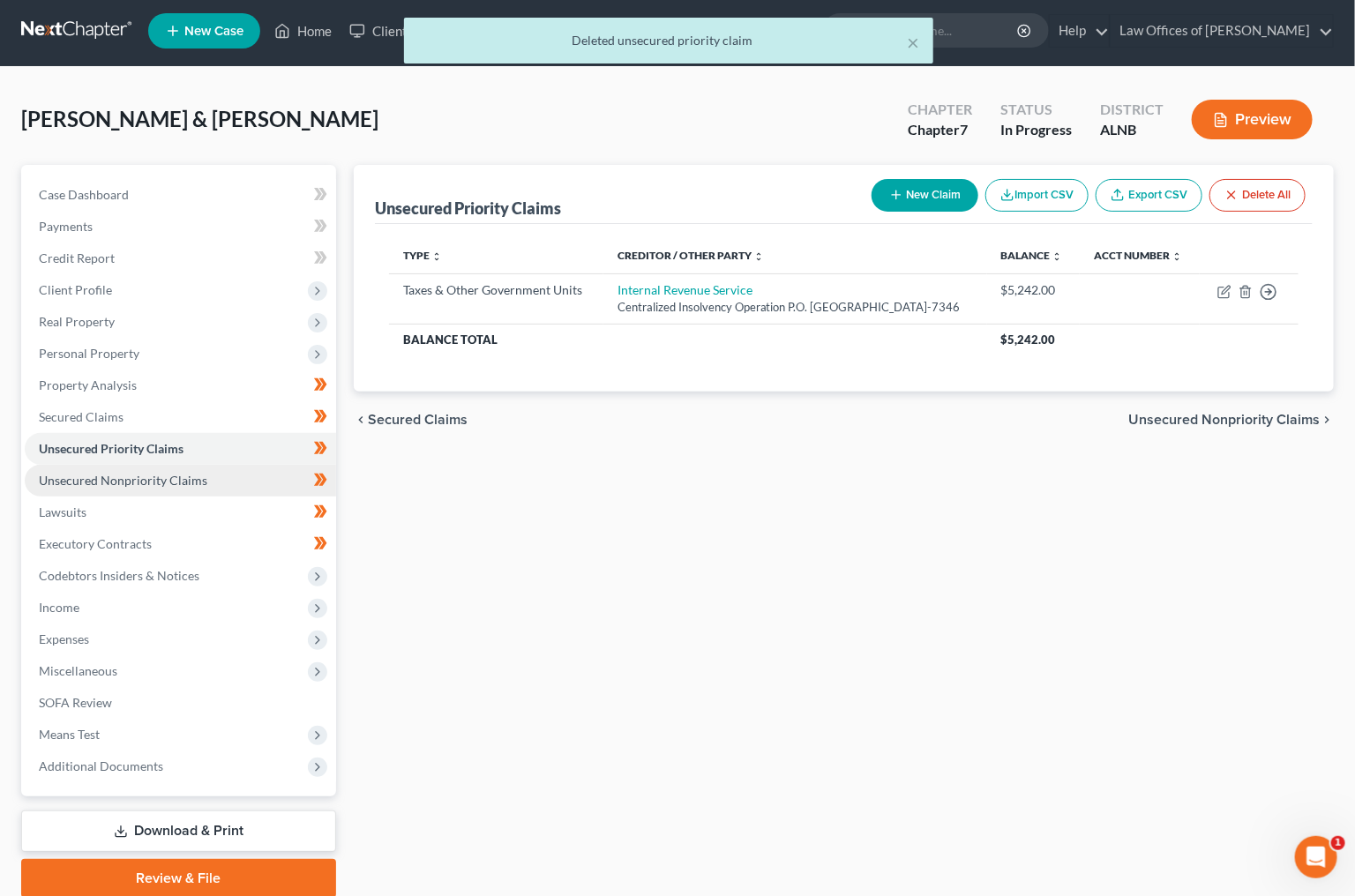
click at [225, 471] on link "Unsecured Nonpriority Claims" at bounding box center [181, 480] width 312 height 32
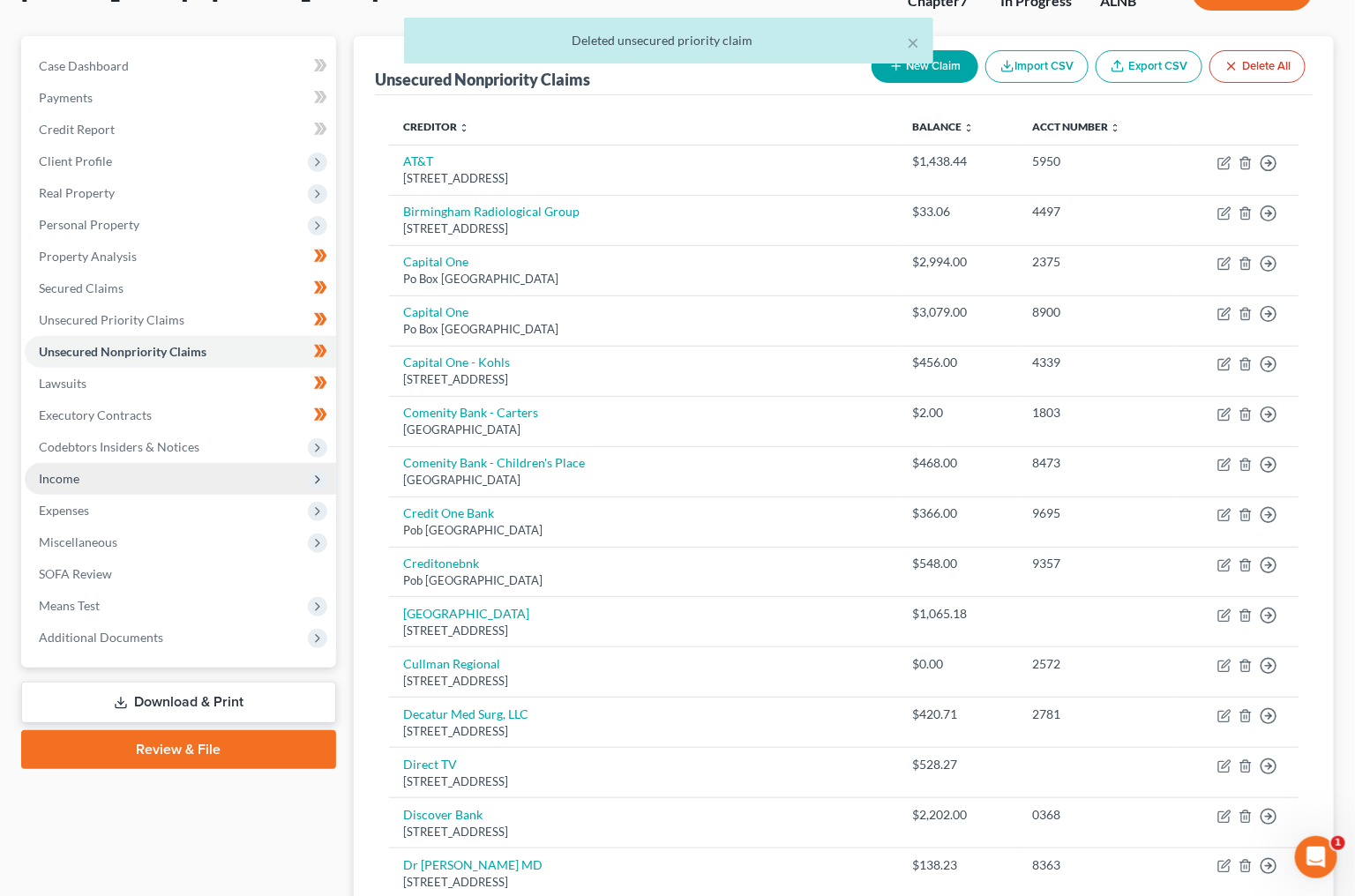
scroll to position [136, 0]
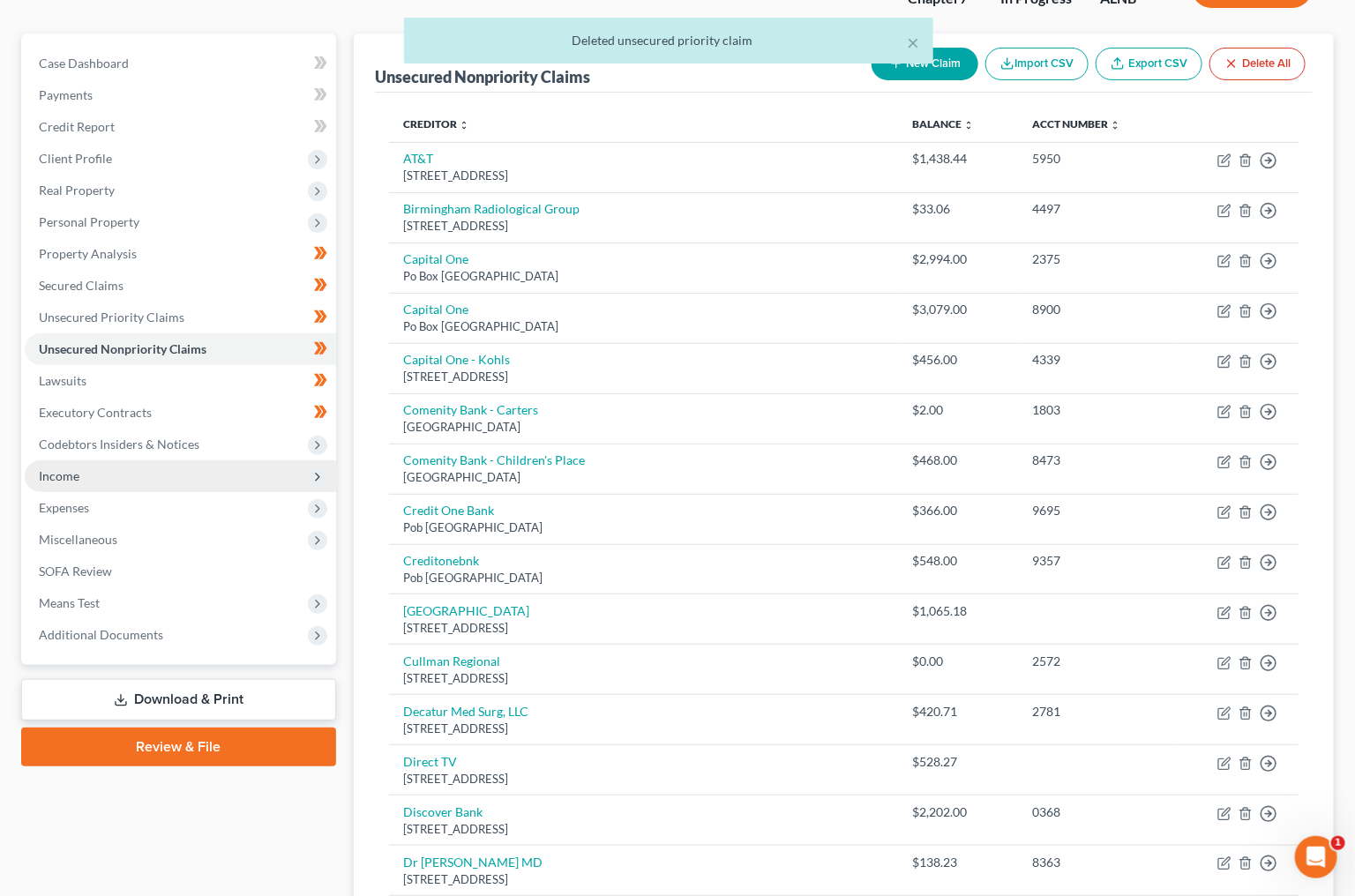
click at [170, 465] on span "Income" at bounding box center [181, 476] width 312 height 32
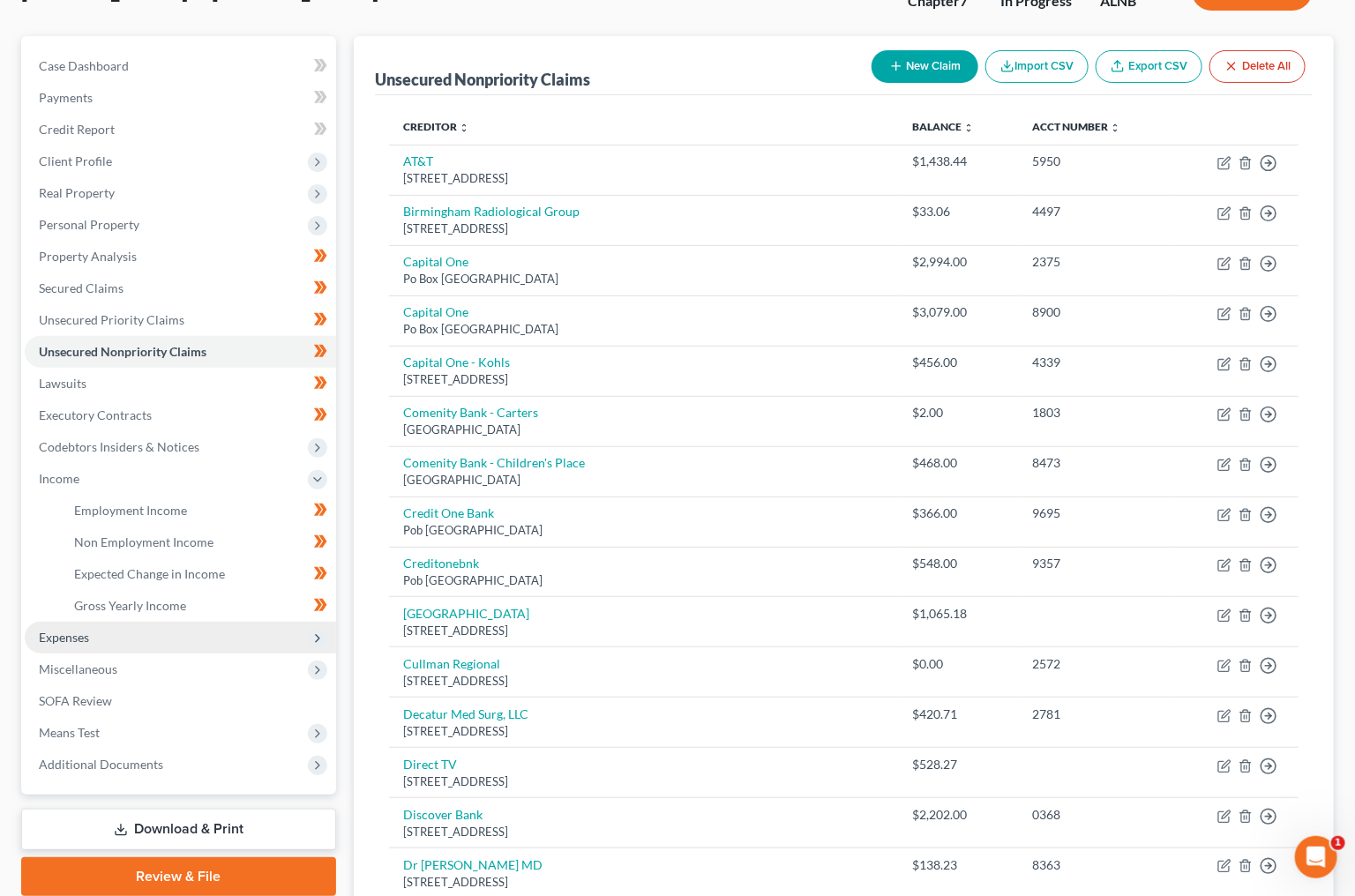
scroll to position [133, 0]
click at [221, 621] on span "Expenses" at bounding box center [181, 637] width 312 height 32
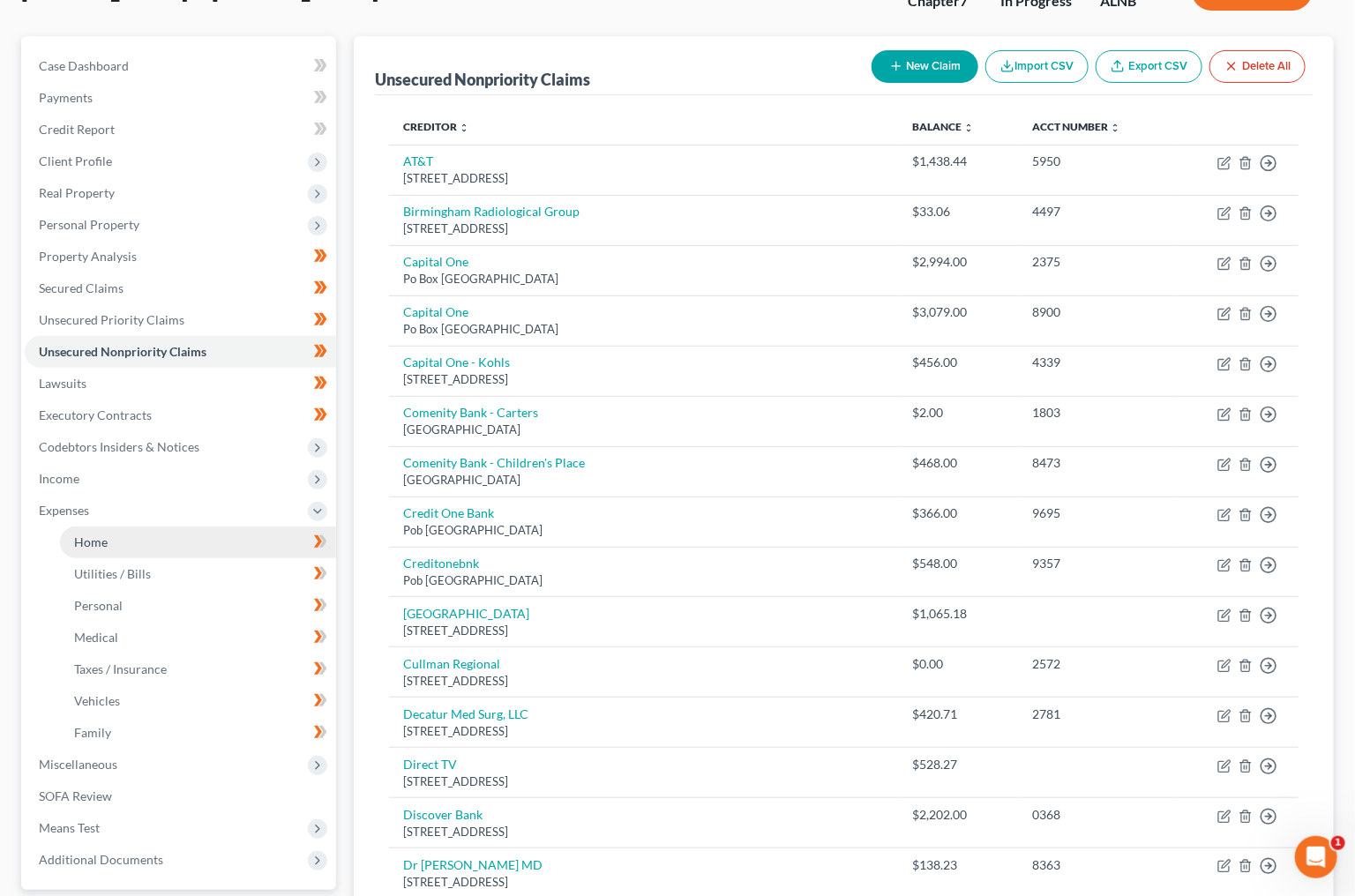
click at [226, 526] on link "Home" at bounding box center [198, 542] width 276 height 32
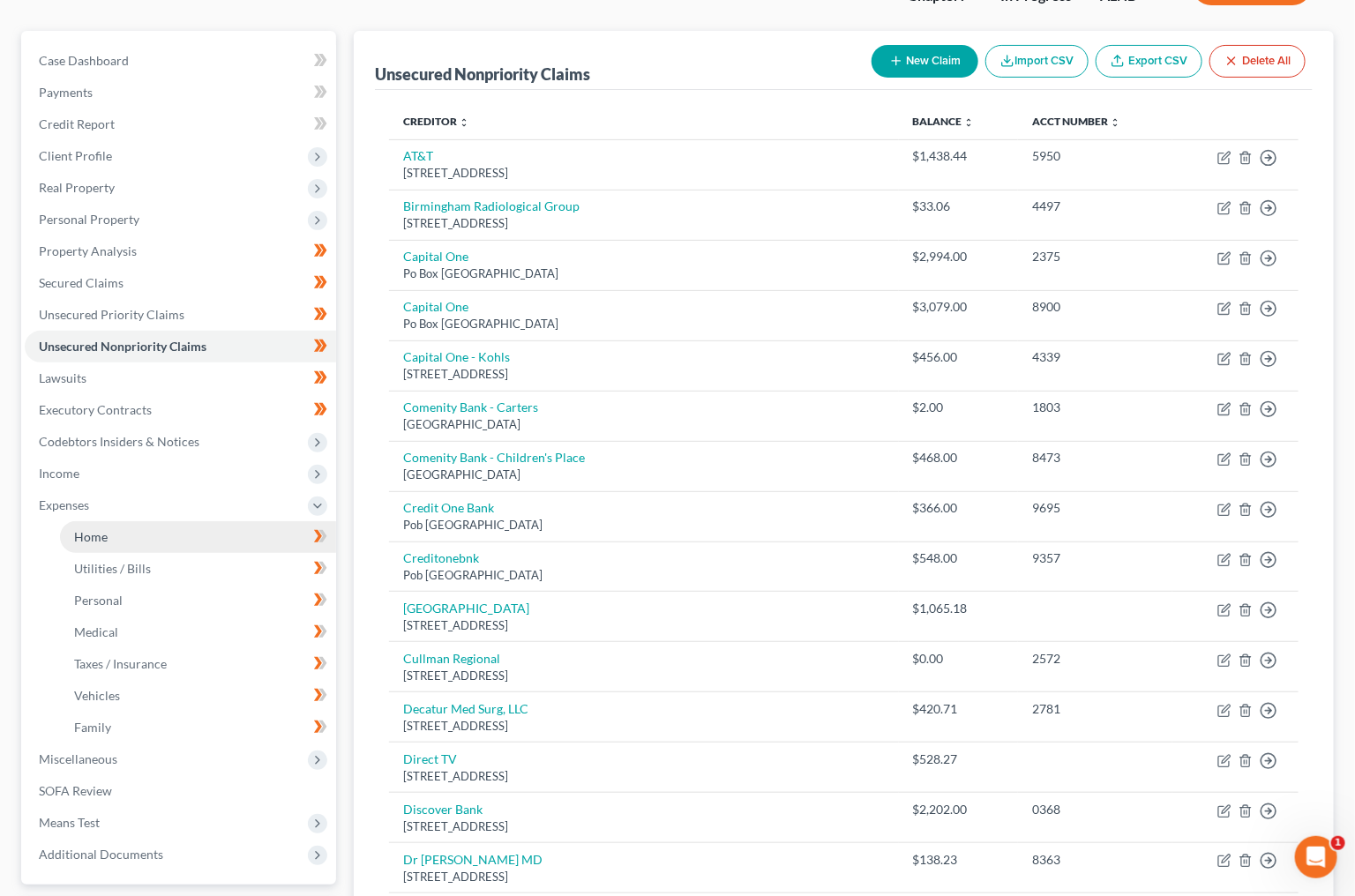
scroll to position [14, 0]
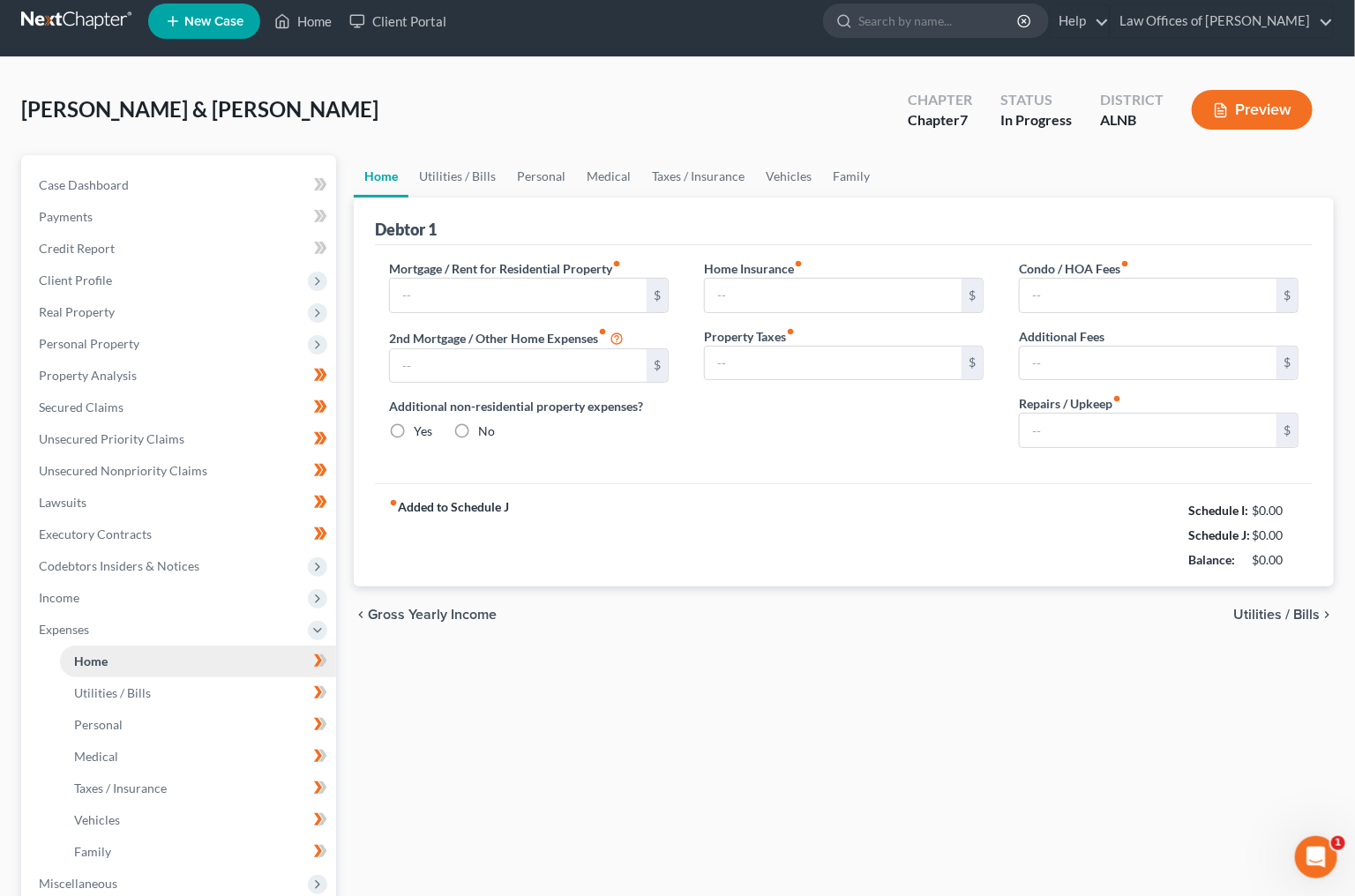
type input "970.00"
radio input "true"
type input "100.00"
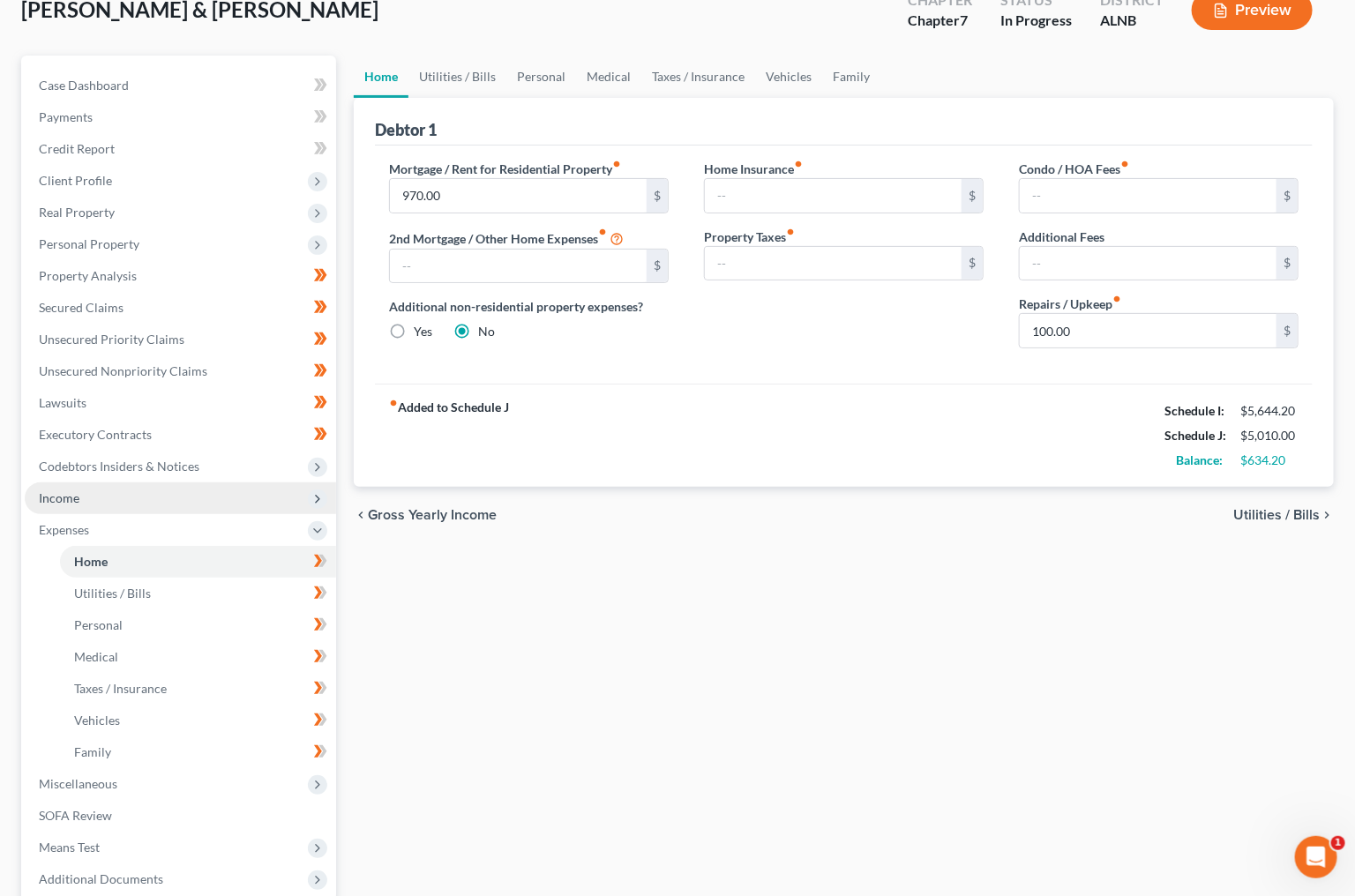
scroll to position [117, 0]
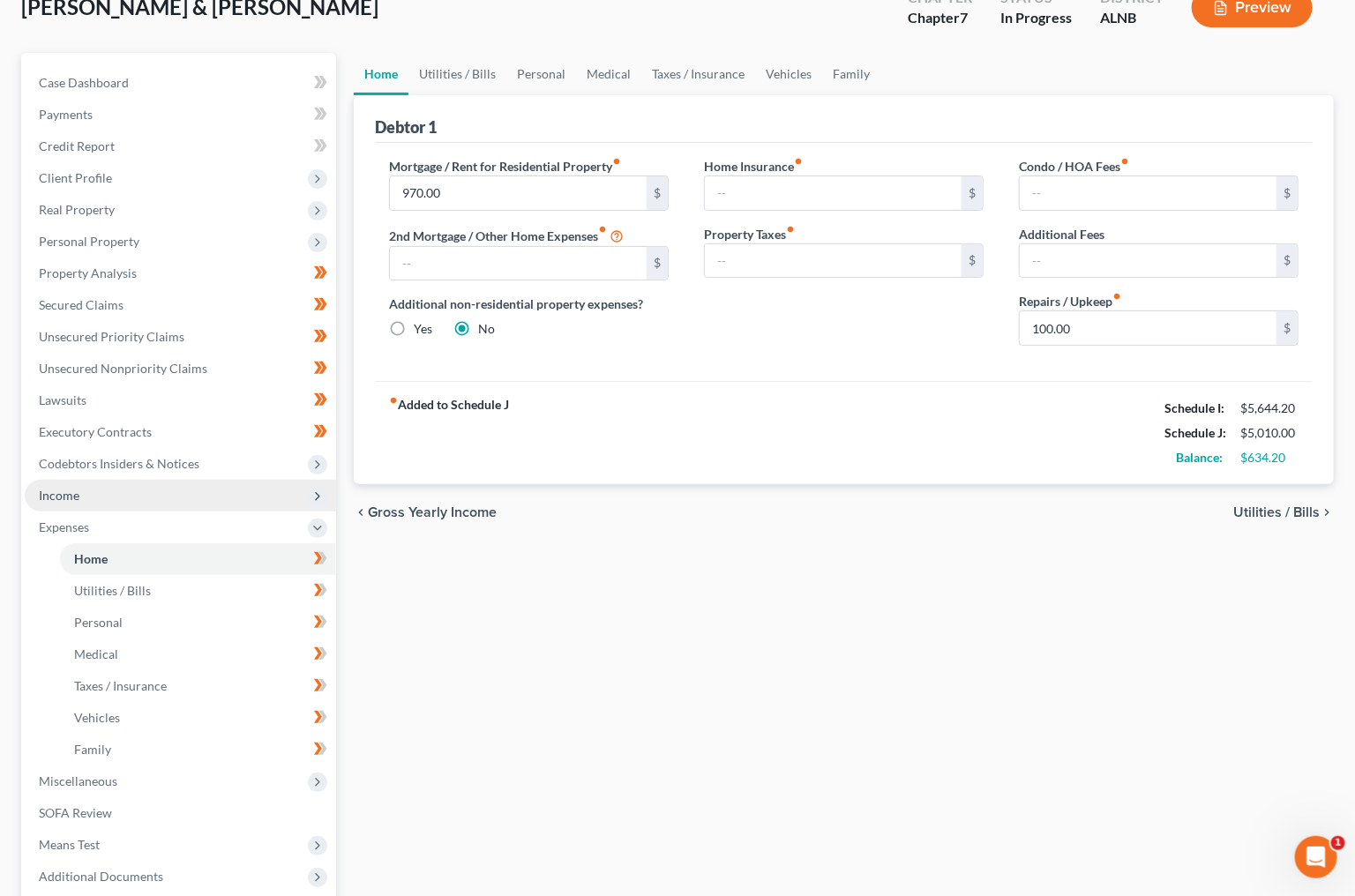
click at [225, 492] on span "Income" at bounding box center [181, 495] width 312 height 32
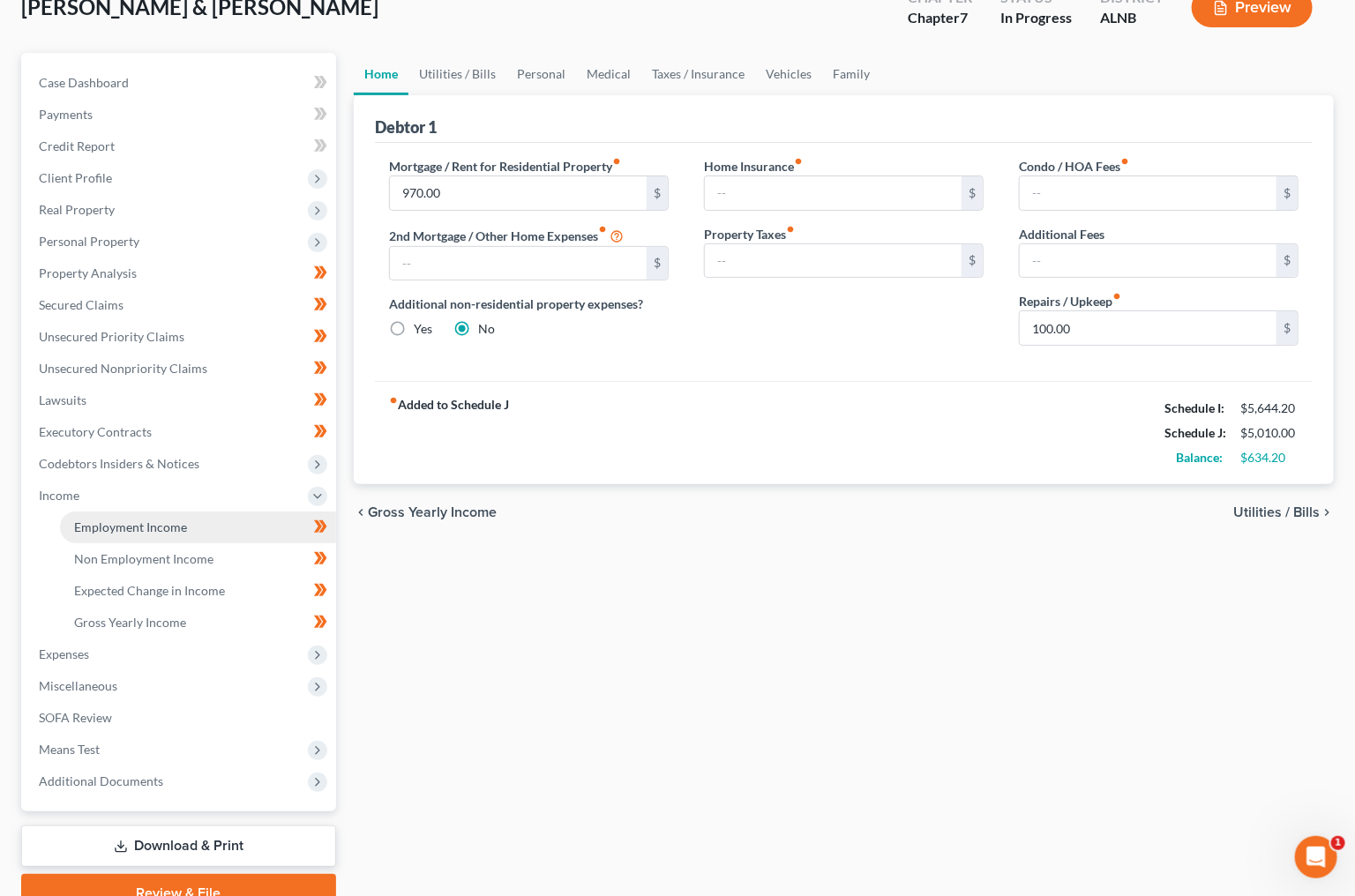
click at [238, 511] on link "Employment Income" at bounding box center [198, 527] width 276 height 32
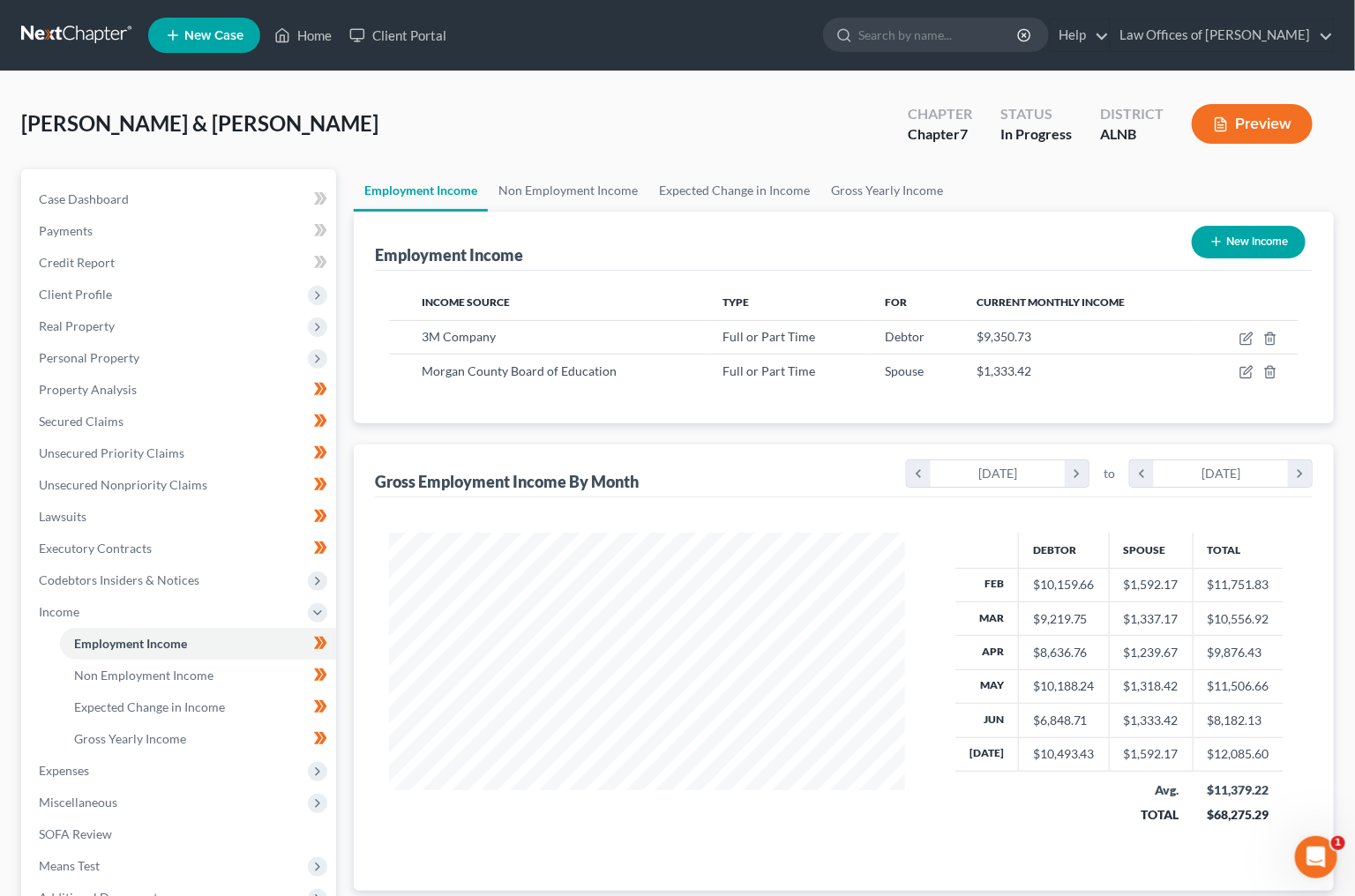
scroll to position [308, 551]
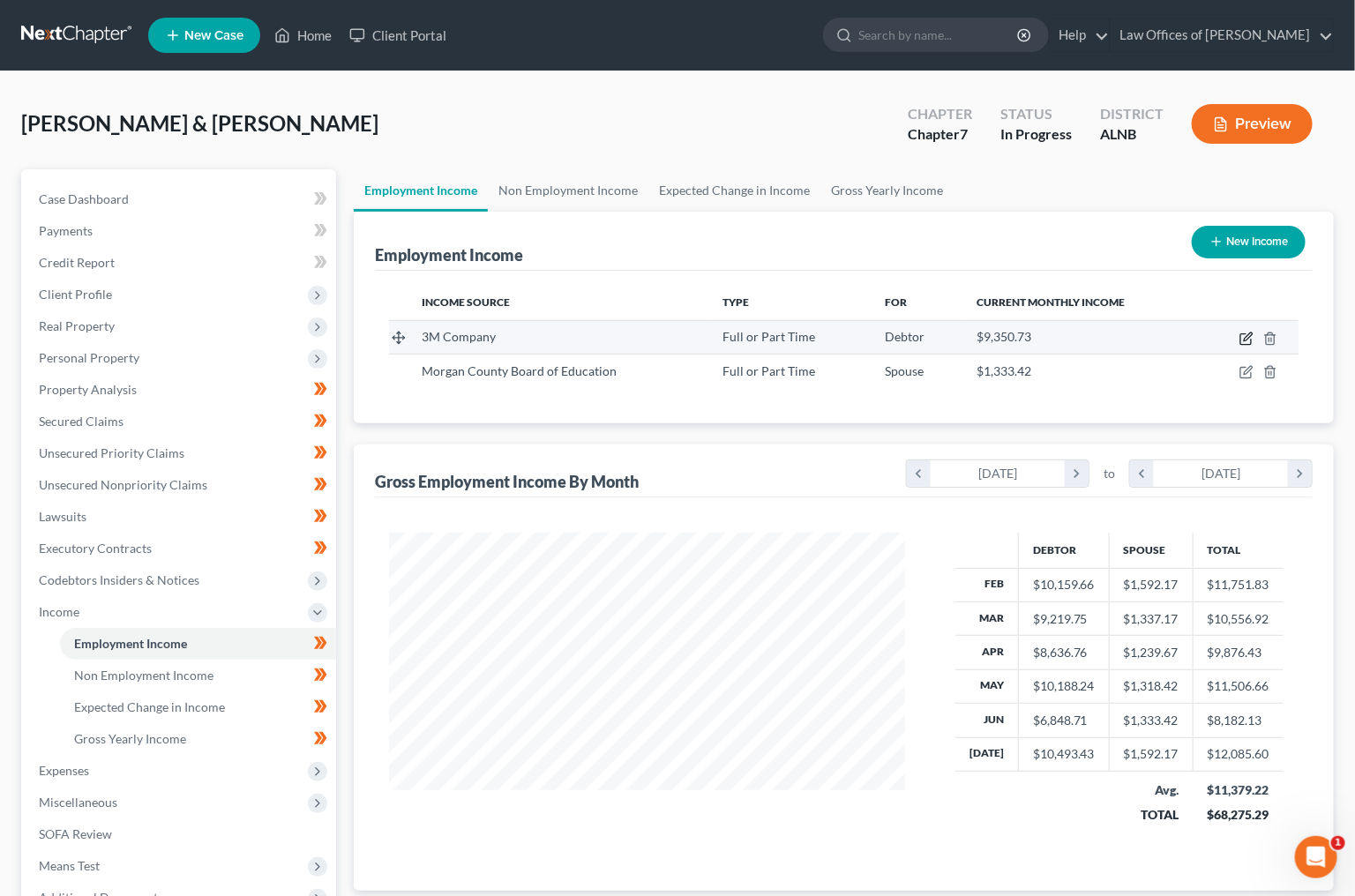
click at [1251, 342] on icon "button" at bounding box center [1245, 340] width 11 height 11
select select "0"
select select "24"
select select "2"
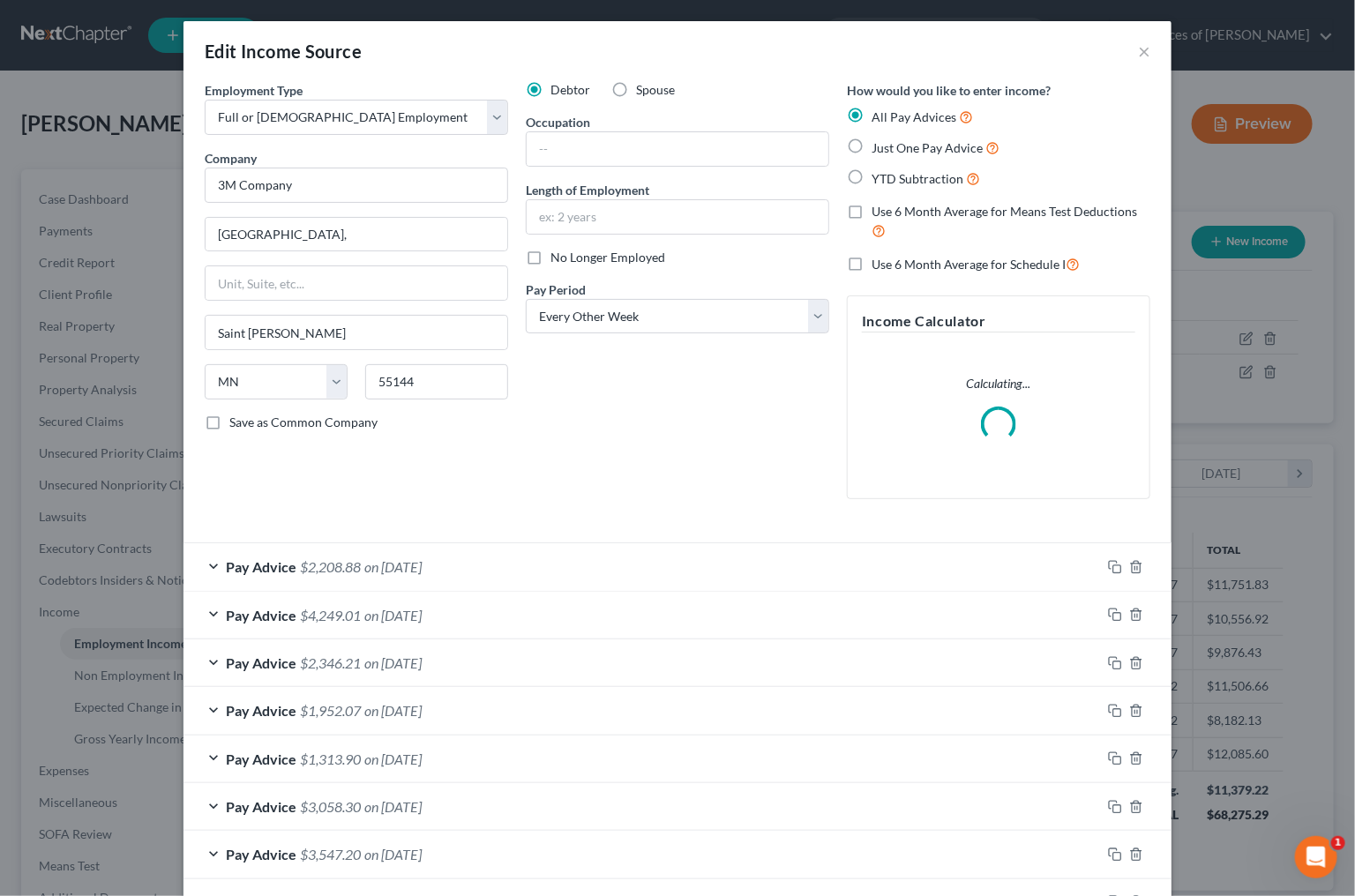
click at [421, 562] on span "on 08/01/2025" at bounding box center [393, 566] width 57 height 17
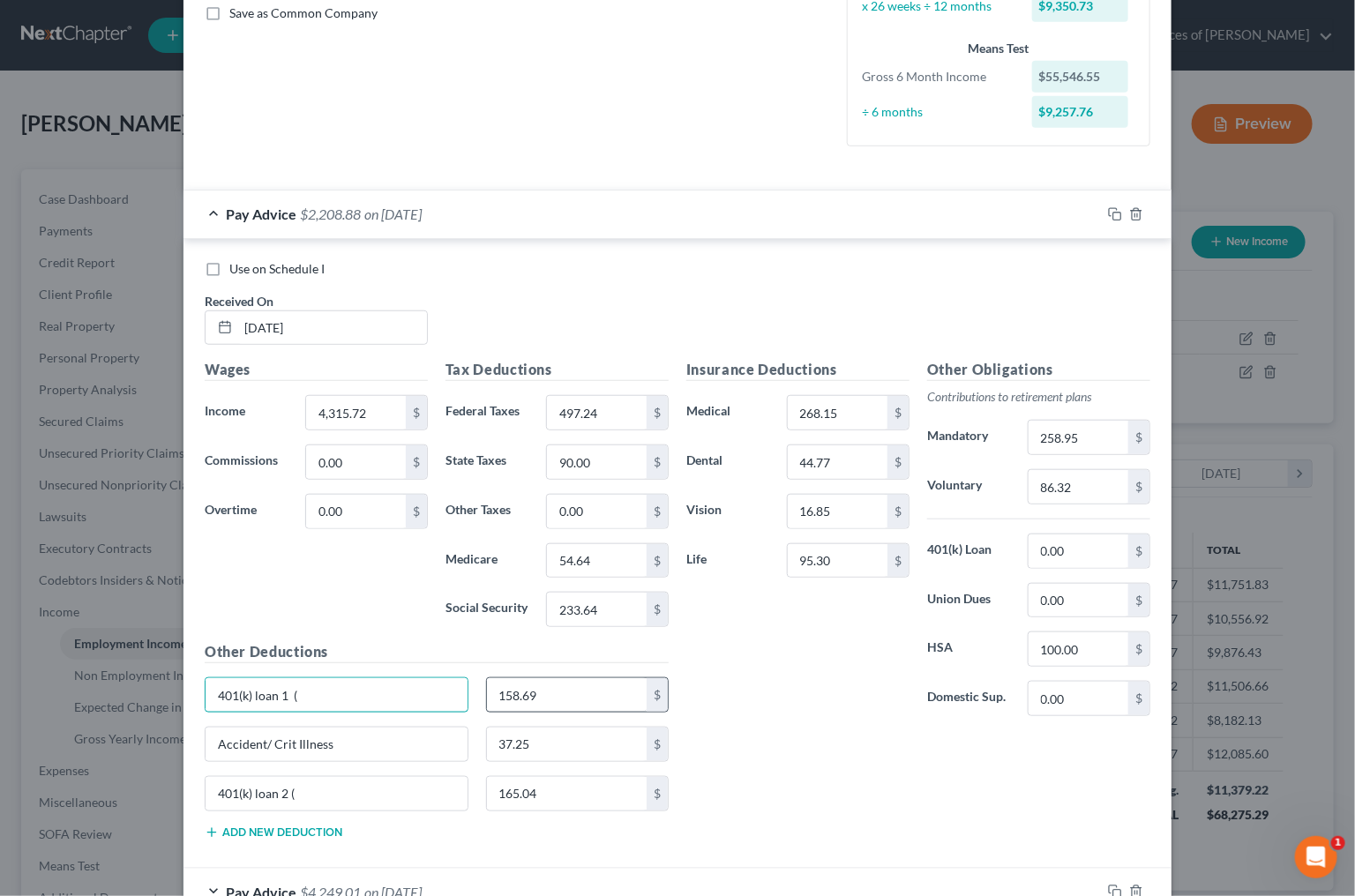
scroll to position [416, 0]
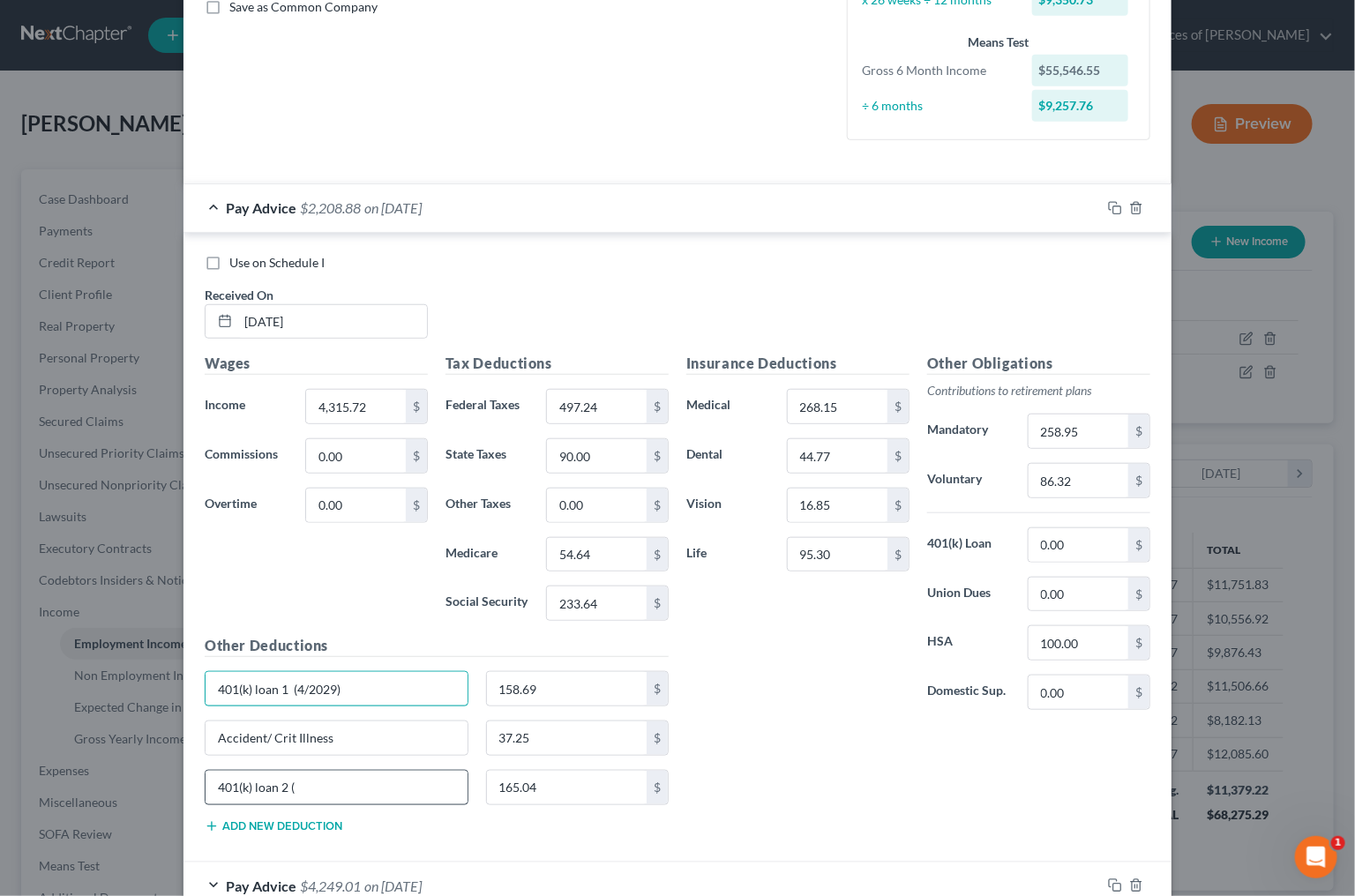
type input "401(k) loan 1 (4/2029)"
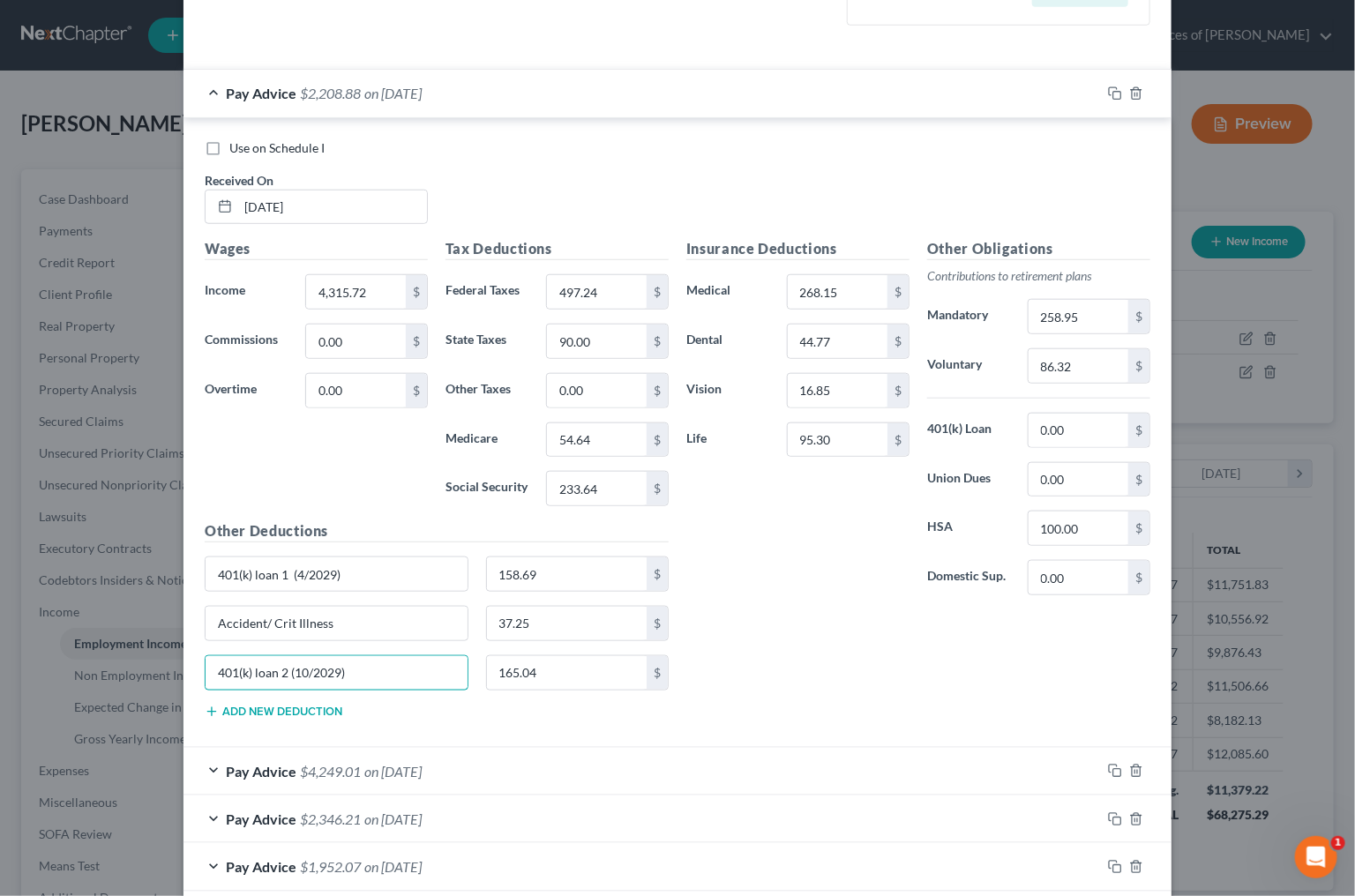
scroll to position [526, 0]
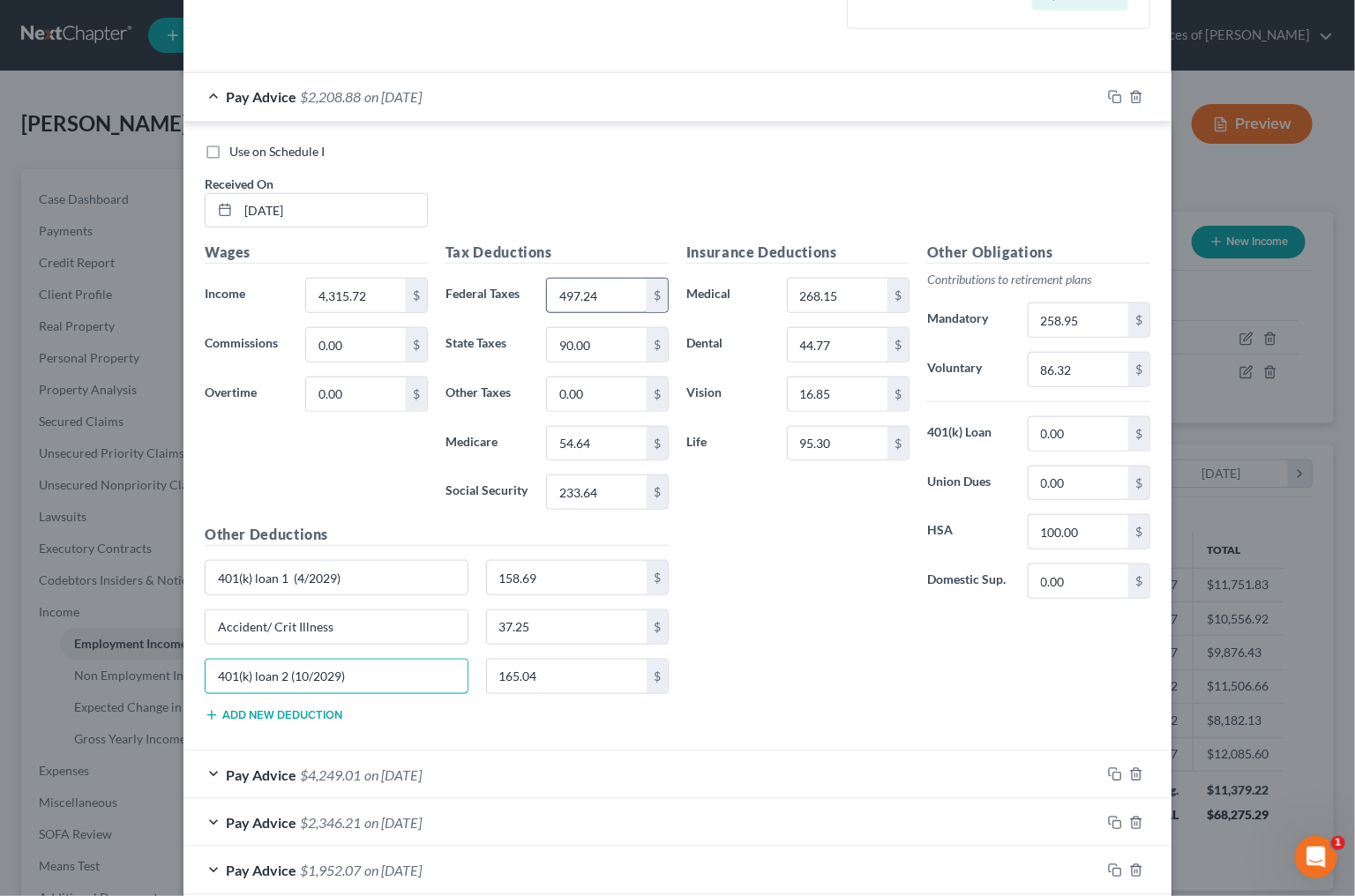
type input "401(k) loan 2 (10/2029)"
click at [629, 287] on input "497.24" at bounding box center [597, 296] width 100 height 34
type input "250"
click at [779, 555] on div "Insurance Deductions Medical 268.15 $ Dental 44.77 $ Vision 16.85 $ Life 95.30 $" at bounding box center [797, 428] width 241 height 372
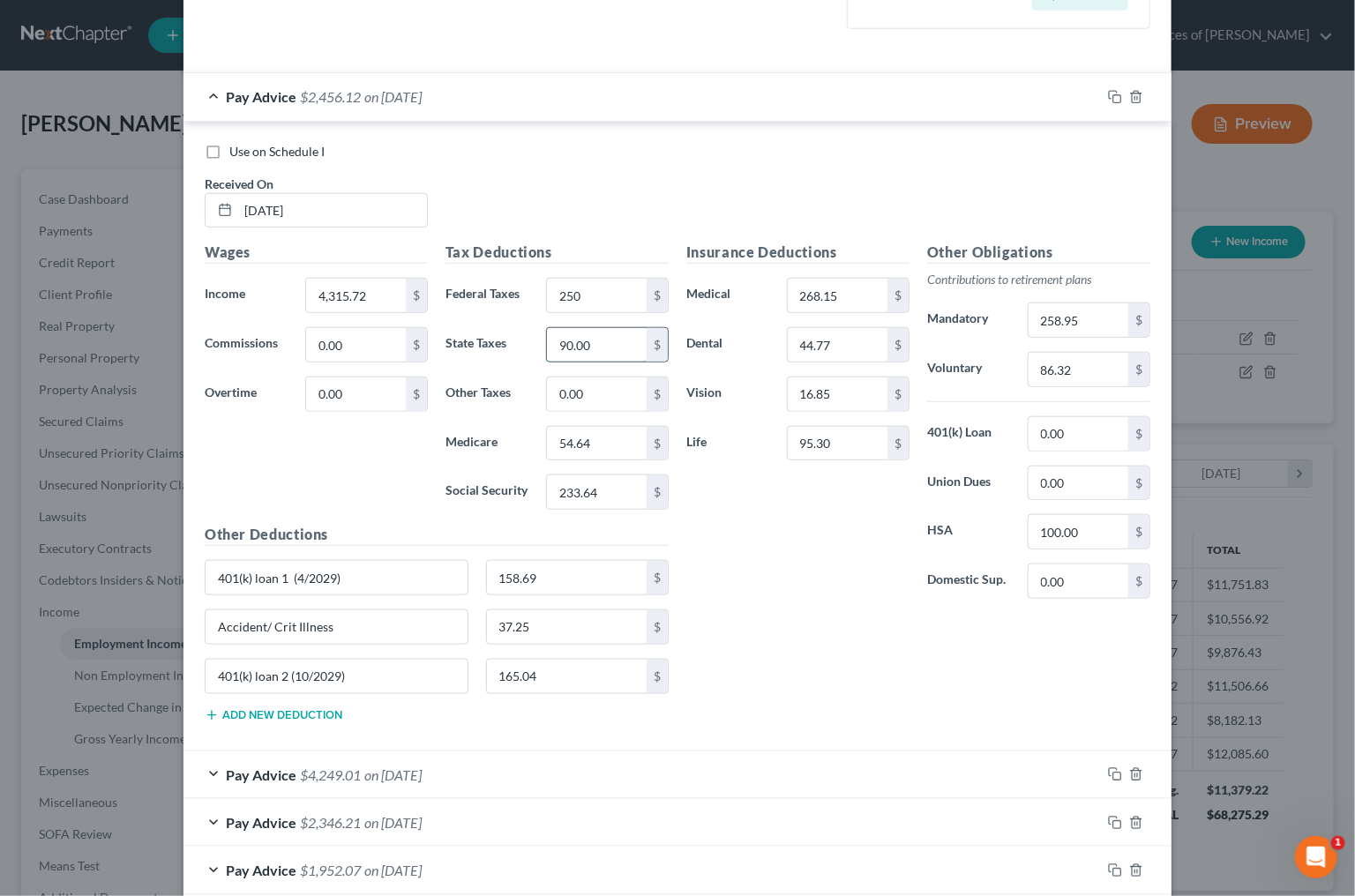
click at [597, 338] on input "90.00" at bounding box center [597, 345] width 100 height 34
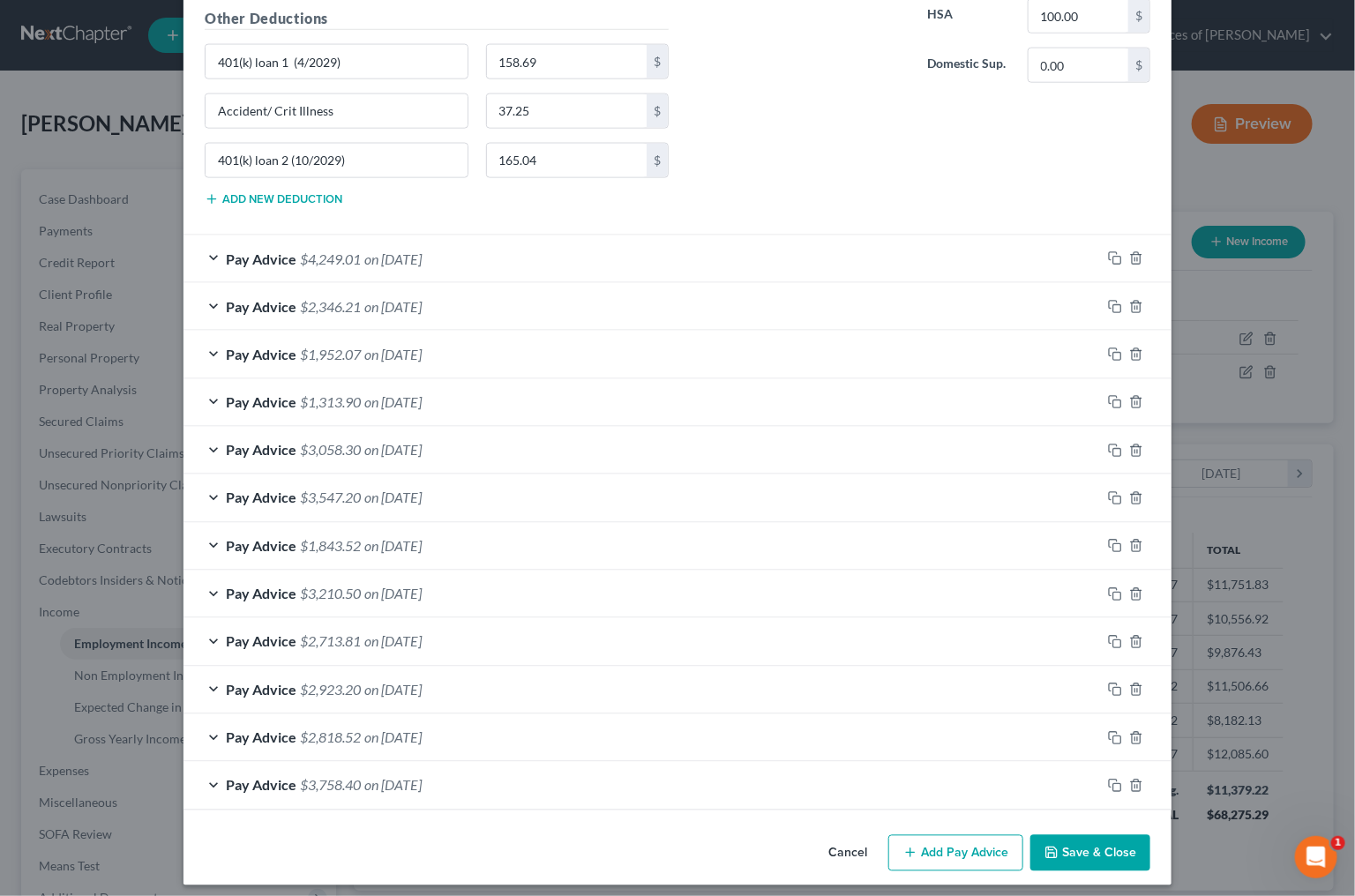
scroll to position [1042, 0]
click at [1110, 848] on button "Save & Close" at bounding box center [1090, 854] width 120 height 37
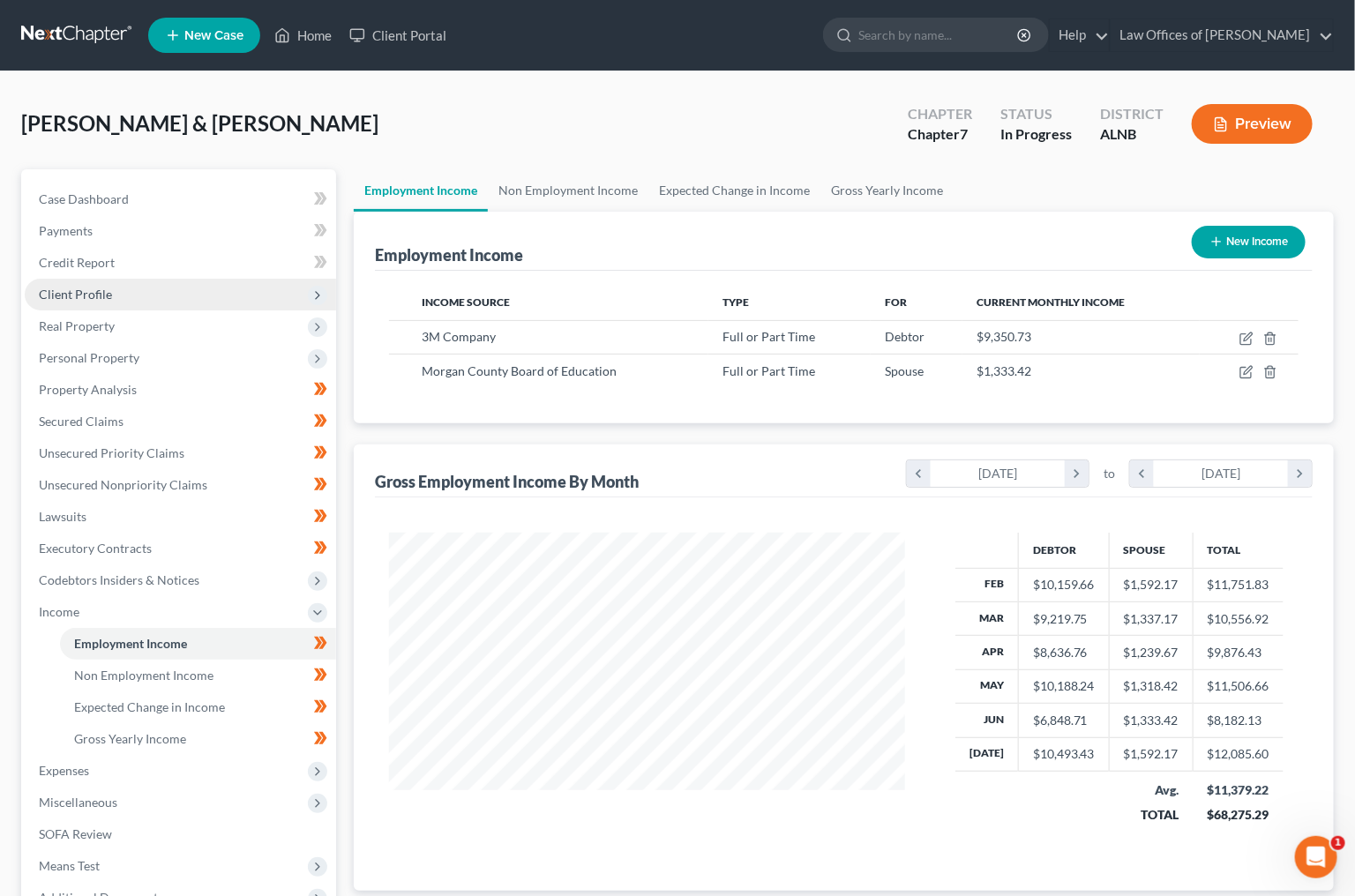
click at [118, 284] on span "Client Profile" at bounding box center [181, 295] width 312 height 32
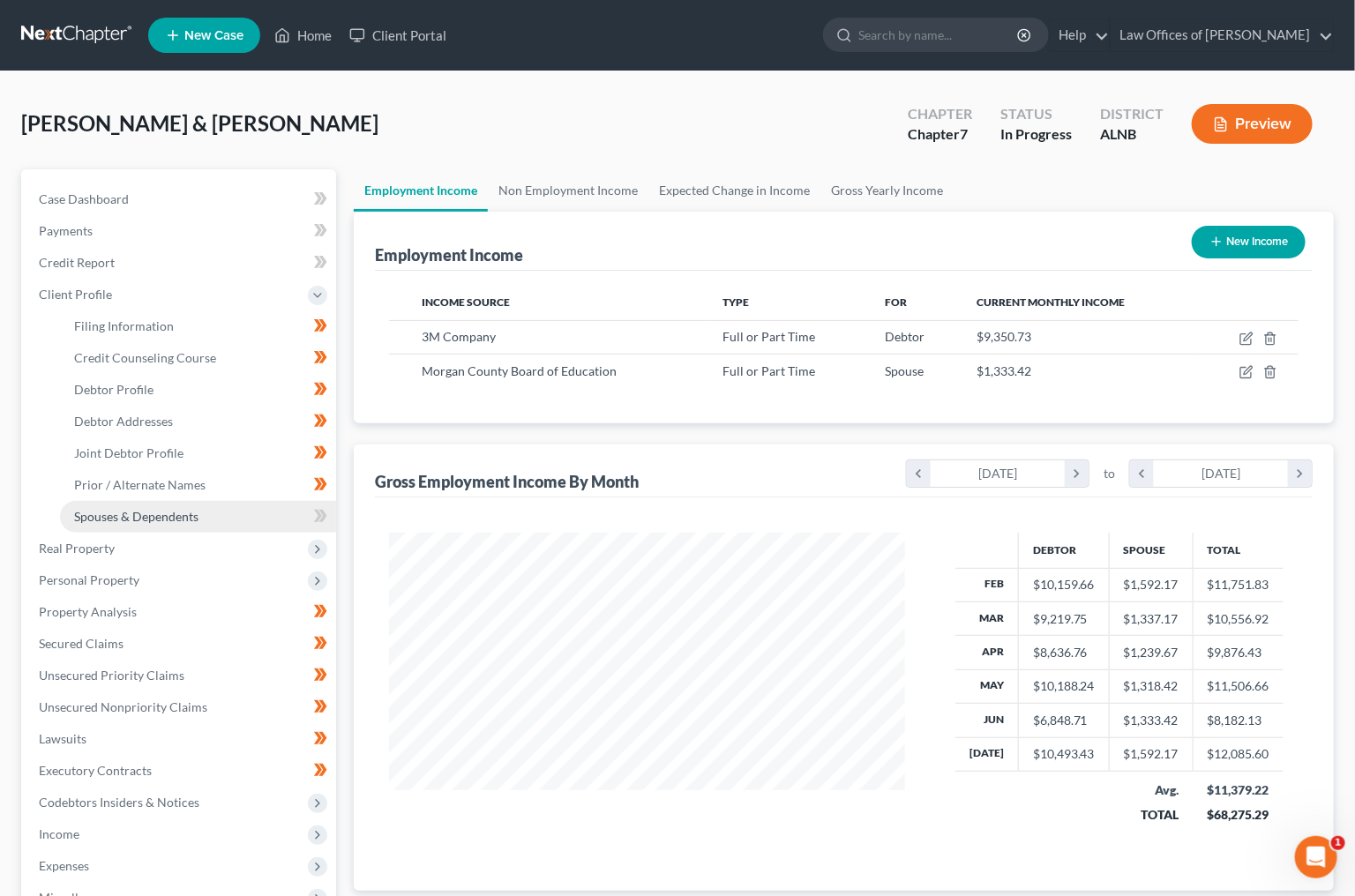
click at [167, 508] on span "Spouses & Dependents" at bounding box center [136, 515] width 124 height 15
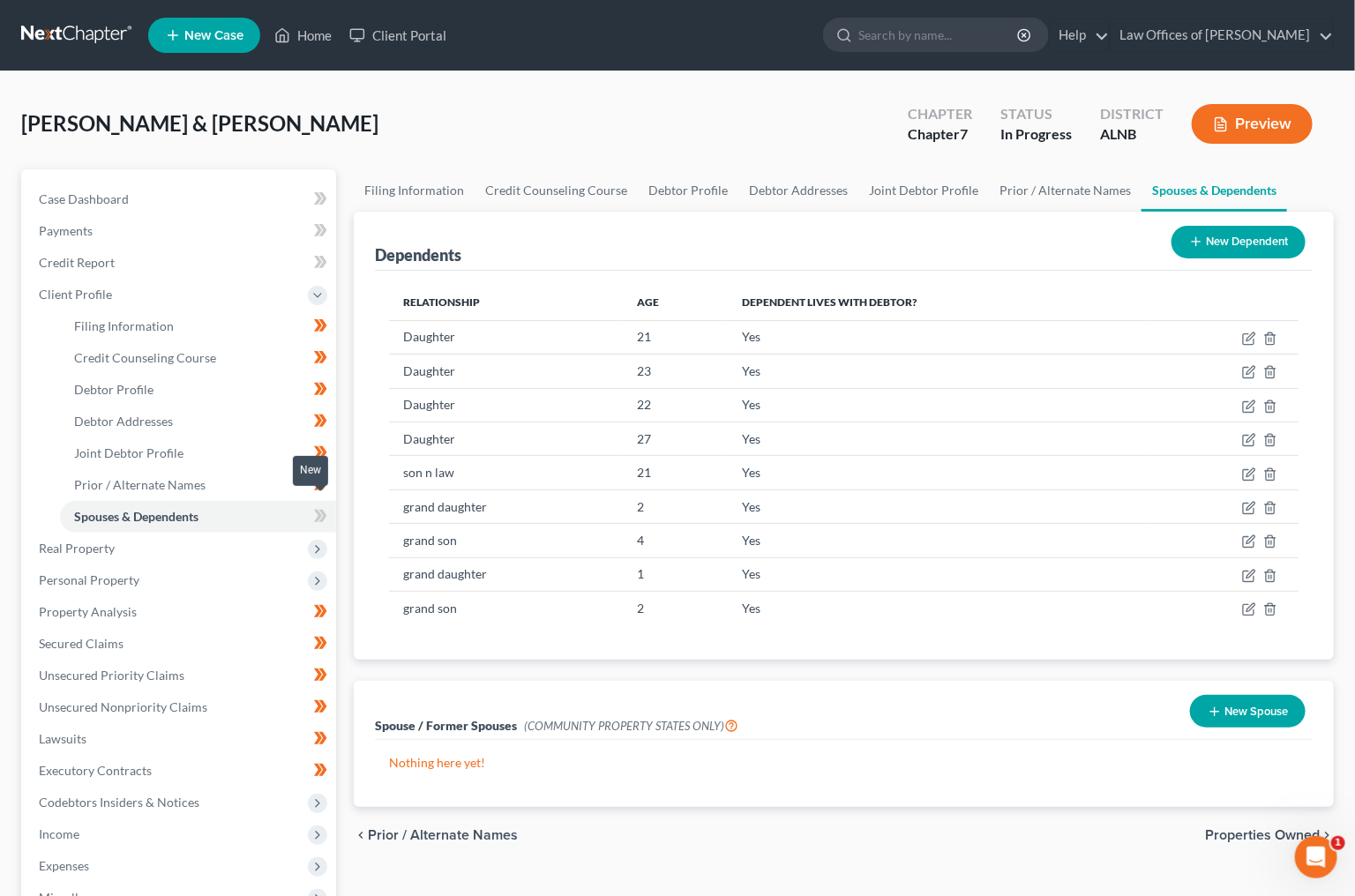
click at [324, 509] on icon at bounding box center [324, 515] width 8 height 12
click at [109, 540] on span "Real Property" at bounding box center [77, 547] width 76 height 15
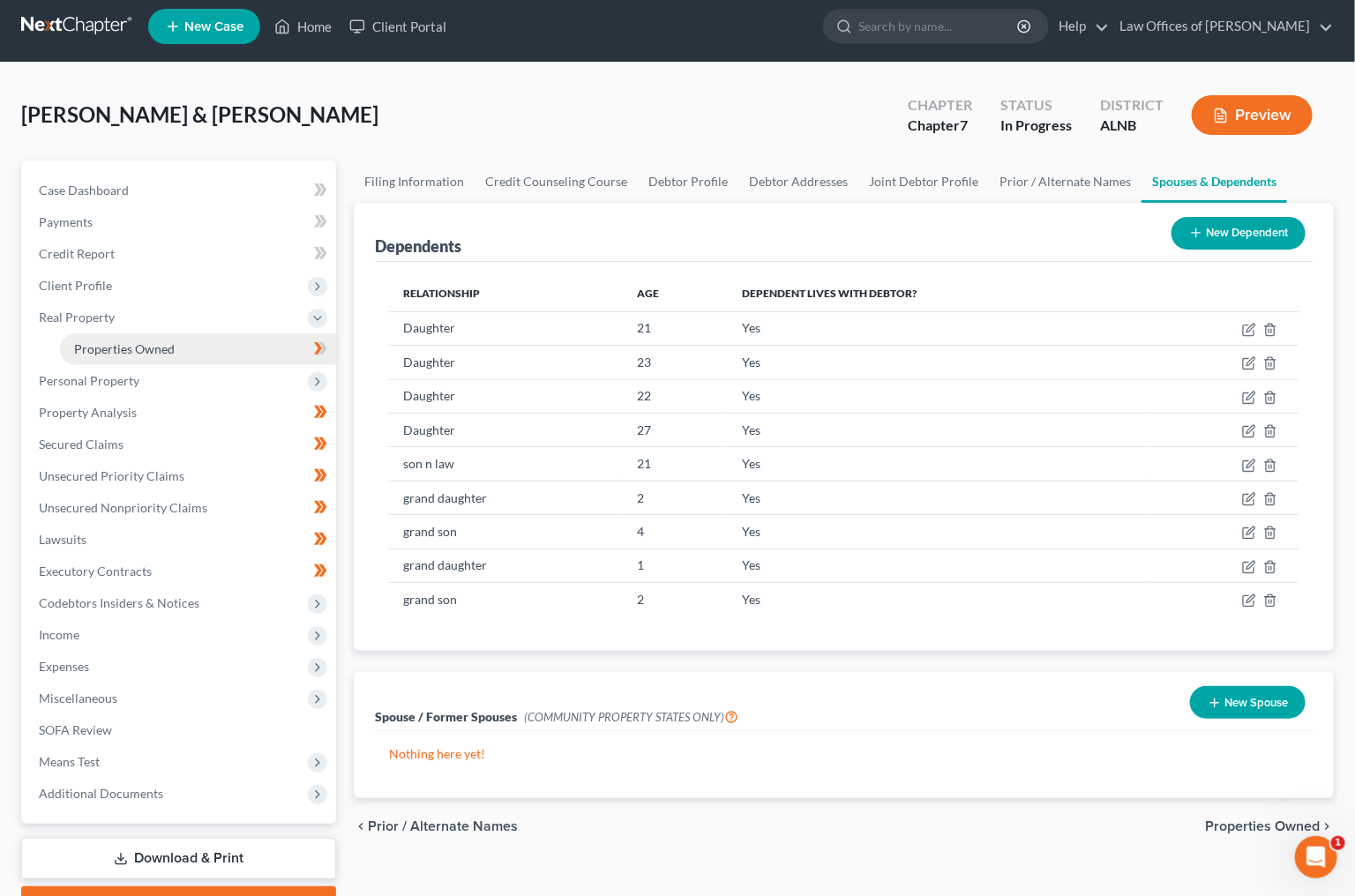
scroll to position [7, 0]
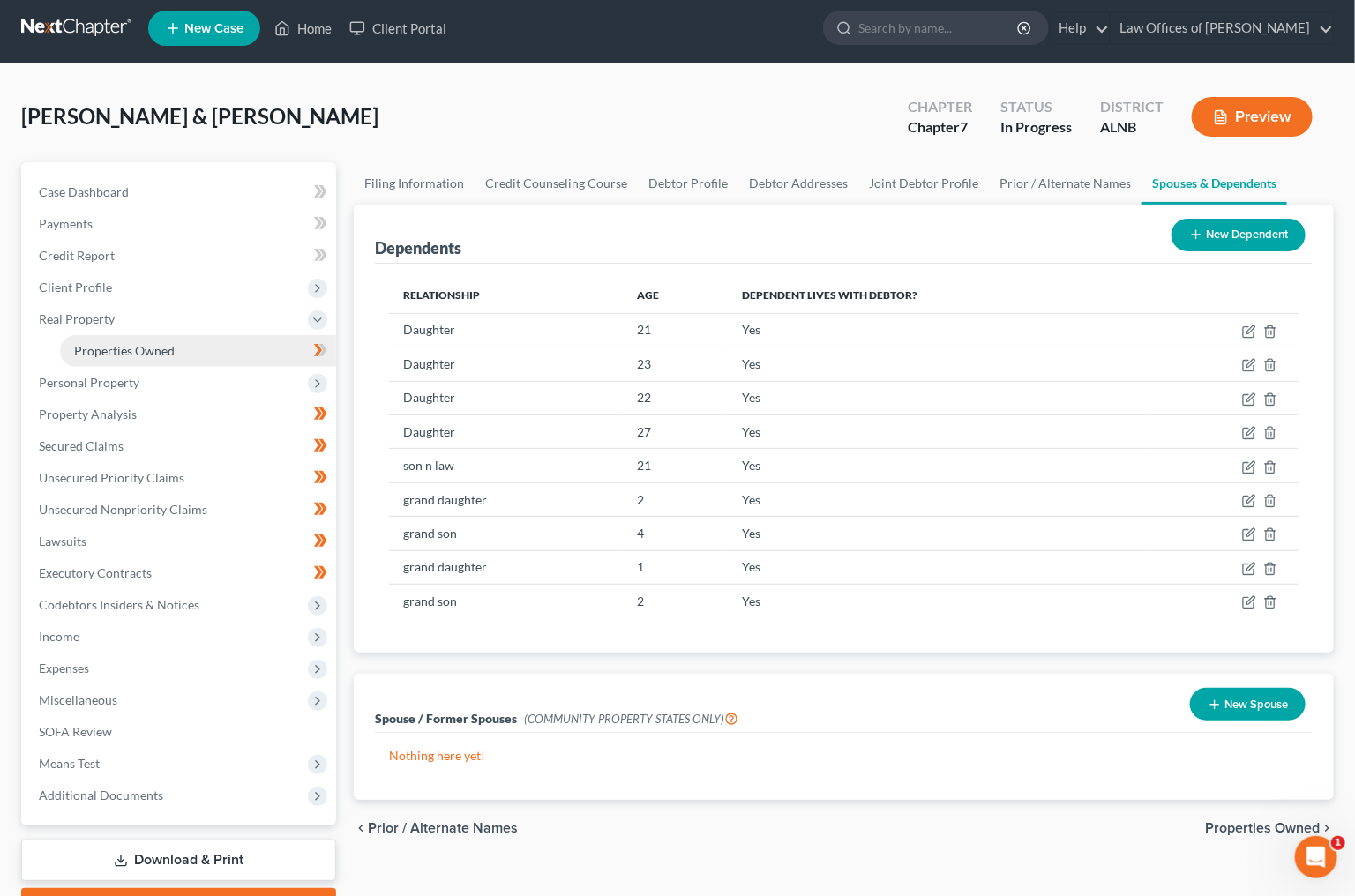
click at [149, 348] on span "Properties Owned" at bounding box center [124, 350] width 101 height 15
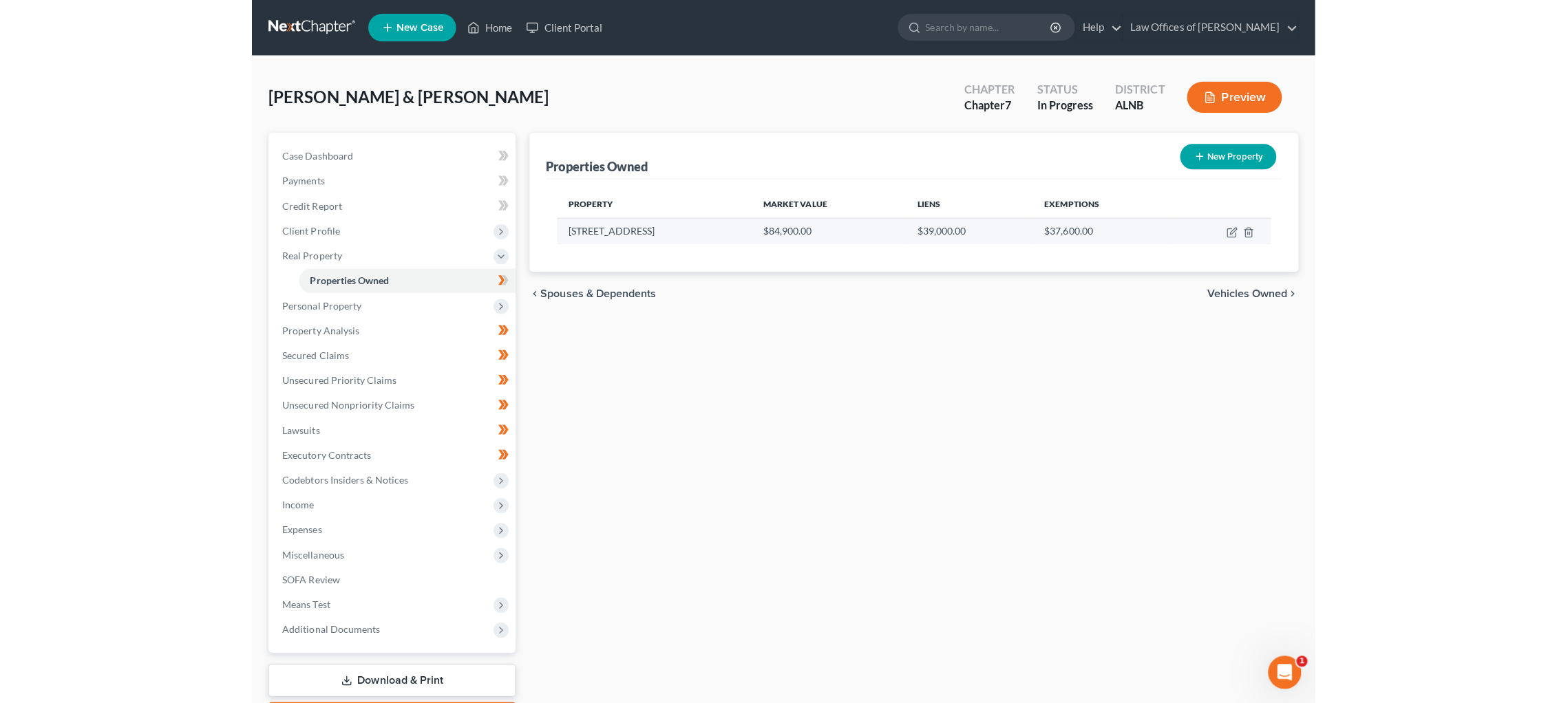
scroll to position [2, 0]
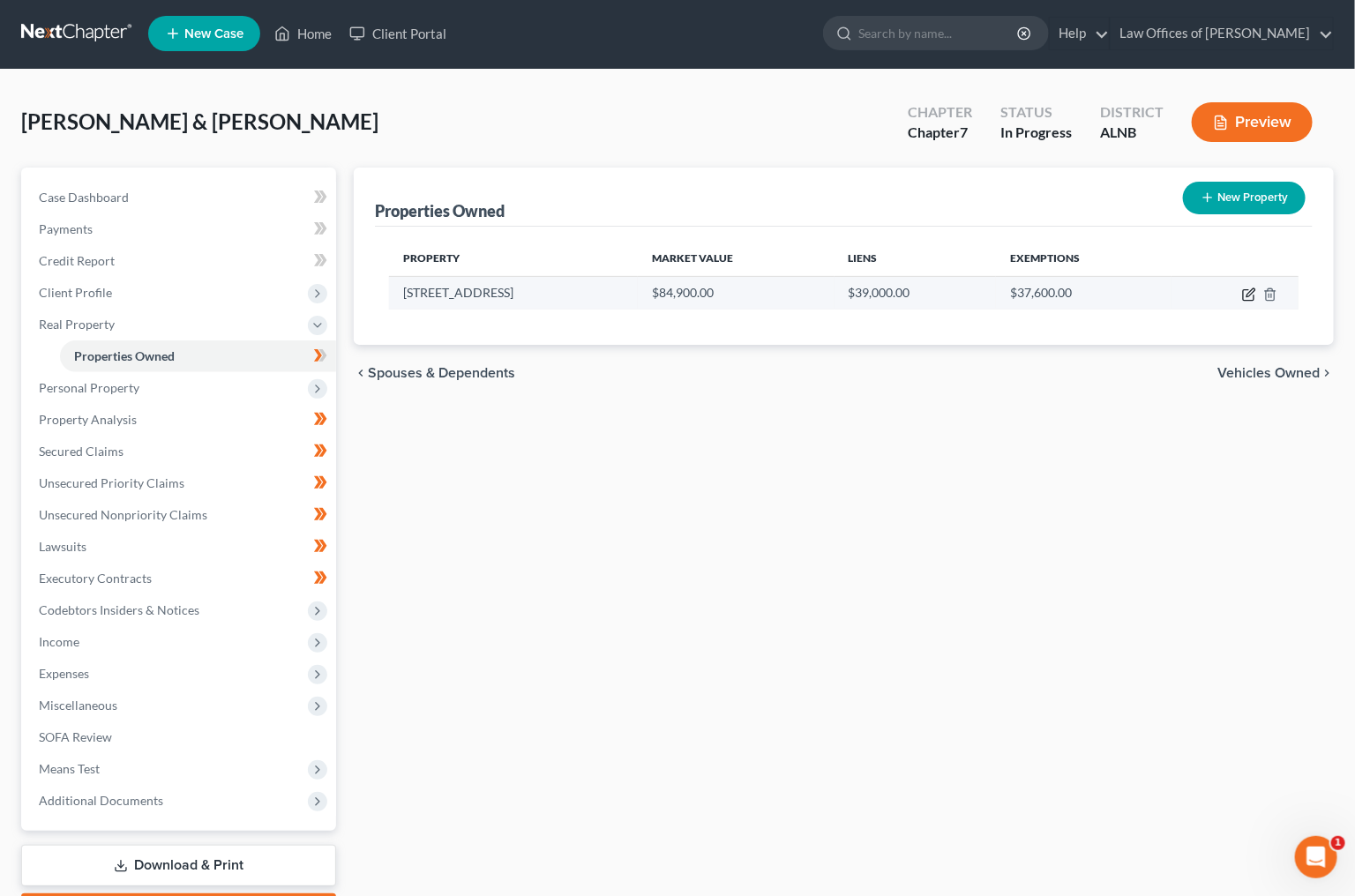
click at [1251, 291] on icon "button" at bounding box center [1249, 295] width 14 height 14
select select "0"
select select "51"
select select "2"
select select "0"
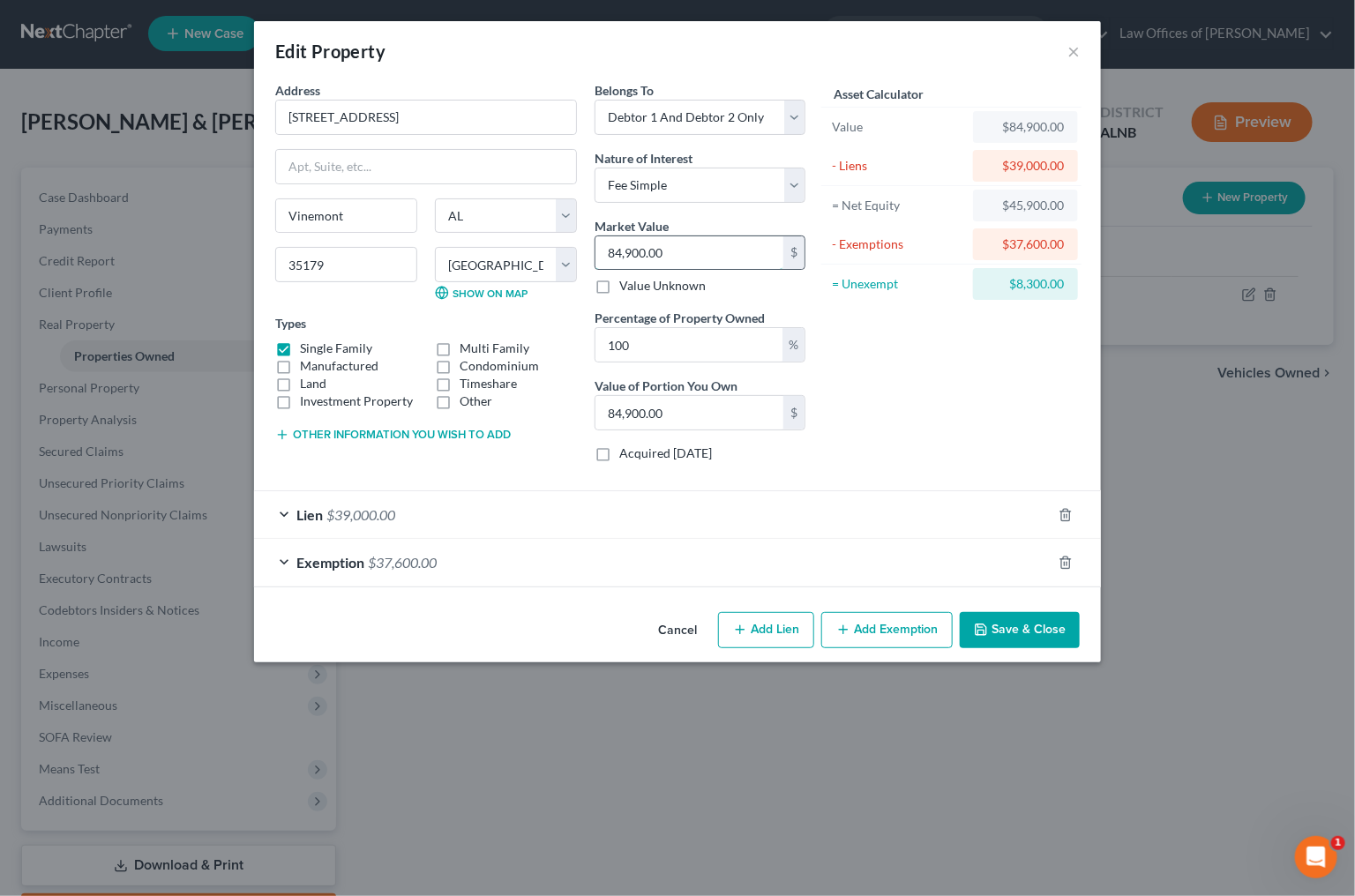
click at [644, 250] on input "84,900.00" at bounding box center [689, 254] width 188 height 34
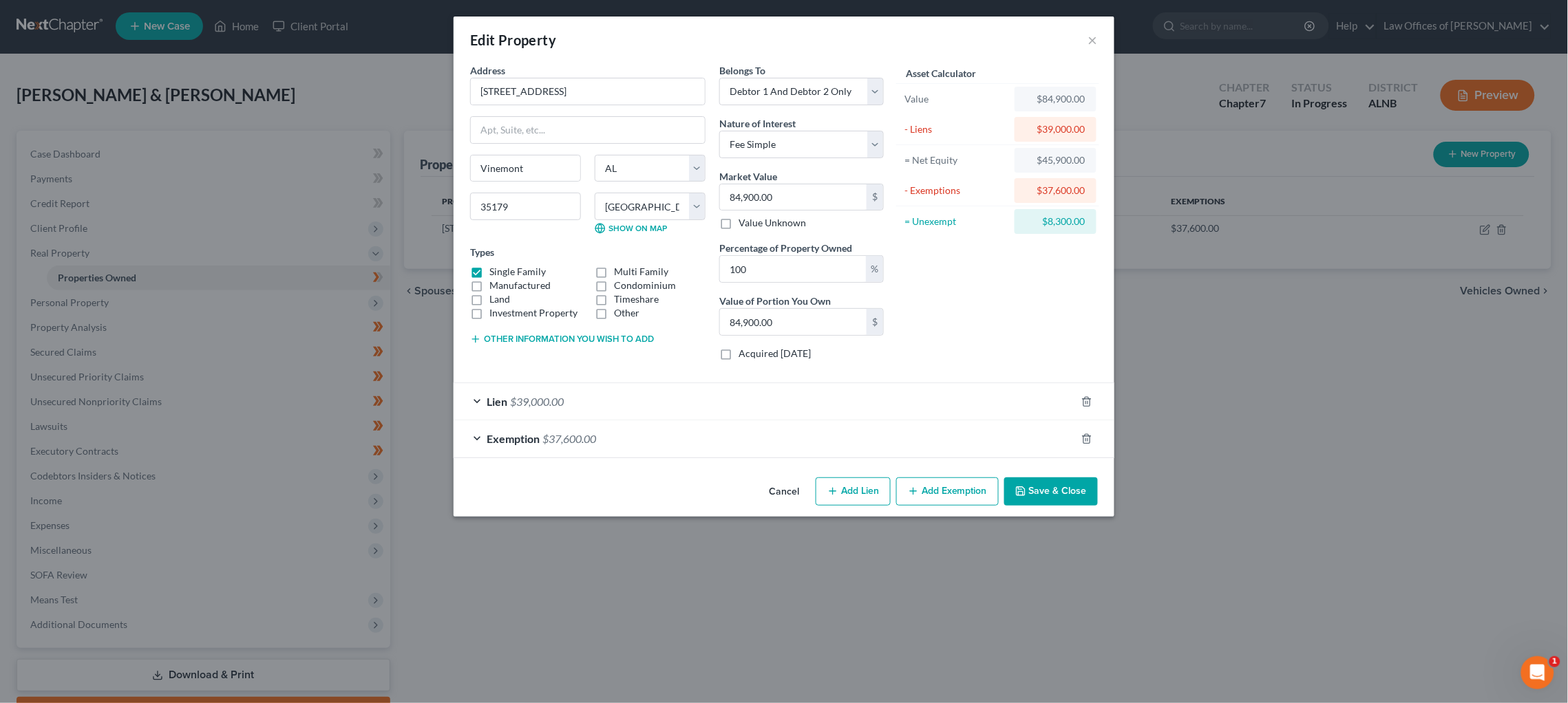
click at [1025, 496] on button "Save & Close" at bounding box center [1051, 492] width 94 height 29
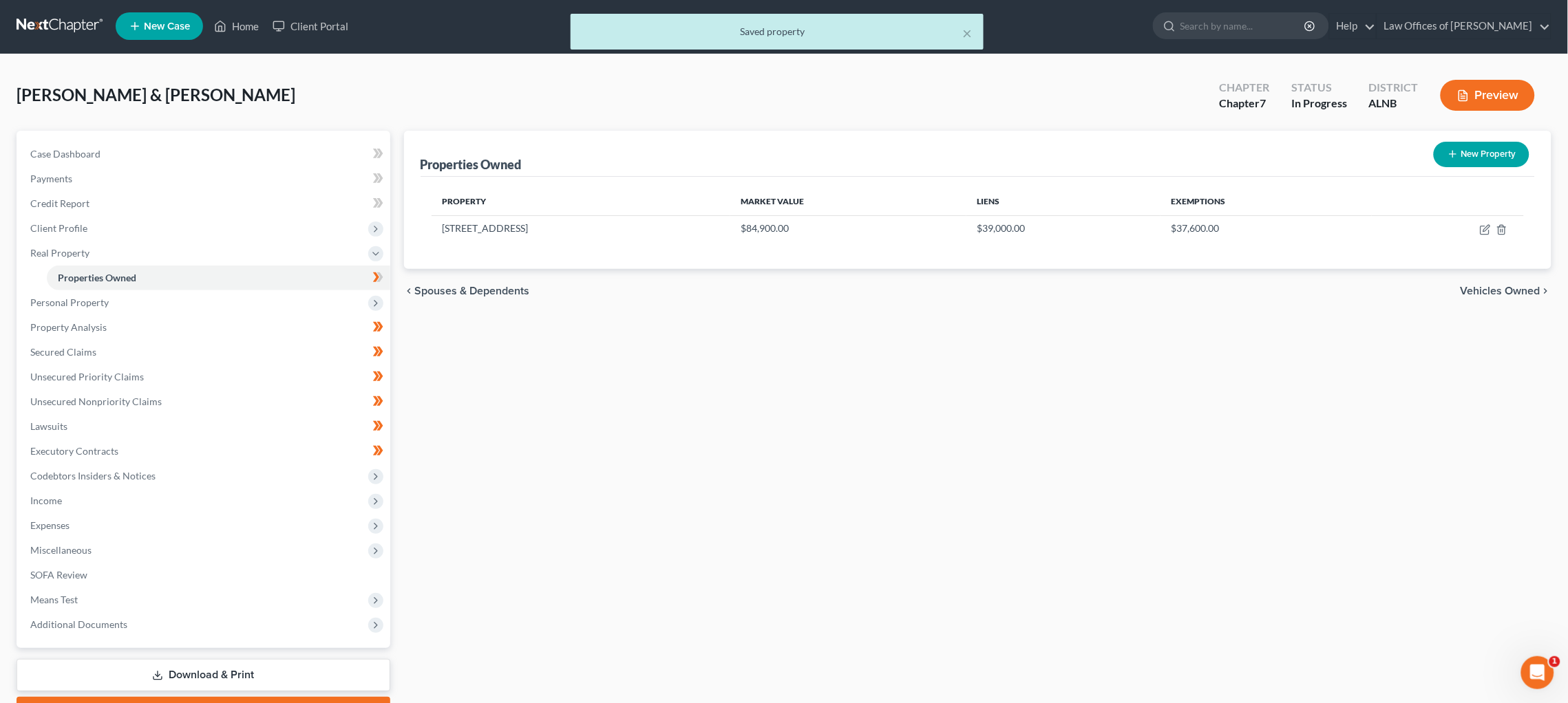
click at [1057, 26] on div "× Saved property" at bounding box center [777, 35] width 1568 height 43
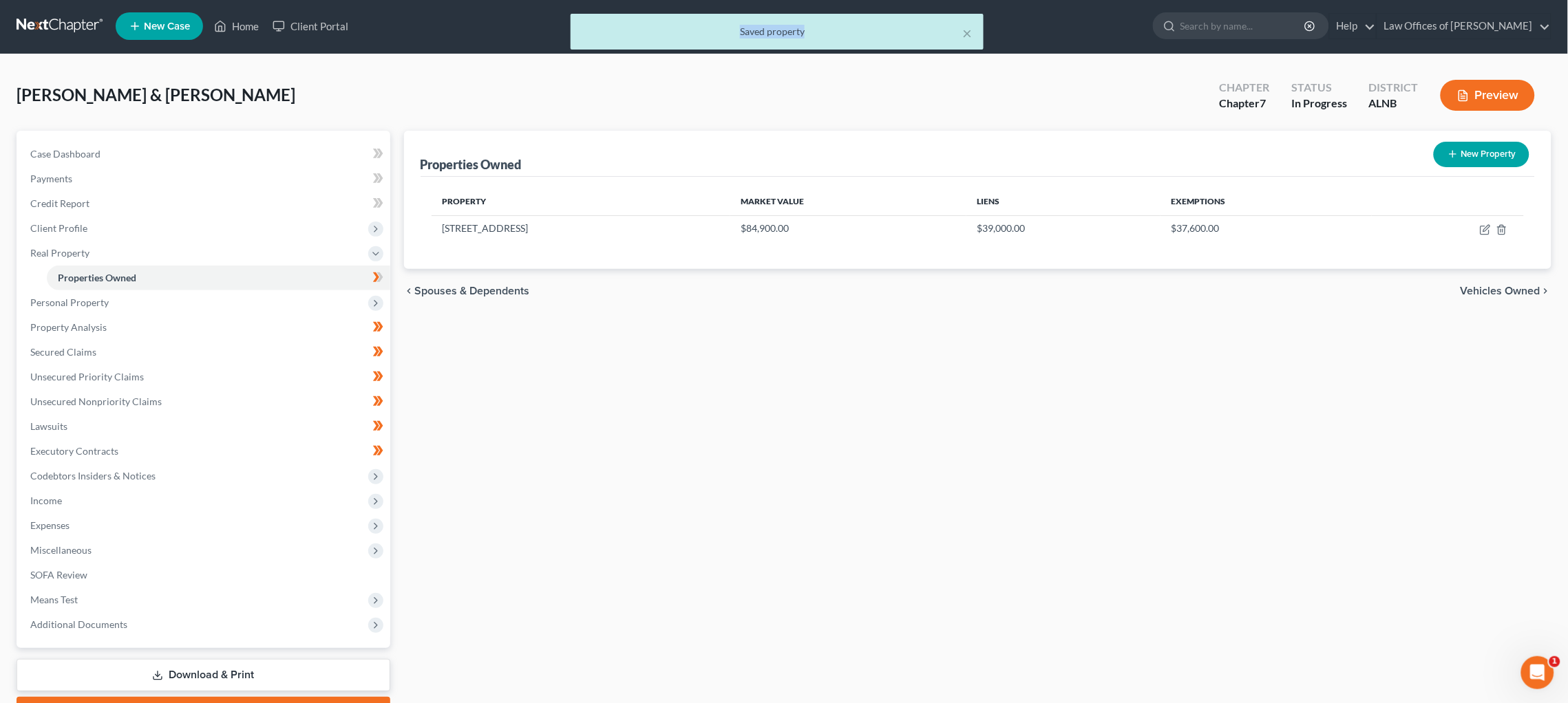
click at [1057, 26] on div "× Saved property" at bounding box center [777, 35] width 1568 height 43
drag, startPoint x: 1250, startPoint y: 26, endPoint x: 1068, endPoint y: 39, distance: 182.5
click at [1057, 38] on div "× Saved property" at bounding box center [777, 35] width 1568 height 43
click at [1057, 9] on ul "New Case Home Client Portal - No Result - See all results Or Press Enter... Hel…" at bounding box center [834, 26] width 1436 height 36
click at [1057, 19] on div "× Saved property" at bounding box center [777, 35] width 1568 height 43
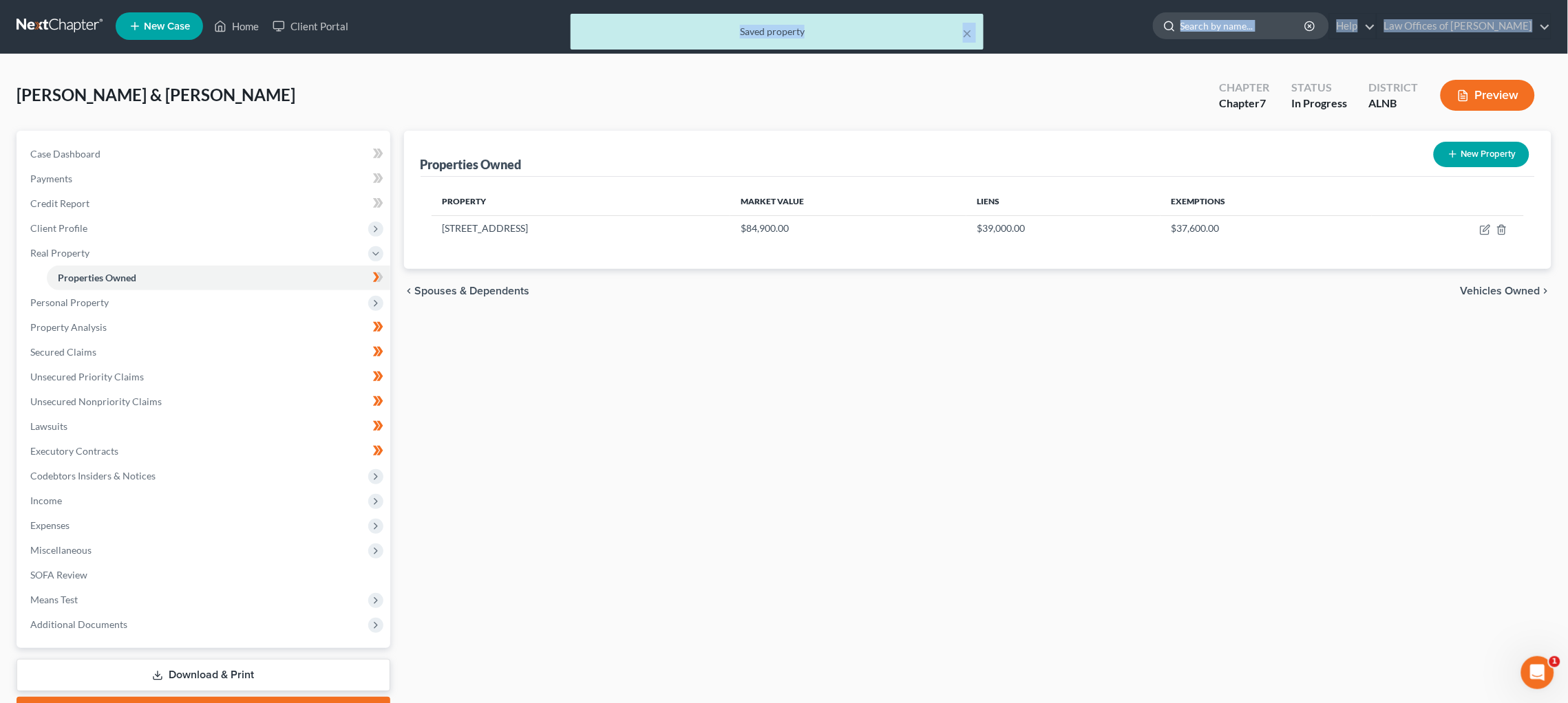
click at [1057, 24] on div "Home New Case Client Portal Law Offices of Joseph G. Pleva plevalaw@gmail.com M…" at bounding box center [784, 389] width 1568 height 781
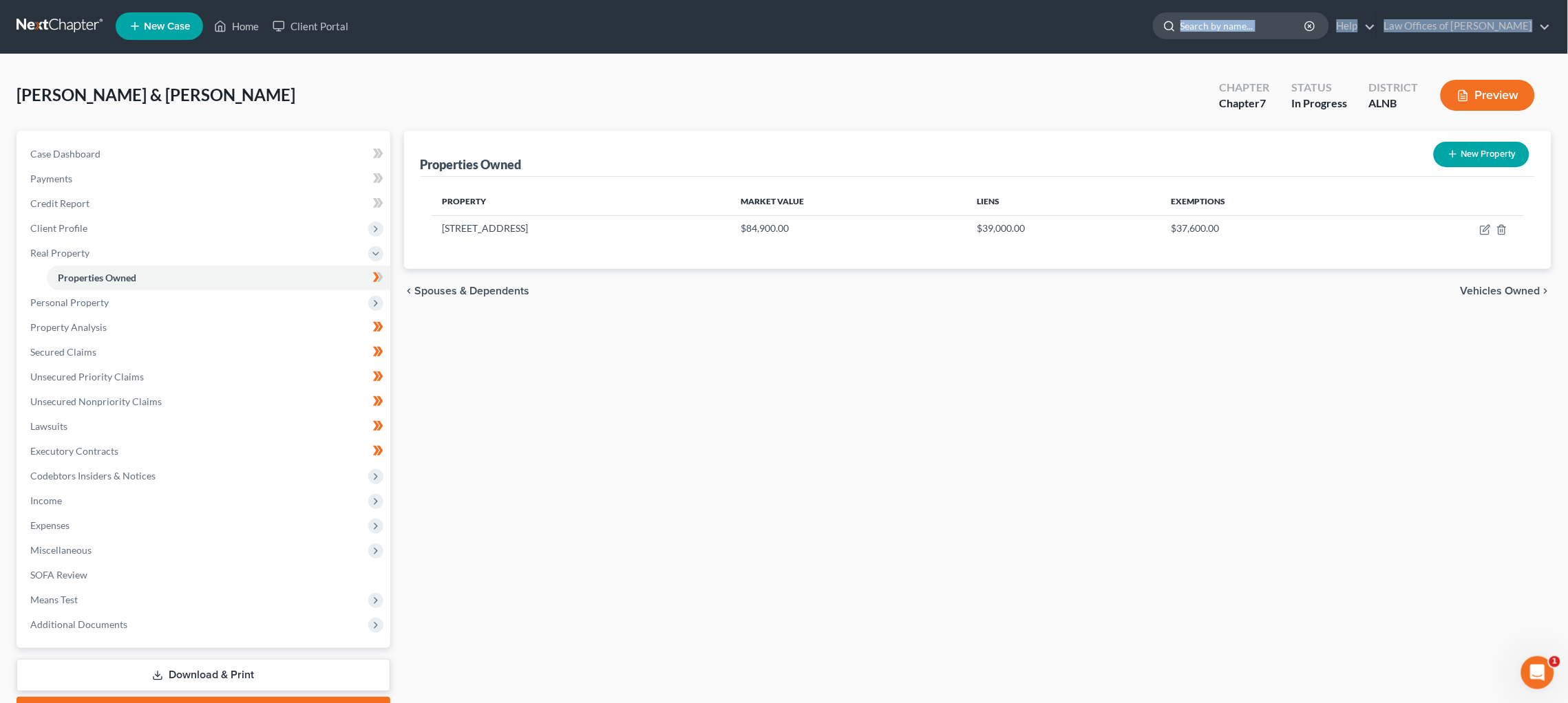
click at [1057, 26] on input "search" at bounding box center [1244, 26] width 126 height 26
type input "fuller"
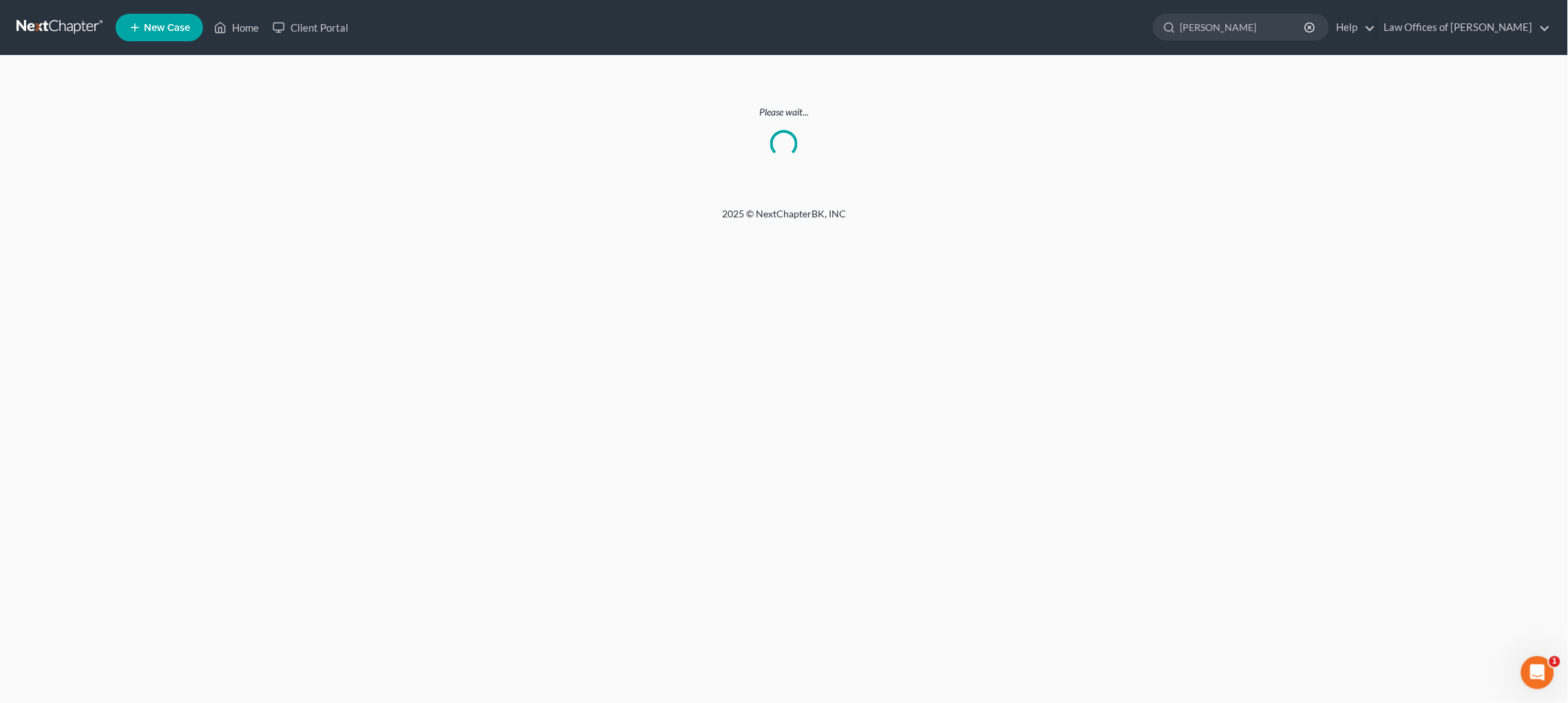
click at [20, 30] on link at bounding box center [60, 27] width 88 height 25
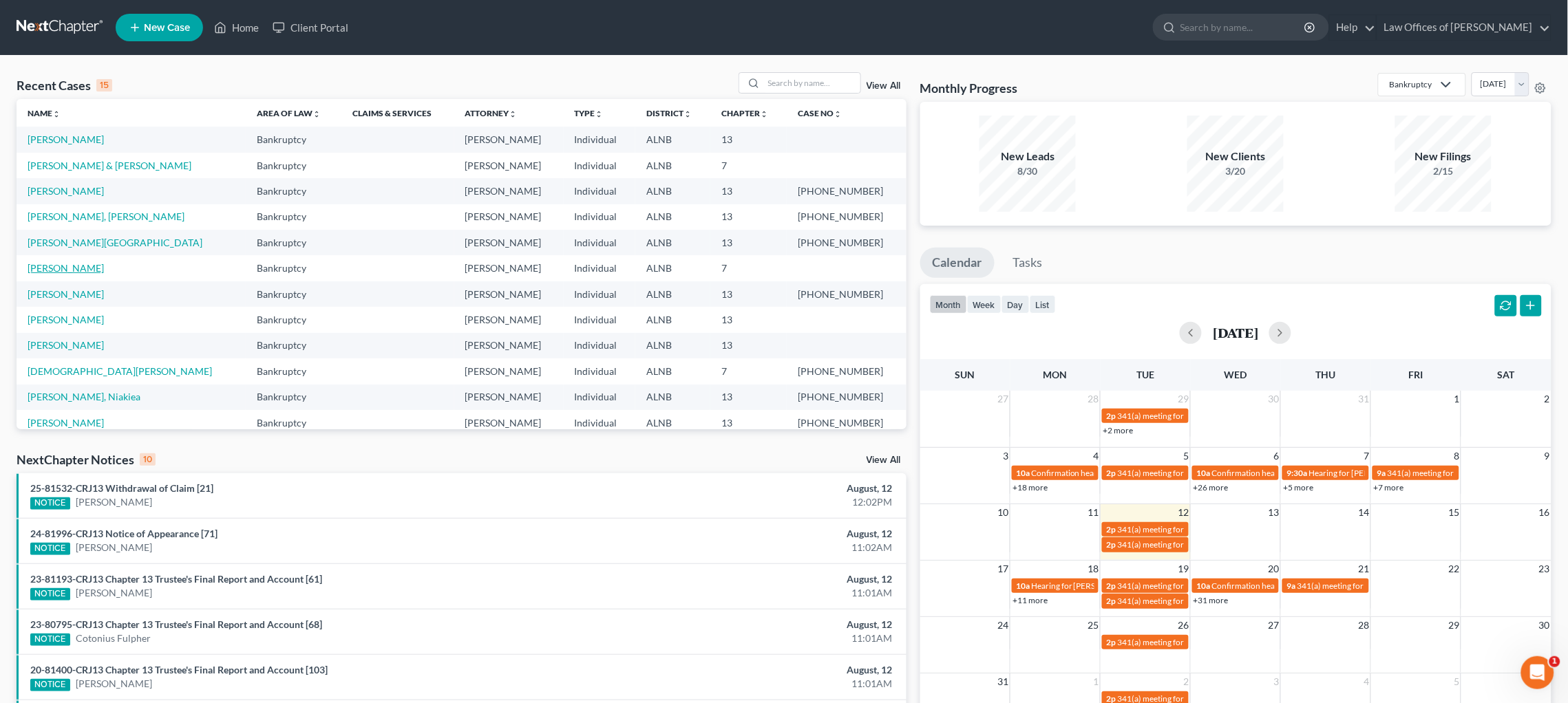
click at [53, 262] on link "[PERSON_NAME]" at bounding box center [65, 267] width 76 height 12
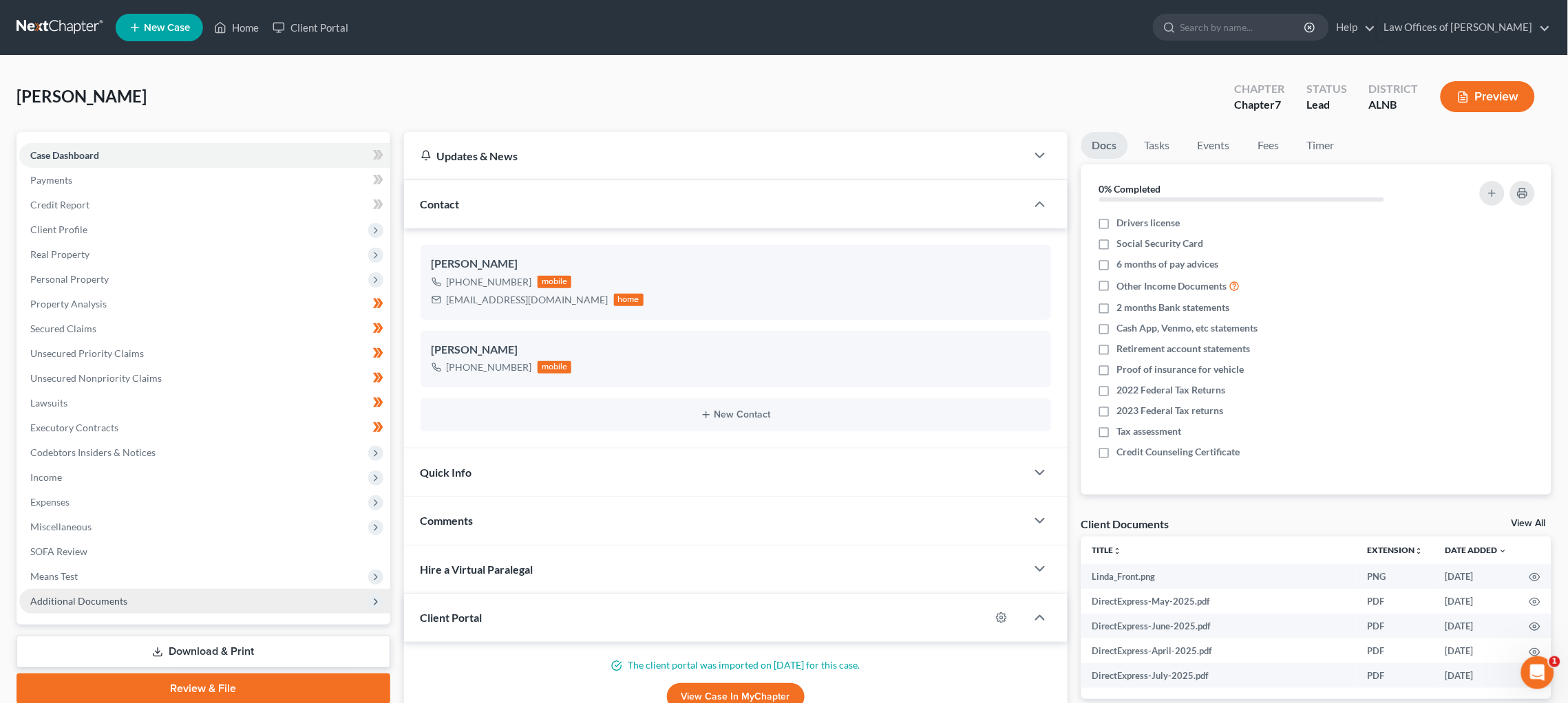
click at [85, 595] on span "Additional Documents" at bounding box center [79, 601] width 97 height 12
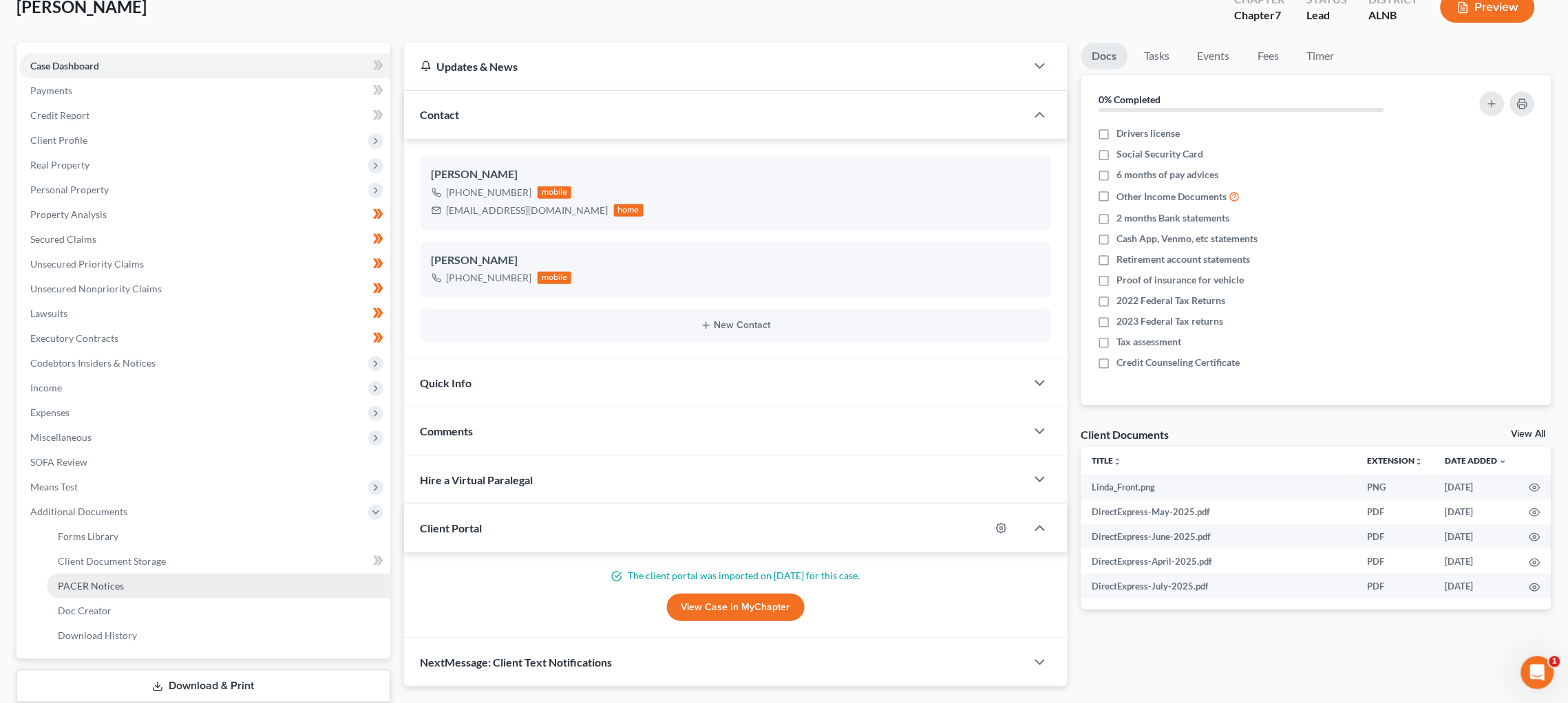
scroll to position [109, 0]
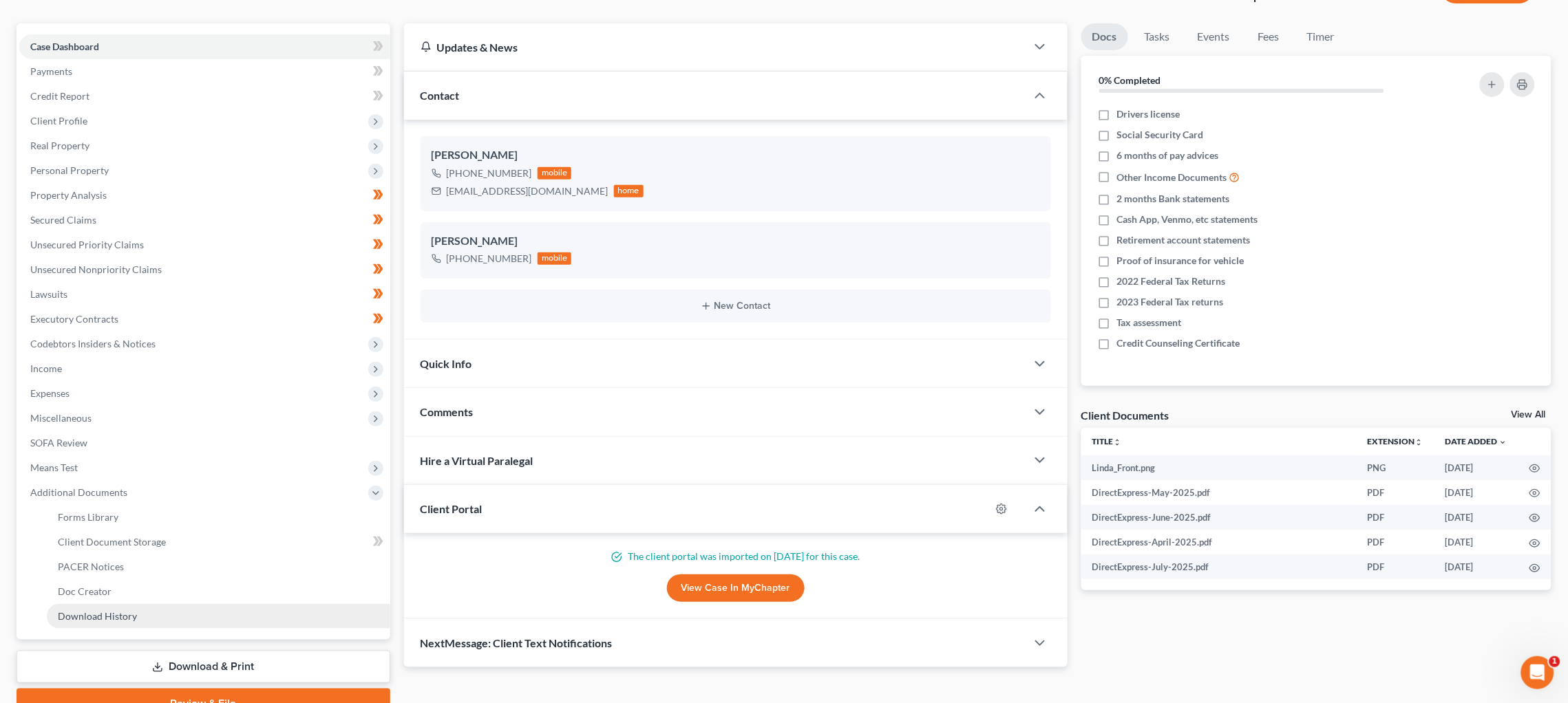
click at [111, 604] on link "Download History" at bounding box center [218, 616] width 344 height 25
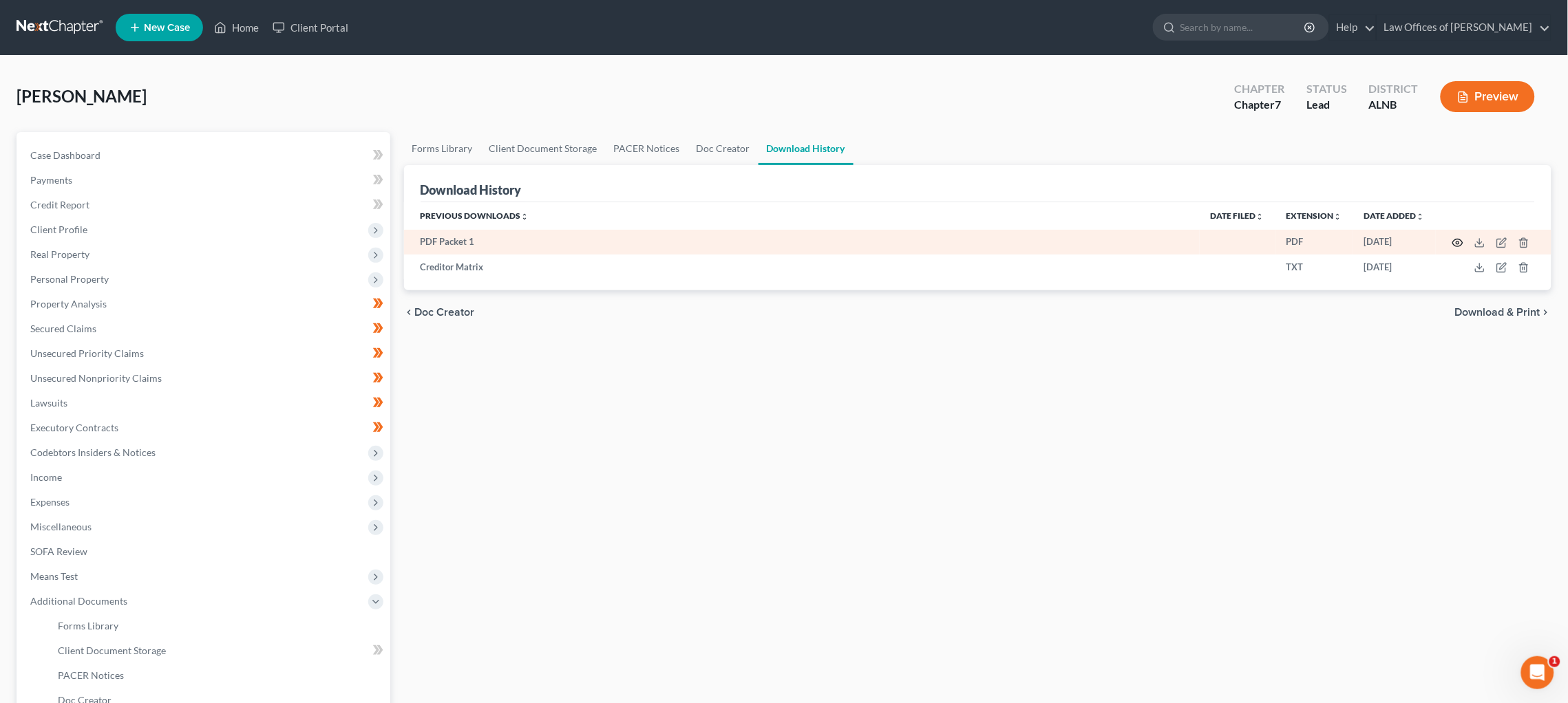
click at [1459, 242] on icon "button" at bounding box center [1458, 243] width 11 height 11
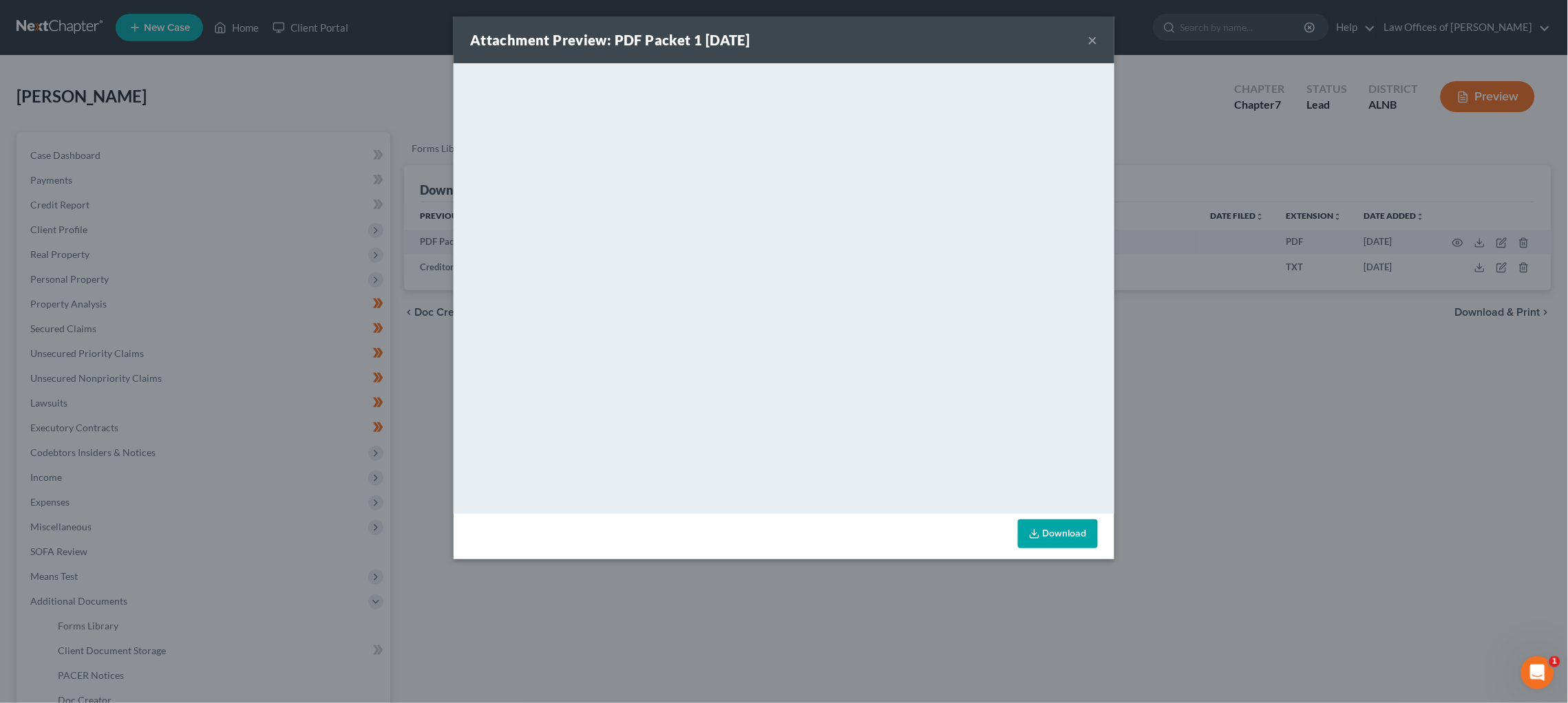
click at [1093, 37] on button "×" at bounding box center [1093, 40] width 9 height 16
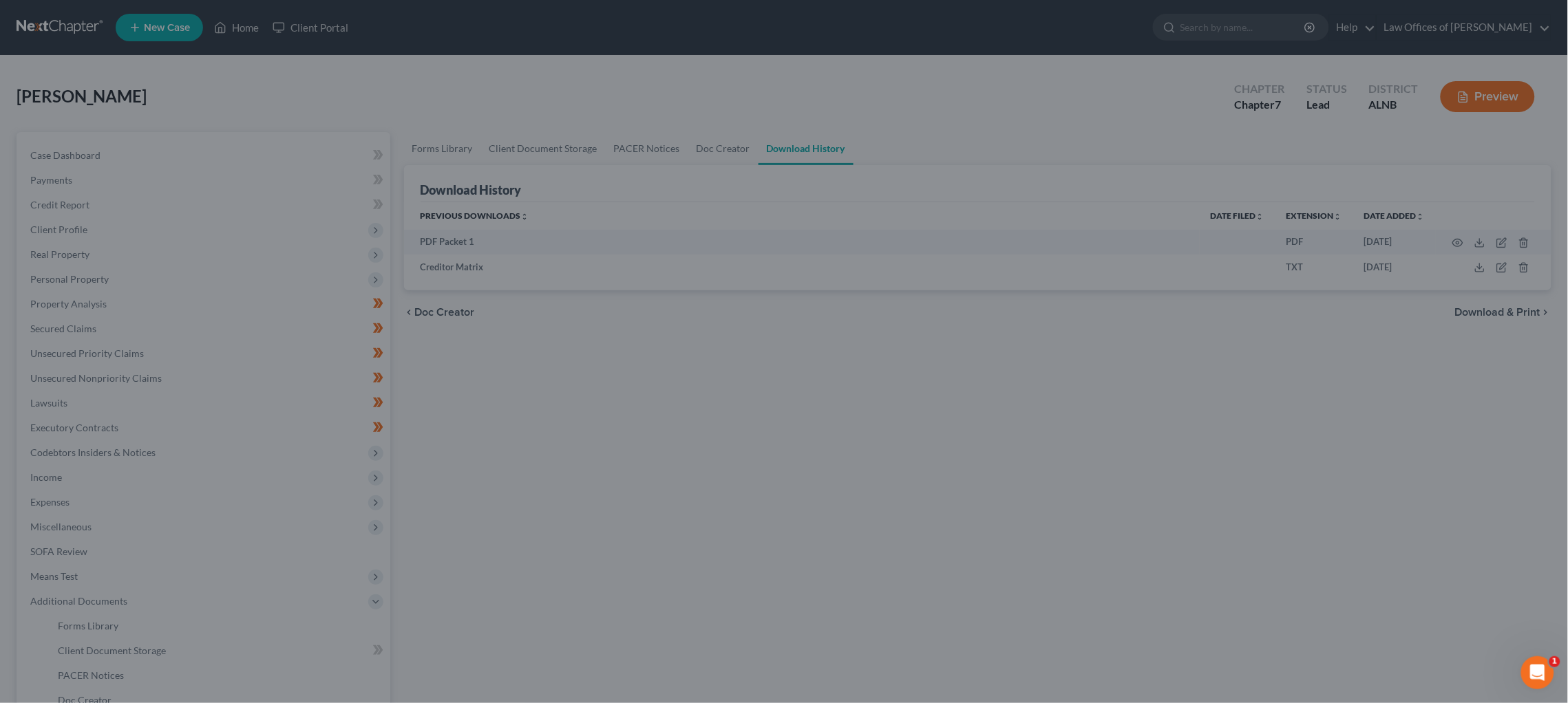
click at [1093, 37] on div at bounding box center [784, 352] width 1568 height 703
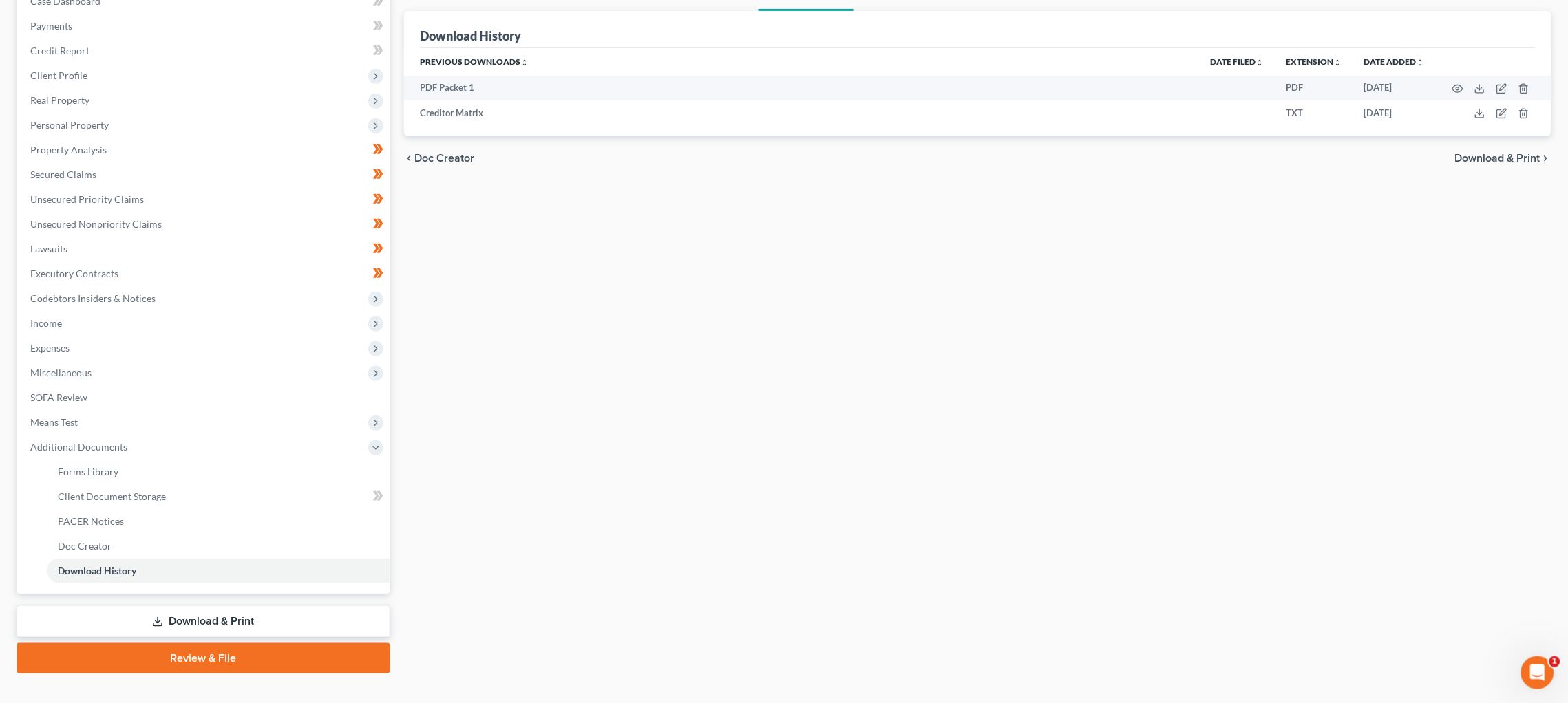
click at [271, 606] on link "Download & Print" at bounding box center [203, 621] width 373 height 32
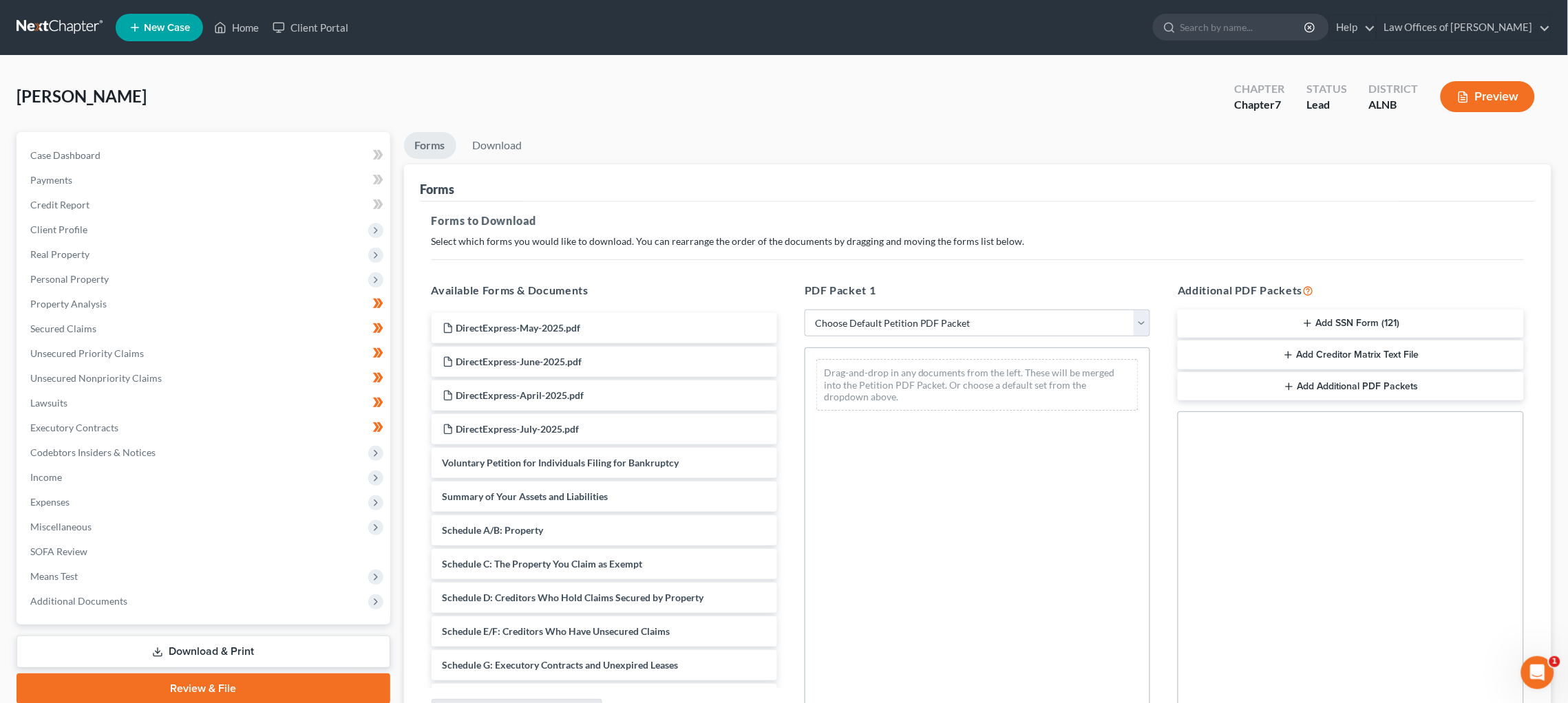
click at [1375, 325] on button "Add SSN Form (121)" at bounding box center [1350, 323] width 345 height 29
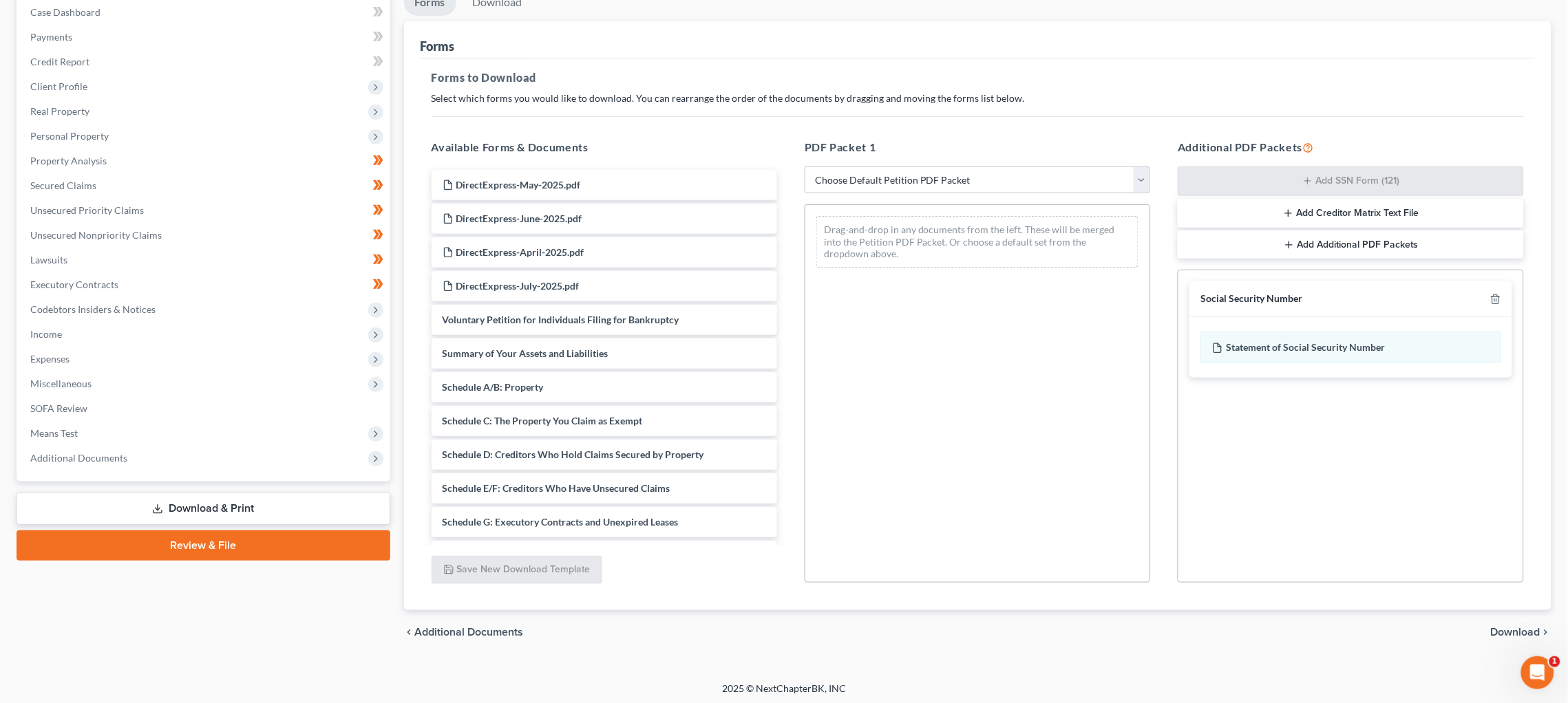
click at [1510, 634] on span "Download" at bounding box center [1517, 632] width 50 height 11
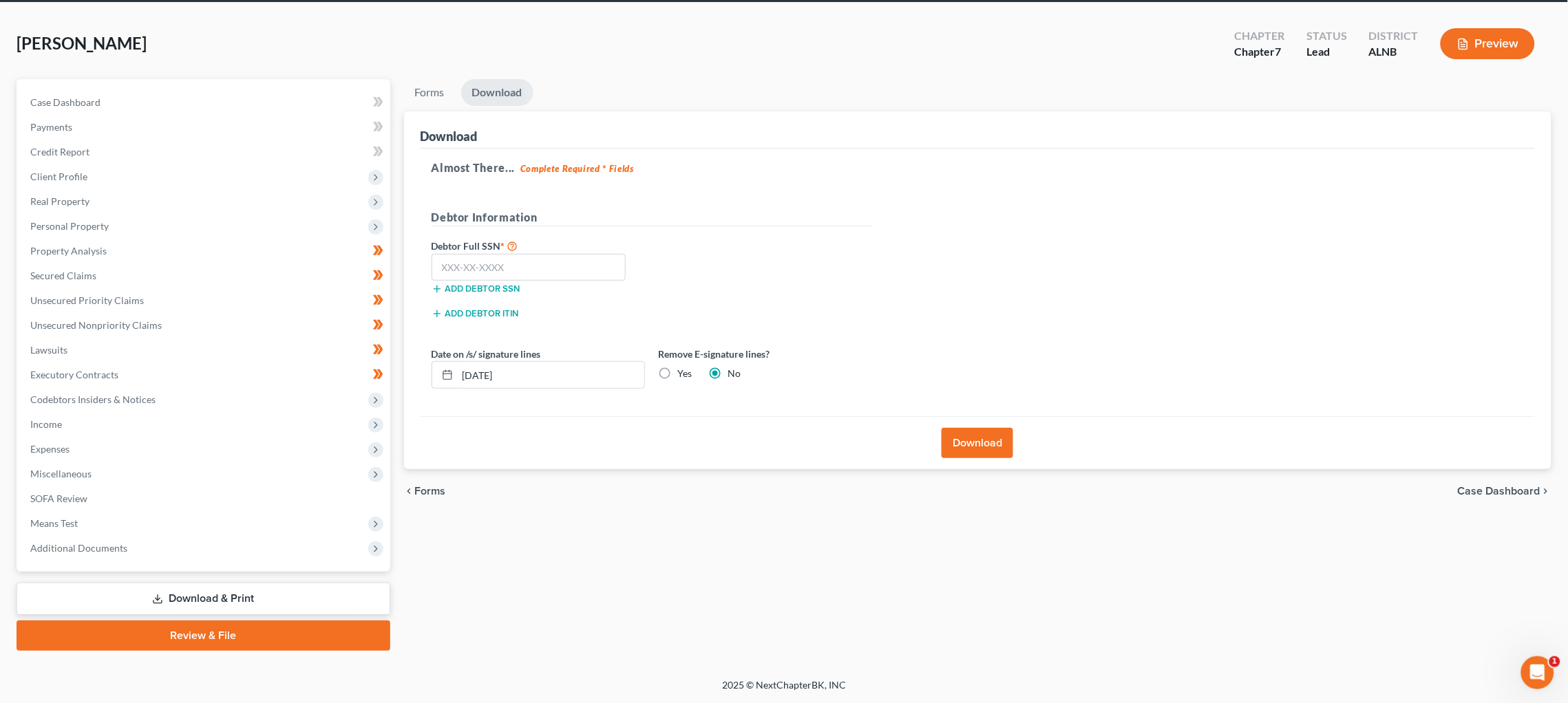
scroll to position [34, 0]
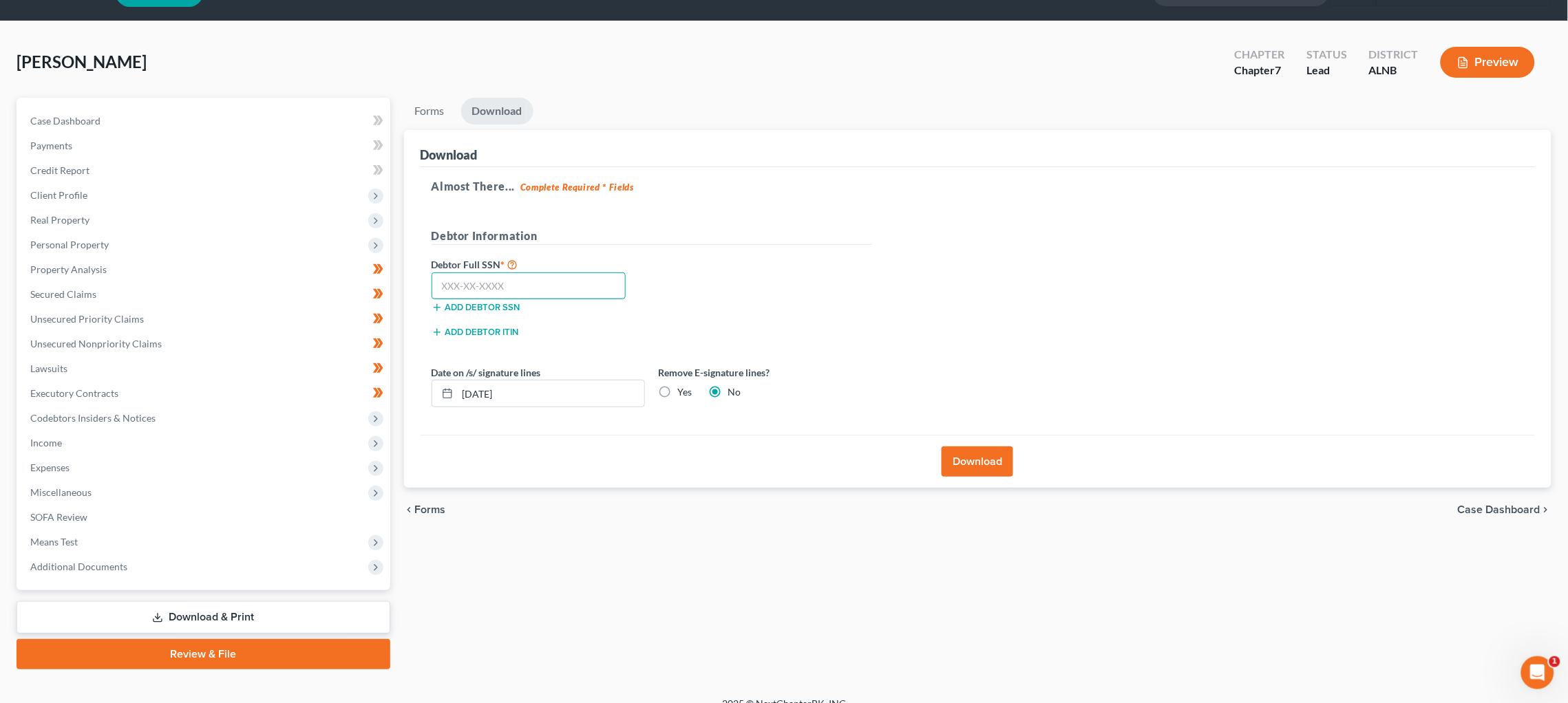
drag, startPoint x: 526, startPoint y: 272, endPoint x: 518, endPoint y: 281, distance: 12.0
click at [522, 277] on input "text" at bounding box center [529, 286] width 195 height 27
type input "416-90-9081"
click at [972, 457] on button "Download" at bounding box center [978, 461] width 72 height 30
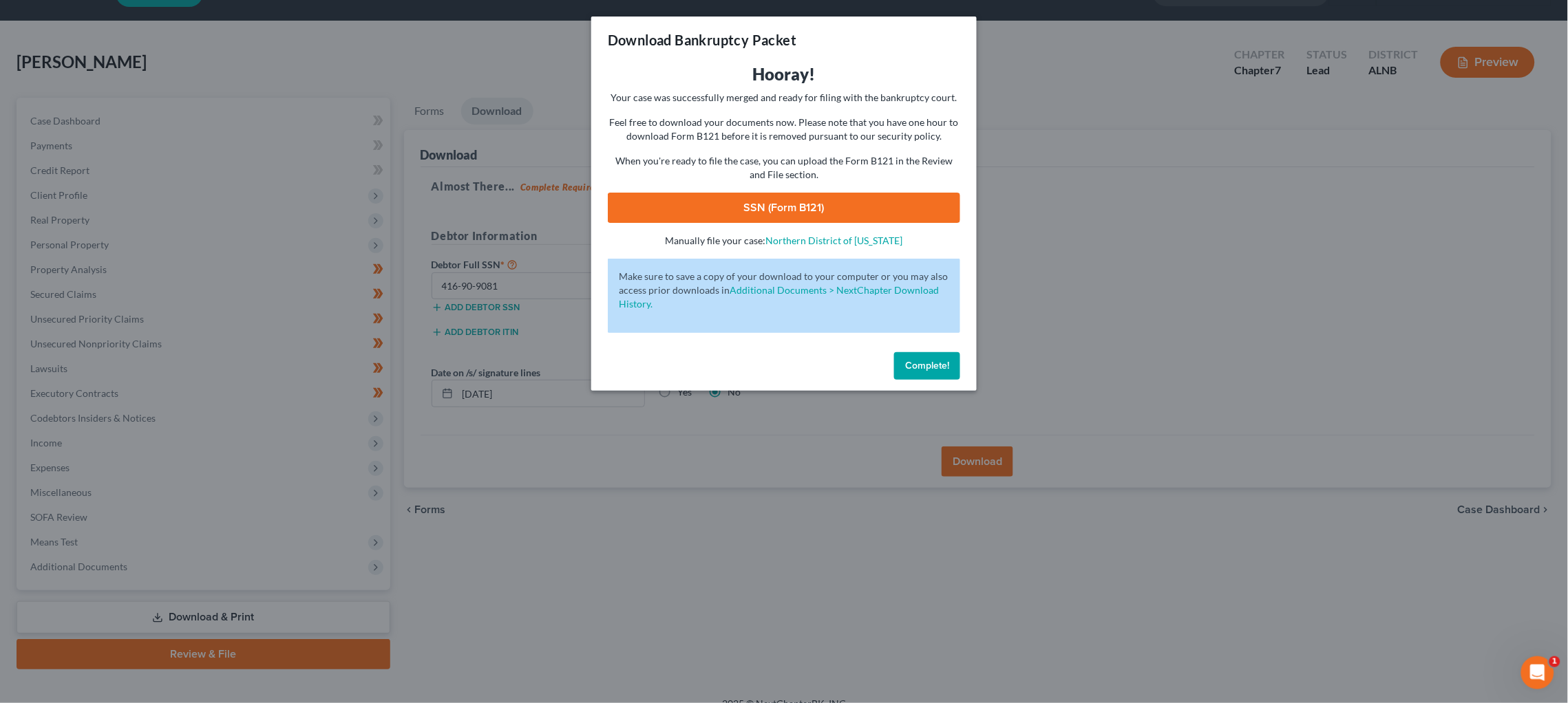
click at [809, 203] on link "SSN (Form B121)" at bounding box center [784, 207] width 352 height 30
